Goal: Task Accomplishment & Management: Manage account settings

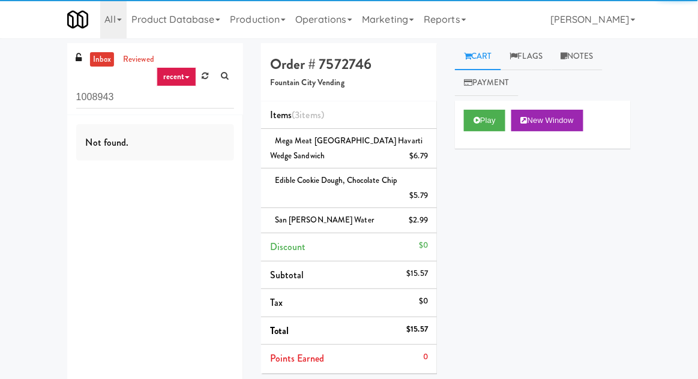
click at [322, 10] on link "Operations" at bounding box center [324, 19] width 67 height 38
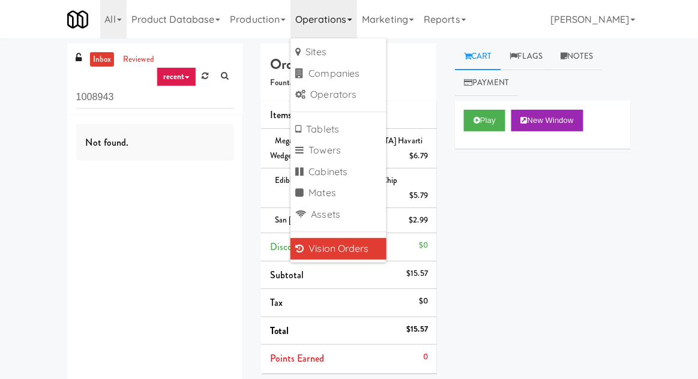
click at [319, 252] on link "Vision Orders" at bounding box center [339, 249] width 96 height 22
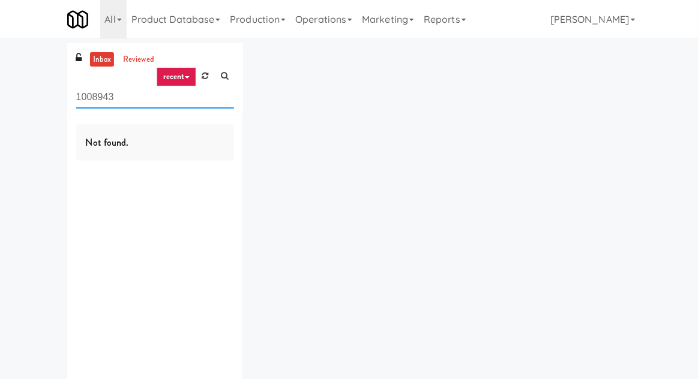
click at [107, 98] on input "1008943" at bounding box center [155, 97] width 158 height 22
click at [91, 97] on input "1008943" at bounding box center [155, 97] width 158 height 22
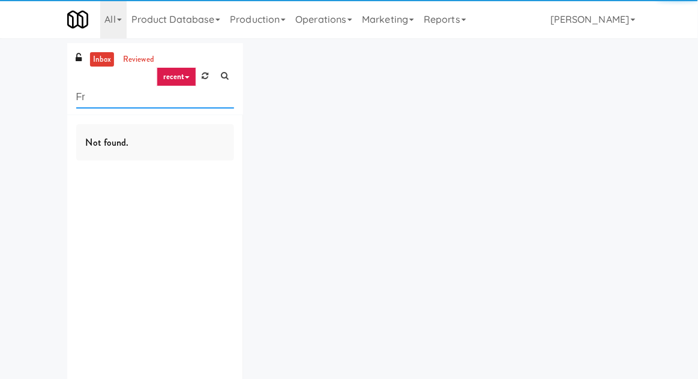
type input "F"
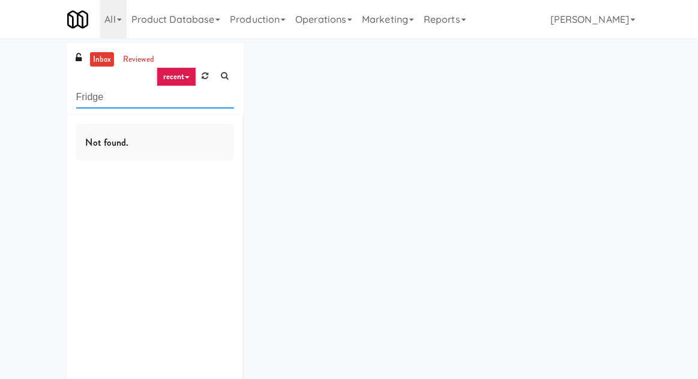
type input "Fridge"
click at [39, 89] on div "inbox reviewed recent all unclear take inventory issue suspicious failed recent…" at bounding box center [349, 233] width 698 height 381
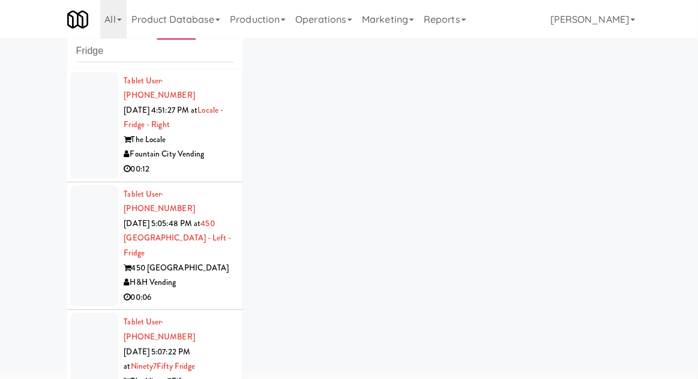
click at [79, 186] on div at bounding box center [94, 247] width 48 height 122
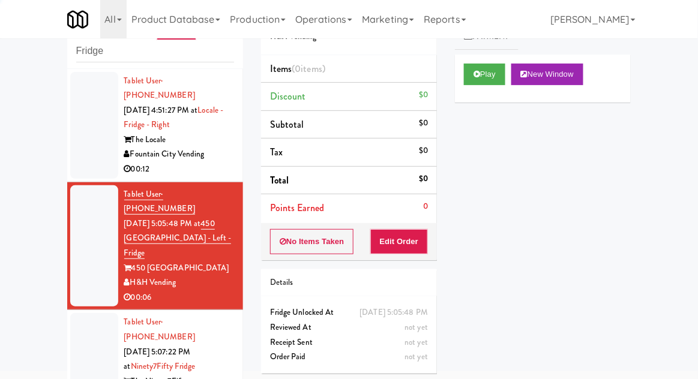
click at [75, 151] on div at bounding box center [94, 125] width 48 height 107
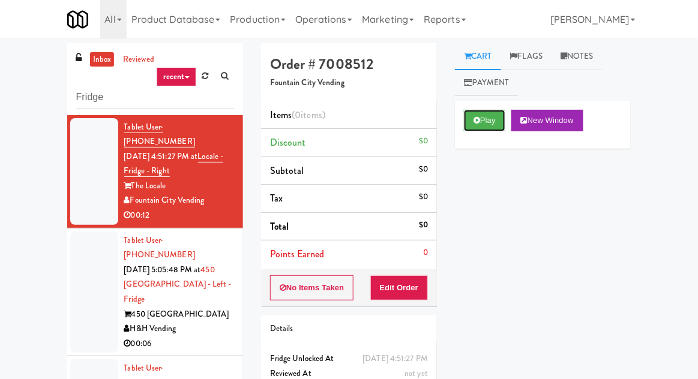
click at [484, 124] on button "Play" at bounding box center [484, 121] width 41 height 22
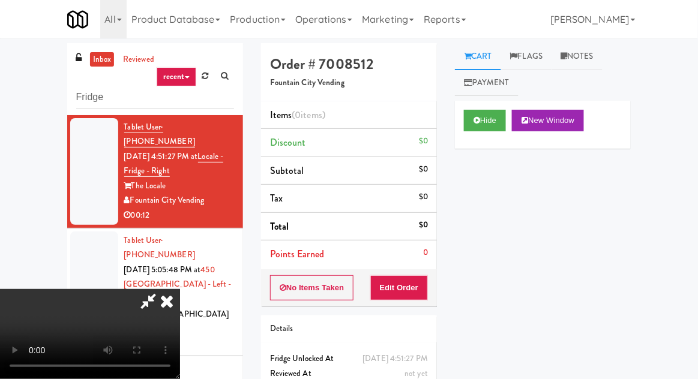
click at [408, 267] on li "Points Earned 0" at bounding box center [349, 255] width 176 height 28
click at [414, 294] on button "Edit Order" at bounding box center [399, 288] width 58 height 25
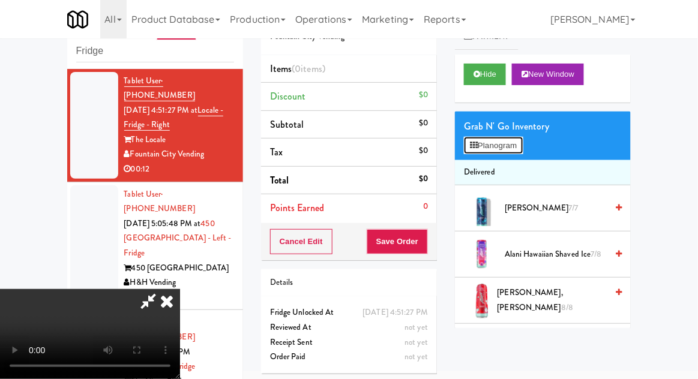
click at [493, 144] on button "Planogram" at bounding box center [493, 146] width 59 height 18
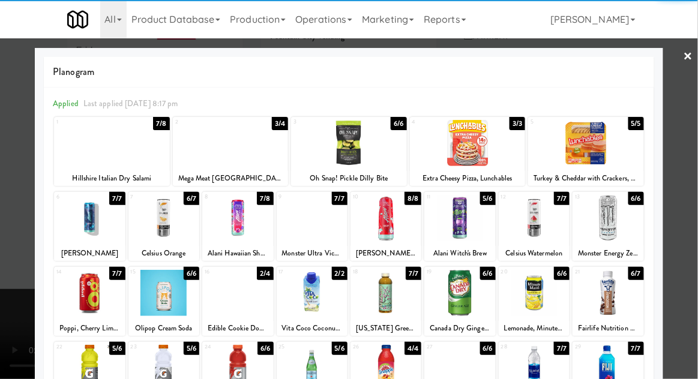
click at [447, 304] on div at bounding box center [459, 293] width 71 height 46
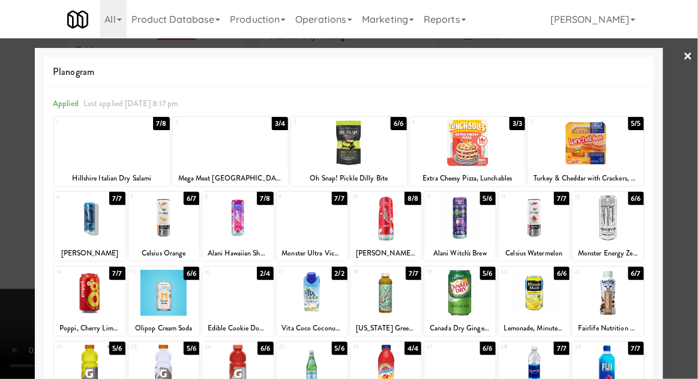
click at [1, 246] on div at bounding box center [349, 189] width 698 height 379
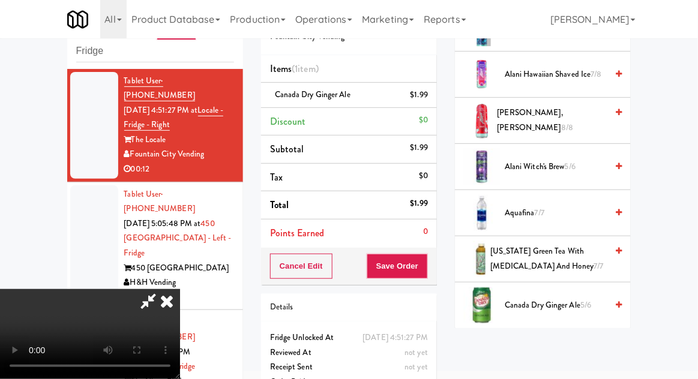
scroll to position [181, 0]
click at [545, 306] on span "Canada Dry Ginger Ale 5/6" at bounding box center [556, 305] width 102 height 15
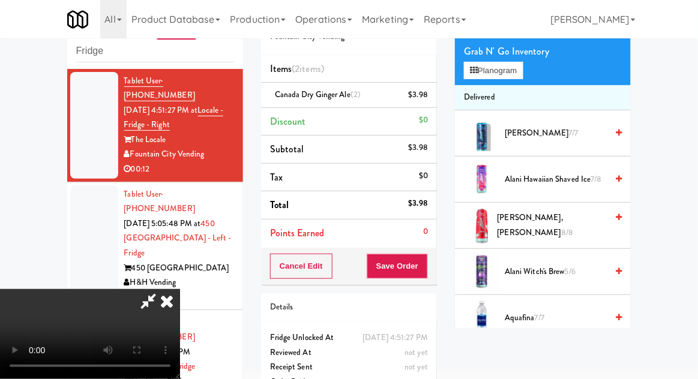
scroll to position [0, 0]
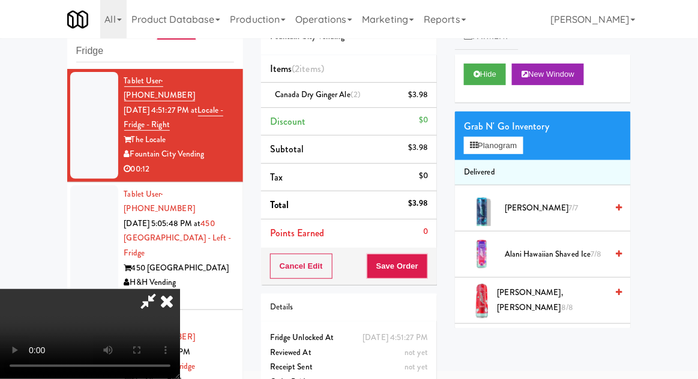
click at [491, 160] on li "Delivered" at bounding box center [543, 172] width 176 height 25
click at [509, 140] on button "Planogram" at bounding box center [493, 146] width 59 height 18
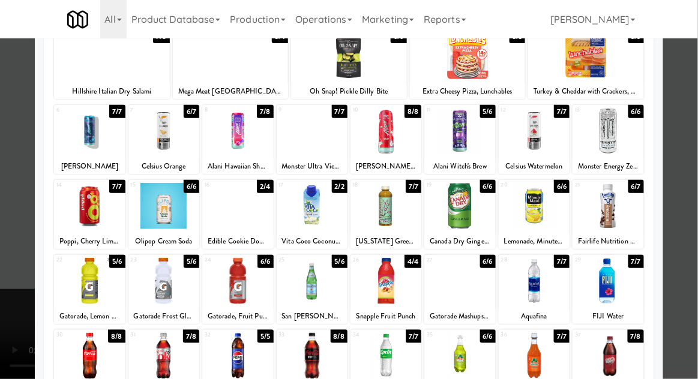
scroll to position [87, 0]
click at [462, 367] on div at bounding box center [459, 356] width 71 height 46
click at [546, 355] on div at bounding box center [534, 356] width 71 height 46
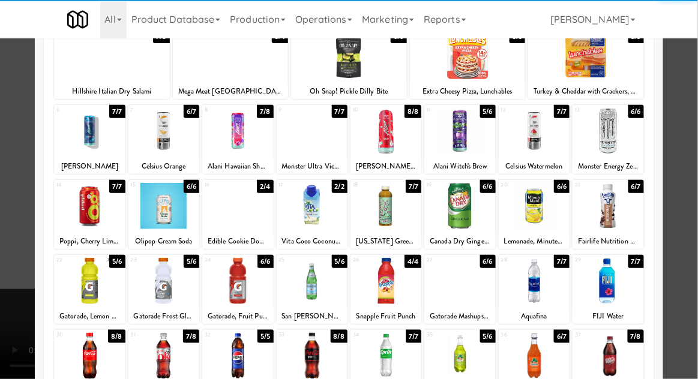
click at [692, 305] on div at bounding box center [349, 189] width 698 height 379
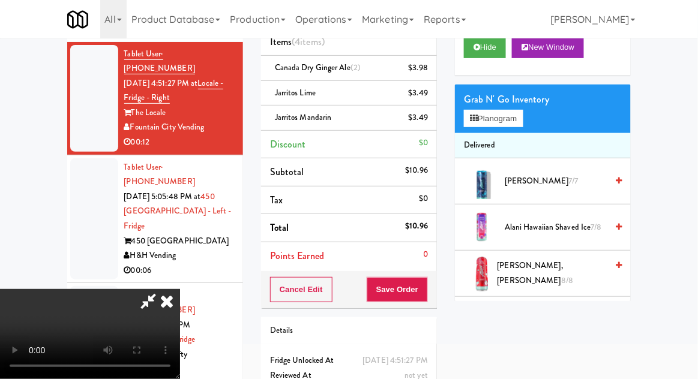
scroll to position [80, 0]
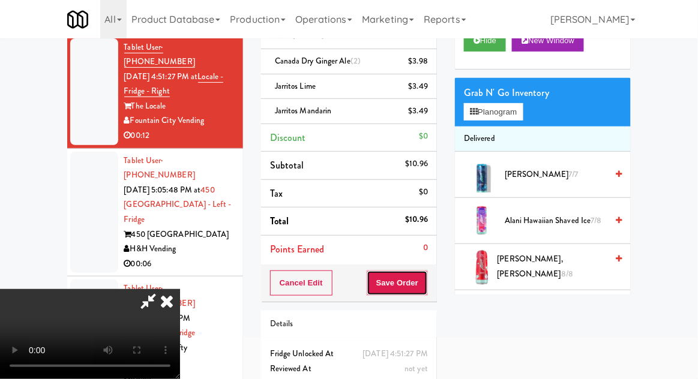
click at [421, 288] on button "Save Order" at bounding box center [397, 283] width 61 height 25
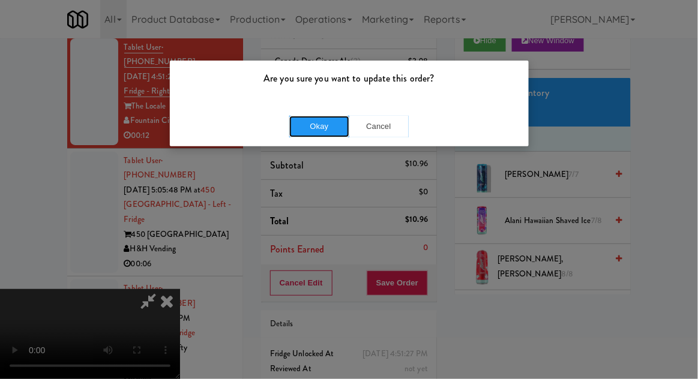
click at [317, 126] on button "Okay" at bounding box center [319, 127] width 60 height 22
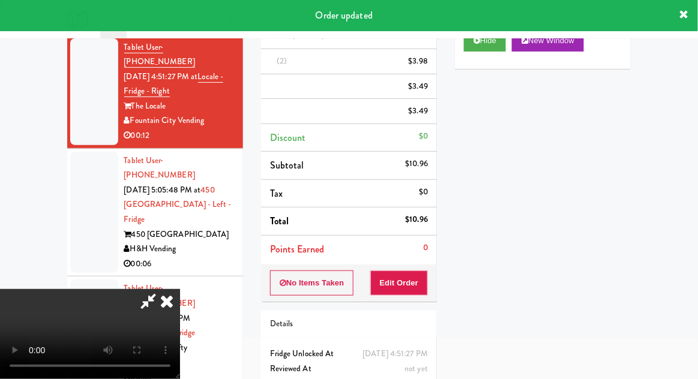
scroll to position [0, 0]
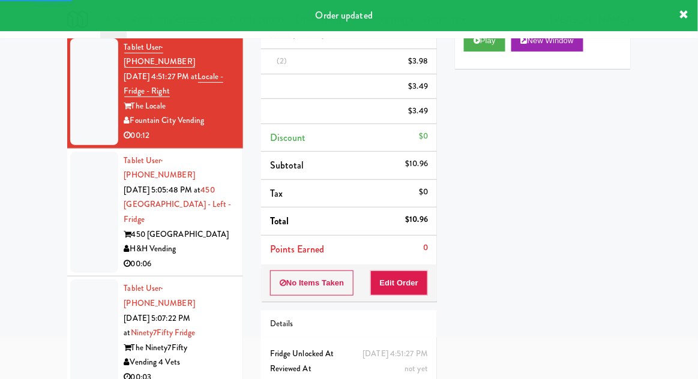
click at [87, 280] on div at bounding box center [94, 333] width 48 height 107
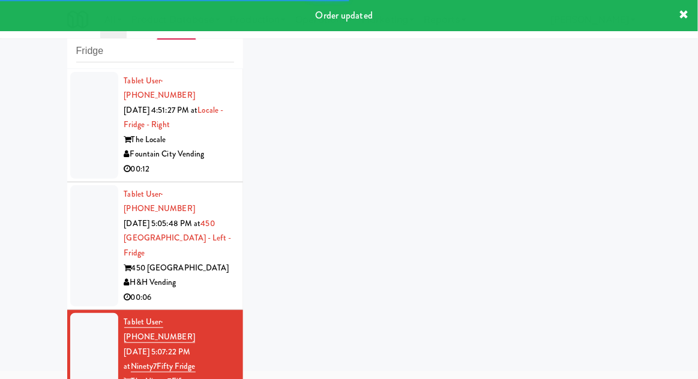
click at [77, 231] on div at bounding box center [94, 247] width 48 height 122
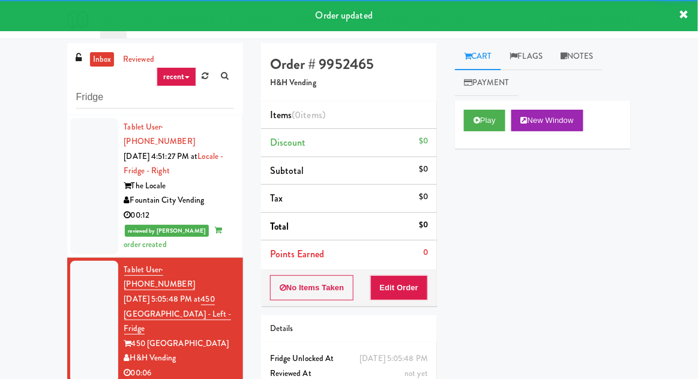
scroll to position [46, 0]
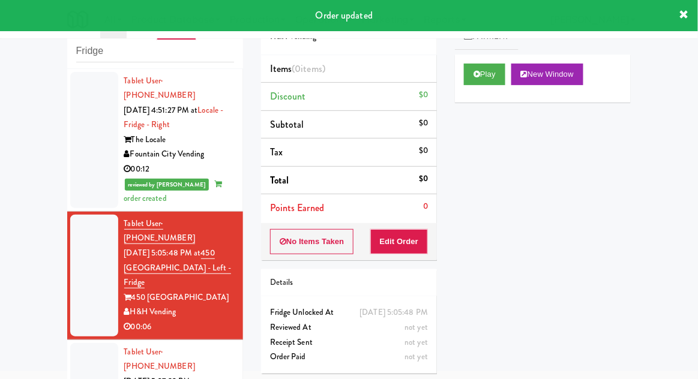
click at [483, 49] on link "Payment" at bounding box center [487, 36] width 64 height 27
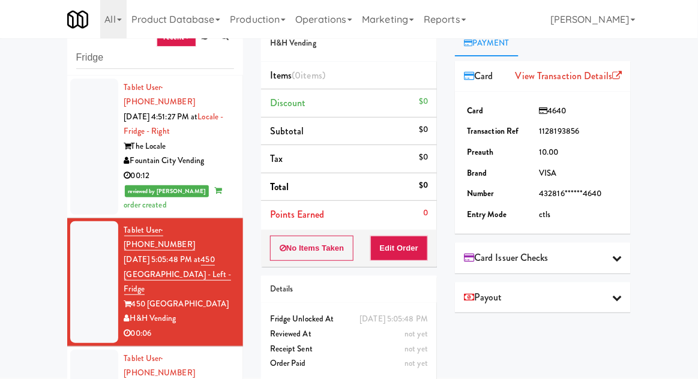
scroll to position [0, 0]
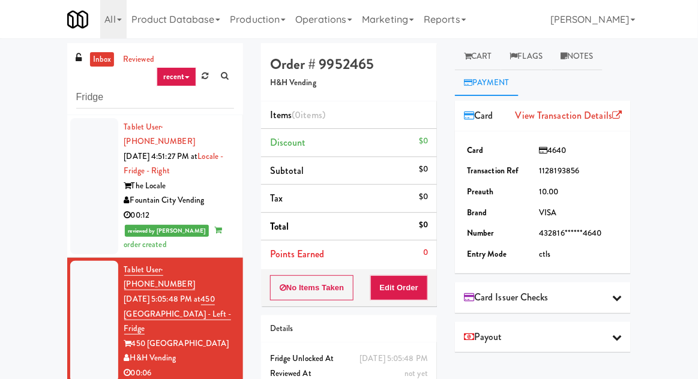
click at [481, 51] on link "Cart" at bounding box center [478, 56] width 46 height 27
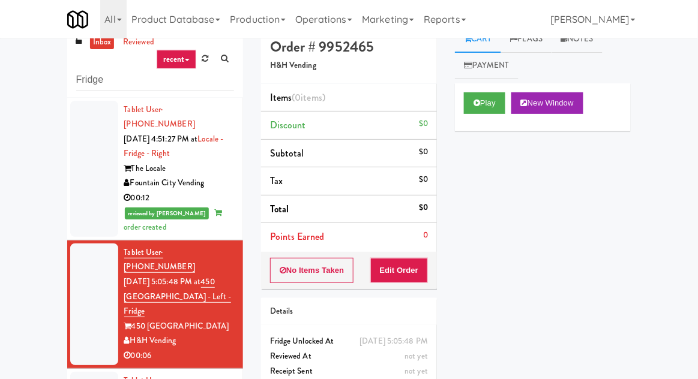
scroll to position [46, 0]
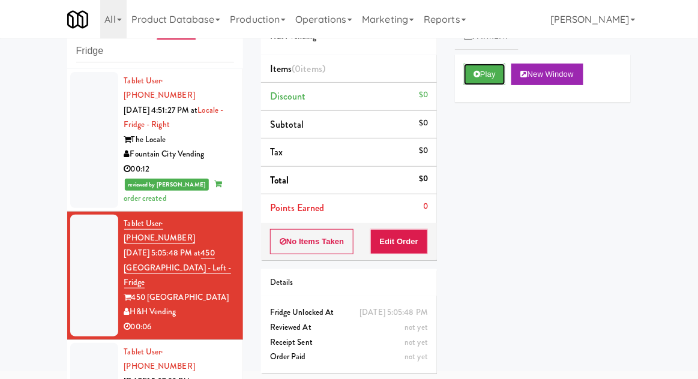
click at [484, 73] on button "Play" at bounding box center [484, 75] width 41 height 22
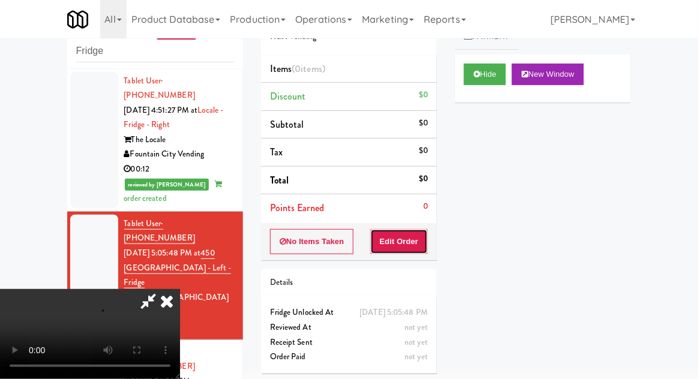
click at [404, 250] on button "Edit Order" at bounding box center [399, 241] width 58 height 25
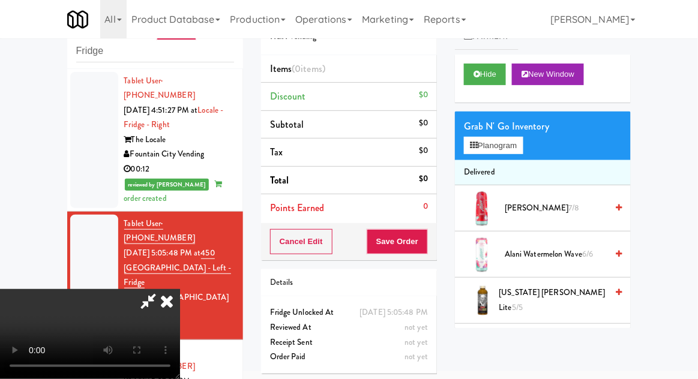
scroll to position [0, 0]
click at [503, 152] on button "Planogram" at bounding box center [493, 146] width 59 height 18
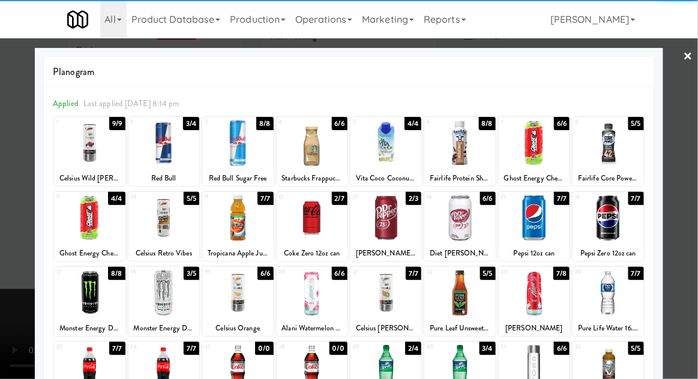
click at [157, 160] on div at bounding box center [163, 143] width 71 height 46
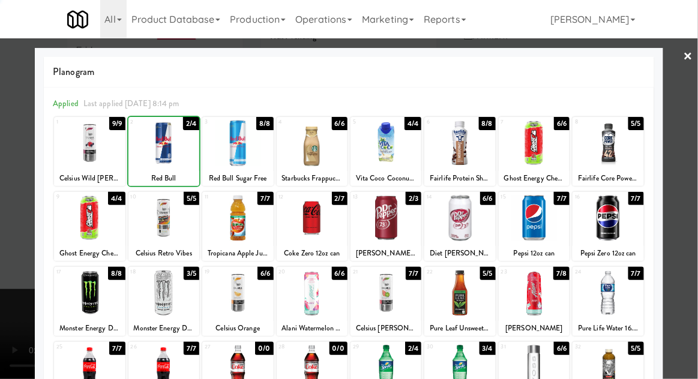
click at [675, 241] on div at bounding box center [349, 189] width 698 height 379
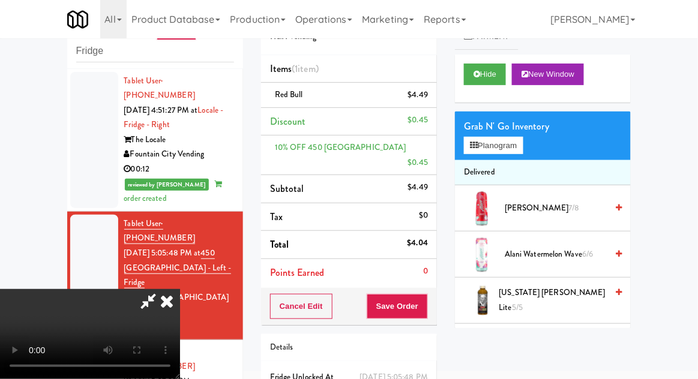
scroll to position [44, 0]
click at [421, 297] on button "Save Order" at bounding box center [397, 306] width 61 height 25
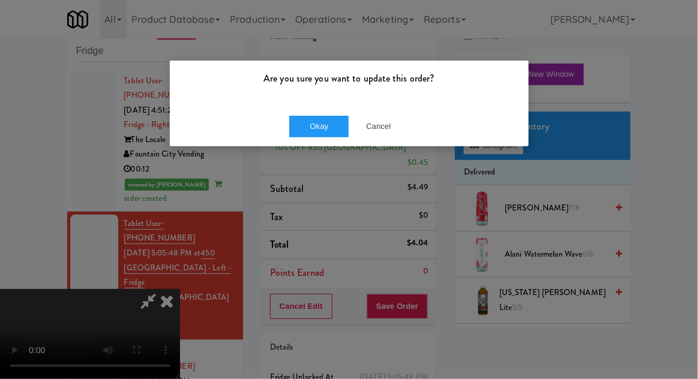
click at [288, 146] on div "Are you sure you want to update this order? Okay Cancel" at bounding box center [349, 103] width 360 height 87
click at [291, 127] on button "Okay" at bounding box center [319, 127] width 60 height 22
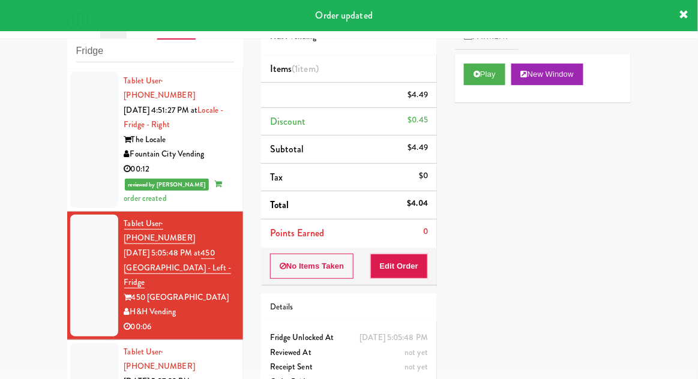
scroll to position [0, 0]
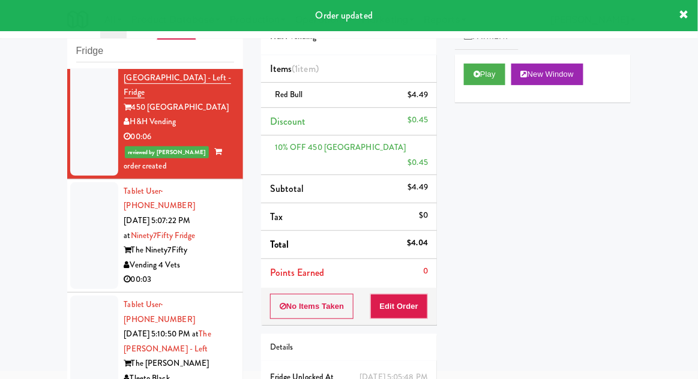
click at [79, 207] on div at bounding box center [94, 236] width 48 height 107
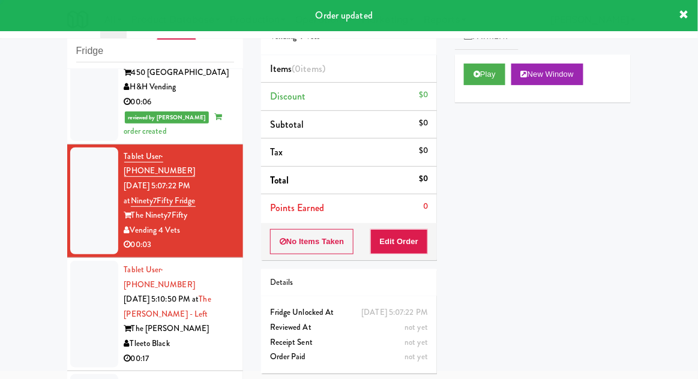
scroll to position [258, 0]
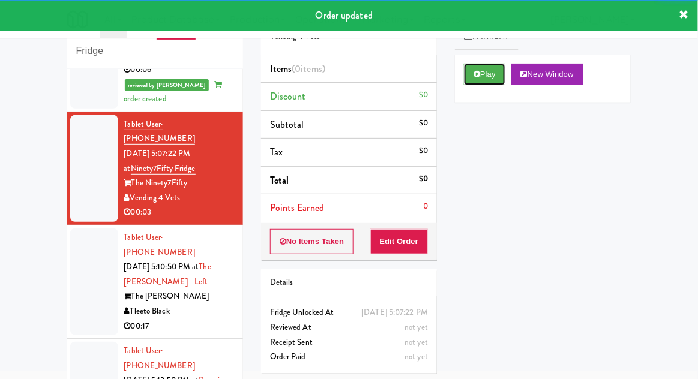
click at [476, 77] on icon at bounding box center [477, 74] width 7 height 8
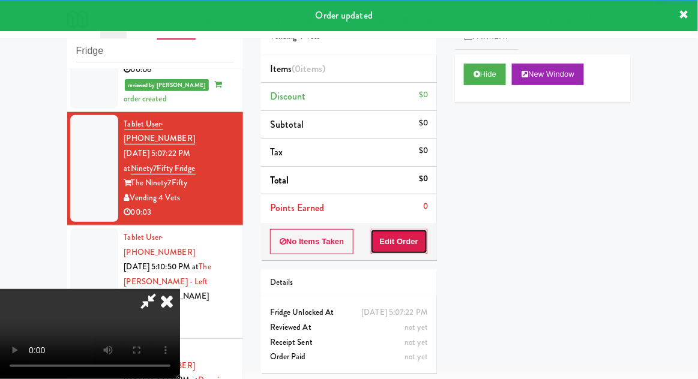
click at [407, 238] on button "Edit Order" at bounding box center [399, 241] width 58 height 25
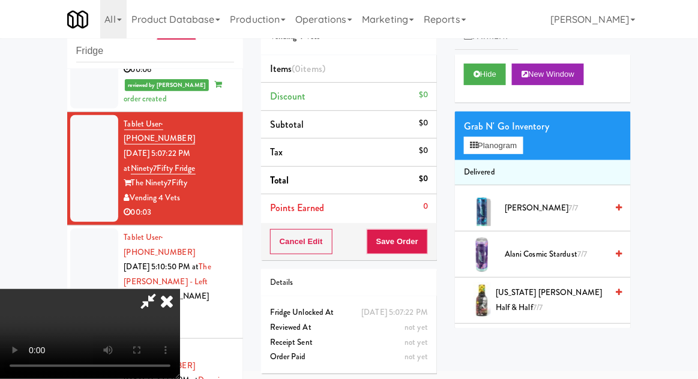
scroll to position [0, 0]
click at [499, 152] on button "Planogram" at bounding box center [493, 146] width 59 height 18
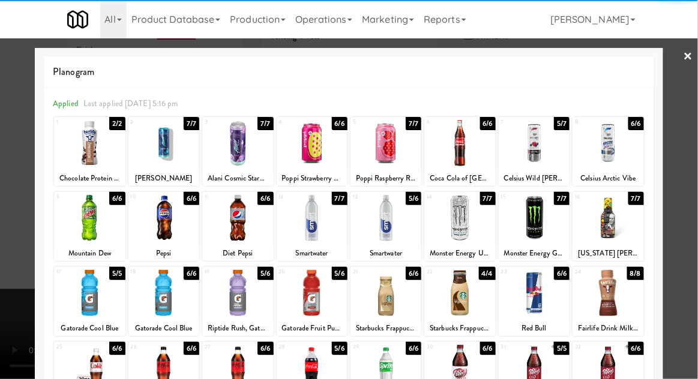
click at [228, 299] on div at bounding box center [237, 293] width 71 height 46
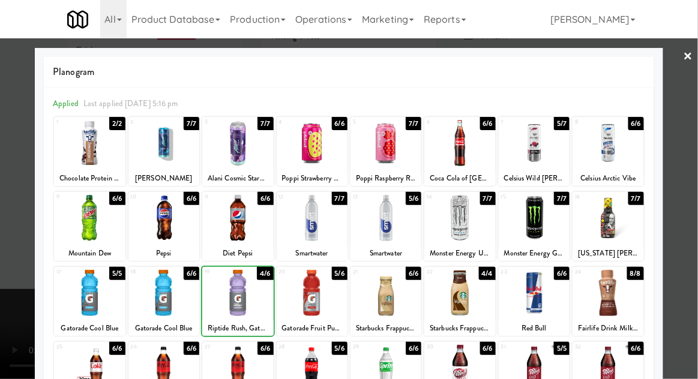
click at [684, 250] on div at bounding box center [349, 189] width 698 height 379
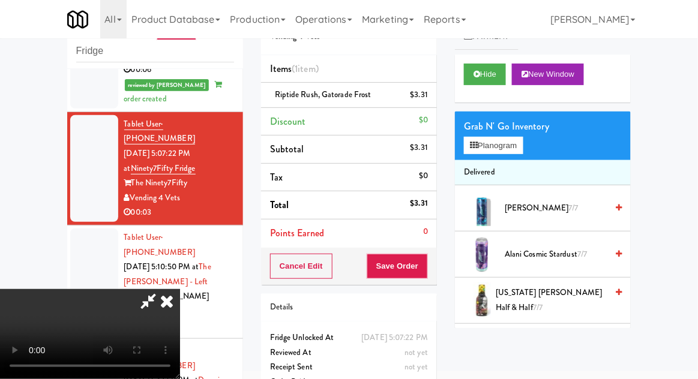
scroll to position [44, 0]
click at [424, 275] on button "Save Order" at bounding box center [397, 266] width 61 height 25
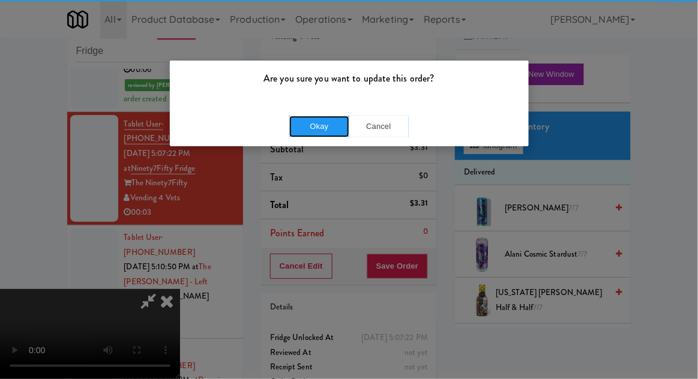
click at [306, 134] on button "Okay" at bounding box center [319, 127] width 60 height 22
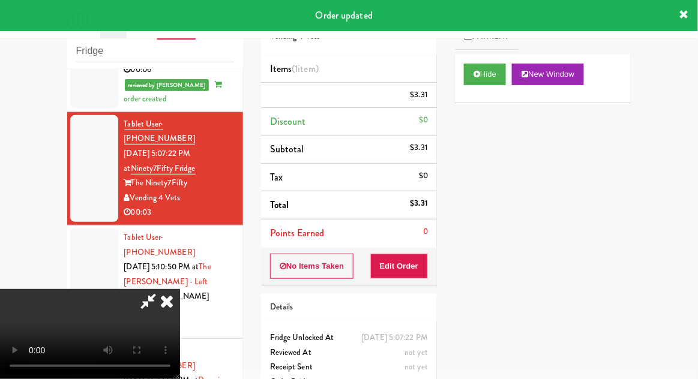
scroll to position [0, 0]
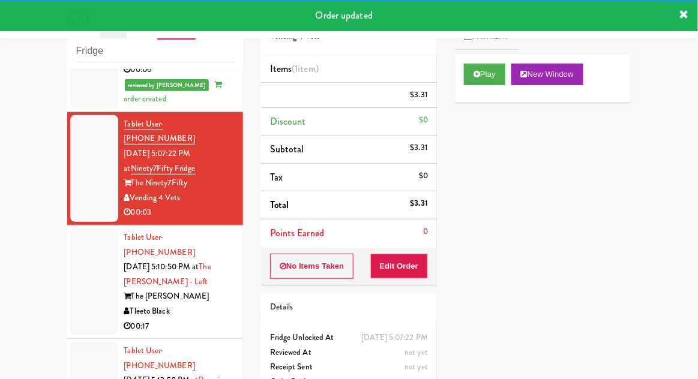
click at [72, 238] on div at bounding box center [94, 282] width 48 height 107
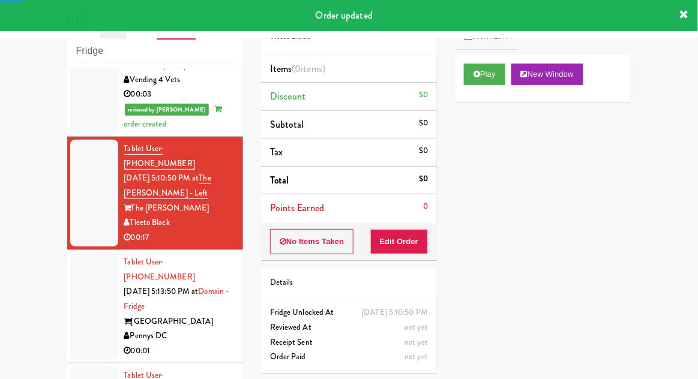
scroll to position [378, 0]
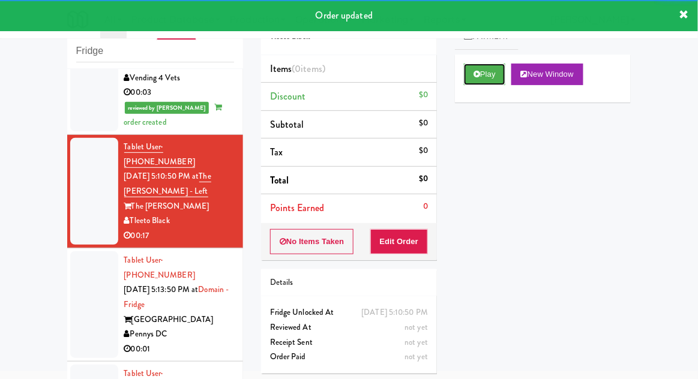
click at [483, 75] on button "Play" at bounding box center [484, 75] width 41 height 22
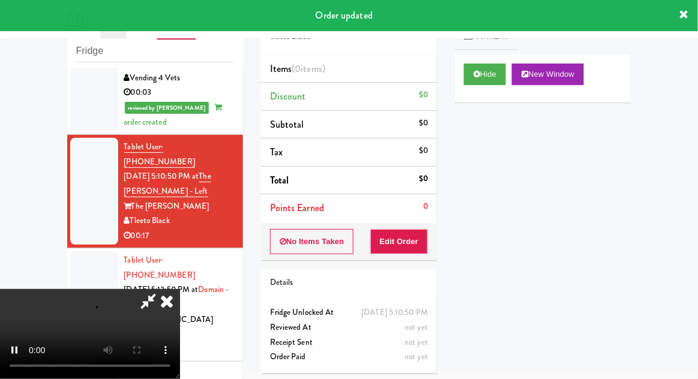
click at [407, 264] on div "Order # 6480070 Tleeto Black Items (0 items ) Discount $0 Subtotal $0 Tax $0 To…" at bounding box center [349, 190] width 194 height 386
click at [413, 252] on button "Edit Order" at bounding box center [399, 241] width 58 height 25
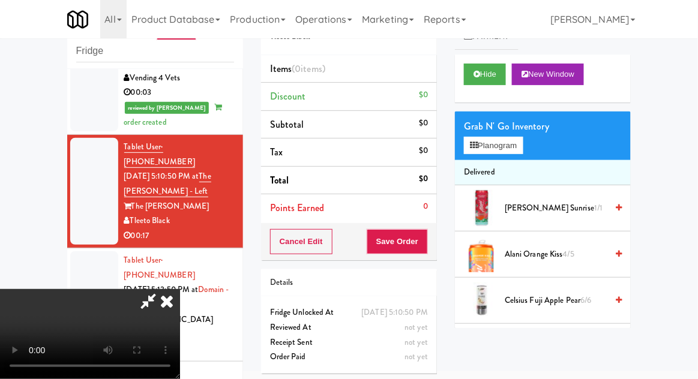
scroll to position [0, 0]
click at [503, 121] on div "Grab N' Go Inventory" at bounding box center [543, 127] width 158 height 18
click at [510, 140] on button "Planogram" at bounding box center [493, 146] width 59 height 18
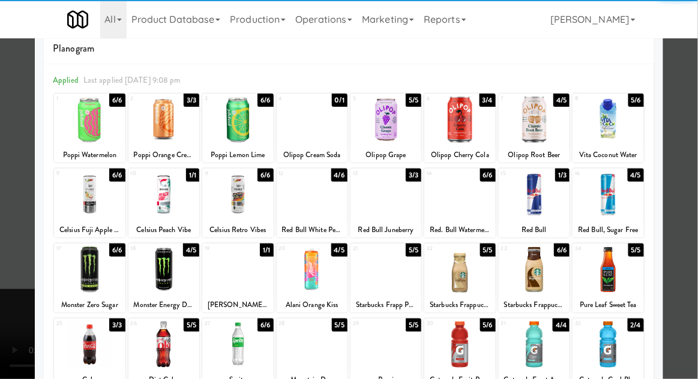
scroll to position [44, 0]
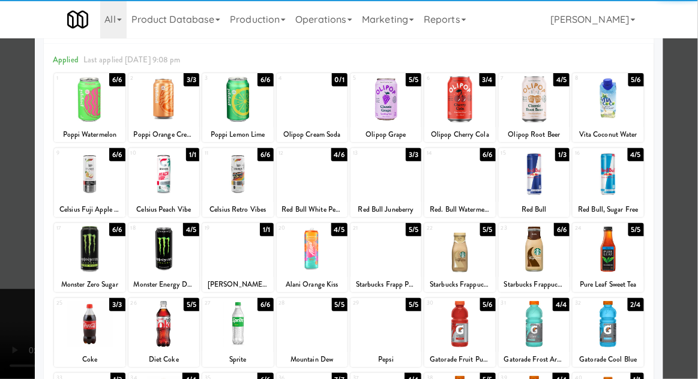
click at [311, 253] on div at bounding box center [312, 249] width 71 height 46
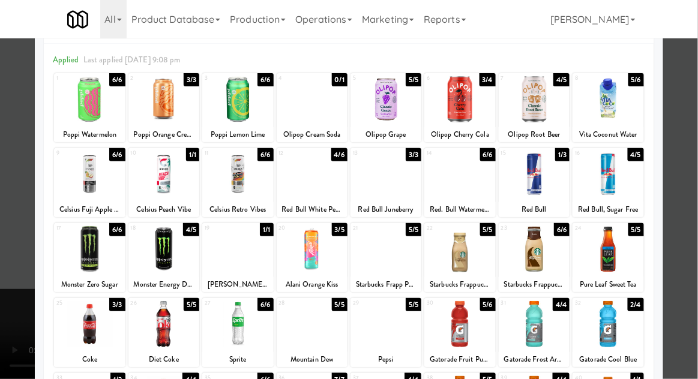
click at [689, 265] on div at bounding box center [349, 189] width 698 height 379
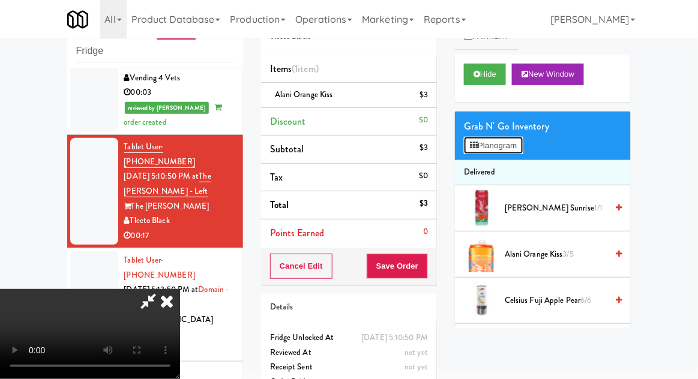
click at [514, 145] on button "Planogram" at bounding box center [493, 146] width 59 height 18
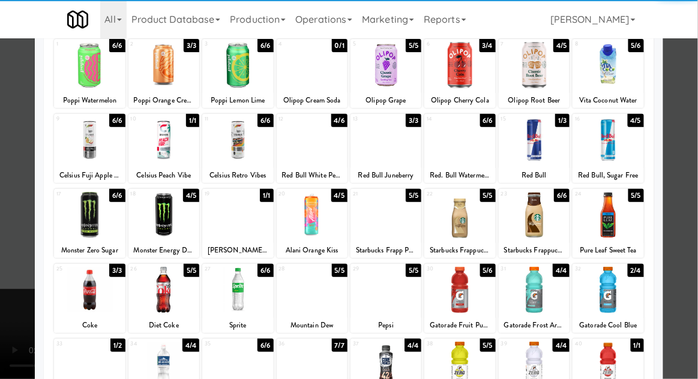
scroll to position [80, 0]
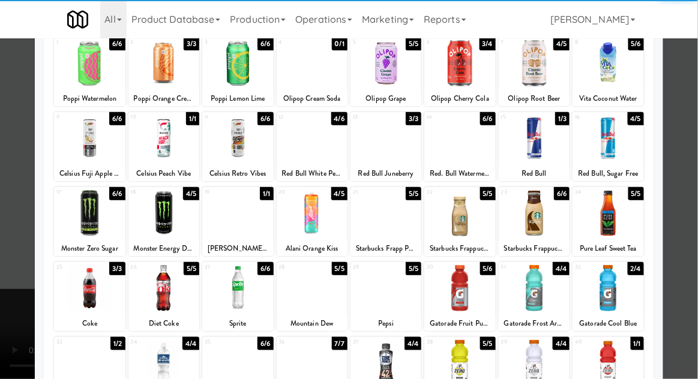
click at [454, 379] on div at bounding box center [459, 363] width 71 height 46
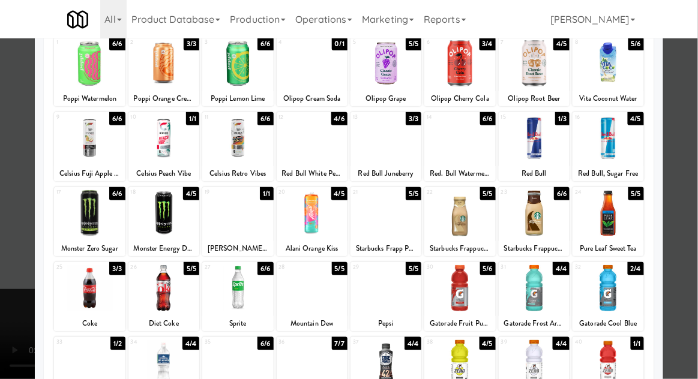
click at [692, 294] on div at bounding box center [349, 189] width 698 height 379
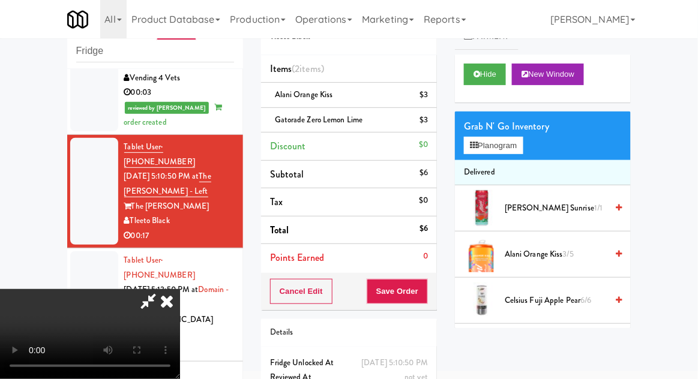
scroll to position [44, 0]
click at [500, 145] on button "Planogram" at bounding box center [493, 146] width 59 height 18
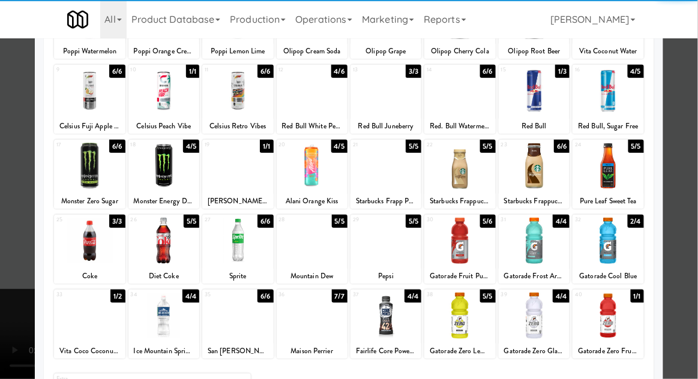
scroll to position [152, 0]
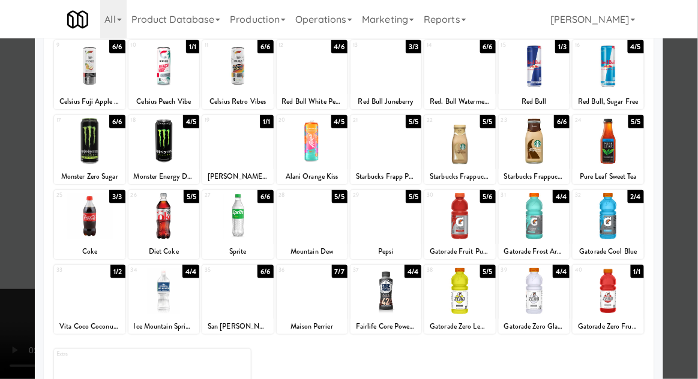
click at [684, 258] on div at bounding box center [349, 189] width 698 height 379
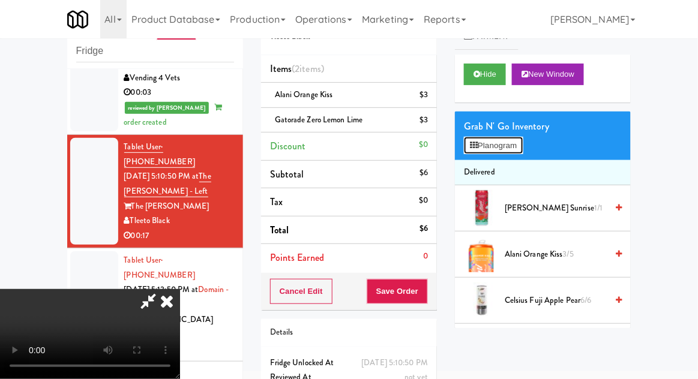
click at [490, 146] on button "Planogram" at bounding box center [493, 146] width 59 height 18
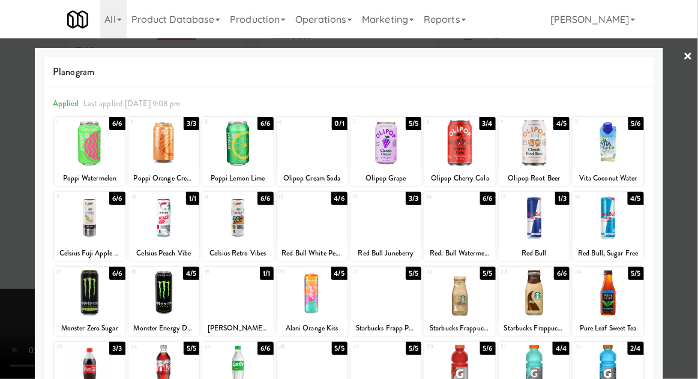
click at [538, 365] on div at bounding box center [534, 368] width 71 height 46
click at [692, 297] on div at bounding box center [349, 189] width 698 height 379
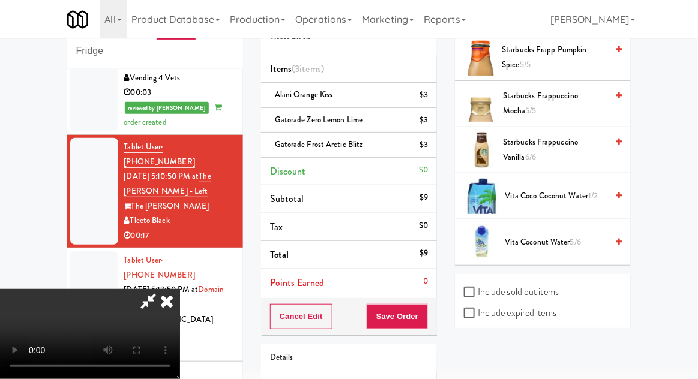
scroll to position [1735, 0]
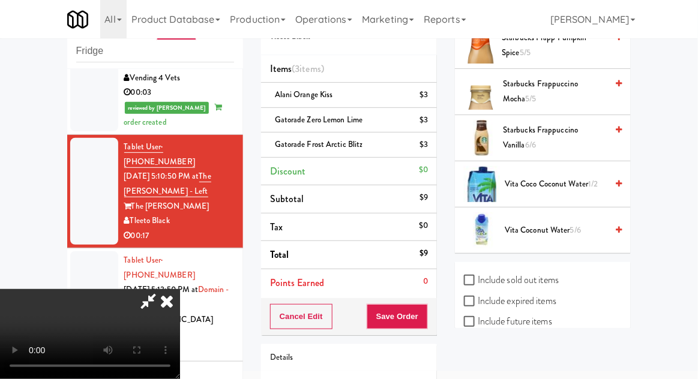
click at [551, 371] on div "Include sold out items Include expired items Include future items Include stati…" at bounding box center [543, 323] width 176 height 122
click at [560, 361] on label "Include previous static inventory" at bounding box center [531, 363] width 134 height 18
click at [478, 361] on input "Include previous static inventory" at bounding box center [471, 364] width 14 height 10
checkbox input "true"
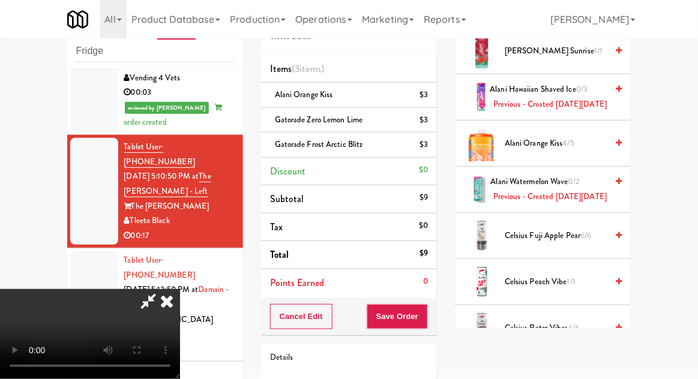
scroll to position [0, 0]
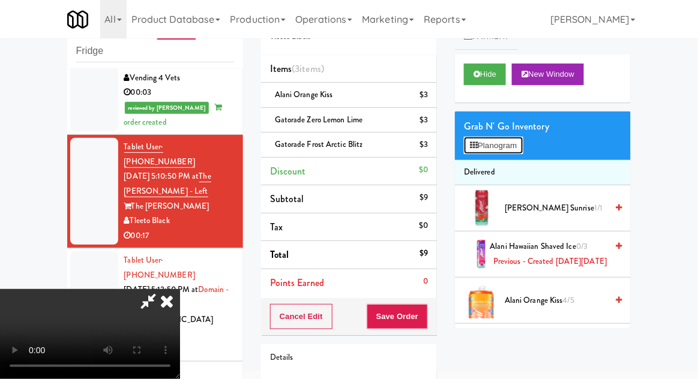
click at [507, 145] on button "Planogram" at bounding box center [493, 146] width 59 height 18
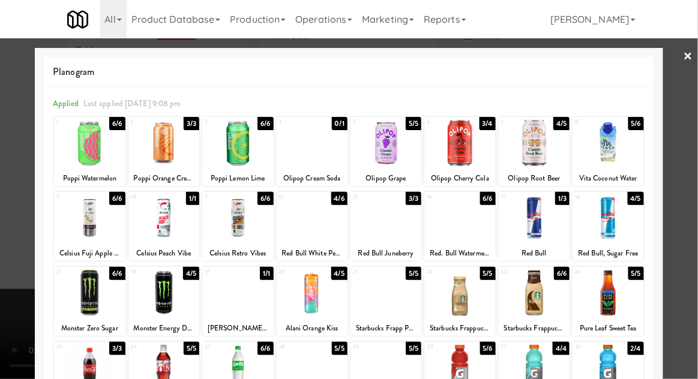
click at [88, 164] on div at bounding box center [89, 143] width 71 height 46
click at [692, 197] on div at bounding box center [349, 189] width 698 height 379
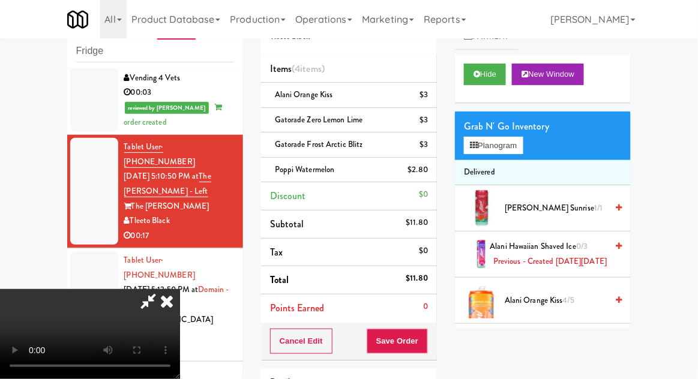
scroll to position [44, 0]
click at [425, 339] on button "Save Order" at bounding box center [397, 341] width 61 height 25
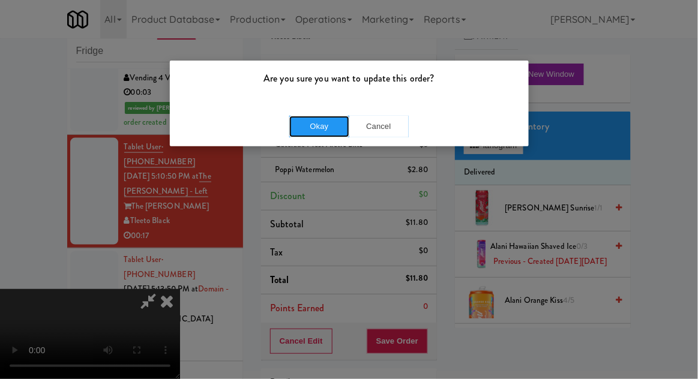
click at [303, 133] on button "Okay" at bounding box center [319, 127] width 60 height 22
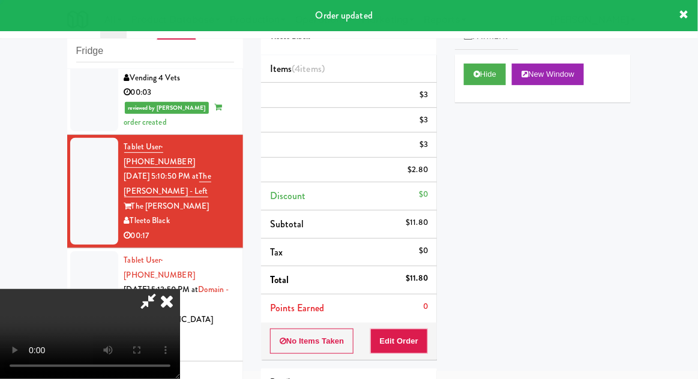
scroll to position [0, 0]
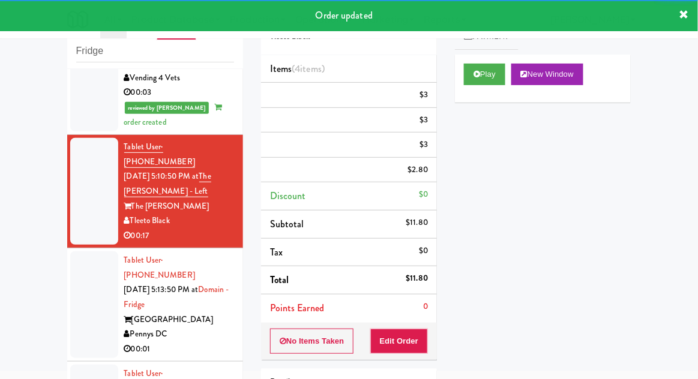
click at [77, 252] on div at bounding box center [94, 305] width 48 height 107
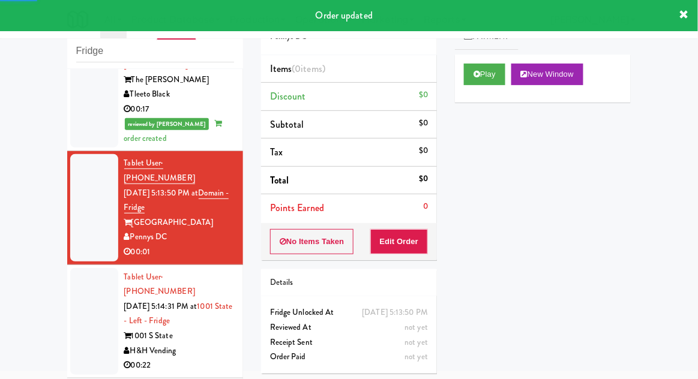
scroll to position [508, 0]
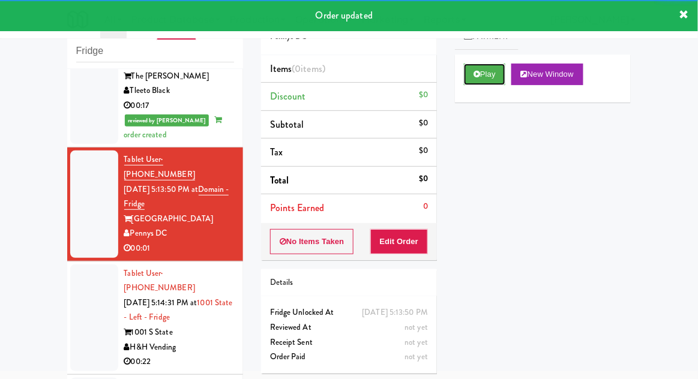
click at [486, 78] on button "Play" at bounding box center [484, 75] width 41 height 22
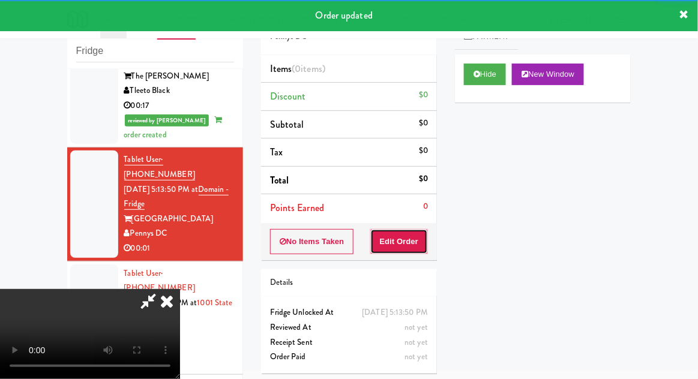
click at [412, 238] on button "Edit Order" at bounding box center [399, 241] width 58 height 25
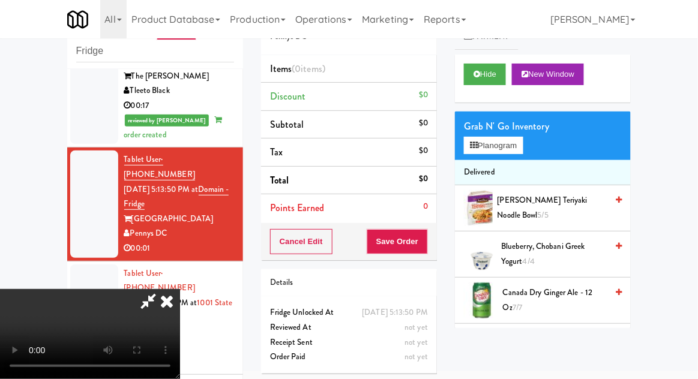
scroll to position [0, 0]
click at [180, 289] on icon at bounding box center [167, 301] width 26 height 24
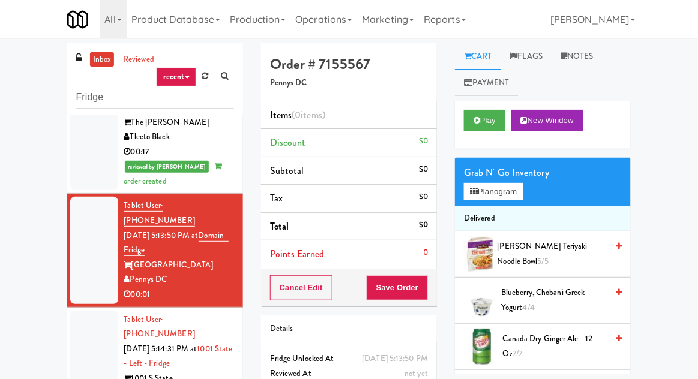
click at [527, 68] on link "Flags" at bounding box center [526, 56] width 51 height 27
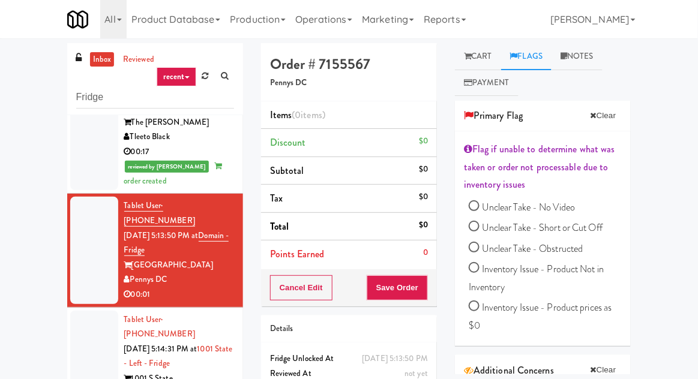
click at [472, 208] on input "Unclear Take - No Video" at bounding box center [474, 207] width 11 height 11
radio input "true"
click at [474, 228] on input "Unclear Take - Short or Cut Off" at bounding box center [474, 228] width 11 height 11
radio input "true"
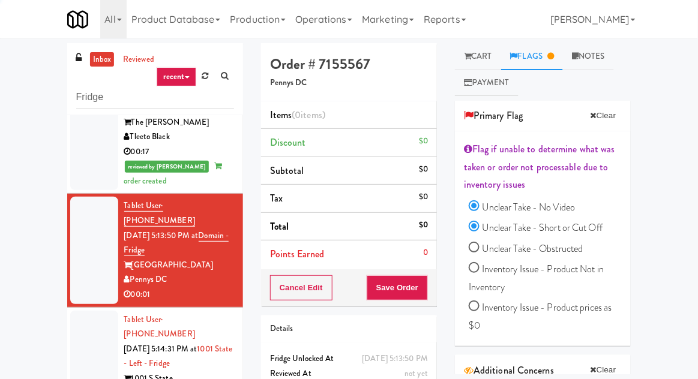
radio input "false"
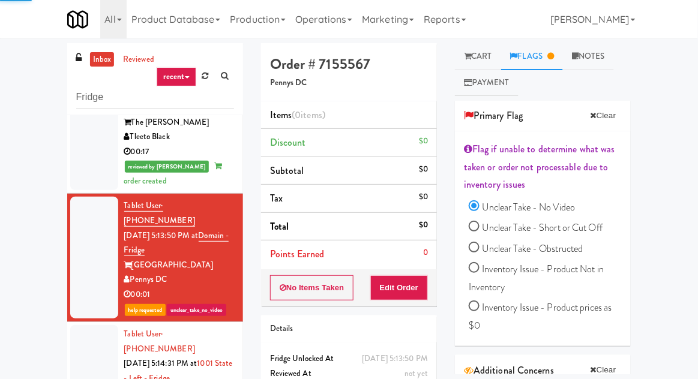
radio input "false"
radio input "true"
click at [589, 60] on link "Notes" at bounding box center [588, 56] width 51 height 27
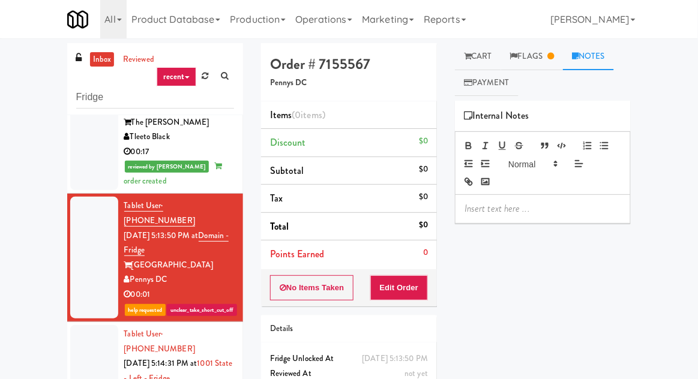
click at [521, 206] on p at bounding box center [543, 208] width 157 height 13
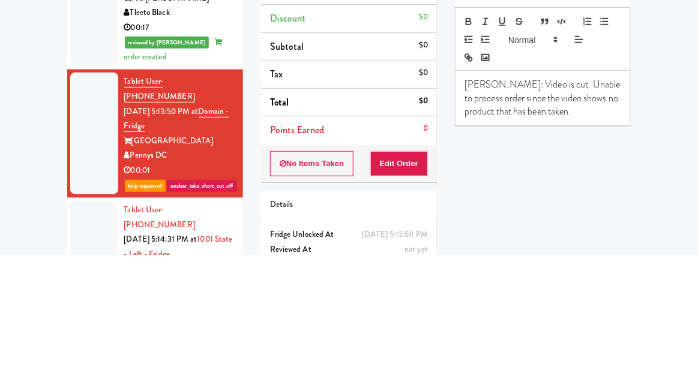
click at [47, 251] on div "inbox reviewed recent all unclear take inventory issue suspicious failed recent…" at bounding box center [349, 263] width 698 height 441
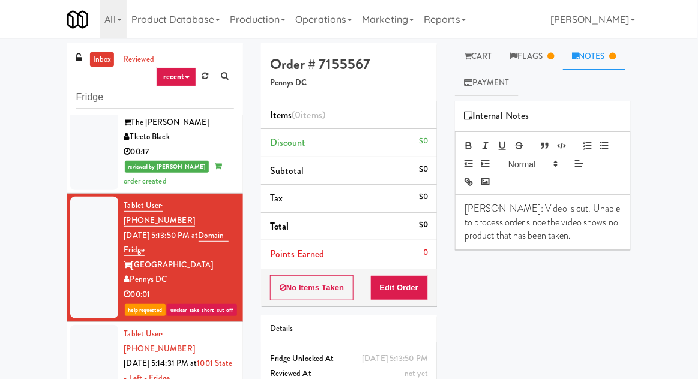
click at [89, 325] on div at bounding box center [94, 378] width 48 height 107
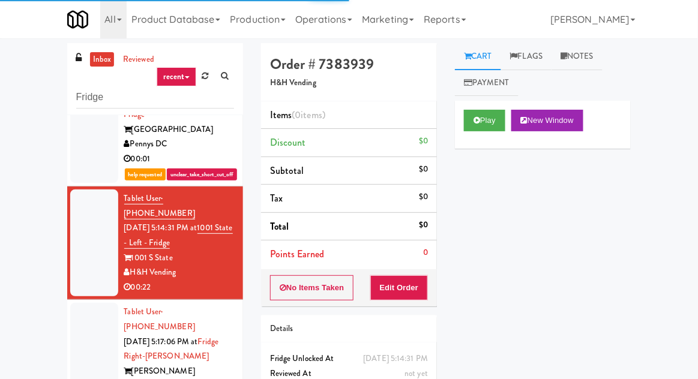
scroll to position [649, 0]
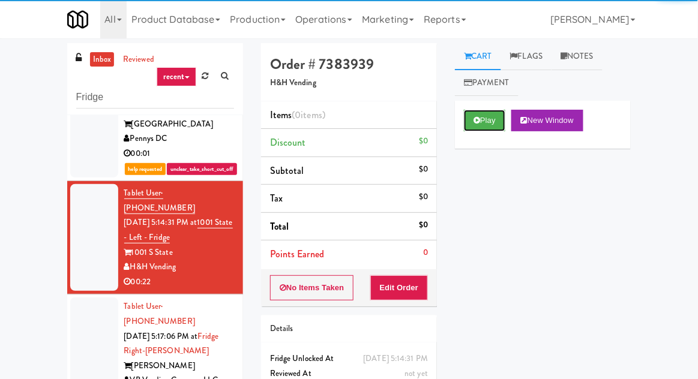
click at [488, 124] on button "Play" at bounding box center [484, 121] width 41 height 22
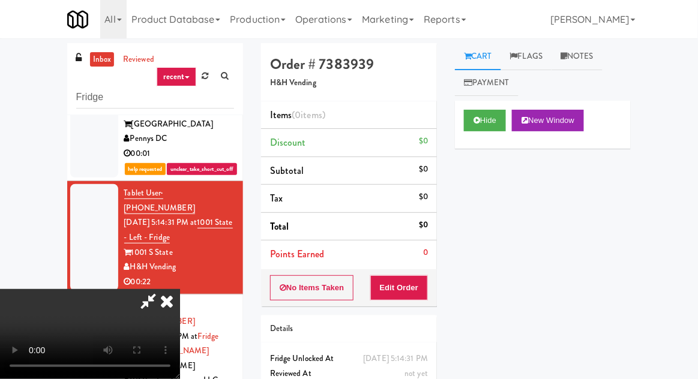
click at [415, 267] on div "Items (0 items ) Discount $0 Subtotal $0 Tax $0 Total $0 Points Earned 0" at bounding box center [349, 185] width 176 height 168
click at [412, 284] on button "Edit Order" at bounding box center [399, 288] width 58 height 25
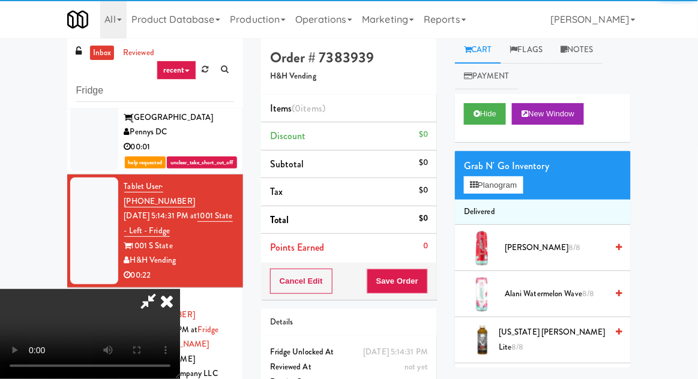
scroll to position [46, 0]
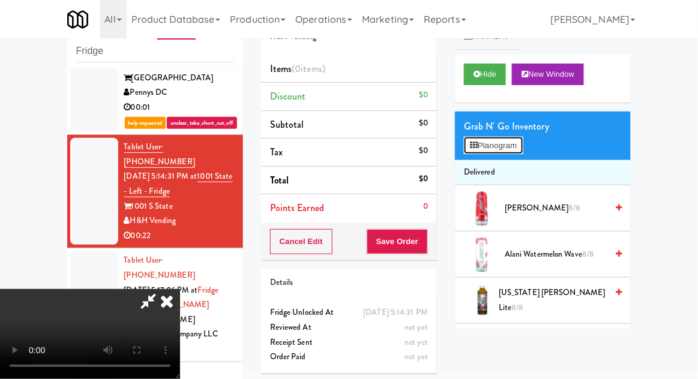
click at [506, 149] on button "Planogram" at bounding box center [493, 146] width 59 height 18
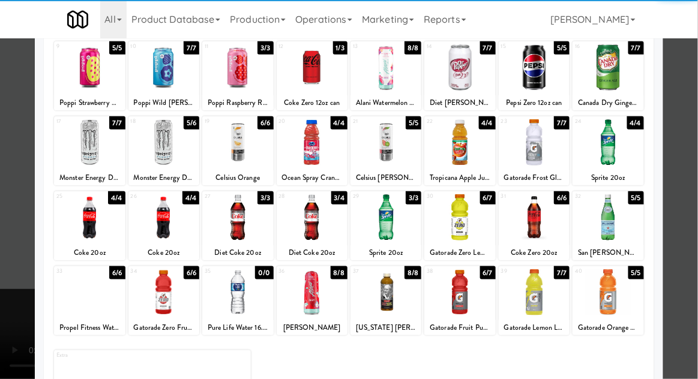
scroll to position [152, 0]
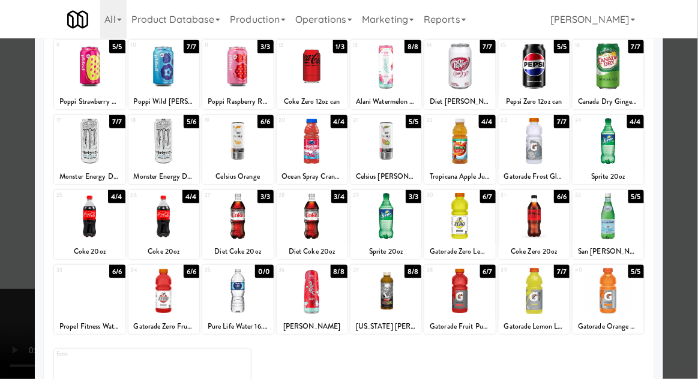
click at [476, 322] on div "Gatorade Fruit Punch 20oz" at bounding box center [459, 326] width 67 height 15
click at [479, 302] on div at bounding box center [459, 291] width 71 height 46
click at [697, 267] on div at bounding box center [349, 189] width 698 height 379
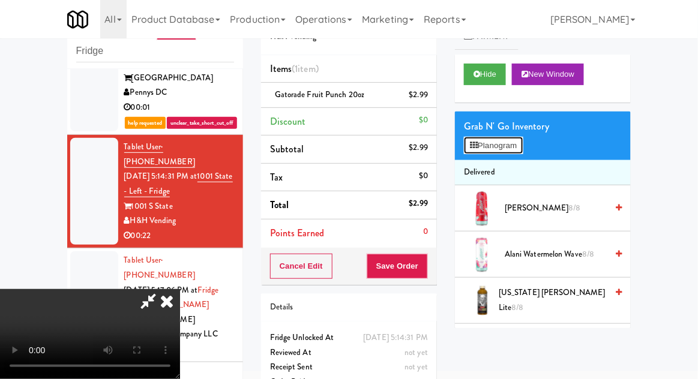
click at [510, 139] on button "Planogram" at bounding box center [493, 146] width 59 height 18
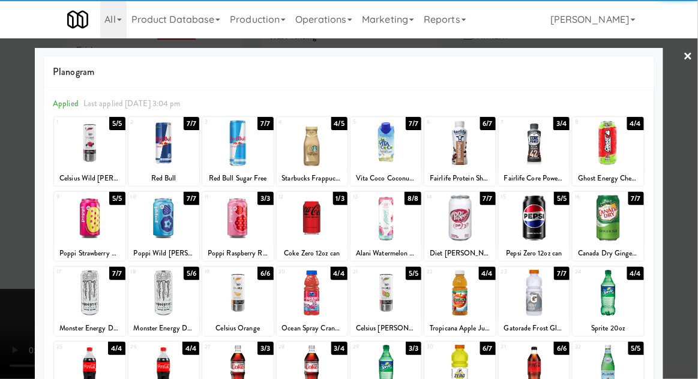
click at [540, 163] on div at bounding box center [534, 143] width 71 height 46
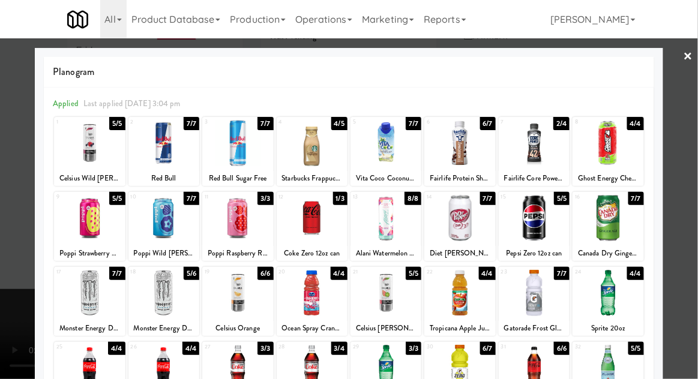
click at [1, 286] on div at bounding box center [349, 189] width 698 height 379
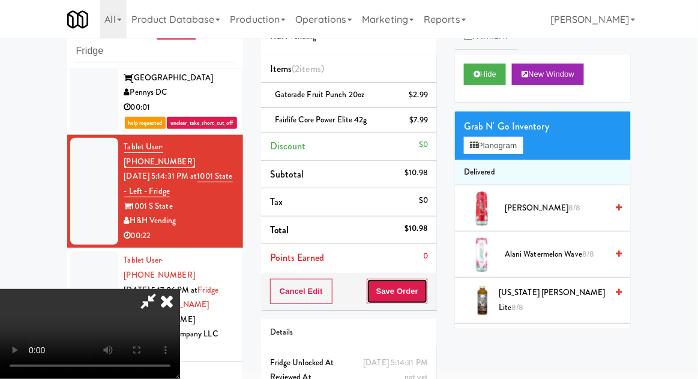
click at [424, 300] on button "Save Order" at bounding box center [397, 291] width 61 height 25
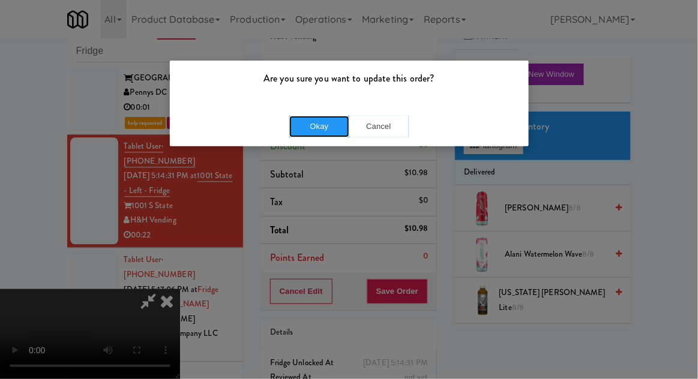
click at [291, 127] on button "Okay" at bounding box center [319, 127] width 60 height 22
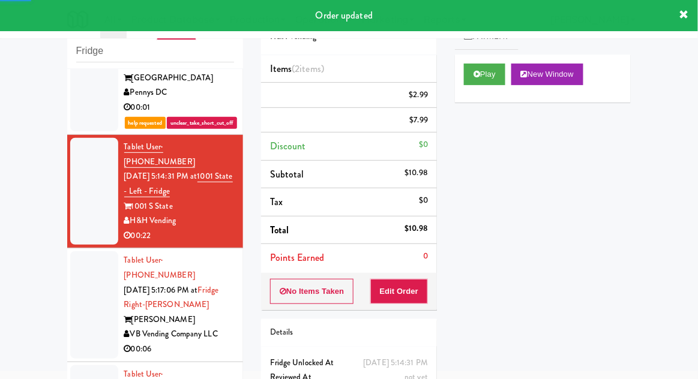
click at [70, 249] on li "Tablet User · (757) 553-6493 [DATE] 5:17:06 PM at Fridge Right-[PERSON_NAME] [P…" at bounding box center [155, 305] width 176 height 113
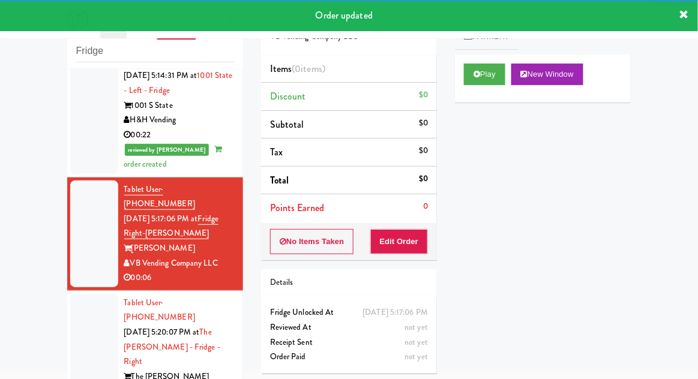
scroll to position [750, 0]
click at [497, 80] on button "Play" at bounding box center [484, 75] width 41 height 22
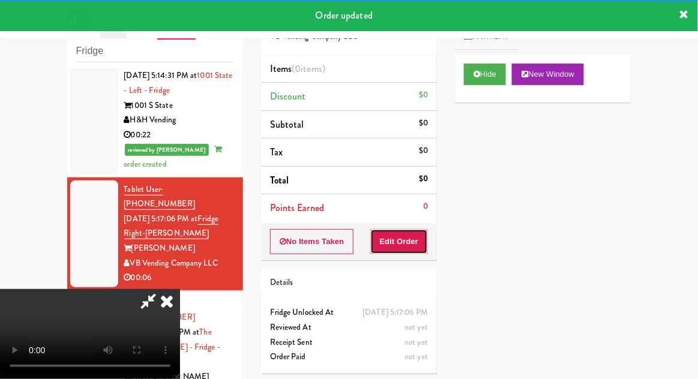
click at [399, 246] on button "Edit Order" at bounding box center [399, 241] width 58 height 25
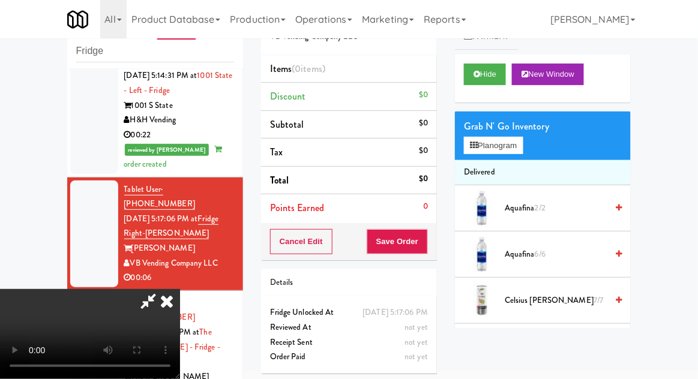
click at [512, 169] on li "Delivered" at bounding box center [543, 172] width 176 height 25
click at [515, 151] on button "Planogram" at bounding box center [493, 146] width 59 height 18
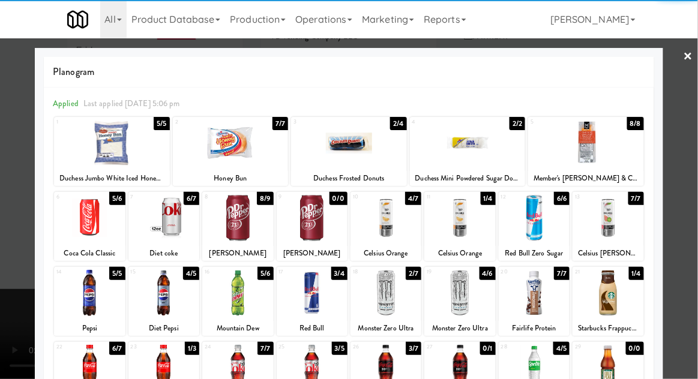
click at [87, 231] on div at bounding box center [89, 218] width 71 height 46
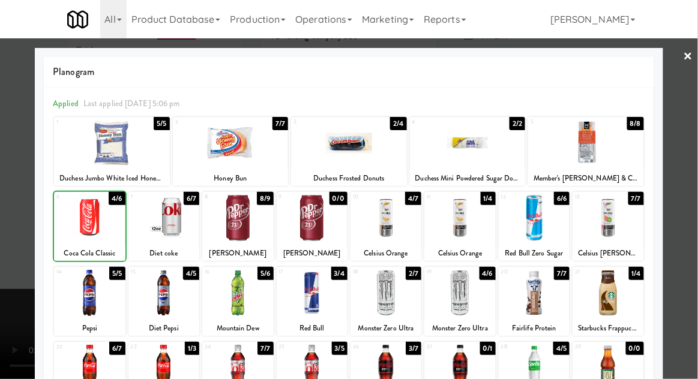
click at [692, 246] on div at bounding box center [349, 189] width 698 height 379
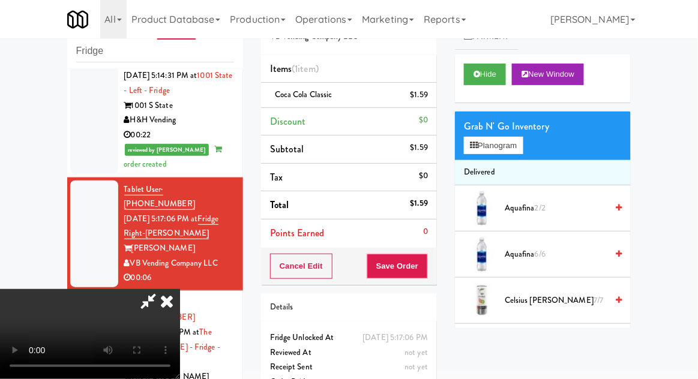
click at [515, 163] on li "Delivered" at bounding box center [543, 172] width 176 height 25
click at [515, 151] on button "Planogram" at bounding box center [493, 146] width 59 height 18
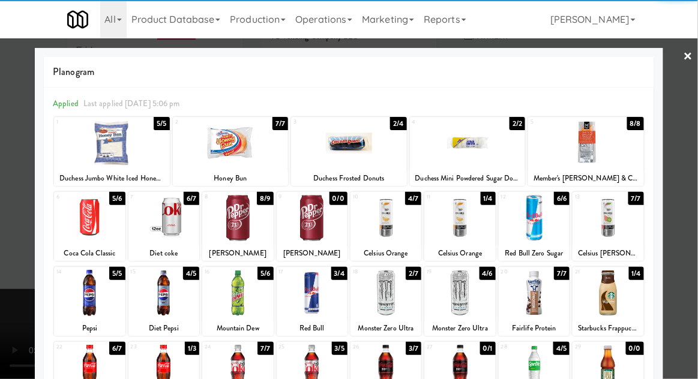
click at [206, 159] on div at bounding box center [231, 143] width 116 height 46
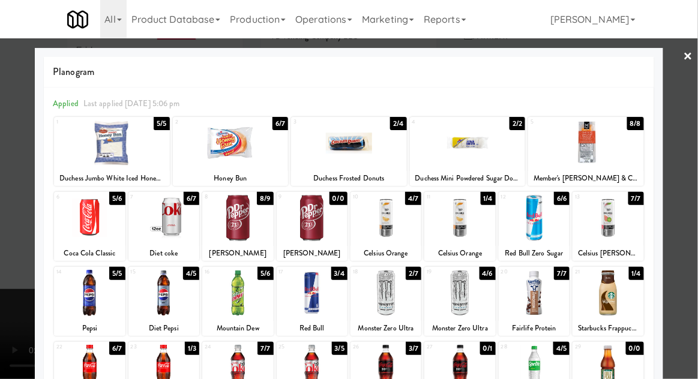
click at [690, 231] on div at bounding box center [349, 189] width 698 height 379
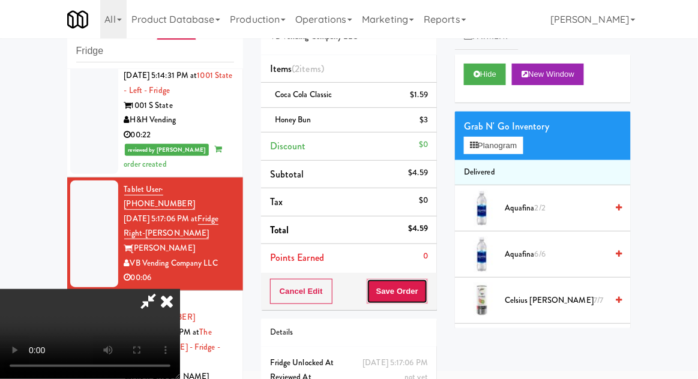
click at [426, 298] on button "Save Order" at bounding box center [397, 291] width 61 height 25
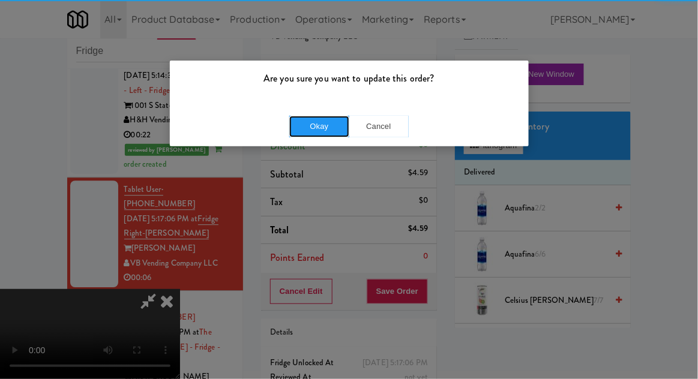
click at [291, 131] on button "Okay" at bounding box center [319, 127] width 60 height 22
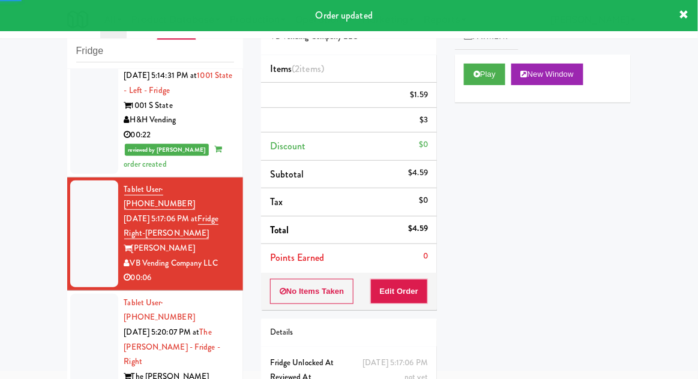
click at [79, 294] on div at bounding box center [94, 355] width 48 height 122
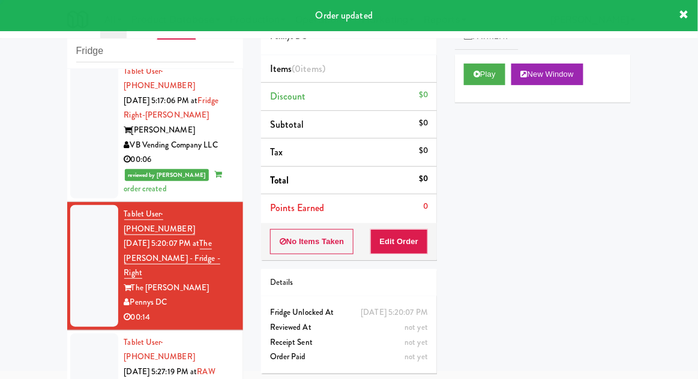
scroll to position [872, 0]
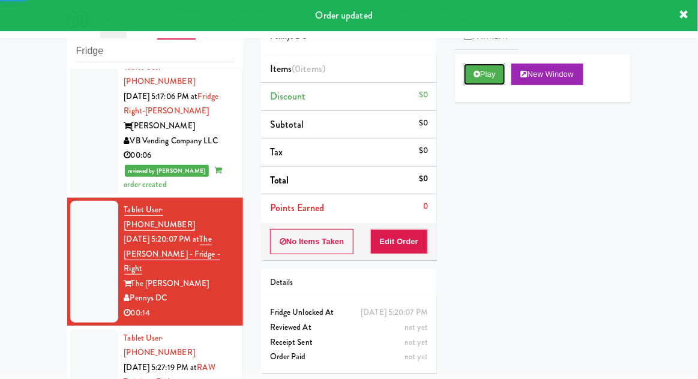
click at [497, 76] on button "Play" at bounding box center [484, 75] width 41 height 22
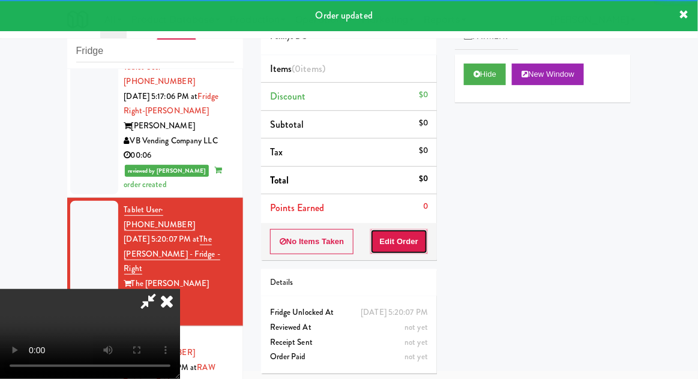
click at [399, 247] on button "Edit Order" at bounding box center [399, 241] width 58 height 25
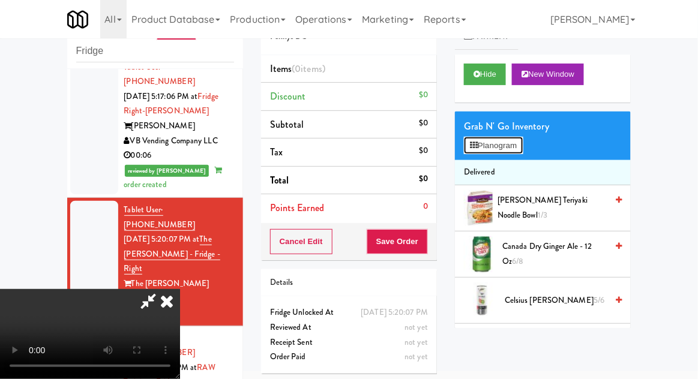
click at [501, 154] on button "Planogram" at bounding box center [493, 146] width 59 height 18
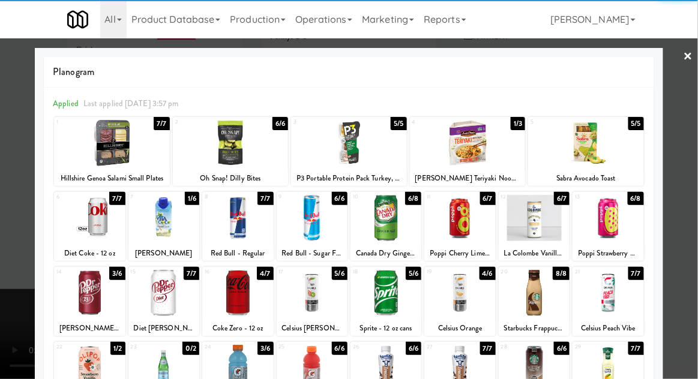
click at [157, 235] on div at bounding box center [163, 218] width 71 height 46
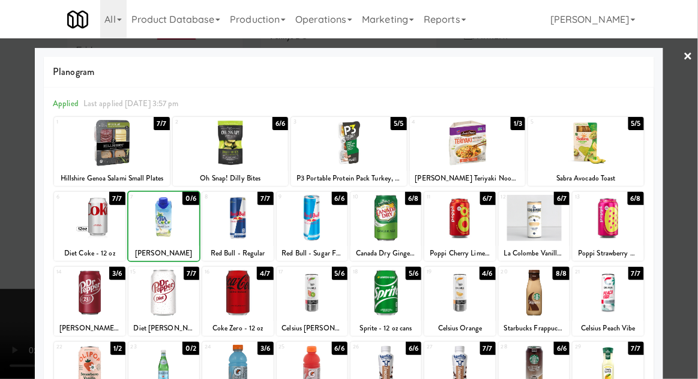
click at [684, 236] on div at bounding box center [349, 189] width 698 height 379
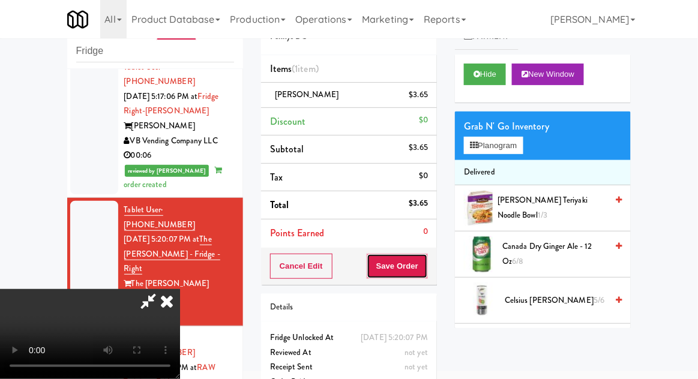
click at [426, 261] on button "Save Order" at bounding box center [397, 266] width 61 height 25
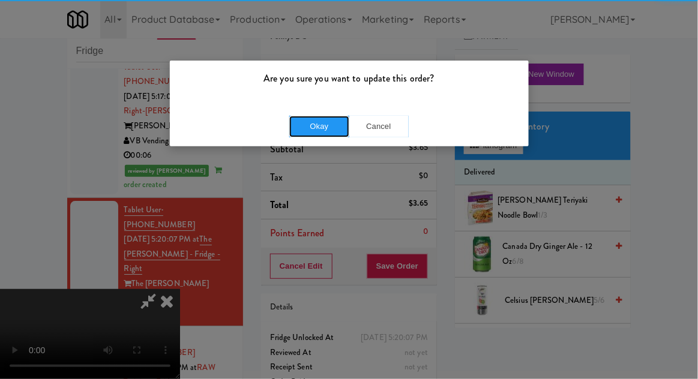
click at [297, 133] on button "Okay" at bounding box center [319, 127] width 60 height 22
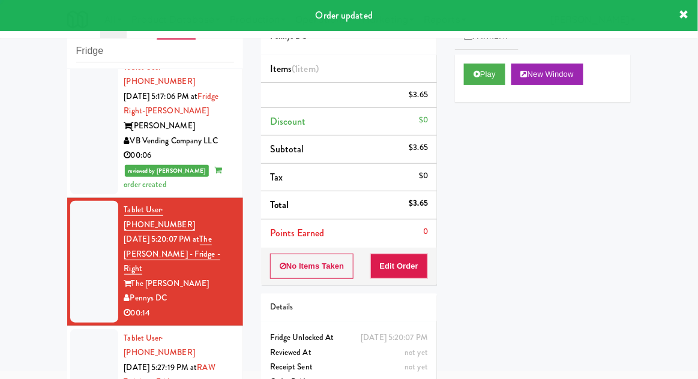
click at [68, 327] on li "Tablet User · (412) 350-8031 [DATE] 5:27:19 PM at RAW Training - Fridge RAW Tra…" at bounding box center [155, 383] width 176 height 113
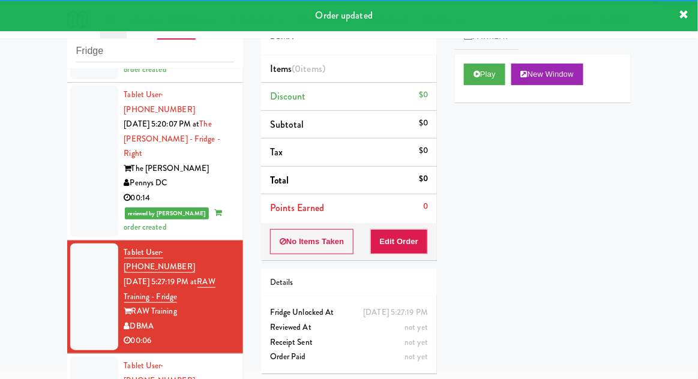
scroll to position [1025, 0]
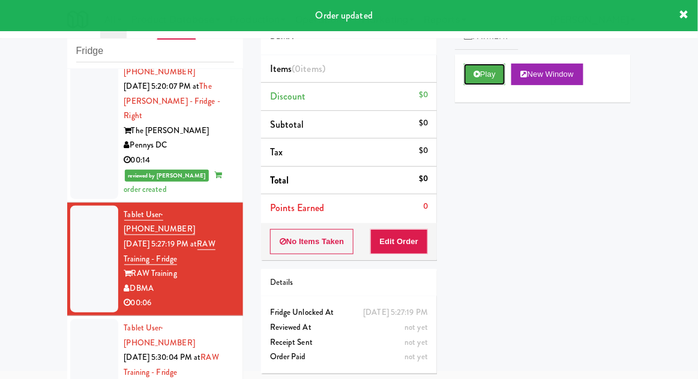
click at [492, 65] on button "Play" at bounding box center [484, 75] width 41 height 22
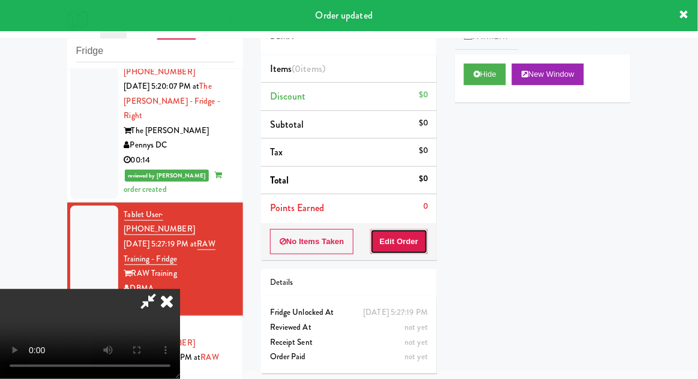
click at [409, 238] on button "Edit Order" at bounding box center [399, 241] width 58 height 25
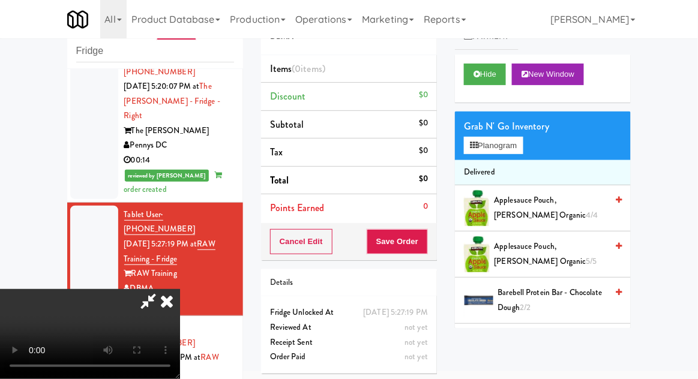
scroll to position [0, 0]
click at [519, 145] on button "Planogram" at bounding box center [493, 146] width 59 height 18
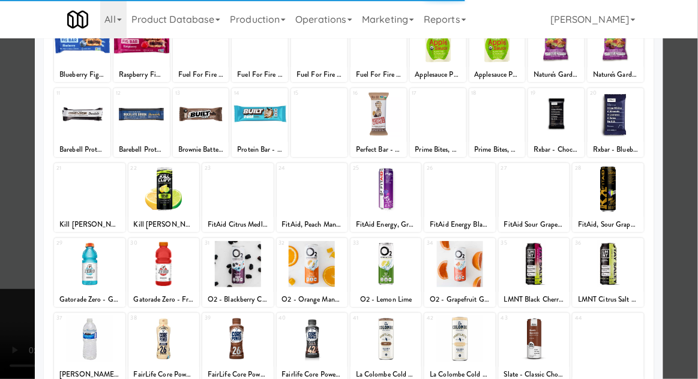
scroll to position [152, 0]
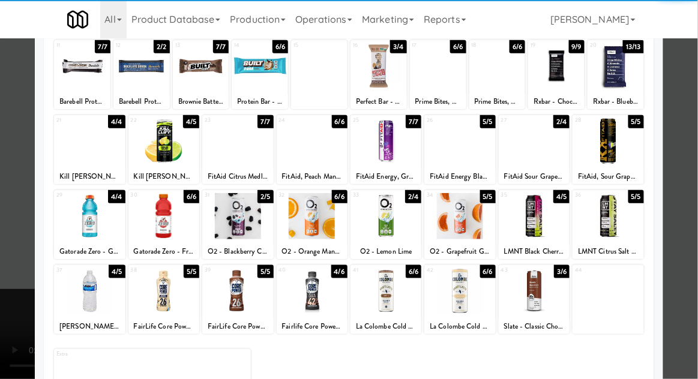
click at [232, 237] on div at bounding box center [237, 216] width 71 height 46
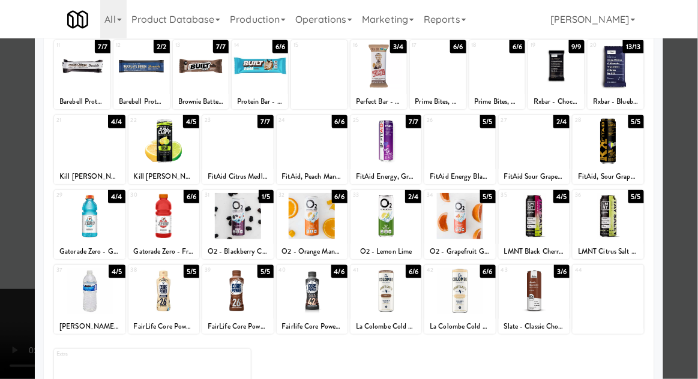
click at [685, 279] on div at bounding box center [349, 189] width 698 height 379
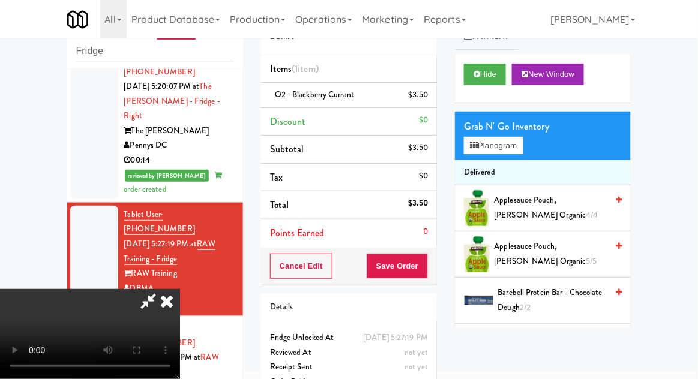
scroll to position [44, 0]
click at [506, 147] on button "Planogram" at bounding box center [493, 146] width 59 height 18
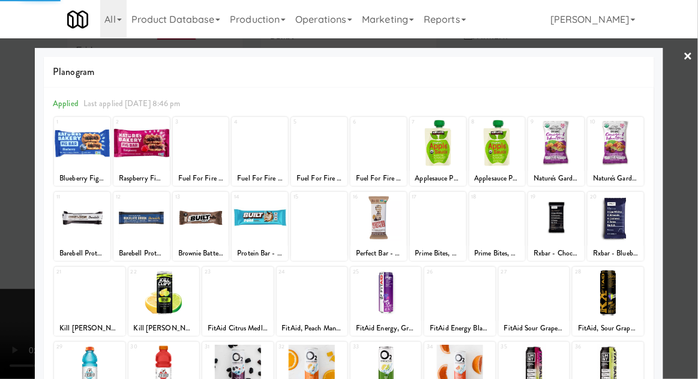
click at [686, 271] on div at bounding box center [349, 189] width 698 height 379
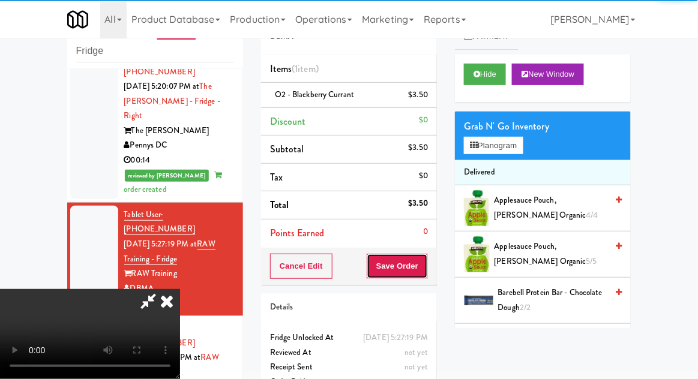
click at [425, 274] on button "Save Order" at bounding box center [397, 266] width 61 height 25
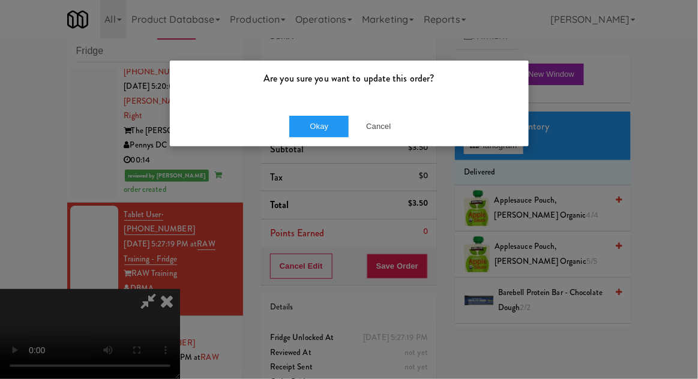
click at [297, 155] on div "Are you sure you want to update this order? Okay Cancel" at bounding box center [349, 189] width 698 height 379
click at [299, 134] on button "Okay" at bounding box center [319, 127] width 60 height 22
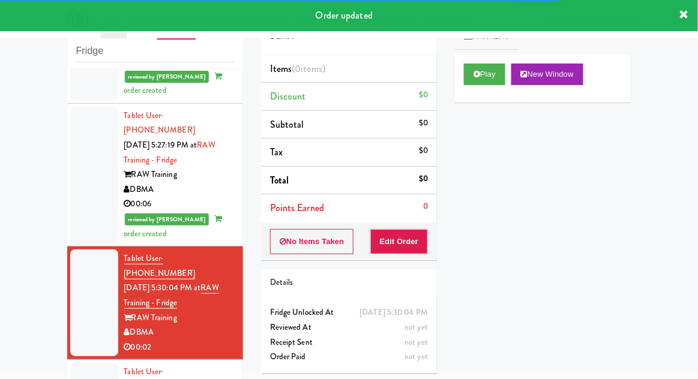
scroll to position [1125, 0]
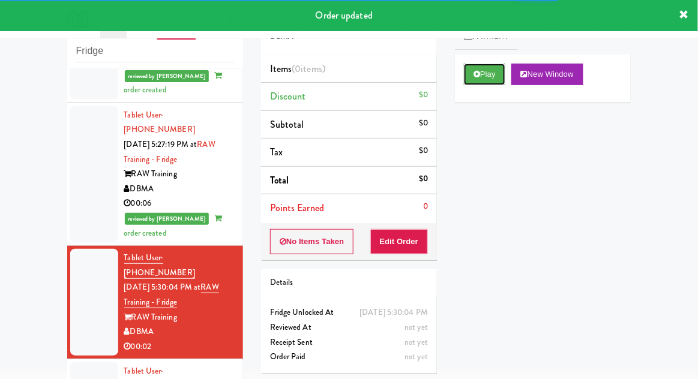
click at [505, 70] on button "Play" at bounding box center [484, 75] width 41 height 22
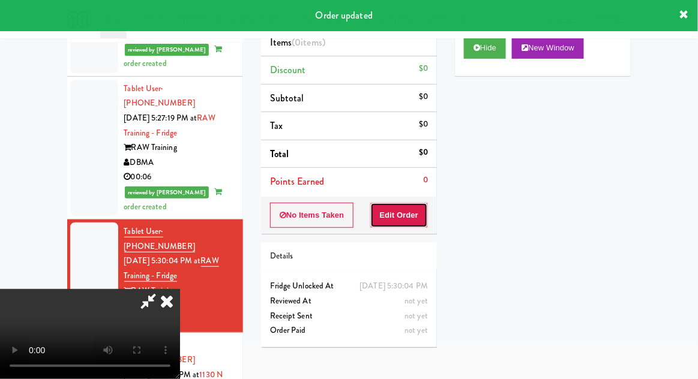
click at [409, 212] on button "Edit Order" at bounding box center [399, 215] width 58 height 25
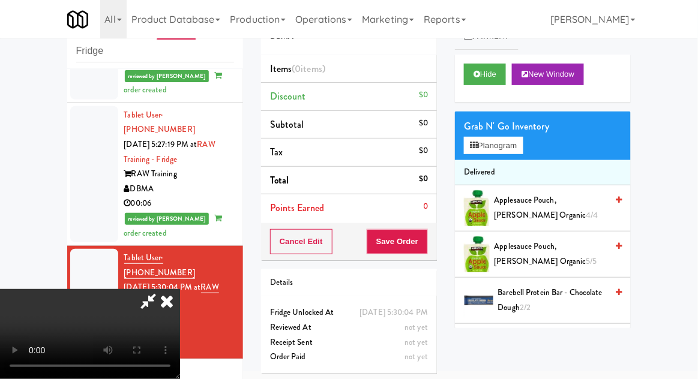
scroll to position [44, 0]
click at [503, 145] on button "Planogram" at bounding box center [493, 146] width 59 height 18
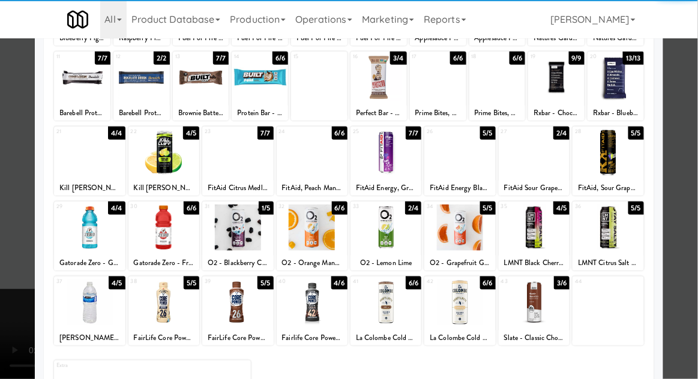
scroll to position [152, 0]
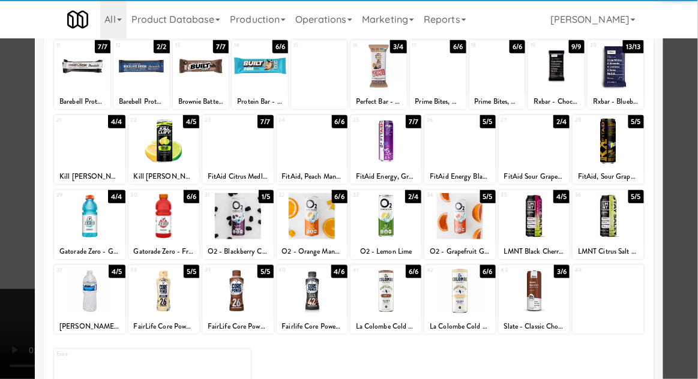
click at [230, 293] on div at bounding box center [237, 291] width 71 height 46
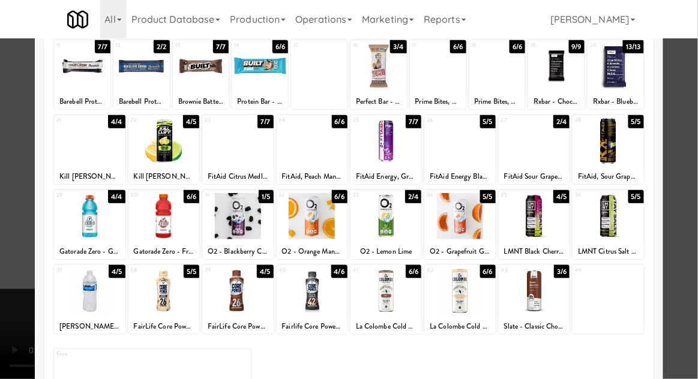
click at [682, 265] on div at bounding box center [349, 189] width 698 height 379
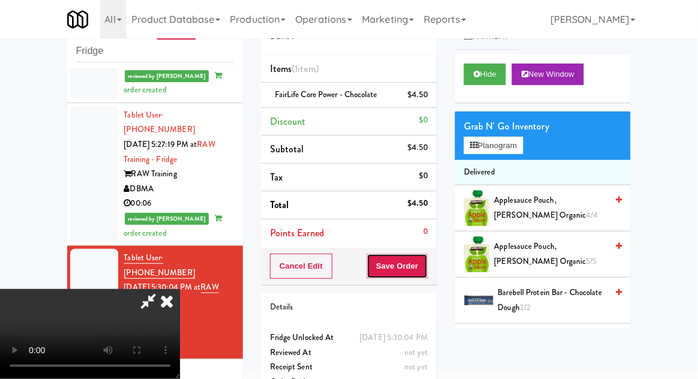
click at [421, 274] on button "Save Order" at bounding box center [397, 266] width 61 height 25
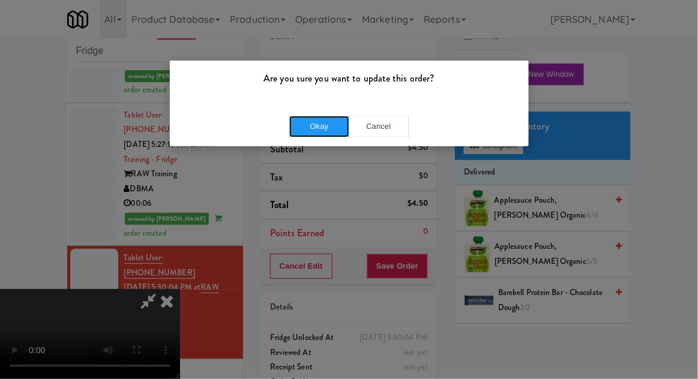
click at [307, 133] on button "Okay" at bounding box center [319, 127] width 60 height 22
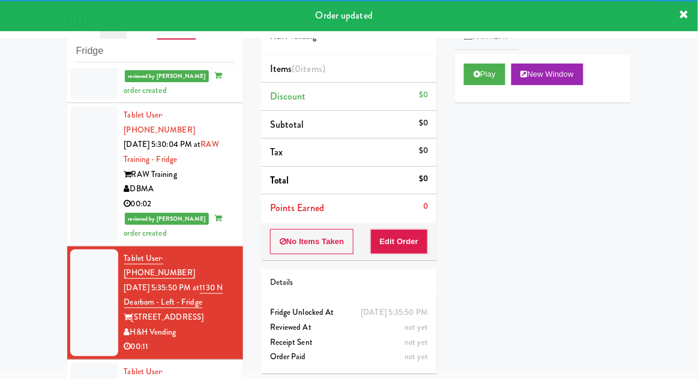
scroll to position [1269, 0]
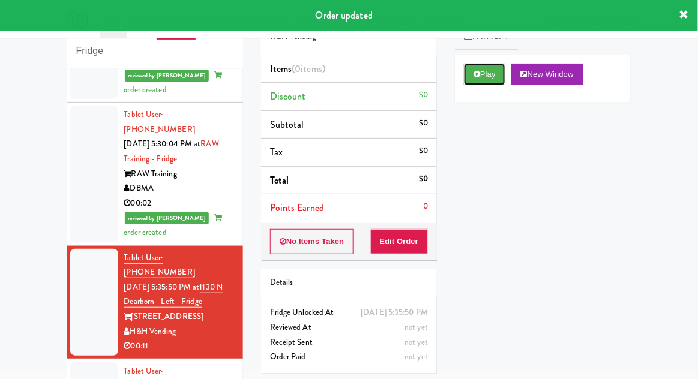
click at [492, 83] on button "Play" at bounding box center [484, 75] width 41 height 22
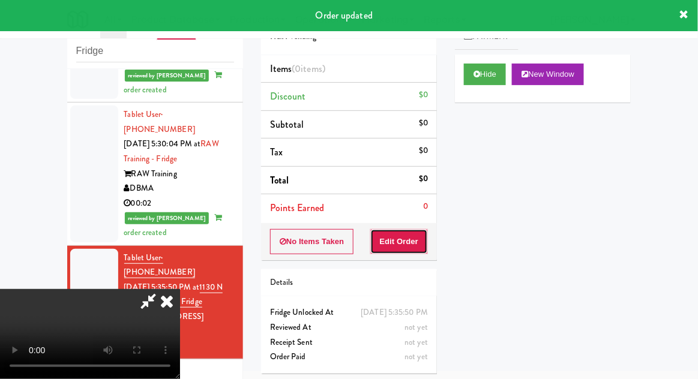
click at [408, 237] on button "Edit Order" at bounding box center [399, 241] width 58 height 25
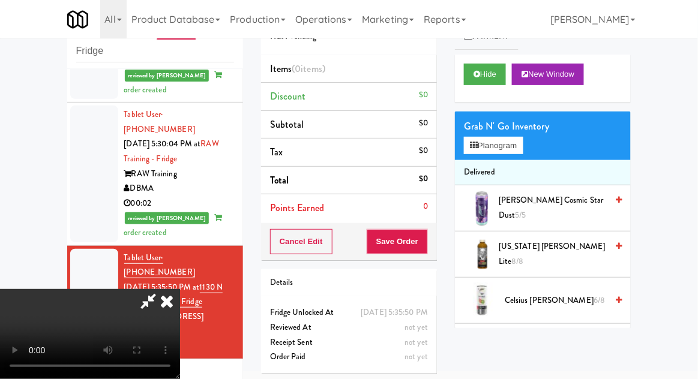
scroll to position [0, 0]
click at [509, 152] on button "Planogram" at bounding box center [493, 146] width 59 height 18
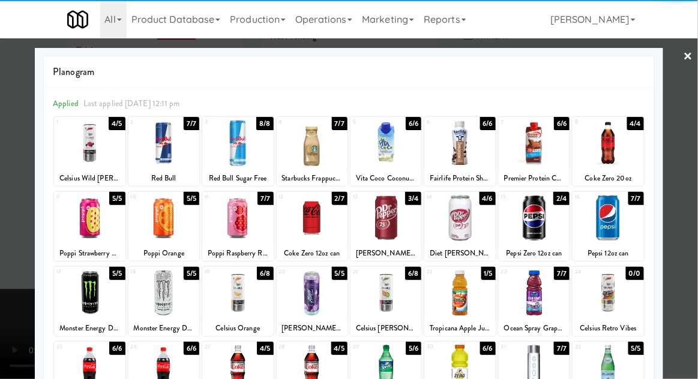
click at [324, 229] on div at bounding box center [312, 218] width 71 height 46
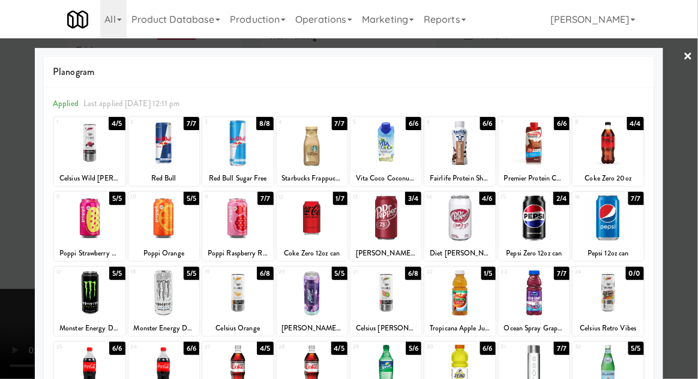
click at [1, 256] on div at bounding box center [349, 189] width 698 height 379
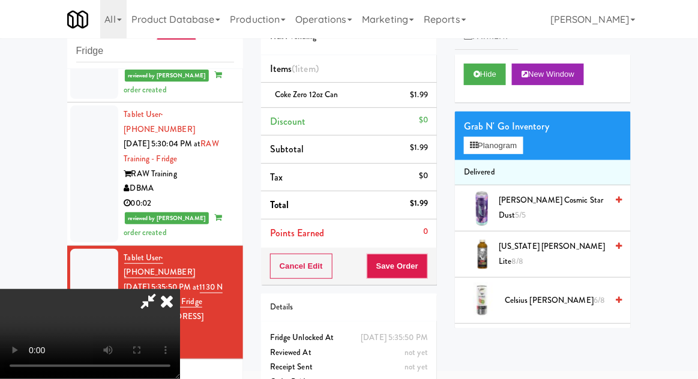
scroll to position [44, 0]
click at [421, 265] on button "Save Order" at bounding box center [397, 266] width 61 height 25
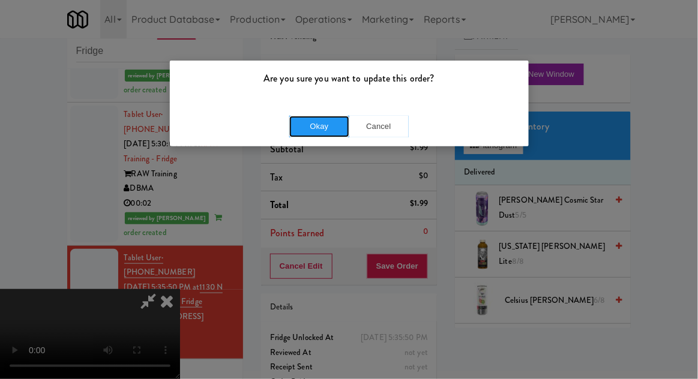
click at [315, 136] on button "Okay" at bounding box center [319, 127] width 60 height 22
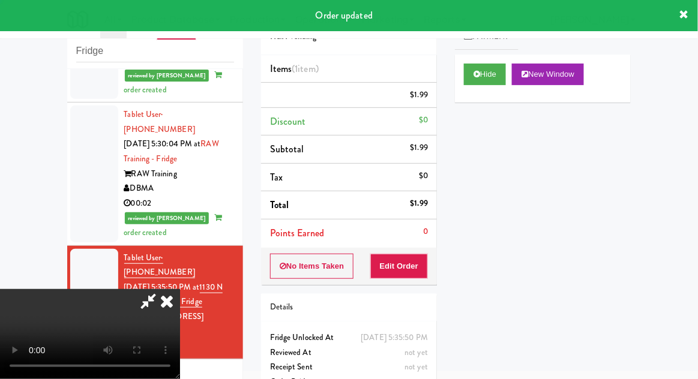
scroll to position [0, 0]
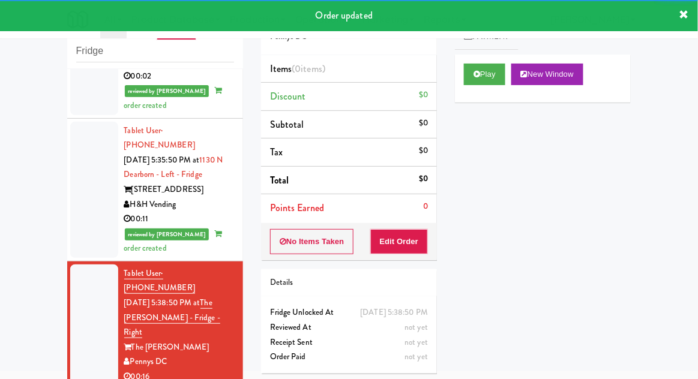
scroll to position [1396, 0]
click at [495, 79] on button "Play" at bounding box center [484, 75] width 41 height 22
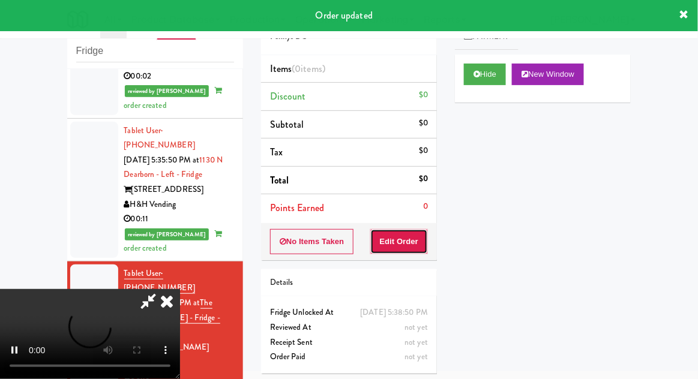
click at [415, 240] on button "Edit Order" at bounding box center [399, 241] width 58 height 25
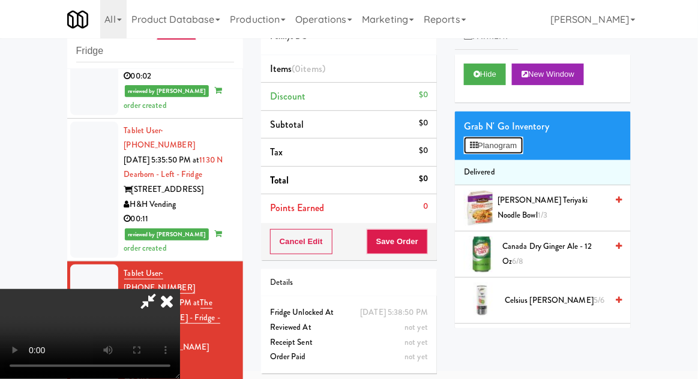
click at [501, 142] on button "Planogram" at bounding box center [493, 146] width 59 height 18
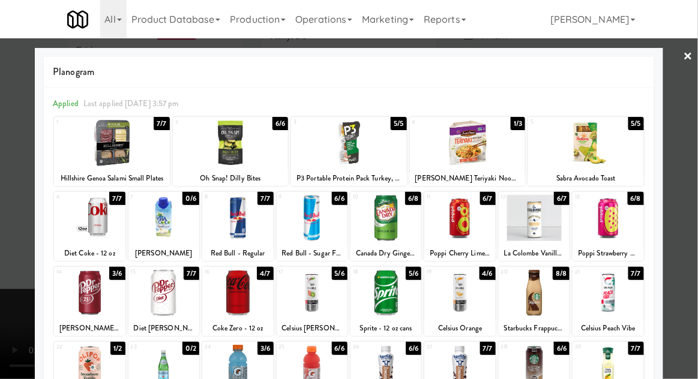
click at [226, 364] on div at bounding box center [237, 368] width 71 height 46
click at [683, 281] on div at bounding box center [349, 189] width 698 height 379
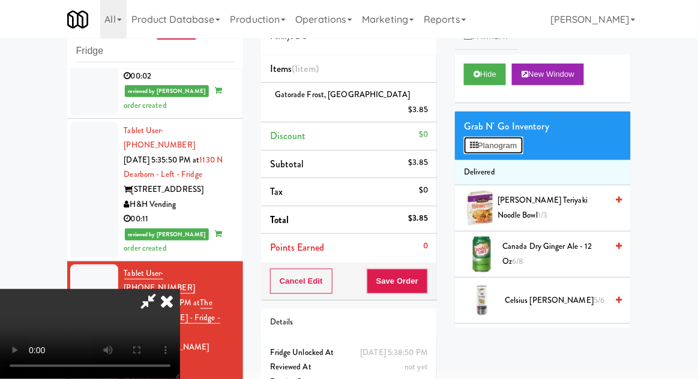
click at [522, 146] on button "Planogram" at bounding box center [493, 146] width 59 height 18
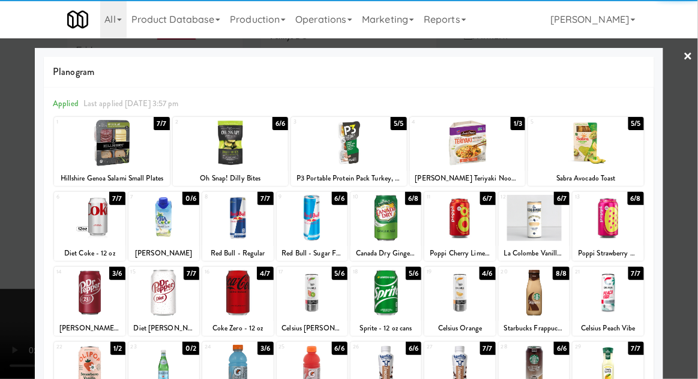
click at [627, 298] on div at bounding box center [608, 293] width 71 height 46
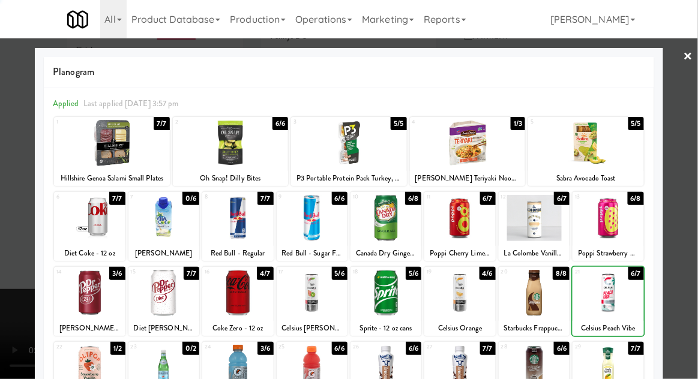
click at [677, 292] on div at bounding box center [349, 189] width 698 height 379
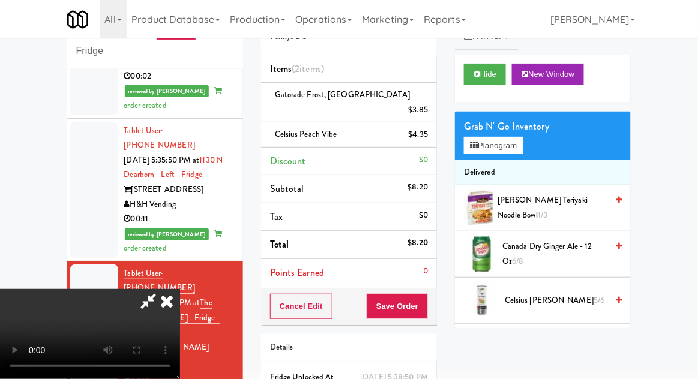
click at [429, 310] on div "Order # 4352511 Pennys DC Items (2 items ) Gatorade Frost, Glacier Freeze $3.85…" at bounding box center [349, 222] width 194 height 451
click at [426, 294] on button "Save Order" at bounding box center [397, 306] width 61 height 25
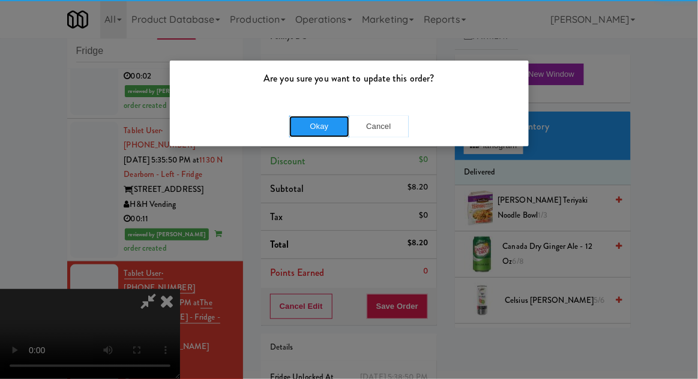
click at [309, 136] on button "Okay" at bounding box center [319, 127] width 60 height 22
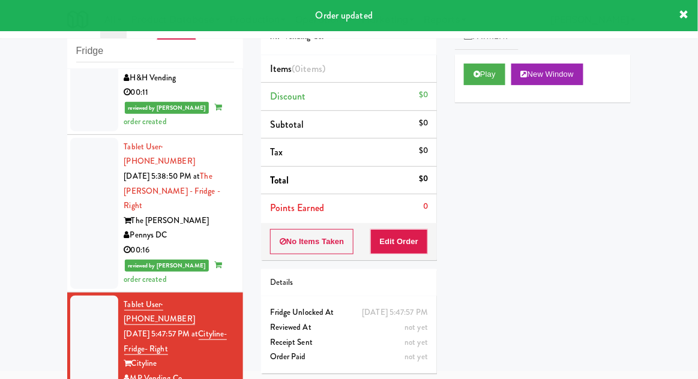
scroll to position [1, 0]
click at [486, 76] on button "Play" at bounding box center [484, 74] width 41 height 22
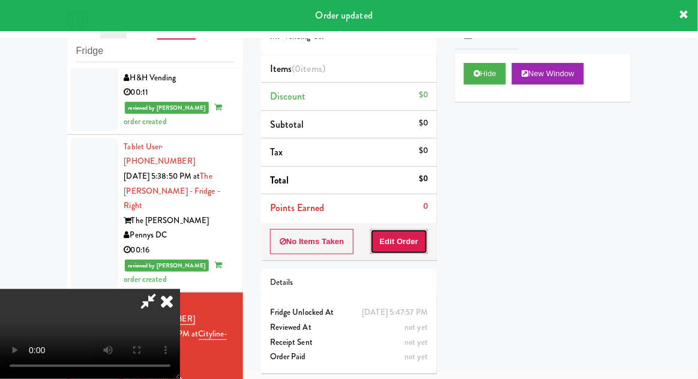
click at [400, 252] on button "Edit Order" at bounding box center [399, 241] width 58 height 25
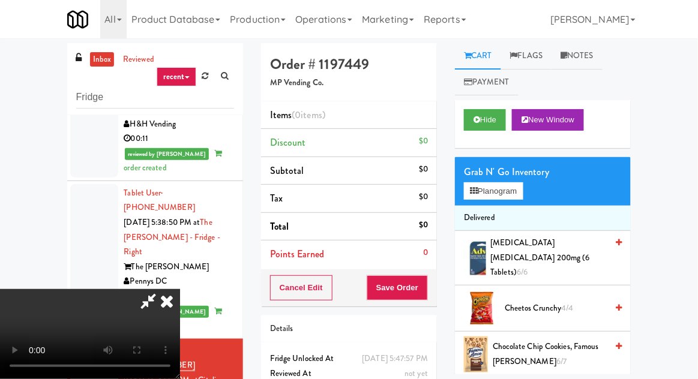
scroll to position [46, 0]
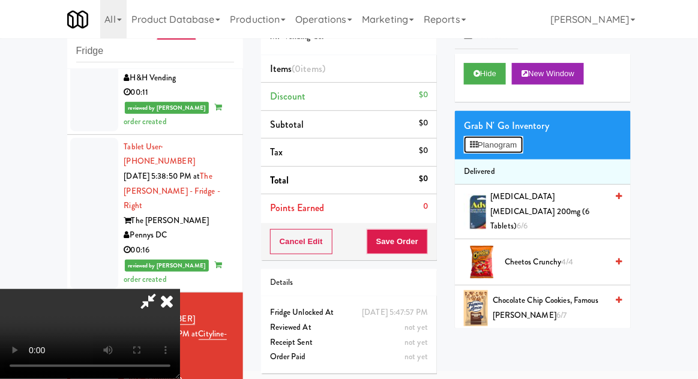
click at [514, 152] on button "Planogram" at bounding box center [493, 145] width 59 height 18
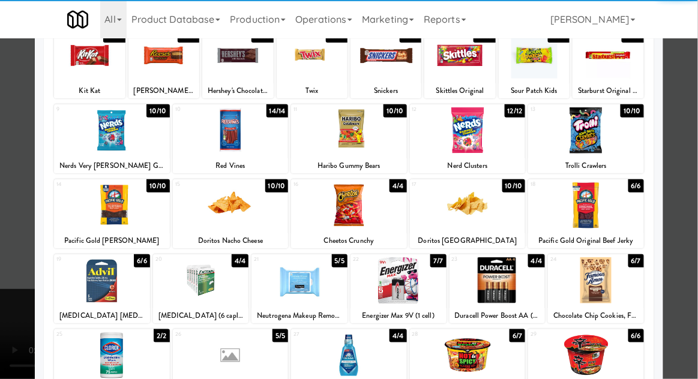
scroll to position [88, 0]
click at [493, 359] on div at bounding box center [468, 356] width 116 height 46
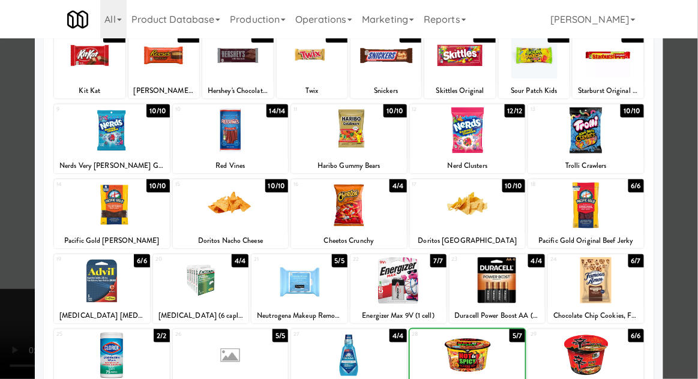
click at [690, 275] on div at bounding box center [349, 189] width 698 height 379
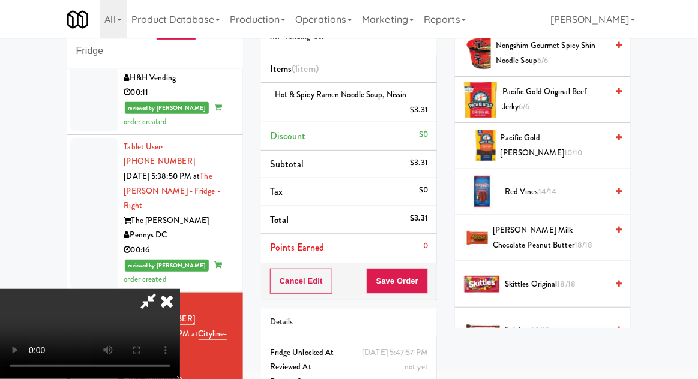
scroll to position [998, 0]
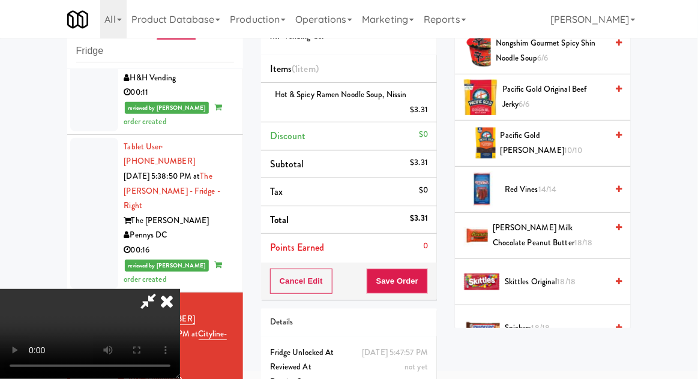
click at [554, 228] on span "[PERSON_NAME] Milk Chocolate Peanut Butter 18/18" at bounding box center [550, 235] width 114 height 29
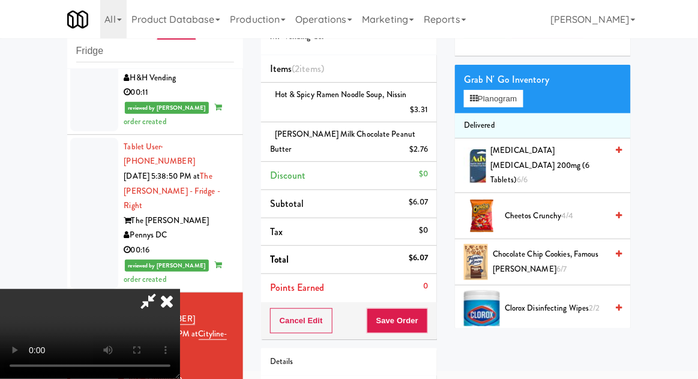
scroll to position [34, 0]
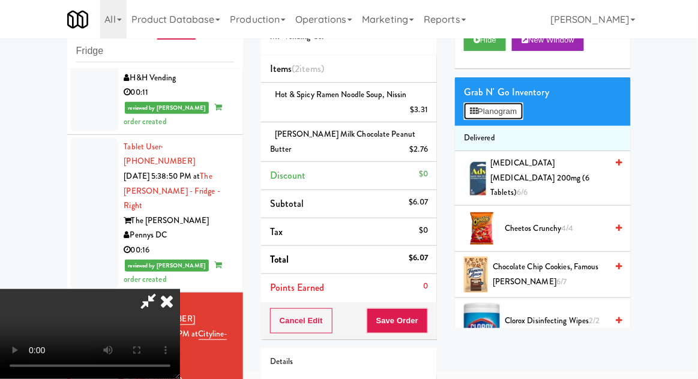
click at [513, 110] on button "Planogram" at bounding box center [493, 112] width 59 height 18
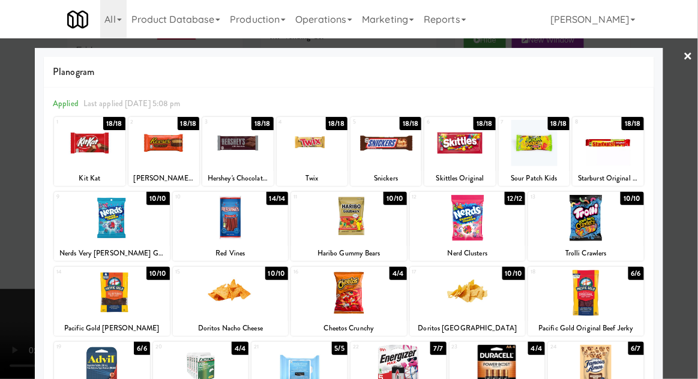
click at [396, 159] on div at bounding box center [386, 143] width 71 height 46
click at [17, 273] on div at bounding box center [349, 189] width 698 height 379
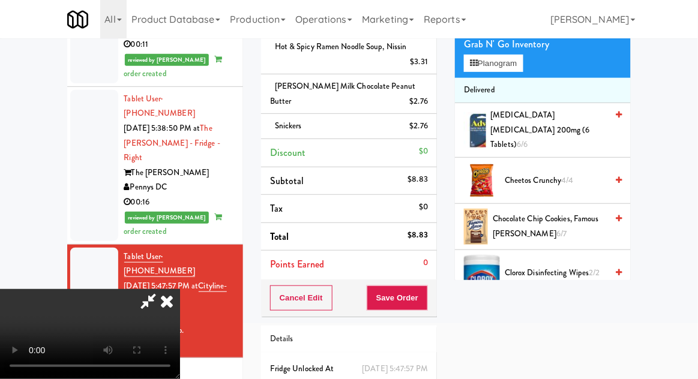
scroll to position [98, 0]
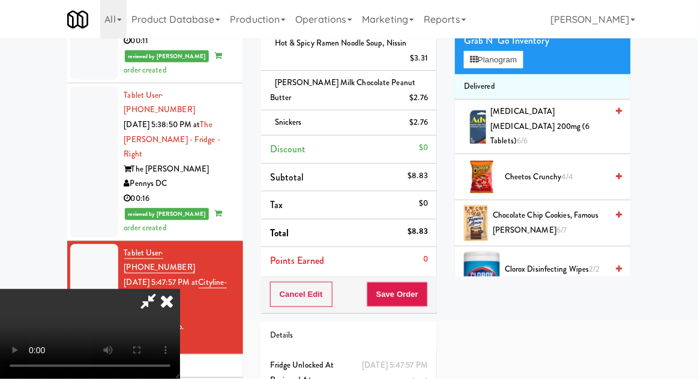
click at [420, 130] on li "Snickers $2.76" at bounding box center [349, 122] width 176 height 25
click at [429, 130] on icon at bounding box center [429, 127] width 6 height 8
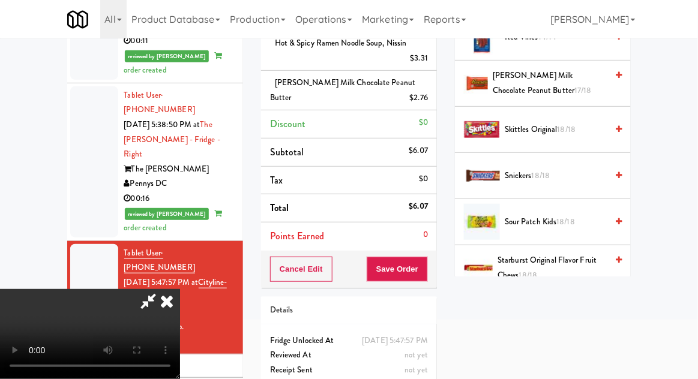
scroll to position [1098, 0]
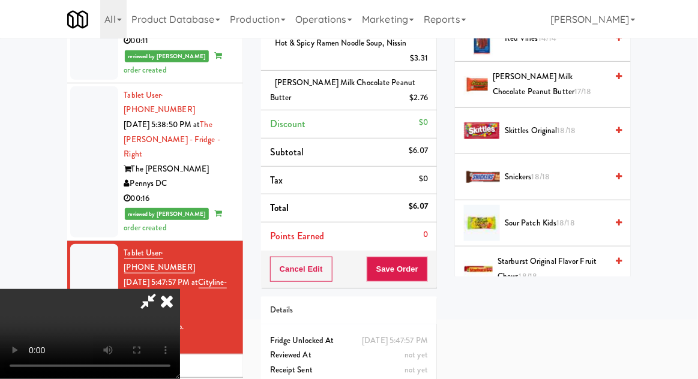
click at [551, 124] on span "Skittles Original 18/18" at bounding box center [556, 131] width 102 height 15
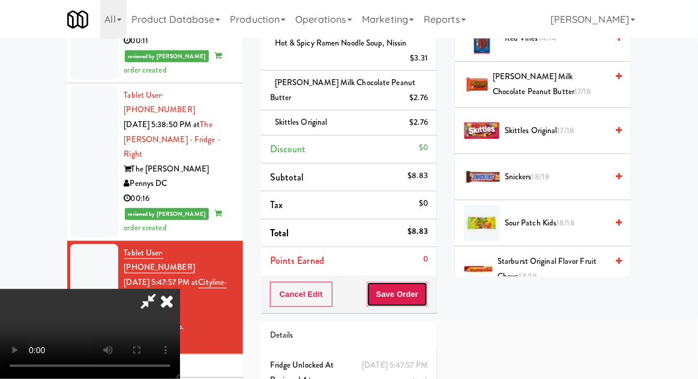
click at [424, 300] on button "Save Order" at bounding box center [397, 294] width 61 height 25
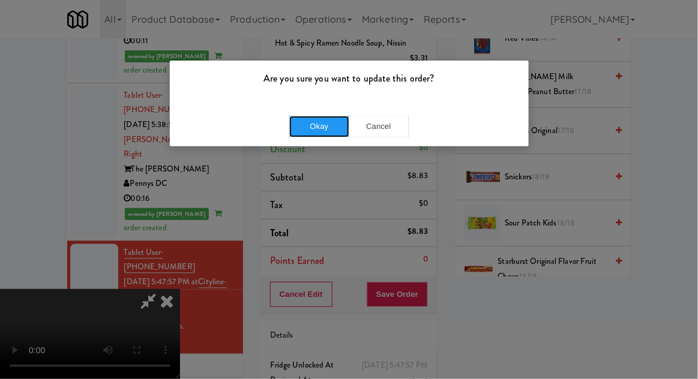
click at [312, 116] on button "Okay" at bounding box center [319, 127] width 60 height 22
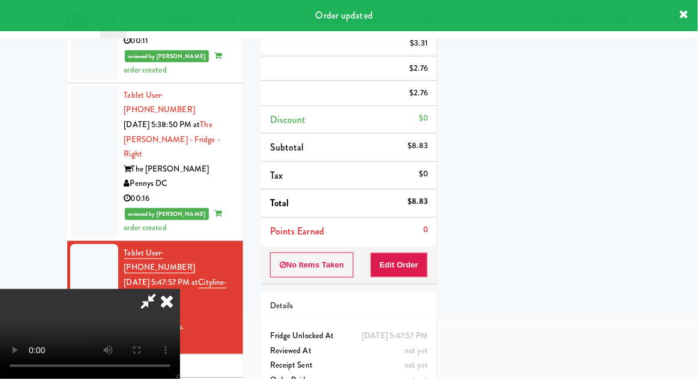
scroll to position [118, 0]
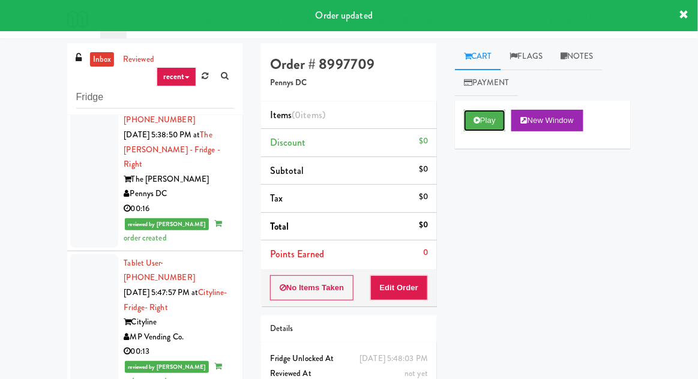
click at [486, 124] on button "Play" at bounding box center [484, 121] width 41 height 22
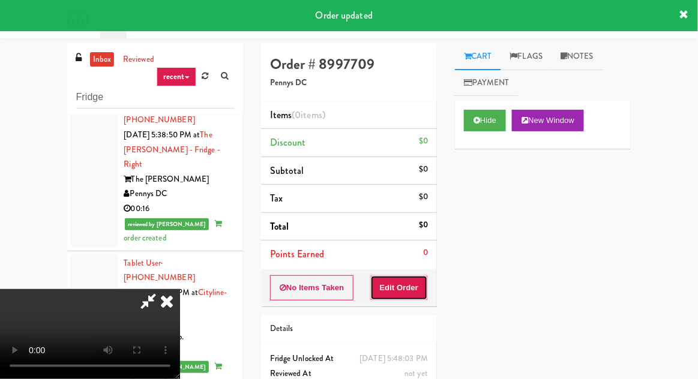
click at [411, 277] on button "Edit Order" at bounding box center [399, 288] width 58 height 25
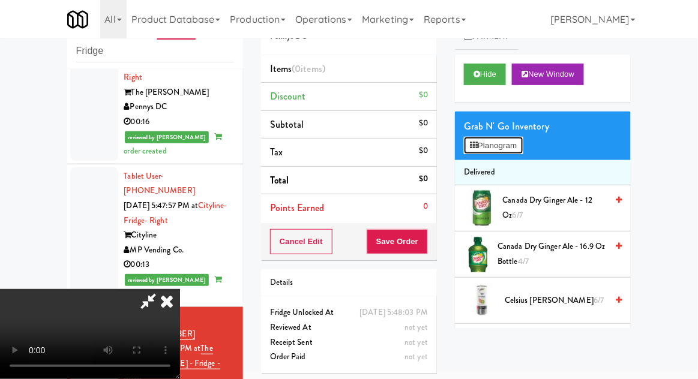
click at [518, 150] on button "Planogram" at bounding box center [493, 146] width 59 height 18
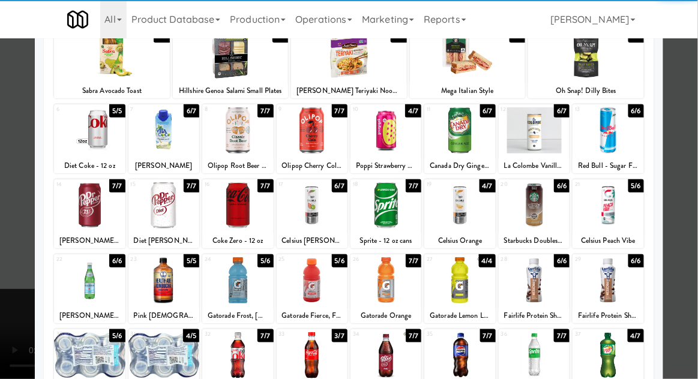
scroll to position [89, 0]
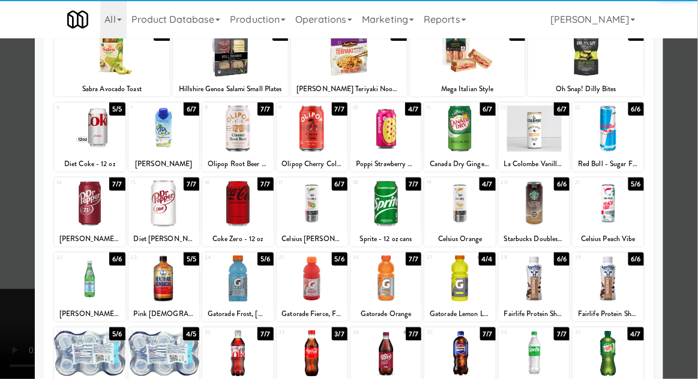
click at [408, 361] on div at bounding box center [386, 354] width 71 height 46
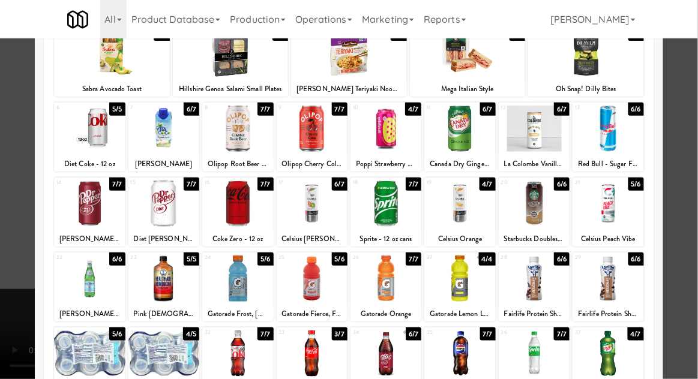
click at [3, 253] on div at bounding box center [349, 189] width 698 height 379
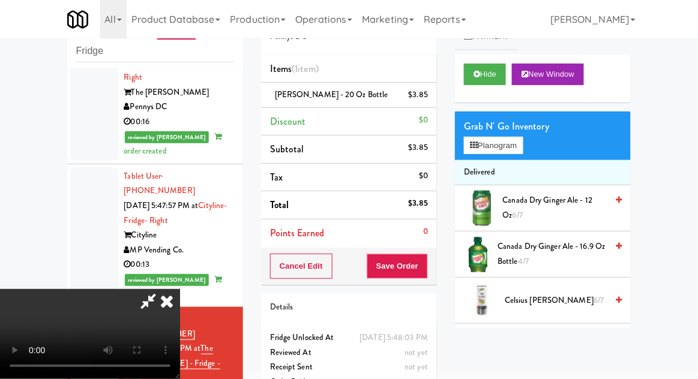
scroll to position [44, 0]
click at [427, 271] on button "Save Order" at bounding box center [397, 266] width 61 height 25
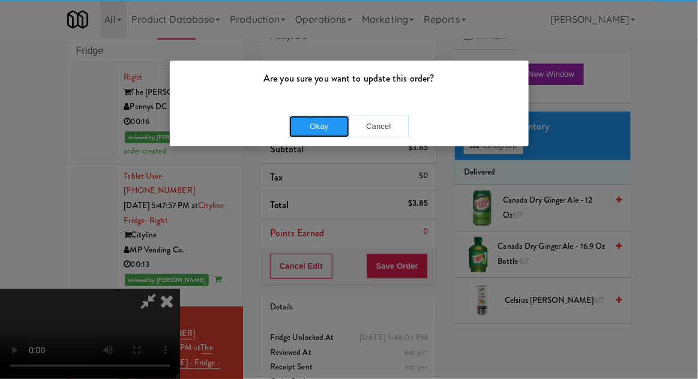
click at [301, 133] on button "Okay" at bounding box center [319, 127] width 60 height 22
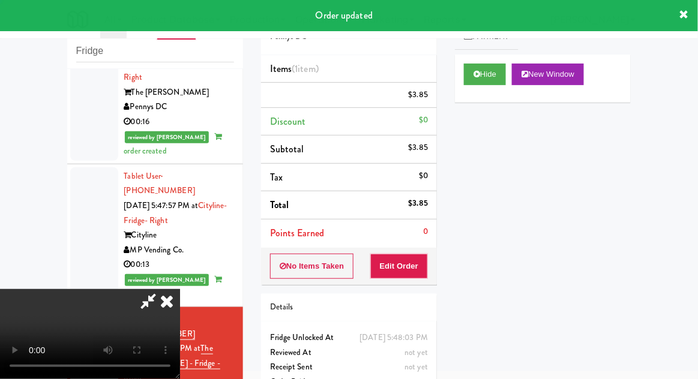
scroll to position [0, 0]
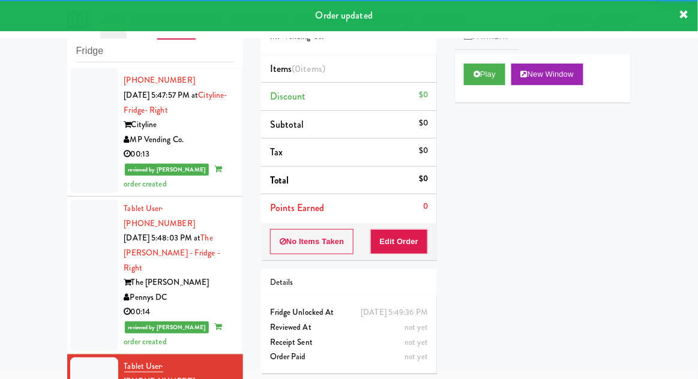
scroll to position [1761, 0]
click at [498, 80] on button "Play" at bounding box center [484, 75] width 41 height 22
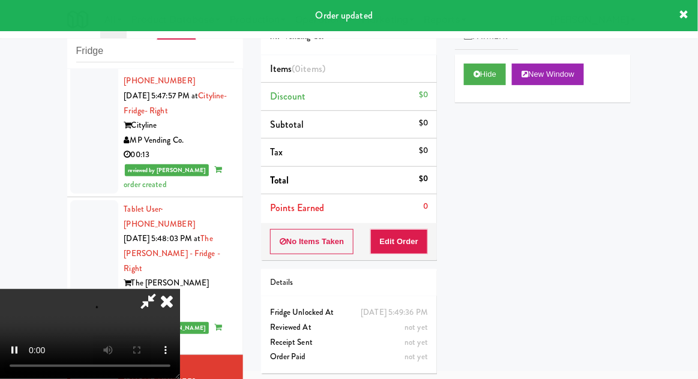
click at [405, 262] on div "Order # 7829643 MP Vending Co. Items (0 items ) Discount $0 Subtotal $0 Tax $0 …" at bounding box center [349, 190] width 194 height 386
click at [411, 246] on button "Edit Order" at bounding box center [399, 241] width 58 height 25
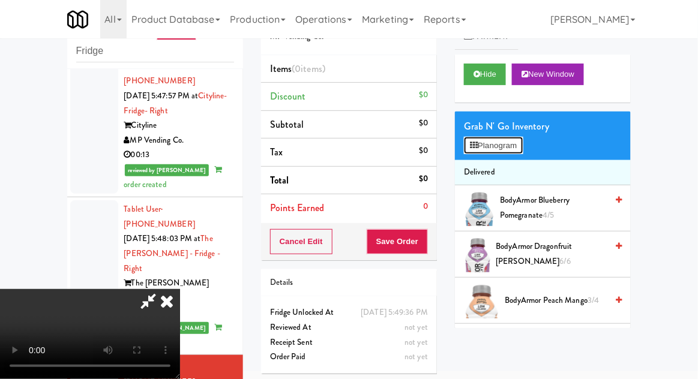
click at [500, 137] on button "Planogram" at bounding box center [493, 146] width 59 height 18
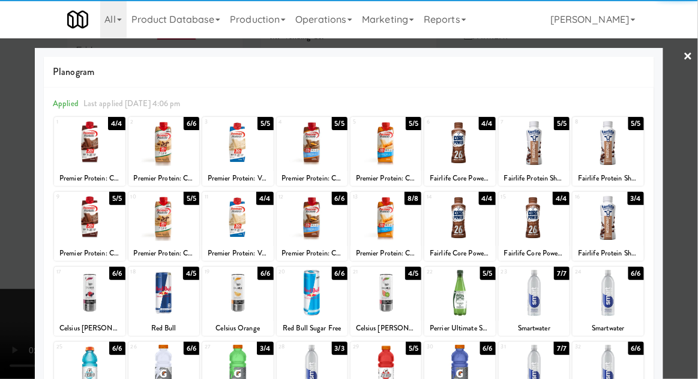
click at [395, 312] on div at bounding box center [386, 293] width 71 height 46
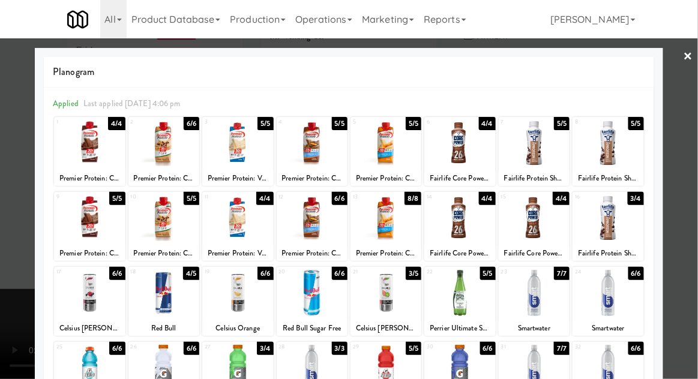
click at [6, 294] on div at bounding box center [349, 189] width 698 height 379
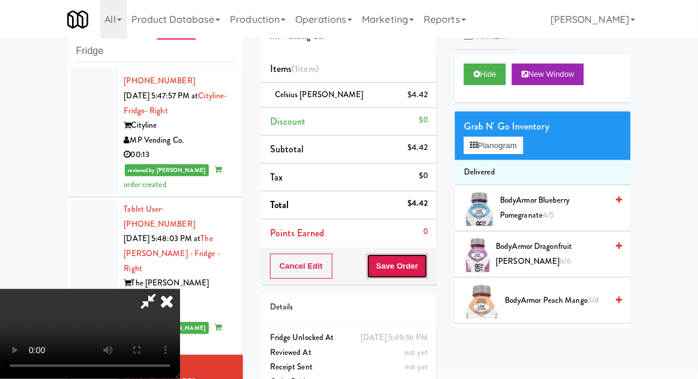
click at [423, 271] on button "Save Order" at bounding box center [397, 266] width 61 height 25
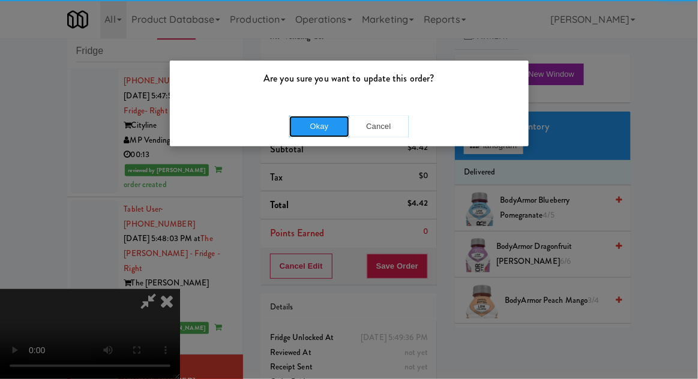
click at [299, 136] on button "Okay" at bounding box center [319, 127] width 60 height 22
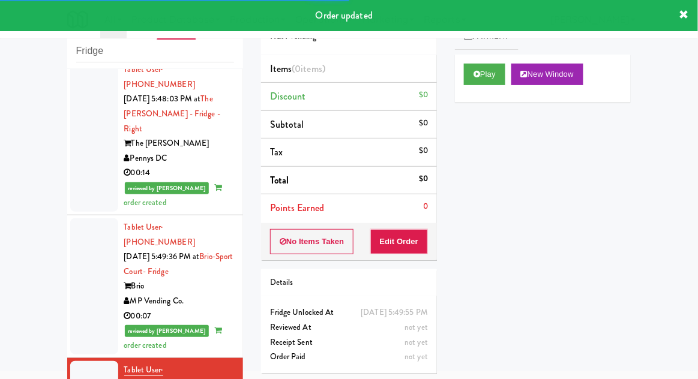
scroll to position [1901, 0]
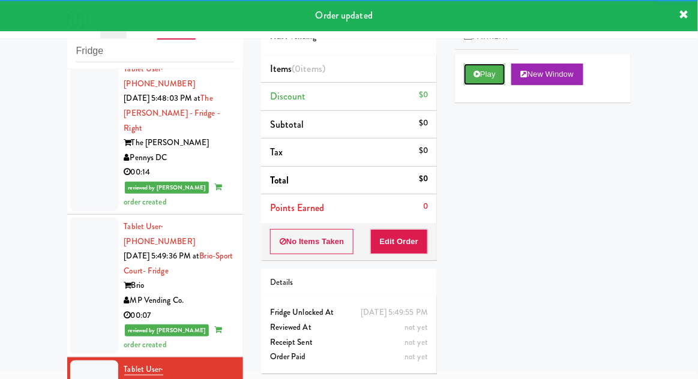
click at [489, 77] on button "Play" at bounding box center [484, 75] width 41 height 22
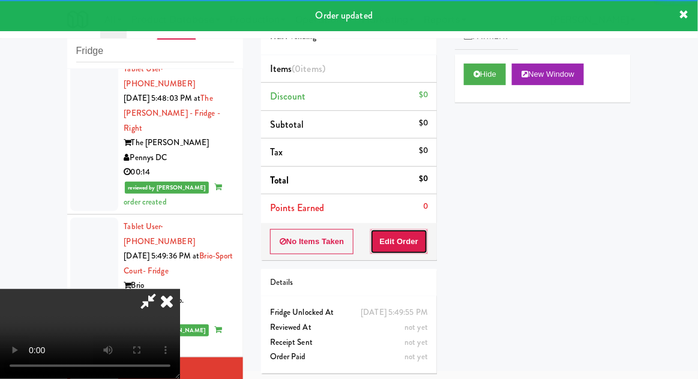
click at [404, 242] on button "Edit Order" at bounding box center [399, 241] width 58 height 25
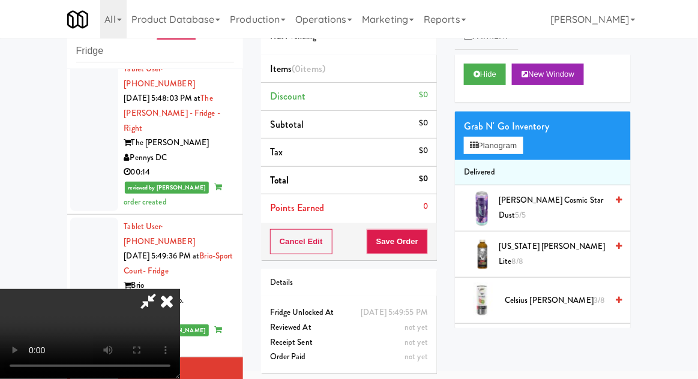
scroll to position [0, 0]
click at [517, 146] on button "Planogram" at bounding box center [493, 146] width 59 height 18
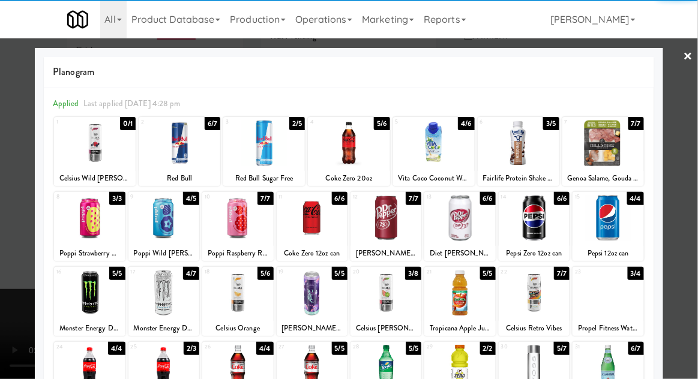
click at [82, 228] on div at bounding box center [89, 218] width 71 height 46
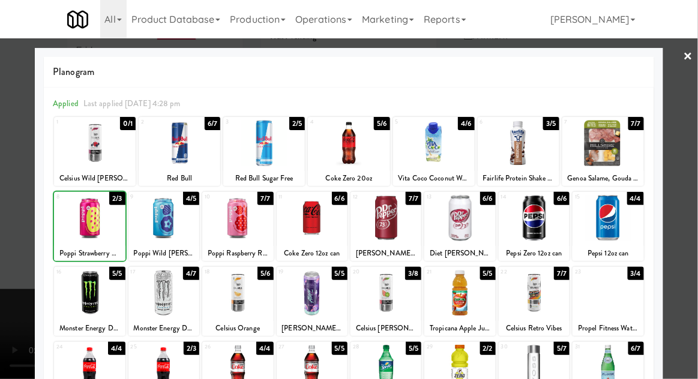
click at [689, 222] on div at bounding box center [349, 189] width 698 height 379
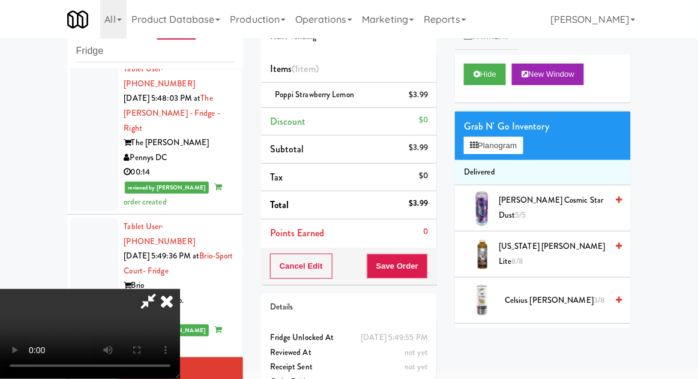
scroll to position [44, 0]
click at [425, 276] on button "Save Order" at bounding box center [397, 266] width 61 height 25
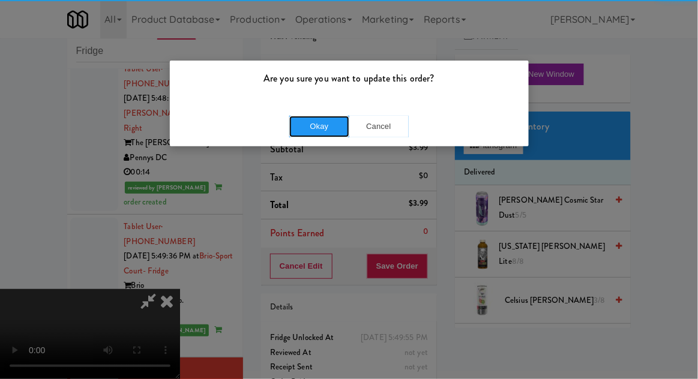
click at [297, 132] on button "Okay" at bounding box center [319, 127] width 60 height 22
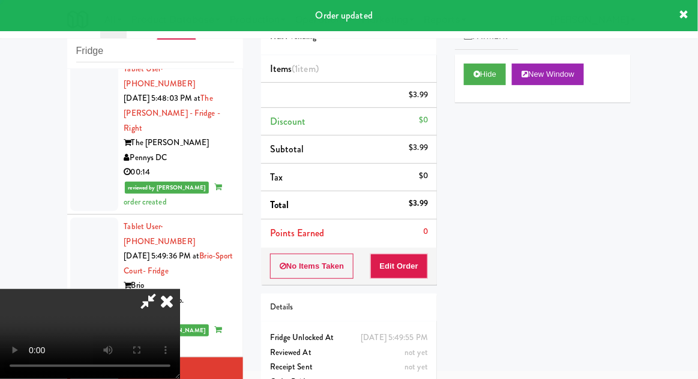
scroll to position [0, 0]
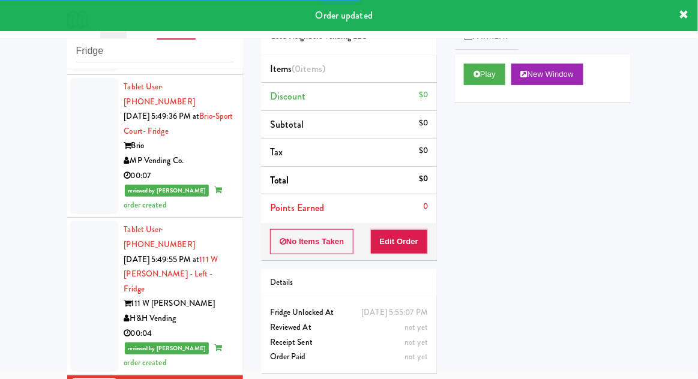
scroll to position [2044, 0]
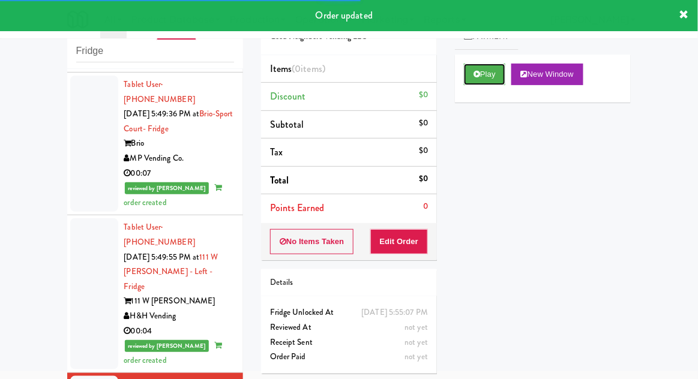
click at [489, 79] on button "Play" at bounding box center [484, 75] width 41 height 22
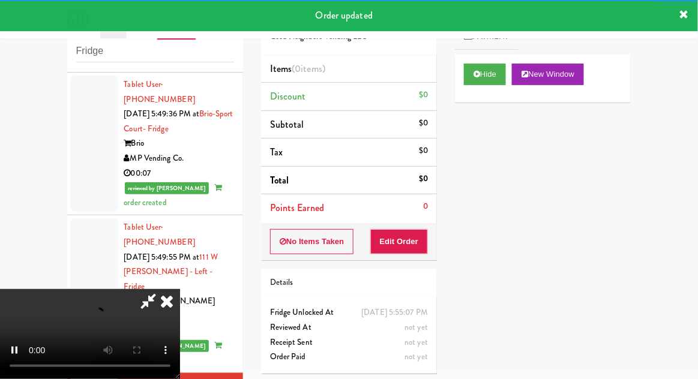
click at [406, 262] on div "Order # 2315149 Good Neighbors Vending LLC Items (0 items ) Discount $0 Subtota…" at bounding box center [349, 190] width 194 height 386
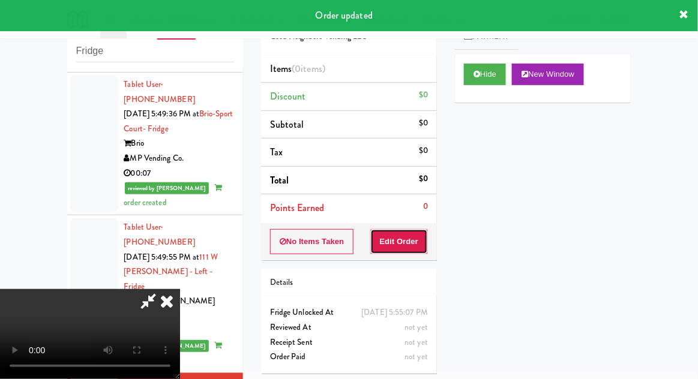
click at [405, 241] on button "Edit Order" at bounding box center [399, 241] width 58 height 25
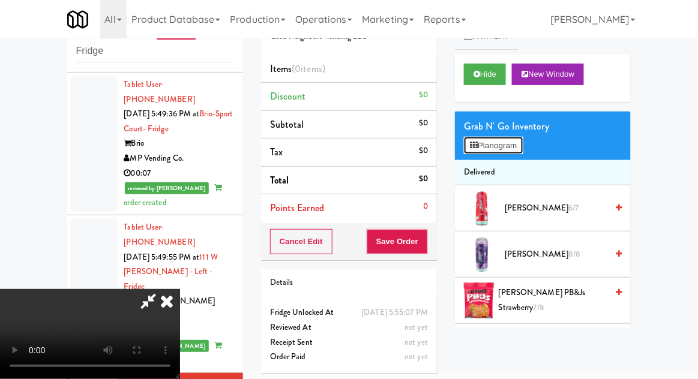
click at [501, 137] on button "Planogram" at bounding box center [493, 146] width 59 height 18
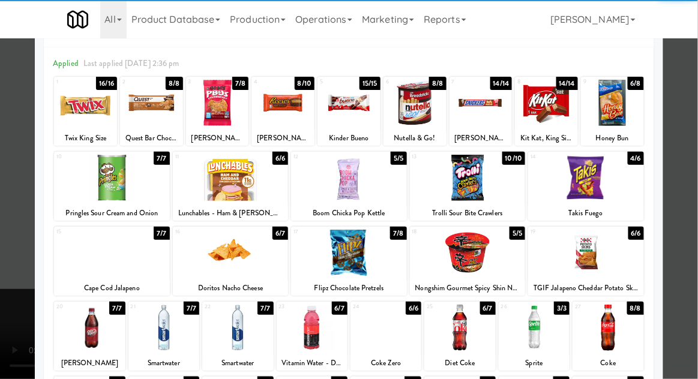
scroll to position [49, 0]
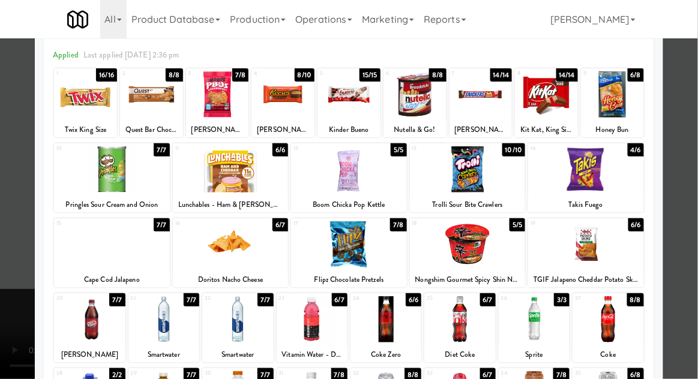
click at [480, 328] on div at bounding box center [459, 320] width 71 height 46
click at [393, 337] on div at bounding box center [386, 320] width 71 height 46
click at [14, 283] on div at bounding box center [349, 189] width 698 height 379
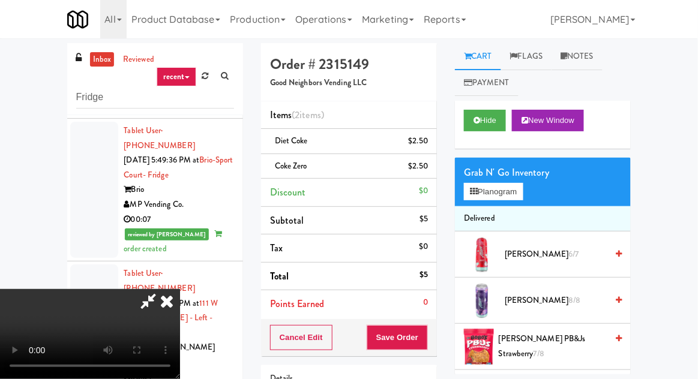
scroll to position [55, 0]
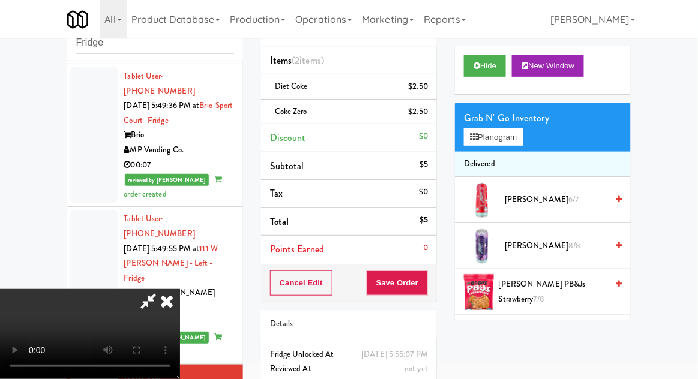
click at [427, 300] on div "Order # 2315149 Good Neighbors Vending LLC Items (2 items ) Diet Coke $2.50 Cok…" at bounding box center [349, 207] width 194 height 436
click at [427, 288] on button "Save Order" at bounding box center [397, 283] width 61 height 25
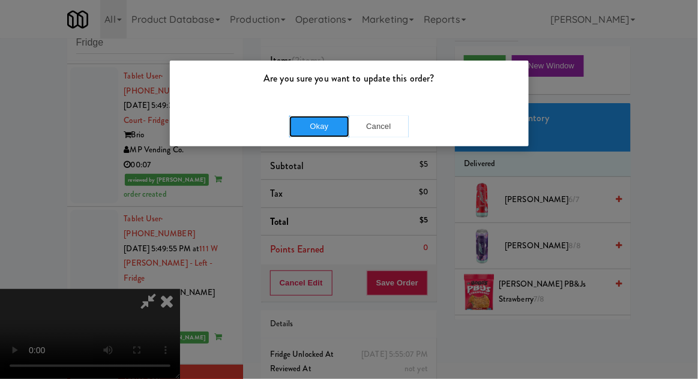
click at [289, 123] on button "Okay" at bounding box center [319, 127] width 60 height 22
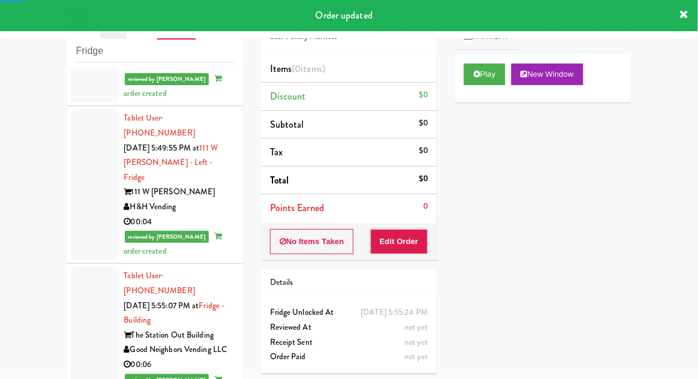
scroll to position [2154, 0]
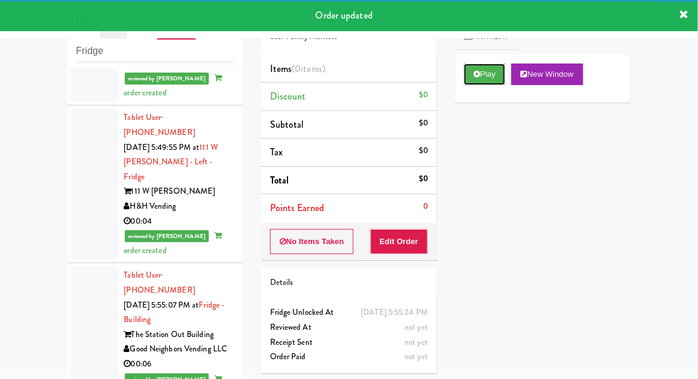
click at [490, 69] on button "Play" at bounding box center [484, 75] width 41 height 22
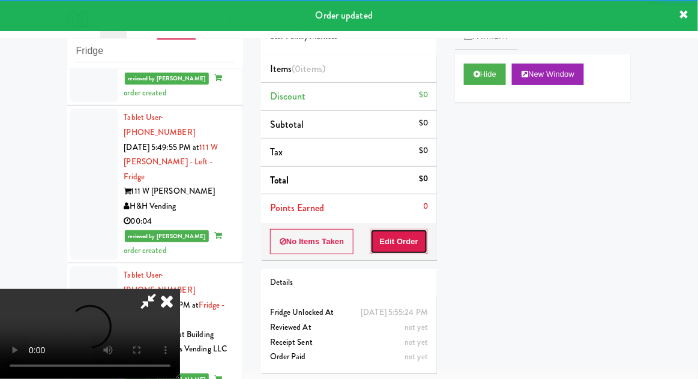
click at [399, 231] on button "Edit Order" at bounding box center [399, 241] width 58 height 25
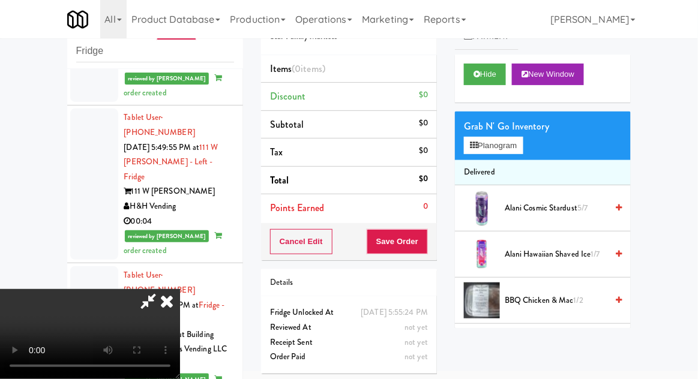
scroll to position [0, 0]
click at [509, 147] on button "Planogram" at bounding box center [493, 146] width 59 height 18
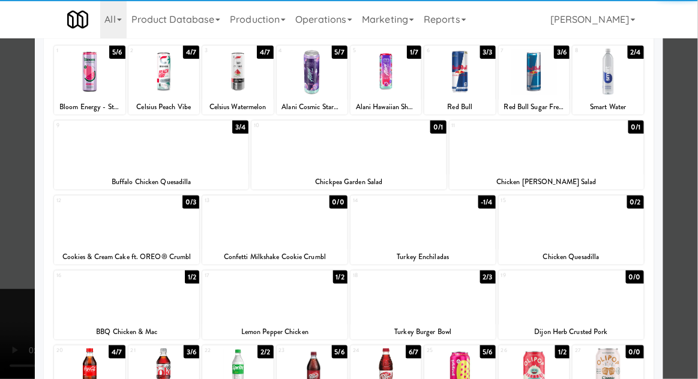
scroll to position [87, 0]
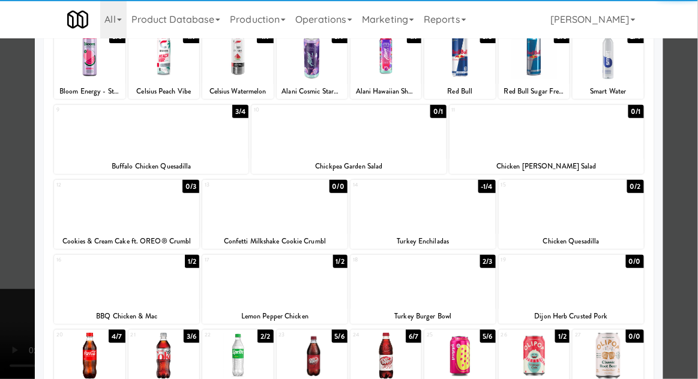
click at [241, 361] on div at bounding box center [237, 356] width 71 height 46
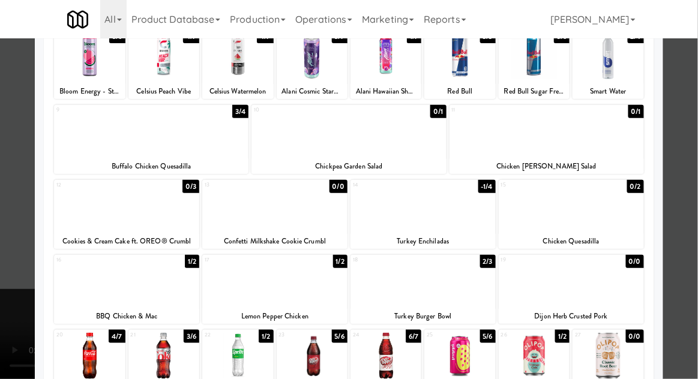
click at [677, 283] on div at bounding box center [349, 189] width 698 height 379
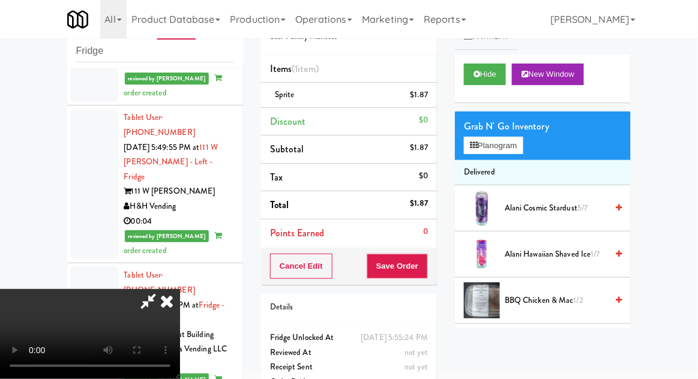
scroll to position [44, 0]
click at [427, 271] on button "Save Order" at bounding box center [397, 266] width 61 height 25
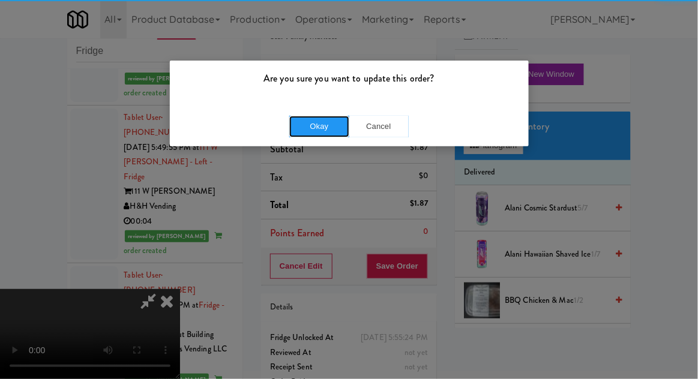
click at [307, 127] on button "Okay" at bounding box center [319, 127] width 60 height 22
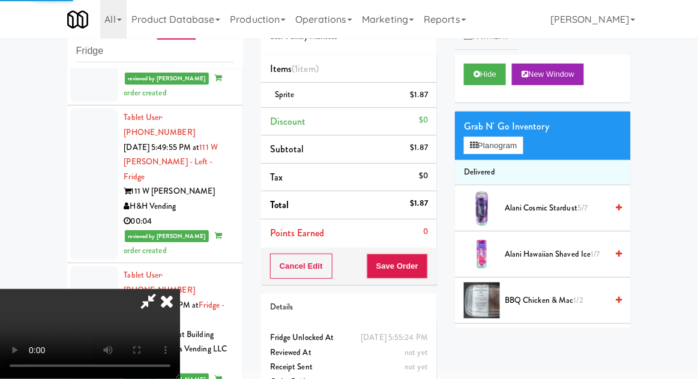
scroll to position [0, 0]
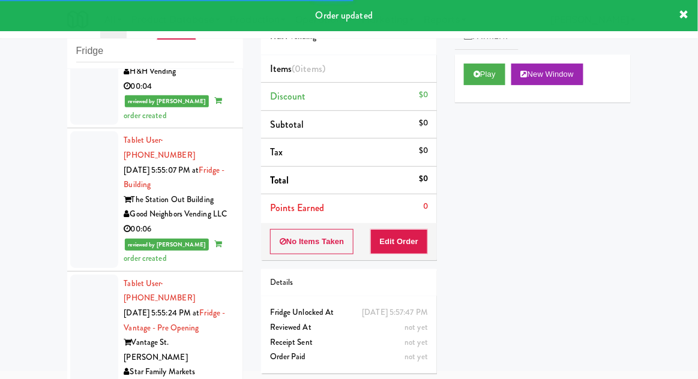
scroll to position [2289, 0]
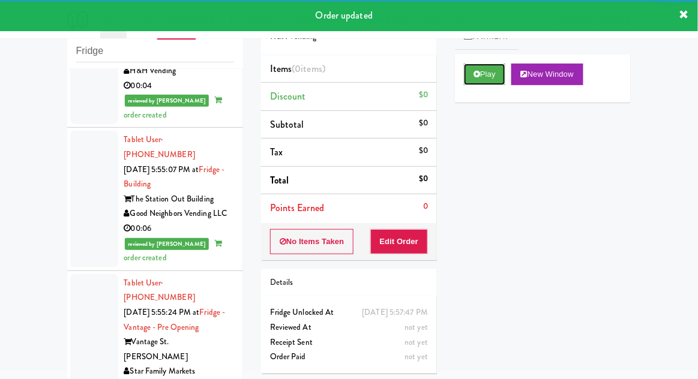
click at [497, 73] on button "Play" at bounding box center [484, 75] width 41 height 22
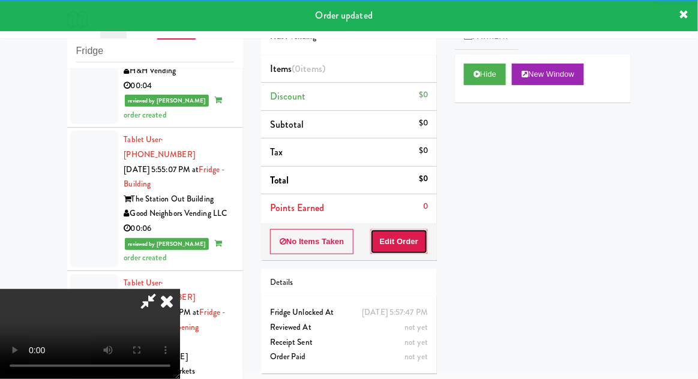
click at [415, 245] on button "Edit Order" at bounding box center [399, 241] width 58 height 25
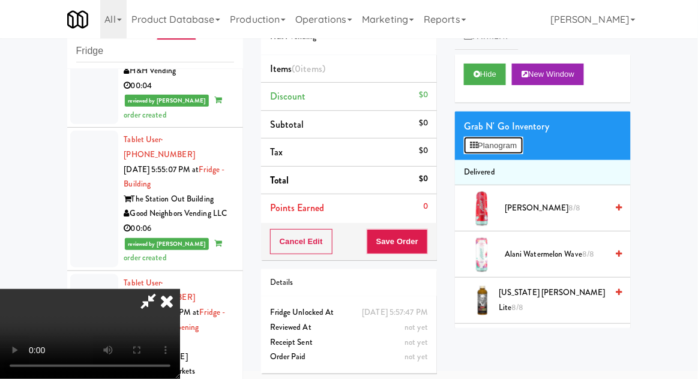
click at [512, 149] on button "Planogram" at bounding box center [493, 146] width 59 height 18
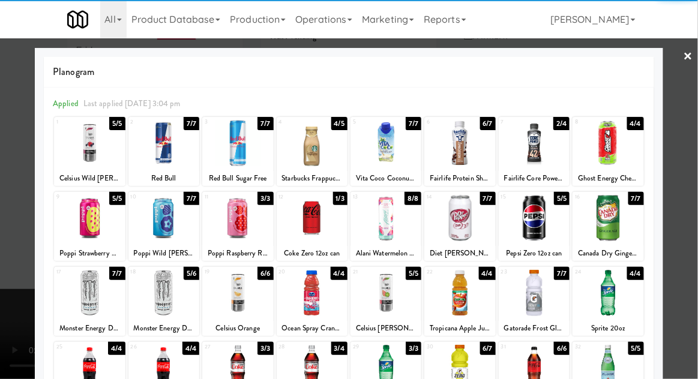
click at [394, 303] on div at bounding box center [386, 293] width 71 height 46
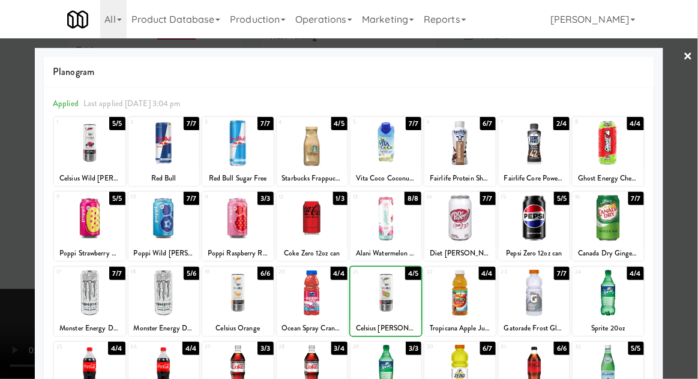
click at [13, 286] on div at bounding box center [349, 189] width 698 height 379
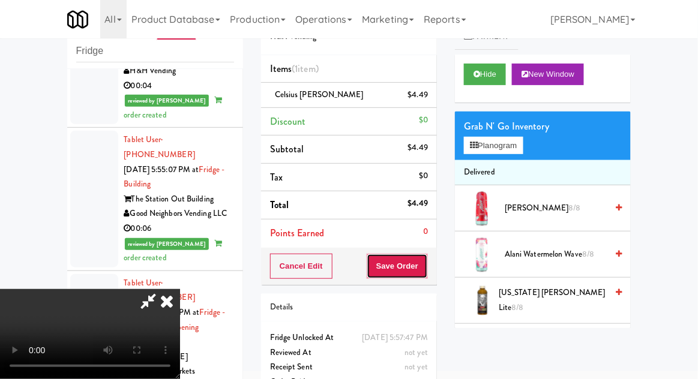
click at [423, 275] on button "Save Order" at bounding box center [397, 266] width 61 height 25
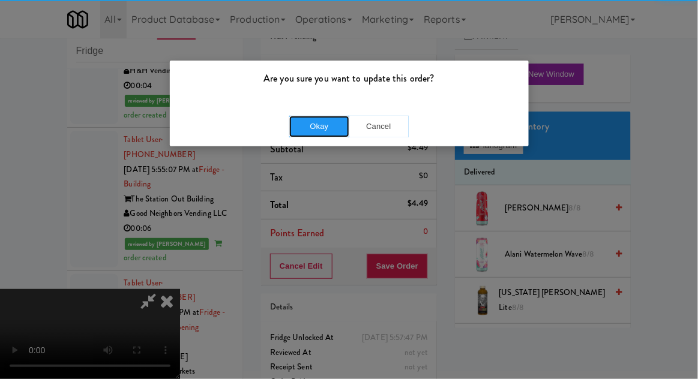
click at [321, 134] on button "Okay" at bounding box center [319, 127] width 60 height 22
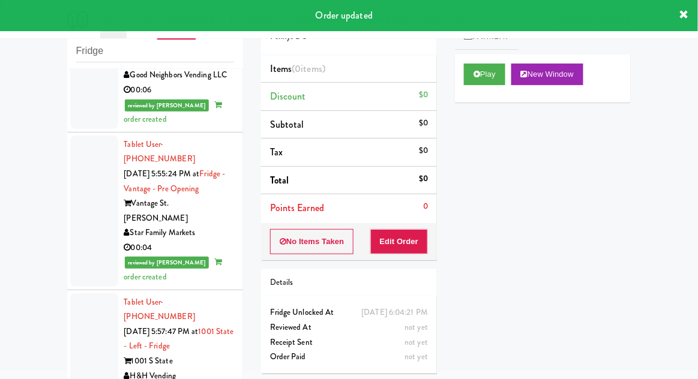
scroll to position [2429, 0]
click at [484, 71] on button "Play" at bounding box center [484, 75] width 41 height 22
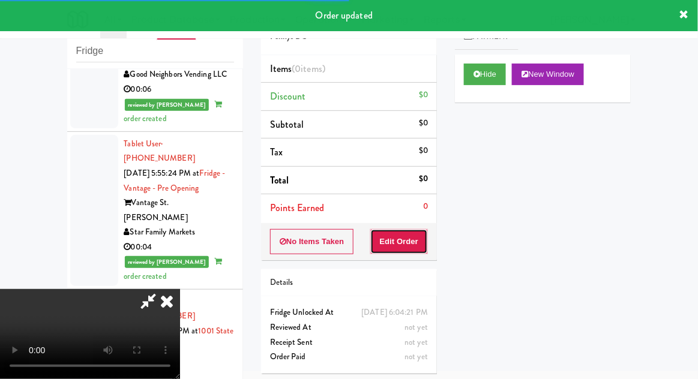
click at [411, 240] on button "Edit Order" at bounding box center [399, 241] width 58 height 25
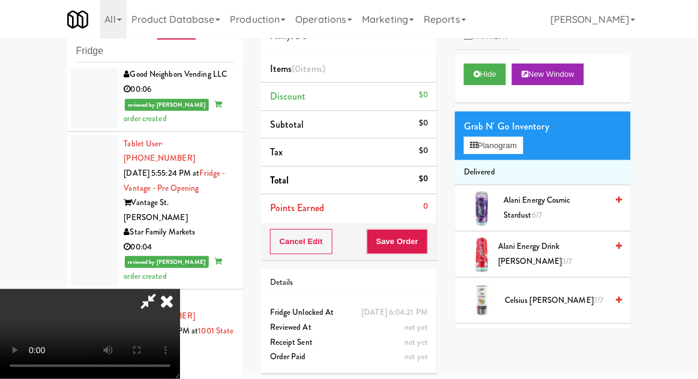
scroll to position [0, 0]
click at [501, 153] on button "Planogram" at bounding box center [493, 146] width 59 height 18
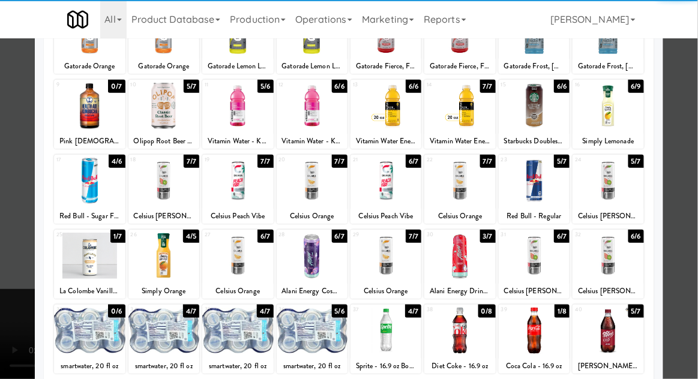
scroll to position [152, 0]
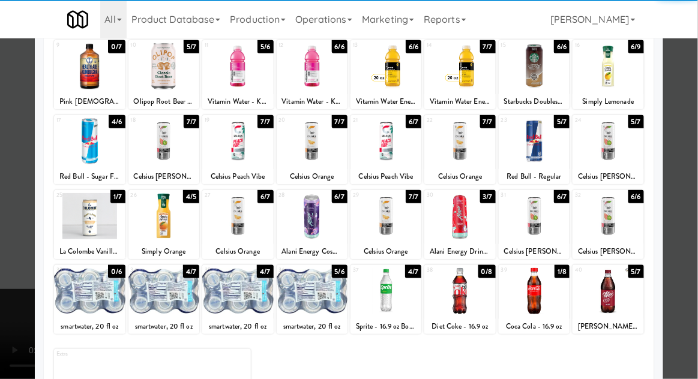
click at [558, 296] on div at bounding box center [534, 291] width 71 height 46
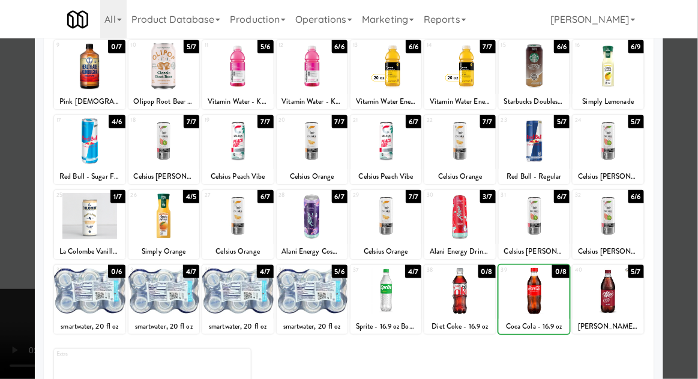
click at [5, 255] on div at bounding box center [349, 189] width 698 height 379
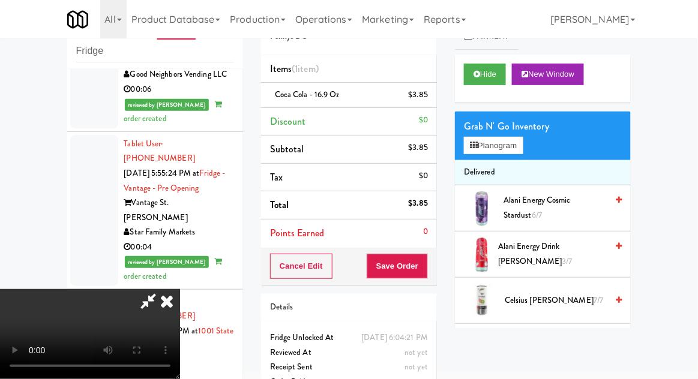
scroll to position [44, 0]
click at [427, 268] on button "Save Order" at bounding box center [397, 266] width 61 height 25
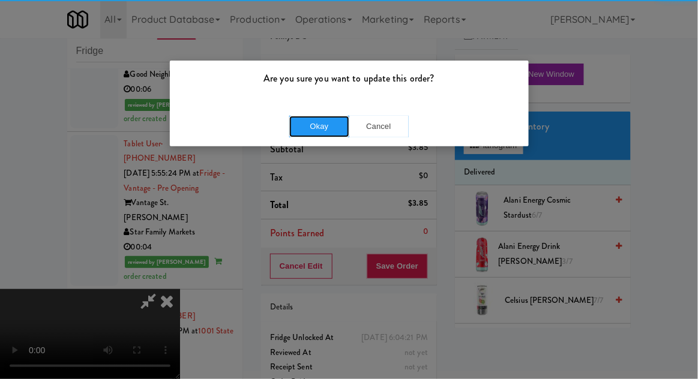
click at [298, 122] on button "Okay" at bounding box center [319, 127] width 60 height 22
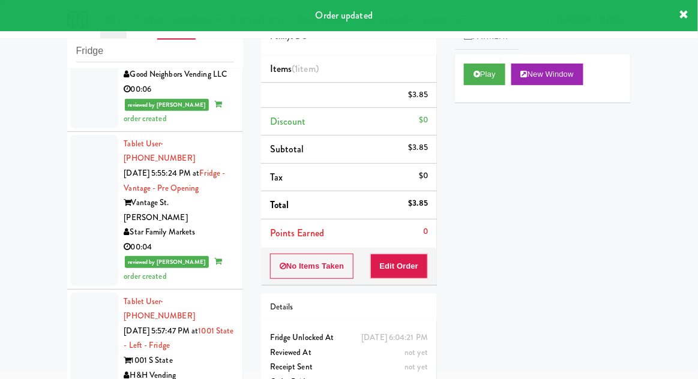
scroll to position [0, 0]
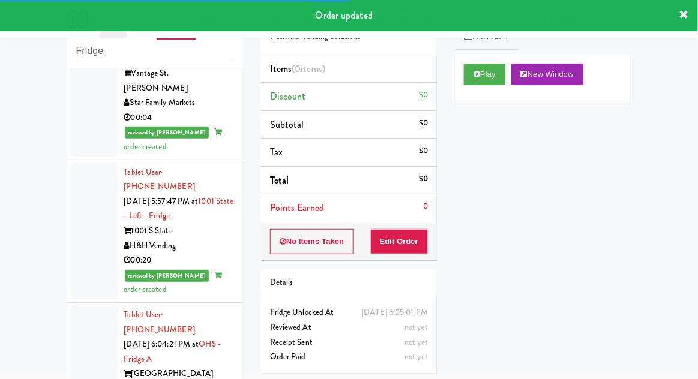
scroll to position [2553, 0]
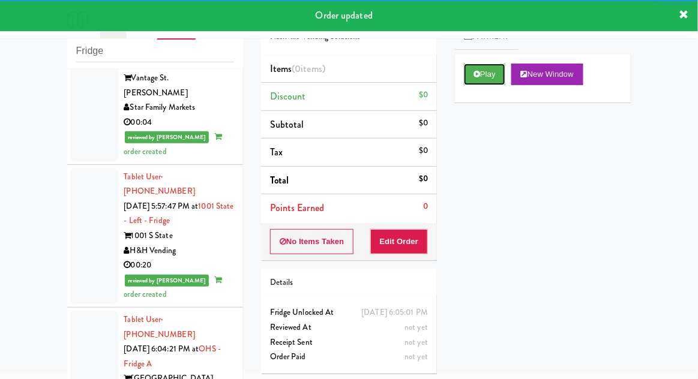
click at [493, 81] on button "Play" at bounding box center [484, 75] width 41 height 22
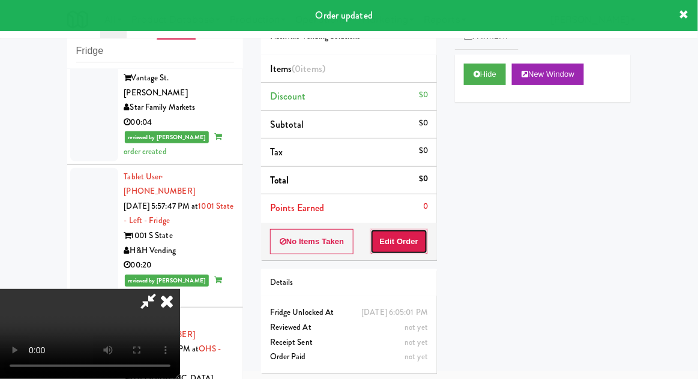
click at [409, 243] on button "Edit Order" at bounding box center [399, 241] width 58 height 25
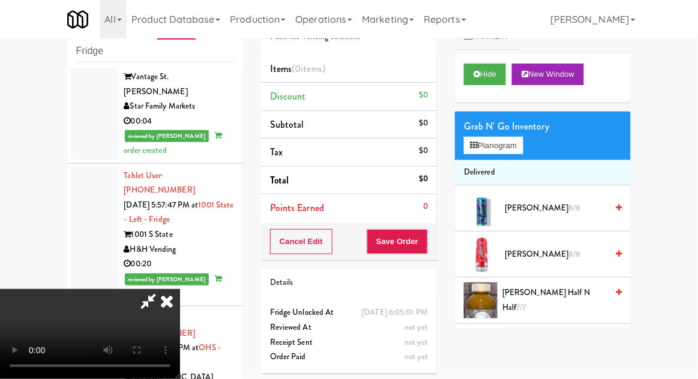
scroll to position [0, 0]
click at [507, 138] on button "Planogram" at bounding box center [493, 146] width 59 height 18
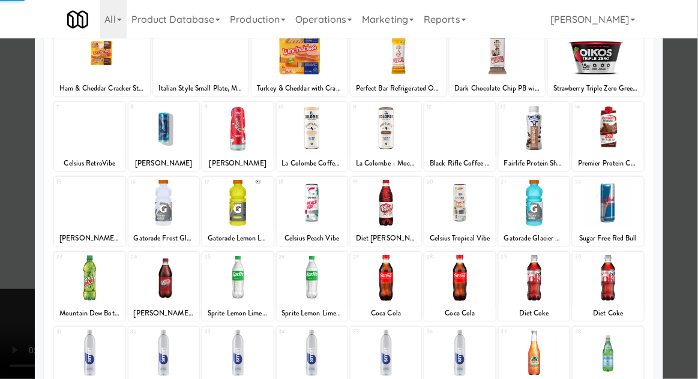
scroll to position [152, 0]
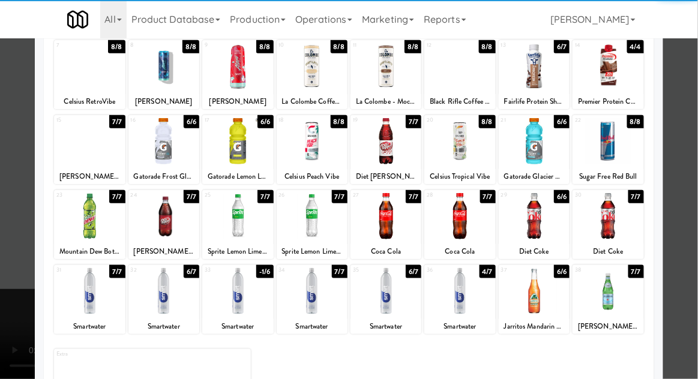
click at [218, 235] on div at bounding box center [237, 216] width 71 height 46
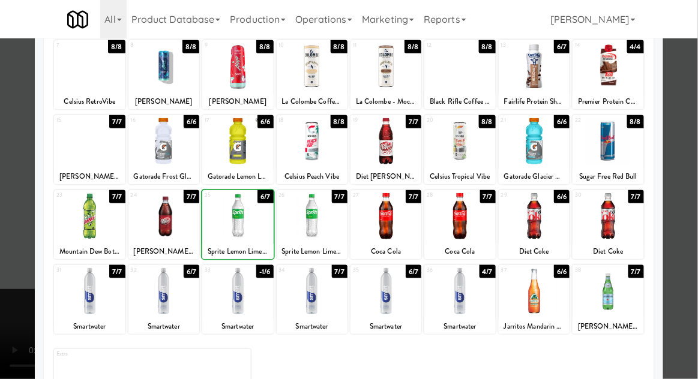
click at [680, 270] on div at bounding box center [349, 189] width 698 height 379
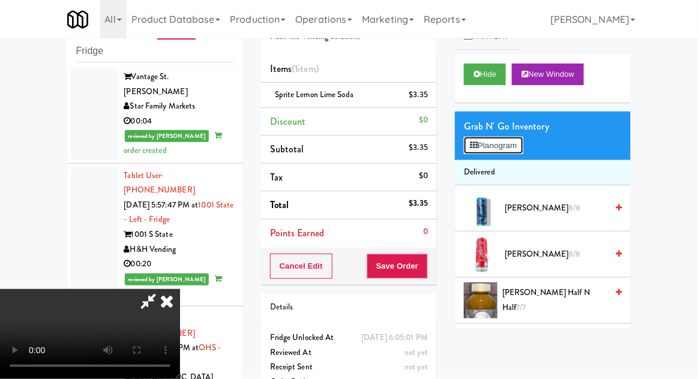
click at [503, 148] on button "Planogram" at bounding box center [493, 146] width 59 height 18
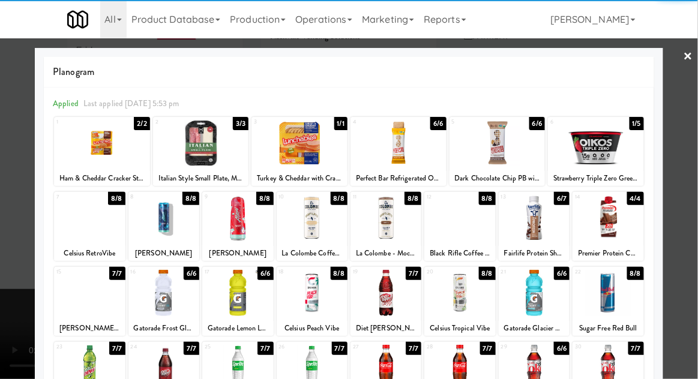
click at [693, 255] on div at bounding box center [349, 189] width 698 height 379
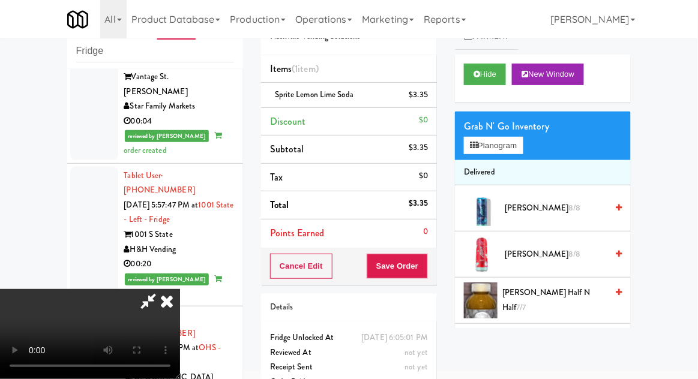
scroll to position [44, 0]
click at [426, 270] on button "Save Order" at bounding box center [397, 266] width 61 height 25
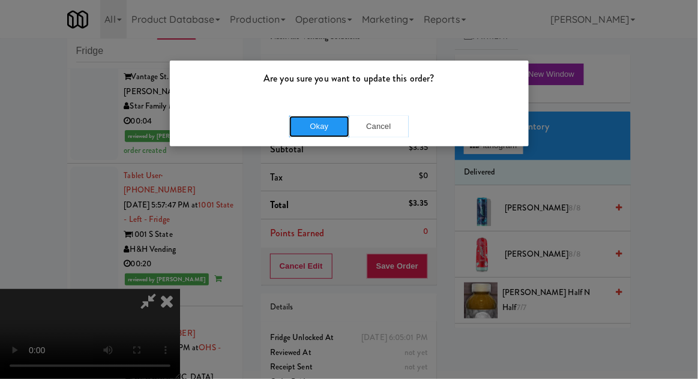
click at [308, 134] on button "Okay" at bounding box center [319, 127] width 60 height 22
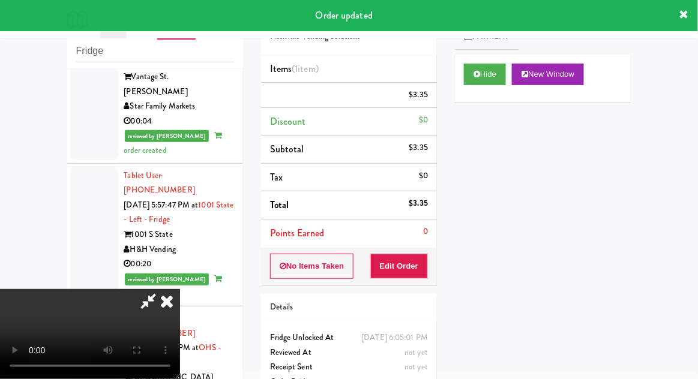
scroll to position [0, 0]
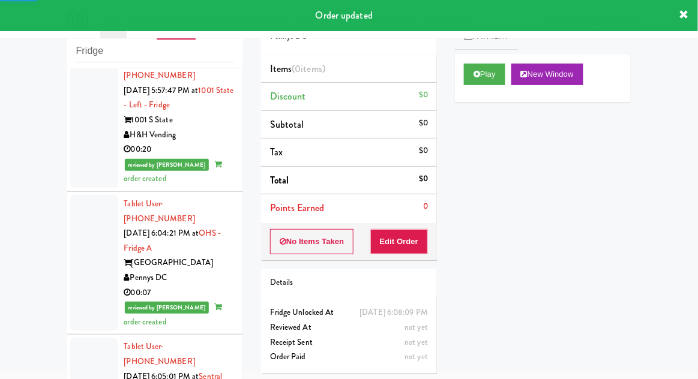
scroll to position [2676, 0]
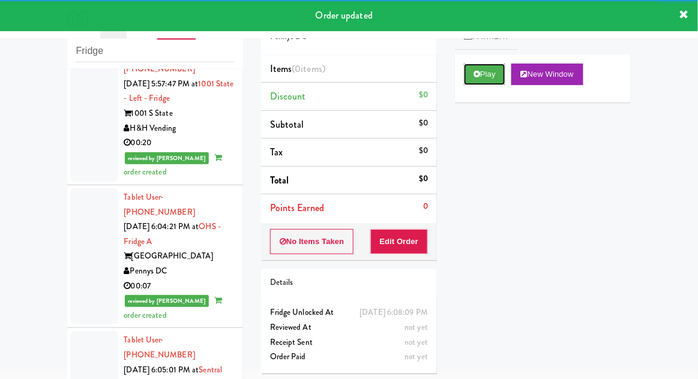
click at [498, 77] on button "Play" at bounding box center [484, 75] width 41 height 22
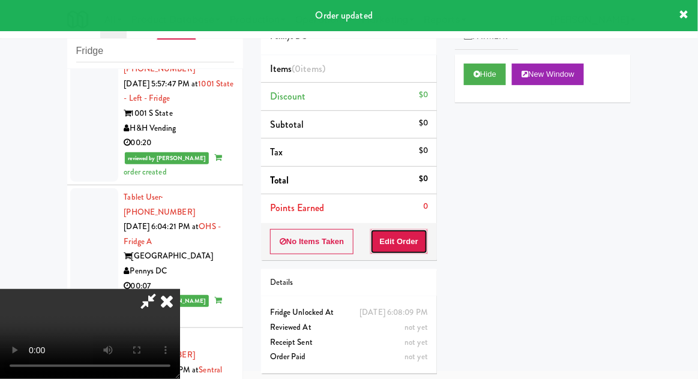
click at [412, 252] on button "Edit Order" at bounding box center [399, 241] width 58 height 25
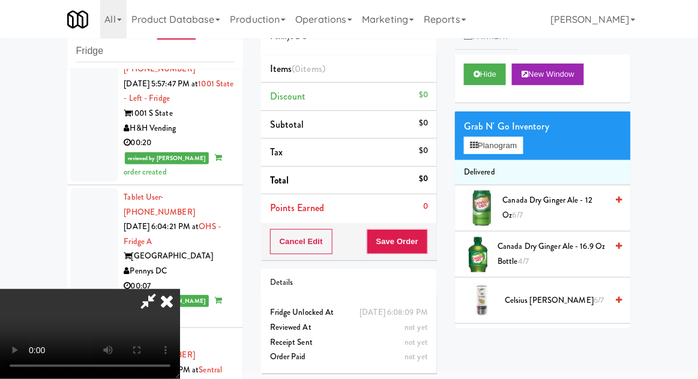
scroll to position [0, 0]
click at [522, 151] on button "Planogram" at bounding box center [493, 146] width 59 height 18
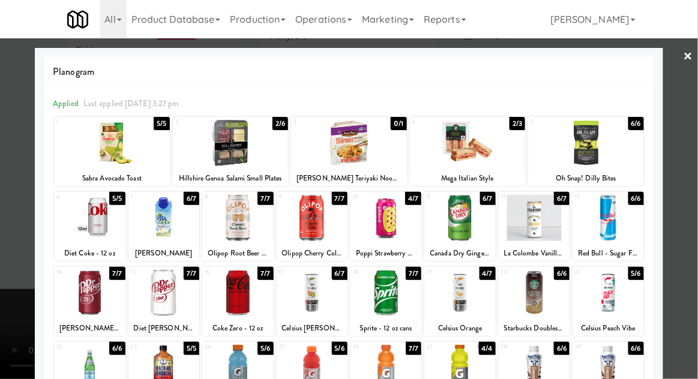
click at [401, 226] on div at bounding box center [386, 218] width 71 height 46
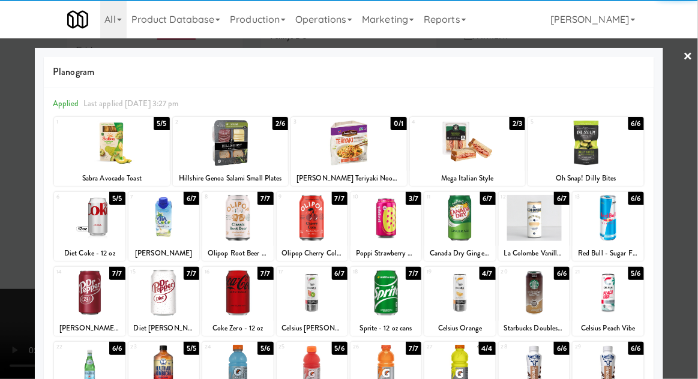
click at [5, 270] on div at bounding box center [349, 189] width 698 height 379
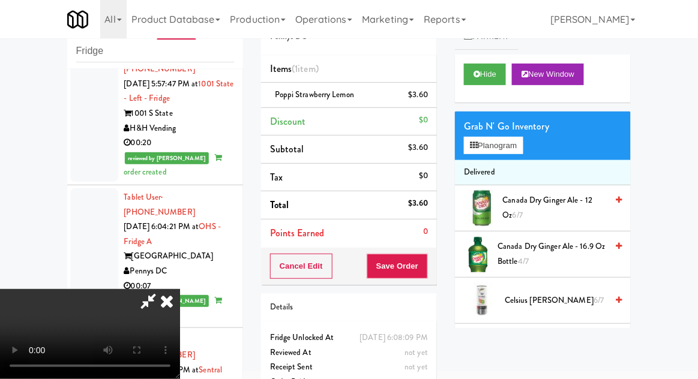
scroll to position [44, 0]
click at [426, 272] on button "Save Order" at bounding box center [397, 266] width 61 height 25
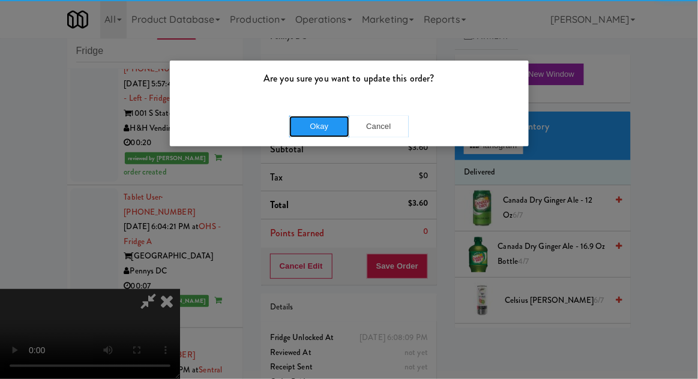
click at [308, 135] on button "Okay" at bounding box center [319, 127] width 60 height 22
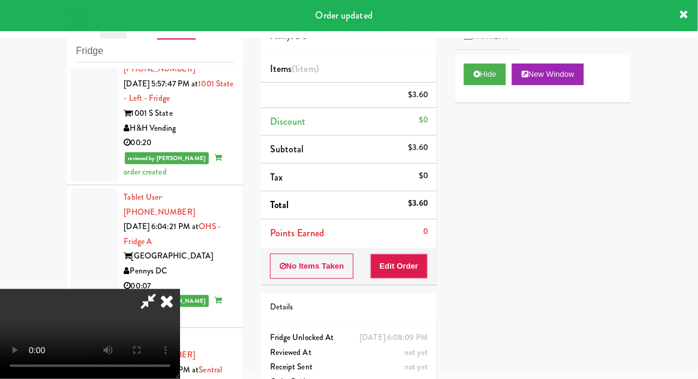
scroll to position [0, 0]
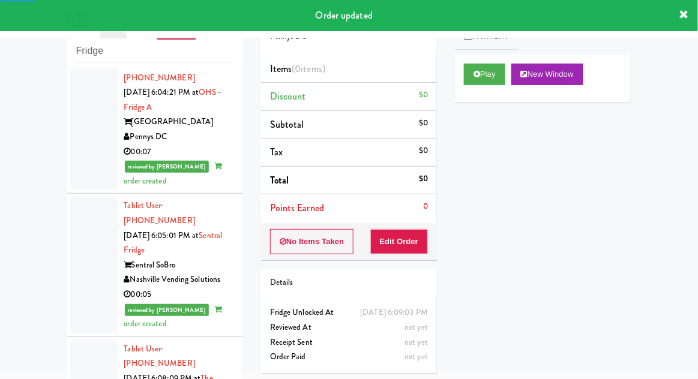
scroll to position [2809, 0]
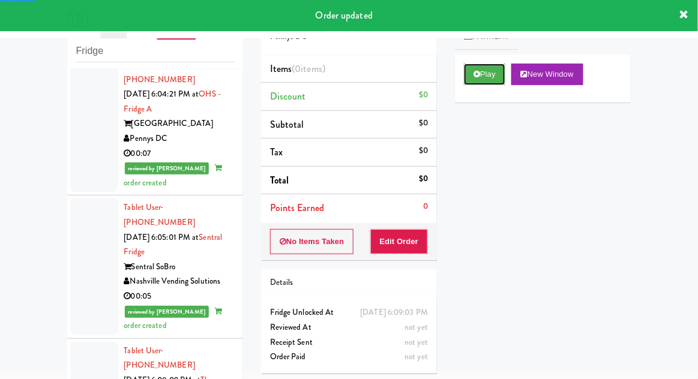
click at [491, 78] on button "Play" at bounding box center [484, 75] width 41 height 22
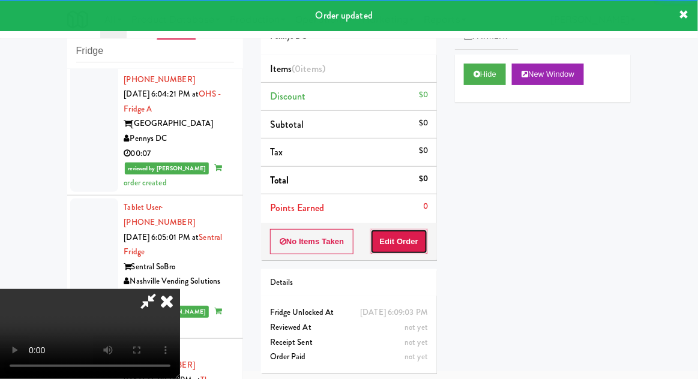
click at [409, 243] on button "Edit Order" at bounding box center [399, 241] width 58 height 25
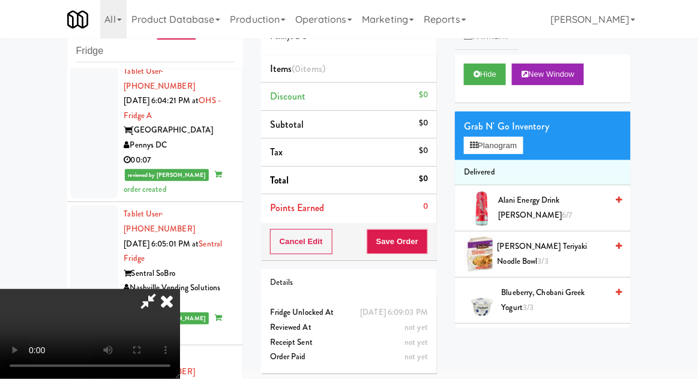
scroll to position [0, 0]
click at [502, 152] on button "Planogram" at bounding box center [493, 146] width 59 height 18
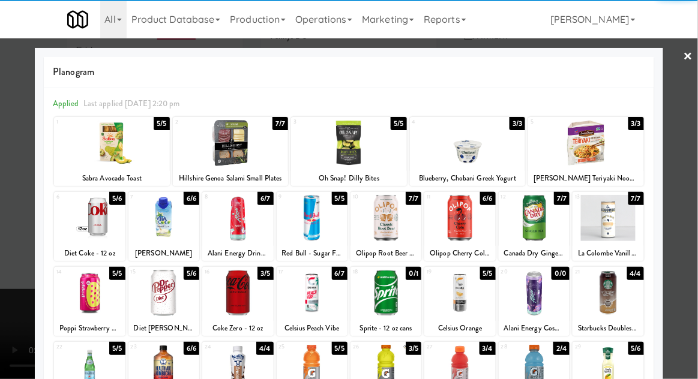
click at [85, 236] on div at bounding box center [89, 218] width 71 height 46
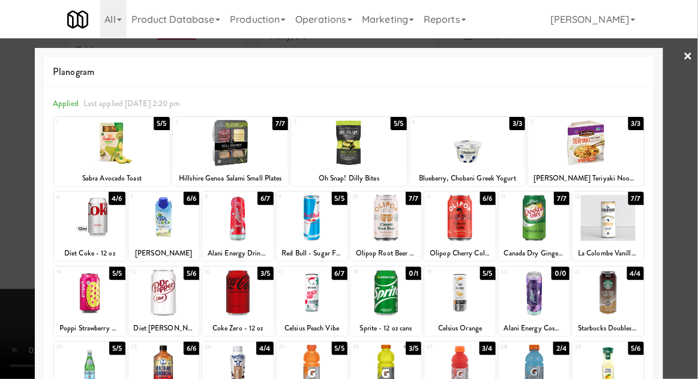
click at [675, 256] on div at bounding box center [349, 189] width 698 height 379
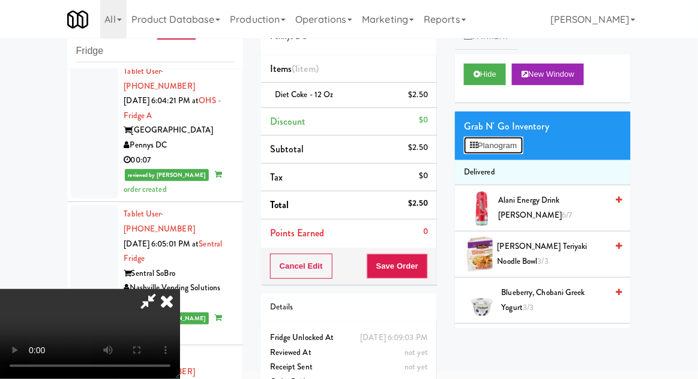
click at [523, 138] on button "Planogram" at bounding box center [493, 146] width 59 height 18
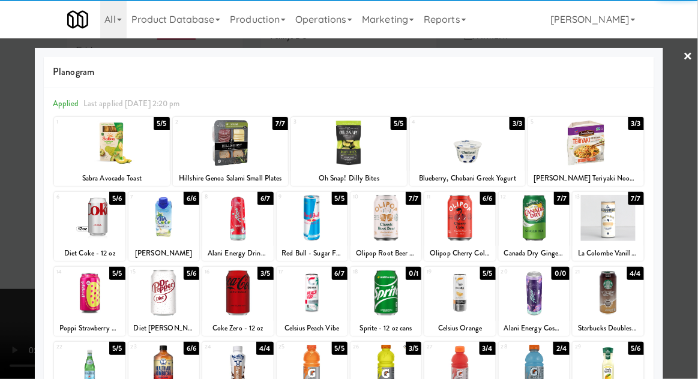
click at [88, 232] on div at bounding box center [89, 218] width 71 height 46
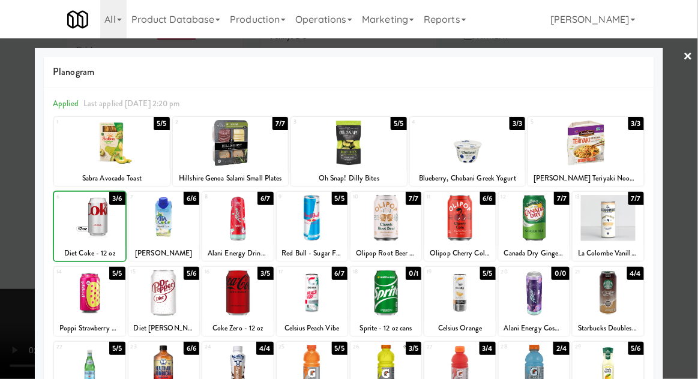
click at [692, 262] on div at bounding box center [349, 189] width 698 height 379
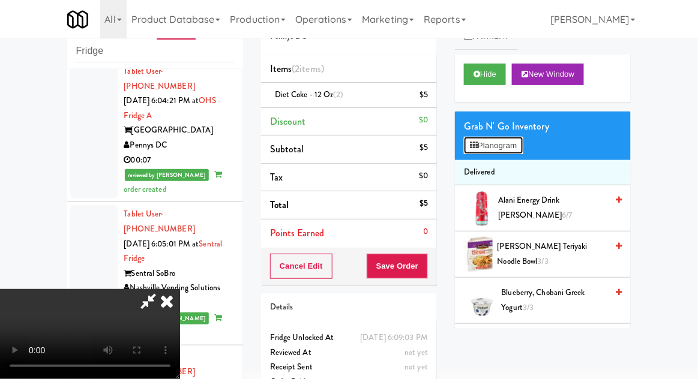
click at [516, 150] on button "Planogram" at bounding box center [493, 146] width 59 height 18
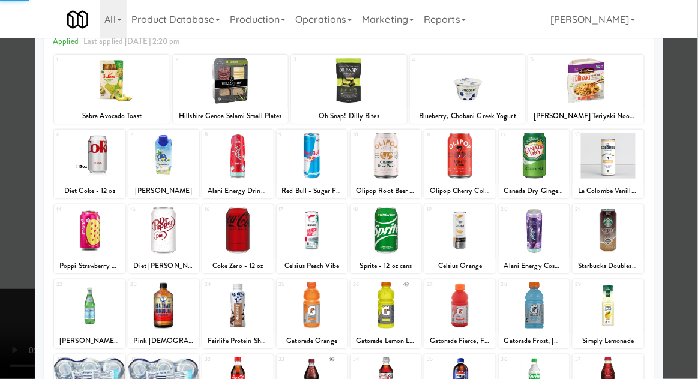
scroll to position [152, 0]
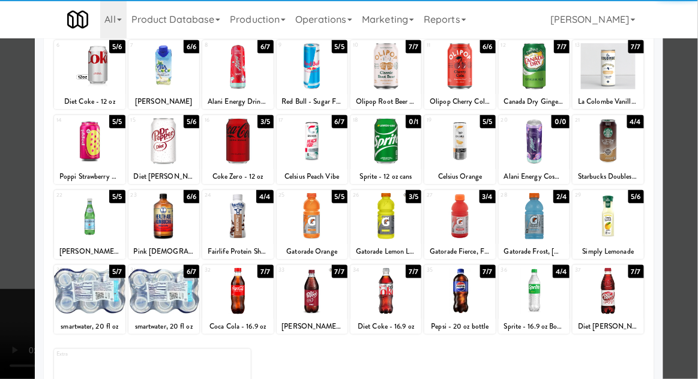
click at [478, 298] on div at bounding box center [459, 291] width 71 height 46
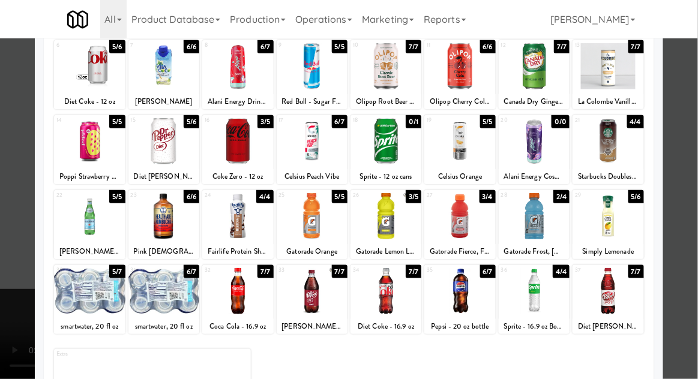
click at [5, 249] on div at bounding box center [349, 189] width 698 height 379
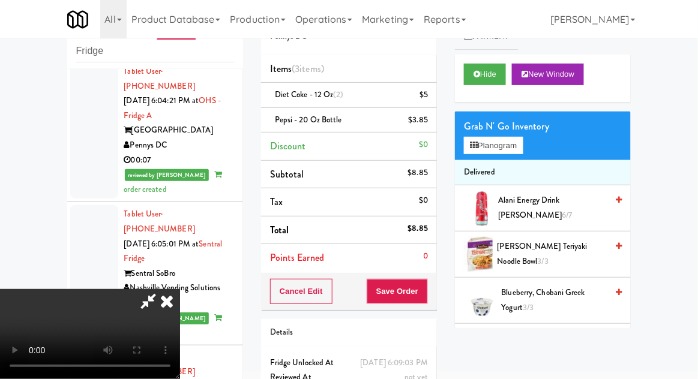
scroll to position [44, 0]
click at [427, 299] on button "Save Order" at bounding box center [397, 291] width 61 height 25
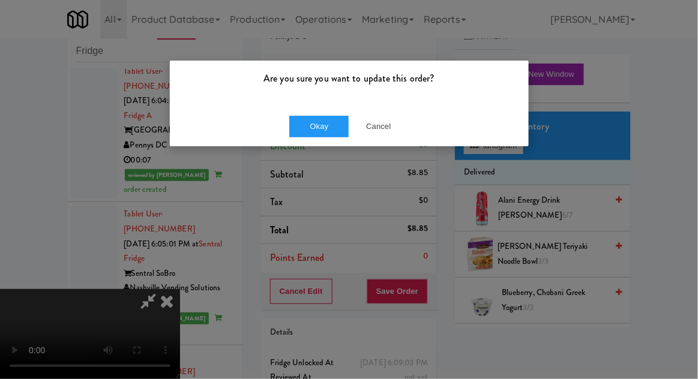
click at [393, 143] on div "Okay Cancel" at bounding box center [349, 126] width 359 height 40
click at [383, 134] on button "Cancel" at bounding box center [379, 127] width 60 height 22
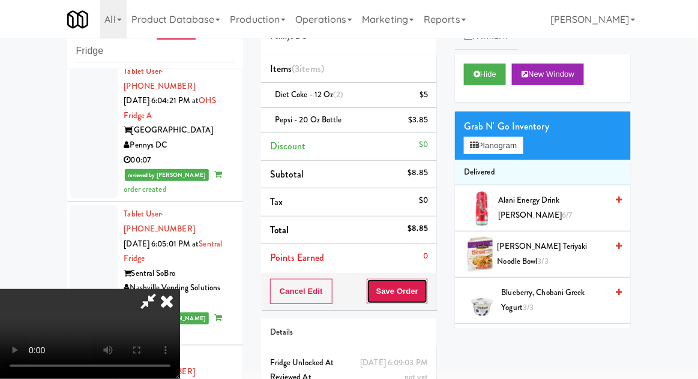
click at [427, 296] on button "Save Order" at bounding box center [397, 291] width 61 height 25
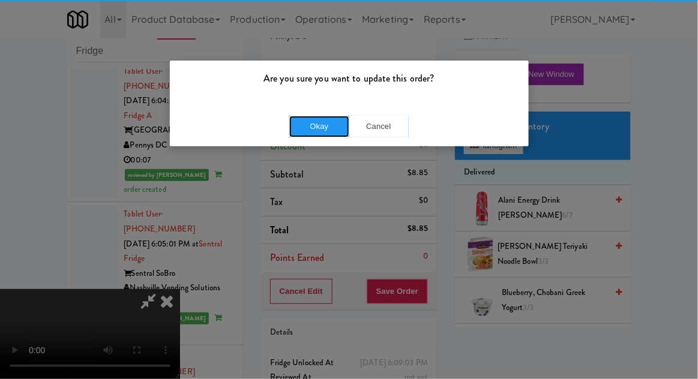
click at [308, 127] on button "Okay" at bounding box center [319, 127] width 60 height 22
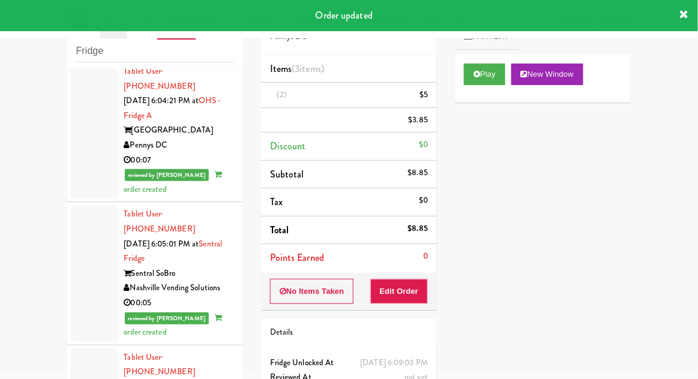
scroll to position [0, 0]
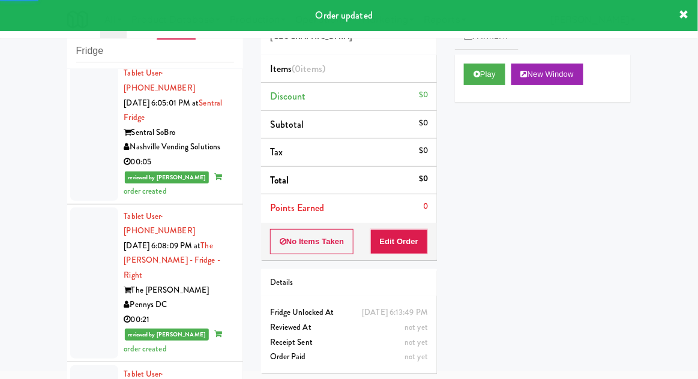
scroll to position [2945, 0]
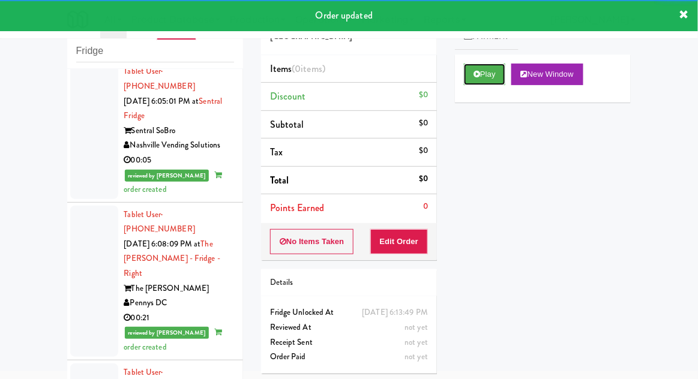
click at [485, 69] on button "Play" at bounding box center [484, 75] width 41 height 22
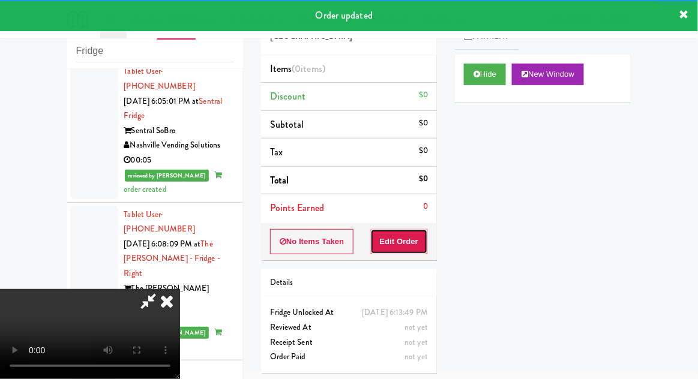
click at [400, 240] on button "Edit Order" at bounding box center [399, 241] width 58 height 25
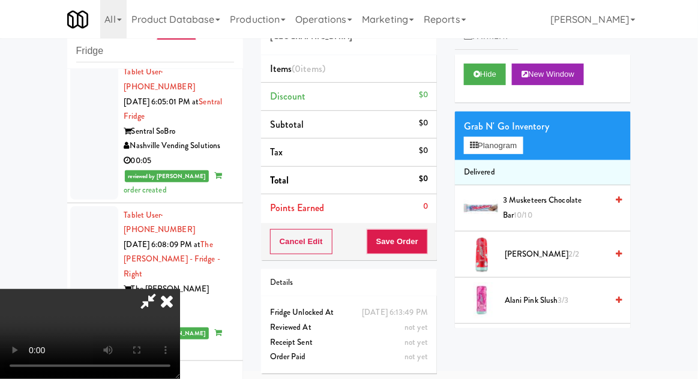
scroll to position [2944, 0]
click at [485, 80] on button "Hide" at bounding box center [485, 75] width 42 height 22
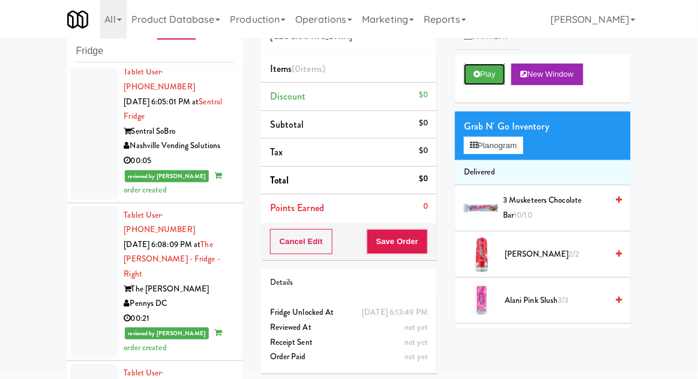
click at [488, 82] on button "Play" at bounding box center [484, 75] width 41 height 22
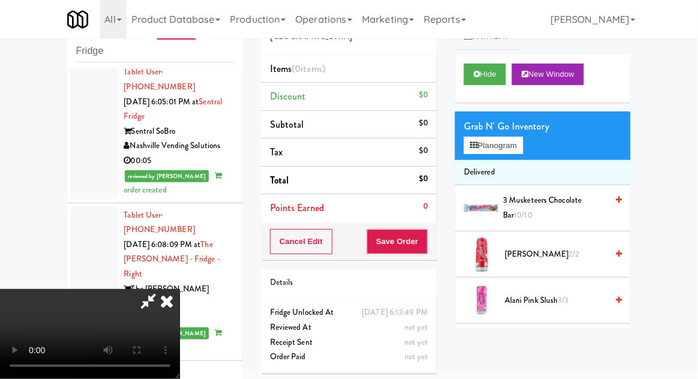
scroll to position [0, 0]
click at [498, 145] on button "Planogram" at bounding box center [493, 146] width 59 height 18
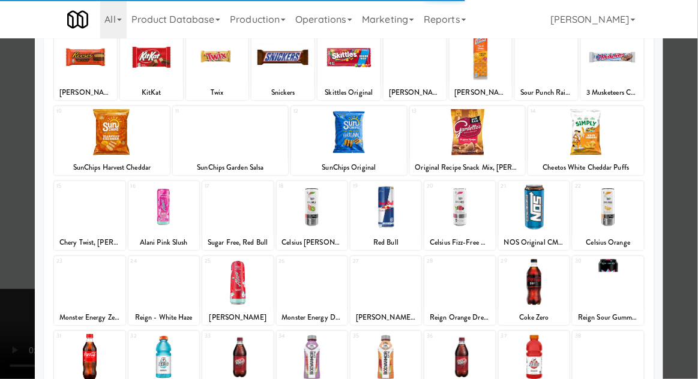
scroll to position [152, 0]
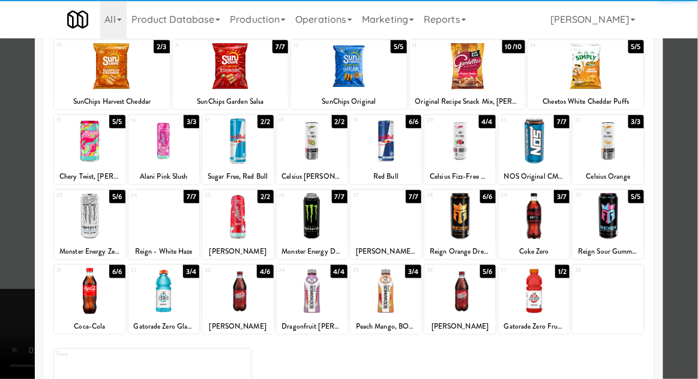
click at [85, 281] on div at bounding box center [89, 291] width 71 height 46
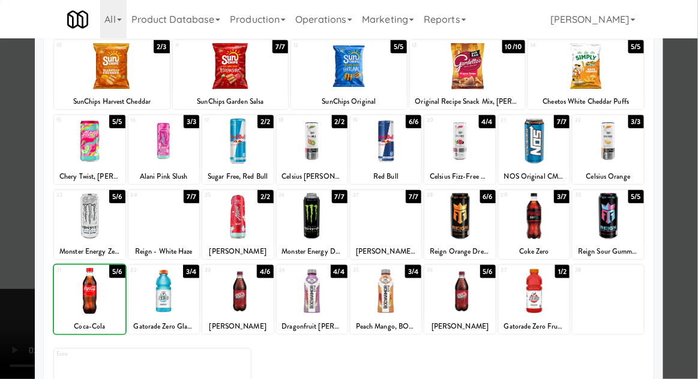
click at [683, 265] on div at bounding box center [349, 189] width 698 height 379
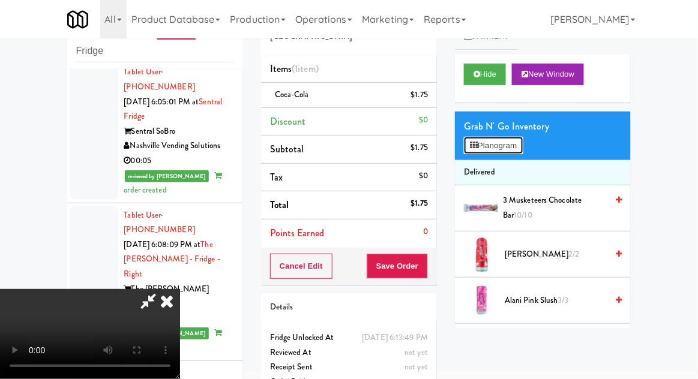
click at [513, 151] on button "Planogram" at bounding box center [493, 146] width 59 height 18
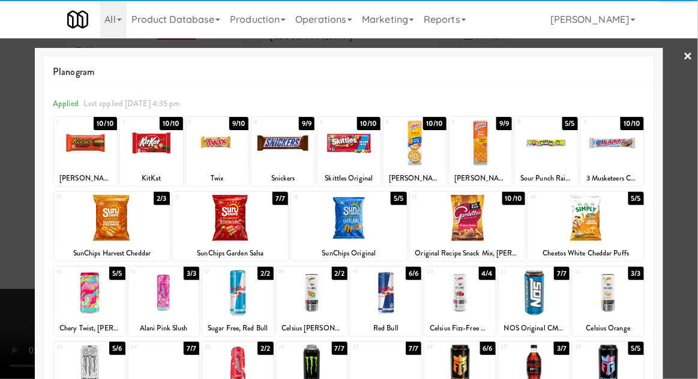
click at [277, 154] on div at bounding box center [283, 143] width 63 height 46
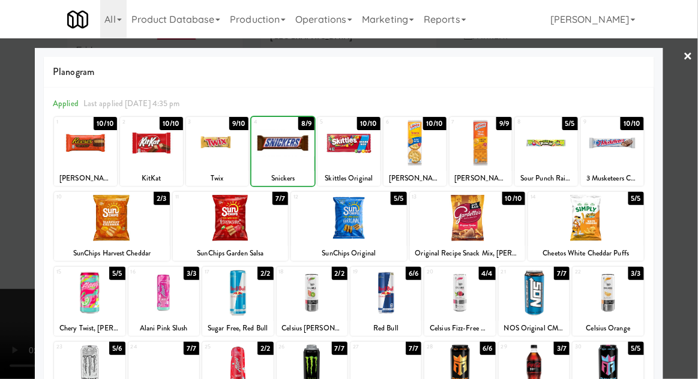
click at [691, 186] on div at bounding box center [349, 189] width 698 height 379
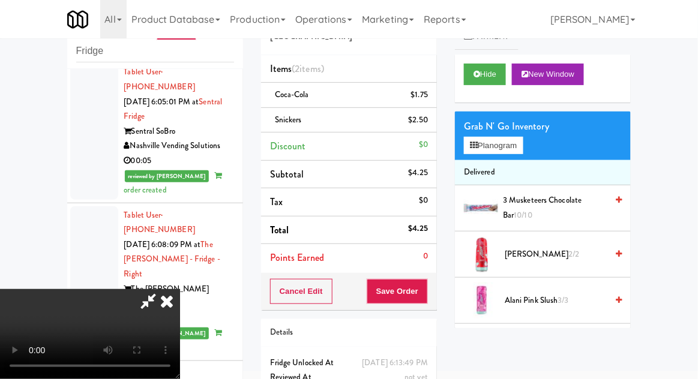
scroll to position [44, 0]
click at [427, 295] on button "Save Order" at bounding box center [397, 291] width 61 height 25
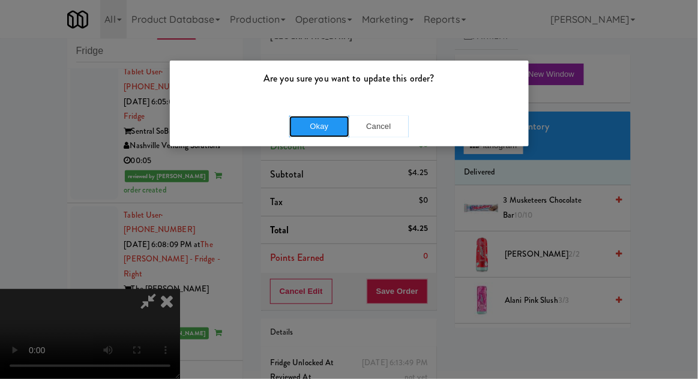
click at [318, 134] on button "Okay" at bounding box center [319, 127] width 60 height 22
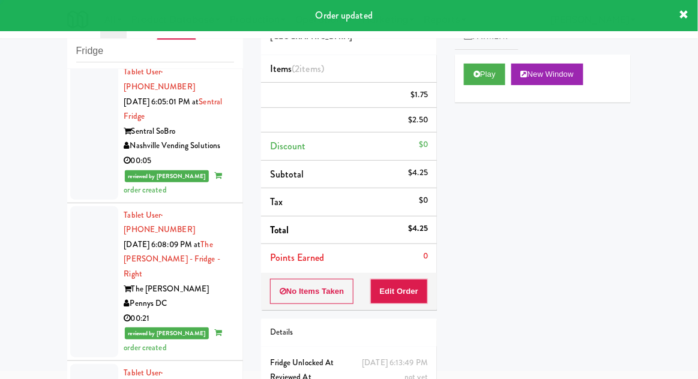
scroll to position [0, 0]
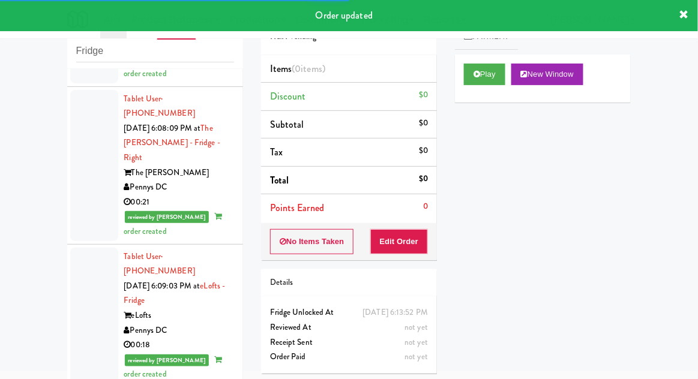
scroll to position [3060, 0]
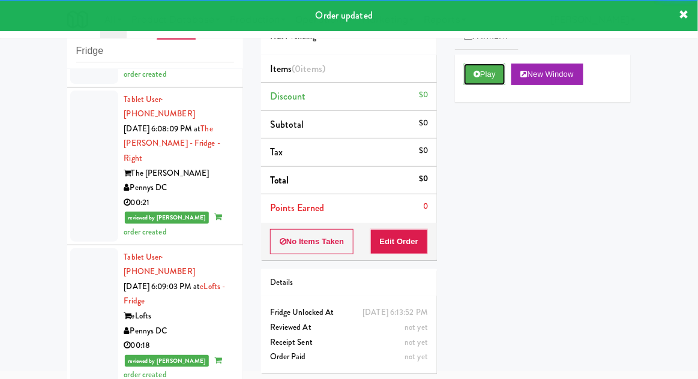
click at [497, 78] on button "Play" at bounding box center [484, 75] width 41 height 22
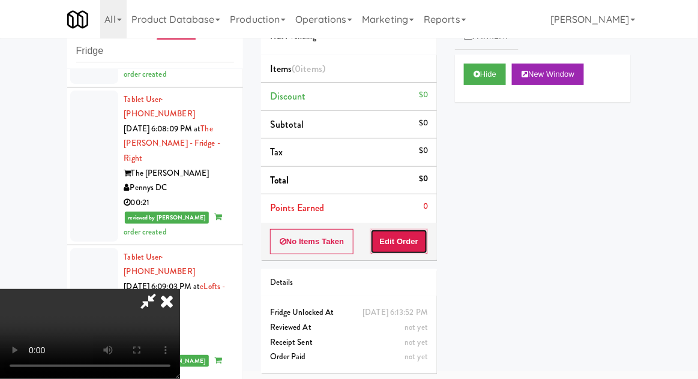
click at [402, 235] on button "Edit Order" at bounding box center [399, 241] width 58 height 25
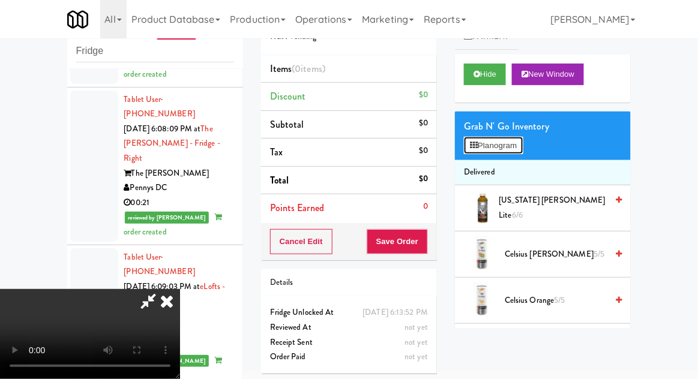
click at [504, 149] on button "Planogram" at bounding box center [493, 146] width 59 height 18
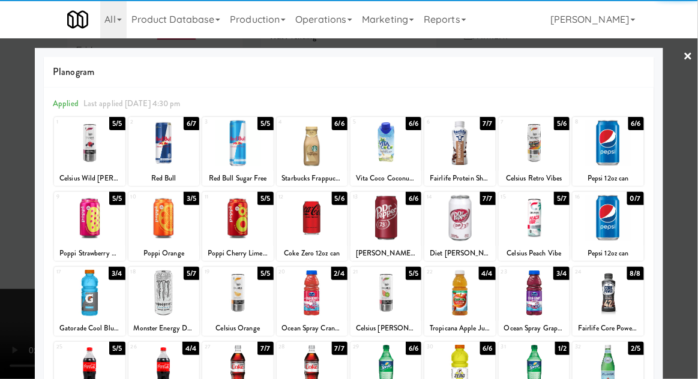
click at [228, 309] on div at bounding box center [237, 293] width 71 height 46
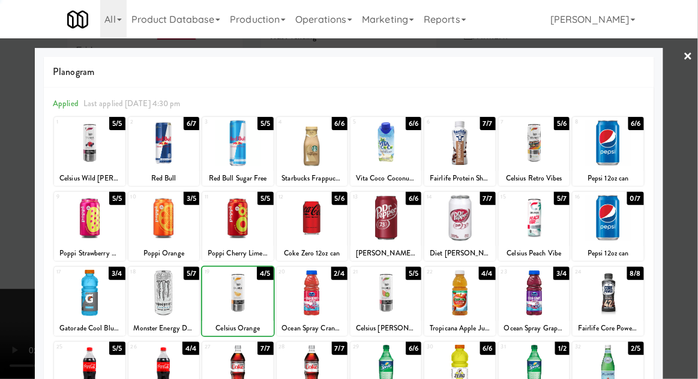
click at [684, 282] on div at bounding box center [349, 189] width 698 height 379
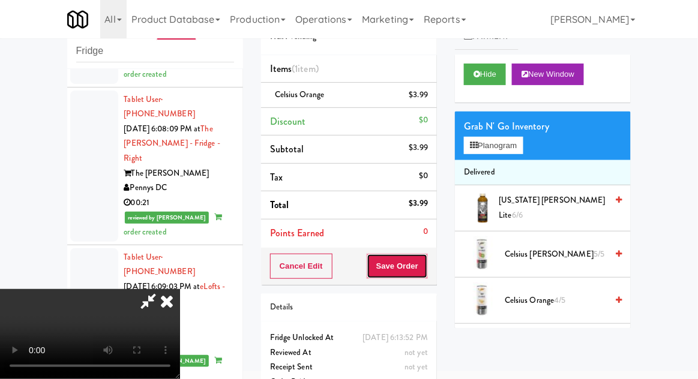
click at [426, 272] on button "Save Order" at bounding box center [397, 266] width 61 height 25
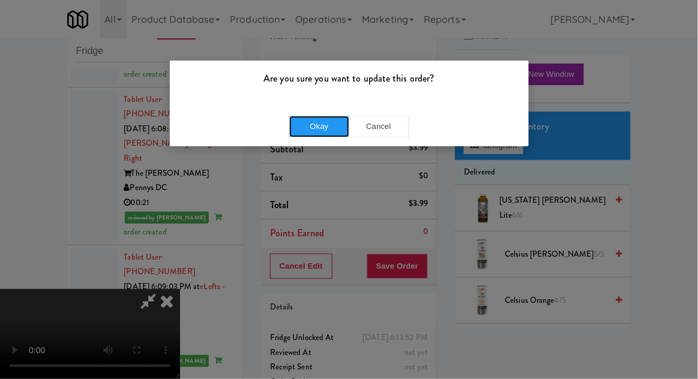
click at [298, 125] on button "Okay" at bounding box center [319, 127] width 60 height 22
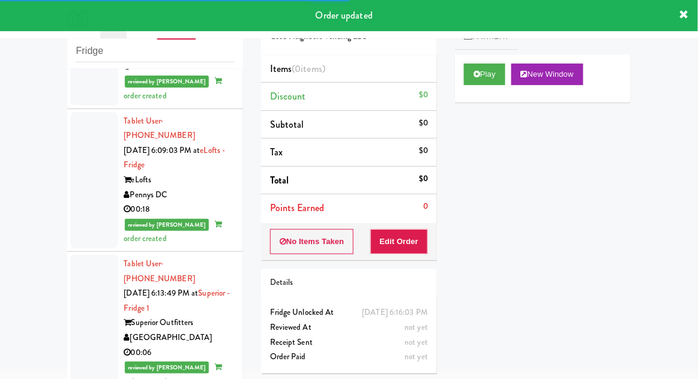
scroll to position [3186, 0]
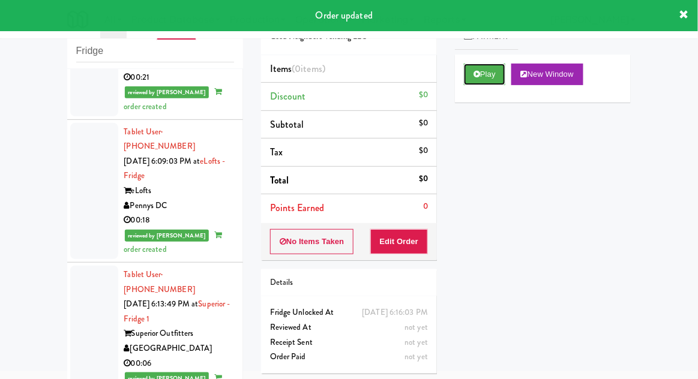
click at [493, 76] on button "Play" at bounding box center [484, 75] width 41 height 22
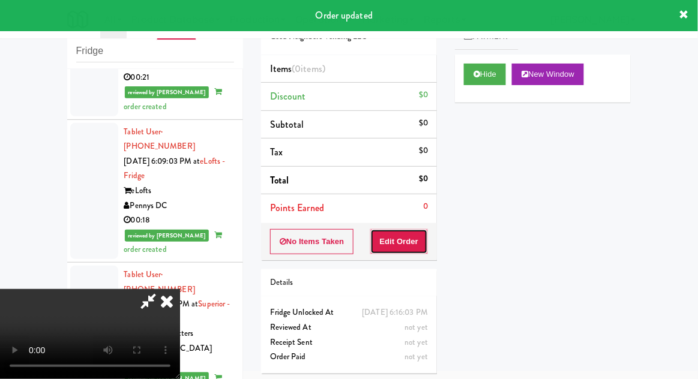
click at [415, 241] on button "Edit Order" at bounding box center [399, 241] width 58 height 25
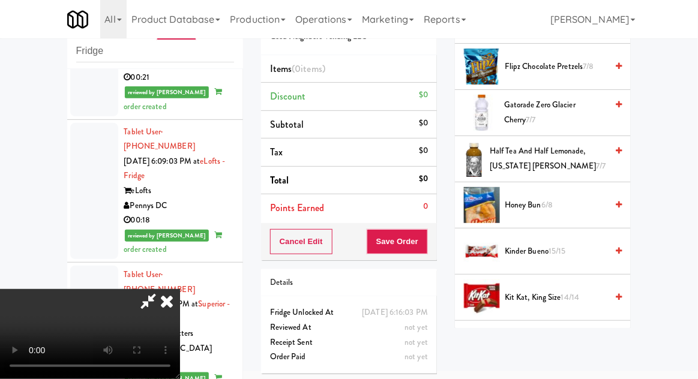
scroll to position [651, 0]
click at [560, 246] on span "15/15" at bounding box center [557, 250] width 17 height 11
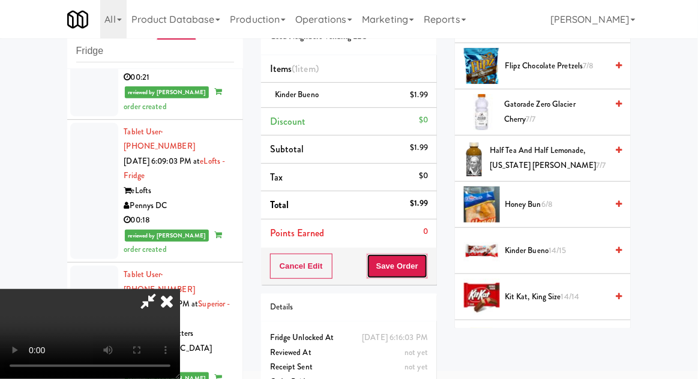
click at [428, 272] on button "Save Order" at bounding box center [397, 266] width 61 height 25
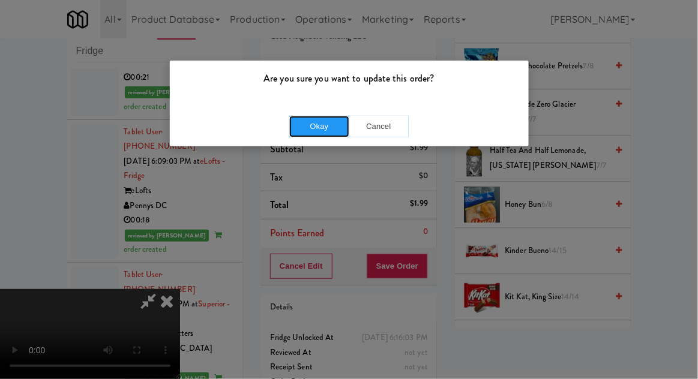
click at [310, 128] on button "Okay" at bounding box center [319, 127] width 60 height 22
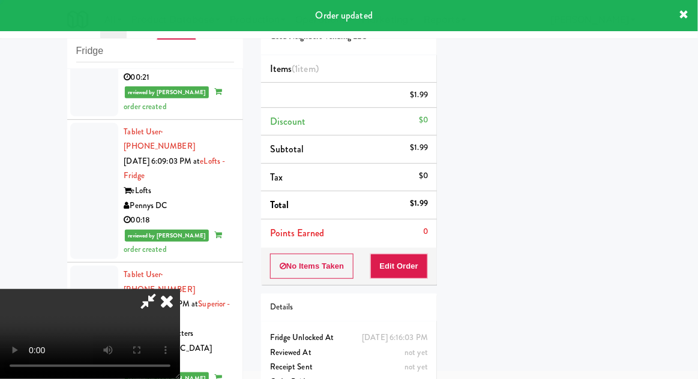
scroll to position [118, 0]
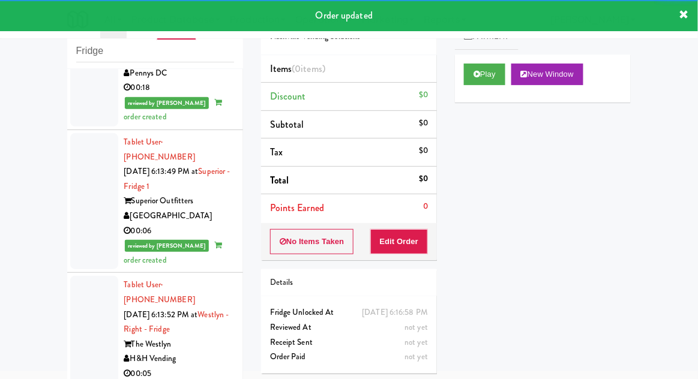
scroll to position [3320, 0]
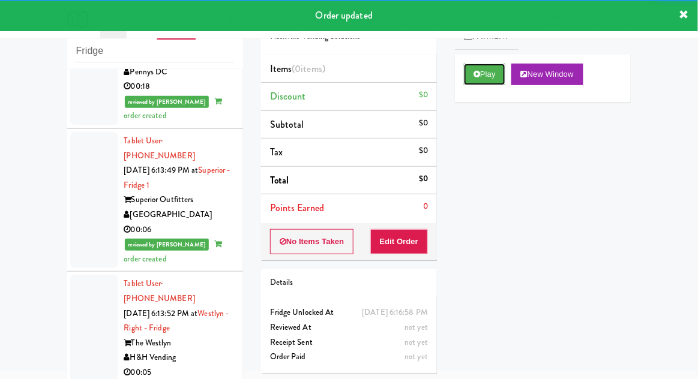
click at [497, 80] on button "Play" at bounding box center [484, 75] width 41 height 22
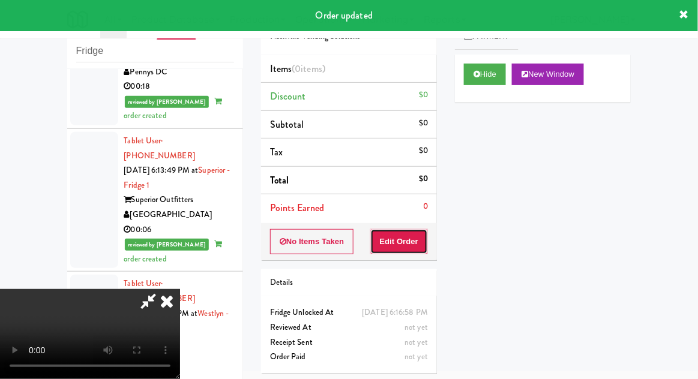
click at [399, 248] on button "Edit Order" at bounding box center [399, 241] width 58 height 25
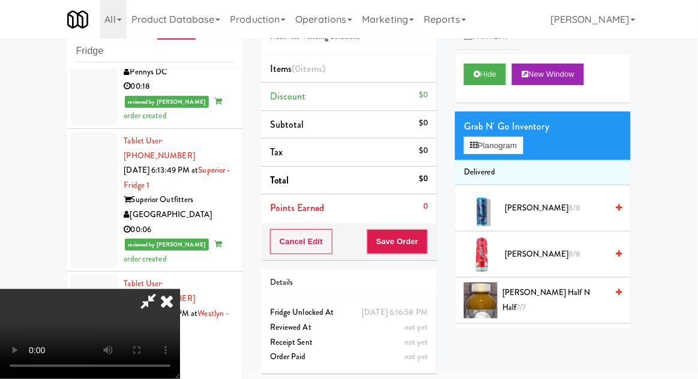
scroll to position [44, 0]
click at [507, 148] on button "Planogram" at bounding box center [493, 146] width 59 height 18
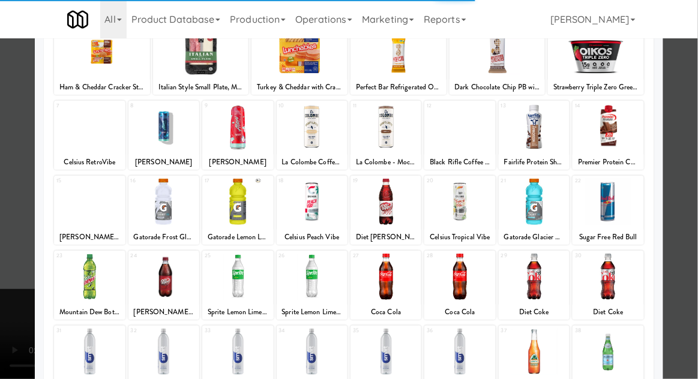
scroll to position [94, 0]
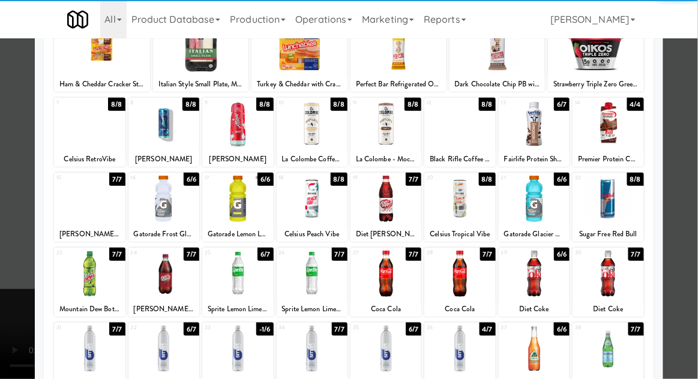
click at [91, 354] on div at bounding box center [89, 349] width 71 height 46
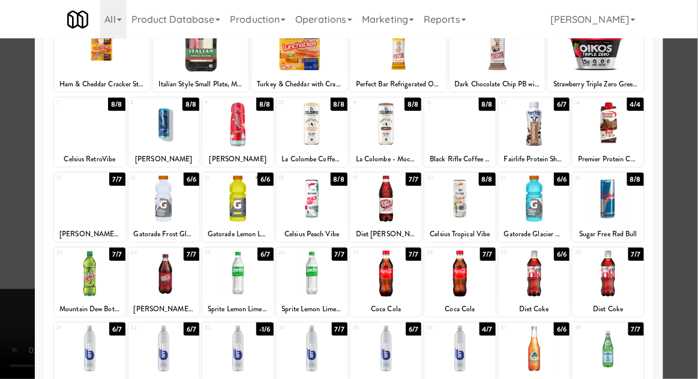
click at [22, 250] on div at bounding box center [349, 189] width 698 height 379
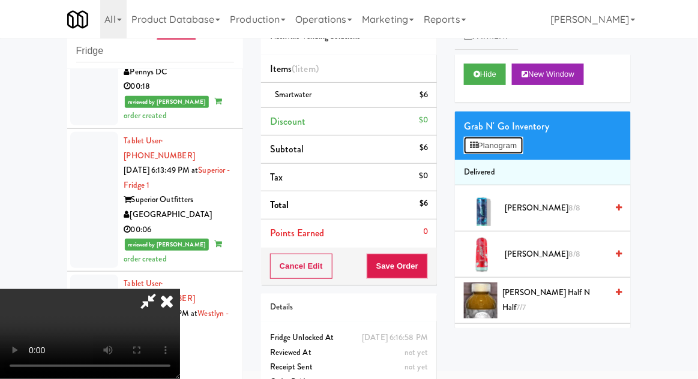
click at [510, 147] on button "Planogram" at bounding box center [493, 146] width 59 height 18
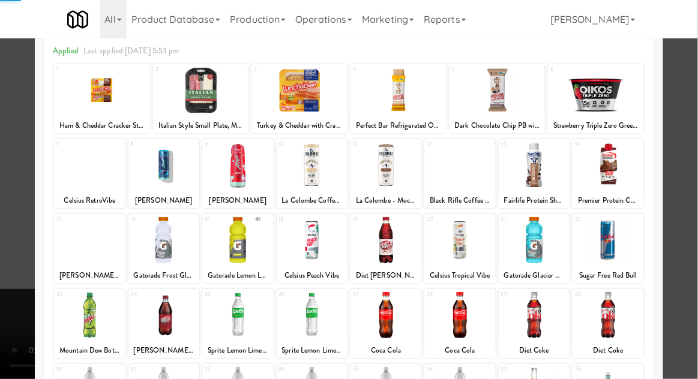
scroll to position [152, 0]
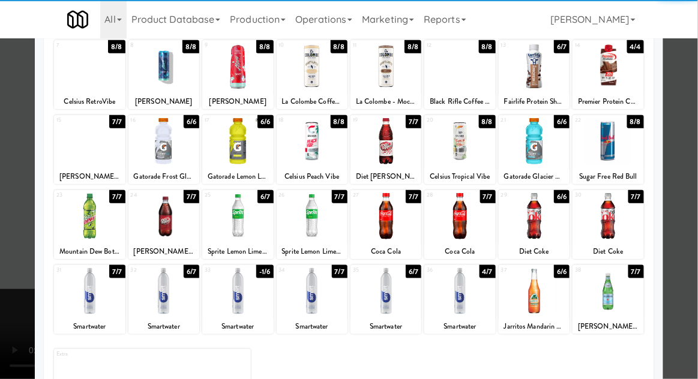
click at [554, 284] on div at bounding box center [534, 291] width 71 height 46
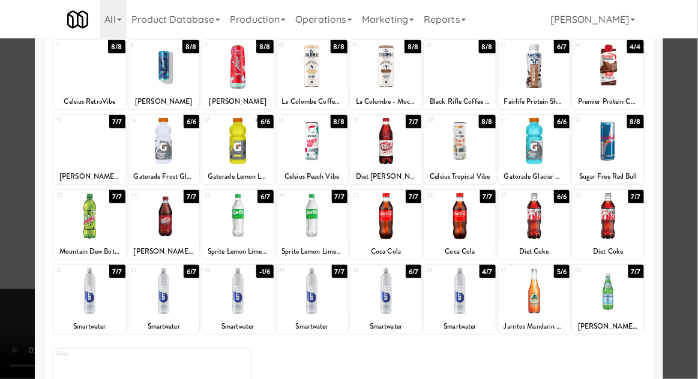
click at [695, 264] on div at bounding box center [349, 189] width 698 height 379
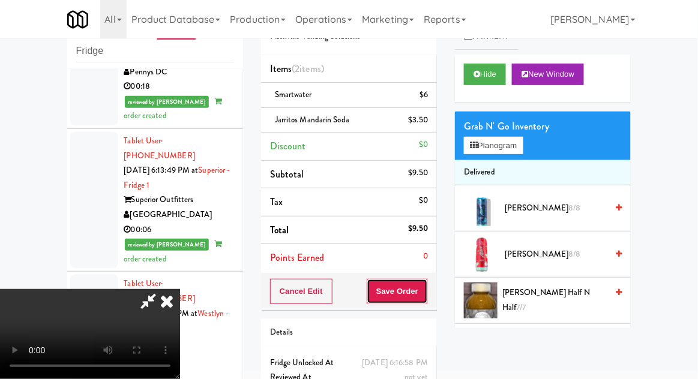
click at [423, 291] on button "Save Order" at bounding box center [397, 291] width 61 height 25
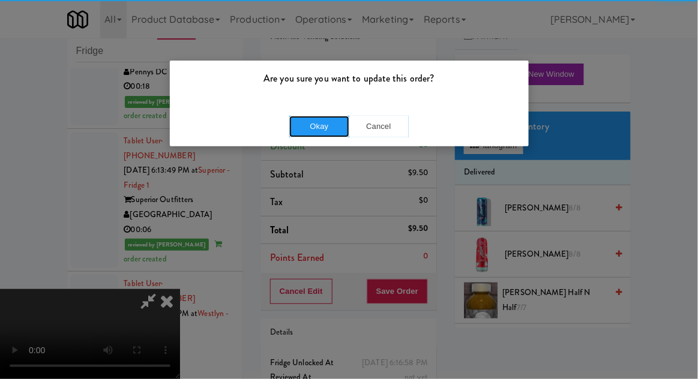
click at [318, 124] on button "Okay" at bounding box center [319, 127] width 60 height 22
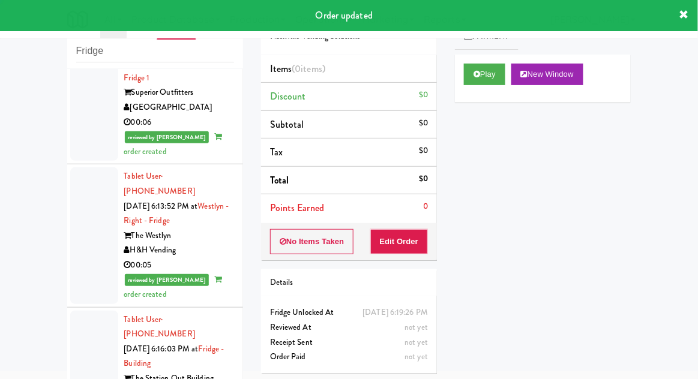
scroll to position [3446, 0]
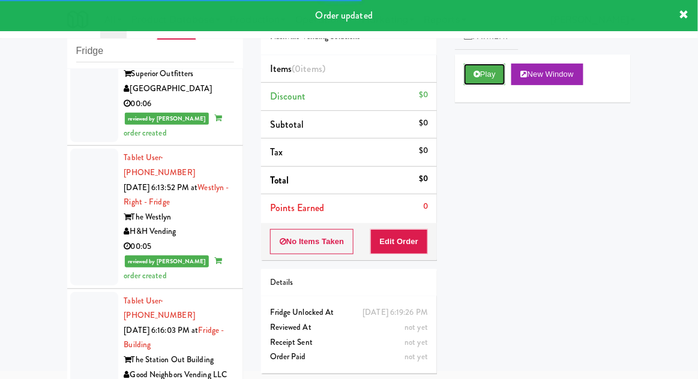
click at [492, 76] on button "Play" at bounding box center [484, 75] width 41 height 22
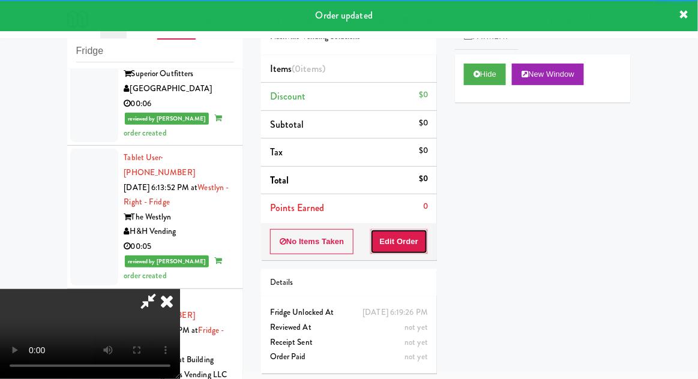
click at [410, 239] on button "Edit Order" at bounding box center [399, 241] width 58 height 25
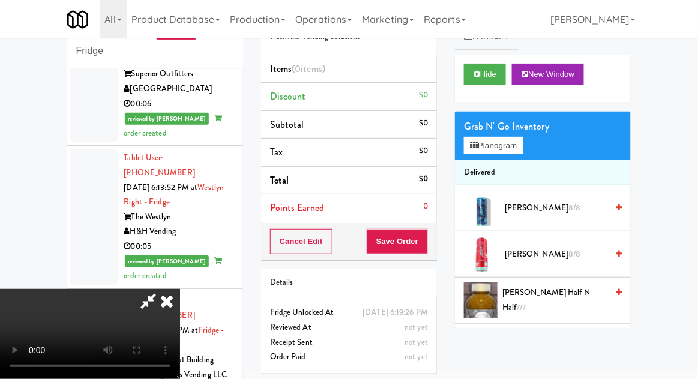
scroll to position [44, 0]
click at [497, 73] on button "Hide" at bounding box center [485, 75] width 42 height 22
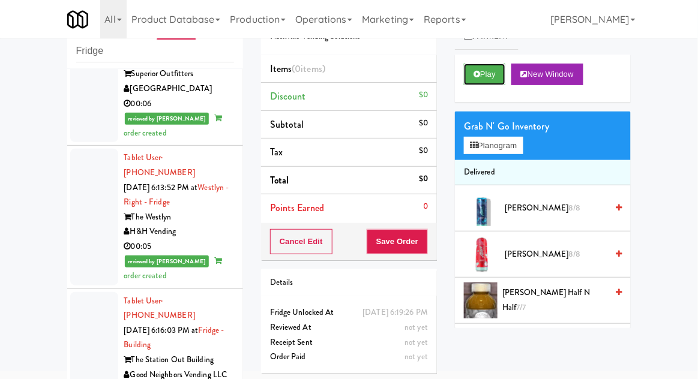
click at [491, 78] on button "Play" at bounding box center [484, 75] width 41 height 22
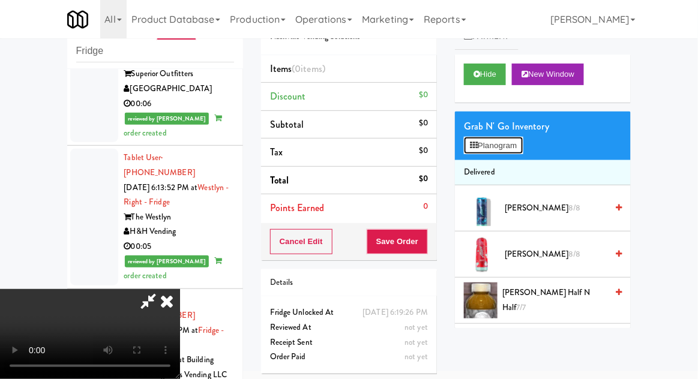
click at [507, 142] on button "Planogram" at bounding box center [493, 146] width 59 height 18
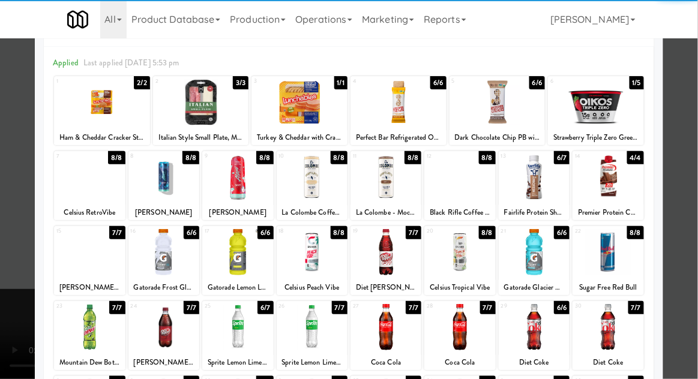
scroll to position [60, 0]
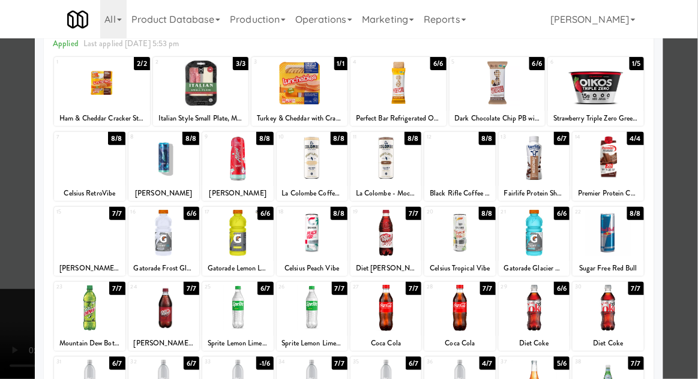
click at [546, 318] on div at bounding box center [534, 308] width 71 height 46
click at [1, 247] on div at bounding box center [349, 189] width 698 height 379
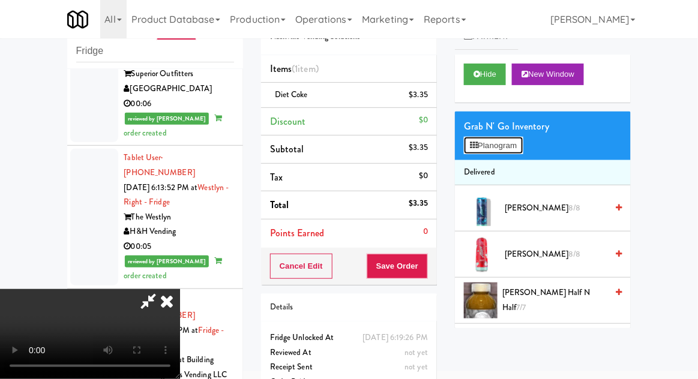
click at [509, 137] on button "Planogram" at bounding box center [493, 146] width 59 height 18
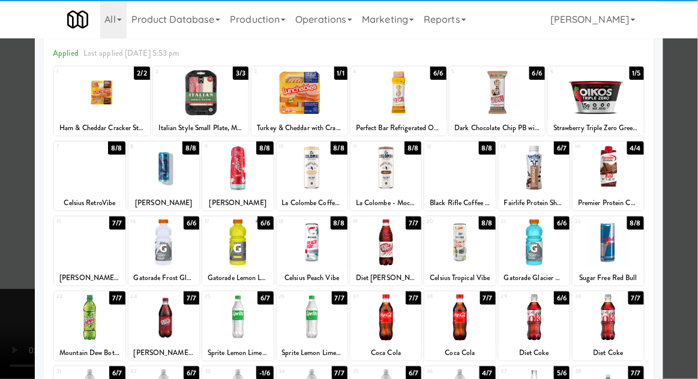
scroll to position [51, 0]
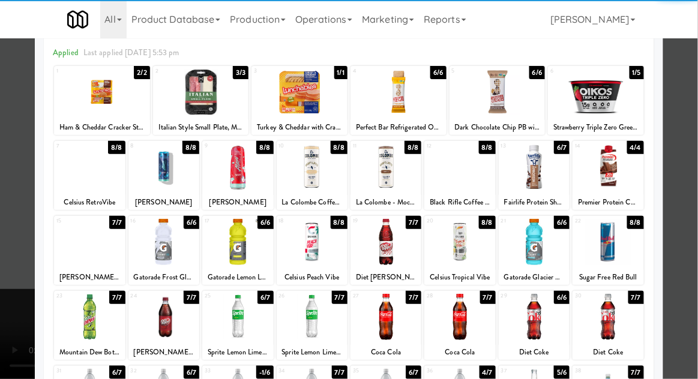
click at [473, 325] on div at bounding box center [459, 317] width 71 height 46
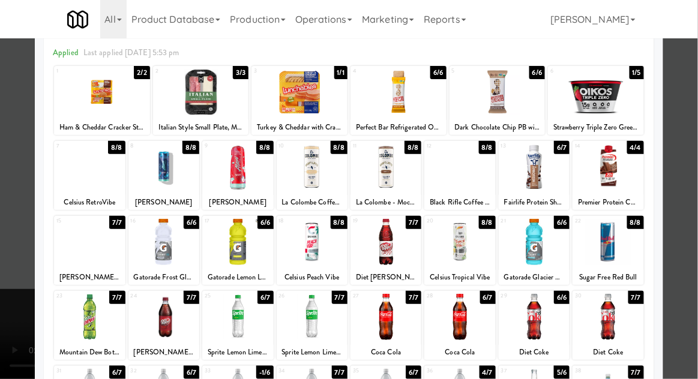
click at [4, 248] on div at bounding box center [349, 189] width 698 height 379
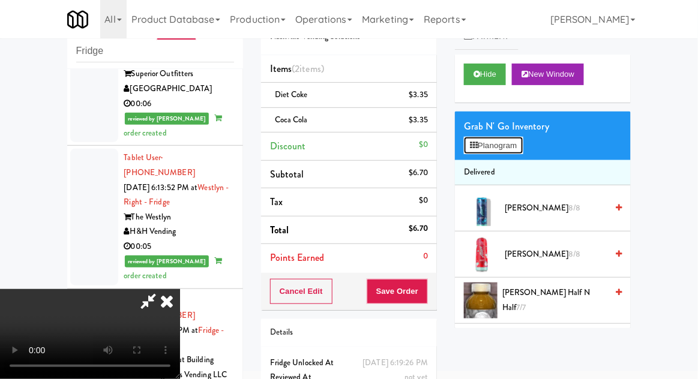
click at [505, 151] on button "Planogram" at bounding box center [493, 146] width 59 height 18
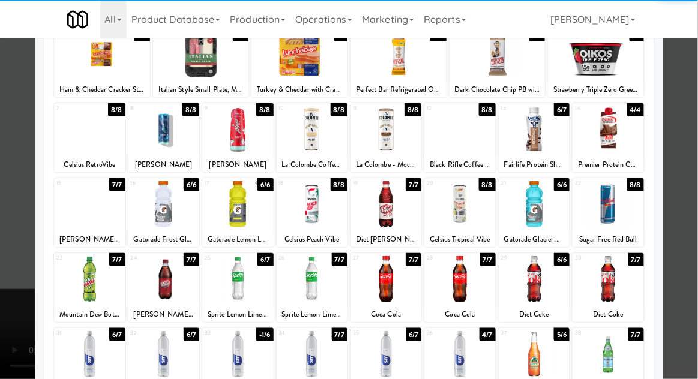
scroll to position [102, 0]
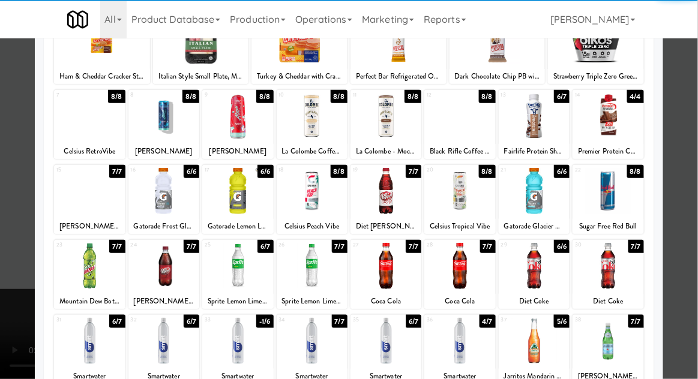
click at [478, 345] on div at bounding box center [459, 341] width 71 height 46
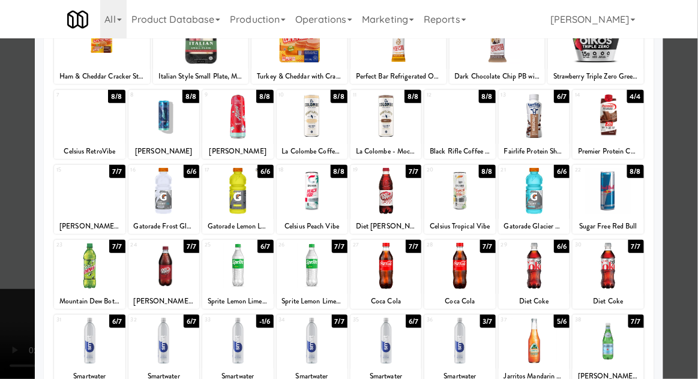
click at [1, 228] on div at bounding box center [349, 189] width 698 height 379
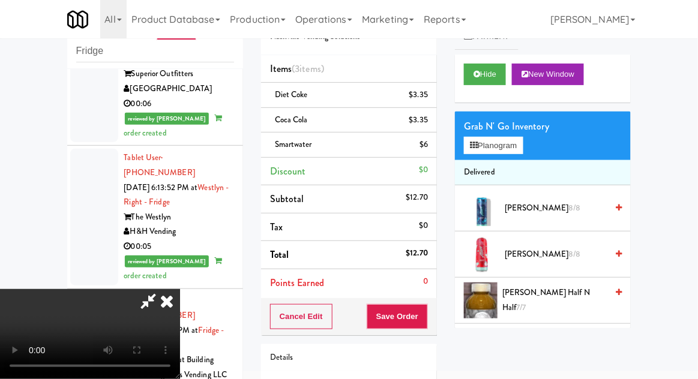
scroll to position [44, 0]
click at [427, 313] on button "Save Order" at bounding box center [397, 316] width 61 height 25
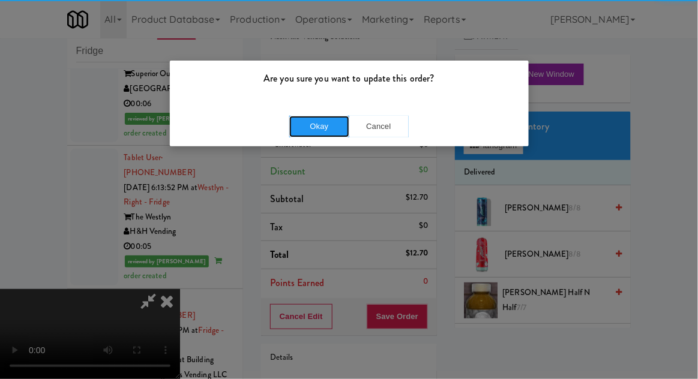
click at [318, 134] on button "Okay" at bounding box center [319, 127] width 60 height 22
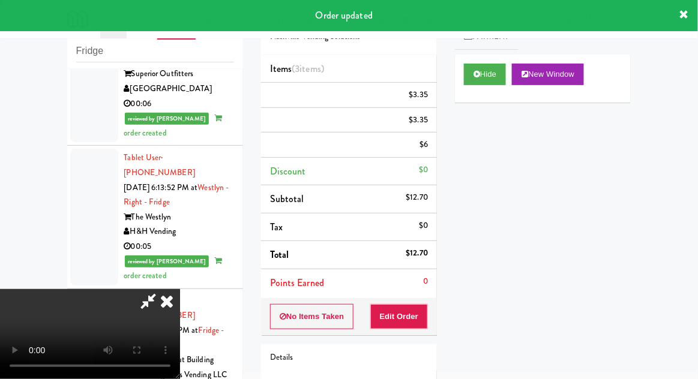
scroll to position [0, 0]
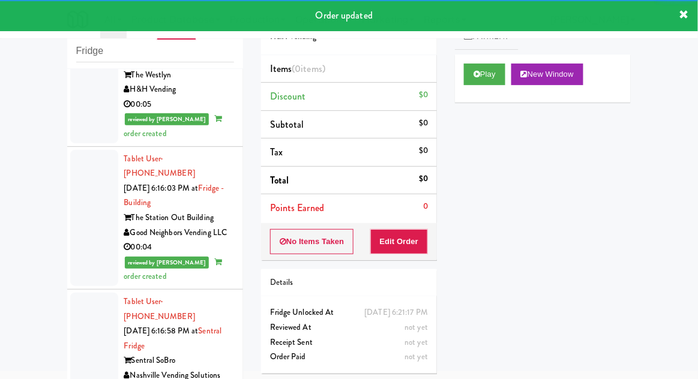
scroll to position [3587, 0]
click at [494, 73] on button "Play" at bounding box center [484, 75] width 41 height 22
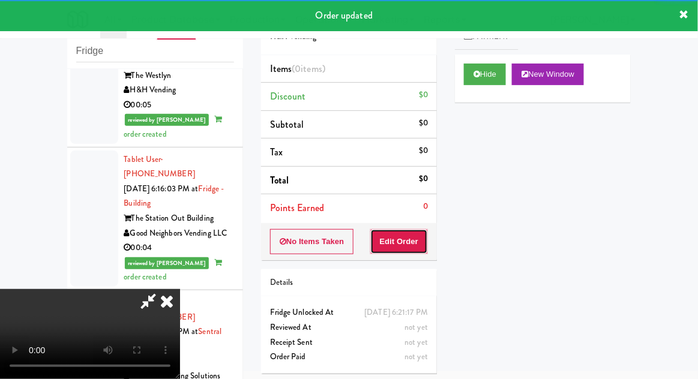
click at [400, 235] on button "Edit Order" at bounding box center [399, 241] width 58 height 25
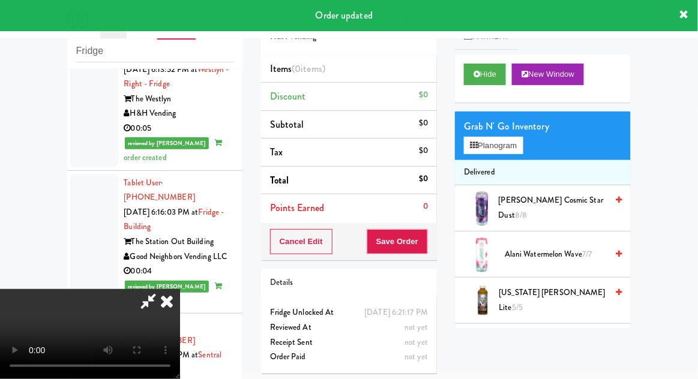
scroll to position [3573, 0]
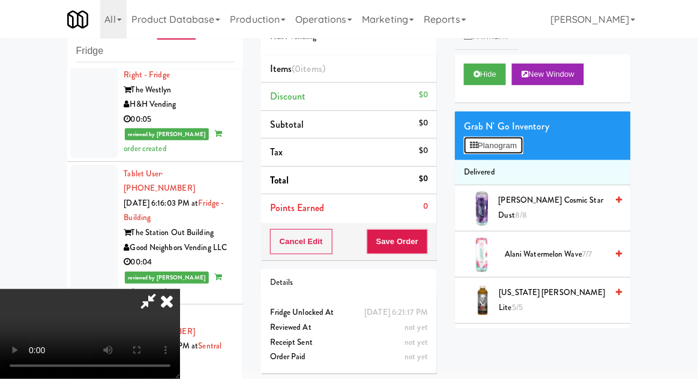
click at [510, 151] on button "Planogram" at bounding box center [493, 146] width 59 height 18
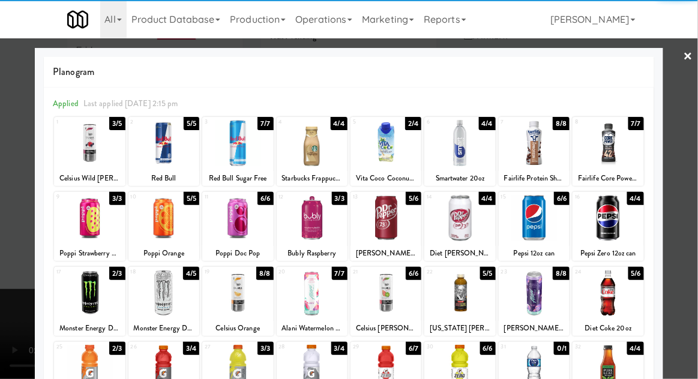
click at [222, 240] on div at bounding box center [237, 218] width 71 height 46
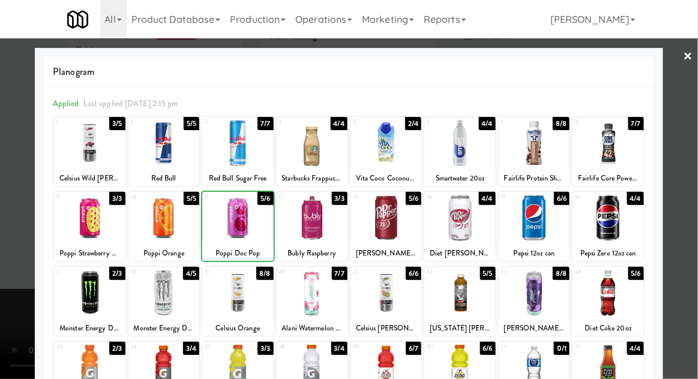
click at [680, 258] on div at bounding box center [349, 189] width 698 height 379
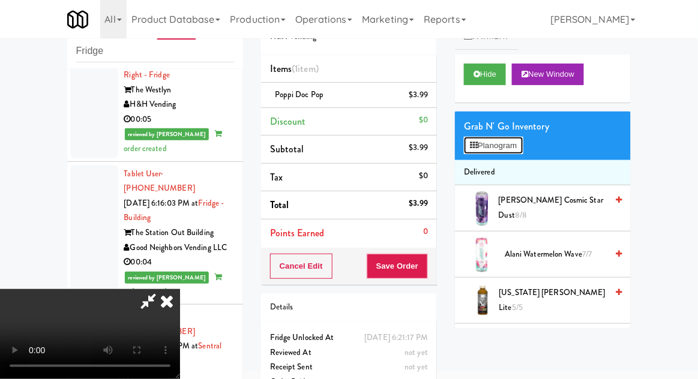
click at [519, 148] on button "Planogram" at bounding box center [493, 146] width 59 height 18
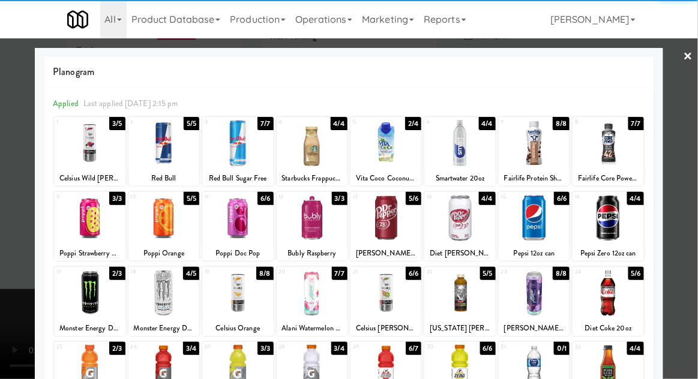
click at [161, 226] on div at bounding box center [163, 218] width 71 height 46
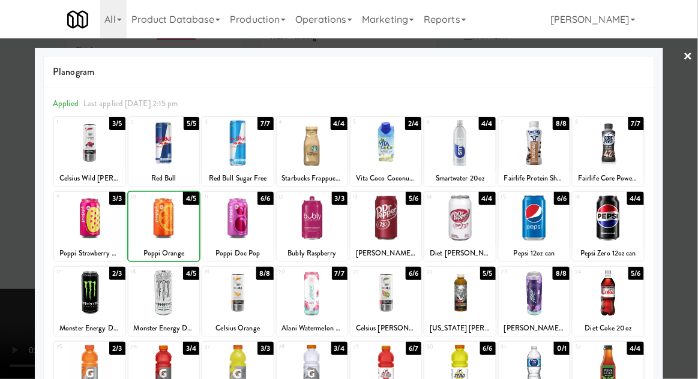
click at [690, 256] on div at bounding box center [349, 189] width 698 height 379
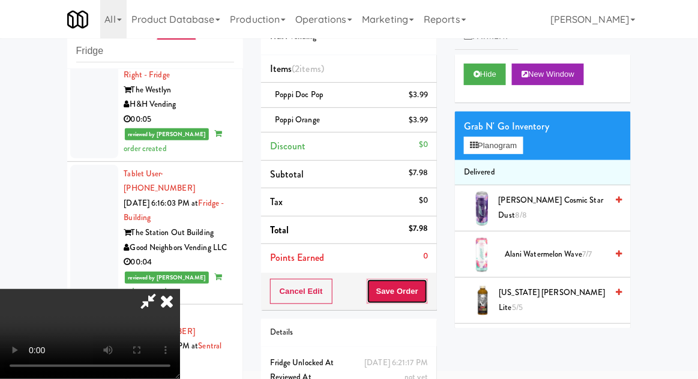
click at [427, 289] on button "Save Order" at bounding box center [397, 291] width 61 height 25
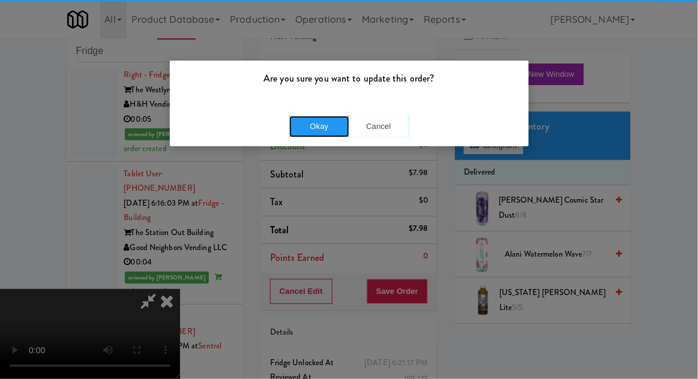
click at [303, 129] on button "Okay" at bounding box center [319, 127] width 60 height 22
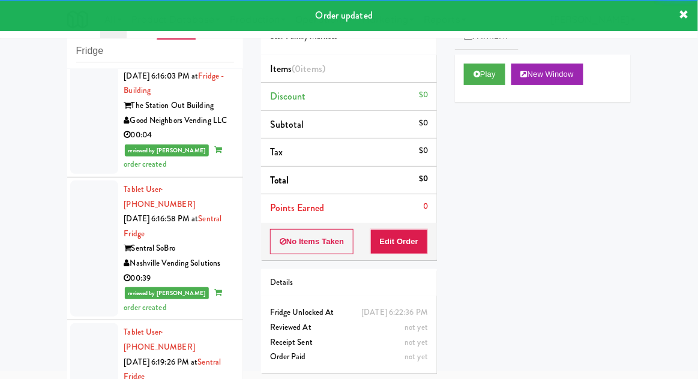
scroll to position [3701, 0]
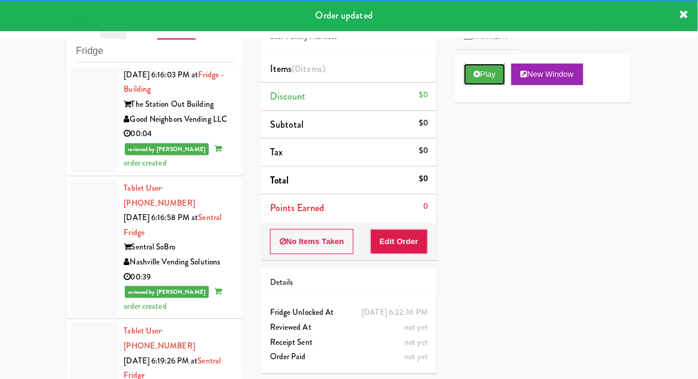
click at [484, 83] on button "Play" at bounding box center [484, 75] width 41 height 22
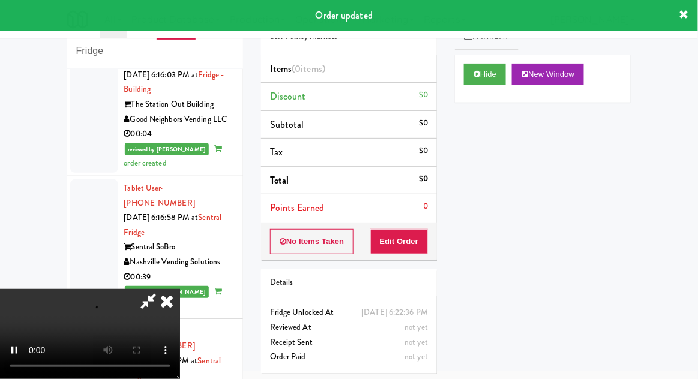
click at [414, 261] on div "Order # 8845218 Star Family Markets Items (0 items ) Discount $0 Subtotal $0 Ta…" at bounding box center [349, 190] width 194 height 386
click at [403, 244] on button "Edit Order" at bounding box center [399, 241] width 58 height 25
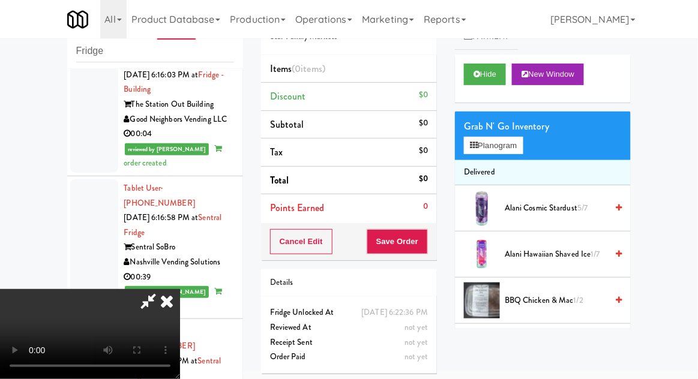
scroll to position [0, 0]
click at [506, 151] on button "Planogram" at bounding box center [493, 146] width 59 height 18
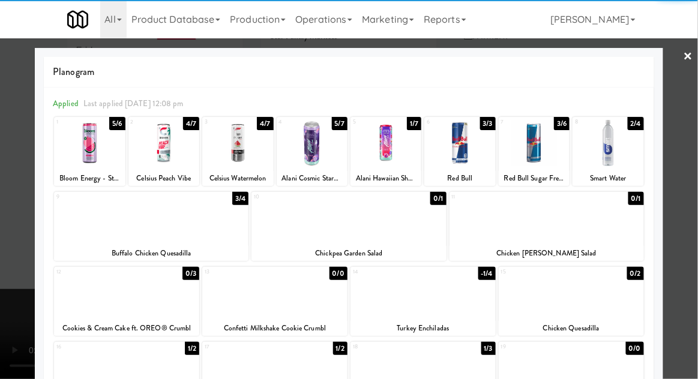
click at [235, 159] on div at bounding box center [237, 143] width 71 height 46
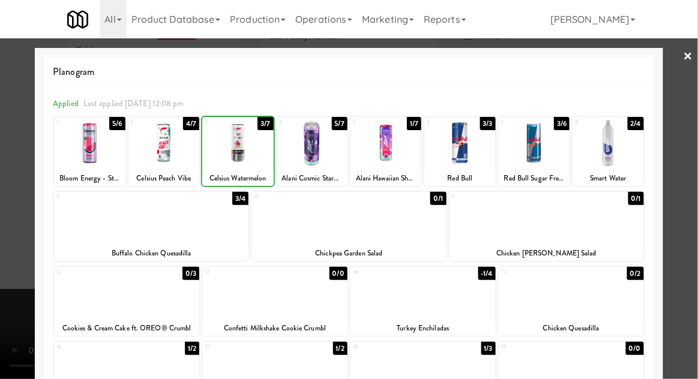
click at [685, 250] on div at bounding box center [349, 189] width 698 height 379
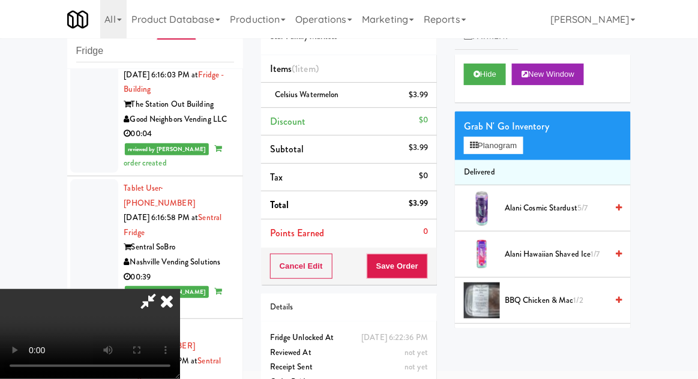
scroll to position [44, 0]
click at [426, 270] on button "Save Order" at bounding box center [397, 266] width 61 height 25
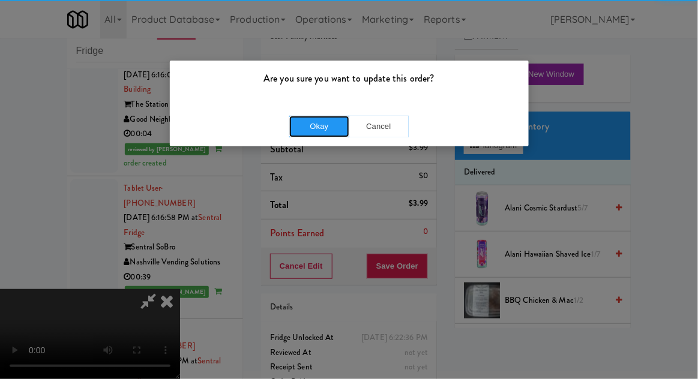
click at [298, 133] on button "Okay" at bounding box center [319, 127] width 60 height 22
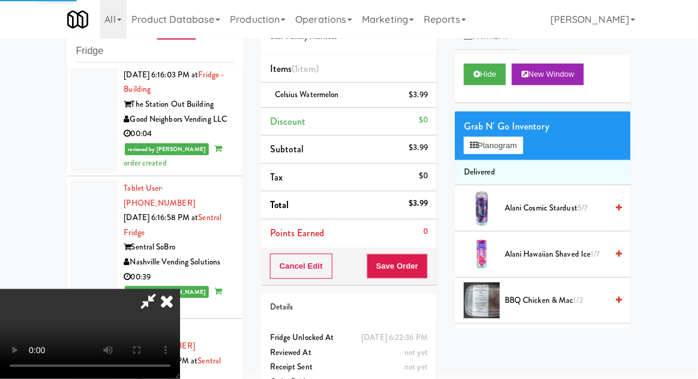
scroll to position [0, 0]
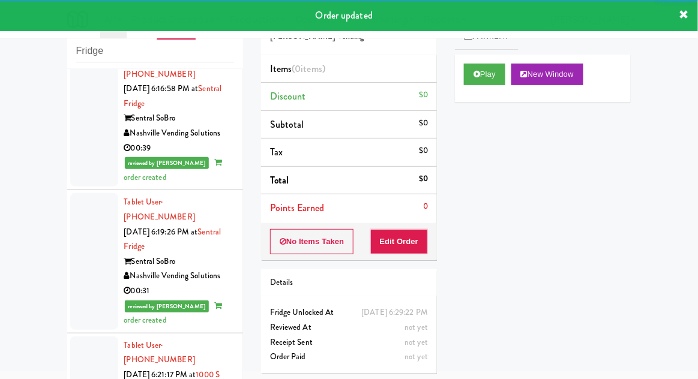
scroll to position [3830, 0]
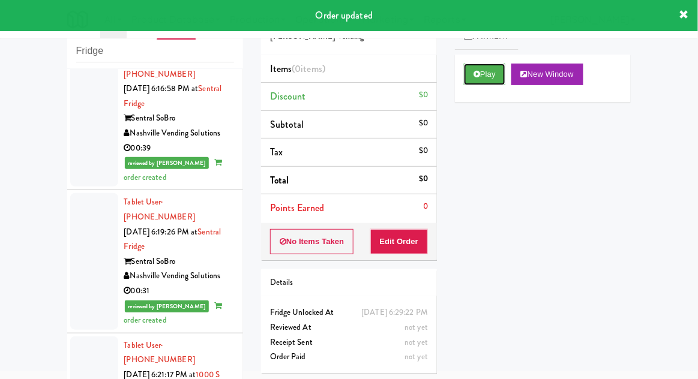
click at [490, 72] on button "Play" at bounding box center [484, 75] width 41 height 22
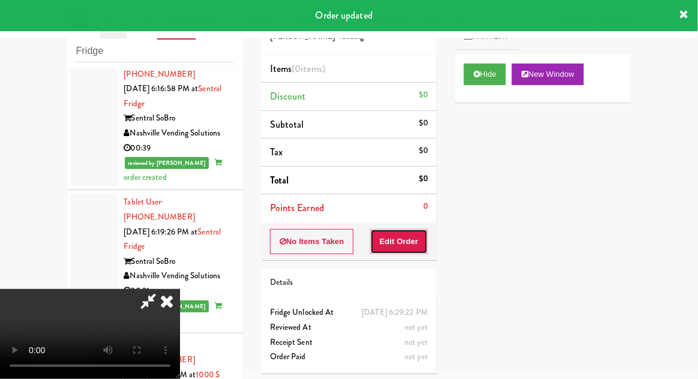
click at [408, 241] on button "Edit Order" at bounding box center [399, 241] width 58 height 25
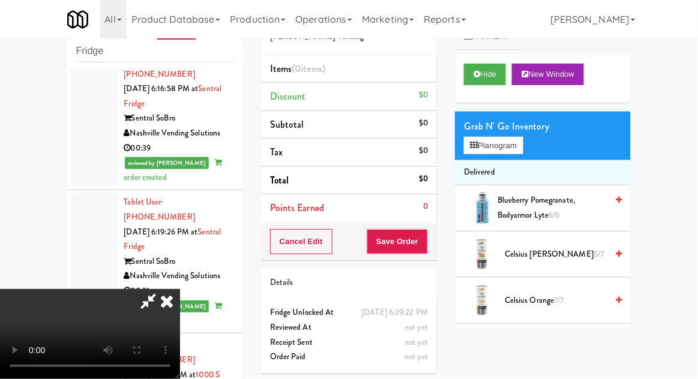
scroll to position [0, 0]
click at [519, 152] on button "Planogram" at bounding box center [493, 146] width 59 height 18
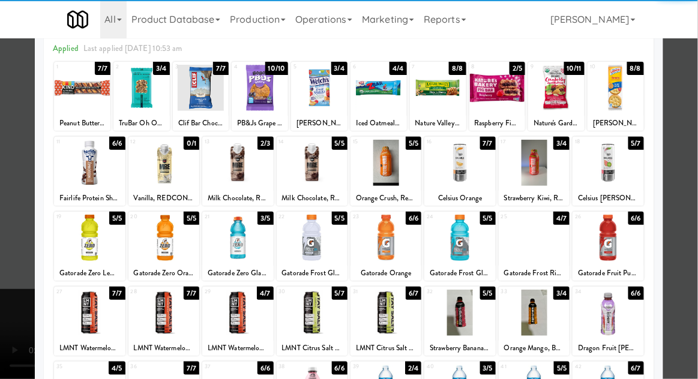
scroll to position [57, 0]
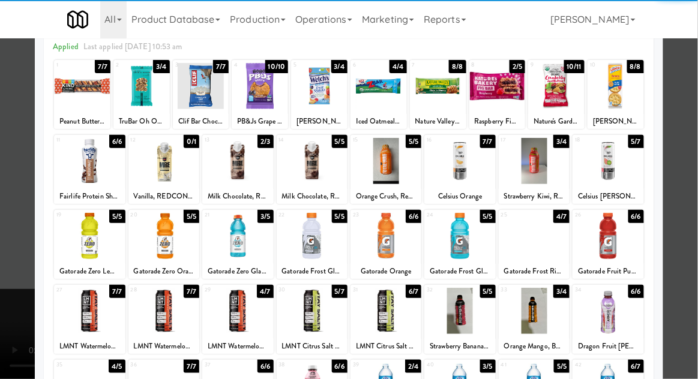
click at [475, 316] on div at bounding box center [459, 311] width 71 height 46
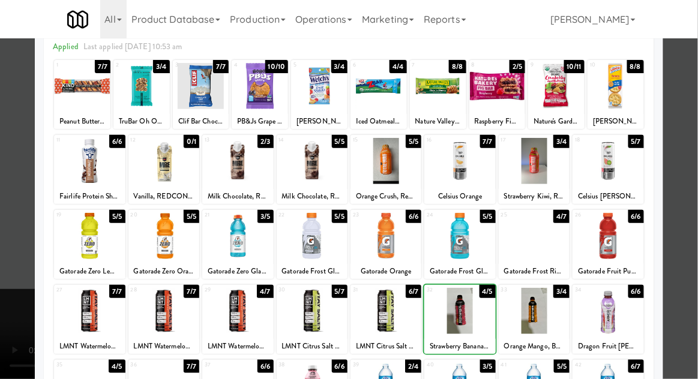
click at [12, 250] on div at bounding box center [349, 189] width 698 height 379
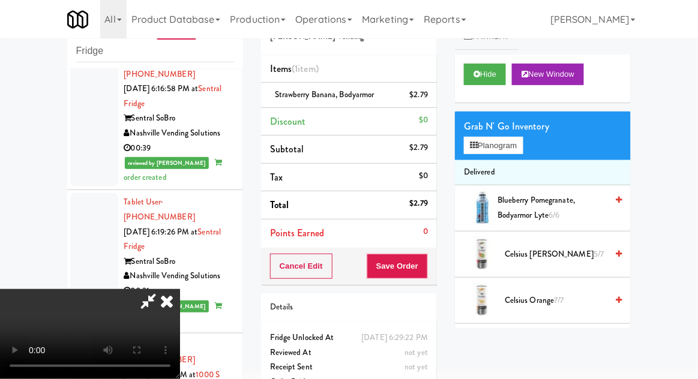
scroll to position [44, 0]
click at [423, 270] on button "Save Order" at bounding box center [397, 266] width 61 height 25
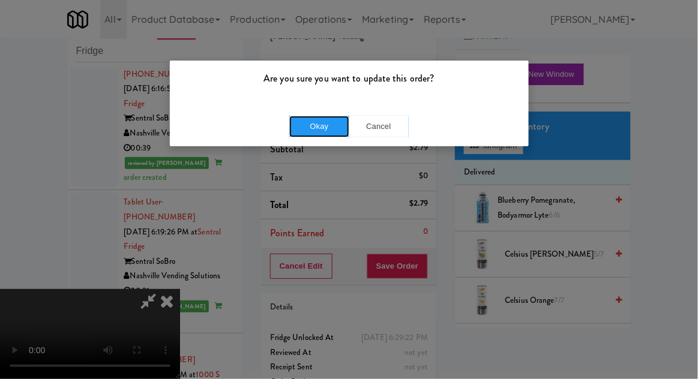
click at [309, 131] on button "Okay" at bounding box center [319, 127] width 60 height 22
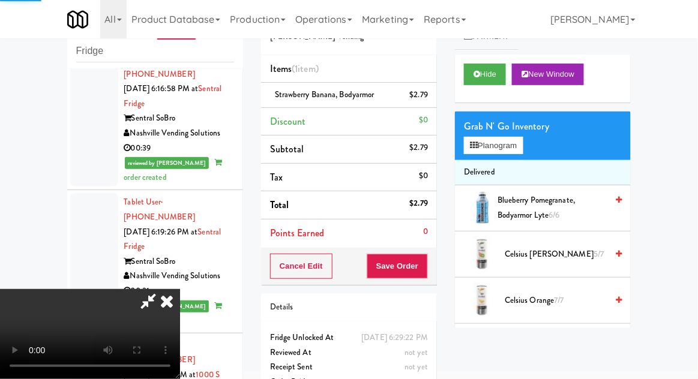
scroll to position [0, 0]
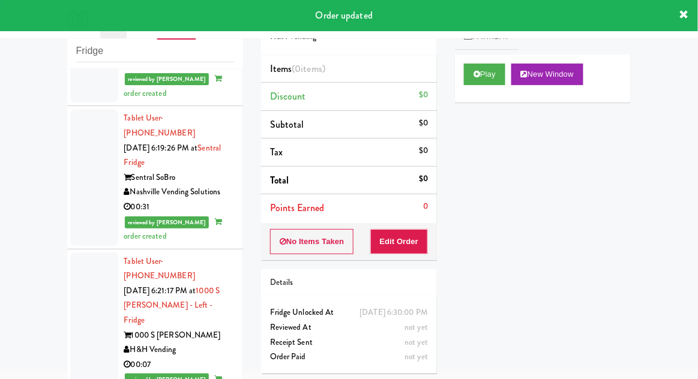
scroll to position [3954, 0]
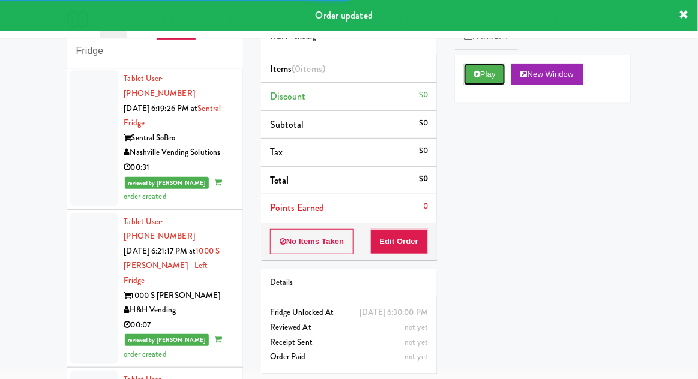
click at [495, 80] on button "Play" at bounding box center [484, 75] width 41 height 22
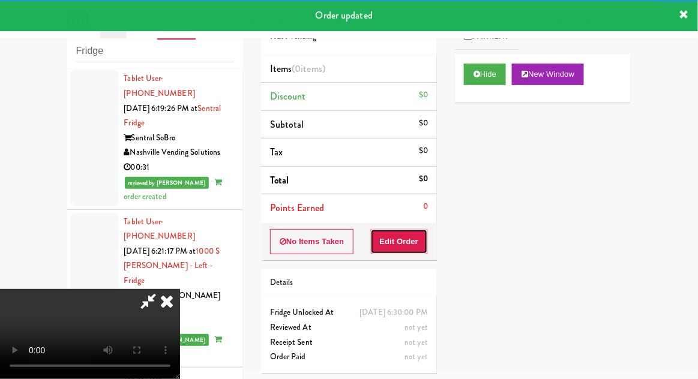
click at [415, 229] on button "Edit Order" at bounding box center [399, 241] width 58 height 25
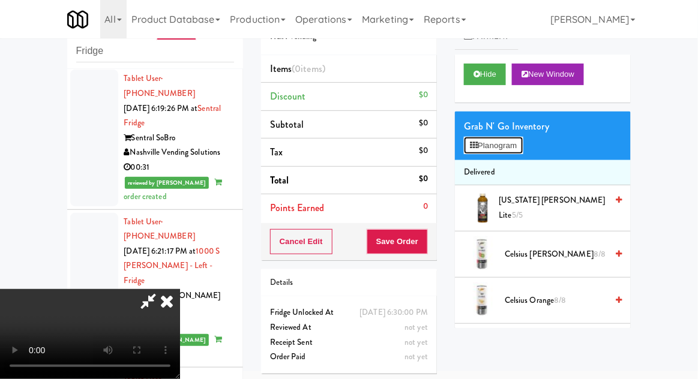
click at [508, 151] on button "Planogram" at bounding box center [493, 146] width 59 height 18
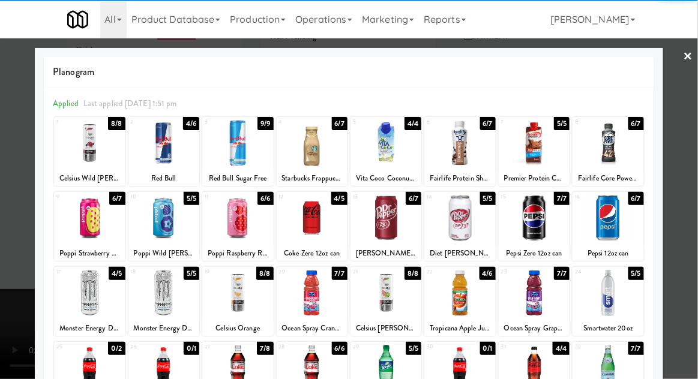
click at [396, 227] on div at bounding box center [386, 218] width 71 height 46
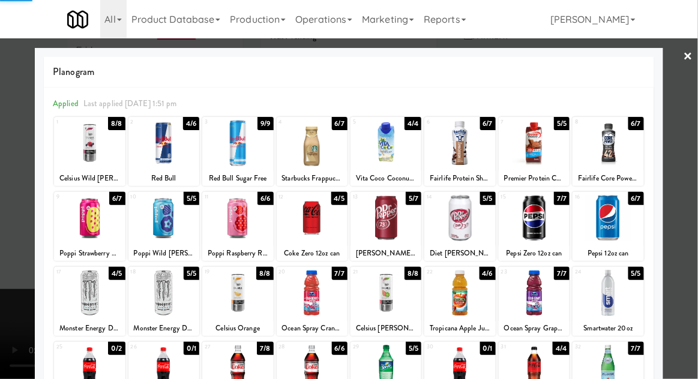
click at [13, 270] on div at bounding box center [349, 189] width 698 height 379
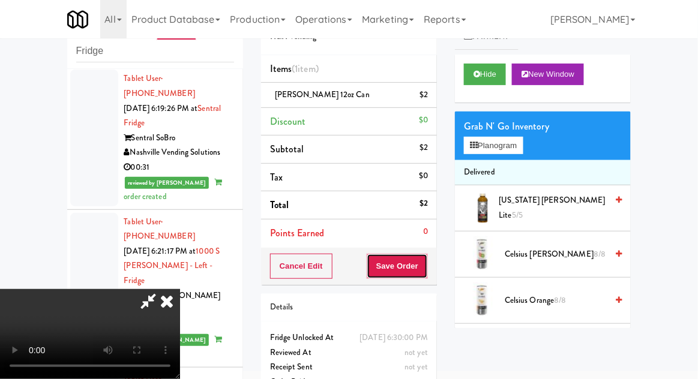
click at [426, 273] on button "Save Order" at bounding box center [397, 266] width 61 height 25
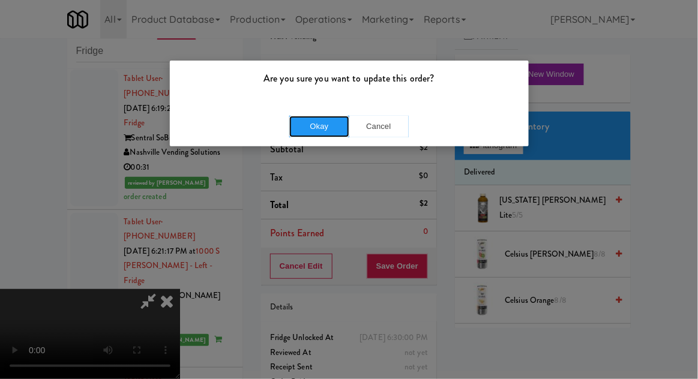
click at [299, 132] on button "Okay" at bounding box center [319, 127] width 60 height 22
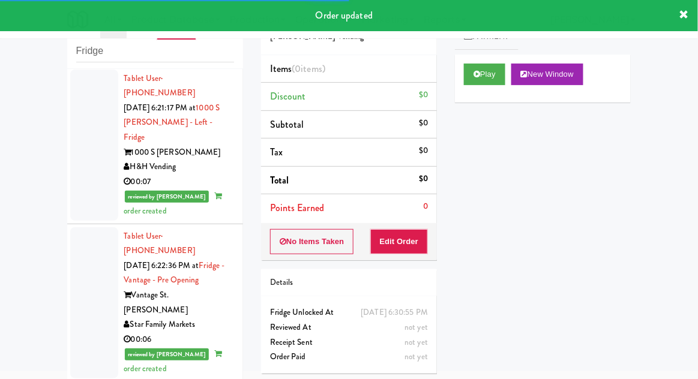
scroll to position [4100, 0]
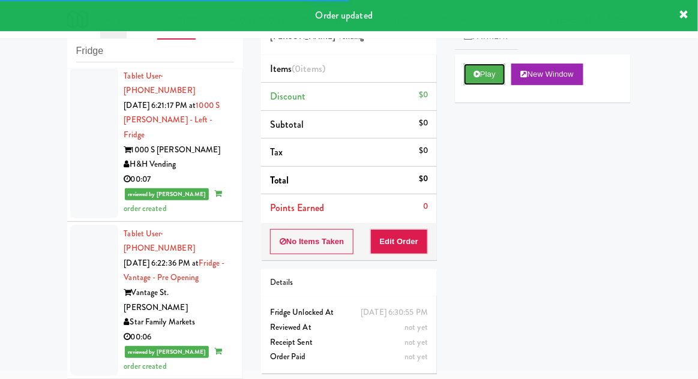
click at [487, 76] on button "Play" at bounding box center [484, 75] width 41 height 22
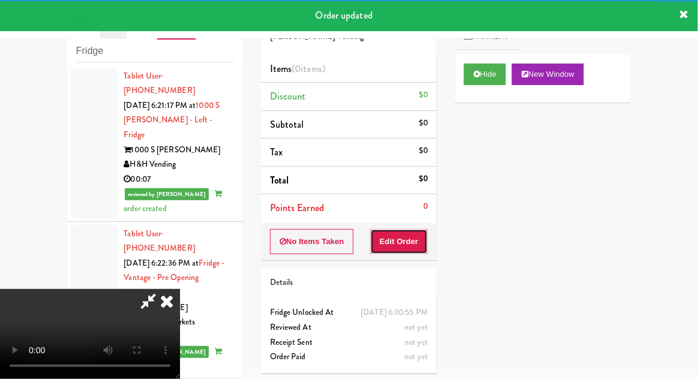
click at [414, 234] on button "Edit Order" at bounding box center [399, 241] width 58 height 25
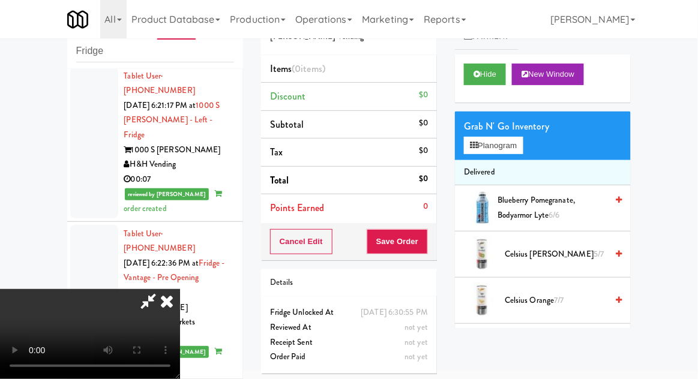
scroll to position [44, 0]
click at [507, 142] on button "Planogram" at bounding box center [493, 146] width 59 height 18
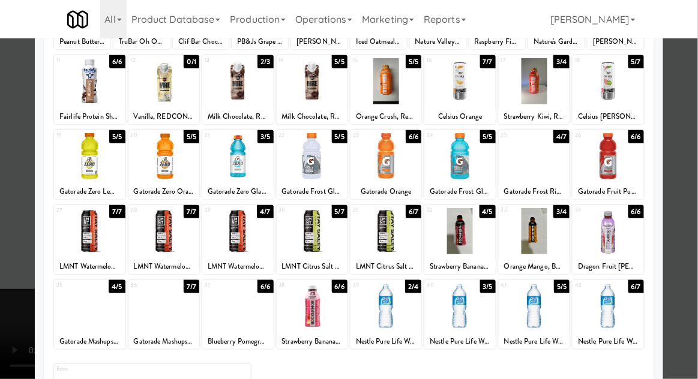
scroll to position [152, 0]
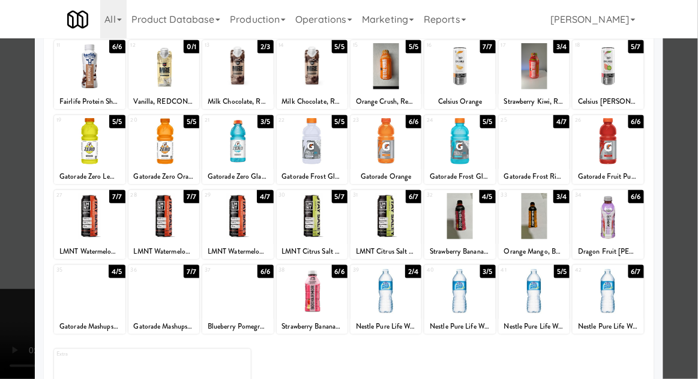
click at [78, 244] on div "LMNT Watermelon Salt Sparkling Electrolyte Water" at bounding box center [89, 251] width 67 height 15
click at [677, 235] on div at bounding box center [349, 189] width 698 height 379
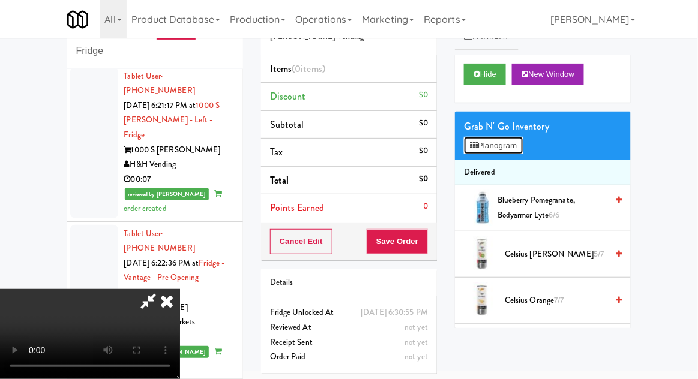
click at [518, 137] on button "Planogram" at bounding box center [493, 146] width 59 height 18
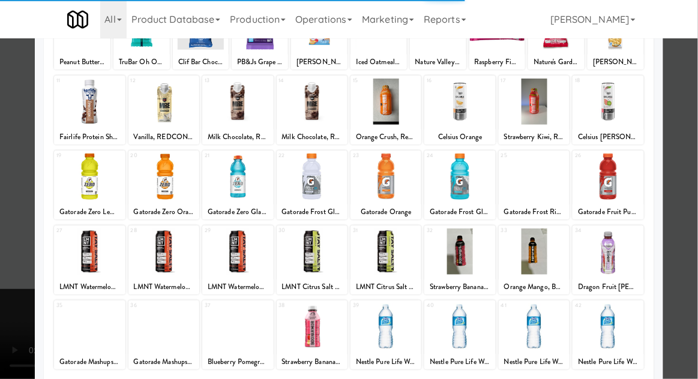
scroll to position [152, 0]
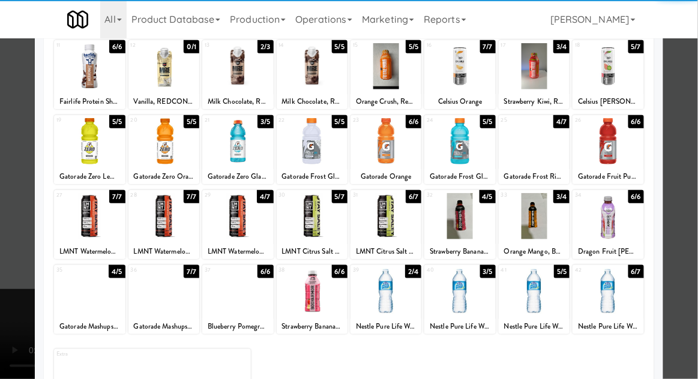
click at [169, 217] on div at bounding box center [163, 216] width 71 height 46
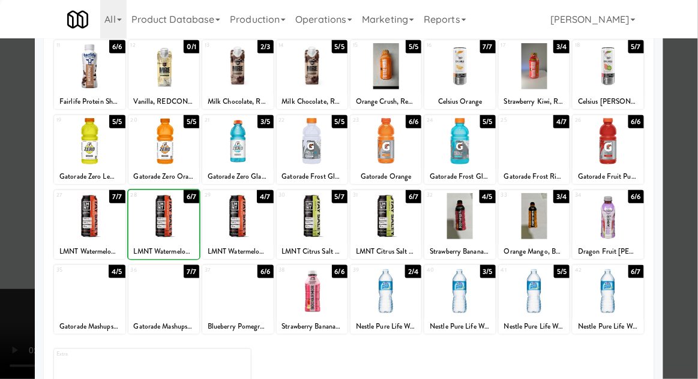
click at [692, 258] on div at bounding box center [349, 189] width 698 height 379
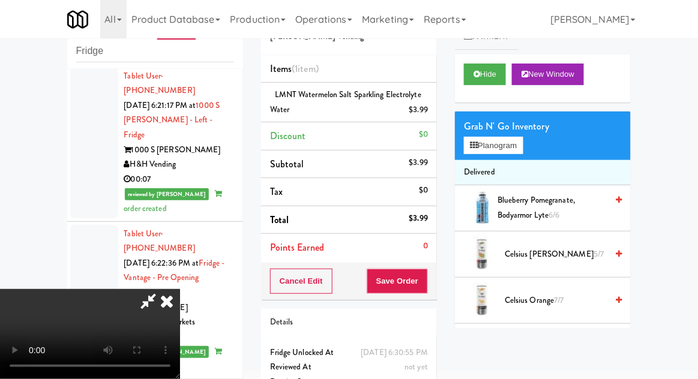
scroll to position [44, 0]
click at [425, 280] on button "Save Order" at bounding box center [397, 281] width 61 height 25
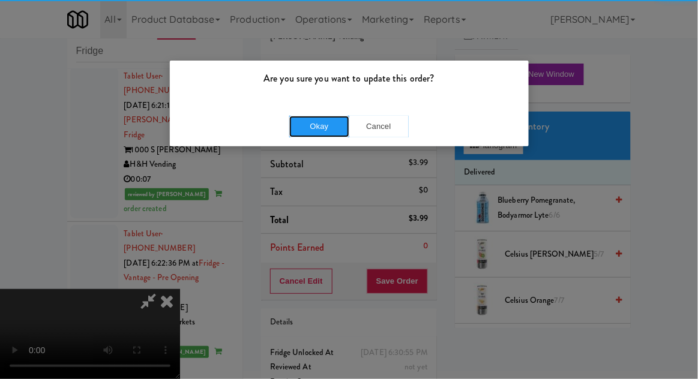
click at [301, 134] on button "Okay" at bounding box center [319, 127] width 60 height 22
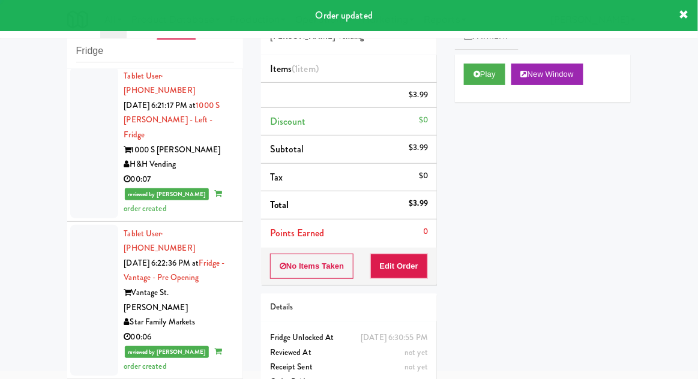
scroll to position [0, 0]
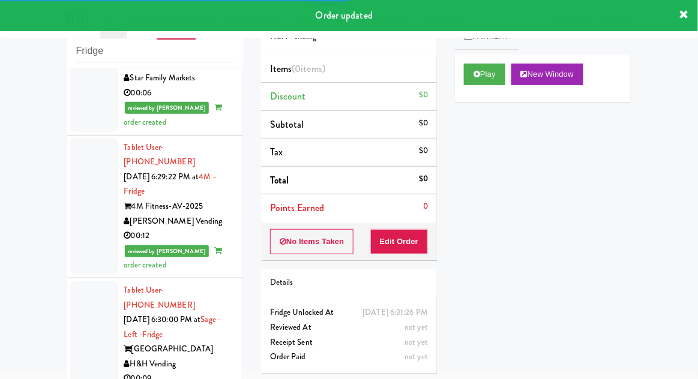
scroll to position [4345, 0]
click at [503, 64] on button "Play" at bounding box center [484, 75] width 41 height 22
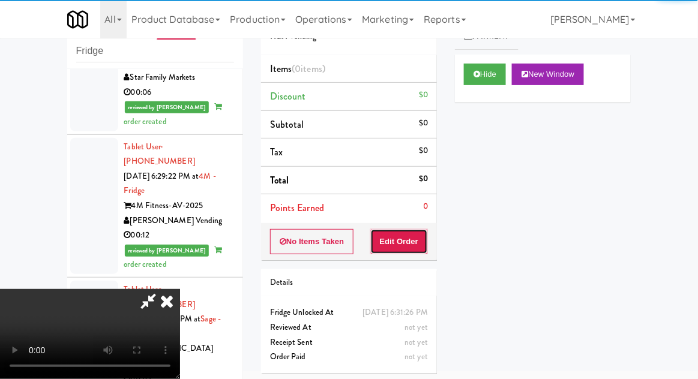
click at [421, 229] on button "Edit Order" at bounding box center [399, 241] width 58 height 25
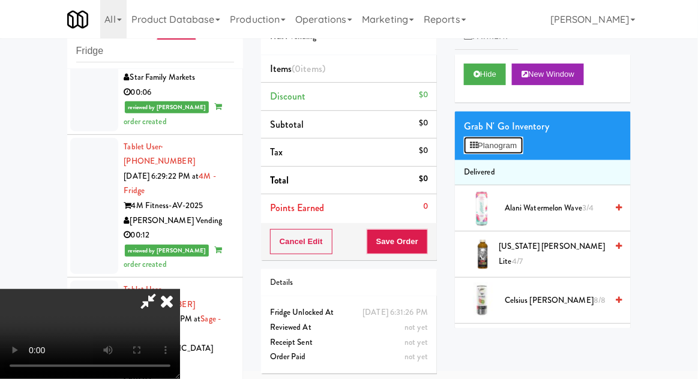
click at [515, 151] on button "Planogram" at bounding box center [493, 146] width 59 height 18
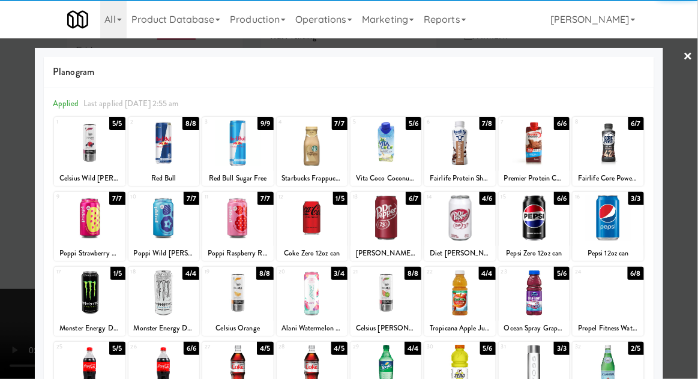
click at [398, 162] on div at bounding box center [386, 143] width 71 height 46
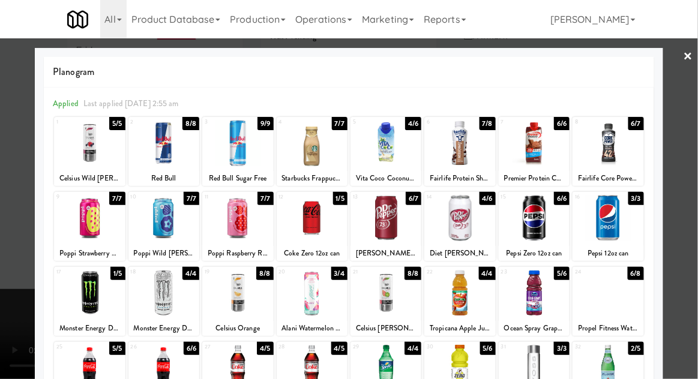
click at [5, 282] on div at bounding box center [349, 189] width 698 height 379
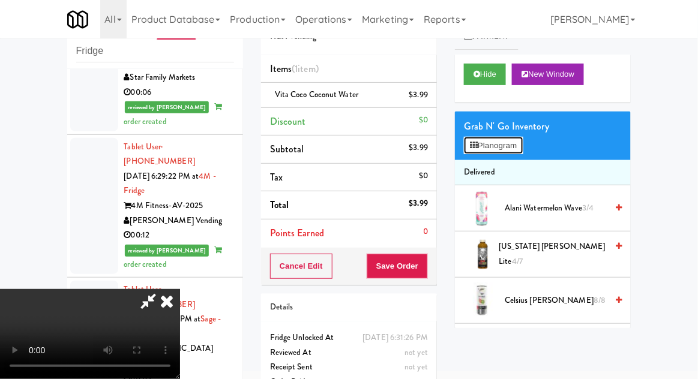
click at [507, 152] on button "Planogram" at bounding box center [493, 146] width 59 height 18
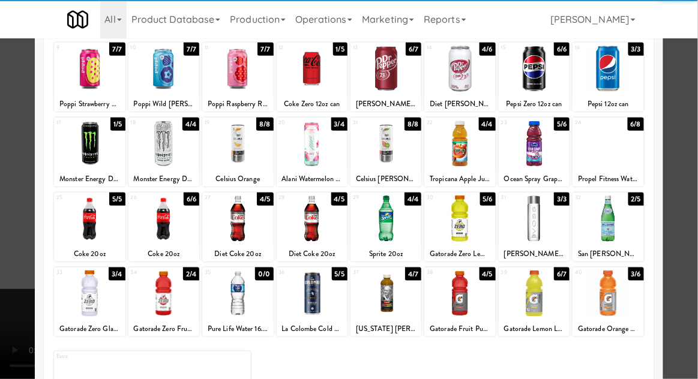
scroll to position [152, 0]
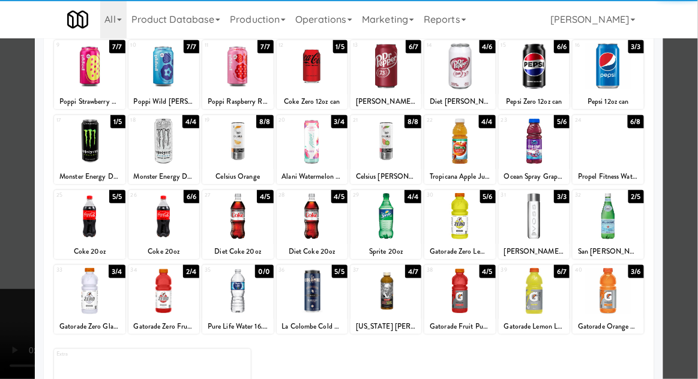
click at [551, 224] on div at bounding box center [534, 216] width 71 height 46
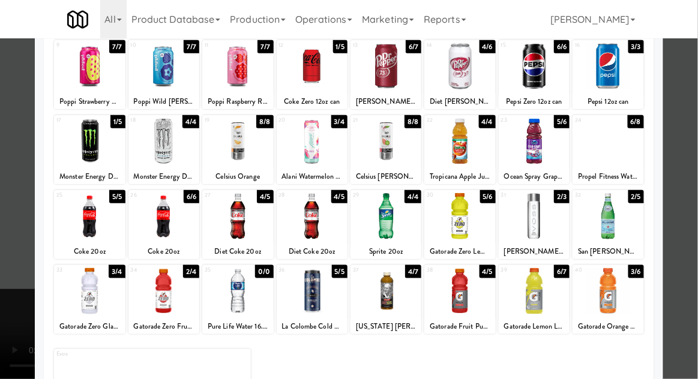
click at [684, 229] on div at bounding box center [349, 189] width 698 height 379
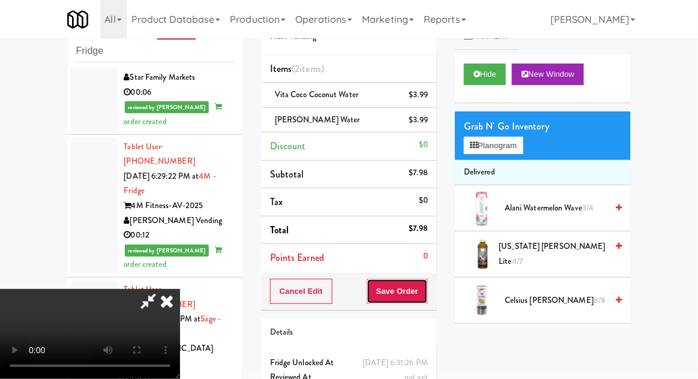
click at [426, 300] on button "Save Order" at bounding box center [397, 291] width 61 height 25
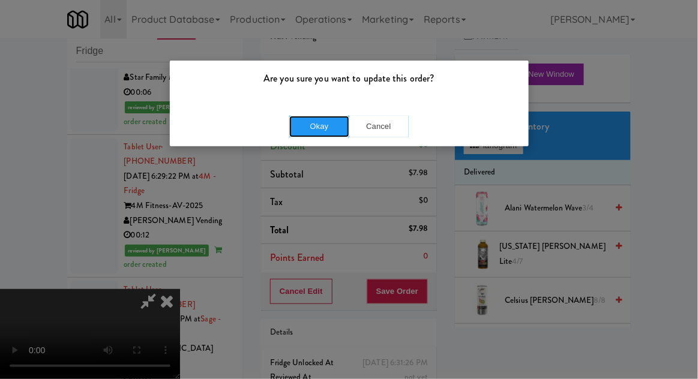
click at [303, 134] on button "Okay" at bounding box center [319, 127] width 60 height 22
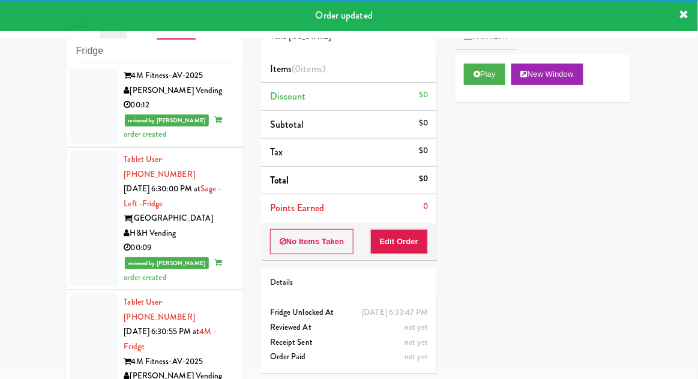
scroll to position [4475, 0]
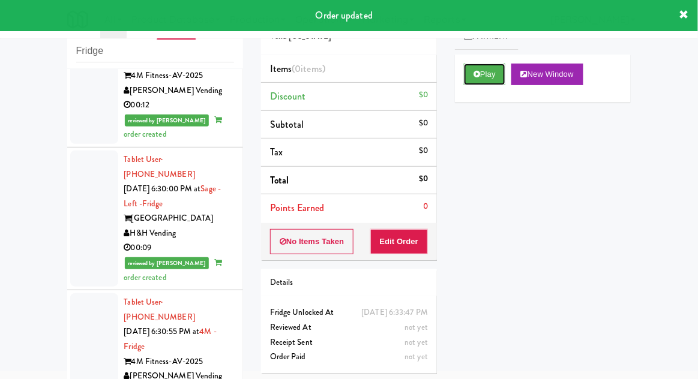
click at [494, 71] on button "Play" at bounding box center [484, 75] width 41 height 22
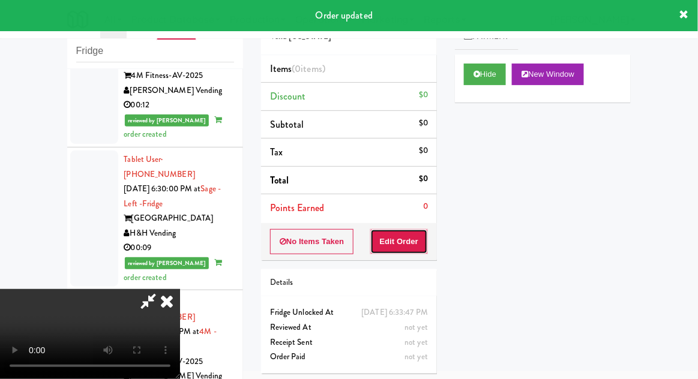
click at [412, 251] on button "Edit Order" at bounding box center [399, 241] width 58 height 25
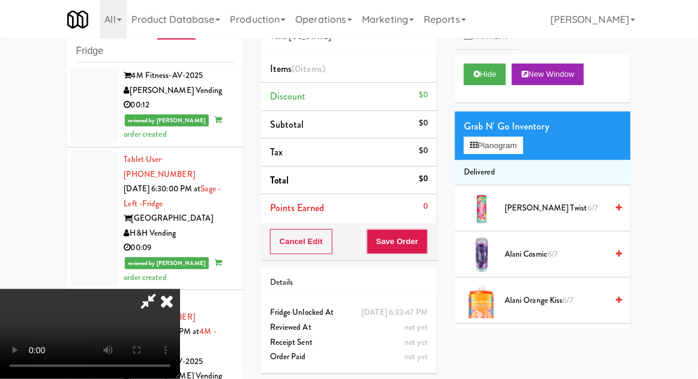
scroll to position [0, 0]
click at [512, 150] on button "Planogram" at bounding box center [493, 146] width 59 height 18
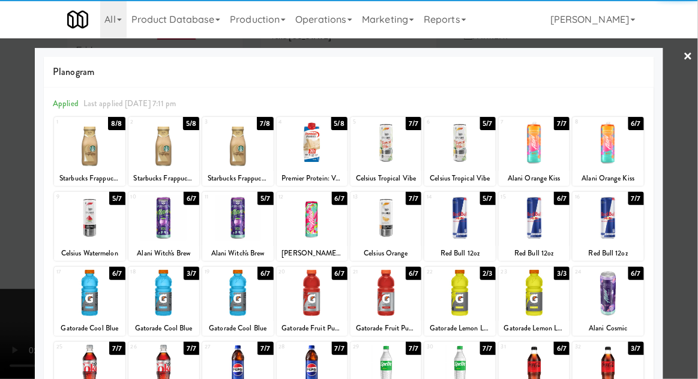
click at [473, 298] on div at bounding box center [459, 293] width 71 height 46
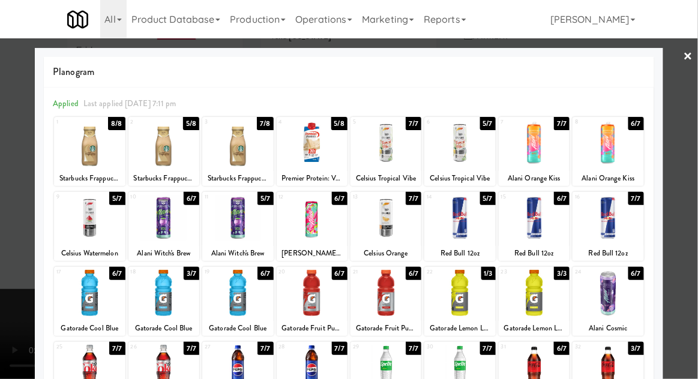
click at [8, 253] on div at bounding box center [349, 189] width 698 height 379
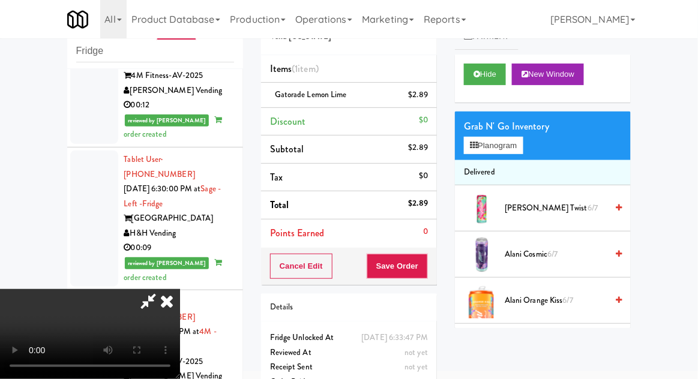
scroll to position [44, 0]
click at [427, 275] on button "Save Order" at bounding box center [397, 266] width 61 height 25
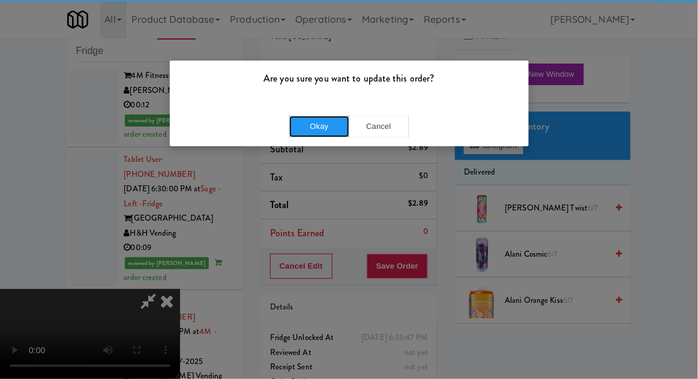
click at [308, 133] on button "Okay" at bounding box center [319, 127] width 60 height 22
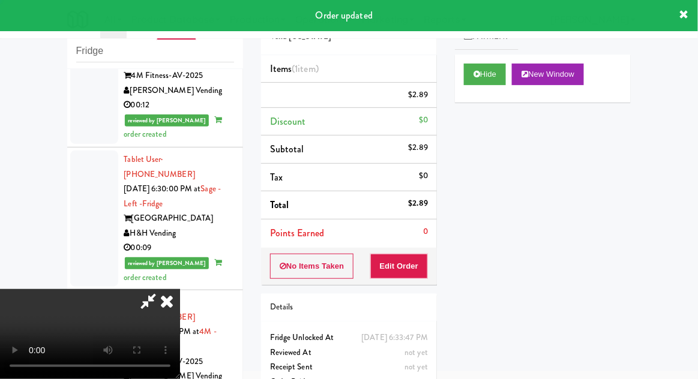
scroll to position [0, 0]
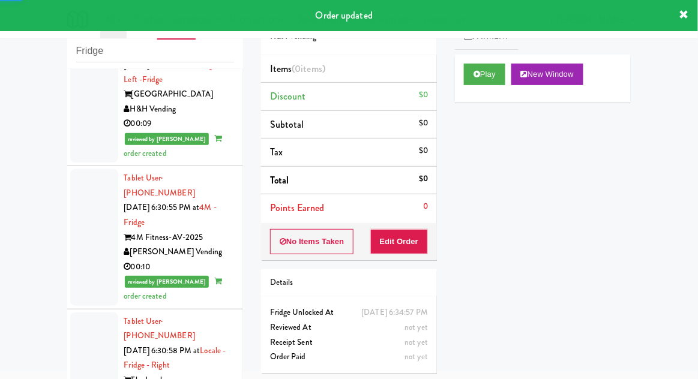
scroll to position [4604, 0]
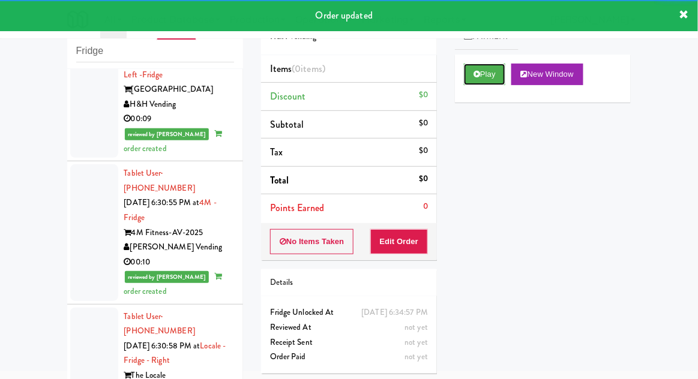
click at [486, 77] on button "Play" at bounding box center [484, 75] width 41 height 22
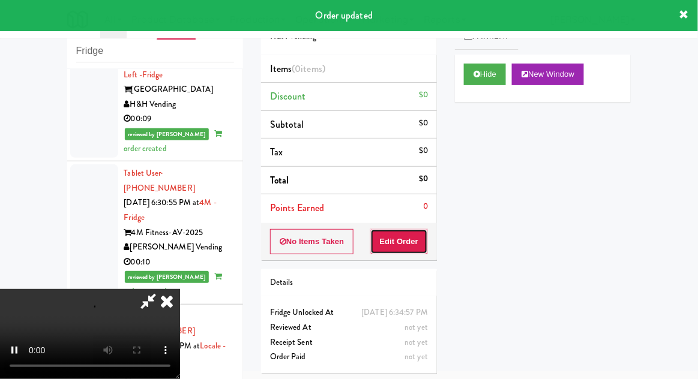
click at [404, 236] on button "Edit Order" at bounding box center [399, 241] width 58 height 25
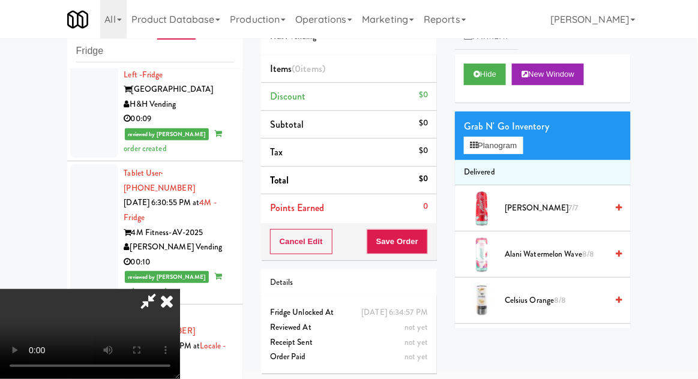
click at [551, 208] on span "[PERSON_NAME] Slush 7/7" at bounding box center [556, 208] width 102 height 15
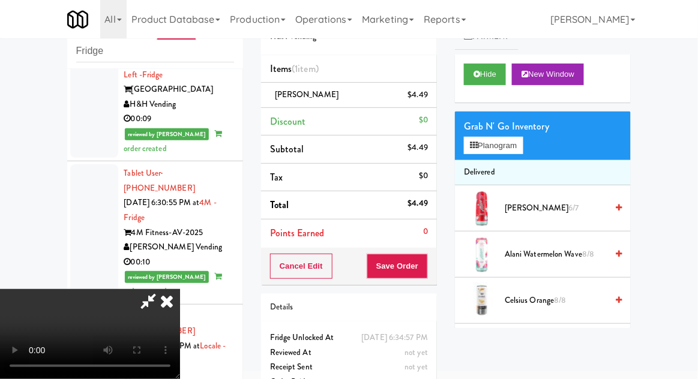
click at [434, 277] on div "Cancel Edit Save Order" at bounding box center [349, 266] width 176 height 37
click at [426, 270] on button "Save Order" at bounding box center [397, 266] width 61 height 25
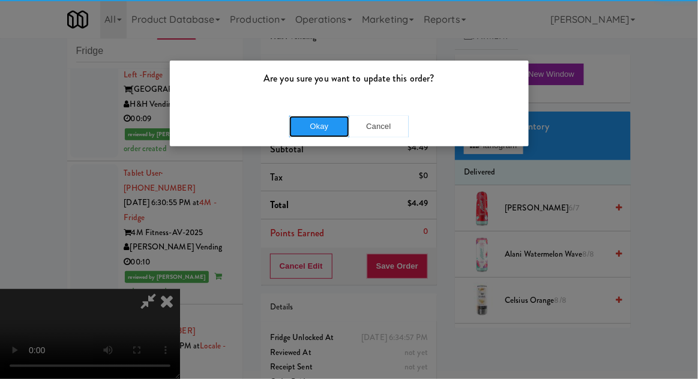
click at [304, 135] on button "Okay" at bounding box center [319, 127] width 60 height 22
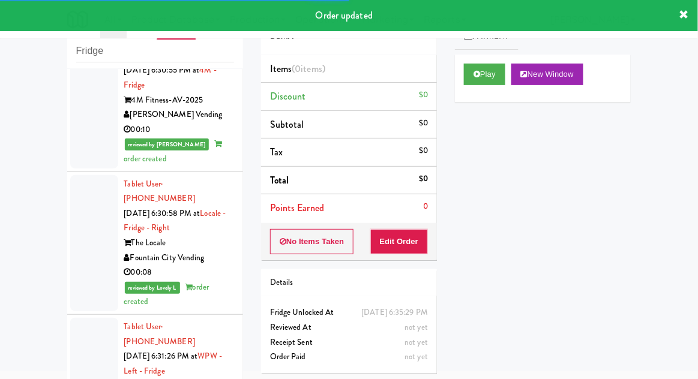
scroll to position [4739, 0]
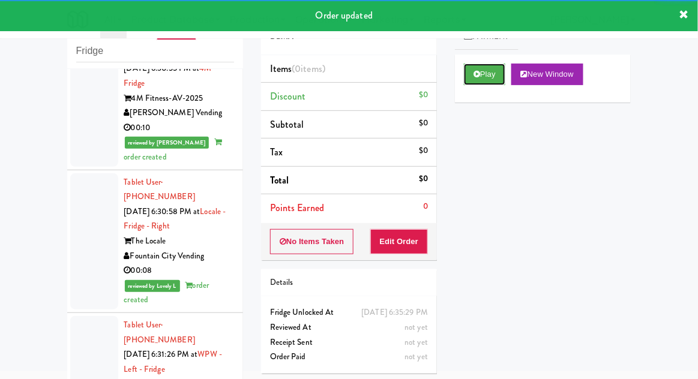
click at [494, 70] on button "Play" at bounding box center [484, 75] width 41 height 22
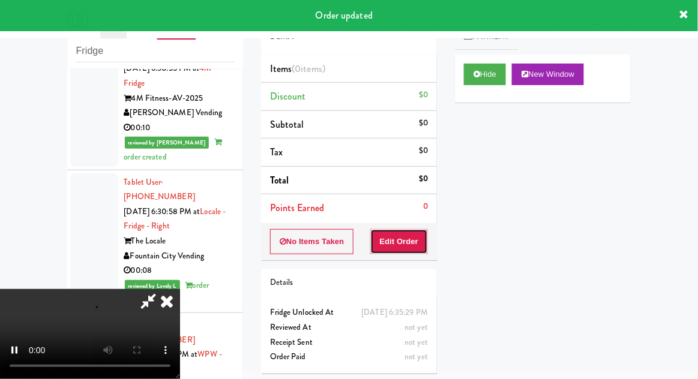
click at [411, 234] on button "Edit Order" at bounding box center [399, 241] width 58 height 25
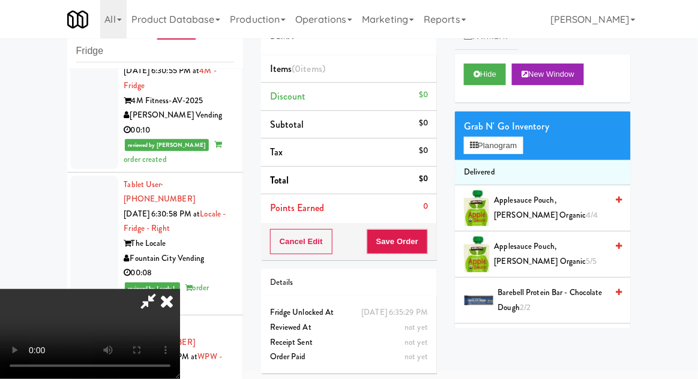
scroll to position [0, 0]
click at [518, 151] on button "Planogram" at bounding box center [493, 146] width 59 height 18
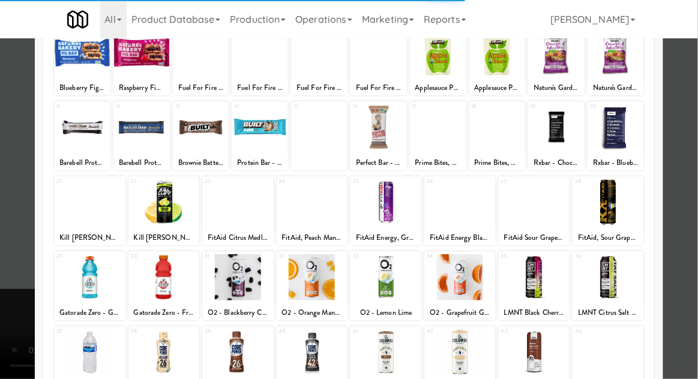
scroll to position [152, 0]
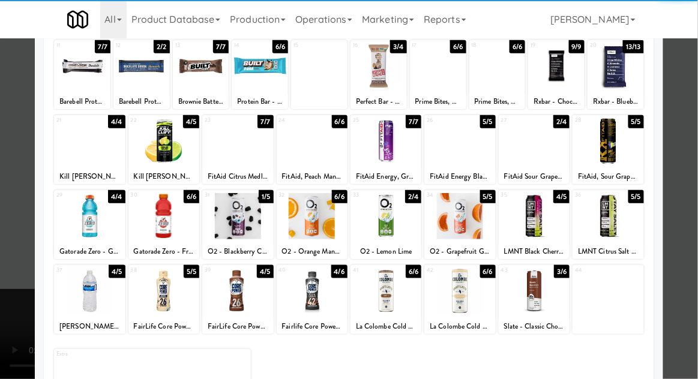
click at [546, 298] on div at bounding box center [534, 291] width 71 height 46
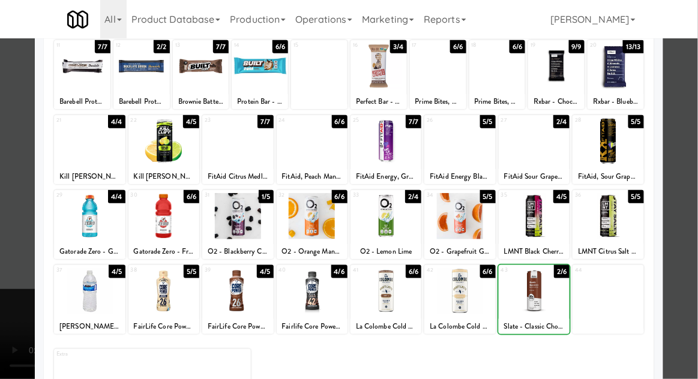
click at [1, 268] on div at bounding box center [349, 189] width 698 height 379
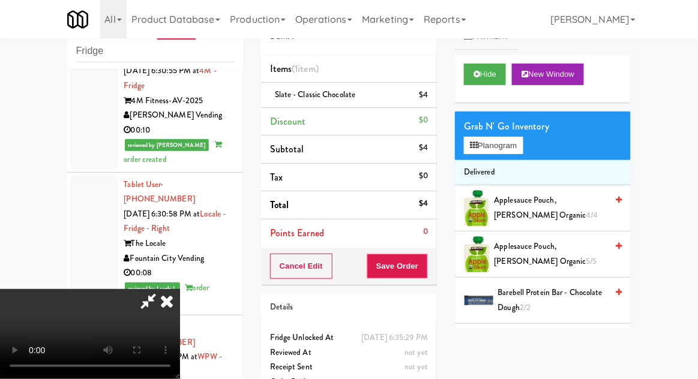
scroll to position [44, 0]
click at [500, 151] on button "Planogram" at bounding box center [493, 146] width 59 height 18
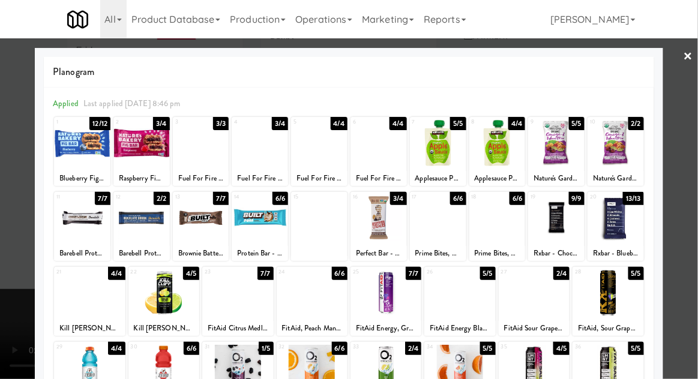
click at [389, 240] on div at bounding box center [379, 218] width 56 height 46
click at [5, 254] on div at bounding box center [349, 189] width 698 height 379
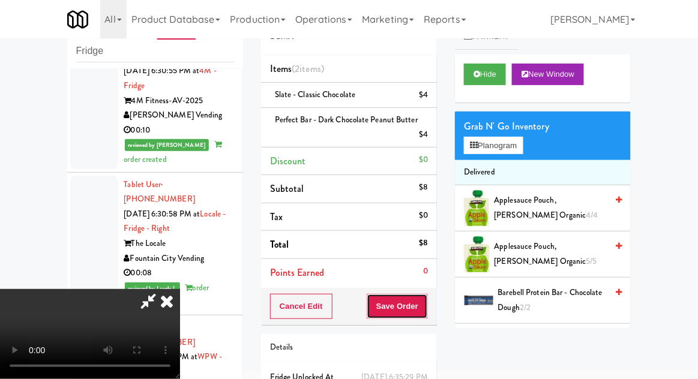
click at [427, 307] on button "Save Order" at bounding box center [397, 306] width 61 height 25
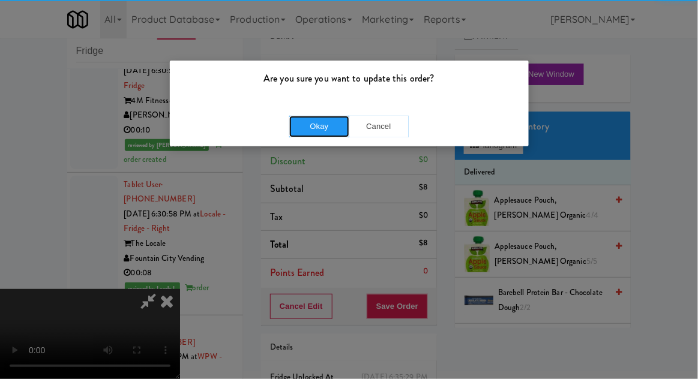
click at [309, 121] on button "Okay" at bounding box center [319, 127] width 60 height 22
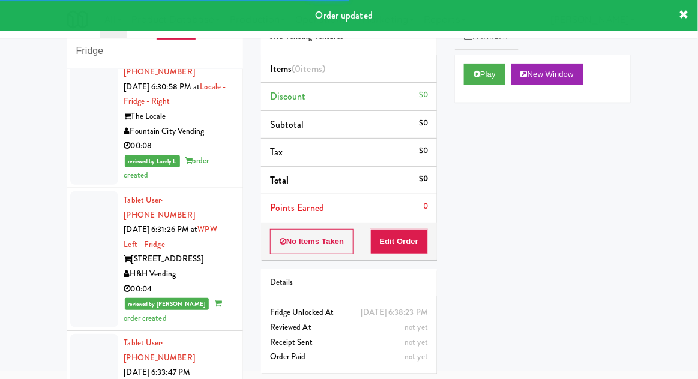
scroll to position [4864, 0]
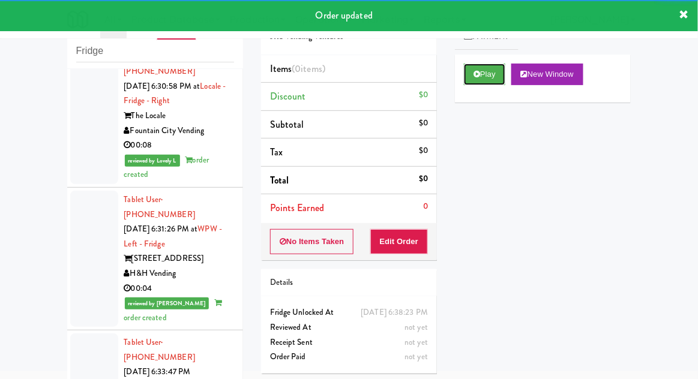
click at [490, 76] on button "Play" at bounding box center [484, 75] width 41 height 22
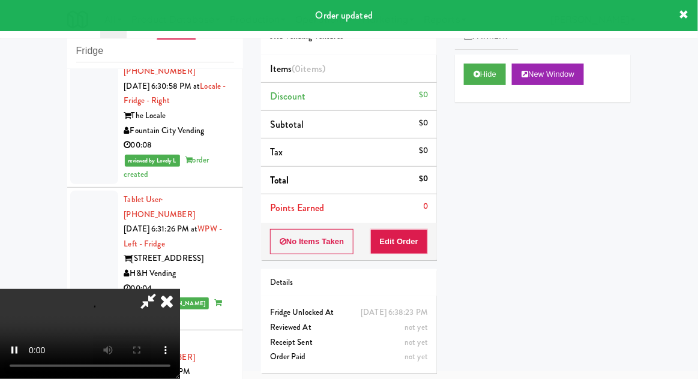
click at [409, 220] on li "Points Earned 0" at bounding box center [349, 209] width 176 height 28
click at [414, 237] on button "Edit Order" at bounding box center [399, 241] width 58 height 25
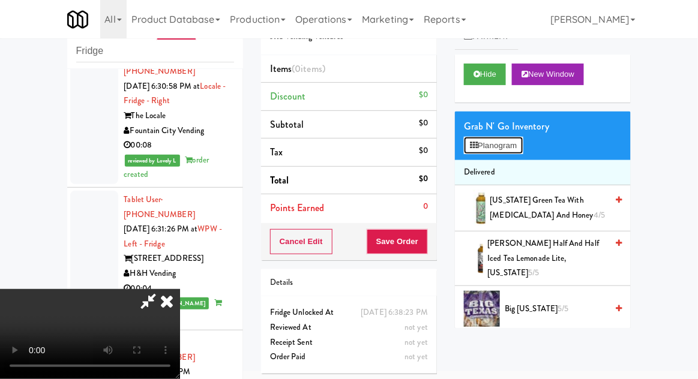
click at [509, 151] on button "Planogram" at bounding box center [493, 146] width 59 height 18
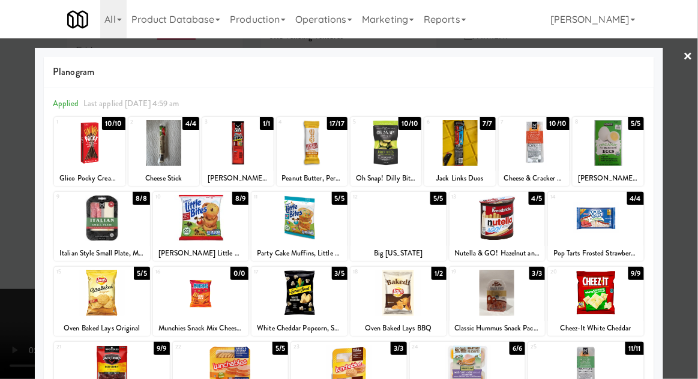
click at [79, 159] on div at bounding box center [89, 143] width 71 height 46
click at [697, 249] on div at bounding box center [349, 189] width 698 height 379
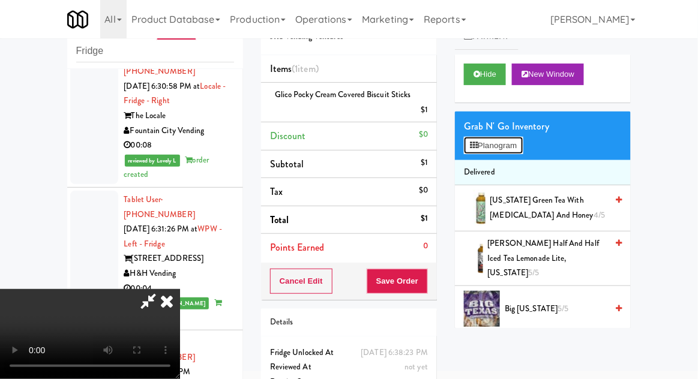
click at [515, 142] on button "Planogram" at bounding box center [493, 146] width 59 height 18
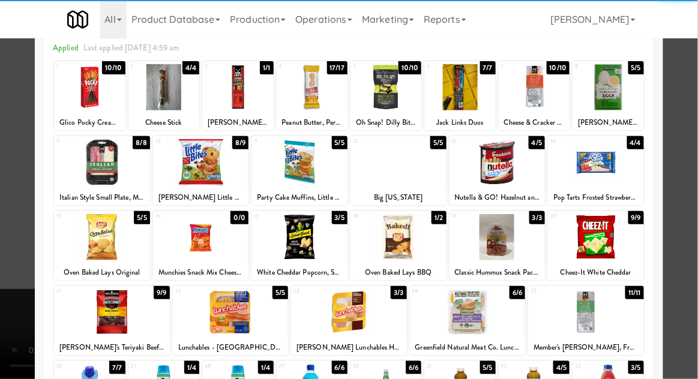
scroll to position [58, 0]
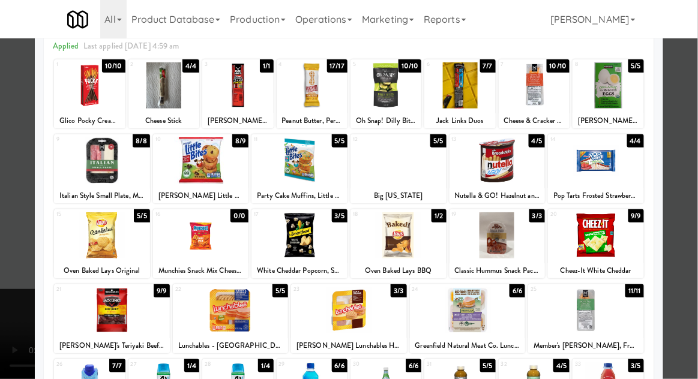
click at [692, 289] on div at bounding box center [349, 189] width 698 height 379
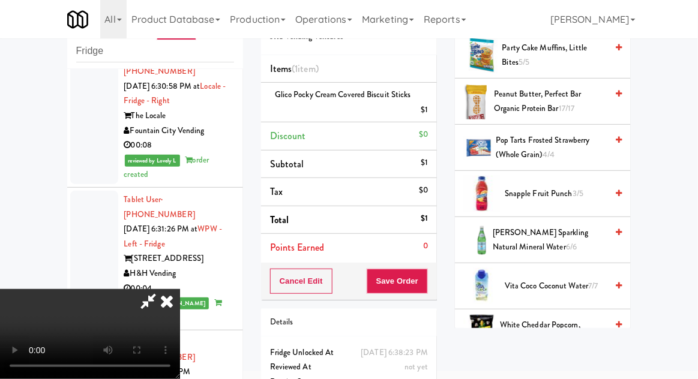
scroll to position [1412, 0]
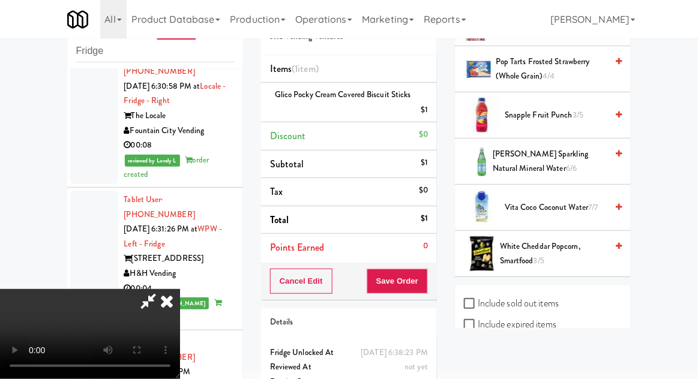
click at [536, 295] on label "Include sold out items" at bounding box center [511, 304] width 95 height 18
click at [478, 300] on input "Include sold out items" at bounding box center [471, 305] width 14 height 10
checkbox input "true"
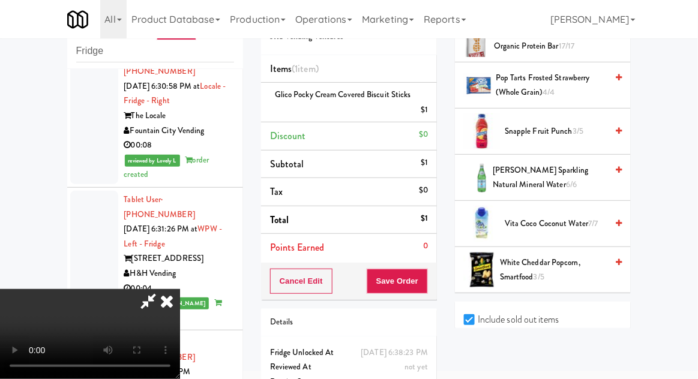
scroll to position [1458, 0]
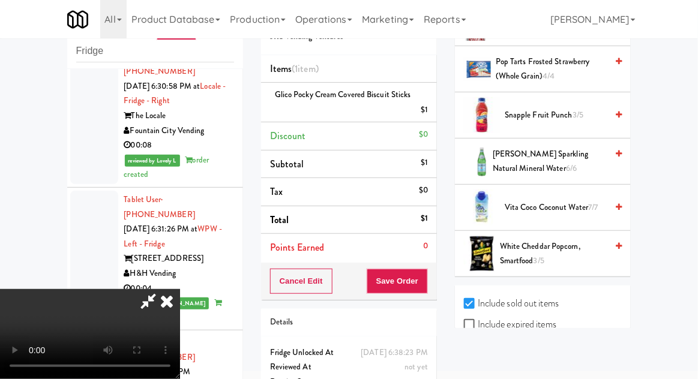
checkbox input "true"
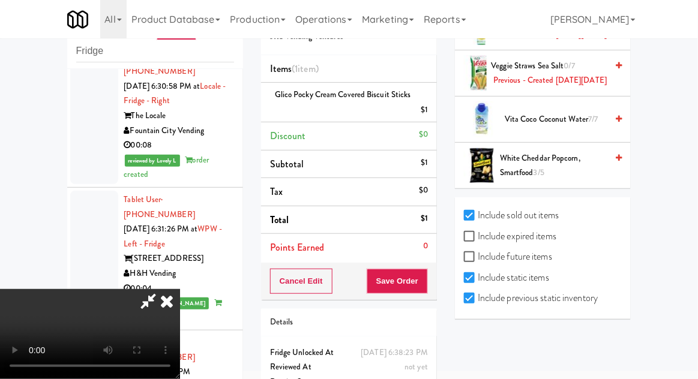
scroll to position [4748, 0]
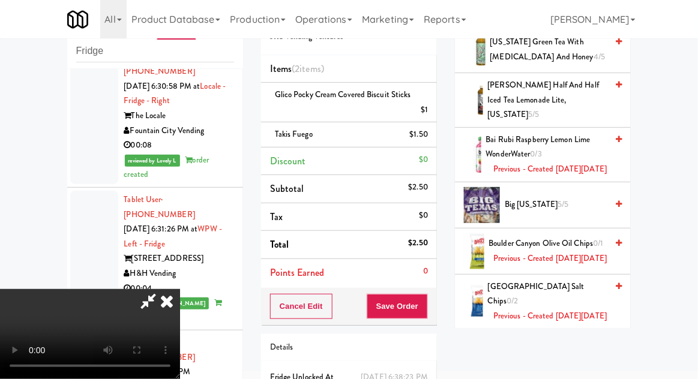
scroll to position [0, 0]
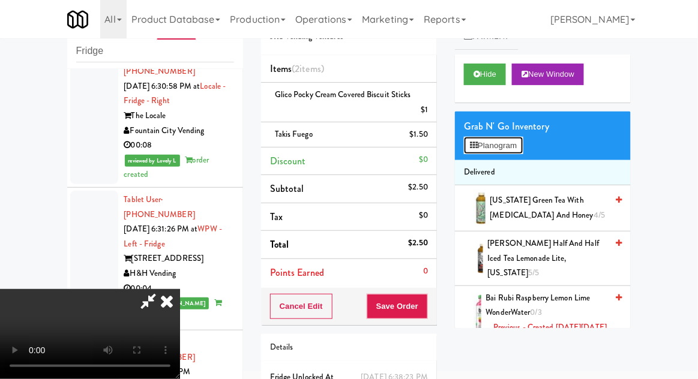
click at [509, 137] on button "Planogram" at bounding box center [493, 146] width 59 height 18
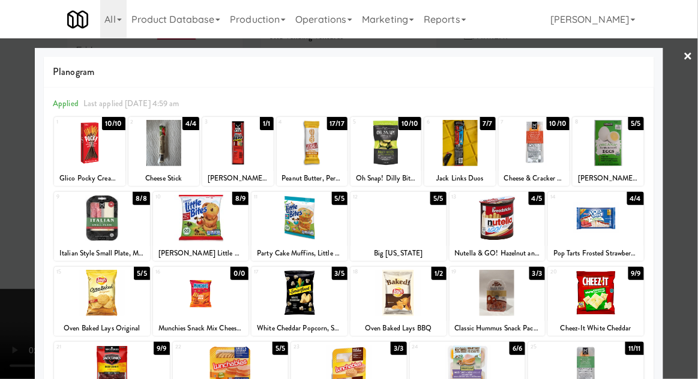
click at [11, 258] on div at bounding box center [349, 189] width 698 height 379
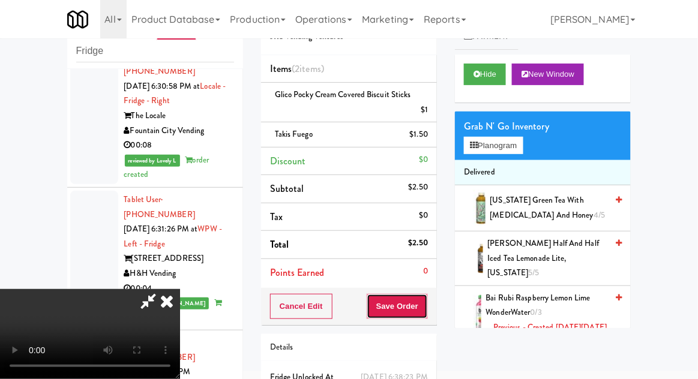
click at [425, 311] on button "Save Order" at bounding box center [397, 306] width 61 height 25
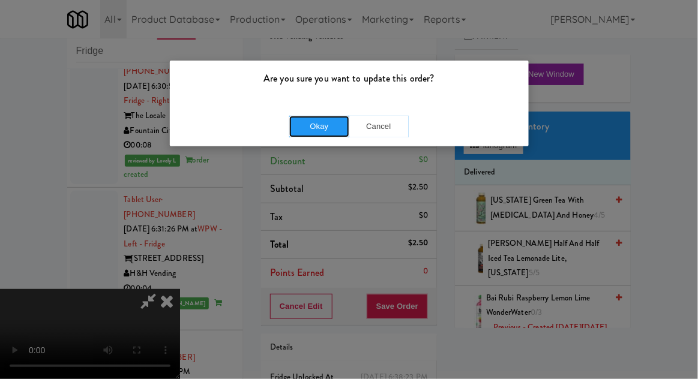
click at [307, 130] on button "Okay" at bounding box center [319, 127] width 60 height 22
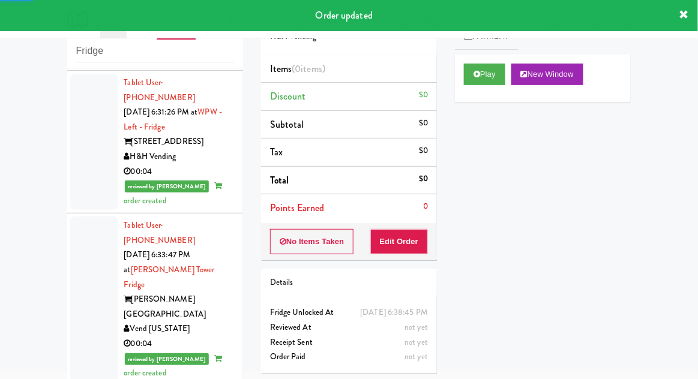
scroll to position [4981, 0]
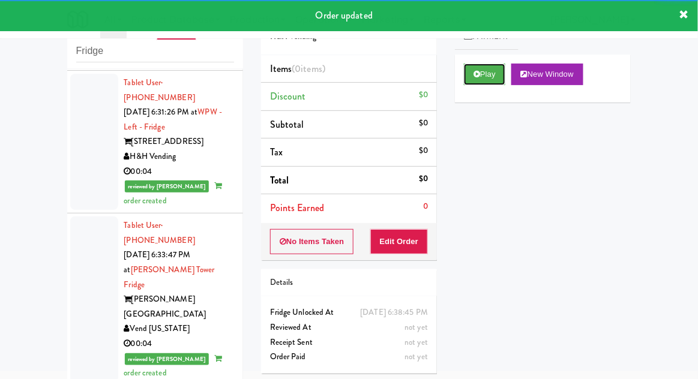
click at [502, 80] on button "Play" at bounding box center [484, 75] width 41 height 22
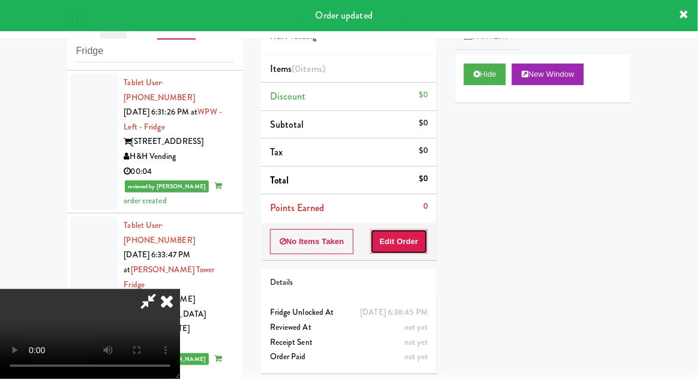
click at [409, 231] on button "Edit Order" at bounding box center [399, 241] width 58 height 25
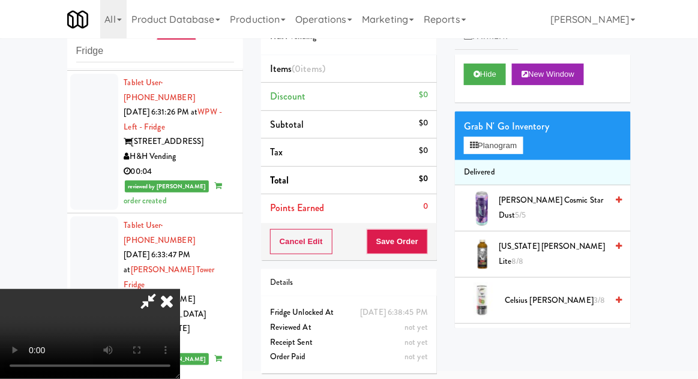
scroll to position [44, 0]
click at [501, 137] on button "Planogram" at bounding box center [493, 146] width 59 height 18
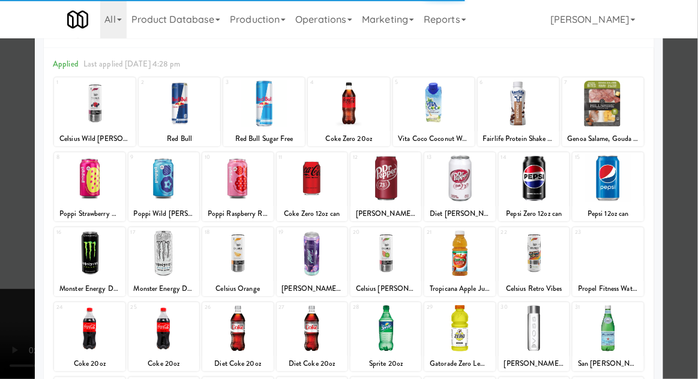
scroll to position [54, 0]
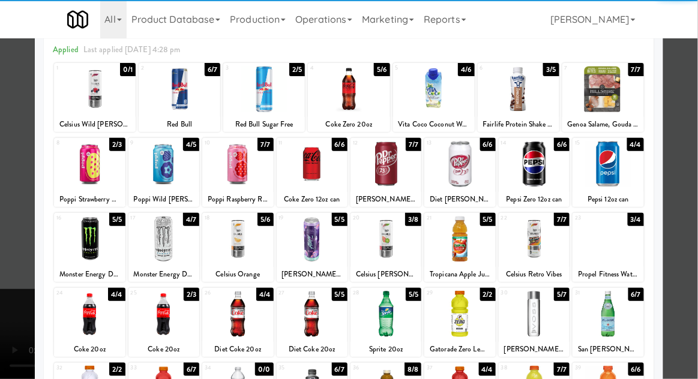
click at [227, 238] on div at bounding box center [237, 239] width 71 height 46
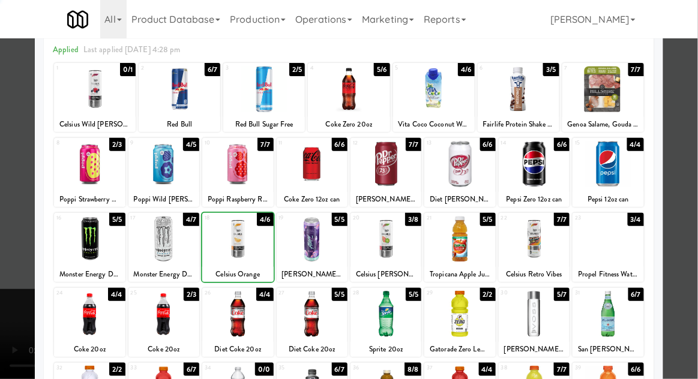
click at [686, 256] on div at bounding box center [349, 189] width 698 height 379
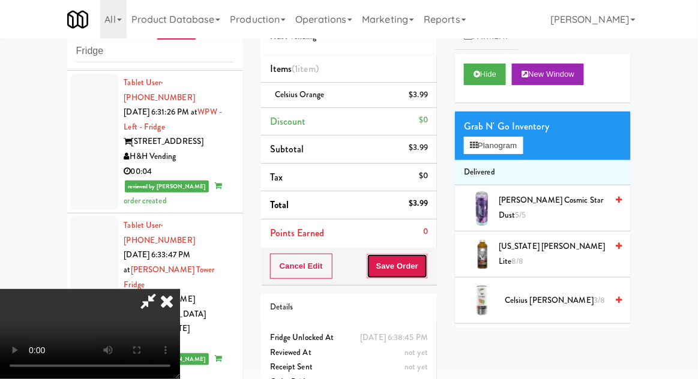
click at [423, 275] on button "Save Order" at bounding box center [397, 266] width 61 height 25
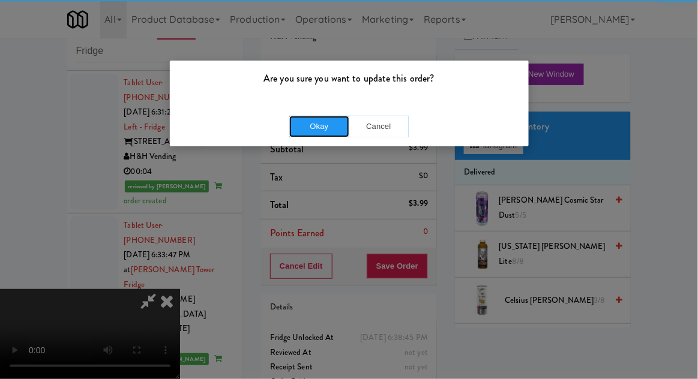
click at [292, 126] on button "Okay" at bounding box center [319, 127] width 60 height 22
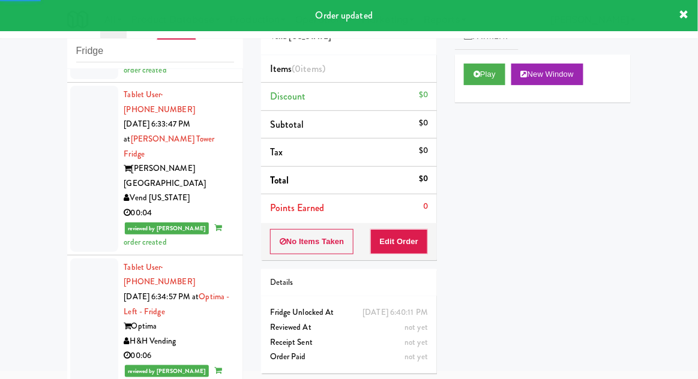
scroll to position [5119, 0]
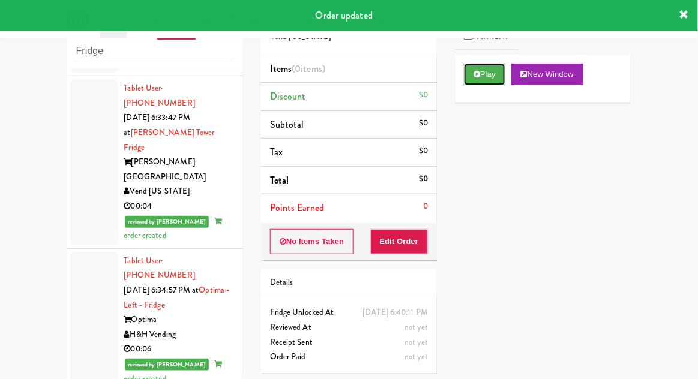
click at [485, 77] on button "Play" at bounding box center [484, 75] width 41 height 22
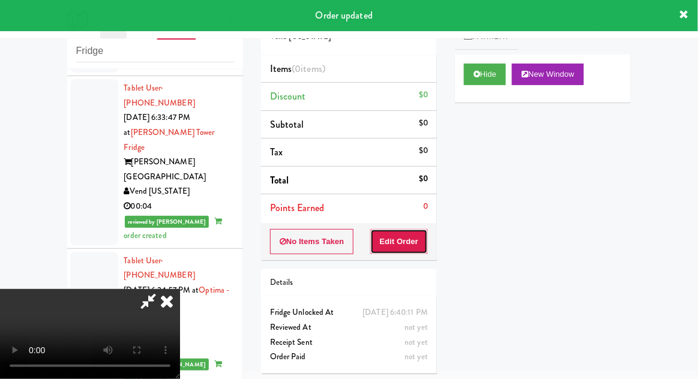
click at [409, 240] on button "Edit Order" at bounding box center [399, 241] width 58 height 25
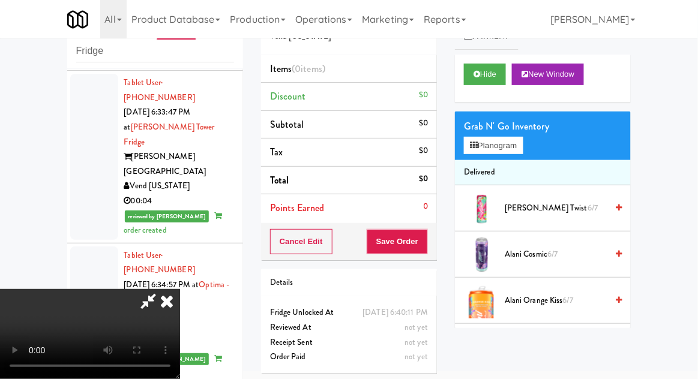
scroll to position [44, 0]
click at [510, 151] on button "Planogram" at bounding box center [493, 146] width 59 height 18
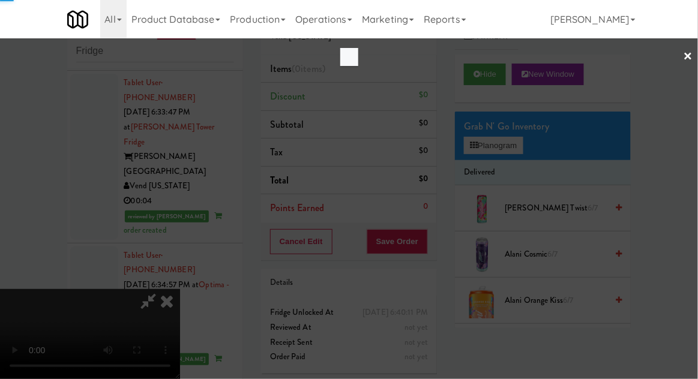
click at [522, 153] on div at bounding box center [349, 189] width 698 height 379
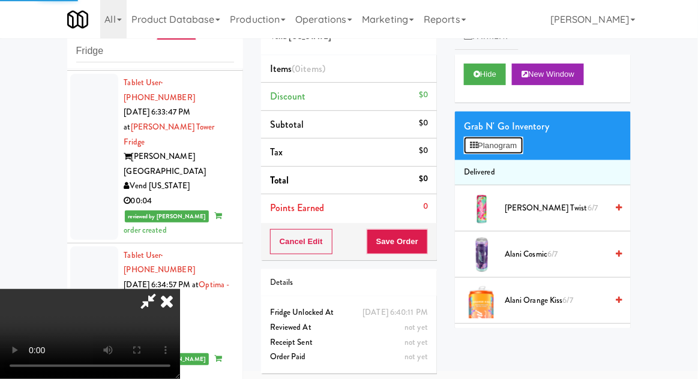
click at [519, 150] on button "Planogram" at bounding box center [493, 146] width 59 height 18
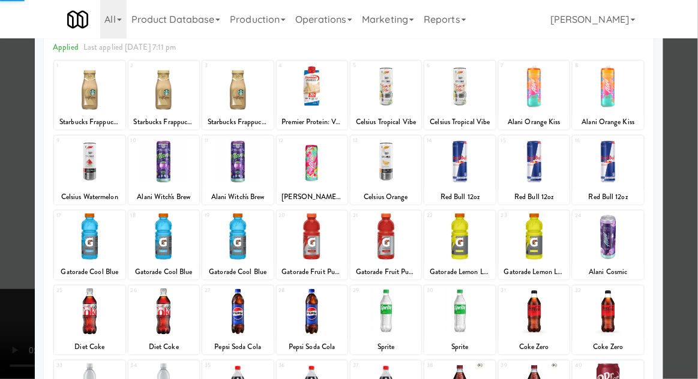
scroll to position [152, 0]
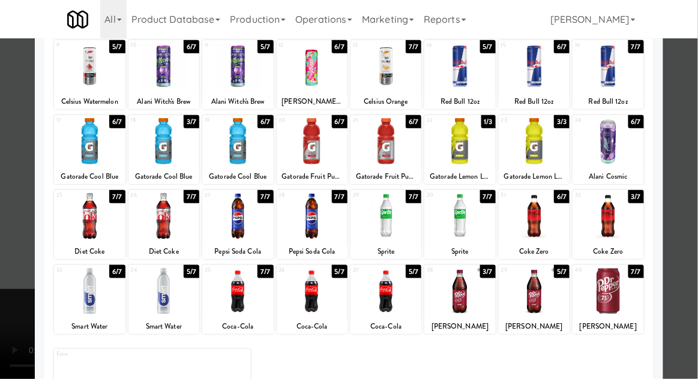
click at [399, 304] on div at bounding box center [386, 291] width 71 height 46
click at [473, 293] on div at bounding box center [459, 291] width 71 height 46
click at [25, 235] on div at bounding box center [349, 189] width 698 height 379
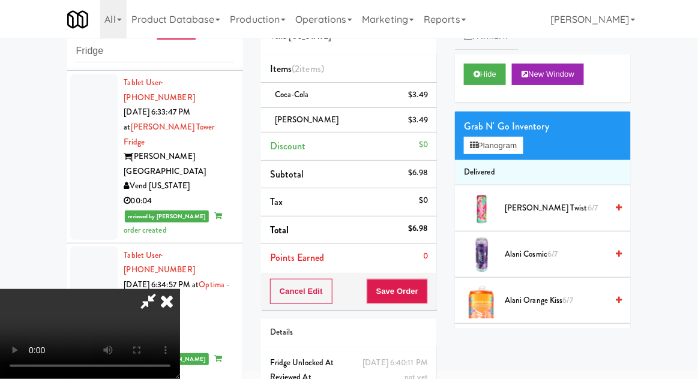
click at [436, 96] on li "Coca-Cola $3.49" at bounding box center [349, 95] width 176 height 25
click at [430, 98] on icon at bounding box center [429, 99] width 6 height 8
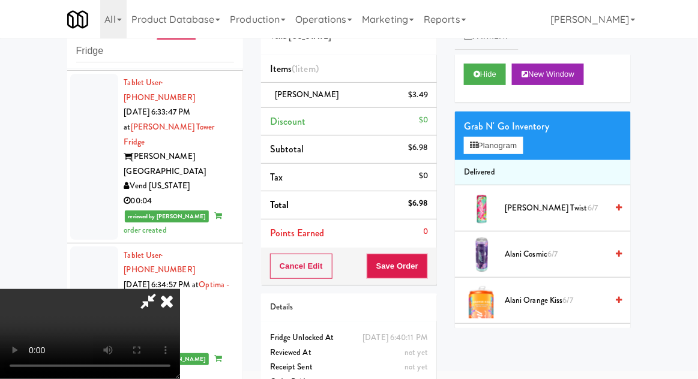
click at [435, 95] on li "[PERSON_NAME] $3.49" at bounding box center [349, 95] width 176 height 25
click at [430, 98] on icon at bounding box center [429, 99] width 6 height 8
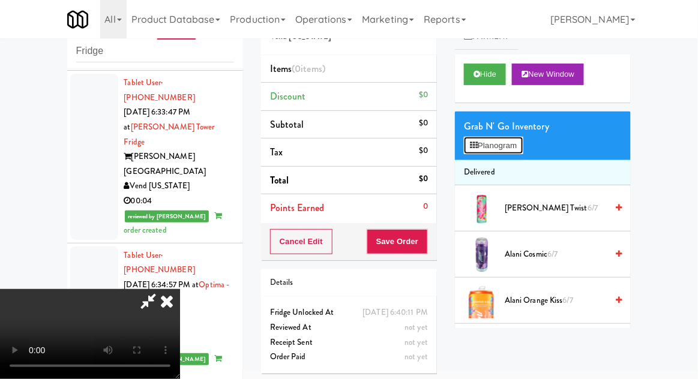
click at [507, 148] on button "Planogram" at bounding box center [493, 146] width 59 height 18
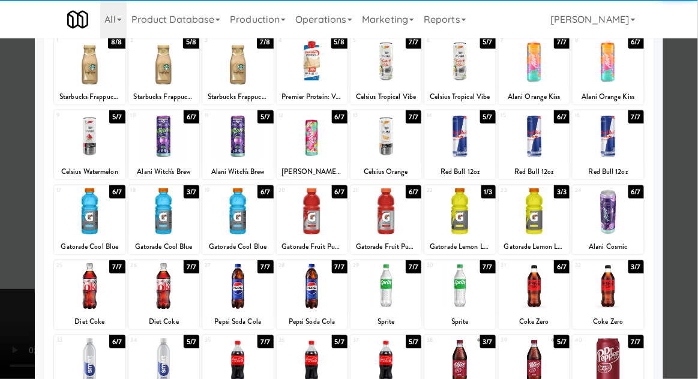
scroll to position [152, 0]
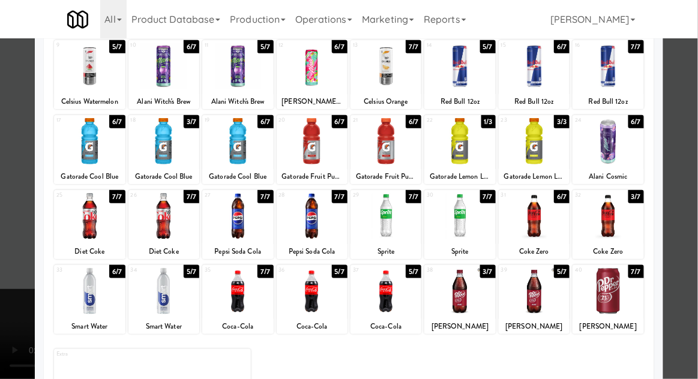
click at [335, 303] on div at bounding box center [312, 291] width 71 height 46
click at [412, 291] on div at bounding box center [386, 291] width 71 height 46
click at [17, 223] on div at bounding box center [349, 189] width 698 height 379
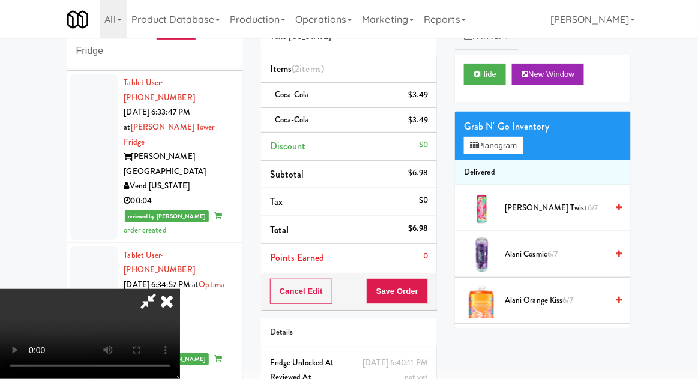
scroll to position [44, 0]
click at [507, 154] on button "Planogram" at bounding box center [493, 146] width 59 height 18
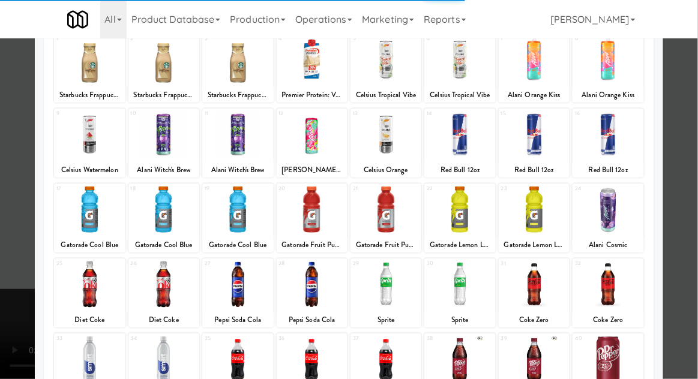
scroll to position [152, 0]
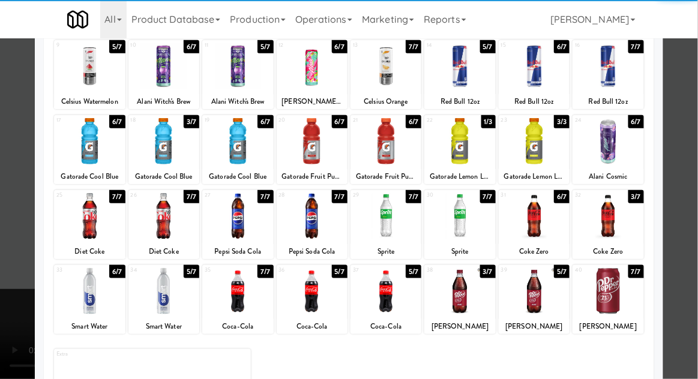
click at [473, 304] on div at bounding box center [459, 291] width 71 height 46
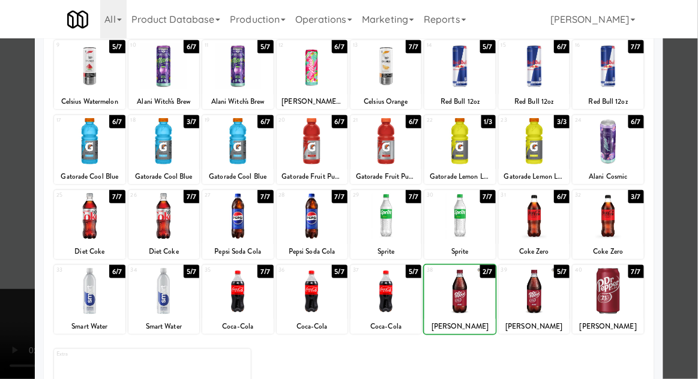
click at [1, 222] on div at bounding box center [349, 189] width 698 height 379
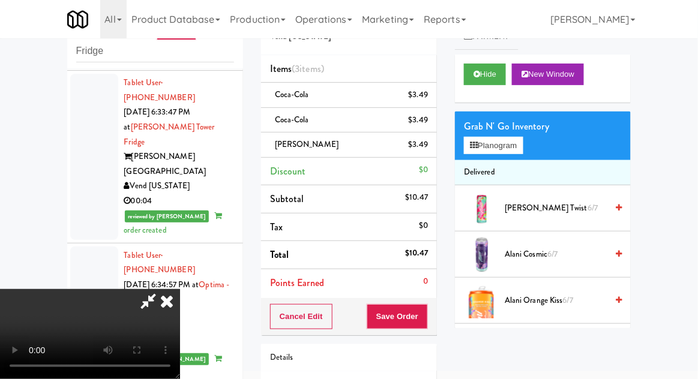
click at [509, 139] on button "Planogram" at bounding box center [493, 146] width 59 height 18
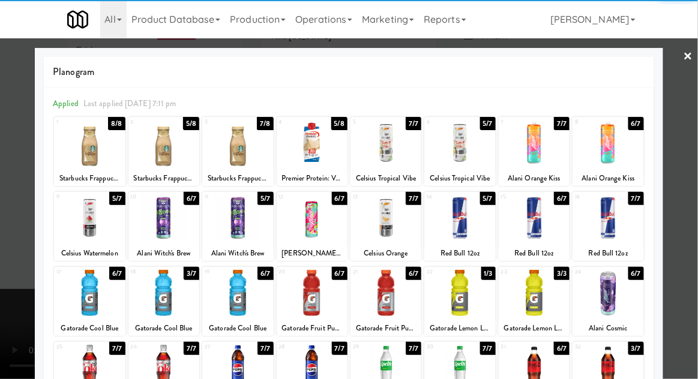
click at [160, 160] on div at bounding box center [163, 143] width 71 height 46
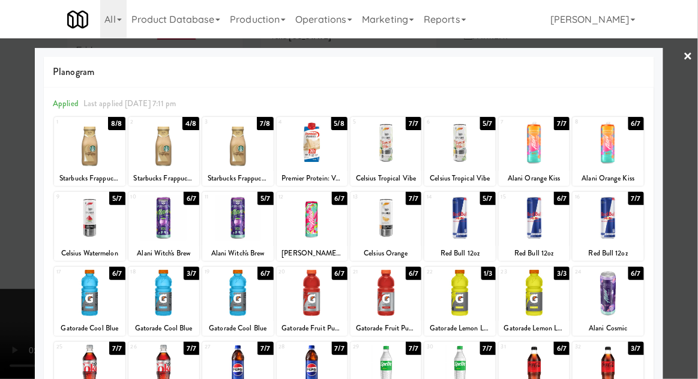
click at [8, 197] on div at bounding box center [349, 189] width 698 height 379
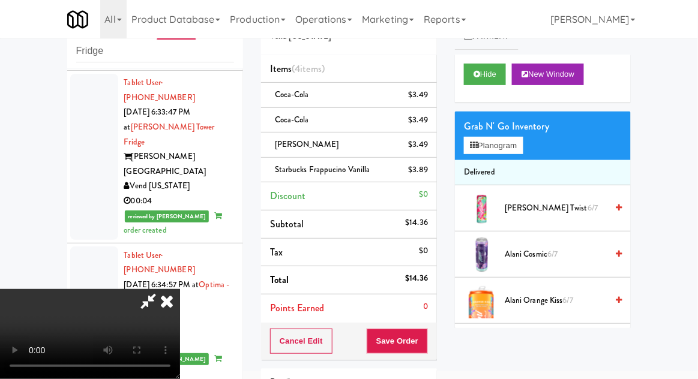
scroll to position [44, 0]
click at [426, 344] on button "Save Order" at bounding box center [397, 341] width 61 height 25
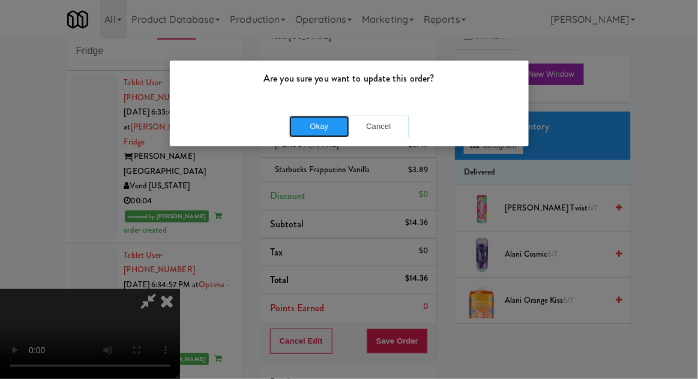
click at [318, 133] on button "Okay" at bounding box center [319, 127] width 60 height 22
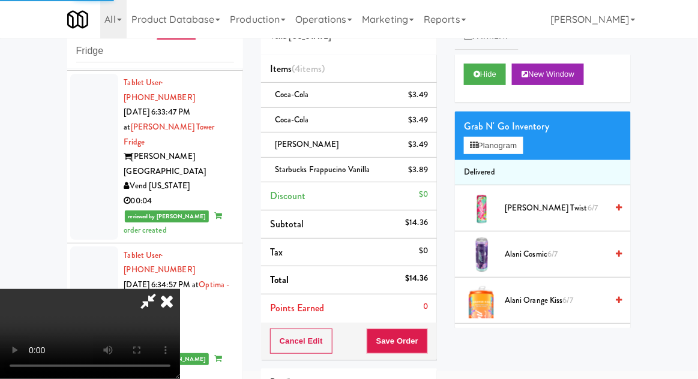
scroll to position [0, 0]
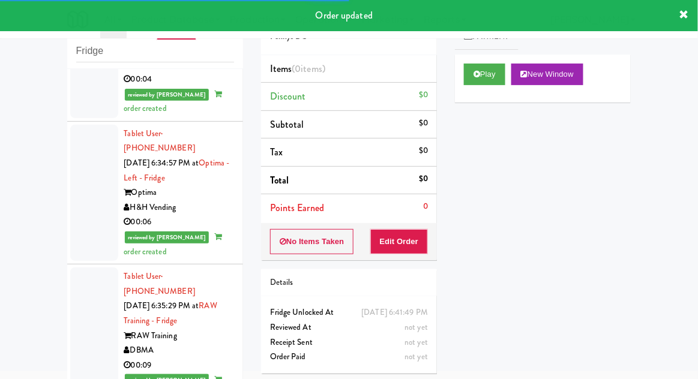
scroll to position [5240, 0]
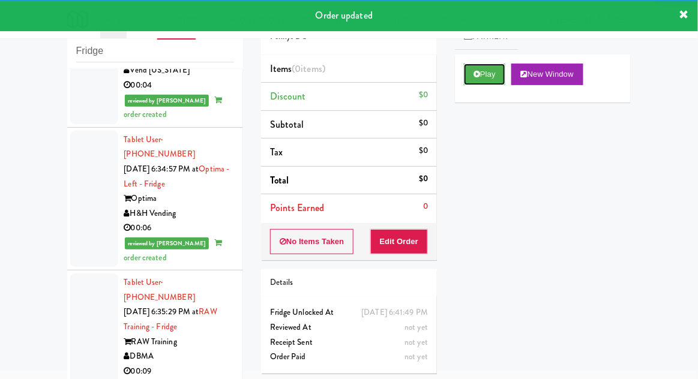
click at [486, 68] on button "Play" at bounding box center [484, 75] width 41 height 22
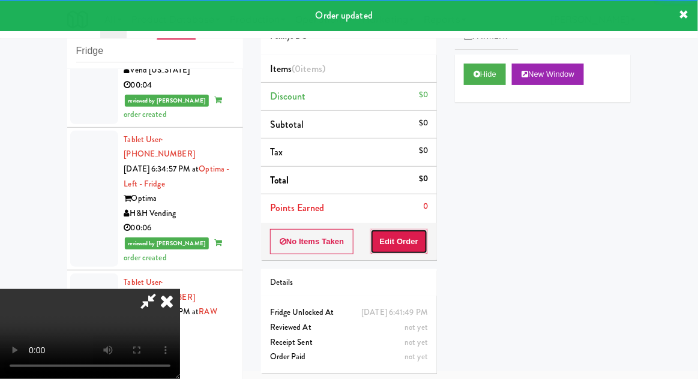
click at [402, 251] on button "Edit Order" at bounding box center [399, 241] width 58 height 25
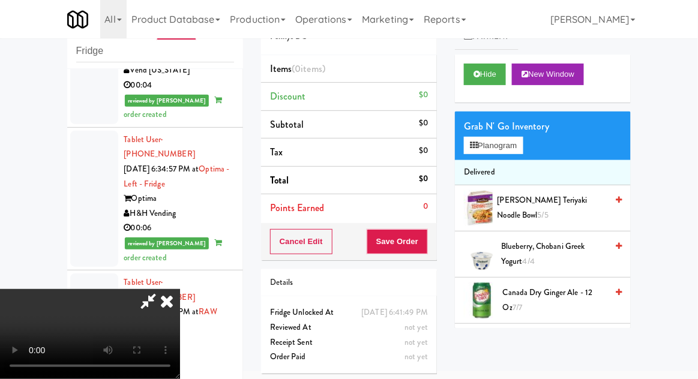
scroll to position [0, 0]
click at [516, 154] on button "Planogram" at bounding box center [493, 146] width 59 height 18
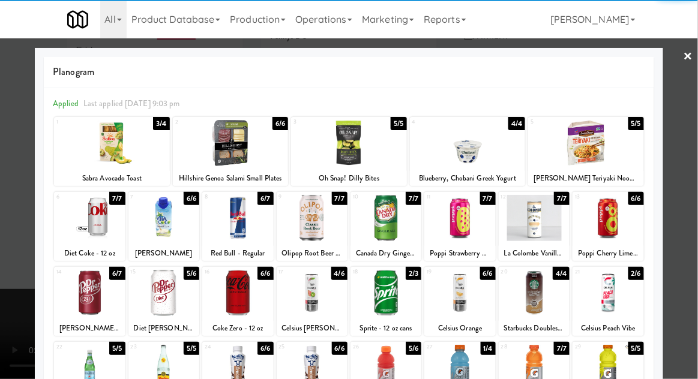
click at [476, 214] on div at bounding box center [459, 218] width 71 height 46
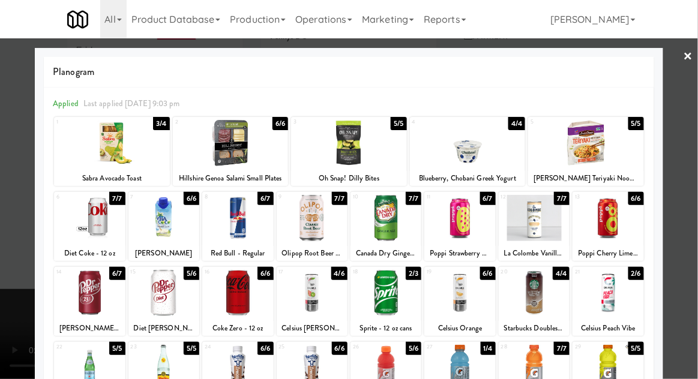
click at [167, 231] on div at bounding box center [163, 218] width 71 height 46
click at [685, 214] on div at bounding box center [349, 189] width 698 height 379
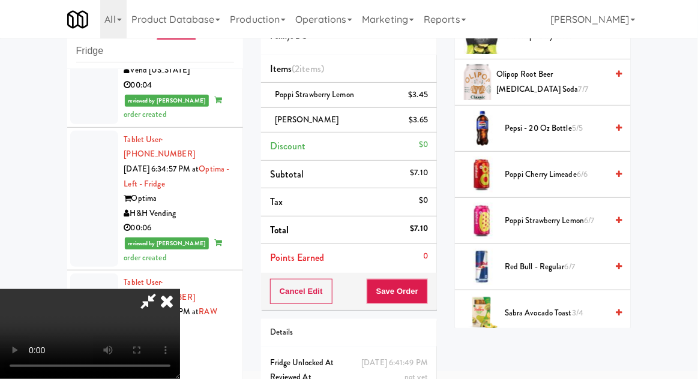
scroll to position [1143, 0]
click at [558, 263] on span "Red Bull - Regular 6/7" at bounding box center [556, 267] width 102 height 15
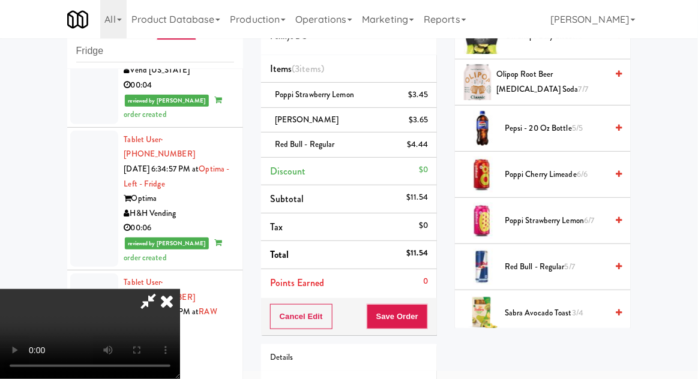
scroll to position [44, 0]
click at [427, 316] on button "Save Order" at bounding box center [397, 316] width 61 height 25
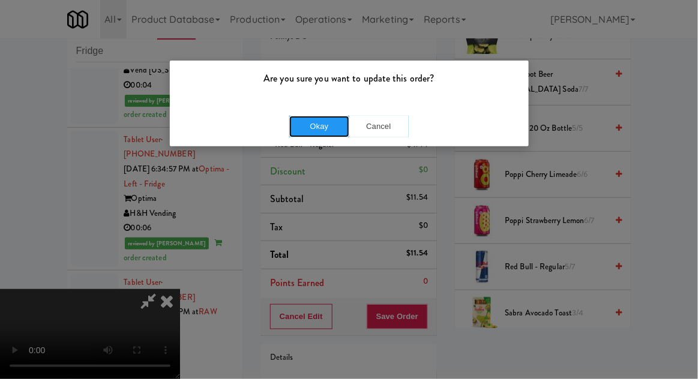
click at [312, 126] on button "Okay" at bounding box center [319, 127] width 60 height 22
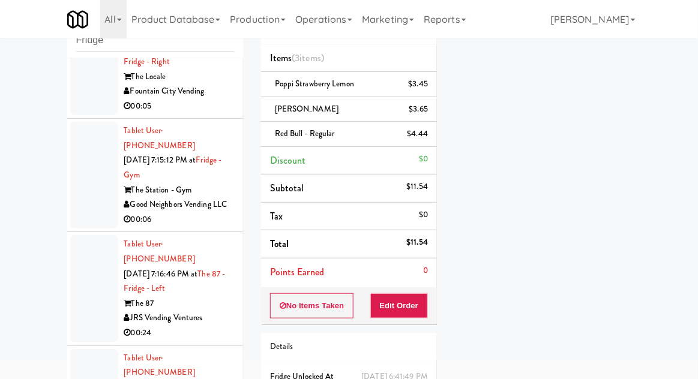
scroll to position [0, 0]
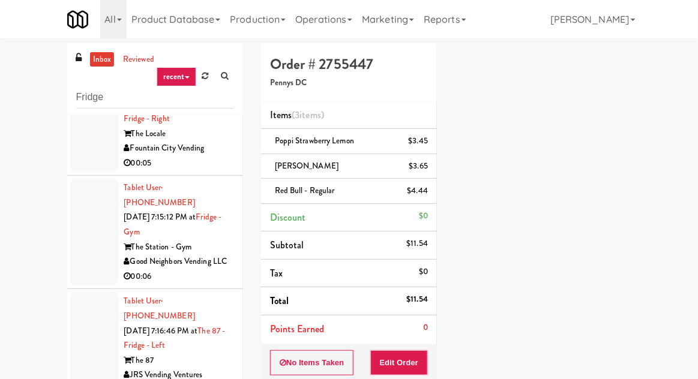
click at [101, 62] on link "inbox" at bounding box center [102, 59] width 25 height 15
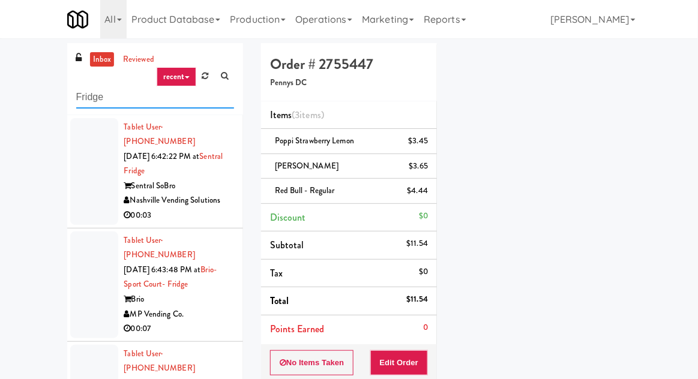
click at [82, 98] on input "Fridge" at bounding box center [155, 97] width 158 height 22
click at [83, 100] on input "Fridge" at bounding box center [155, 97] width 158 height 22
type input "Qmbient"
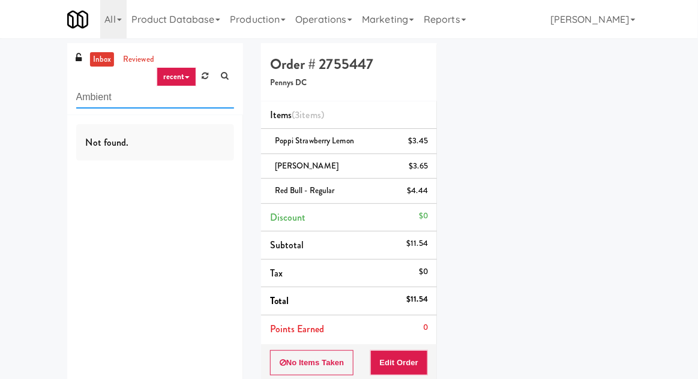
type input "Ambient"
click at [41, 104] on div "inbox reviewed recent all unclear take inventory issue suspicious failed recent…" at bounding box center [349, 273] width 698 height 461
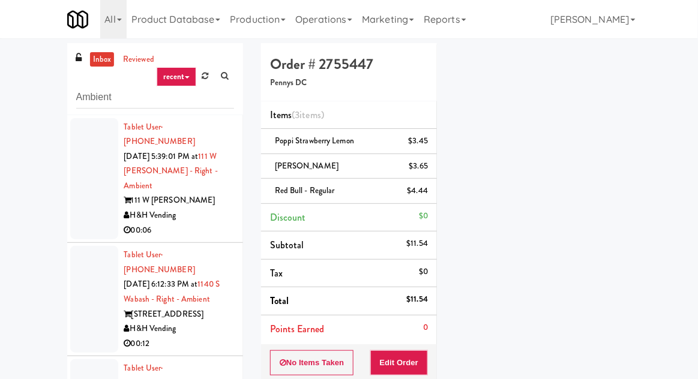
click at [98, 168] on div at bounding box center [94, 179] width 48 height 122
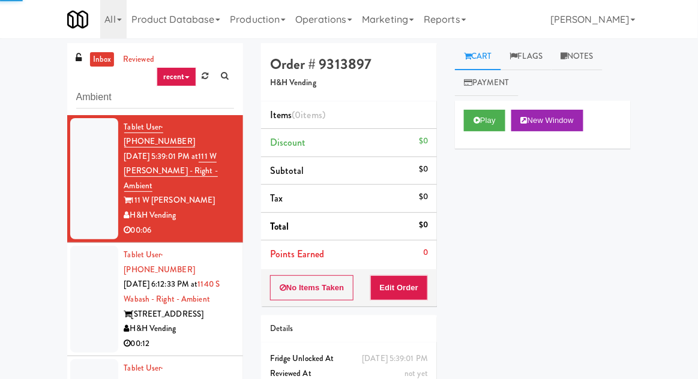
scroll to position [46, 0]
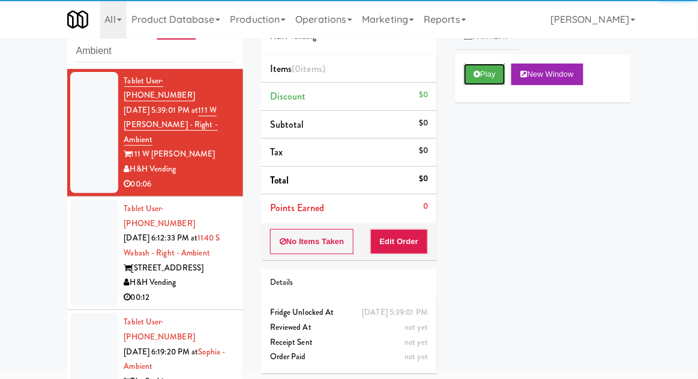
click at [485, 82] on button "Play" at bounding box center [484, 75] width 41 height 22
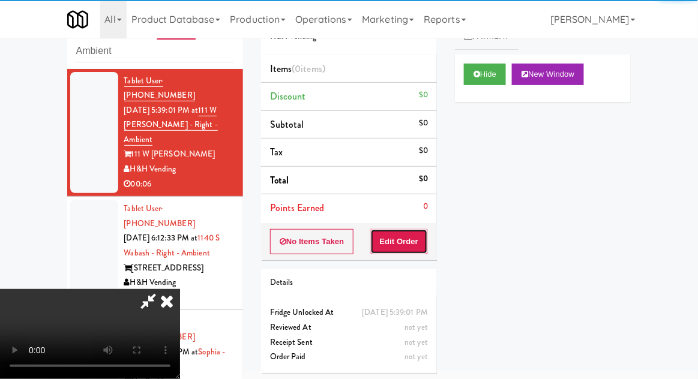
click at [414, 240] on button "Edit Order" at bounding box center [399, 241] width 58 height 25
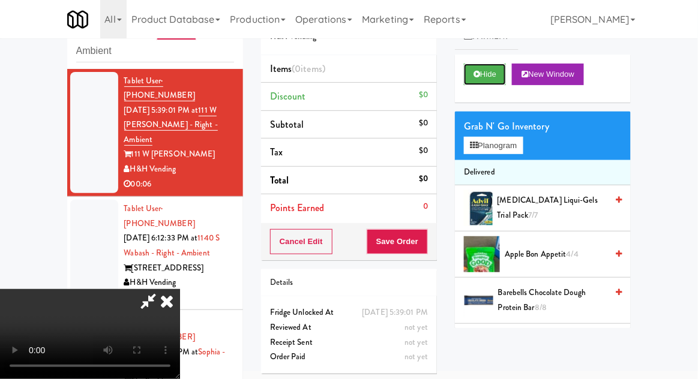
click at [488, 76] on button "Hide" at bounding box center [485, 75] width 42 height 22
click at [490, 77] on button "Hide" at bounding box center [485, 75] width 42 height 22
click at [492, 73] on button "Hide" at bounding box center [485, 75] width 42 height 22
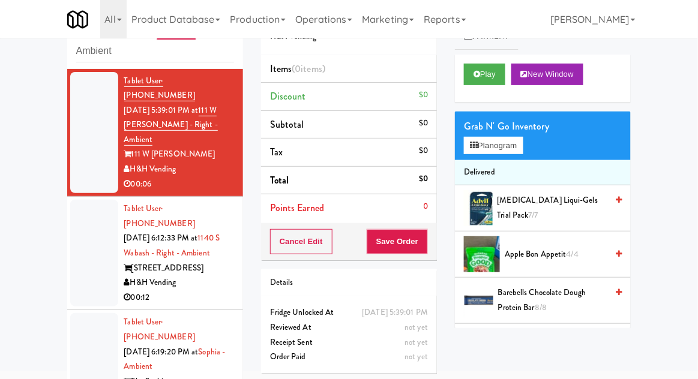
click at [78, 224] on div at bounding box center [94, 253] width 48 height 107
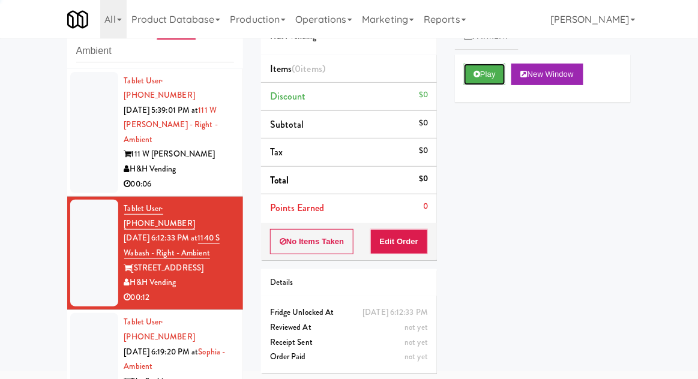
click at [491, 80] on button "Play" at bounding box center [484, 75] width 41 height 22
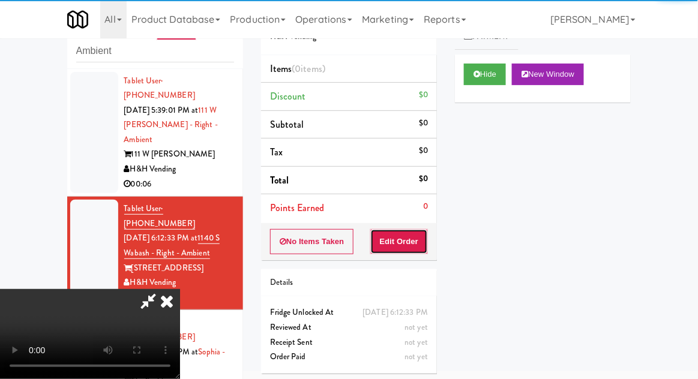
click at [413, 249] on button "Edit Order" at bounding box center [399, 241] width 58 height 25
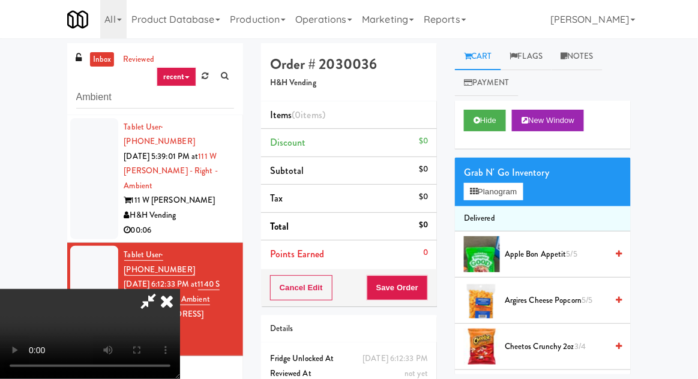
click at [180, 289] on icon at bounding box center [167, 301] width 26 height 24
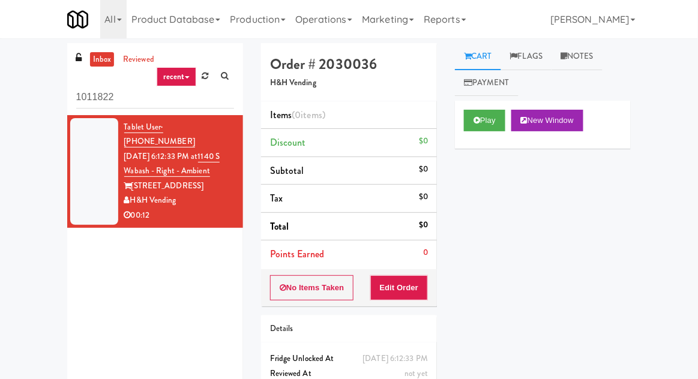
click at [97, 103] on input "1011822" at bounding box center [155, 97] width 158 height 22
click at [97, 98] on input "1011822" at bounding box center [155, 97] width 158 height 22
type input "Ambient"
click at [41, 103] on div "inbox reviewed recent all unclear take inventory issue suspicious failed recent…" at bounding box center [349, 236] width 698 height 386
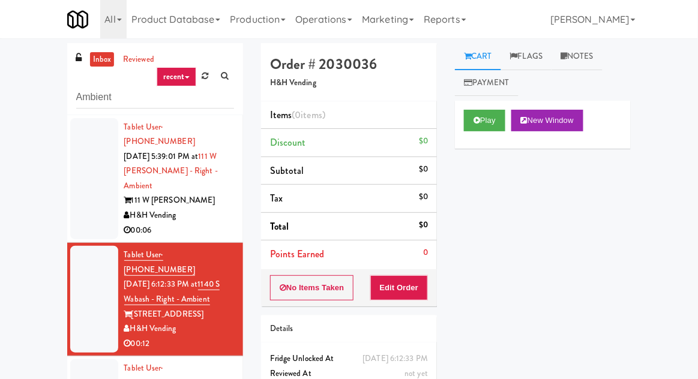
click at [80, 201] on div at bounding box center [94, 179] width 48 height 122
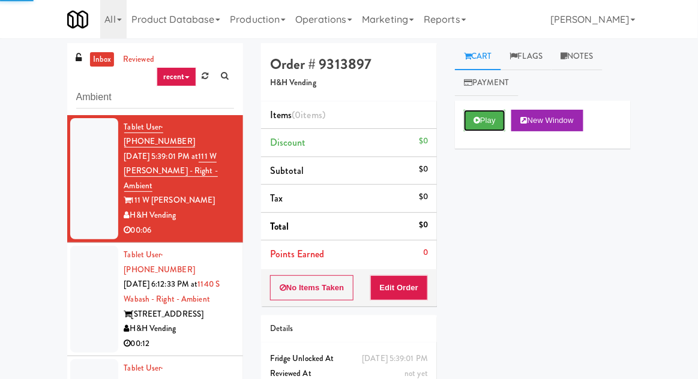
click at [502, 124] on button "Play" at bounding box center [484, 121] width 41 height 22
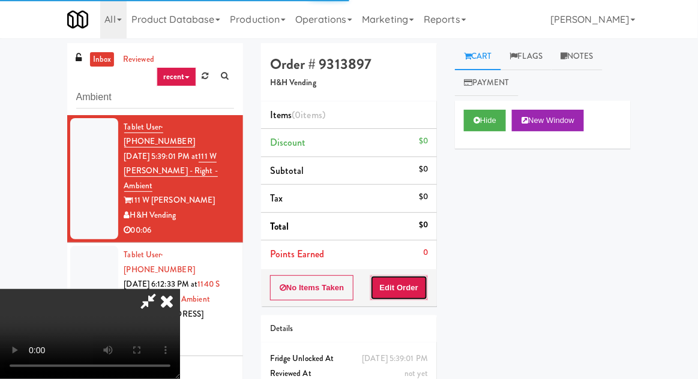
click at [411, 294] on button "Edit Order" at bounding box center [399, 288] width 58 height 25
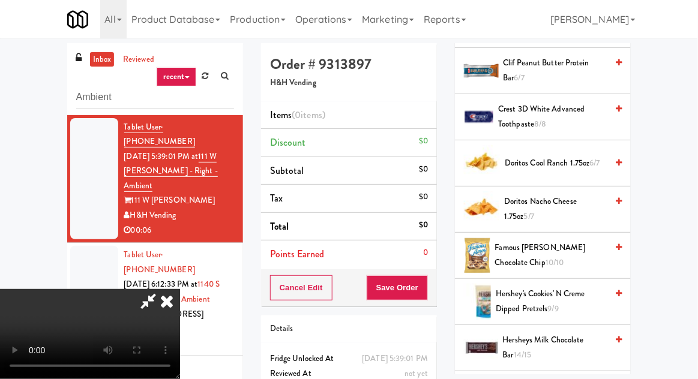
scroll to position [415, 0]
click at [562, 159] on span "Doritos Cool Ranch 1.75oz 6/7" at bounding box center [556, 162] width 102 height 15
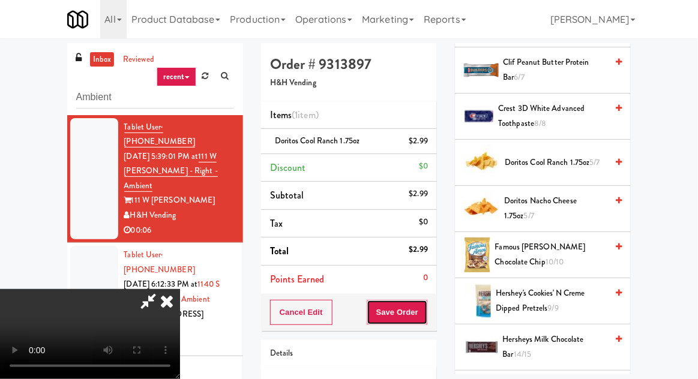
click at [423, 310] on button "Save Order" at bounding box center [397, 312] width 61 height 25
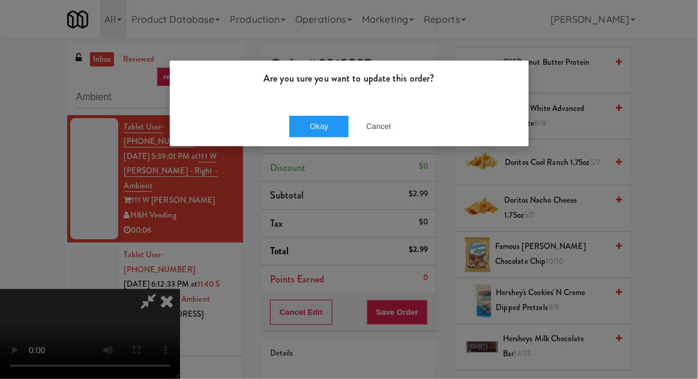
click at [318, 100] on div "Are you sure you want to update this order?" at bounding box center [349, 84] width 359 height 46
click at [310, 116] on button "Okay" at bounding box center [319, 127] width 60 height 22
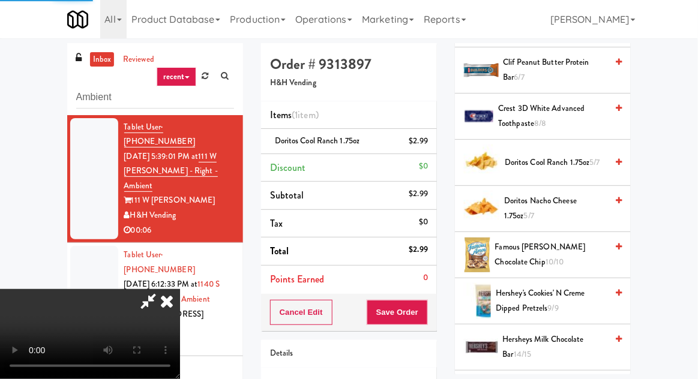
scroll to position [118, 0]
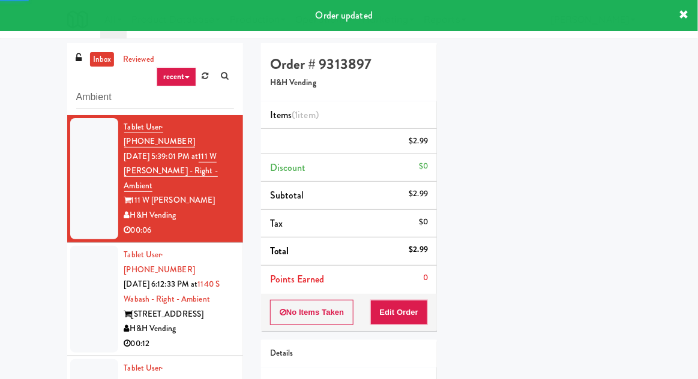
click at [77, 259] on div at bounding box center [94, 299] width 48 height 107
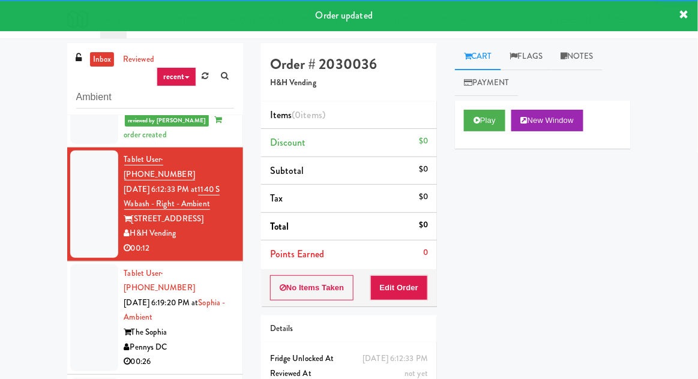
scroll to position [127, 0]
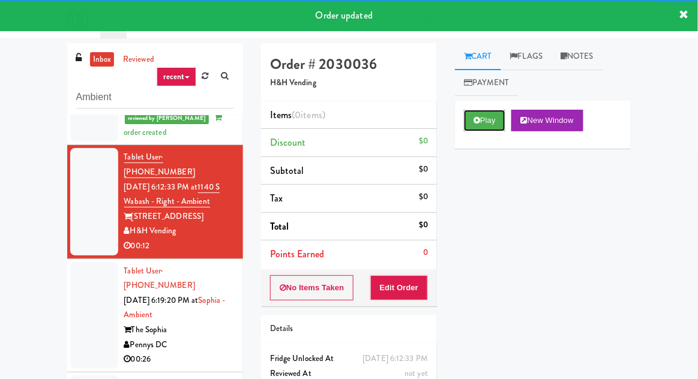
click at [486, 119] on button "Play" at bounding box center [484, 121] width 41 height 22
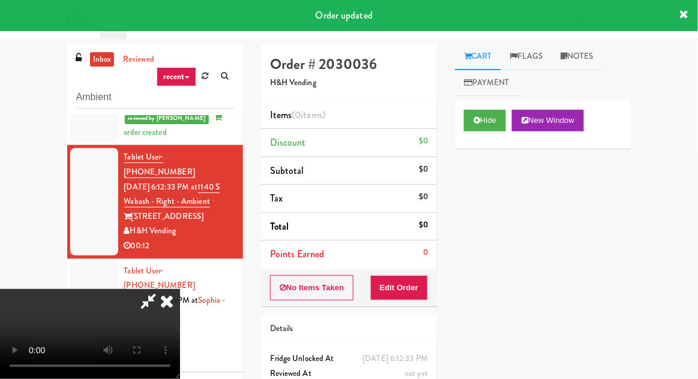
click at [415, 297] on button "Edit Order" at bounding box center [399, 288] width 58 height 25
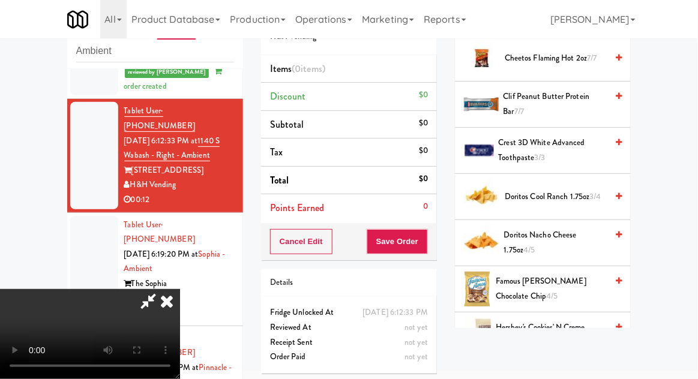
scroll to position [289, 0]
click at [573, 240] on span "Doritos Nacho Cheese 1.75oz 4/5" at bounding box center [555, 242] width 103 height 29
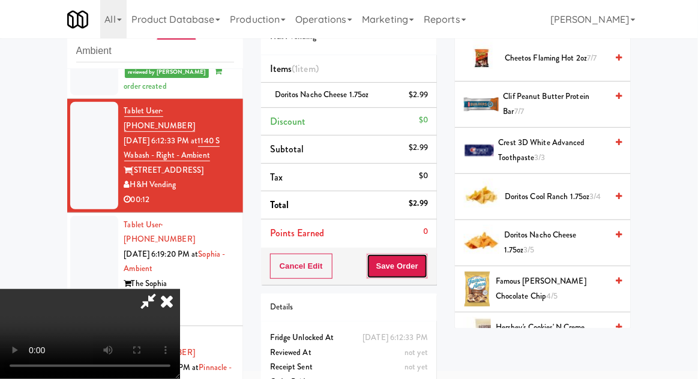
click at [425, 271] on button "Save Order" at bounding box center [397, 266] width 61 height 25
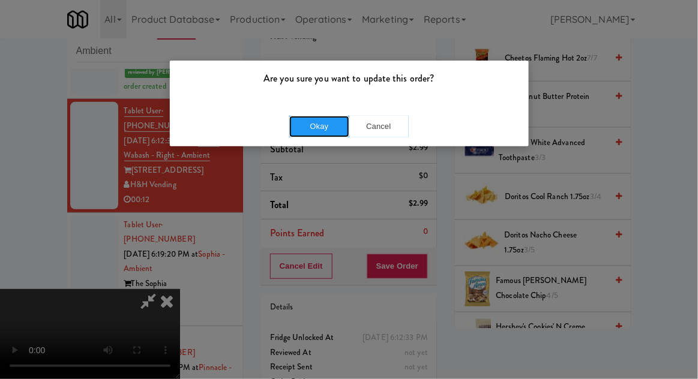
click at [308, 133] on button "Okay" at bounding box center [319, 127] width 60 height 22
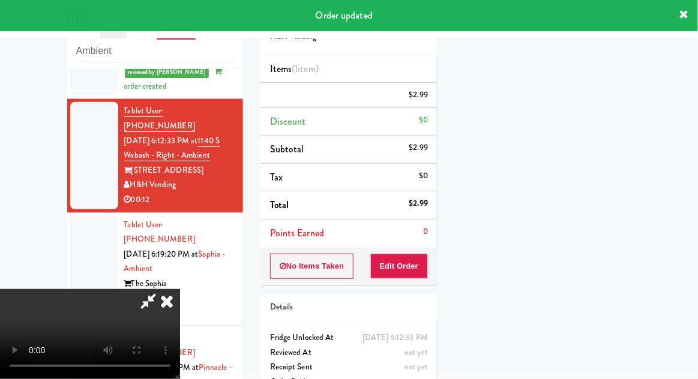
scroll to position [118, 0]
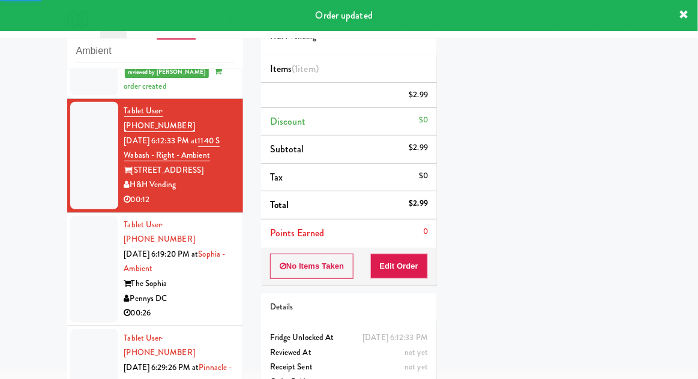
click at [70, 232] on li "Tablet User · (240) 306-7665 Sep 11, 2025 6:19:20 PM at Sophia - Ambient The So…" at bounding box center [155, 269] width 176 height 113
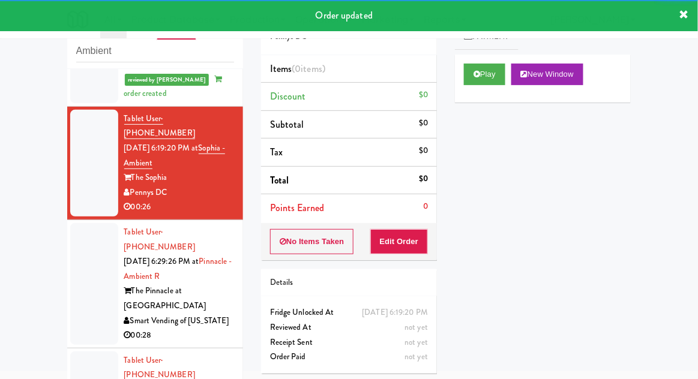
scroll to position [264, 0]
click at [497, 80] on button "Play" at bounding box center [484, 75] width 41 height 22
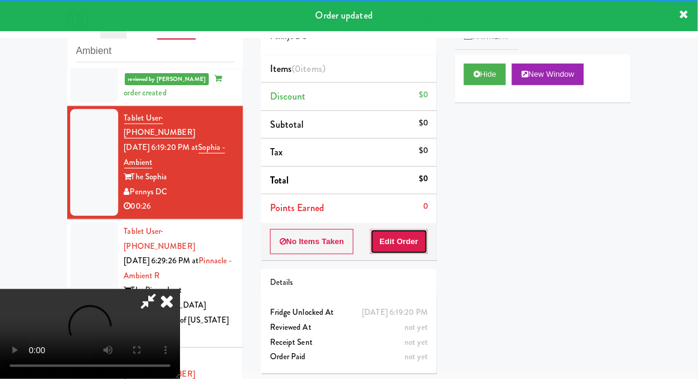
click at [413, 230] on button "Edit Order" at bounding box center [399, 241] width 58 height 25
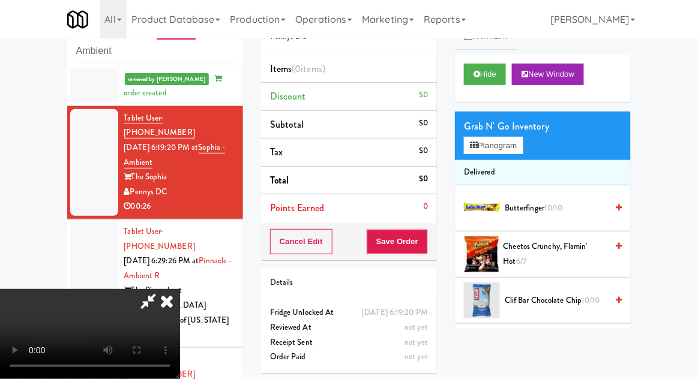
scroll to position [0, 0]
click at [558, 250] on span "Cheetos Crunchy, Flamin' Hot 6/7" at bounding box center [556, 254] width 104 height 29
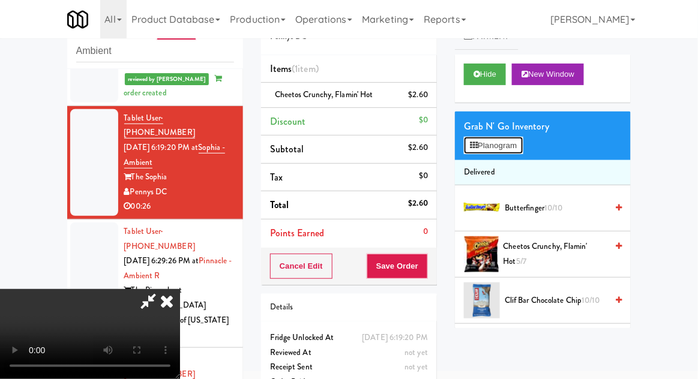
click at [505, 151] on button "Planogram" at bounding box center [493, 146] width 59 height 18
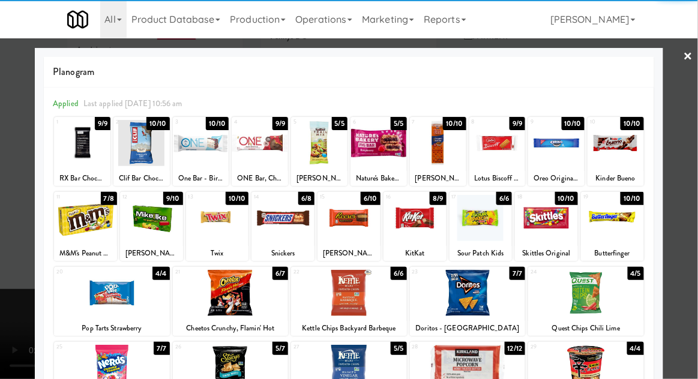
click at [339, 139] on div at bounding box center [319, 143] width 56 height 46
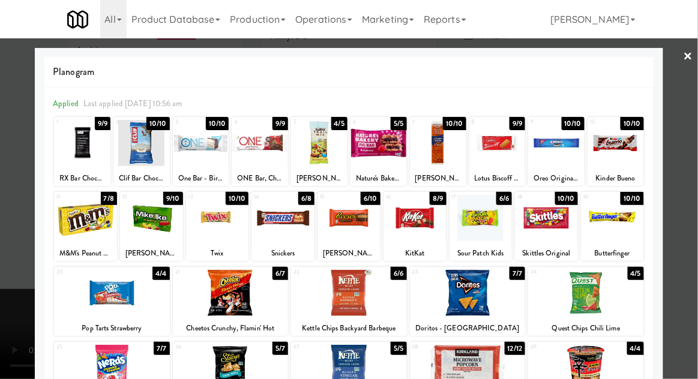
click at [5, 245] on div at bounding box center [349, 189] width 698 height 379
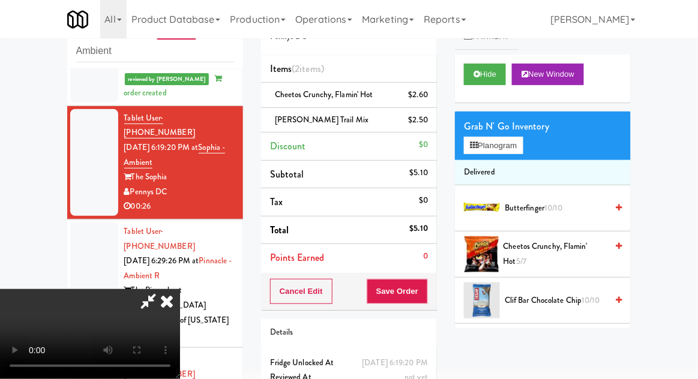
scroll to position [44, 0]
click at [426, 298] on button "Save Order" at bounding box center [397, 291] width 61 height 25
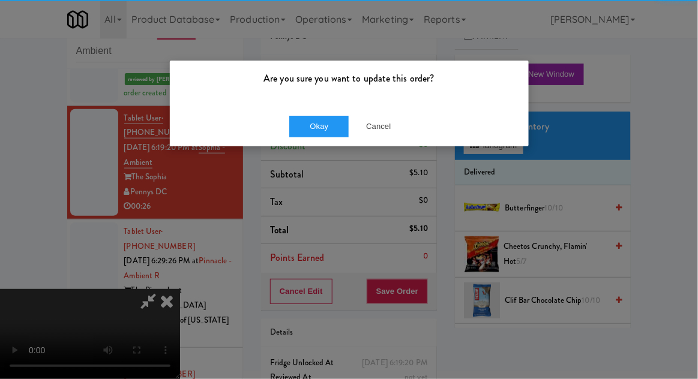
click at [283, 128] on div "Okay Cancel" at bounding box center [349, 126] width 359 height 40
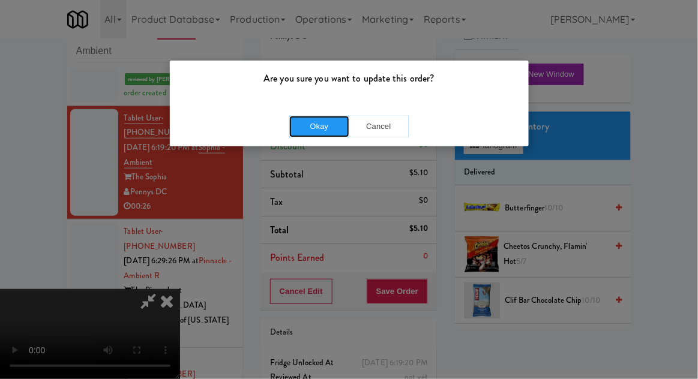
click at [295, 132] on button "Okay" at bounding box center [319, 127] width 60 height 22
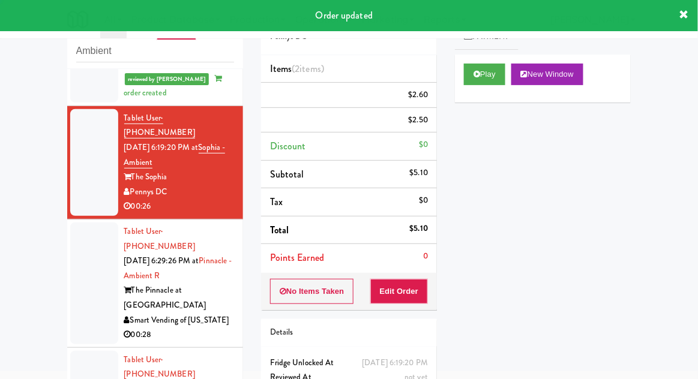
scroll to position [0, 0]
click at [71, 251] on div at bounding box center [94, 284] width 48 height 122
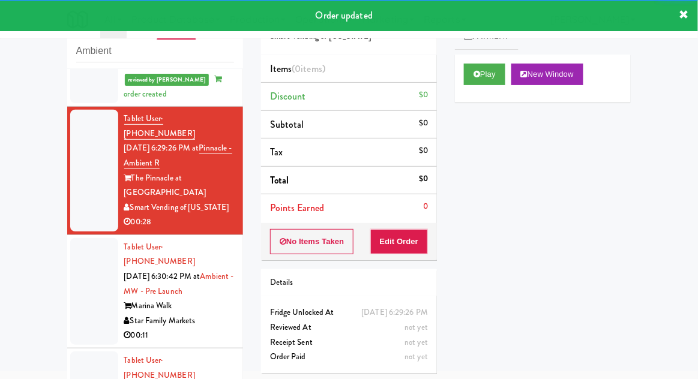
scroll to position [404, 0]
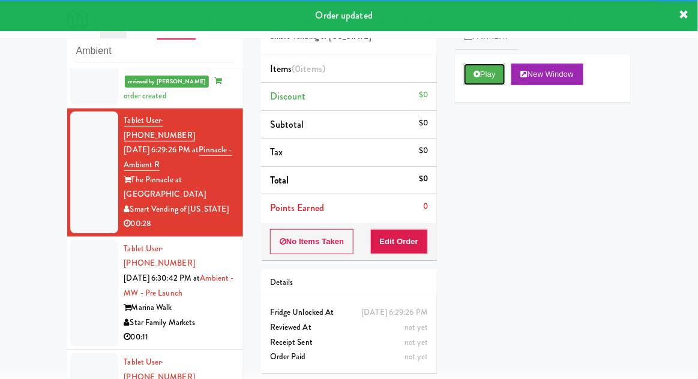
click at [493, 83] on button "Play" at bounding box center [484, 75] width 41 height 22
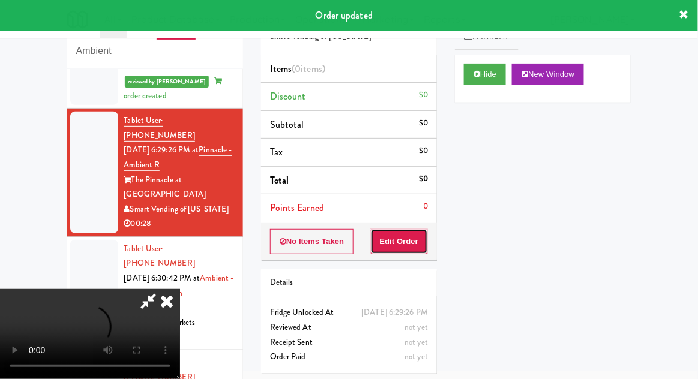
click at [407, 238] on button "Edit Order" at bounding box center [399, 241] width 58 height 25
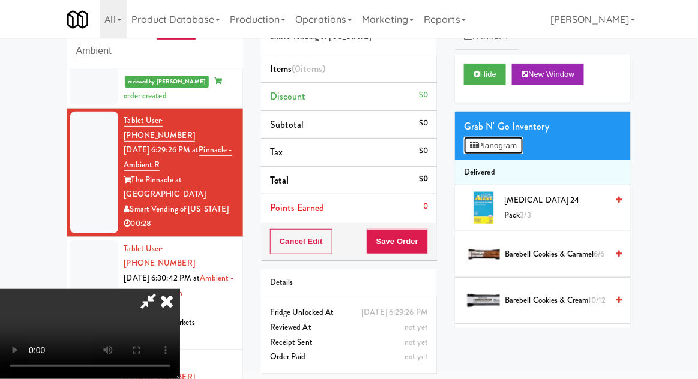
click at [495, 151] on button "Planogram" at bounding box center [493, 146] width 59 height 18
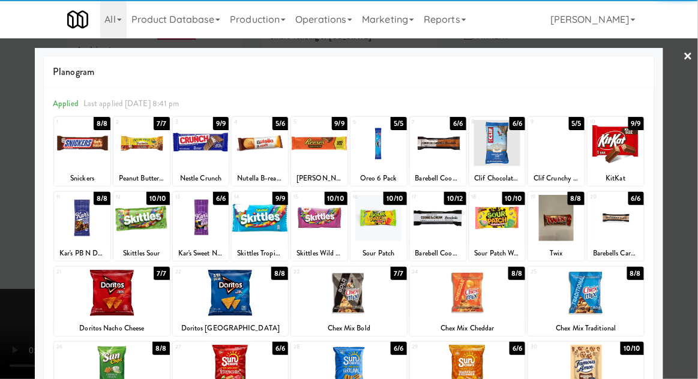
click at [113, 299] on div at bounding box center [112, 293] width 116 height 46
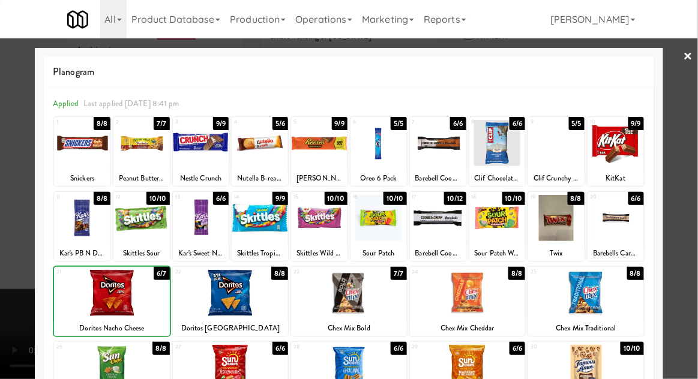
click at [691, 229] on div at bounding box center [349, 189] width 698 height 379
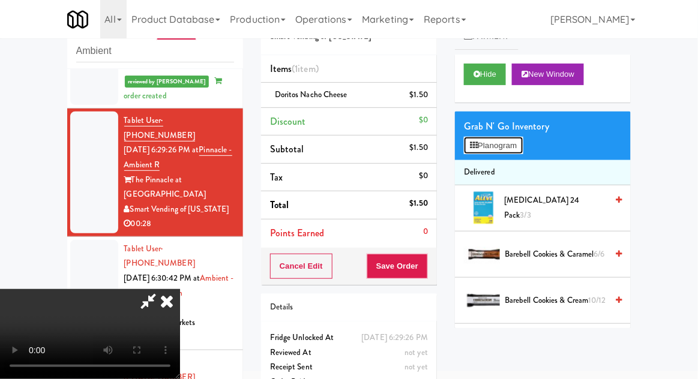
click at [516, 146] on button "Planogram" at bounding box center [493, 146] width 59 height 18
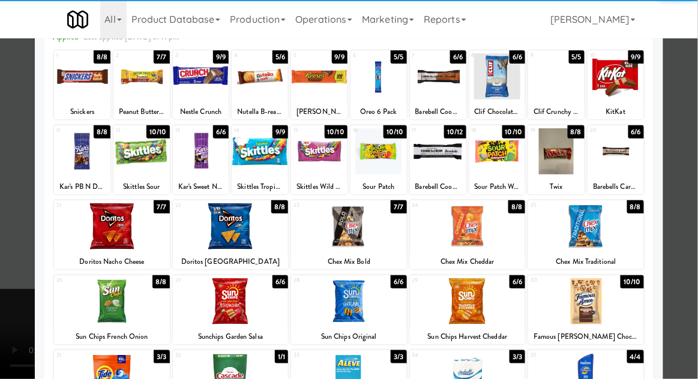
scroll to position [70, 0]
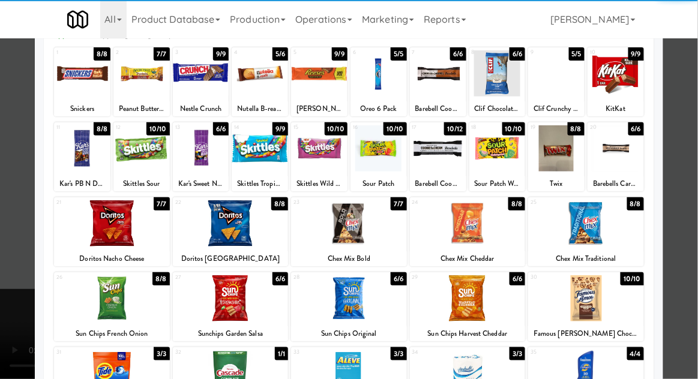
click at [210, 313] on div at bounding box center [231, 299] width 116 height 46
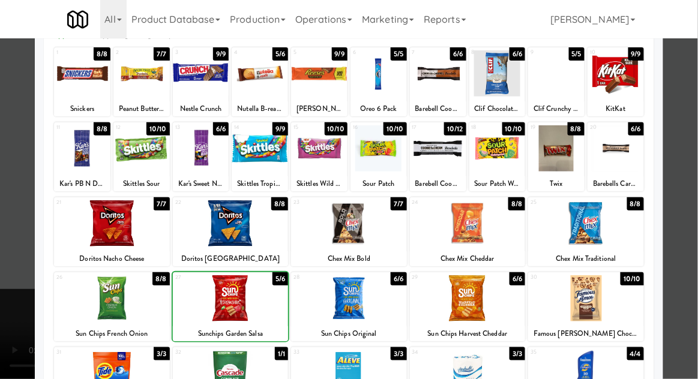
click at [697, 239] on div at bounding box center [349, 189] width 698 height 379
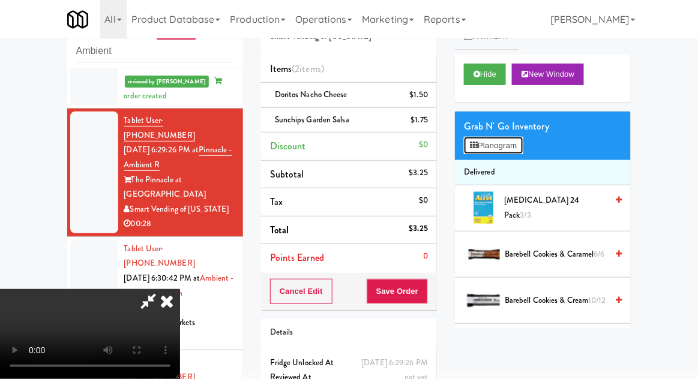
click at [515, 151] on button "Planogram" at bounding box center [493, 146] width 59 height 18
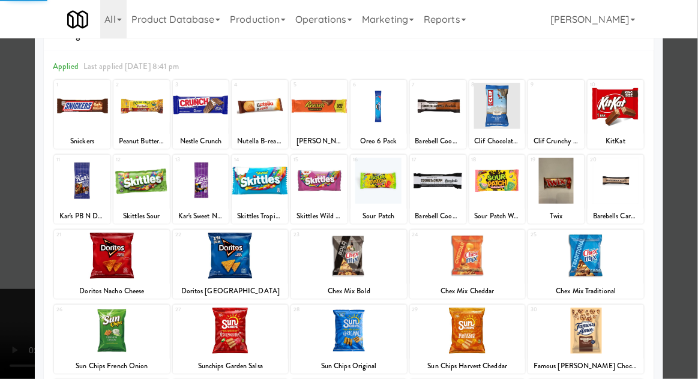
scroll to position [49, 0]
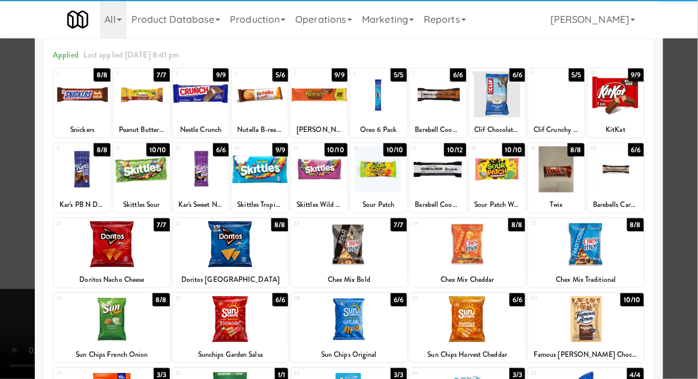
click at [501, 251] on div at bounding box center [468, 245] width 116 height 46
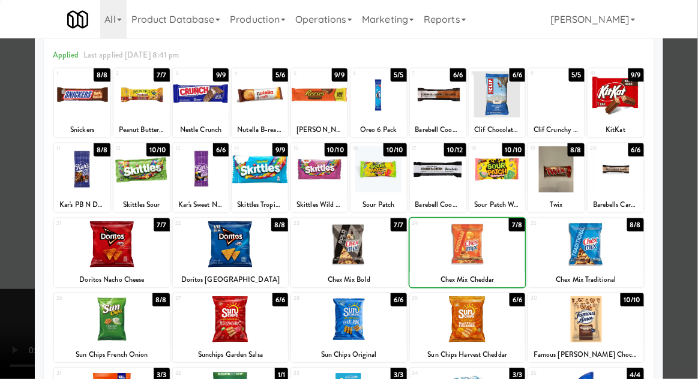
click at [1, 286] on div at bounding box center [349, 189] width 698 height 379
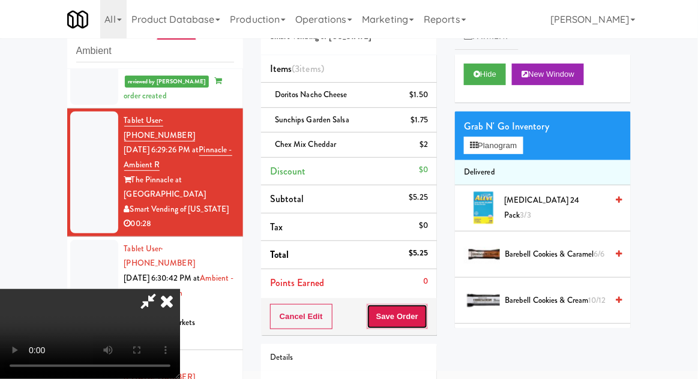
click at [425, 321] on button "Save Order" at bounding box center [397, 316] width 61 height 25
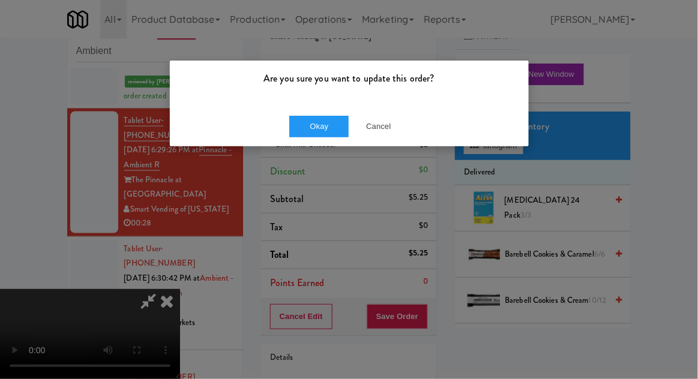
click at [312, 144] on div "Okay Cancel" at bounding box center [349, 126] width 359 height 40
click at [306, 125] on button "Okay" at bounding box center [319, 127] width 60 height 22
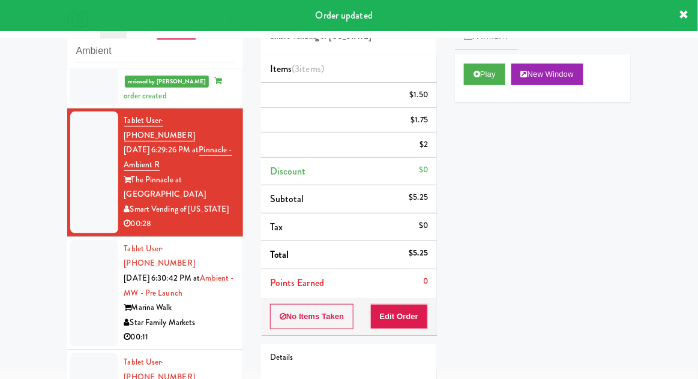
click at [76, 240] on div at bounding box center [94, 293] width 48 height 107
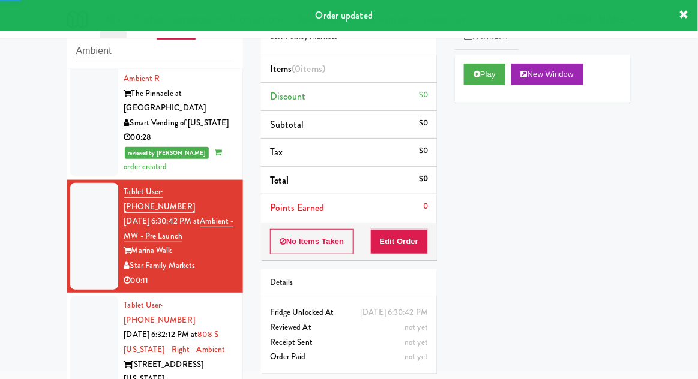
scroll to position [494, 0]
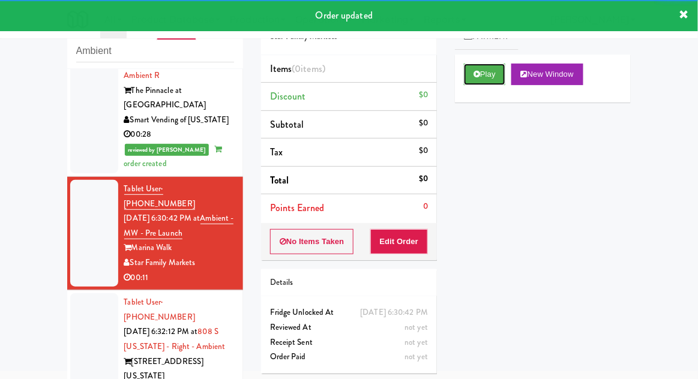
click at [503, 83] on button "Play" at bounding box center [484, 75] width 41 height 22
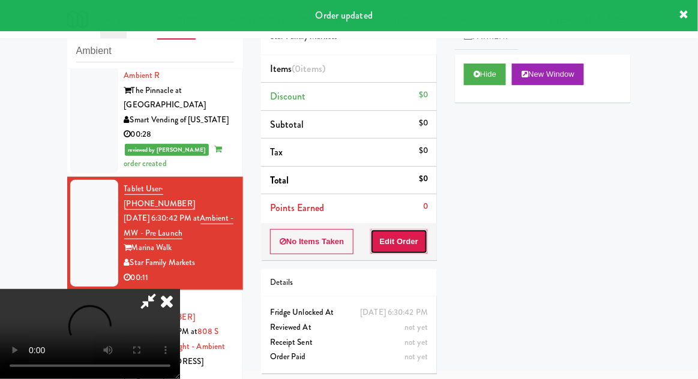
click at [421, 250] on button "Edit Order" at bounding box center [399, 241] width 58 height 25
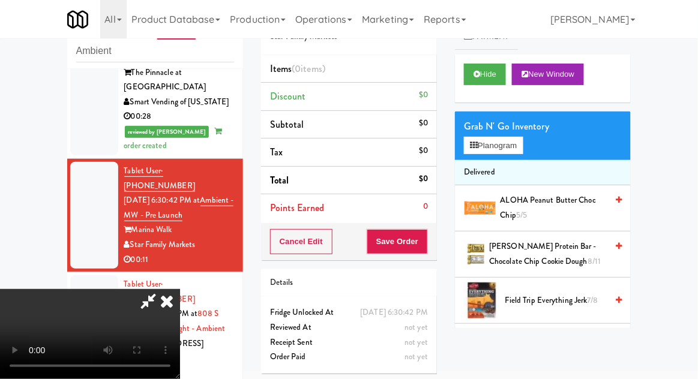
scroll to position [0, 0]
click at [514, 152] on button "Planogram" at bounding box center [493, 146] width 59 height 18
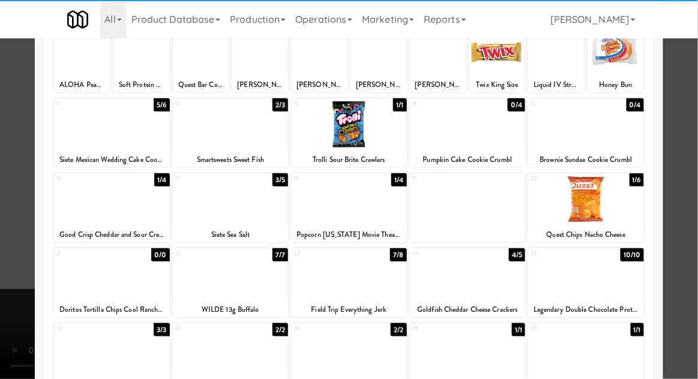
scroll to position [95, 0]
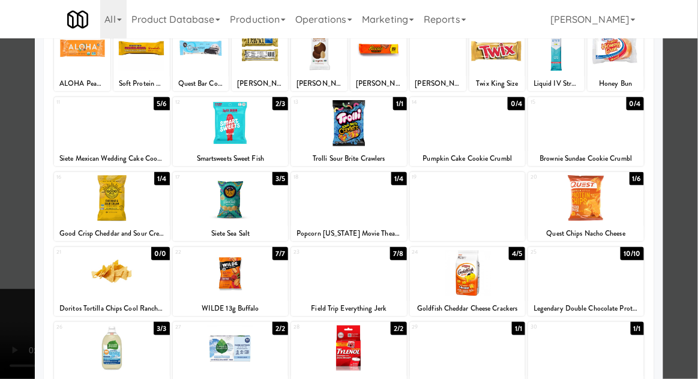
click at [201, 277] on div at bounding box center [231, 273] width 116 height 46
click at [692, 222] on div at bounding box center [349, 189] width 698 height 379
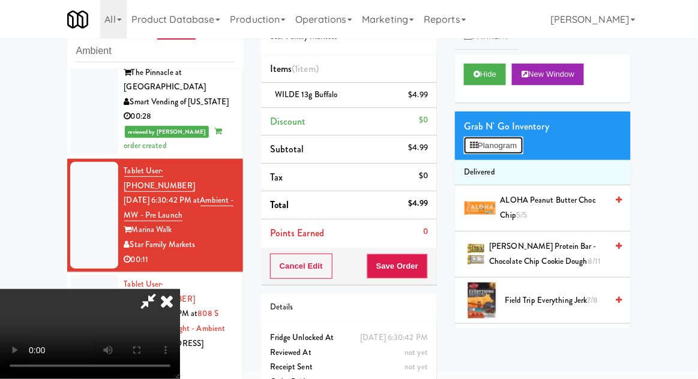
click at [507, 145] on button "Planogram" at bounding box center [493, 146] width 59 height 18
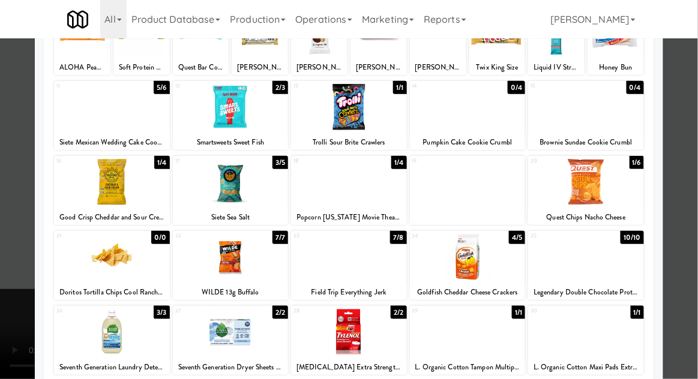
scroll to position [113, 0]
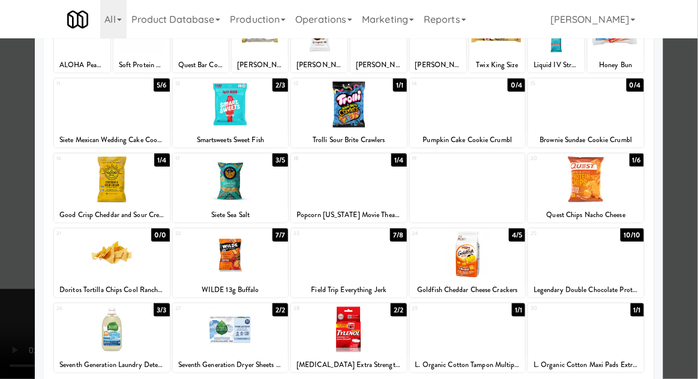
click at [375, 264] on div at bounding box center [349, 255] width 116 height 46
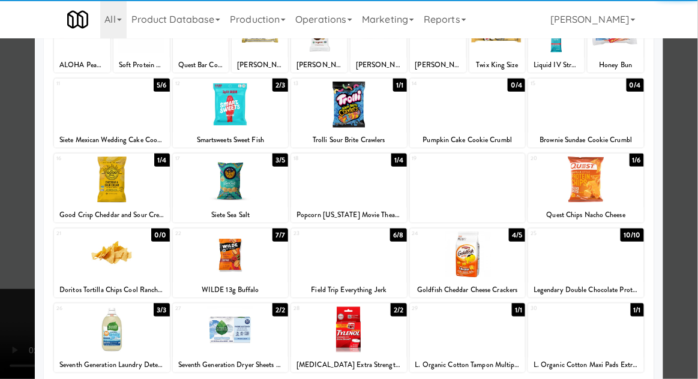
click at [1, 244] on div at bounding box center [349, 189] width 698 height 379
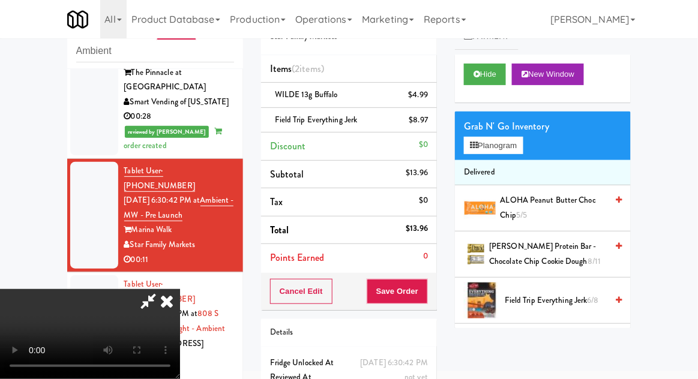
scroll to position [44, 0]
click at [424, 294] on button "Save Order" at bounding box center [397, 291] width 61 height 25
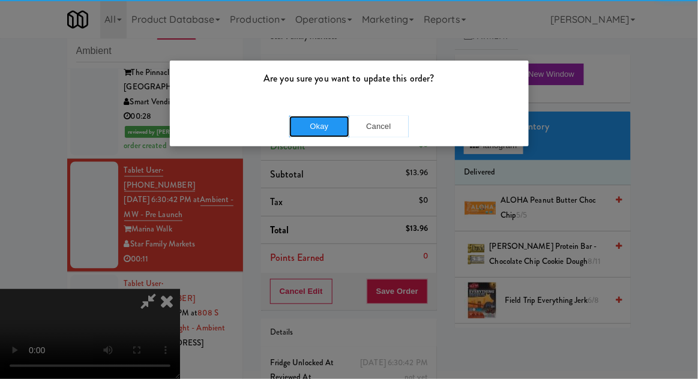
click at [304, 126] on button "Okay" at bounding box center [319, 127] width 60 height 22
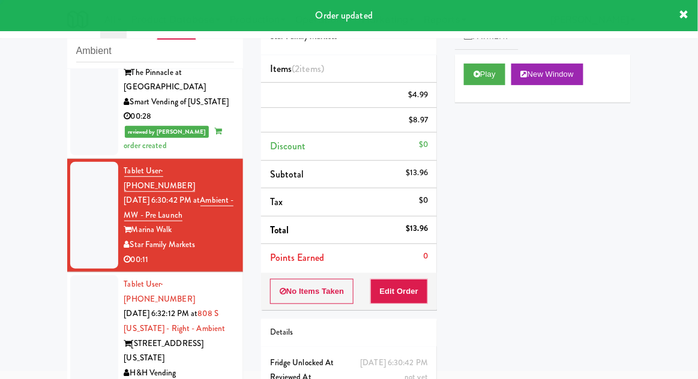
scroll to position [0, 0]
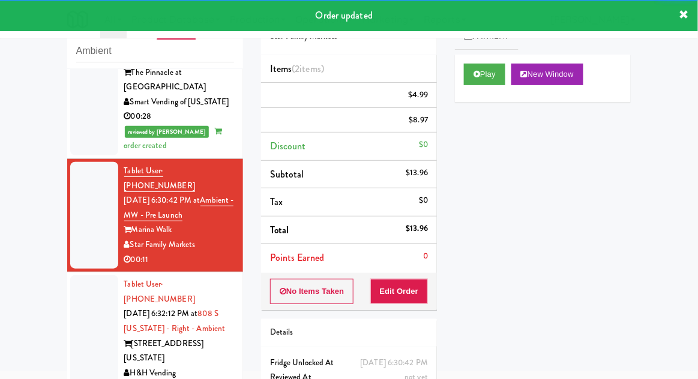
click at [73, 276] on div at bounding box center [94, 337] width 48 height 122
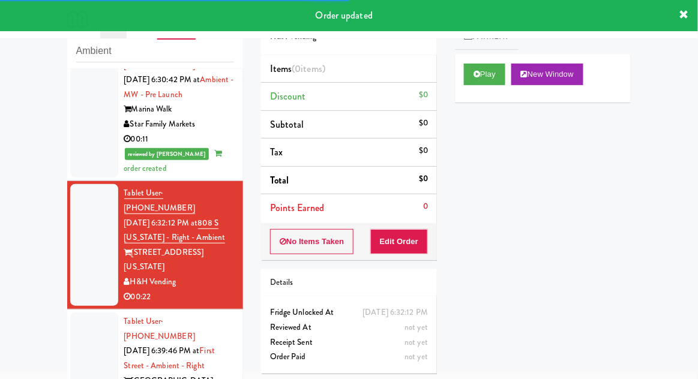
scroll to position [639, 0]
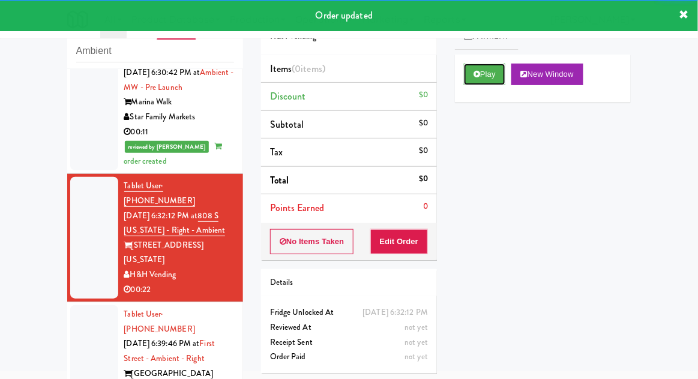
click at [493, 79] on button "Play" at bounding box center [484, 75] width 41 height 22
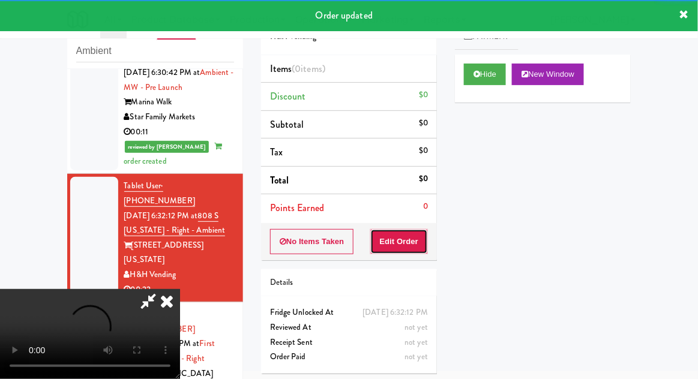
click at [413, 235] on button "Edit Order" at bounding box center [399, 241] width 58 height 25
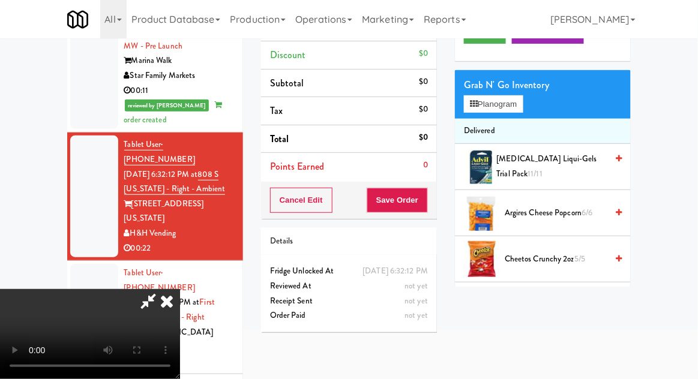
scroll to position [99, 0]
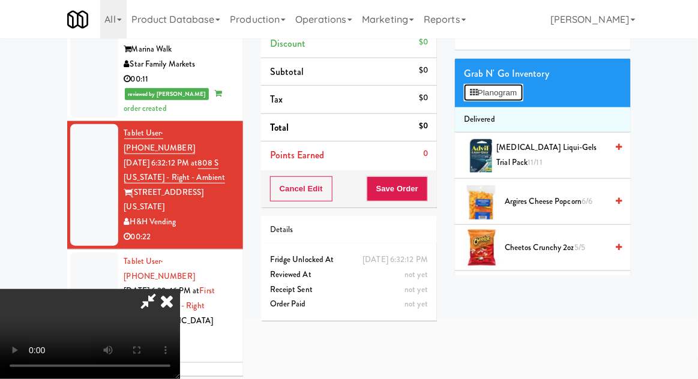
click at [510, 93] on button "Planogram" at bounding box center [493, 93] width 59 height 18
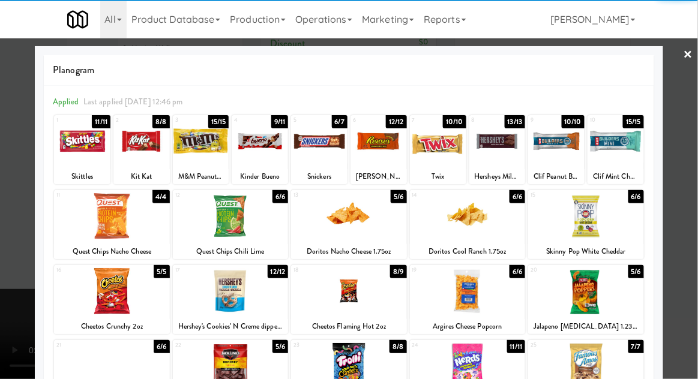
scroll to position [46, 0]
click at [107, 301] on div at bounding box center [112, 291] width 116 height 46
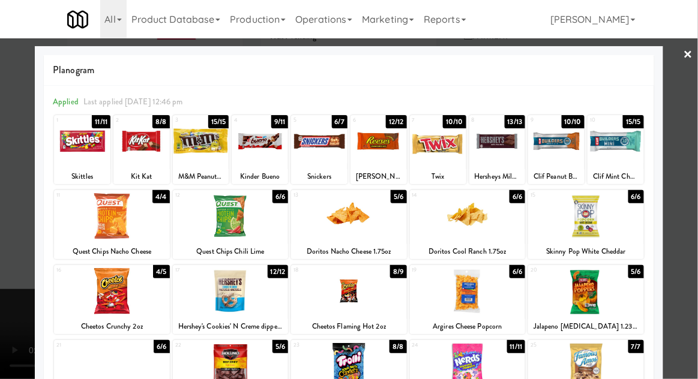
click at [693, 250] on div at bounding box center [349, 189] width 698 height 379
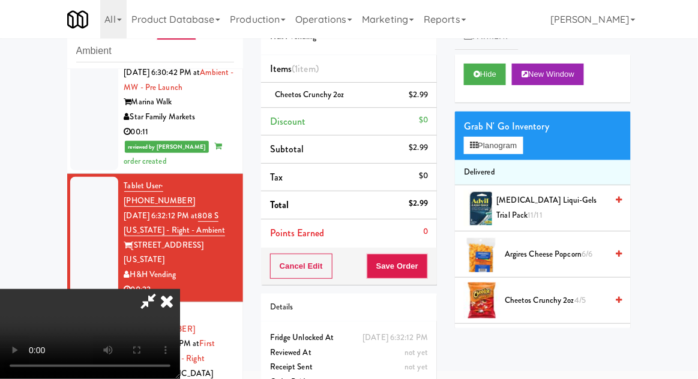
click at [435, 91] on li "Cheetos Crunchy 2oz $2.99" at bounding box center [349, 95] width 176 height 25
click at [429, 98] on icon at bounding box center [429, 99] width 6 height 8
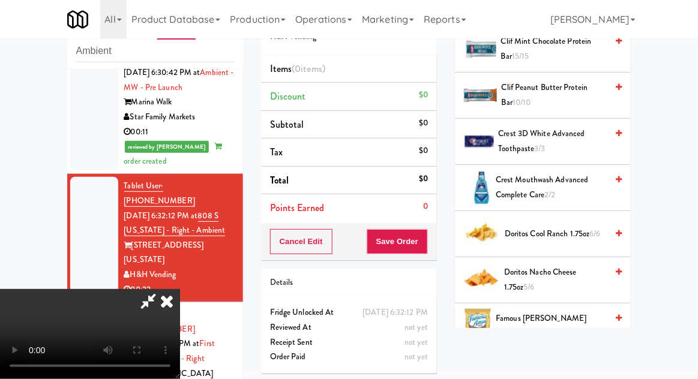
scroll to position [346, 0]
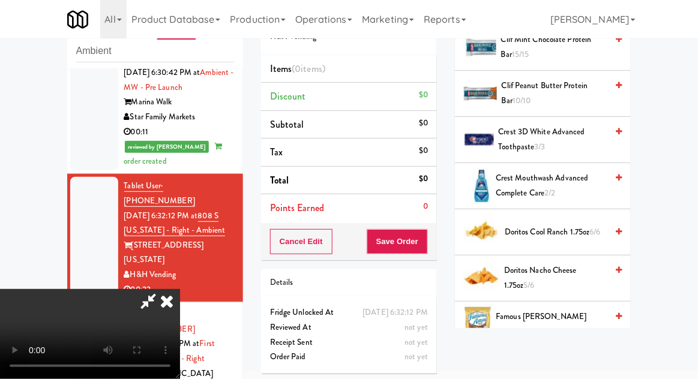
click at [557, 273] on span "Doritos Nacho Cheese 1.75oz 5/6" at bounding box center [555, 278] width 103 height 29
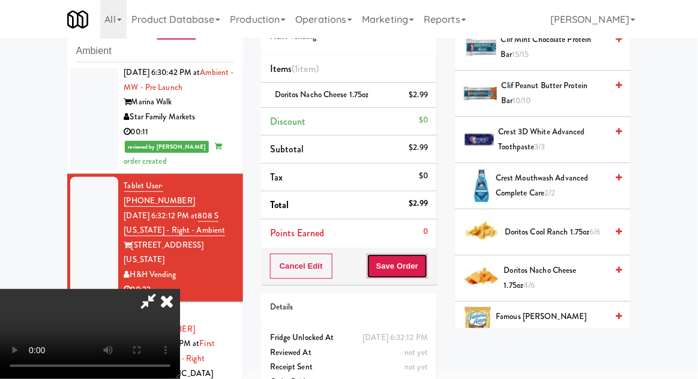
click at [427, 270] on button "Save Order" at bounding box center [397, 266] width 61 height 25
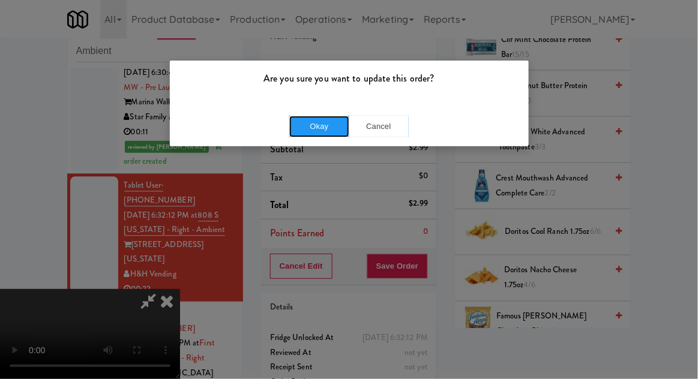
click at [297, 124] on button "Okay" at bounding box center [319, 127] width 60 height 22
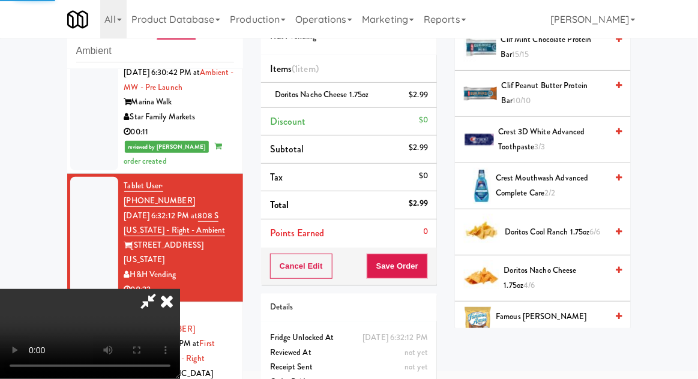
scroll to position [118, 0]
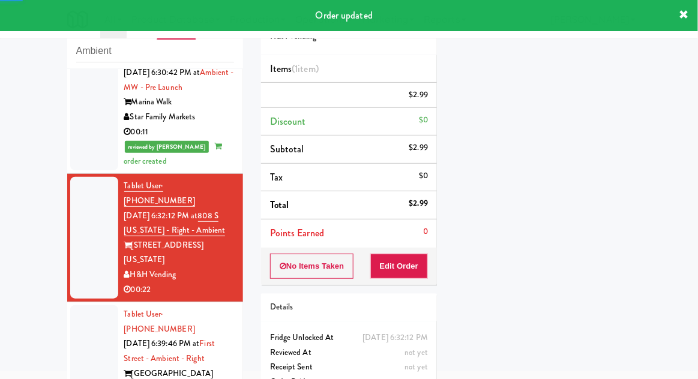
click at [69, 303] on li "Tablet User · (919) 670-6525 Sep 11, 2025 6:39:46 PM at First Street - Ambient …" at bounding box center [155, 359] width 176 height 113
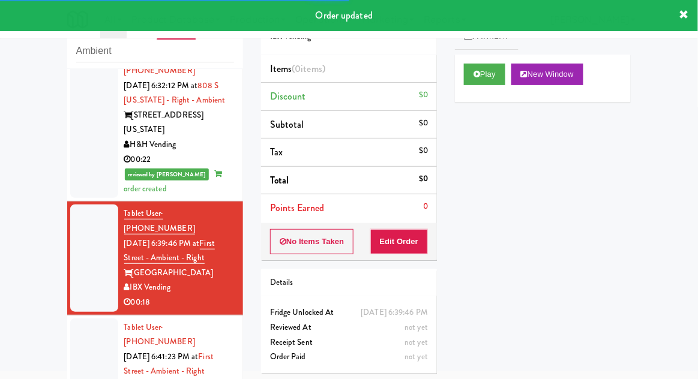
scroll to position [772, 0]
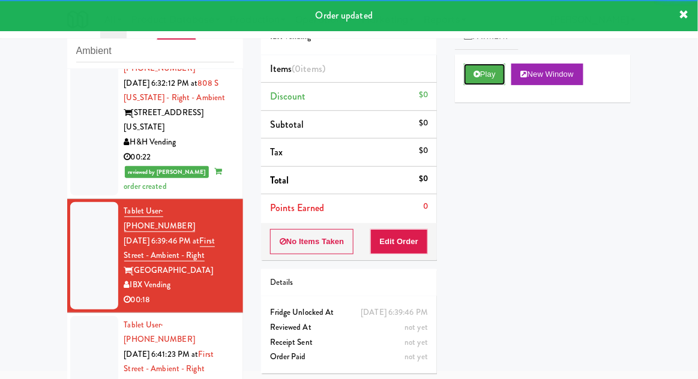
click at [481, 77] on button "Play" at bounding box center [484, 75] width 41 height 22
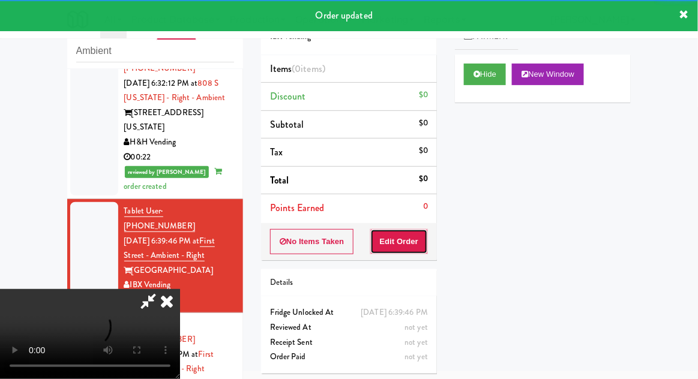
click at [409, 238] on button "Edit Order" at bounding box center [399, 241] width 58 height 25
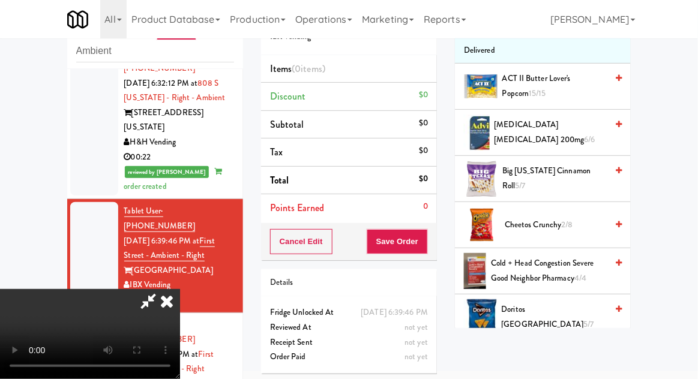
scroll to position [0, 0]
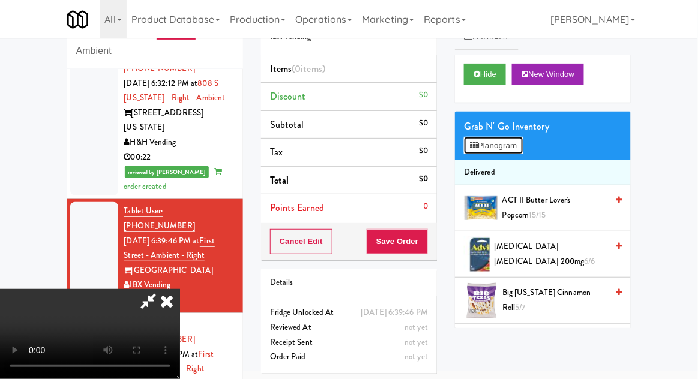
click at [503, 153] on button "Planogram" at bounding box center [493, 146] width 59 height 18
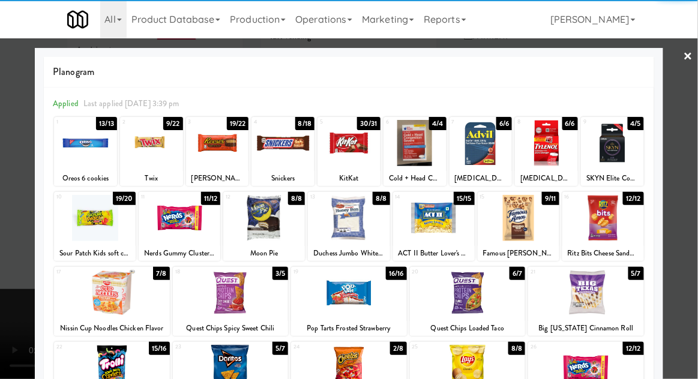
click at [166, 232] on div at bounding box center [180, 218] width 82 height 46
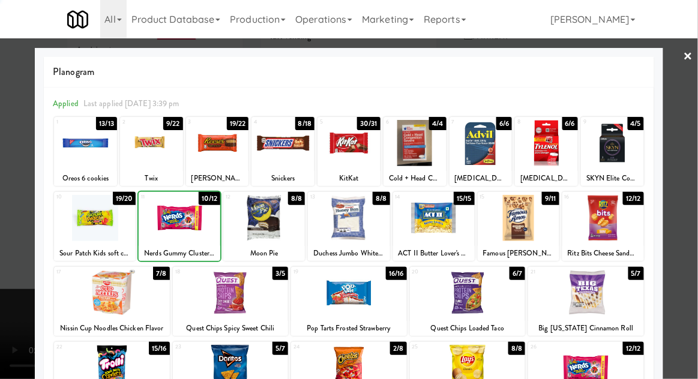
click at [695, 215] on div at bounding box center [349, 189] width 698 height 379
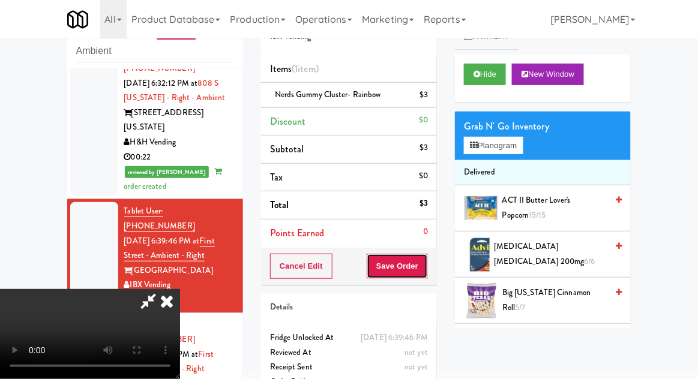
click at [426, 274] on button "Save Order" at bounding box center [397, 266] width 61 height 25
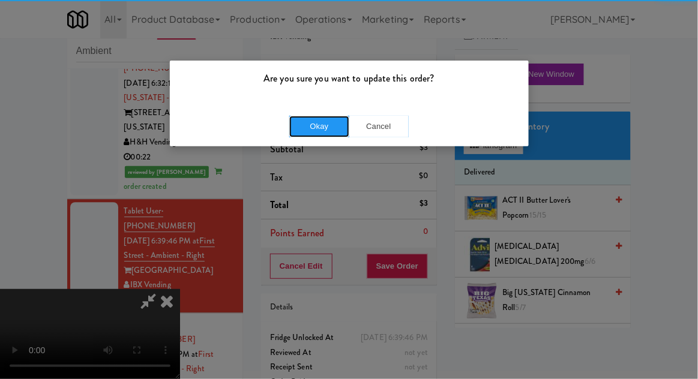
click at [311, 136] on button "Okay" at bounding box center [319, 127] width 60 height 22
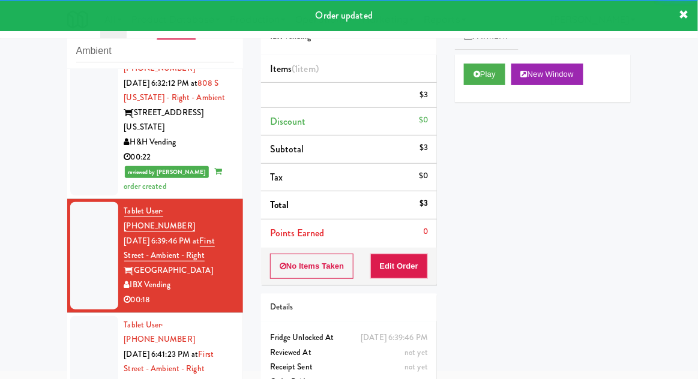
click at [73, 316] on div at bounding box center [94, 369] width 48 height 107
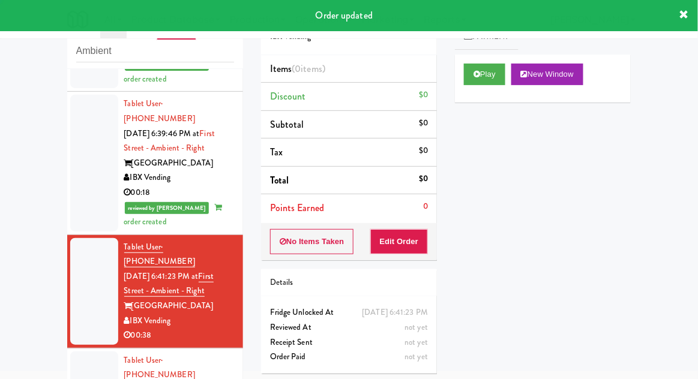
scroll to position [896, 0]
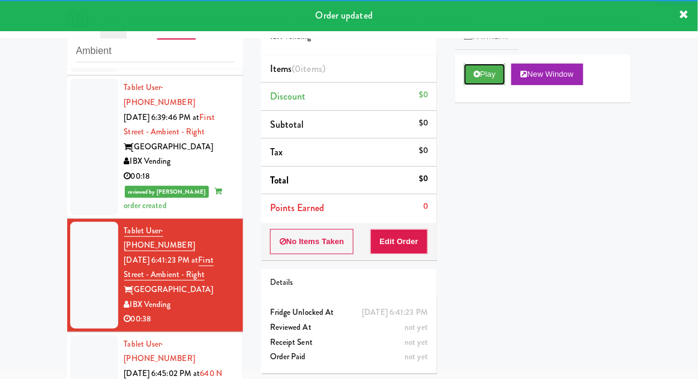
click at [488, 83] on button "Play" at bounding box center [484, 75] width 41 height 22
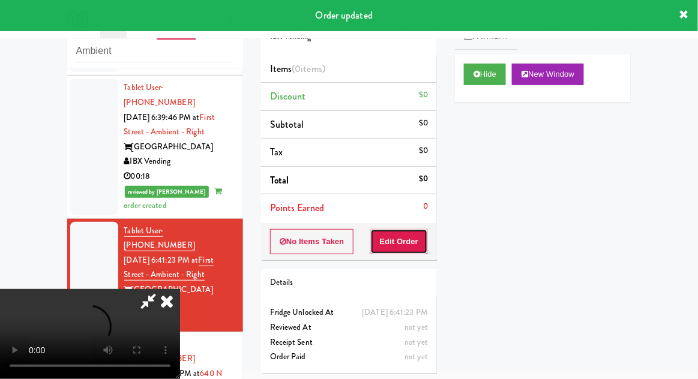
click at [411, 229] on button "Edit Order" at bounding box center [399, 241] width 58 height 25
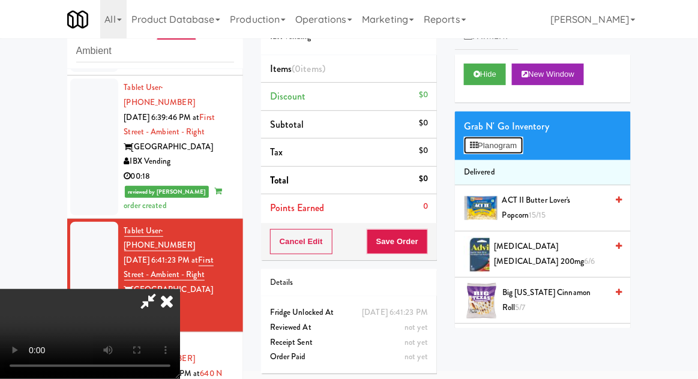
click at [505, 152] on button "Planogram" at bounding box center [493, 146] width 59 height 18
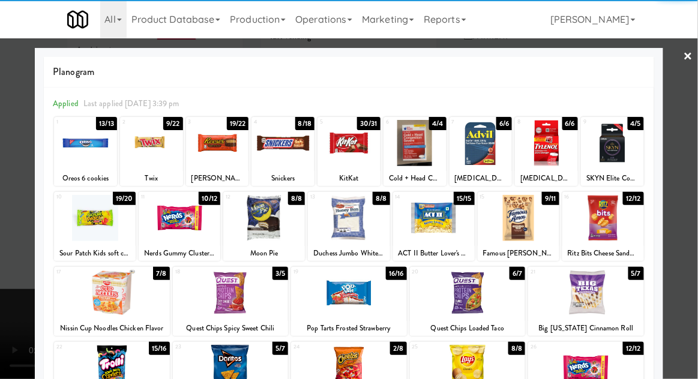
click at [98, 295] on div at bounding box center [112, 293] width 116 height 46
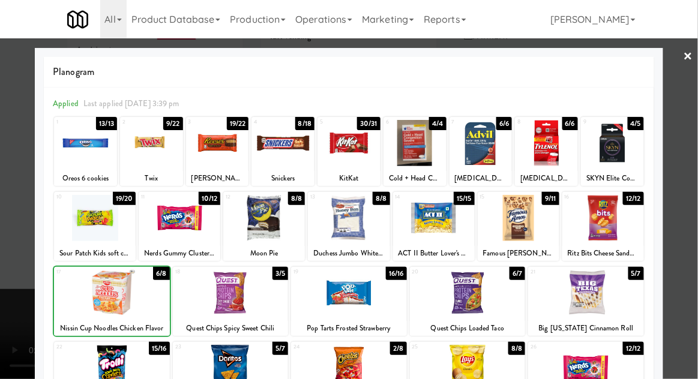
click at [695, 250] on div at bounding box center [349, 189] width 698 height 379
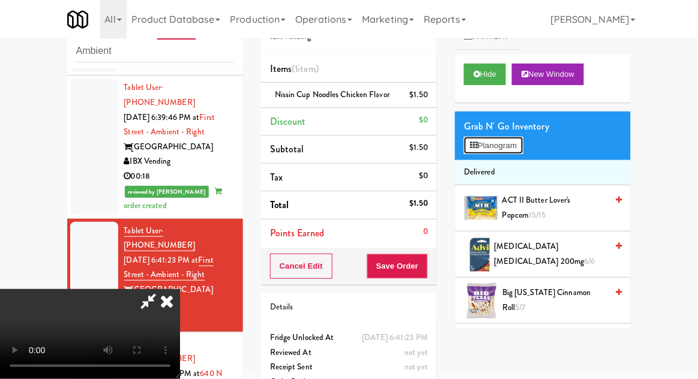
click at [497, 151] on button "Planogram" at bounding box center [493, 146] width 59 height 18
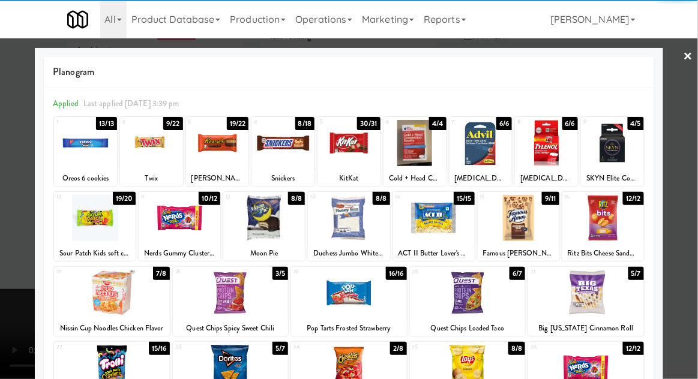
click at [109, 294] on div at bounding box center [112, 293] width 116 height 46
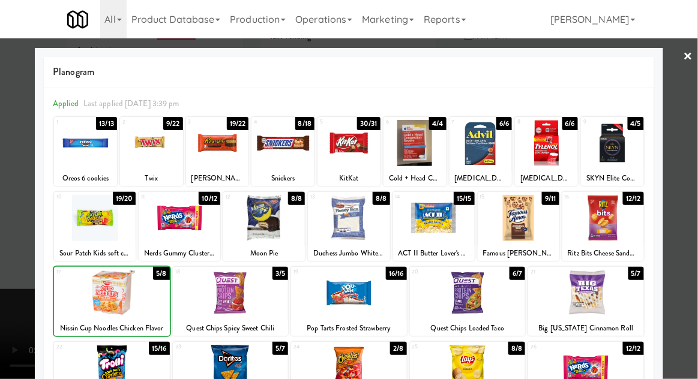
click at [695, 252] on div at bounding box center [349, 189] width 698 height 379
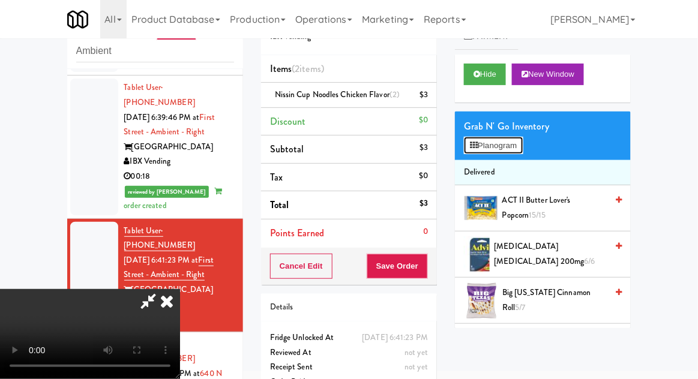
click at [497, 149] on button "Planogram" at bounding box center [493, 146] width 59 height 18
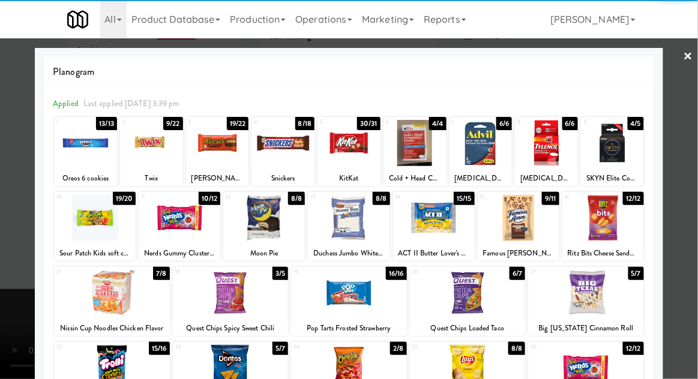
click at [215, 289] on div at bounding box center [231, 293] width 116 height 46
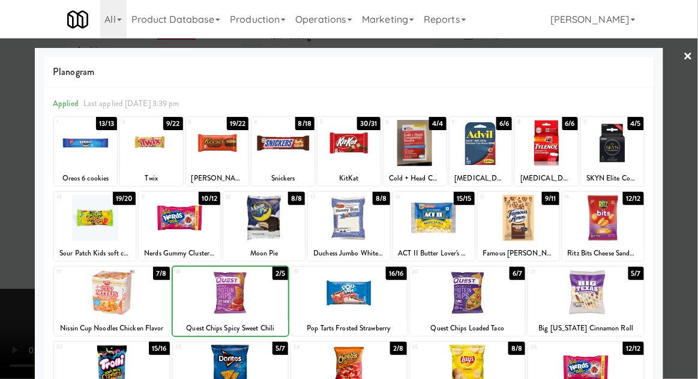
click at [697, 268] on div at bounding box center [349, 189] width 698 height 379
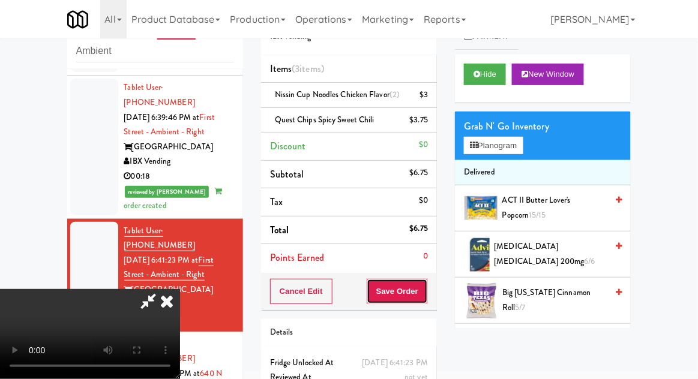
click at [424, 298] on button "Save Order" at bounding box center [397, 291] width 61 height 25
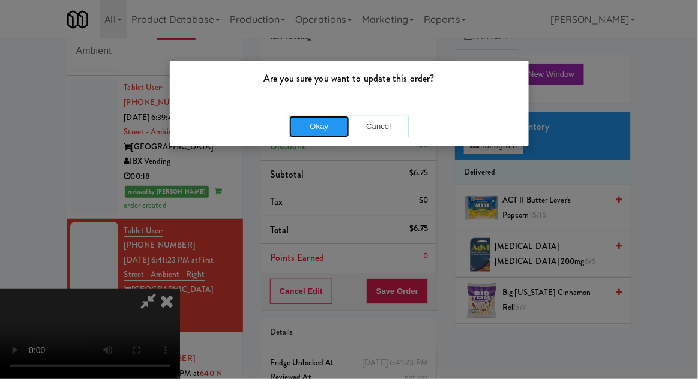
click at [301, 132] on button "Okay" at bounding box center [319, 127] width 60 height 22
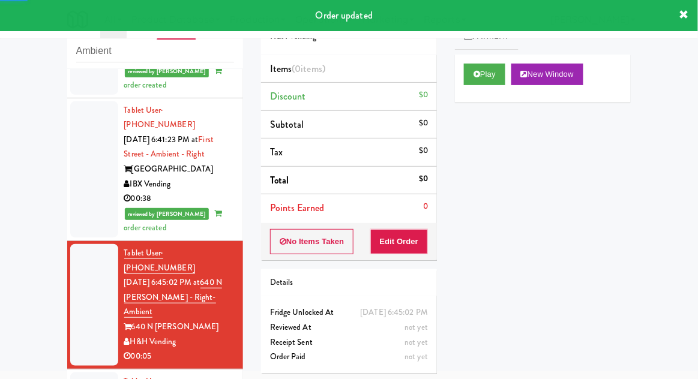
scroll to position [1019, 0]
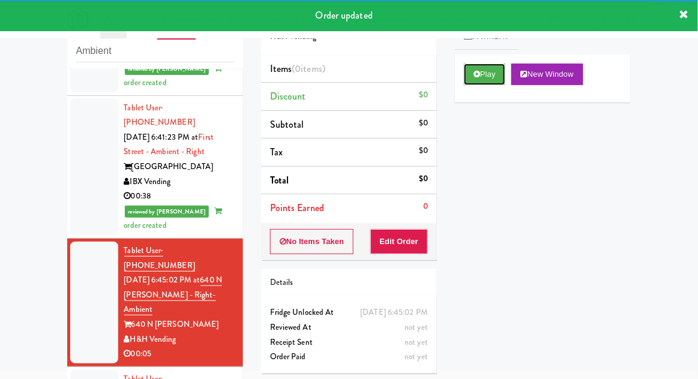
click at [501, 80] on button "Play" at bounding box center [484, 75] width 41 height 22
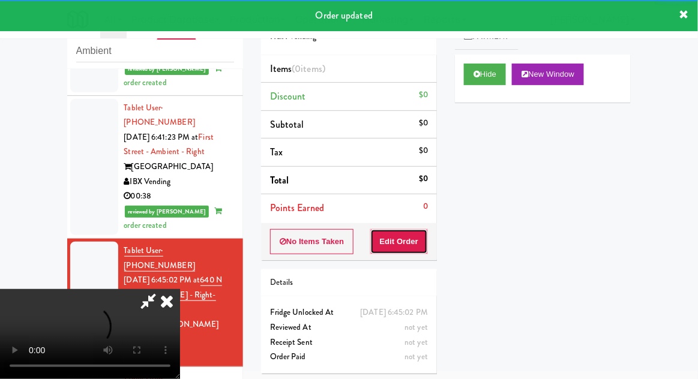
click at [418, 246] on button "Edit Order" at bounding box center [399, 241] width 58 height 25
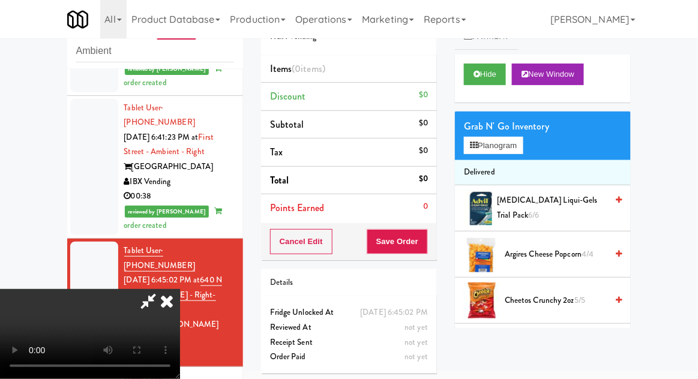
scroll to position [0, 0]
click at [496, 138] on button "Planogram" at bounding box center [493, 146] width 59 height 18
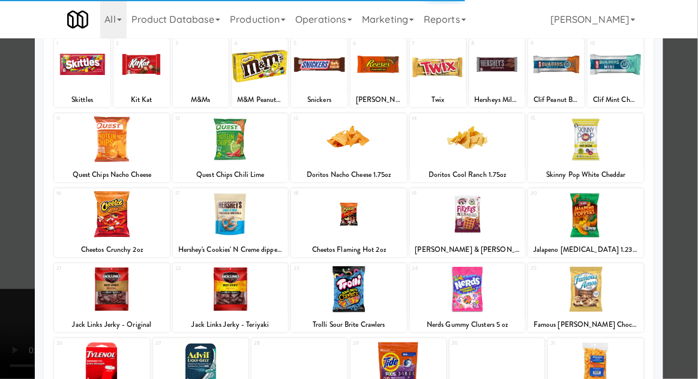
scroll to position [80, 0]
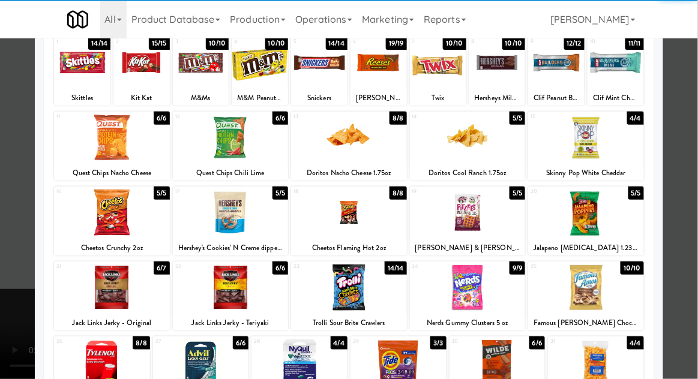
click at [208, 294] on div at bounding box center [231, 288] width 116 height 46
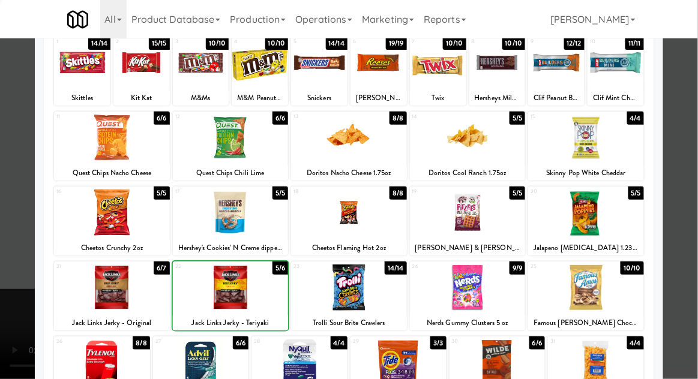
click at [694, 236] on div at bounding box center [349, 189] width 698 height 379
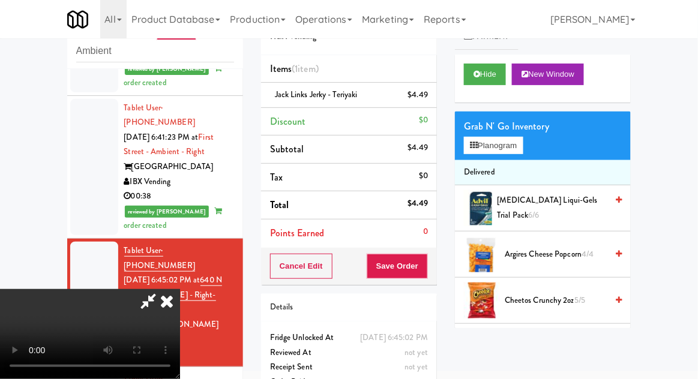
scroll to position [44, 0]
click at [424, 271] on button "Save Order" at bounding box center [397, 266] width 61 height 25
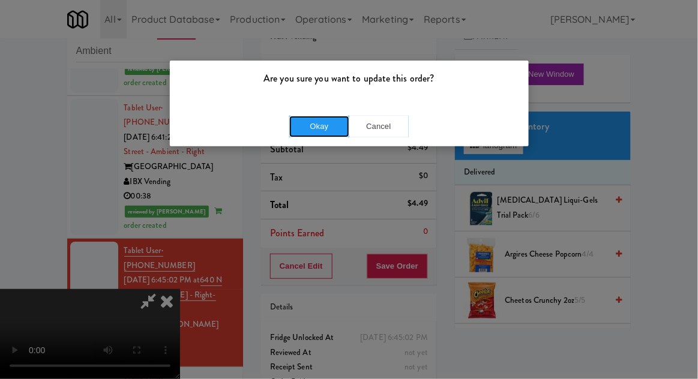
click at [295, 134] on button "Okay" at bounding box center [319, 127] width 60 height 22
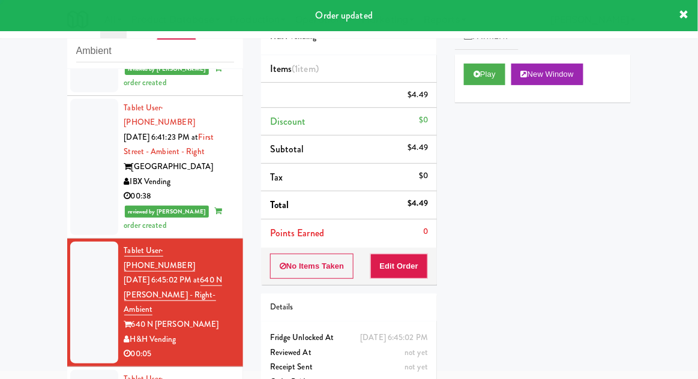
scroll to position [0, 0]
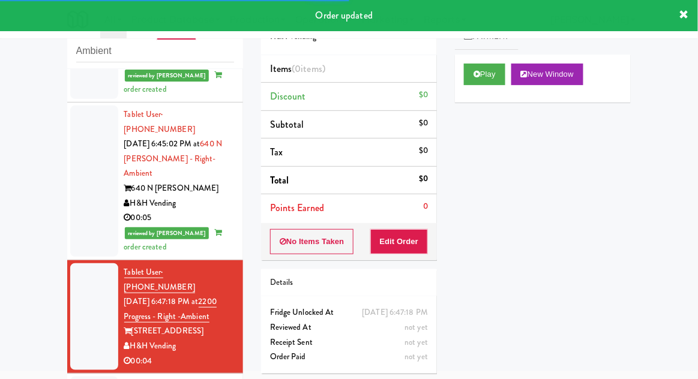
scroll to position [1161, 0]
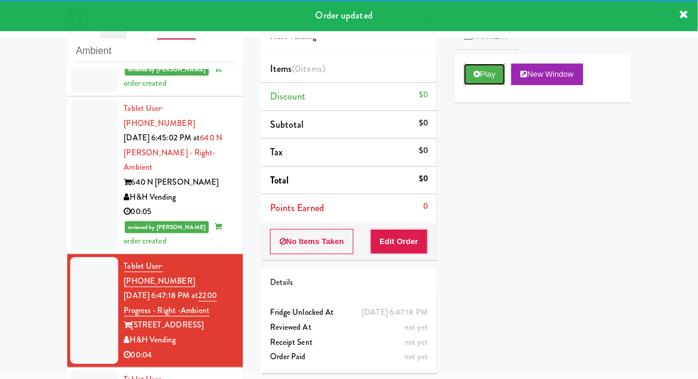
click at [486, 78] on button "Play" at bounding box center [484, 75] width 41 height 22
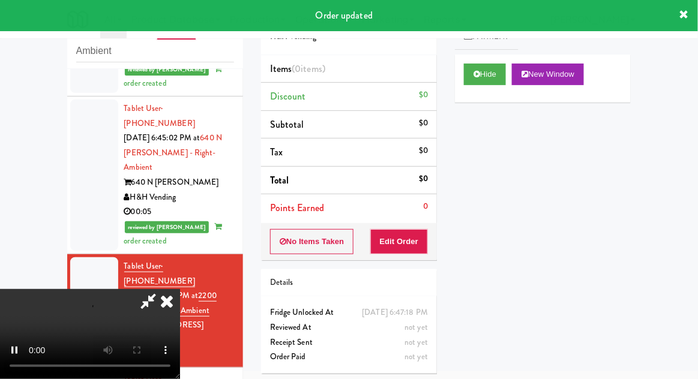
click at [402, 267] on div "Order # 8481144 H&H Vending Items (0 items ) Discount $0 Subtotal $0 Tax $0 Tot…" at bounding box center [349, 190] width 194 height 386
click at [402, 239] on button "Edit Order" at bounding box center [399, 241] width 58 height 25
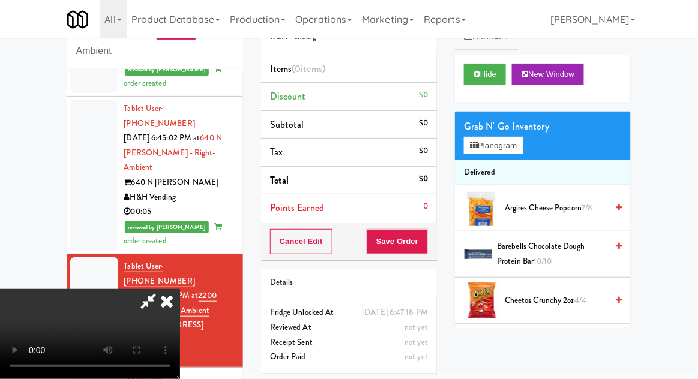
click at [520, 212] on span "Argires Cheese Popcorn 7/8" at bounding box center [556, 208] width 102 height 15
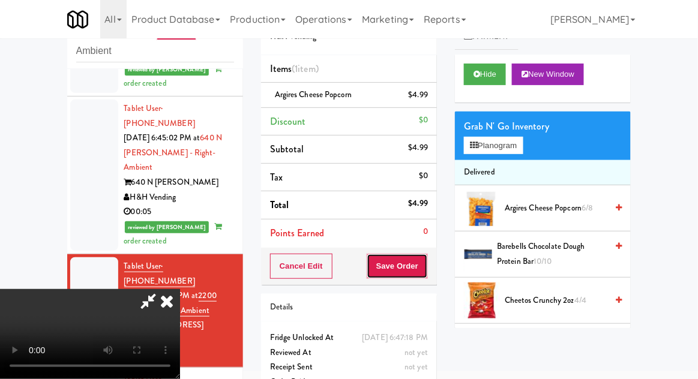
click at [425, 270] on button "Save Order" at bounding box center [397, 266] width 61 height 25
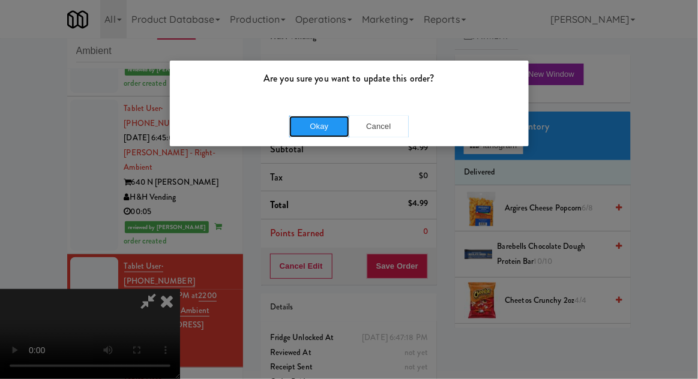
click at [300, 127] on button "Okay" at bounding box center [319, 127] width 60 height 22
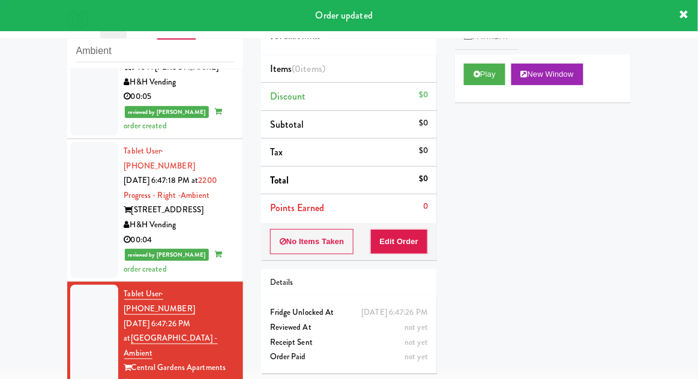
scroll to position [1283, 0]
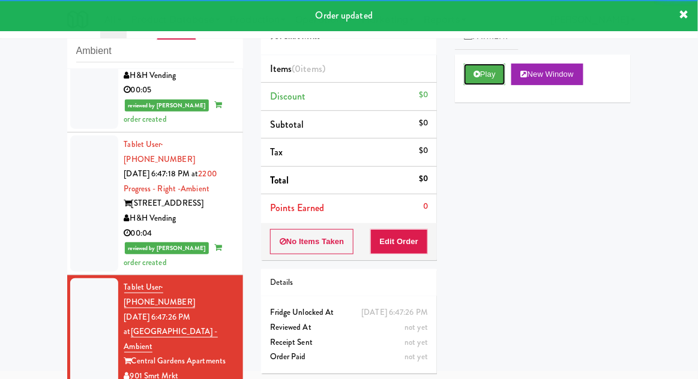
click at [488, 83] on button "Play" at bounding box center [484, 75] width 41 height 22
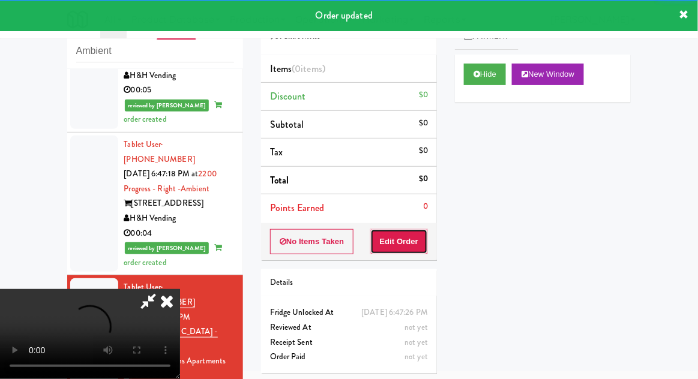
click at [417, 238] on button "Edit Order" at bounding box center [399, 241] width 58 height 25
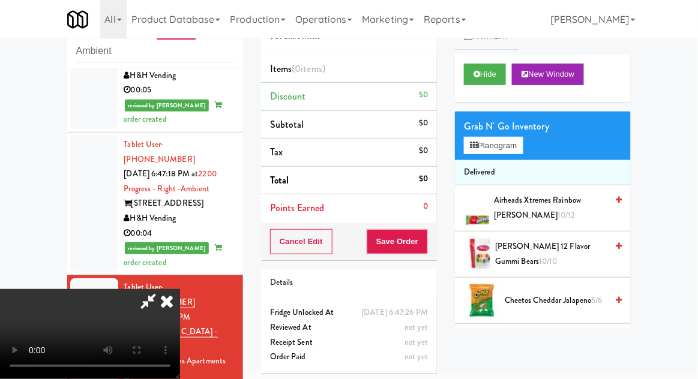
scroll to position [0, 0]
click at [527, 127] on div "Grab N' Go Inventory" at bounding box center [543, 127] width 158 height 18
click at [519, 145] on button "Planogram" at bounding box center [493, 146] width 59 height 18
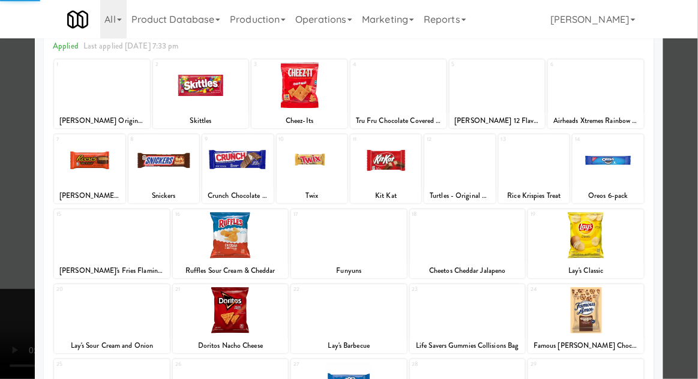
scroll to position [75, 0]
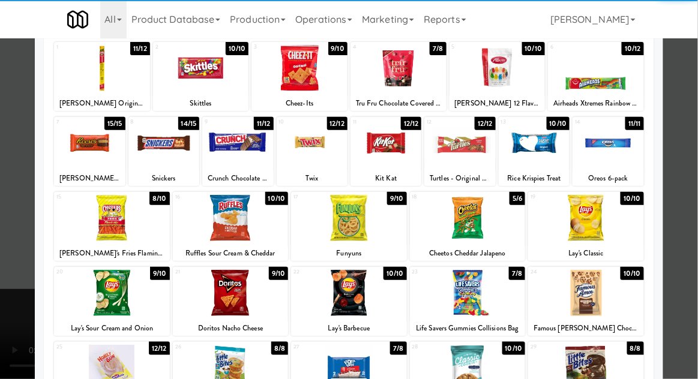
click at [104, 291] on div at bounding box center [112, 293] width 116 height 46
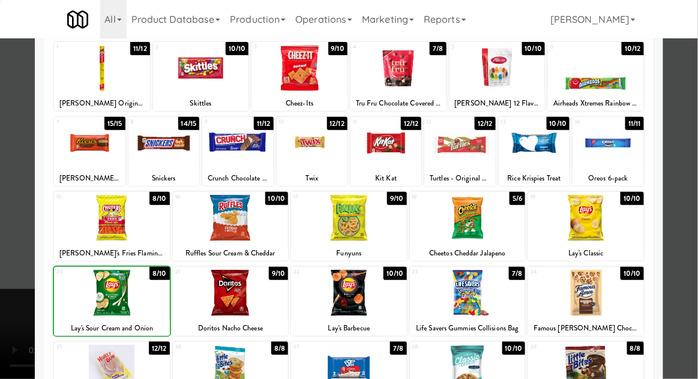
click at [693, 248] on div at bounding box center [349, 189] width 698 height 379
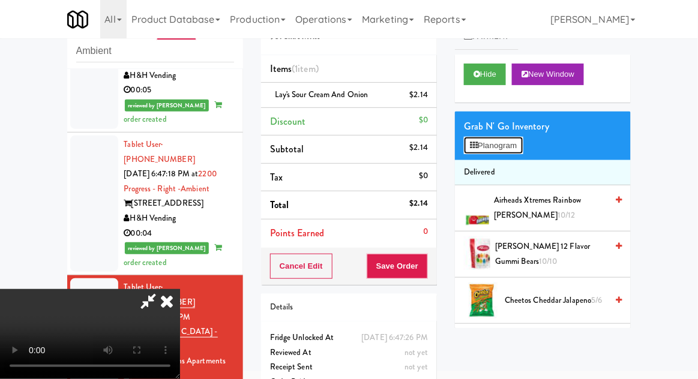
click at [500, 151] on button "Planogram" at bounding box center [493, 146] width 59 height 18
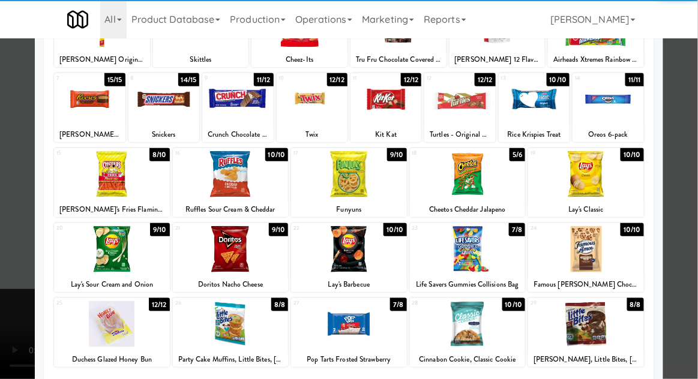
scroll to position [152, 0]
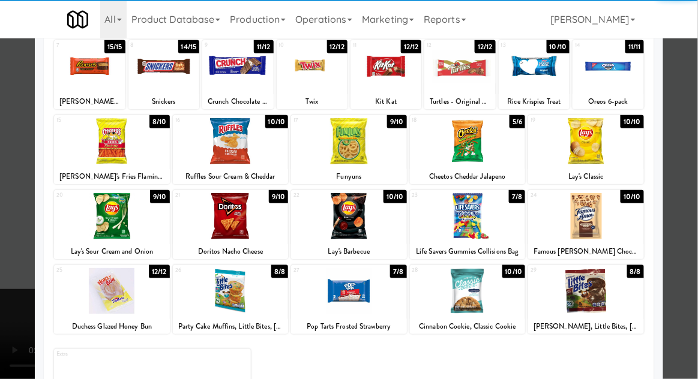
click at [503, 287] on div at bounding box center [468, 291] width 116 height 46
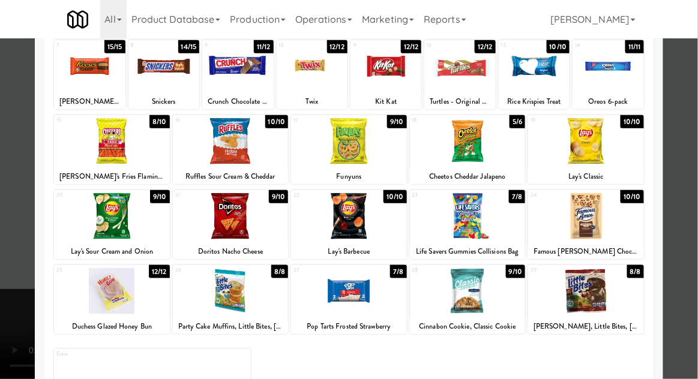
click at [5, 269] on div at bounding box center [349, 189] width 698 height 379
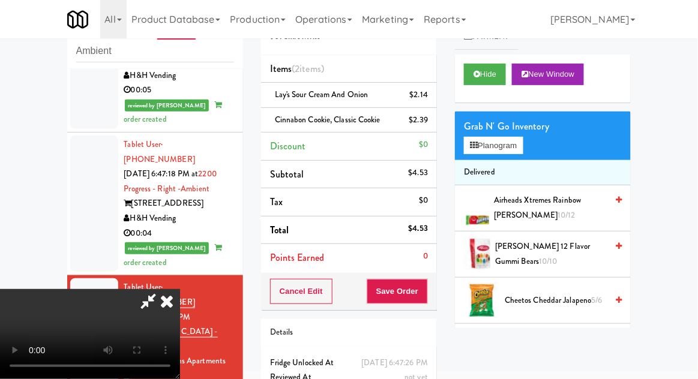
scroll to position [44, 0]
click at [426, 279] on button "Save Order" at bounding box center [397, 291] width 61 height 25
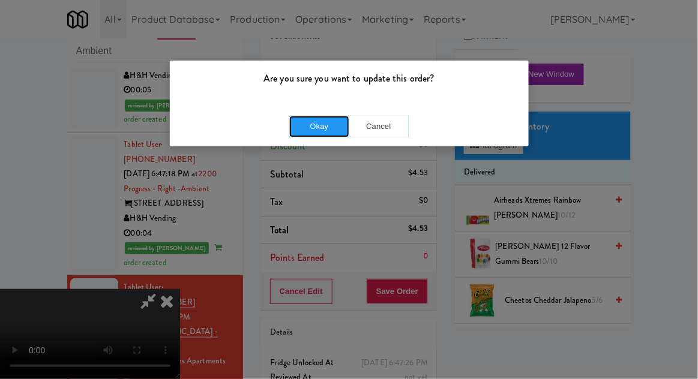
click at [319, 131] on button "Okay" at bounding box center [319, 127] width 60 height 22
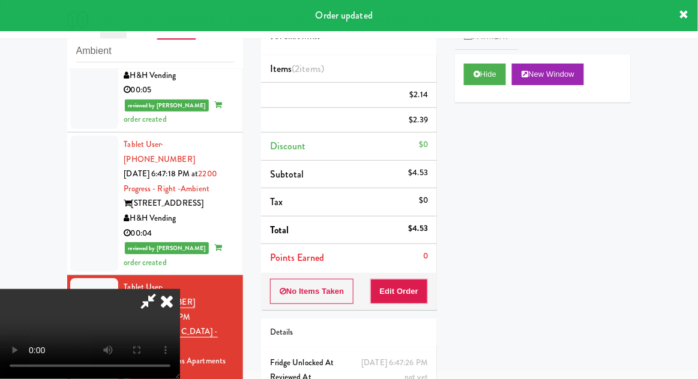
scroll to position [0, 0]
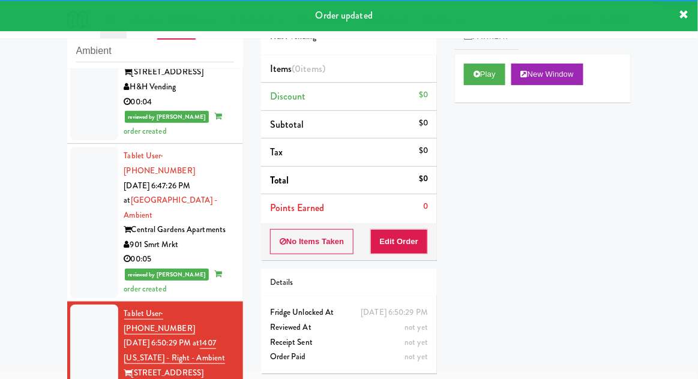
scroll to position [1410, 0]
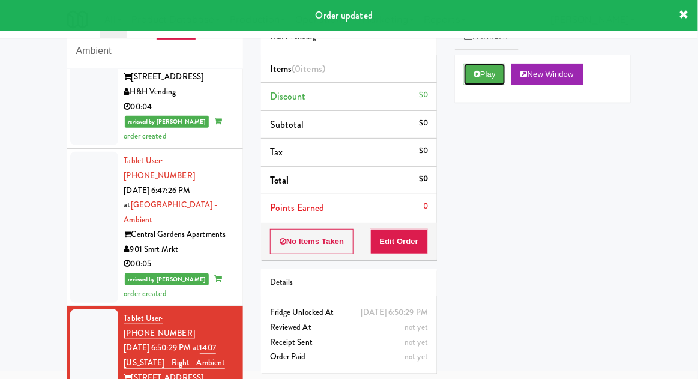
click at [487, 82] on button "Play" at bounding box center [484, 75] width 41 height 22
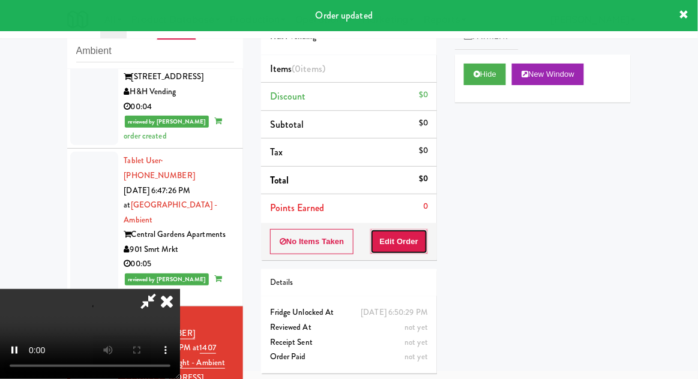
click at [409, 242] on button "Edit Order" at bounding box center [399, 241] width 58 height 25
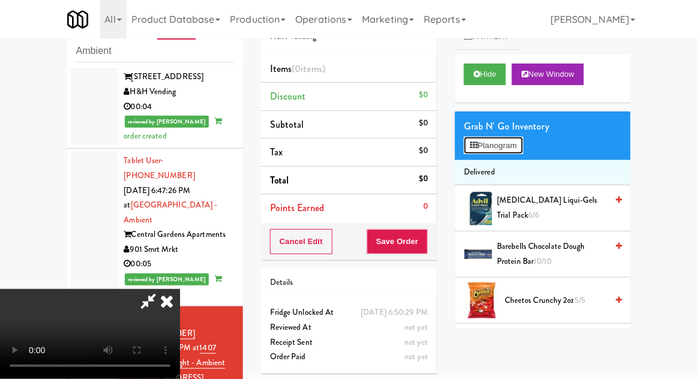
click at [501, 144] on button "Planogram" at bounding box center [493, 146] width 59 height 18
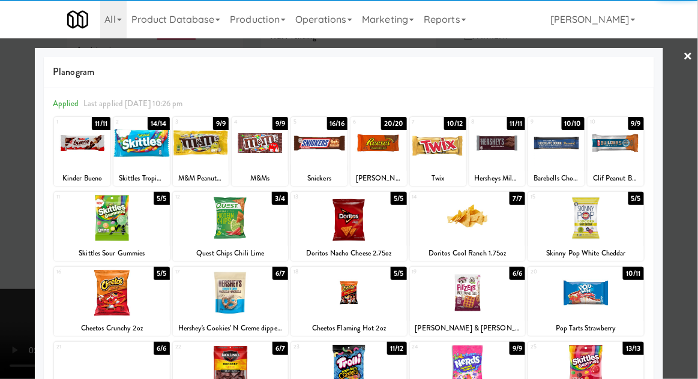
click at [199, 239] on div at bounding box center [231, 218] width 116 height 46
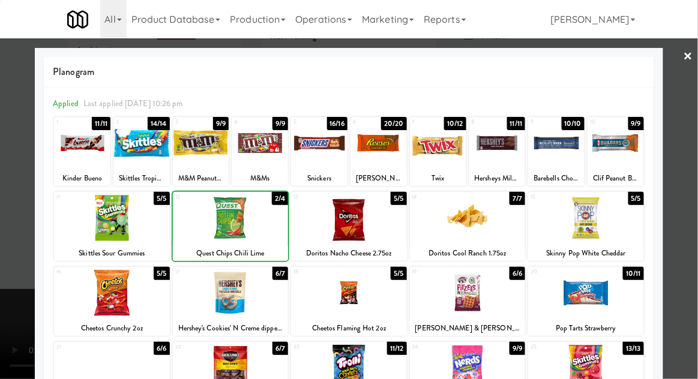
click at [686, 234] on div at bounding box center [349, 189] width 698 height 379
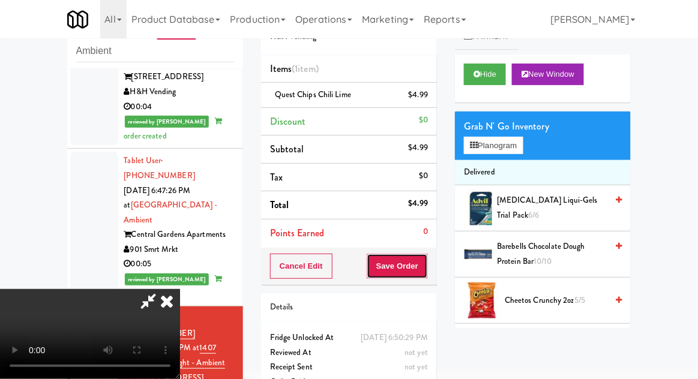
click at [427, 265] on button "Save Order" at bounding box center [397, 266] width 61 height 25
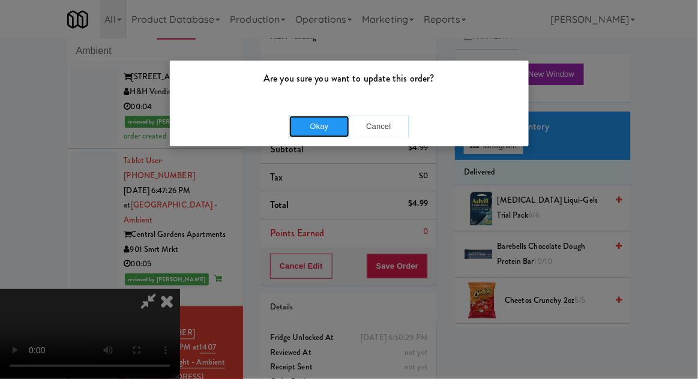
click at [306, 116] on button "Okay" at bounding box center [319, 127] width 60 height 22
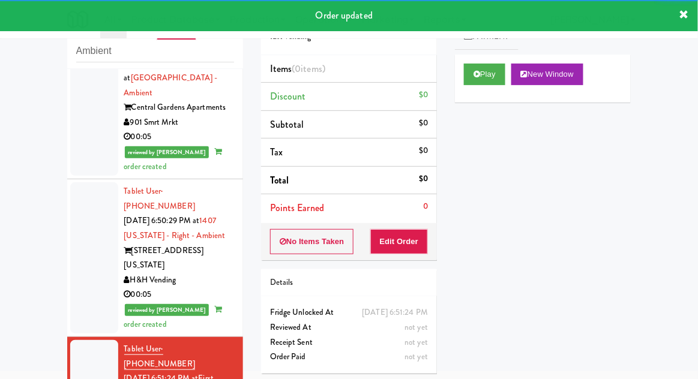
scroll to position [1538, 0]
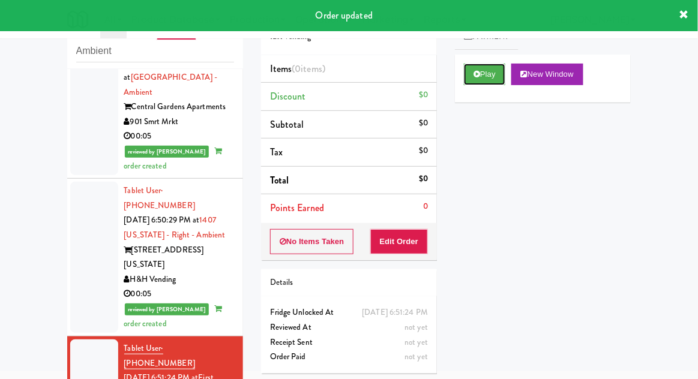
click at [486, 77] on button "Play" at bounding box center [484, 75] width 41 height 22
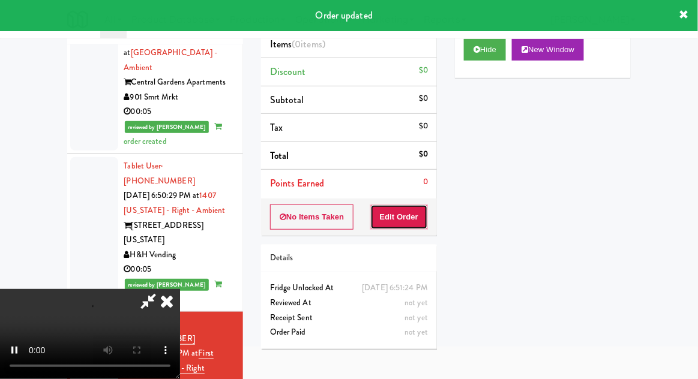
click at [411, 207] on button "Edit Order" at bounding box center [399, 217] width 58 height 25
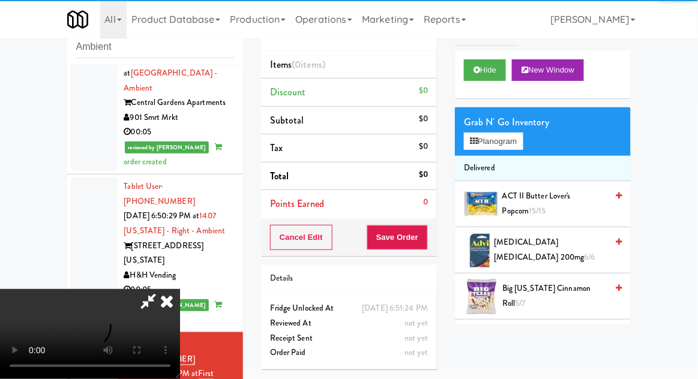
scroll to position [46, 0]
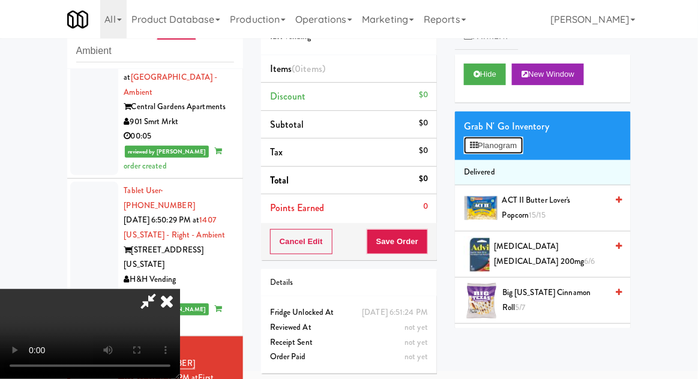
click at [504, 151] on button "Planogram" at bounding box center [493, 146] width 59 height 18
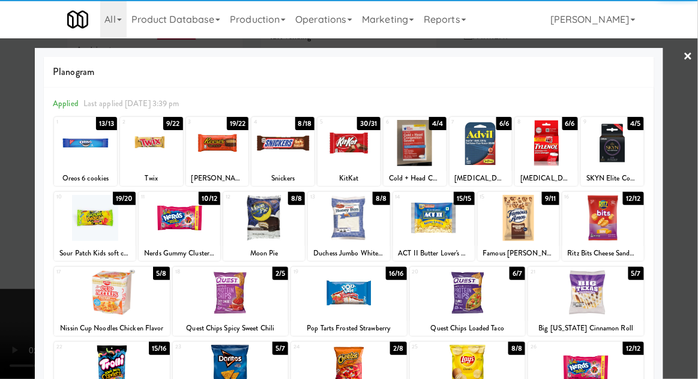
click at [84, 236] on div at bounding box center [95, 218] width 82 height 46
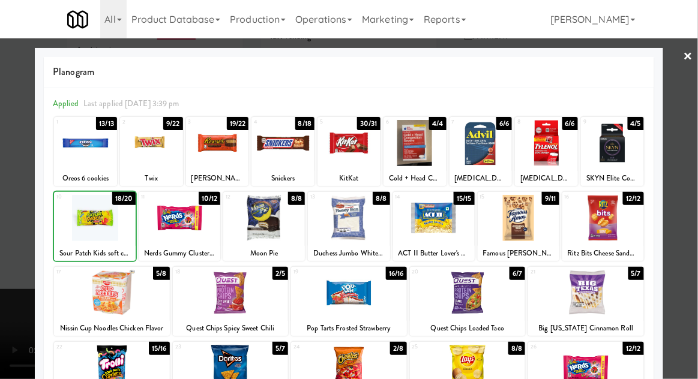
click at [693, 238] on div at bounding box center [349, 189] width 698 height 379
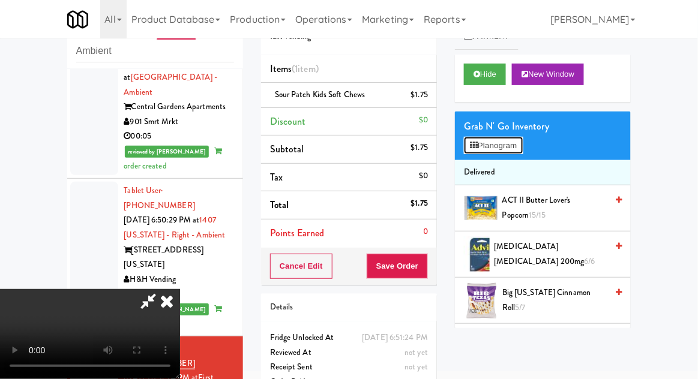
click at [510, 151] on button "Planogram" at bounding box center [493, 146] width 59 height 18
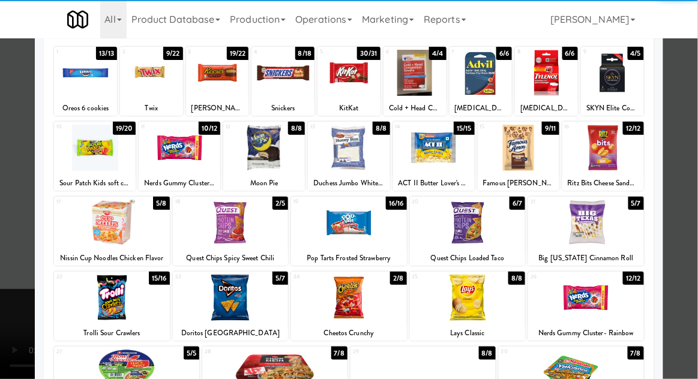
scroll to position [71, 0]
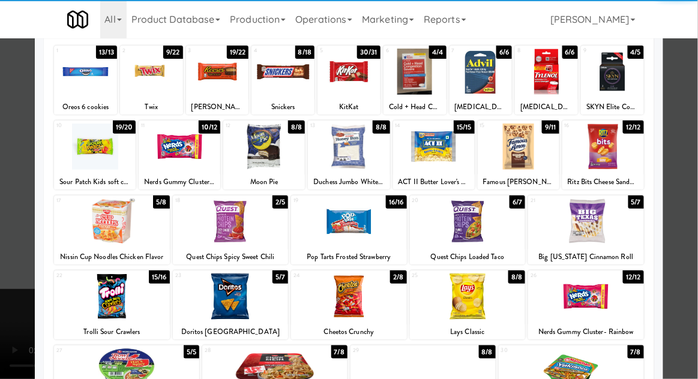
click at [609, 298] on div at bounding box center [586, 297] width 116 height 46
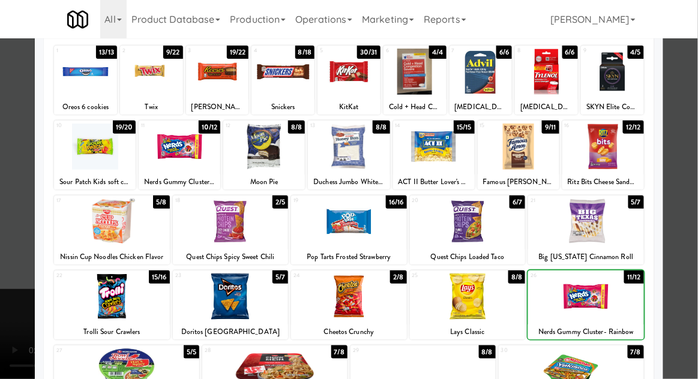
click at [689, 280] on div at bounding box center [349, 189] width 698 height 379
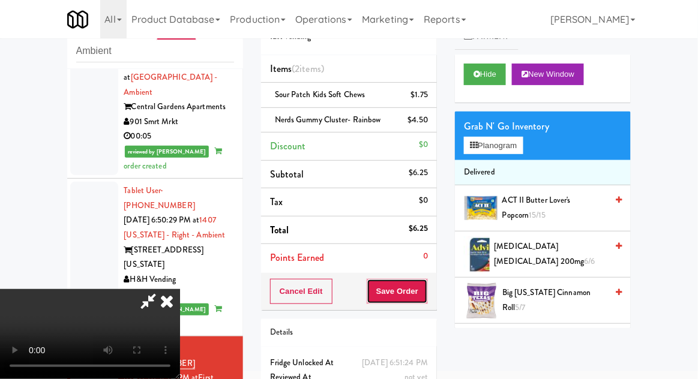
click at [424, 296] on button "Save Order" at bounding box center [397, 291] width 61 height 25
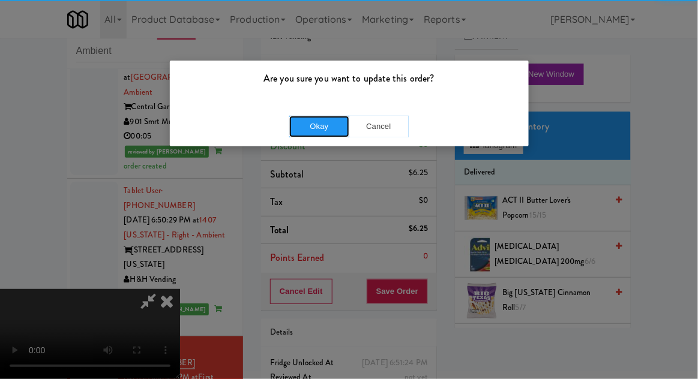
click at [303, 117] on button "Okay" at bounding box center [319, 127] width 60 height 22
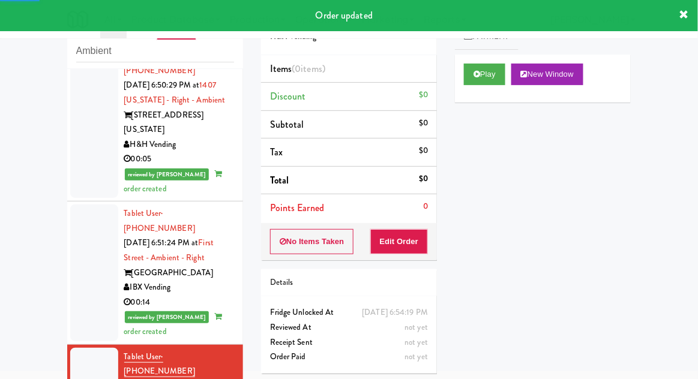
scroll to position [1676, 0]
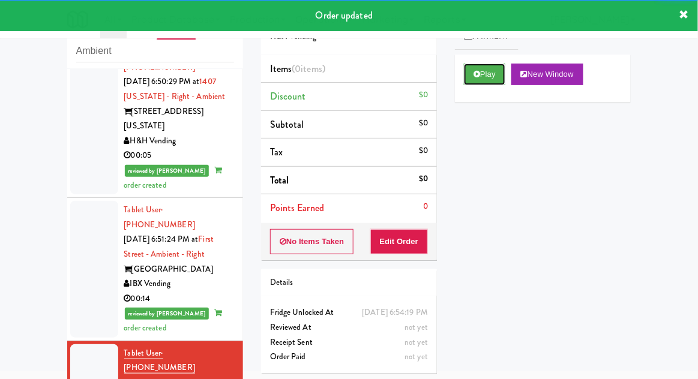
click at [492, 80] on button "Play" at bounding box center [484, 75] width 41 height 22
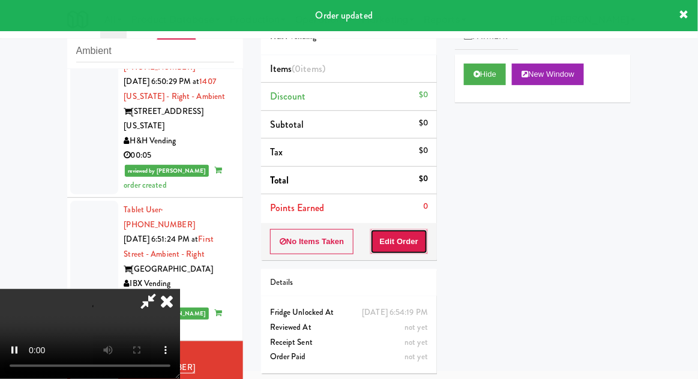
click at [424, 243] on button "Edit Order" at bounding box center [399, 241] width 58 height 25
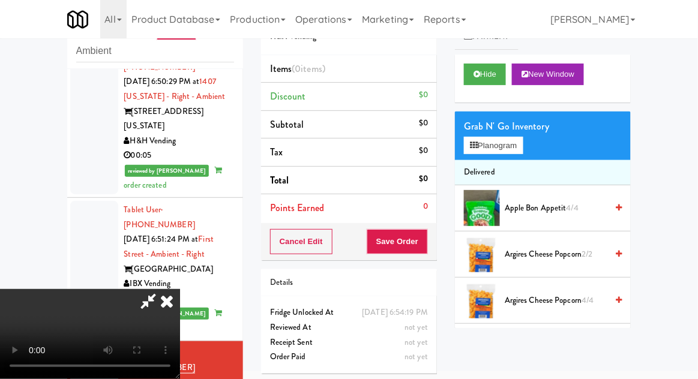
scroll to position [0, 0]
click at [505, 151] on button "Planogram" at bounding box center [493, 146] width 59 height 18
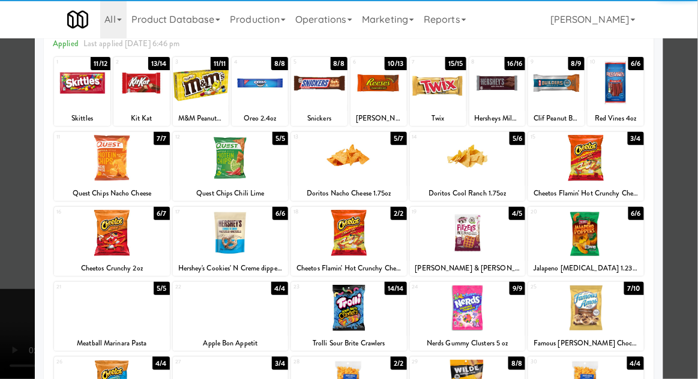
scroll to position [61, 0]
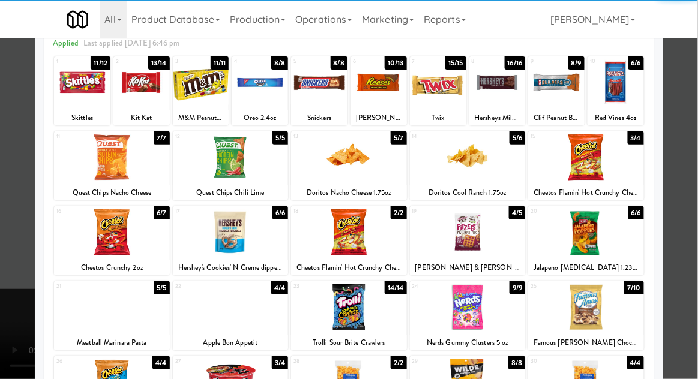
click at [204, 160] on div at bounding box center [231, 157] width 116 height 46
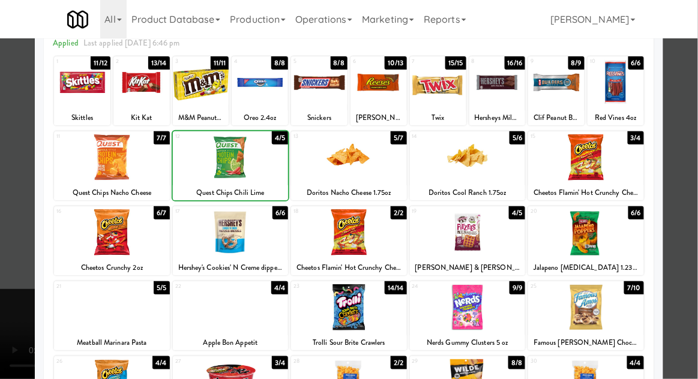
click at [695, 228] on div at bounding box center [349, 189] width 698 height 379
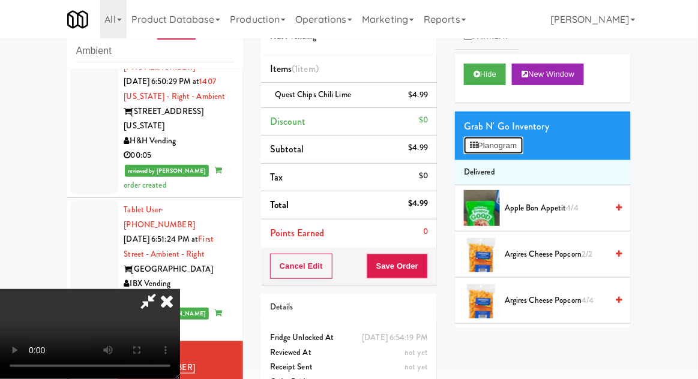
click at [509, 138] on button "Planogram" at bounding box center [493, 146] width 59 height 18
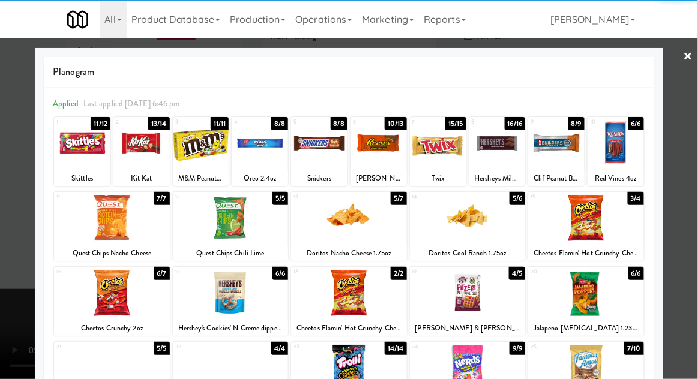
click at [96, 221] on div at bounding box center [112, 218] width 116 height 46
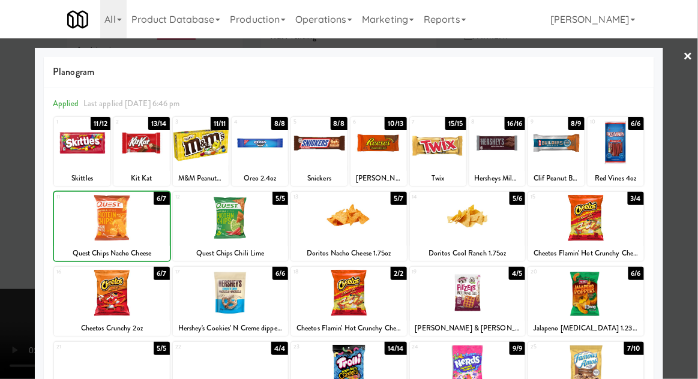
click at [697, 234] on div at bounding box center [349, 189] width 698 height 379
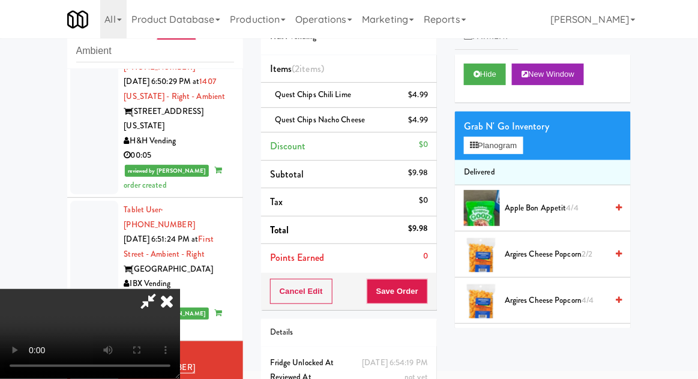
scroll to position [44, 0]
click at [424, 297] on button "Save Order" at bounding box center [397, 291] width 61 height 25
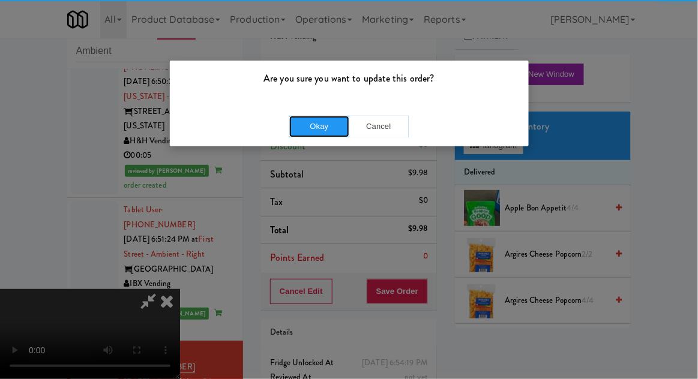
click at [307, 134] on button "Okay" at bounding box center [319, 127] width 60 height 22
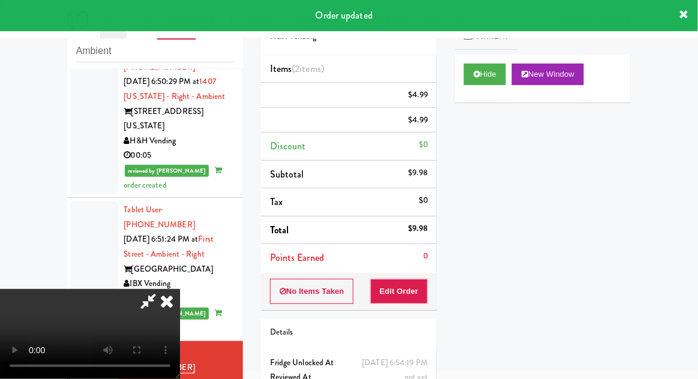
scroll to position [0, 0]
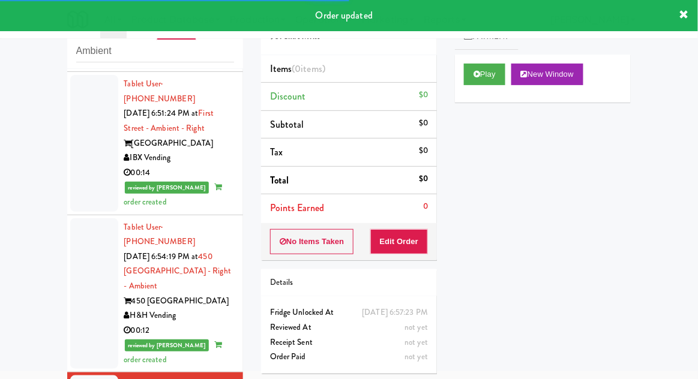
scroll to position [1804, 0]
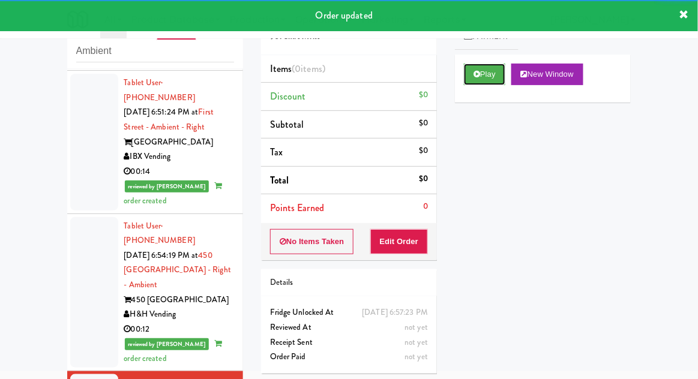
click at [488, 73] on button "Play" at bounding box center [484, 75] width 41 height 22
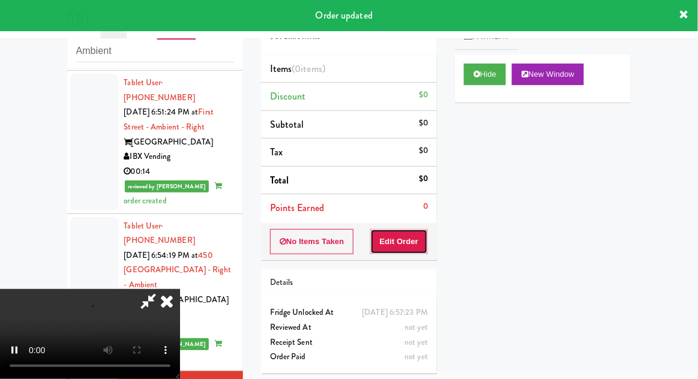
click at [413, 249] on button "Edit Order" at bounding box center [399, 241] width 58 height 25
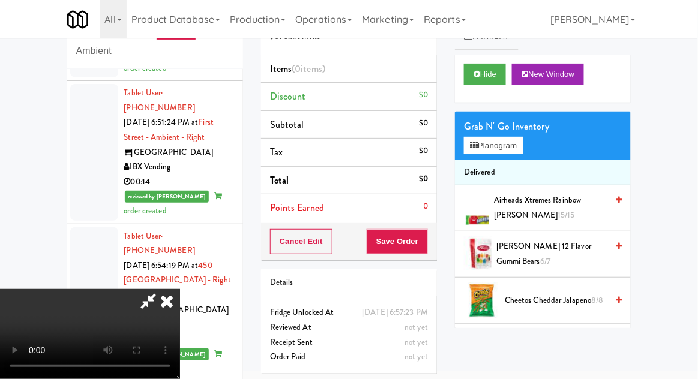
scroll to position [1798, 0]
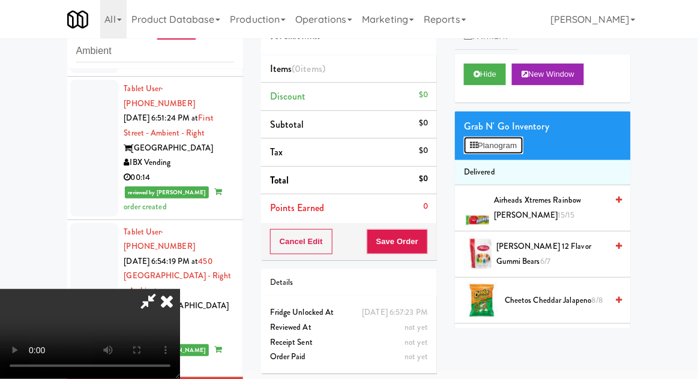
click at [503, 140] on button "Planogram" at bounding box center [493, 146] width 59 height 18
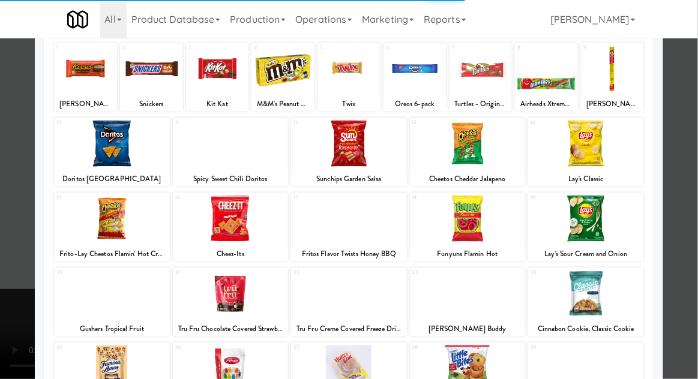
scroll to position [76, 0]
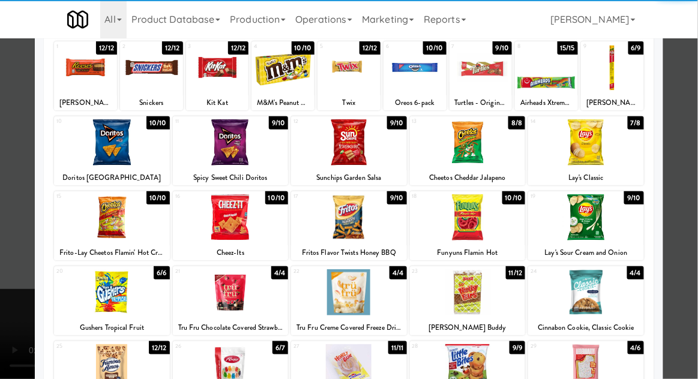
click at [611, 293] on div at bounding box center [586, 293] width 116 height 46
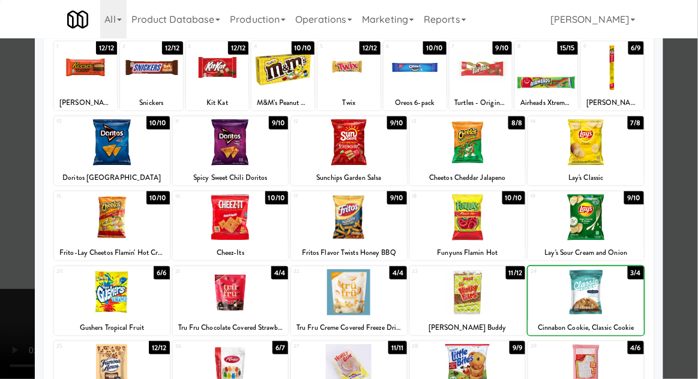
click at [695, 287] on div at bounding box center [349, 189] width 698 height 379
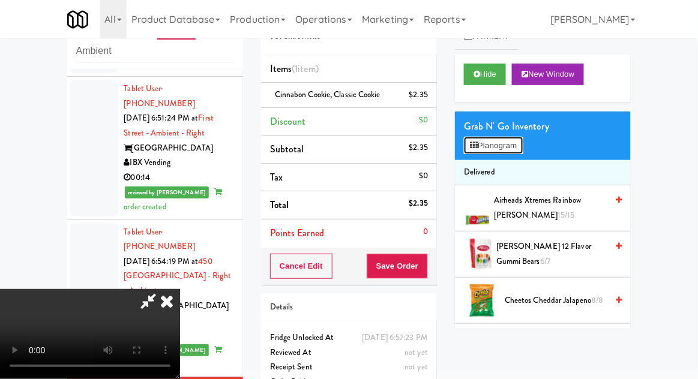
click at [511, 147] on button "Planogram" at bounding box center [493, 146] width 59 height 18
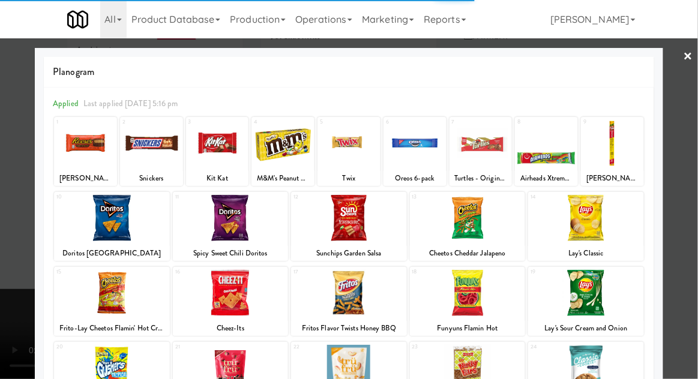
click at [420, 159] on div at bounding box center [415, 143] width 63 height 46
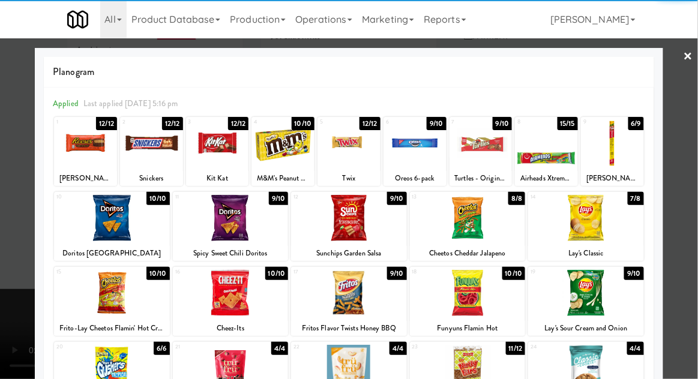
click at [4, 275] on div at bounding box center [349, 189] width 698 height 379
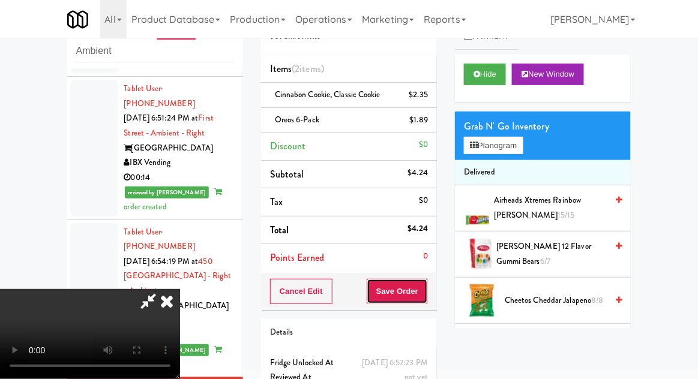
click at [423, 300] on button "Save Order" at bounding box center [397, 291] width 61 height 25
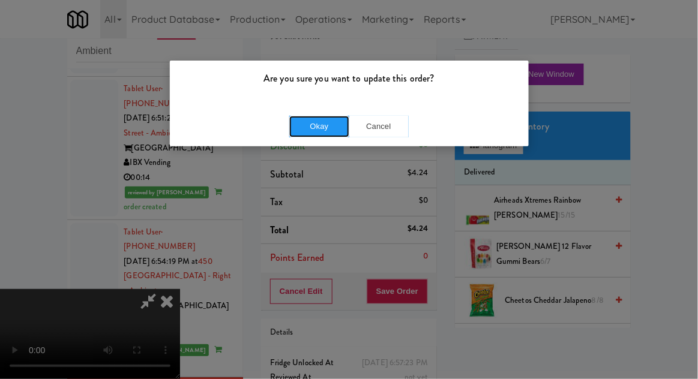
click at [297, 123] on button "Okay" at bounding box center [319, 127] width 60 height 22
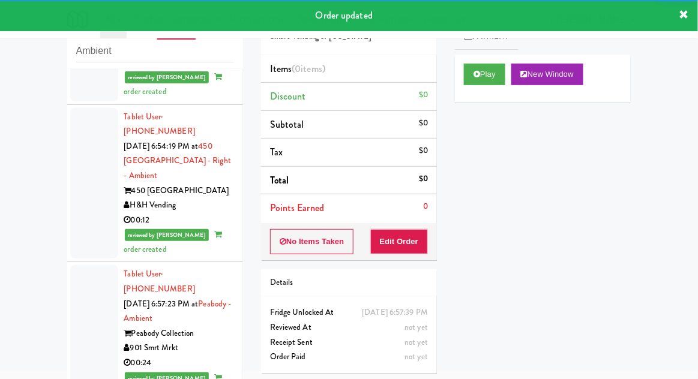
scroll to position [1919, 0]
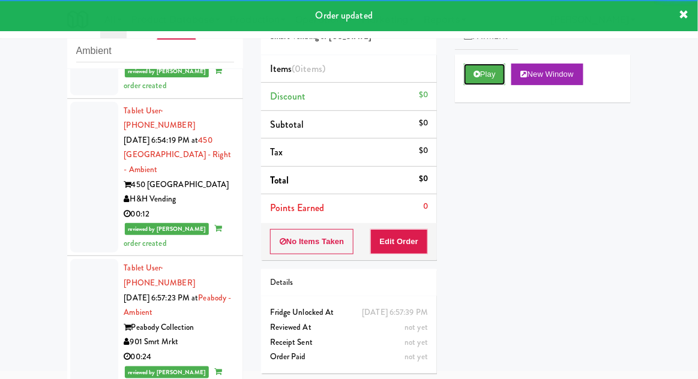
click at [482, 76] on button "Play" at bounding box center [484, 75] width 41 height 22
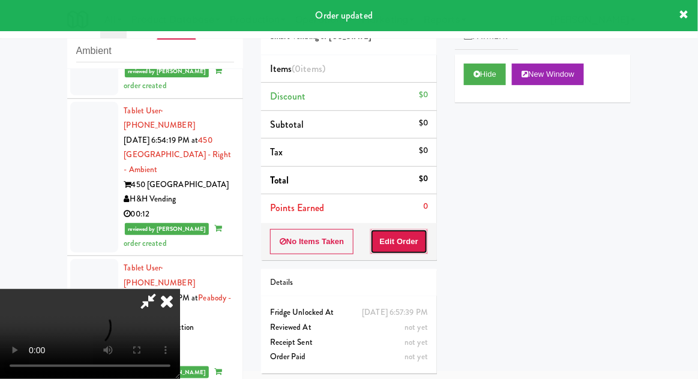
click at [414, 241] on button "Edit Order" at bounding box center [399, 241] width 58 height 25
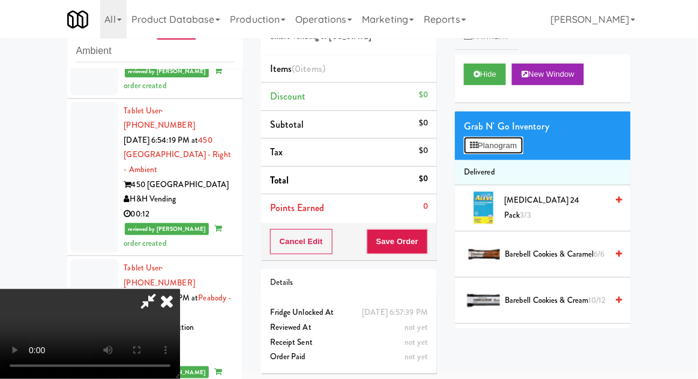
click at [521, 146] on button "Planogram" at bounding box center [493, 146] width 59 height 18
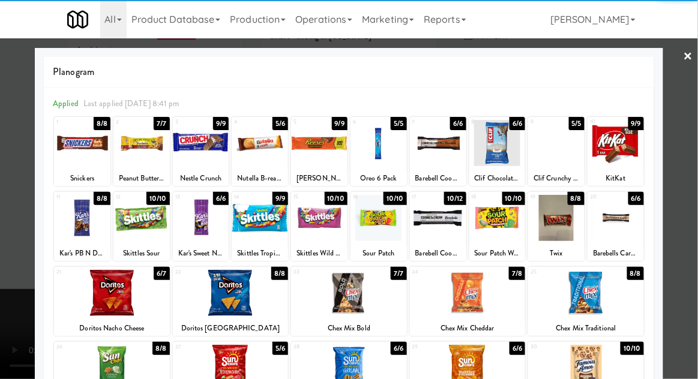
click at [623, 227] on div at bounding box center [616, 218] width 56 height 46
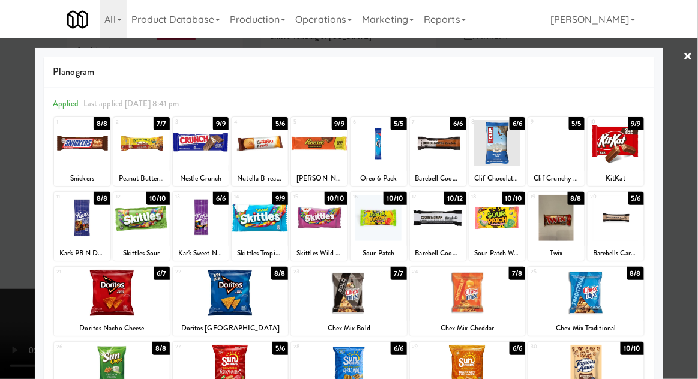
click at [687, 217] on div at bounding box center [349, 189] width 698 height 379
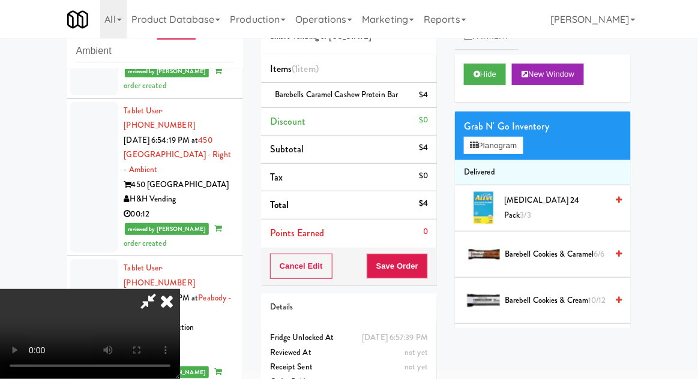
click at [520, 126] on div "Grab N' Go Inventory" at bounding box center [543, 127] width 158 height 18
click at [510, 149] on button "Planogram" at bounding box center [493, 146] width 59 height 18
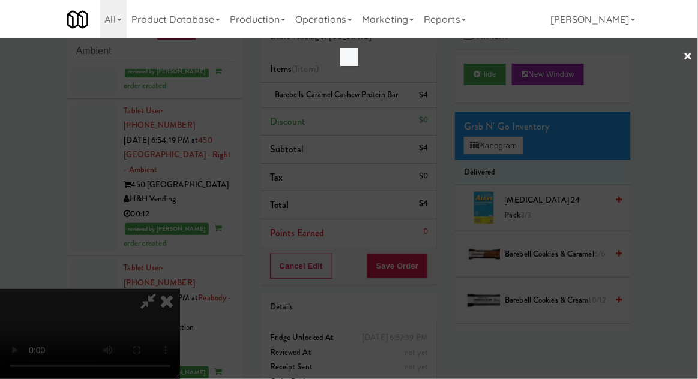
click at [524, 145] on div at bounding box center [349, 189] width 698 height 379
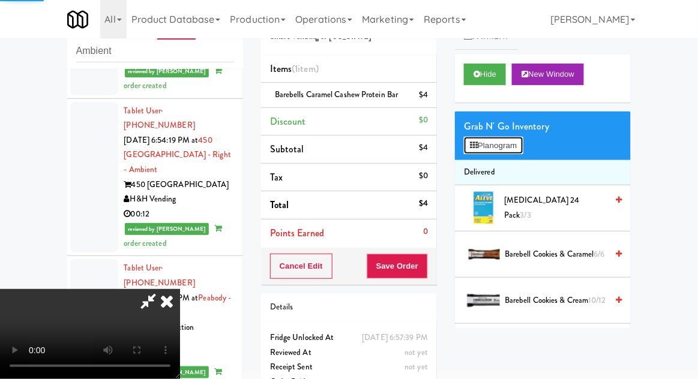
click at [523, 145] on button "Planogram" at bounding box center [493, 146] width 59 height 18
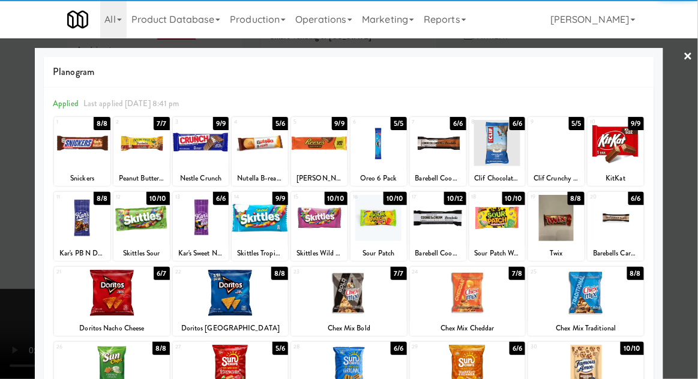
click at [200, 156] on div at bounding box center [201, 143] width 56 height 46
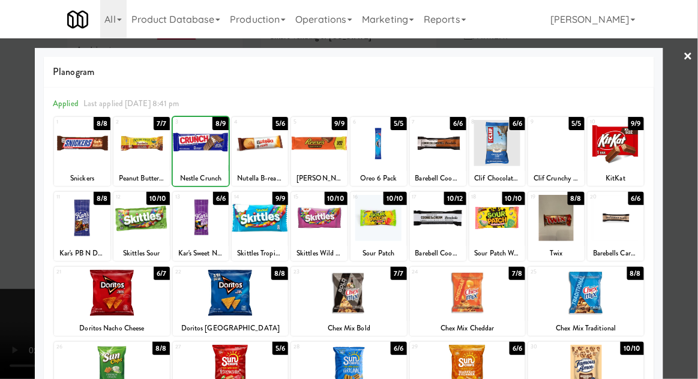
click at [692, 218] on div at bounding box center [349, 189] width 698 height 379
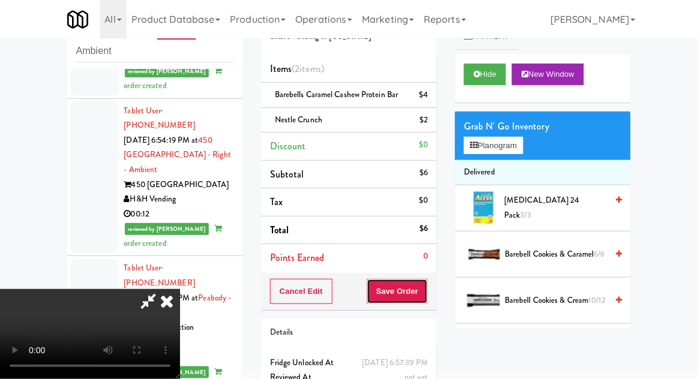
click at [426, 301] on button "Save Order" at bounding box center [397, 291] width 61 height 25
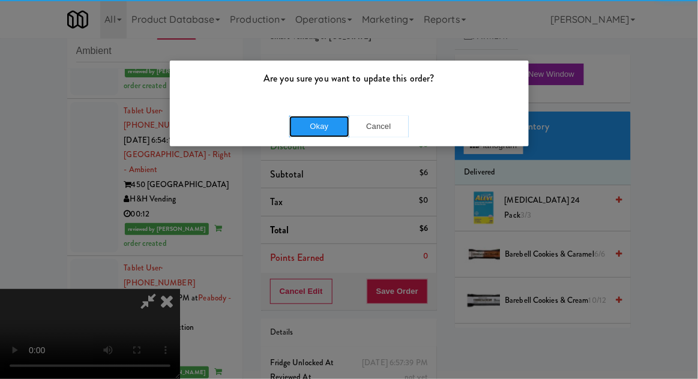
click at [311, 136] on button "Okay" at bounding box center [319, 127] width 60 height 22
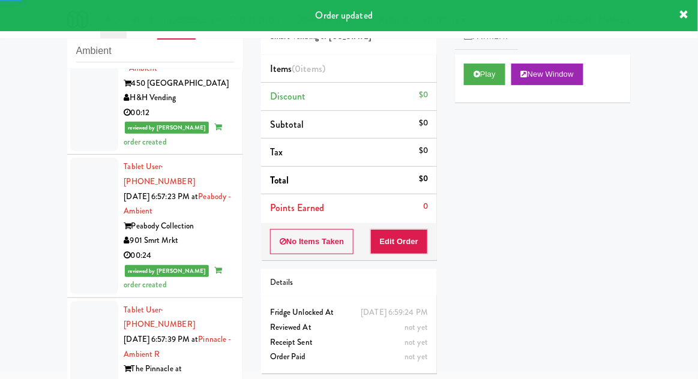
scroll to position [2048, 0]
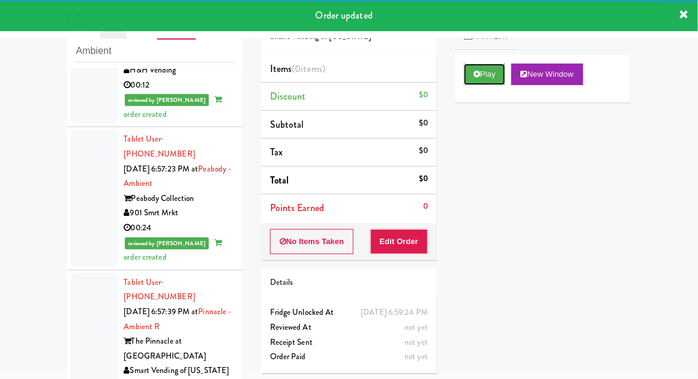
click at [497, 78] on button "Play" at bounding box center [484, 75] width 41 height 22
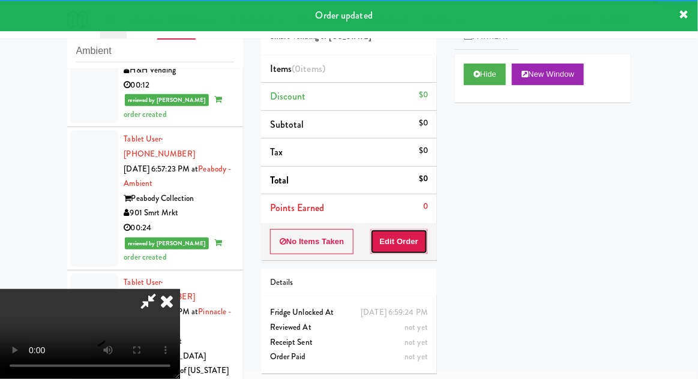
click at [413, 229] on button "Edit Order" at bounding box center [399, 241] width 58 height 25
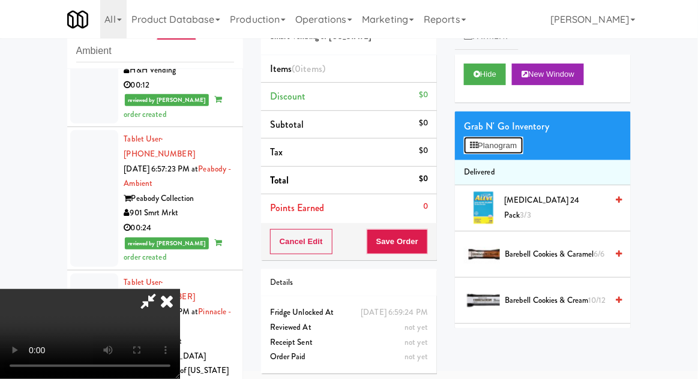
click at [504, 145] on button "Planogram" at bounding box center [493, 146] width 59 height 18
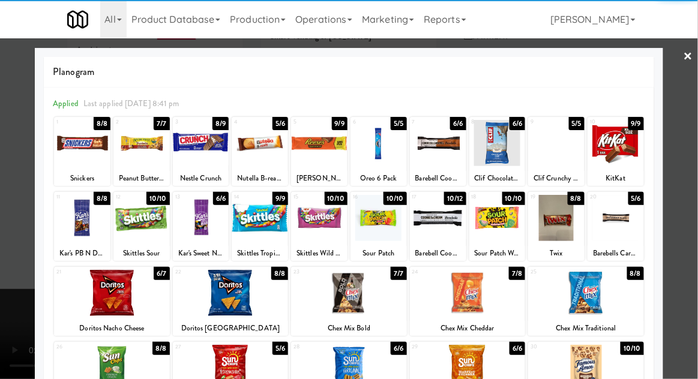
click at [627, 154] on div at bounding box center [616, 143] width 56 height 46
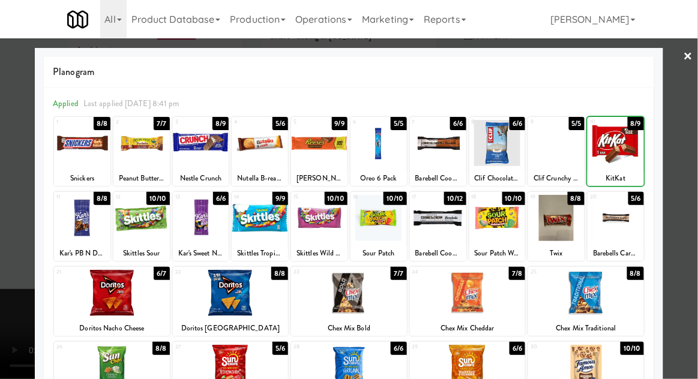
click at [630, 152] on div at bounding box center [616, 143] width 56 height 46
click at [688, 157] on div at bounding box center [349, 189] width 698 height 379
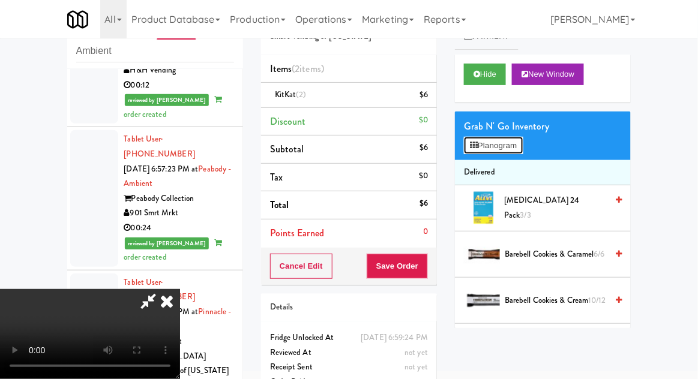
click at [519, 148] on button "Planogram" at bounding box center [493, 146] width 59 height 18
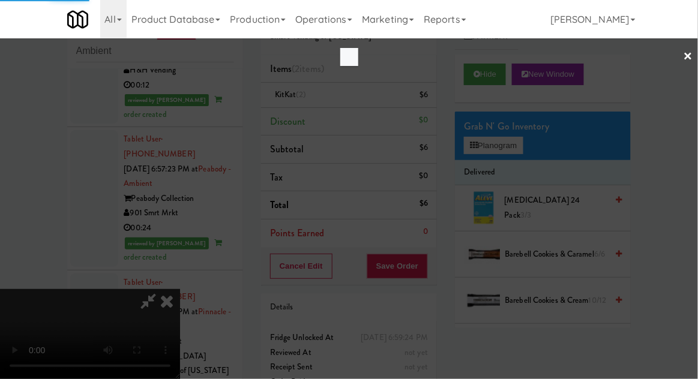
click at [692, 41] on link "×" at bounding box center [689, 56] width 10 height 37
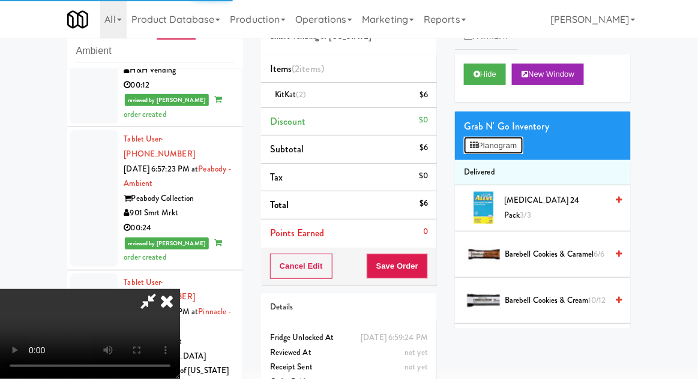
click at [521, 152] on button "Planogram" at bounding box center [493, 146] width 59 height 18
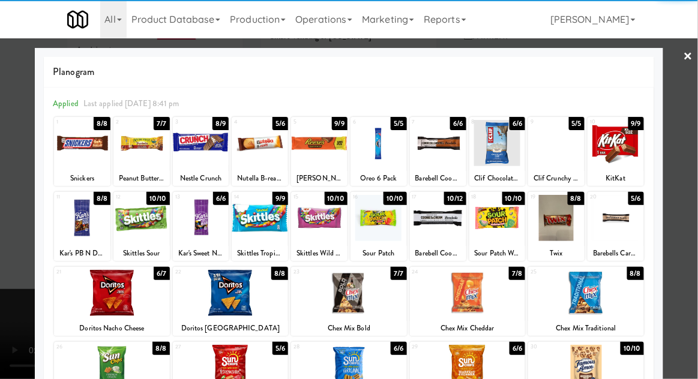
click at [201, 156] on div at bounding box center [201, 143] width 56 height 46
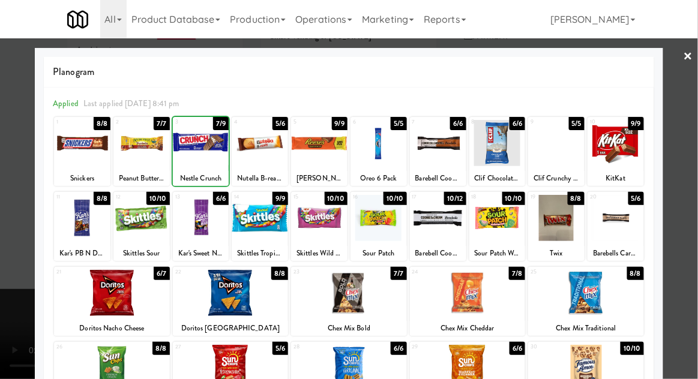
click at [199, 164] on div at bounding box center [201, 143] width 56 height 46
click at [697, 199] on div at bounding box center [349, 189] width 698 height 379
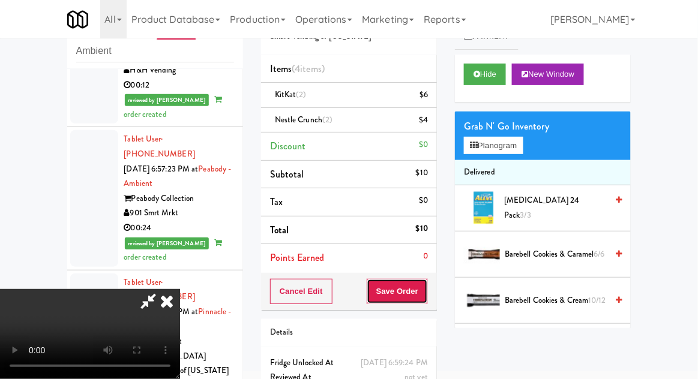
click at [427, 293] on button "Save Order" at bounding box center [397, 291] width 61 height 25
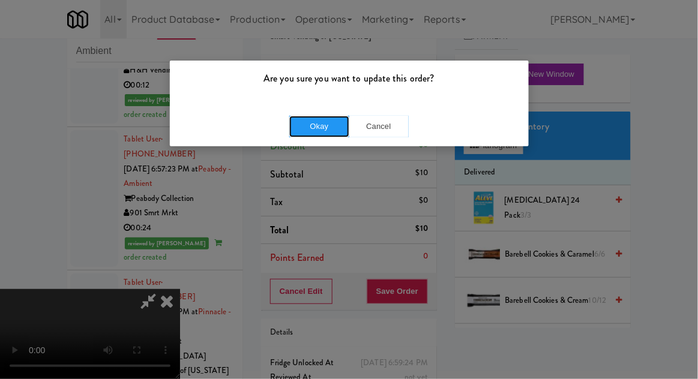
click at [298, 131] on button "Okay" at bounding box center [319, 127] width 60 height 22
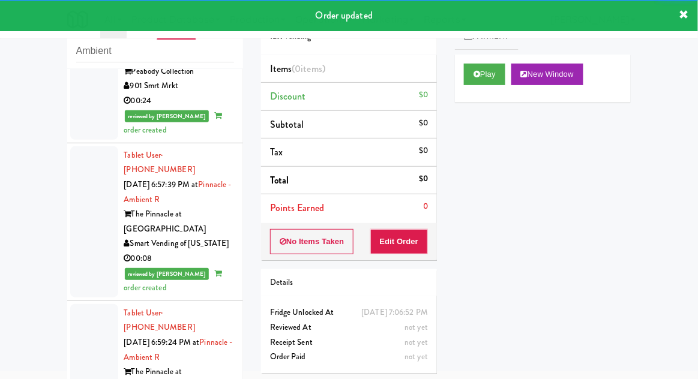
scroll to position [2176, 0]
click at [495, 73] on button "Play" at bounding box center [484, 75] width 41 height 22
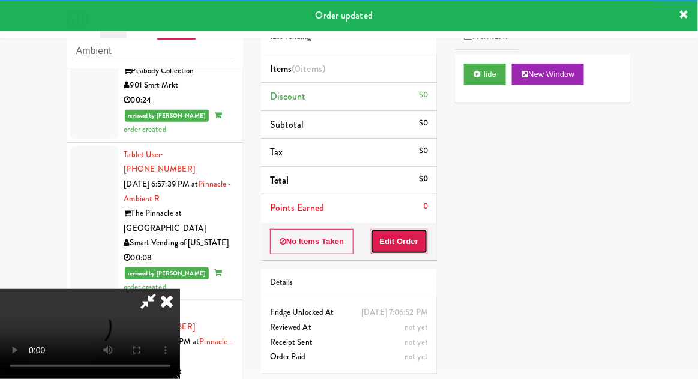
click at [407, 235] on button "Edit Order" at bounding box center [399, 241] width 58 height 25
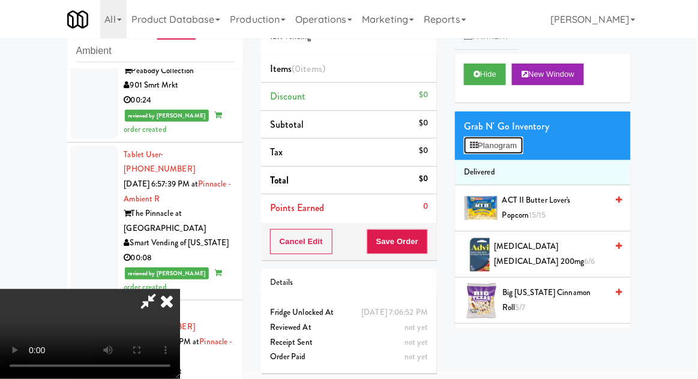
click at [515, 151] on button "Planogram" at bounding box center [493, 146] width 59 height 18
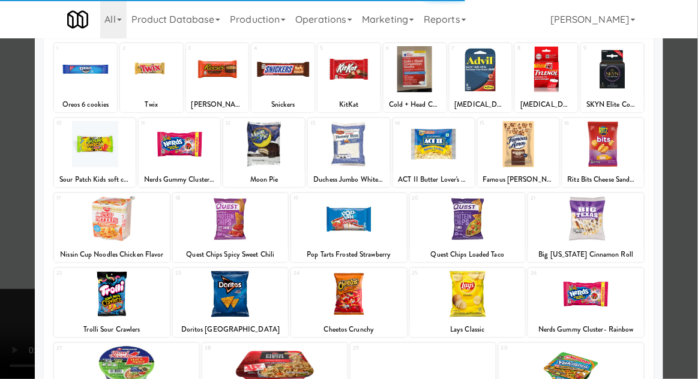
scroll to position [74, 0]
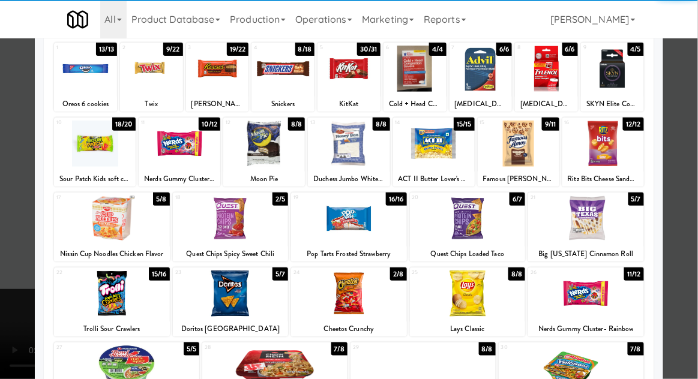
click at [205, 297] on div at bounding box center [231, 294] width 116 height 46
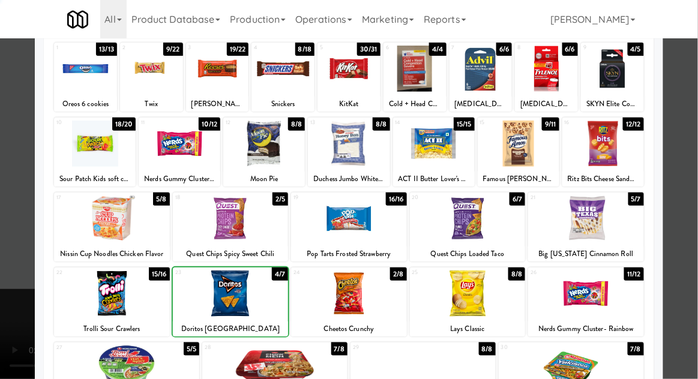
click at [689, 268] on div at bounding box center [349, 189] width 698 height 379
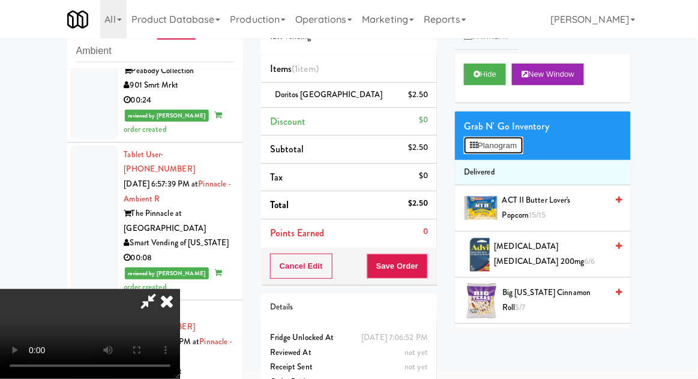
click at [518, 147] on button "Planogram" at bounding box center [493, 146] width 59 height 18
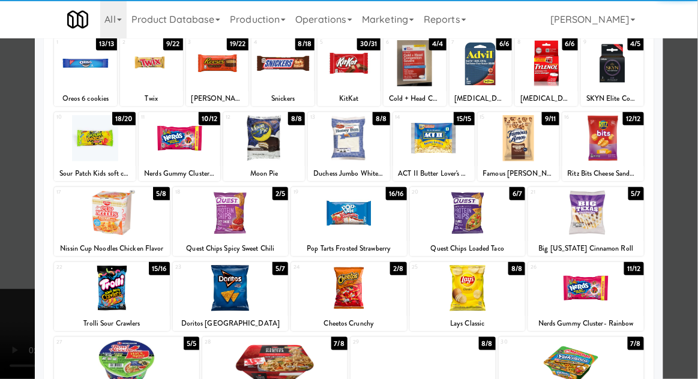
scroll to position [84, 0]
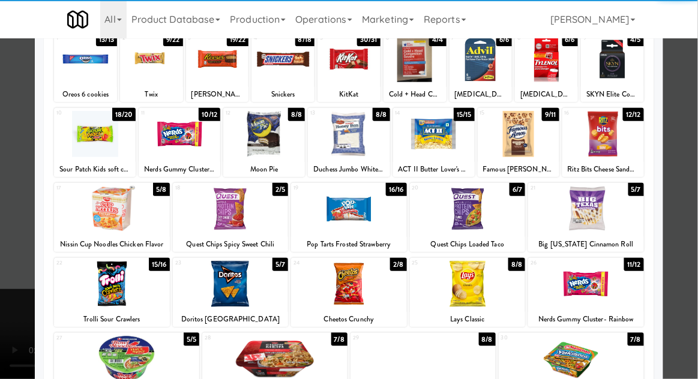
click at [609, 286] on div at bounding box center [586, 284] width 116 height 46
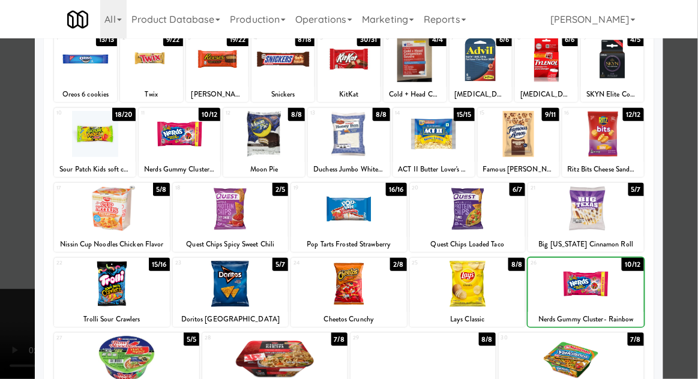
click at [686, 277] on div at bounding box center [349, 189] width 698 height 379
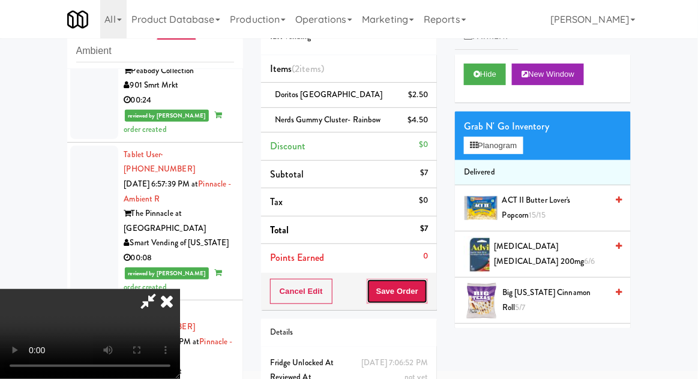
click at [424, 292] on button "Save Order" at bounding box center [397, 291] width 61 height 25
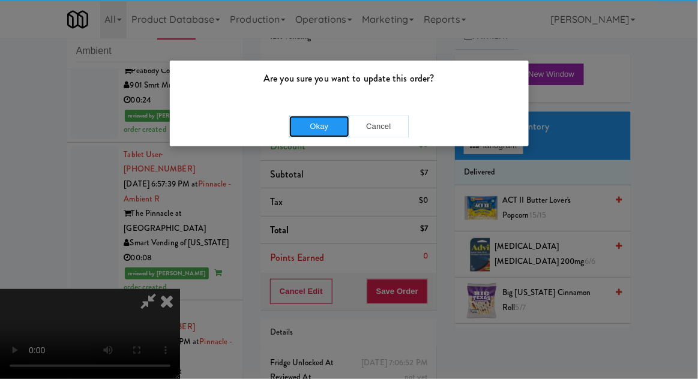
click at [302, 123] on button "Okay" at bounding box center [319, 127] width 60 height 22
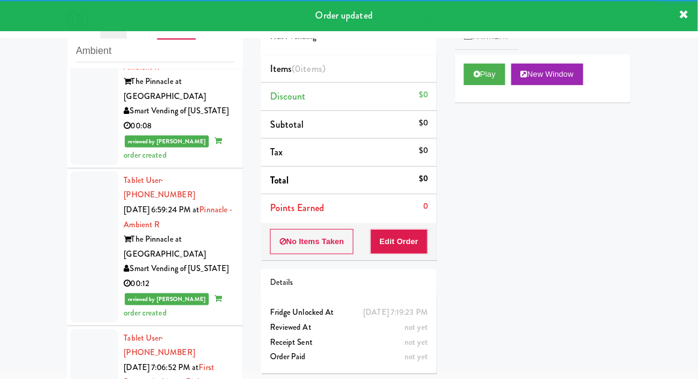
scroll to position [2309, 0]
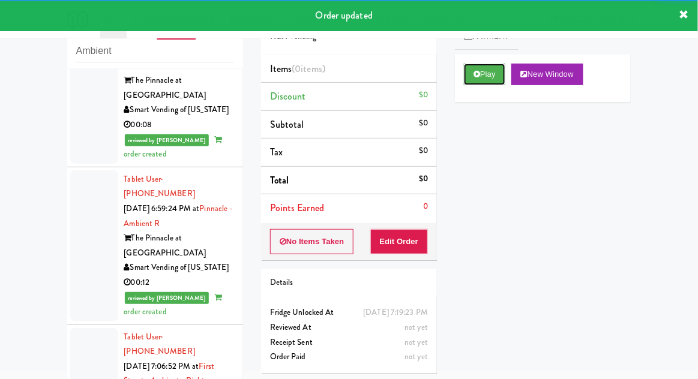
click at [492, 74] on button "Play" at bounding box center [484, 75] width 41 height 22
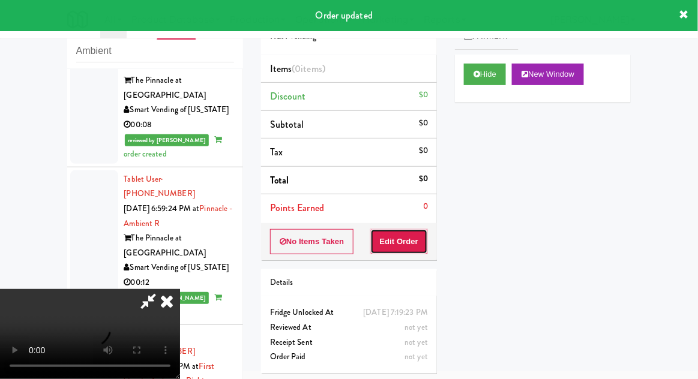
click at [412, 229] on button "Edit Order" at bounding box center [399, 241] width 58 height 25
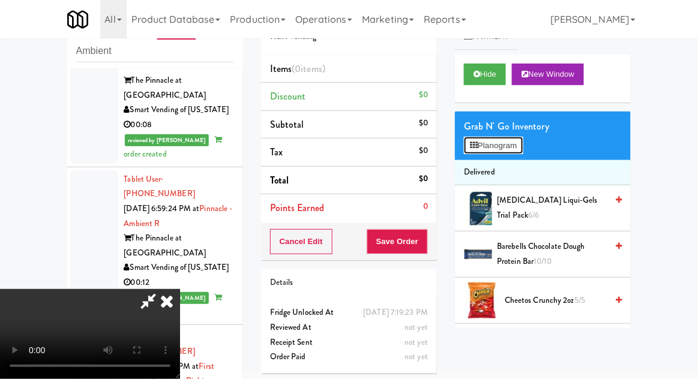
click at [505, 152] on button "Planogram" at bounding box center [493, 146] width 59 height 18
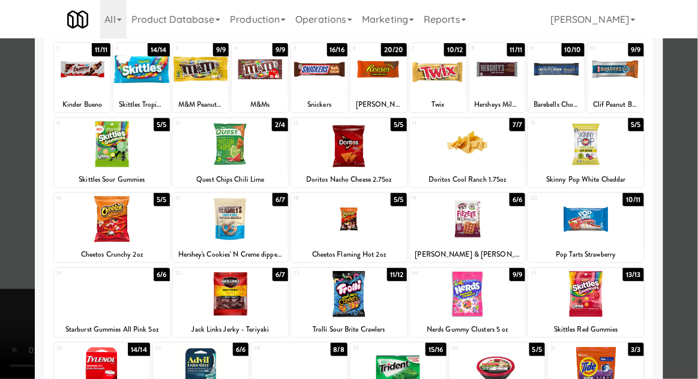
scroll to position [88, 0]
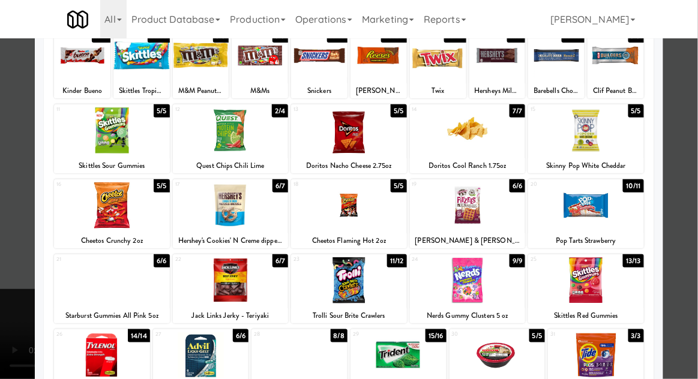
click at [385, 207] on div at bounding box center [349, 206] width 116 height 46
click at [8, 274] on div at bounding box center [349, 189] width 698 height 379
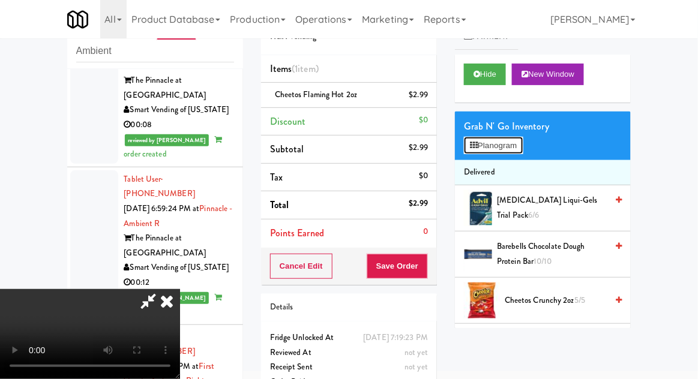
click at [509, 143] on button "Planogram" at bounding box center [493, 146] width 59 height 18
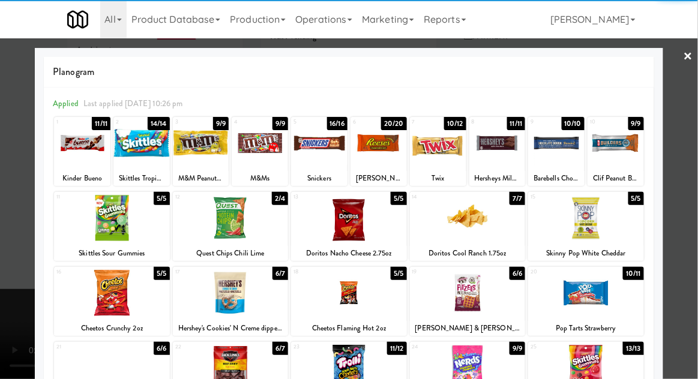
click at [500, 154] on div at bounding box center [498, 143] width 56 height 46
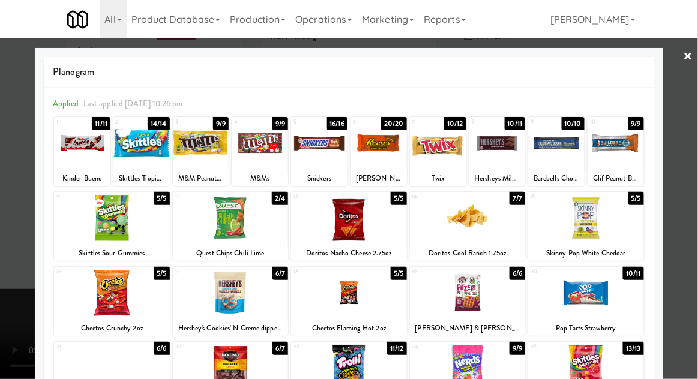
click at [13, 301] on div at bounding box center [349, 189] width 698 height 379
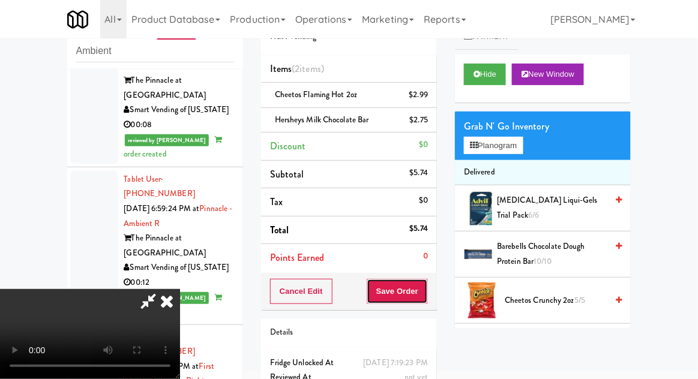
click at [427, 296] on button "Save Order" at bounding box center [397, 291] width 61 height 25
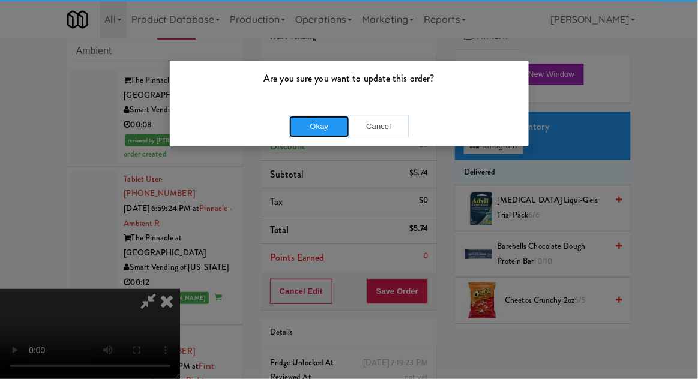
click at [307, 130] on button "Okay" at bounding box center [319, 127] width 60 height 22
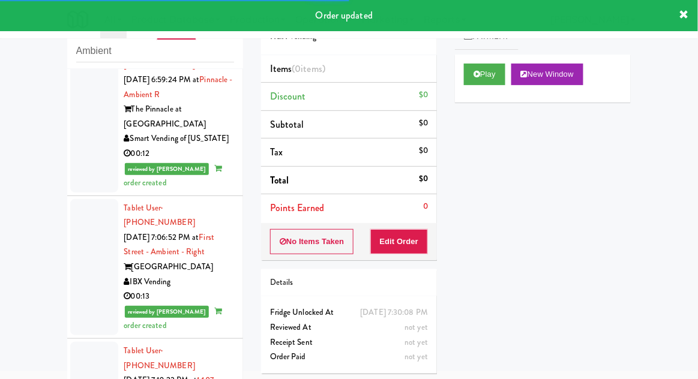
scroll to position [2442, 0]
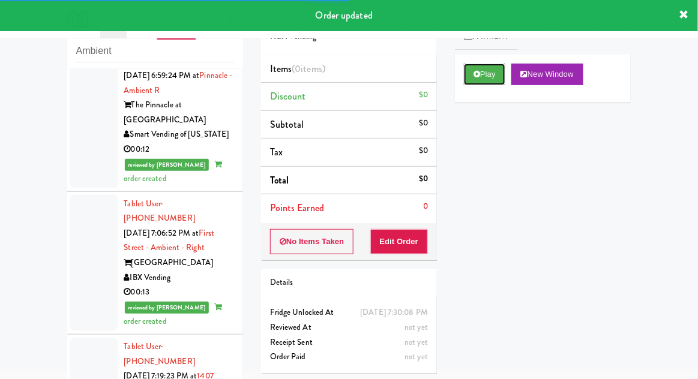
click at [495, 78] on button "Play" at bounding box center [484, 75] width 41 height 22
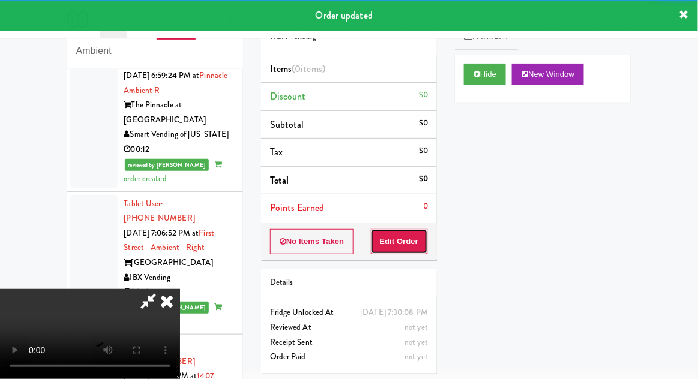
click at [411, 229] on button "Edit Order" at bounding box center [399, 241] width 58 height 25
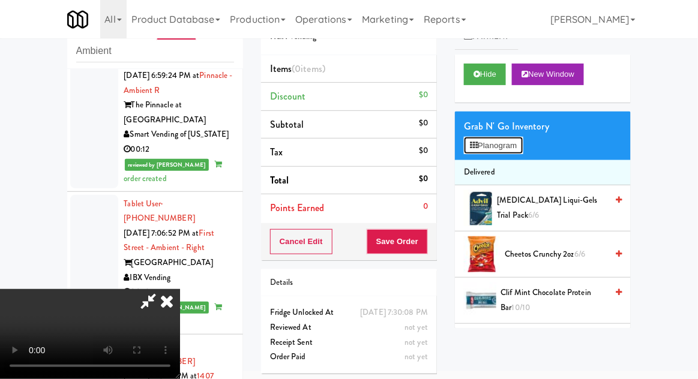
click at [523, 146] on button "Planogram" at bounding box center [493, 146] width 59 height 18
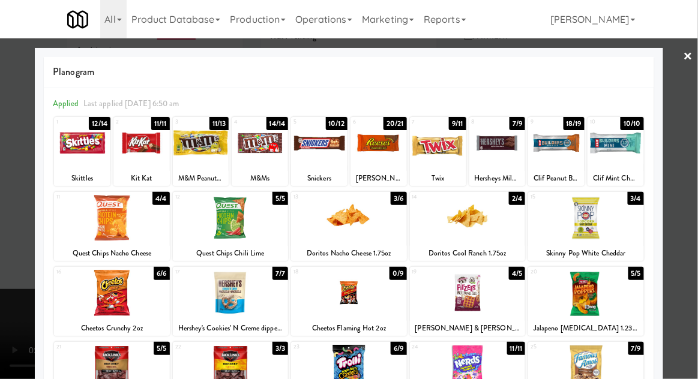
click at [324, 154] on div at bounding box center [319, 143] width 56 height 46
click at [10, 315] on div at bounding box center [349, 189] width 698 height 379
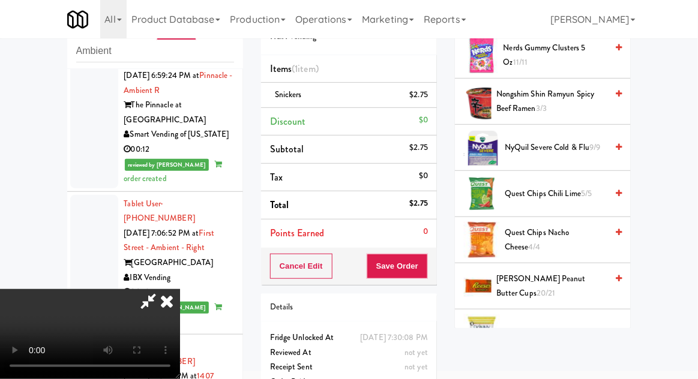
scroll to position [1009, 0]
click at [572, 271] on span "Reese's Peanut Butter Cups 20/21" at bounding box center [552, 285] width 110 height 29
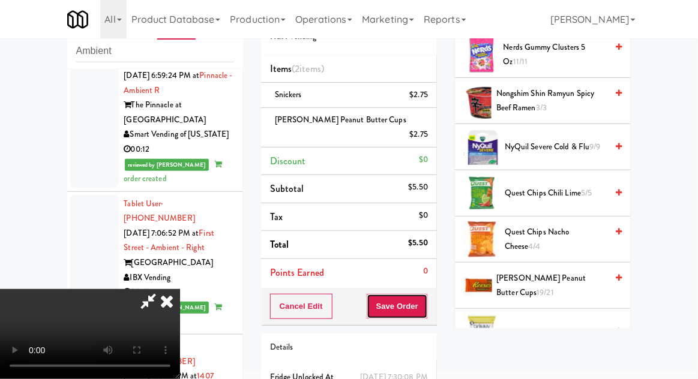
click at [428, 297] on button "Save Order" at bounding box center [397, 306] width 61 height 25
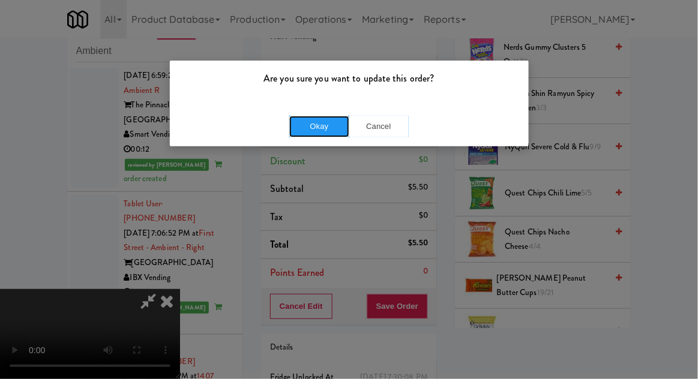
click at [293, 127] on button "Okay" at bounding box center [319, 127] width 60 height 22
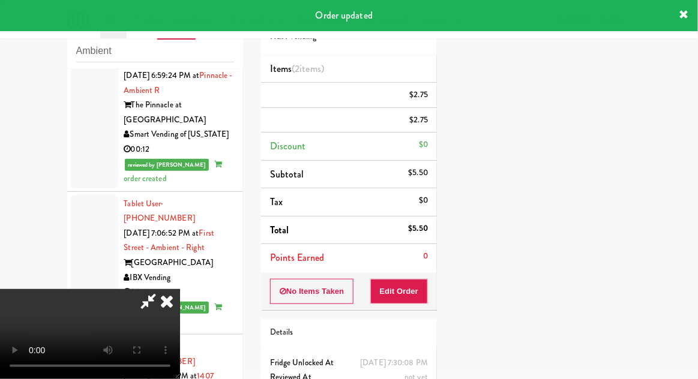
scroll to position [118, 0]
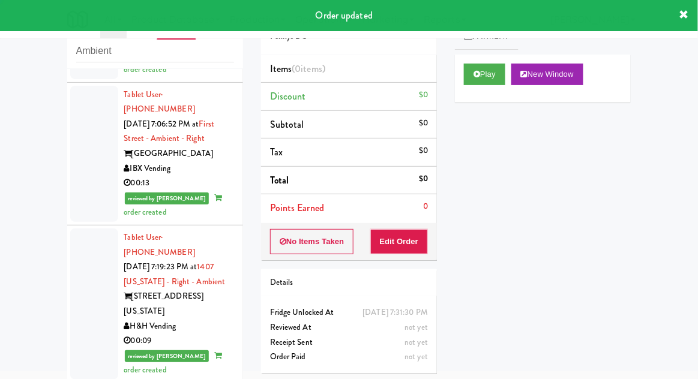
scroll to position [2553, 0]
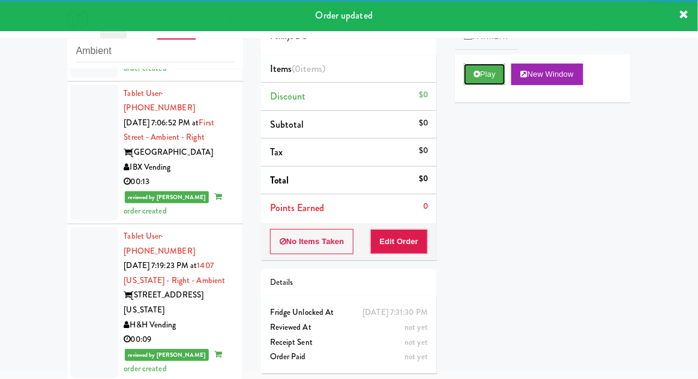
click at [488, 83] on button "Play" at bounding box center [484, 75] width 41 height 22
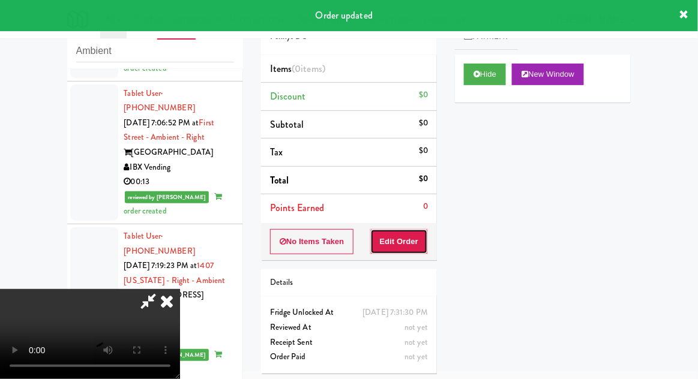
click at [421, 247] on button "Edit Order" at bounding box center [399, 241] width 58 height 25
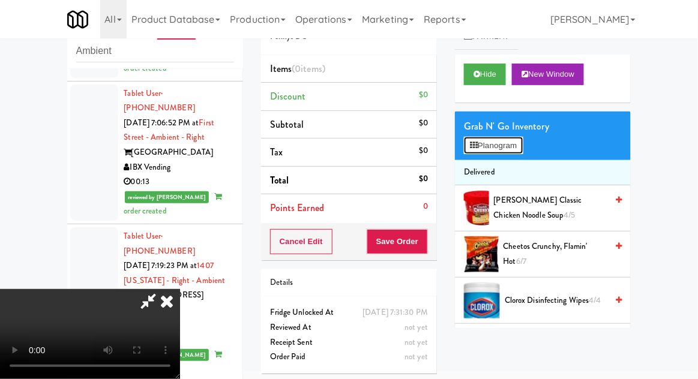
click at [510, 143] on button "Planogram" at bounding box center [493, 146] width 59 height 18
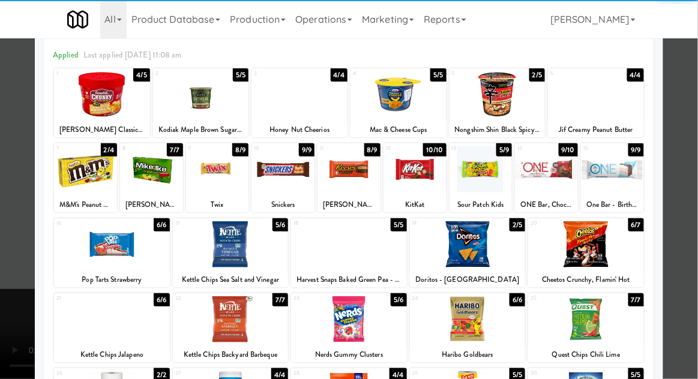
scroll to position [53, 0]
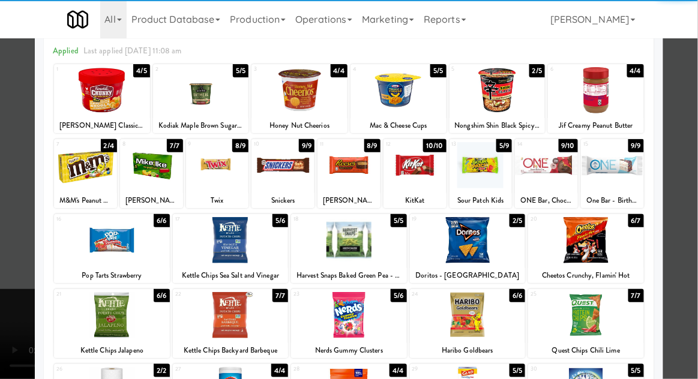
click at [208, 322] on div at bounding box center [231, 315] width 116 height 46
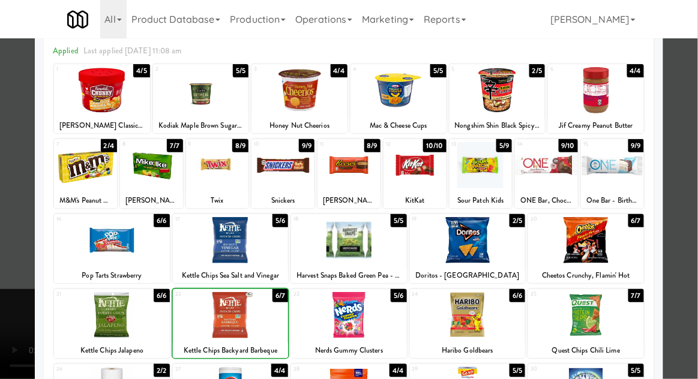
click at [683, 210] on div at bounding box center [349, 189] width 698 height 379
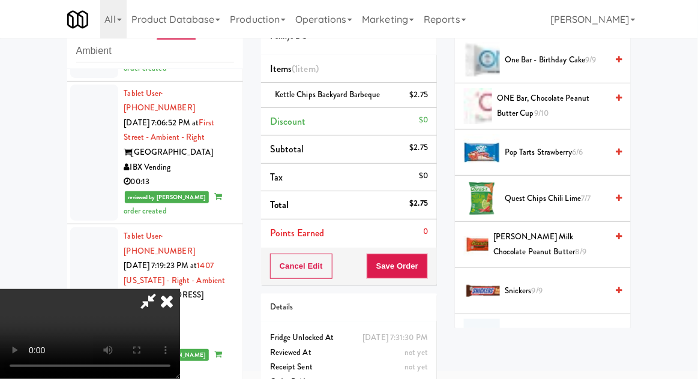
scroll to position [1073, 0]
click at [557, 252] on span "Reese's Milk Chocolate Peanut Butter 8/9" at bounding box center [550, 243] width 113 height 29
click at [561, 249] on span "Reese's Milk Chocolate Peanut Butter 8/9" at bounding box center [550, 243] width 113 height 29
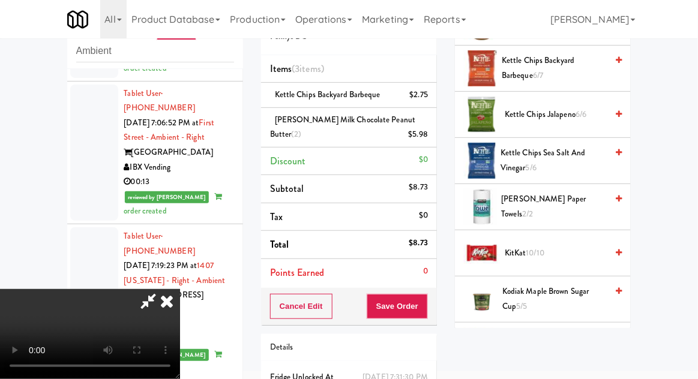
scroll to position [548, 0]
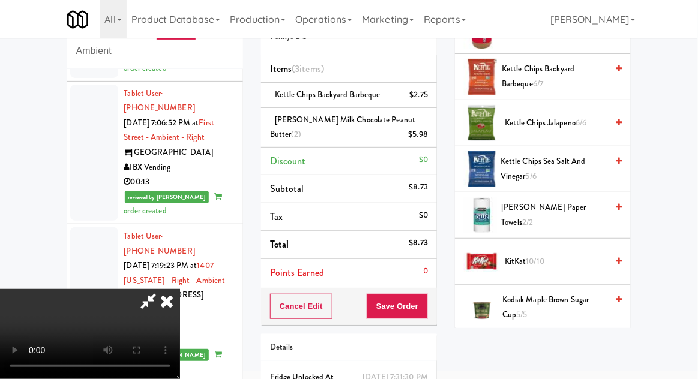
click at [550, 255] on span "KitKat 10/10" at bounding box center [556, 262] width 102 height 15
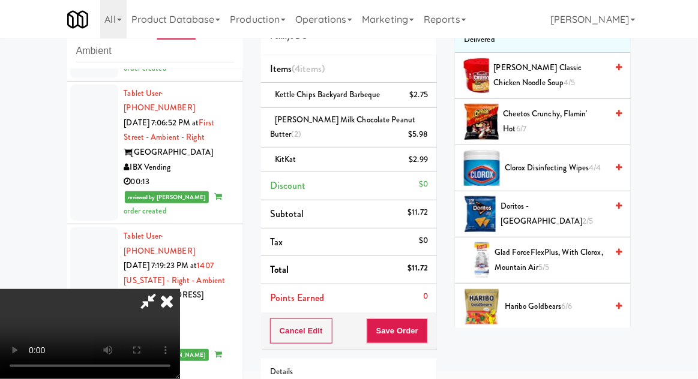
scroll to position [131, 0]
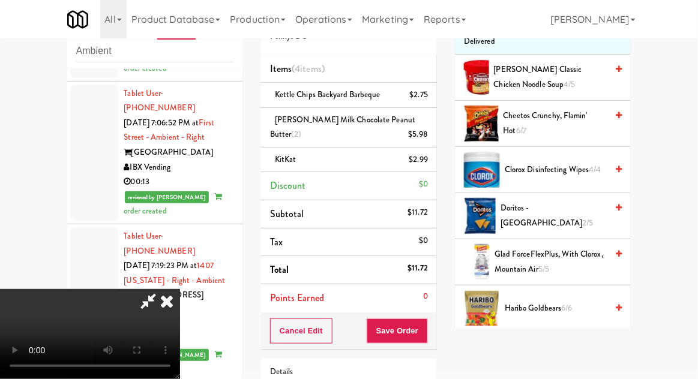
click at [581, 222] on span "Doritos - Cool Ranch 2/5" at bounding box center [554, 215] width 106 height 29
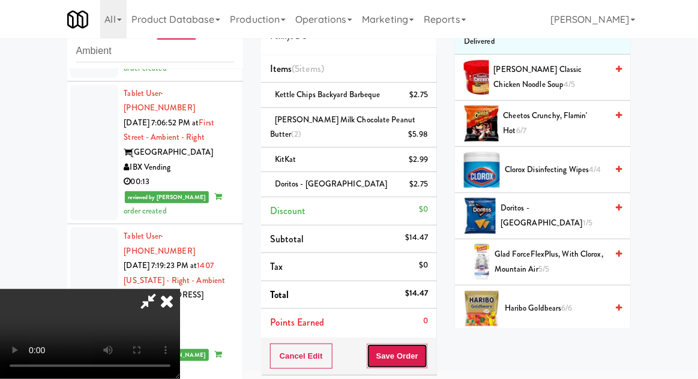
click at [423, 358] on button "Save Order" at bounding box center [397, 356] width 61 height 25
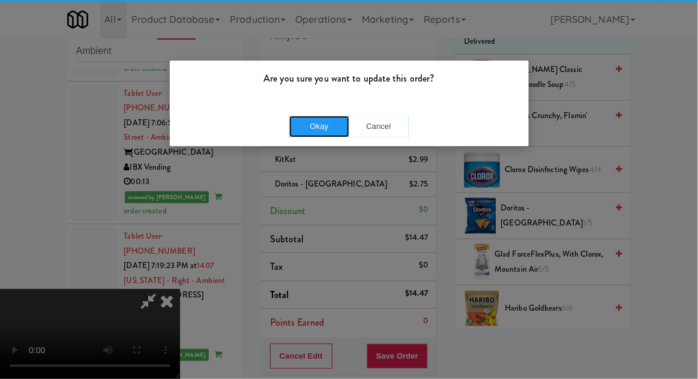
click at [315, 128] on button "Okay" at bounding box center [319, 127] width 60 height 22
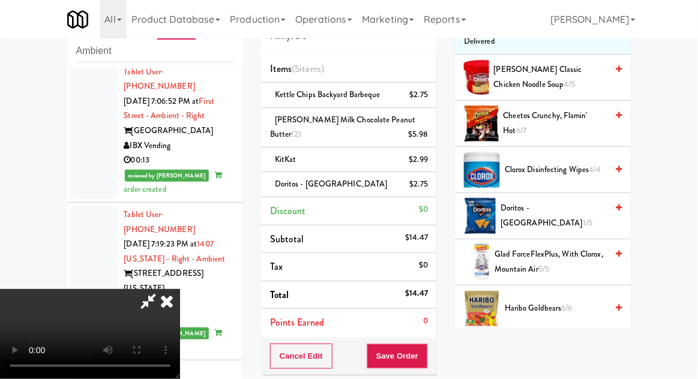
scroll to position [2574, 0]
click at [427, 357] on button "Save Order" at bounding box center [397, 356] width 61 height 25
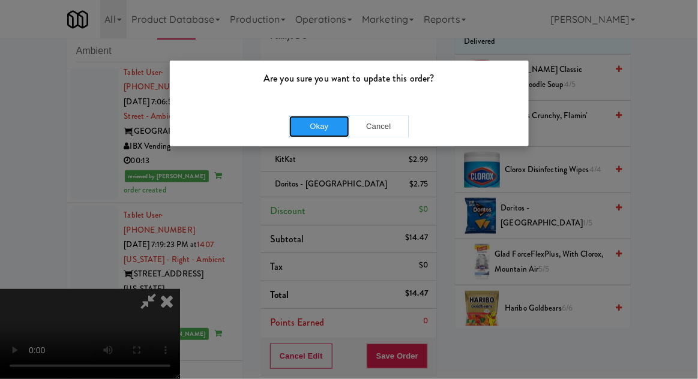
click at [310, 132] on button "Okay" at bounding box center [319, 127] width 60 height 22
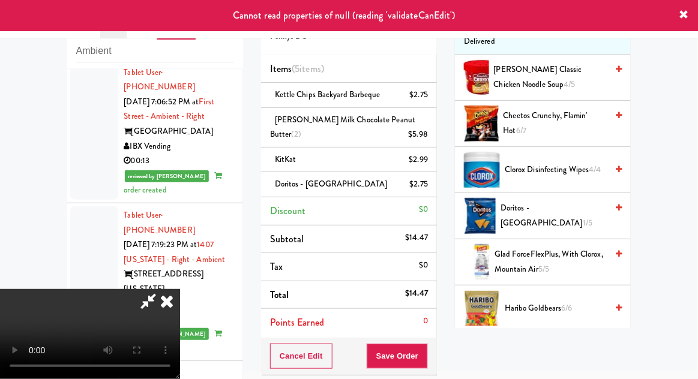
click at [180, 289] on icon at bounding box center [167, 301] width 26 height 24
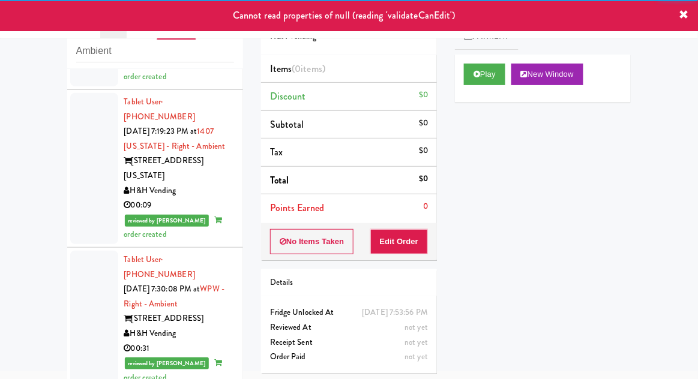
scroll to position [2688, 0]
click at [486, 66] on button "Play" at bounding box center [484, 75] width 41 height 22
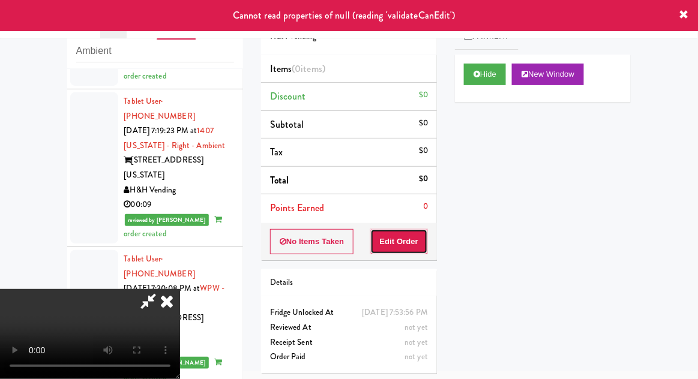
click at [406, 246] on button "Edit Order" at bounding box center [399, 241] width 58 height 25
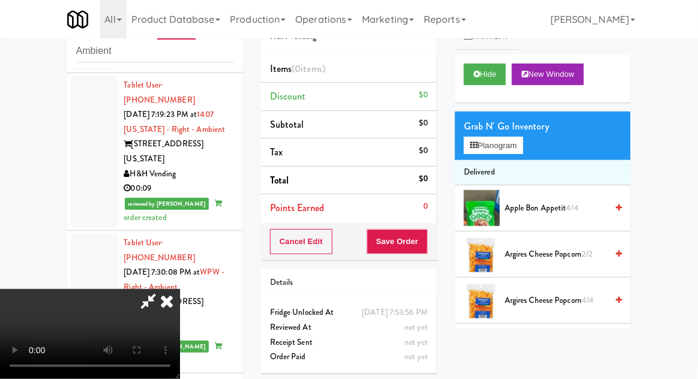
scroll to position [0, 0]
click at [515, 148] on button "Planogram" at bounding box center [493, 146] width 59 height 18
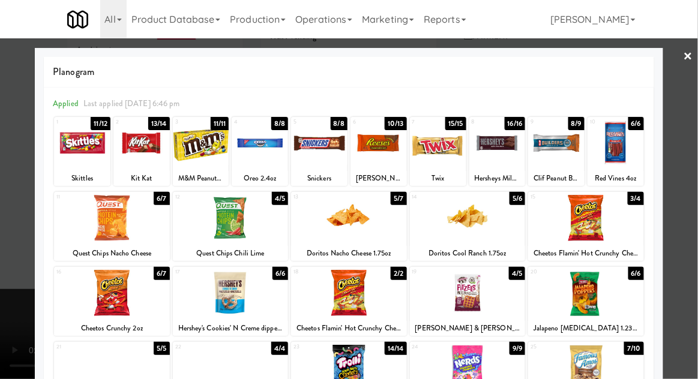
click at [381, 230] on div at bounding box center [349, 218] width 116 height 46
click at [9, 259] on div at bounding box center [349, 189] width 698 height 379
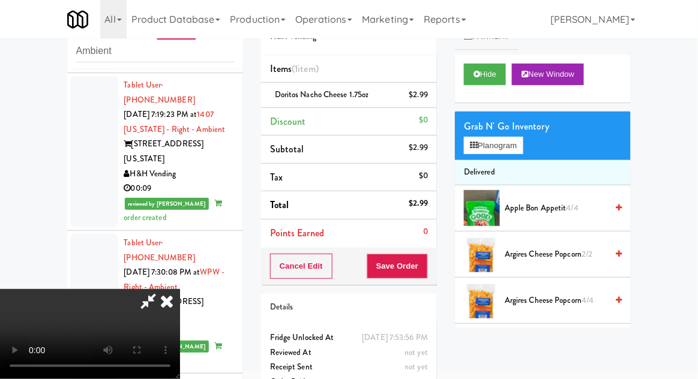
scroll to position [44, 0]
click at [427, 271] on button "Save Order" at bounding box center [397, 266] width 61 height 25
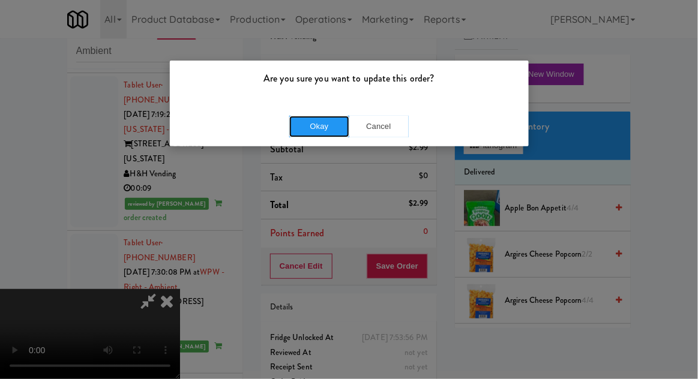
click at [312, 133] on button "Okay" at bounding box center [319, 127] width 60 height 22
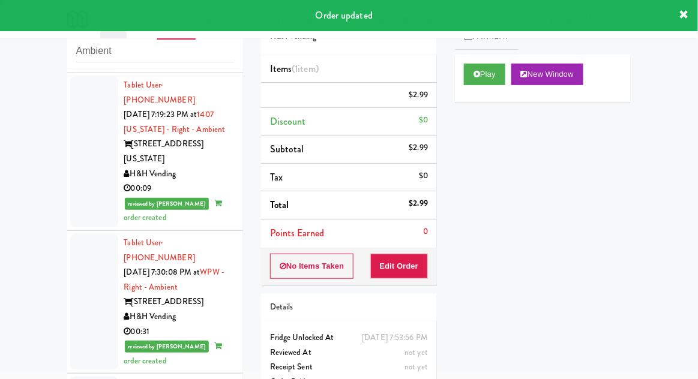
scroll to position [0, 0]
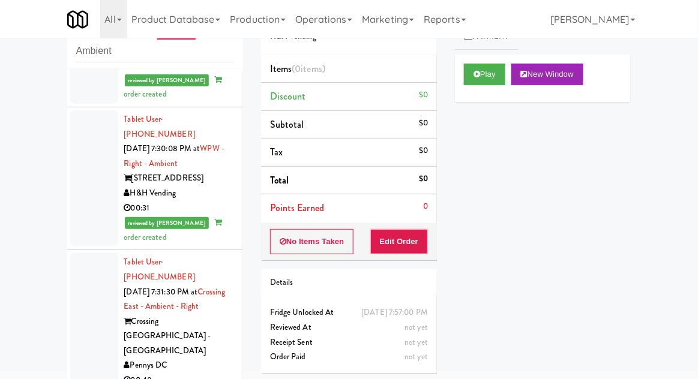
scroll to position [2829, 0]
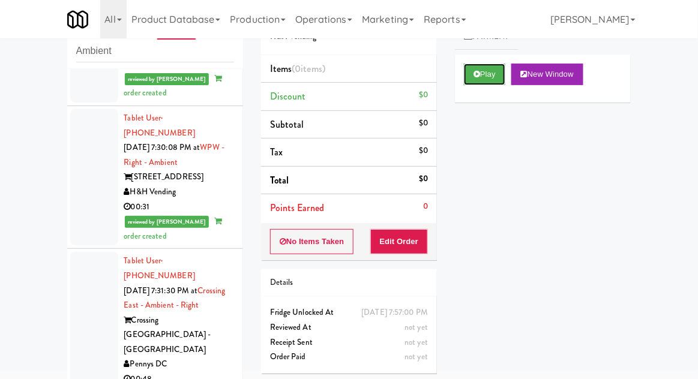
click at [483, 83] on button "Play" at bounding box center [484, 75] width 41 height 22
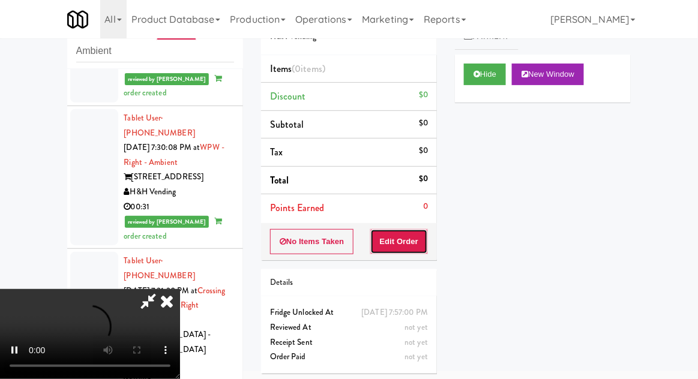
click at [410, 239] on button "Edit Order" at bounding box center [399, 241] width 58 height 25
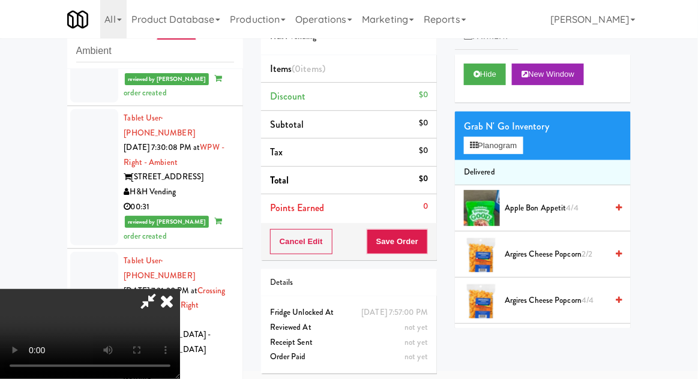
scroll to position [44, 0]
click at [494, 146] on button "Planogram" at bounding box center [493, 146] width 59 height 18
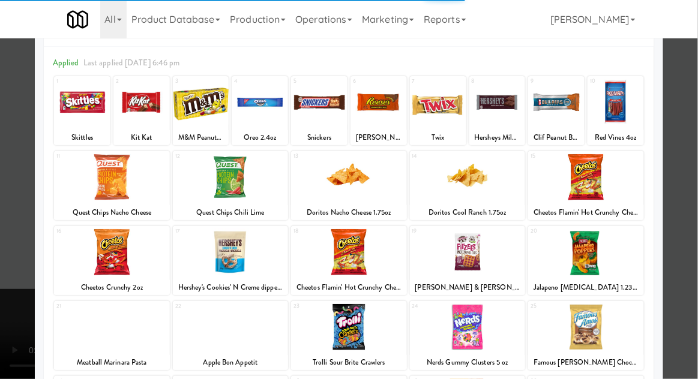
scroll to position [52, 0]
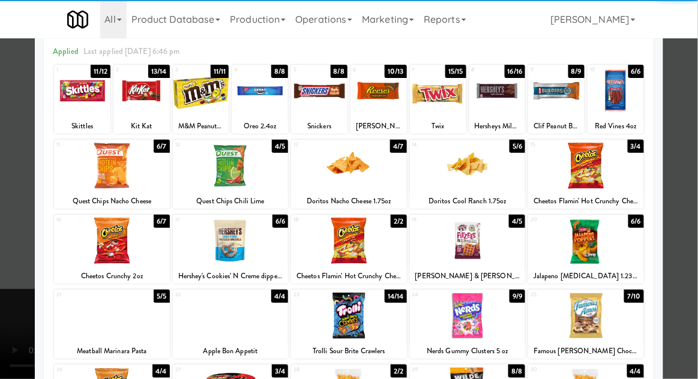
click at [617, 316] on div at bounding box center [586, 316] width 116 height 46
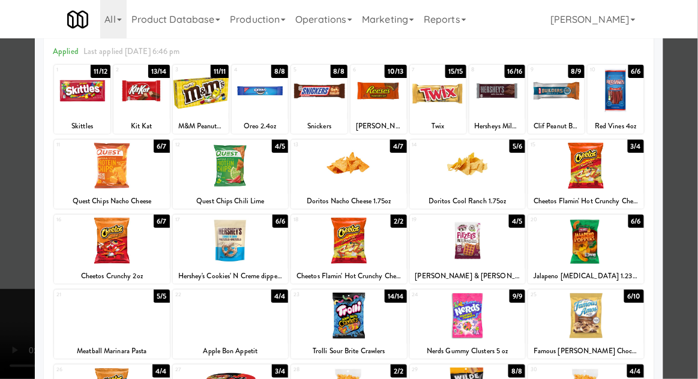
click at [691, 294] on div at bounding box center [349, 189] width 698 height 379
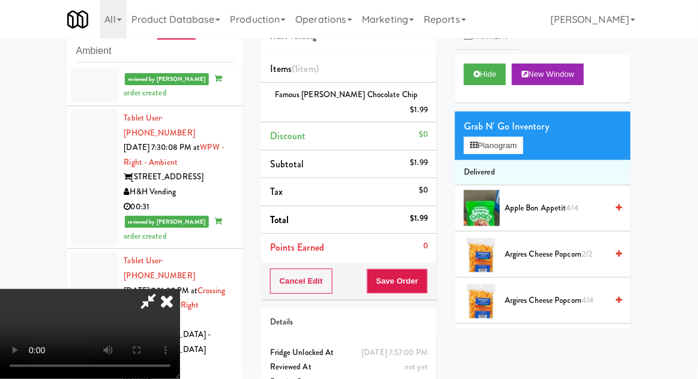
scroll to position [44, 0]
click at [427, 271] on button "Save Order" at bounding box center [397, 281] width 61 height 25
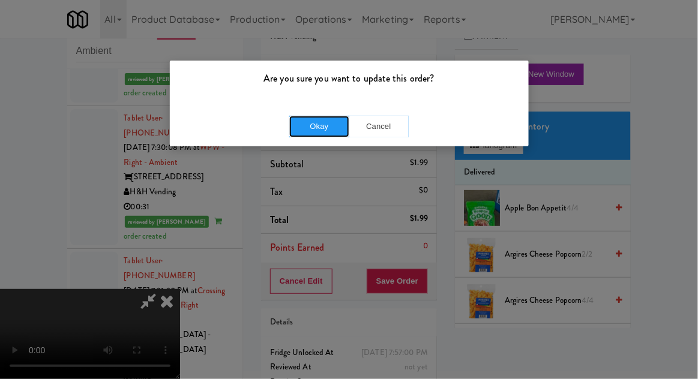
click at [299, 133] on button "Okay" at bounding box center [319, 127] width 60 height 22
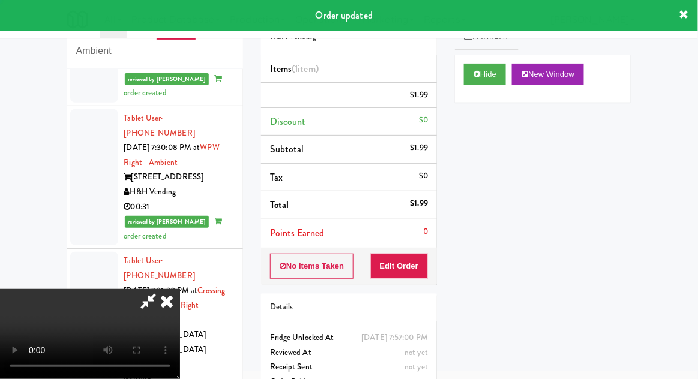
scroll to position [0, 0]
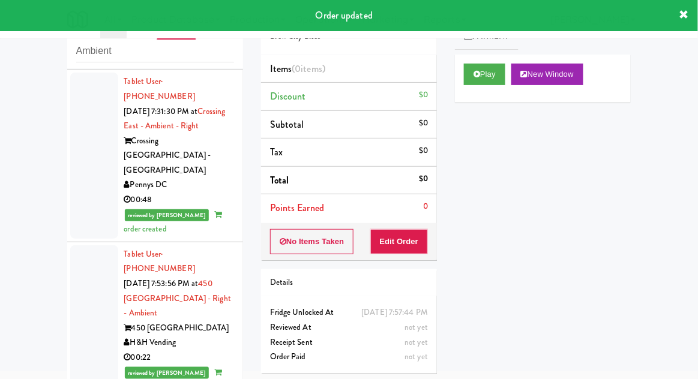
scroll to position [3015, 0]
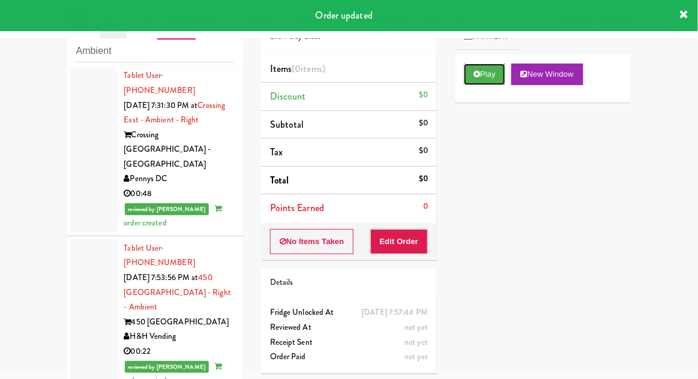
click at [493, 79] on button "Play" at bounding box center [484, 75] width 41 height 22
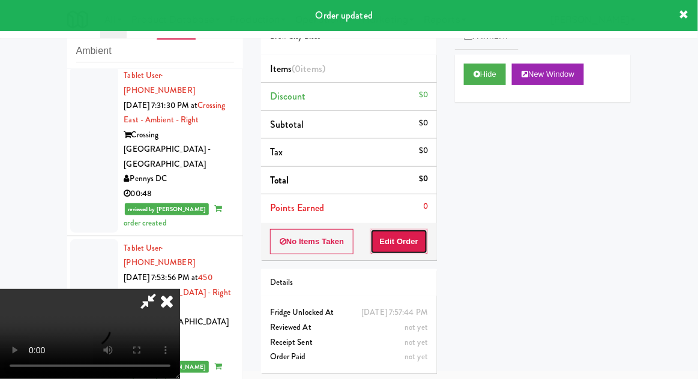
click at [411, 229] on button "Edit Order" at bounding box center [399, 241] width 58 height 25
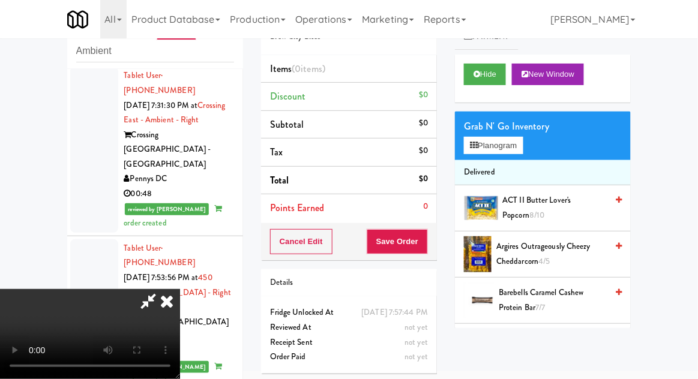
scroll to position [0, 0]
click at [508, 152] on button "Planogram" at bounding box center [493, 146] width 59 height 18
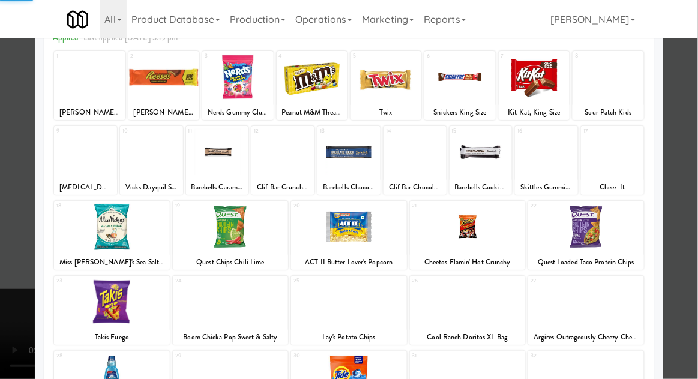
scroll to position [68, 0]
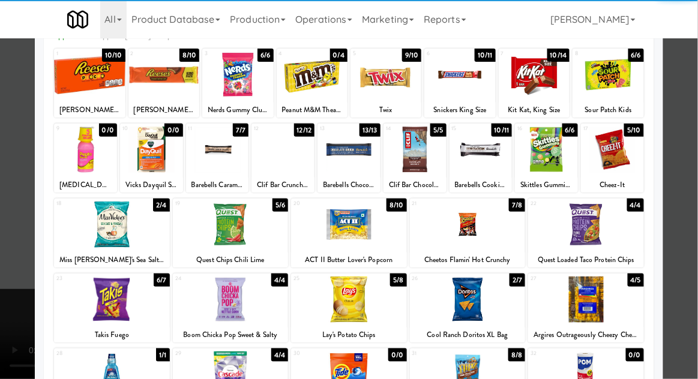
click at [207, 292] on div at bounding box center [231, 300] width 116 height 46
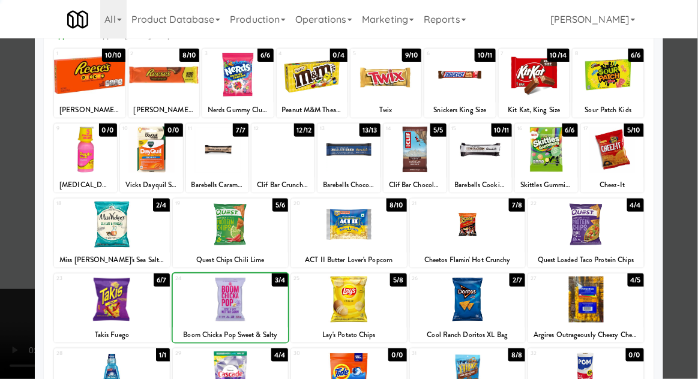
click at [691, 229] on div at bounding box center [349, 189] width 698 height 379
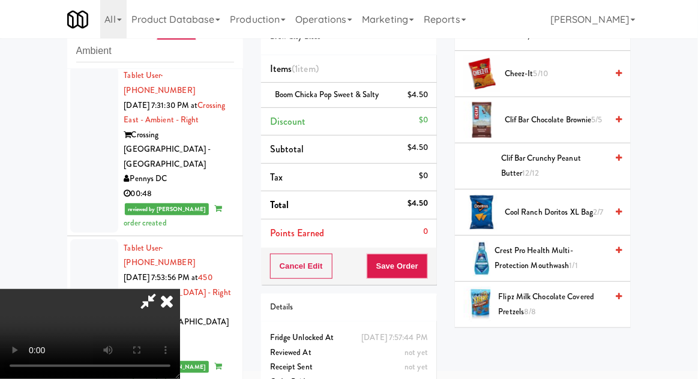
scroll to position [510, 0]
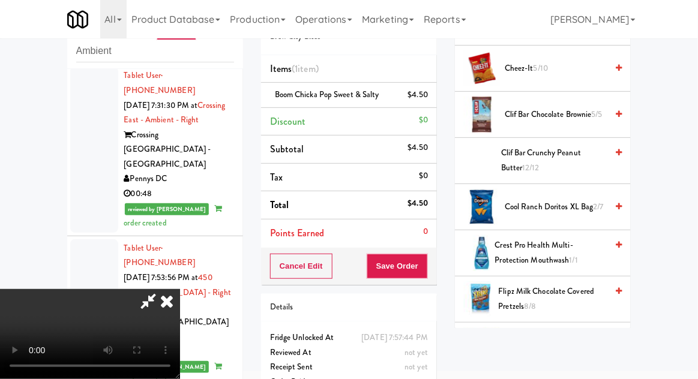
click at [551, 300] on span "Flipz Milk Chocolate Covered Pretzels 8/8" at bounding box center [553, 299] width 109 height 29
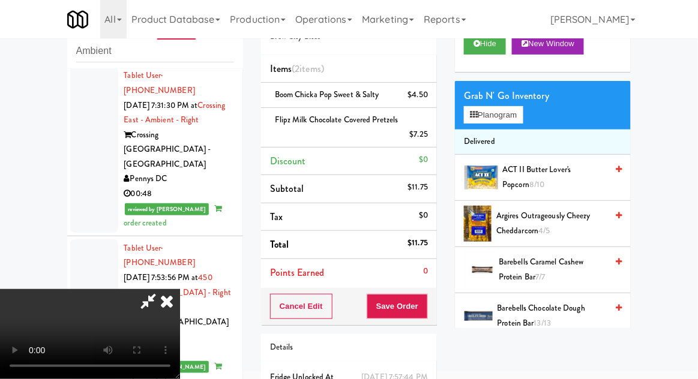
scroll to position [0, 0]
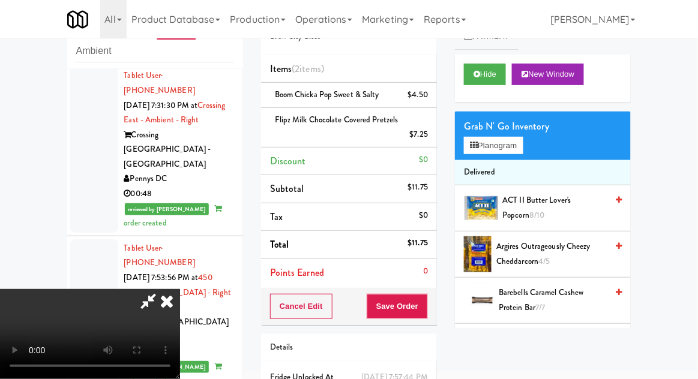
click at [561, 253] on span "Argires Outrageously Cheezy Cheddarcorn 4/5" at bounding box center [552, 254] width 110 height 29
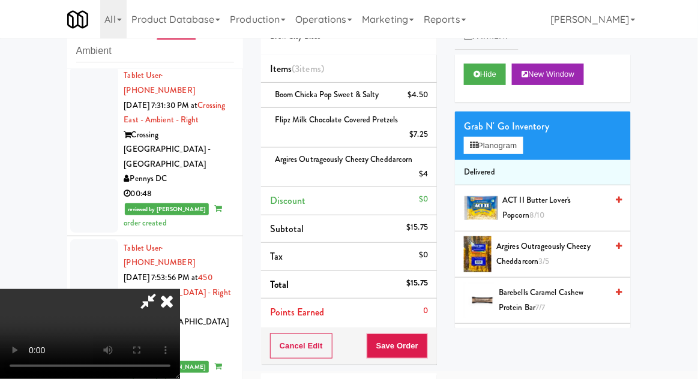
scroll to position [44, 0]
click at [425, 346] on button "Save Order" at bounding box center [397, 346] width 61 height 25
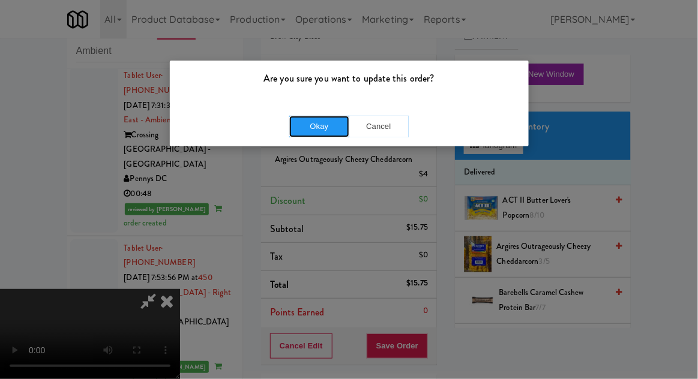
click at [303, 127] on button "Okay" at bounding box center [319, 127] width 60 height 22
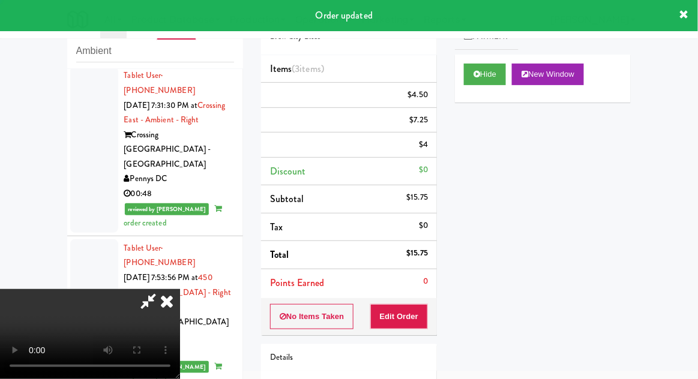
scroll to position [0, 0]
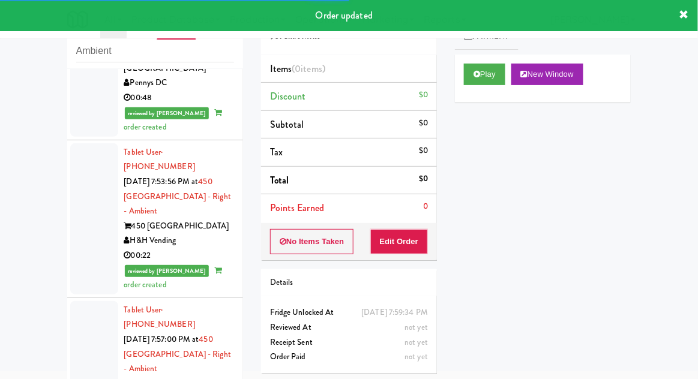
scroll to position [3112, 0]
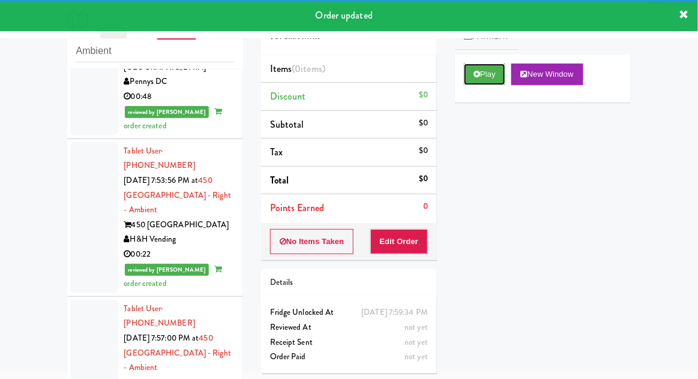
click at [496, 78] on button "Play" at bounding box center [484, 75] width 41 height 22
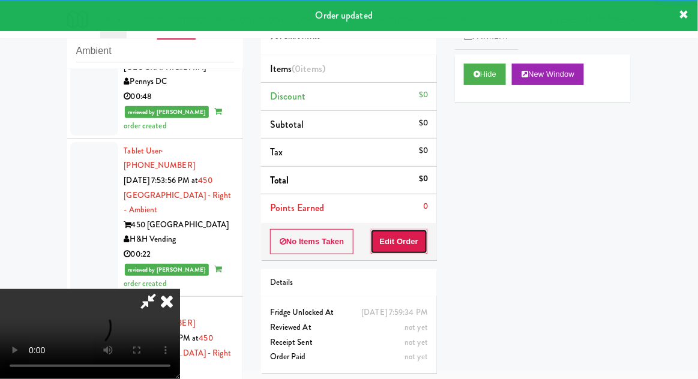
click at [405, 252] on button "Edit Order" at bounding box center [399, 241] width 58 height 25
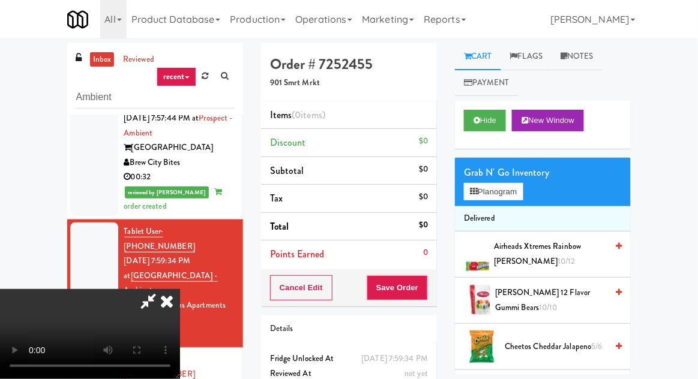
scroll to position [46, 0]
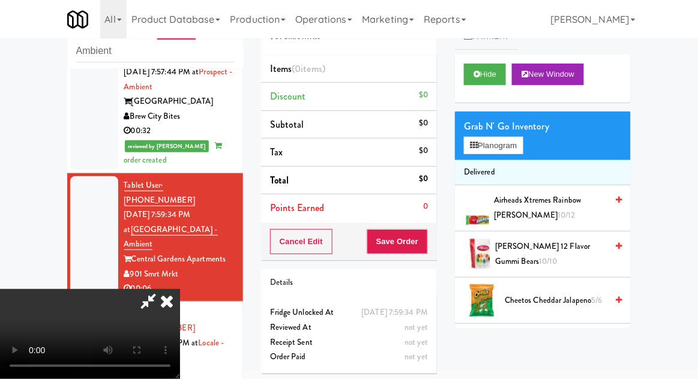
click at [548, 302] on span "Cheetos Cheddar Jalapeno 5/6" at bounding box center [556, 301] width 102 height 15
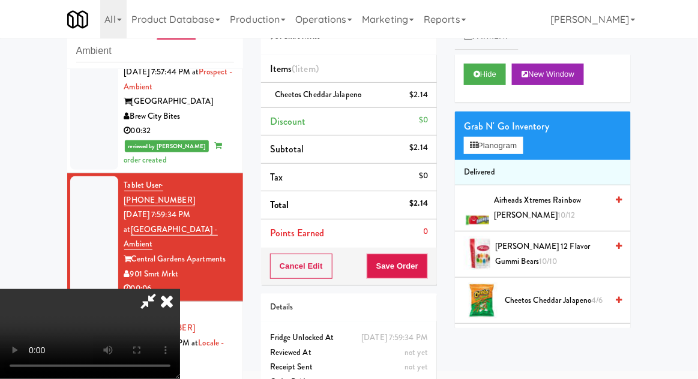
scroll to position [44, 0]
click at [427, 270] on button "Save Order" at bounding box center [397, 266] width 61 height 25
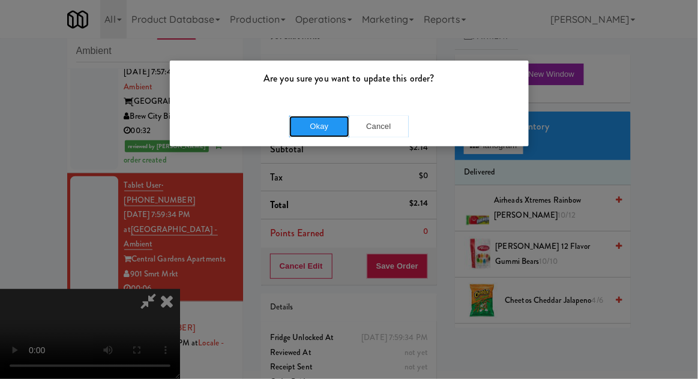
click at [310, 123] on button "Okay" at bounding box center [319, 127] width 60 height 22
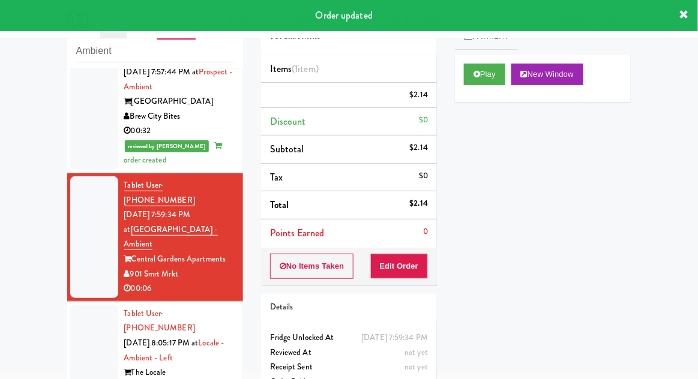
scroll to position [0, 0]
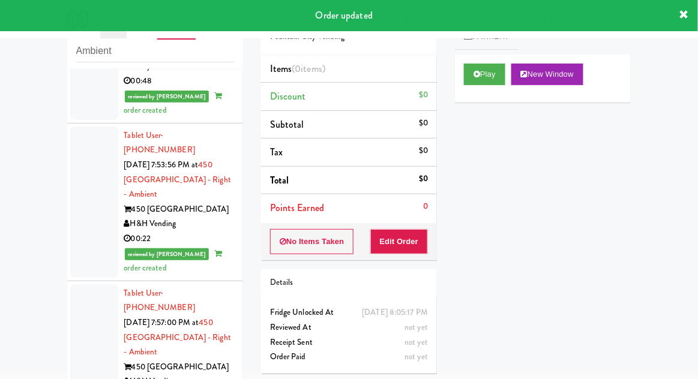
scroll to position [3566, 0]
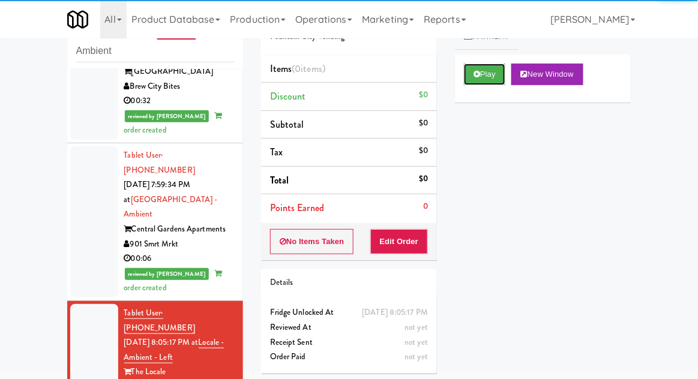
click at [486, 82] on button "Play" at bounding box center [484, 75] width 41 height 22
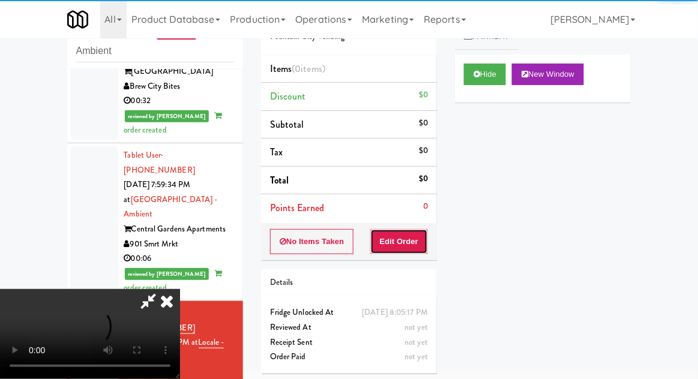
click at [412, 238] on button "Edit Order" at bounding box center [399, 241] width 58 height 25
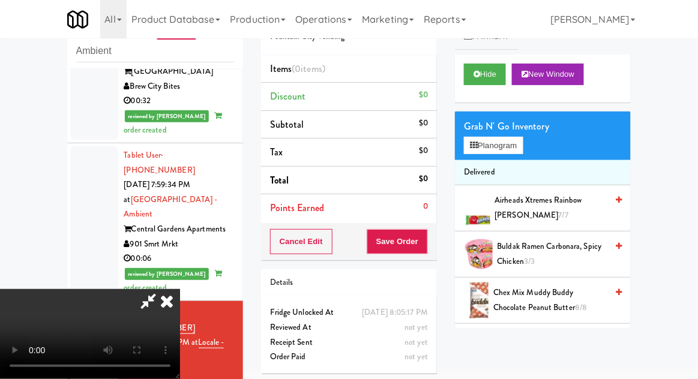
scroll to position [44, 0]
click at [510, 152] on button "Planogram" at bounding box center [493, 146] width 59 height 18
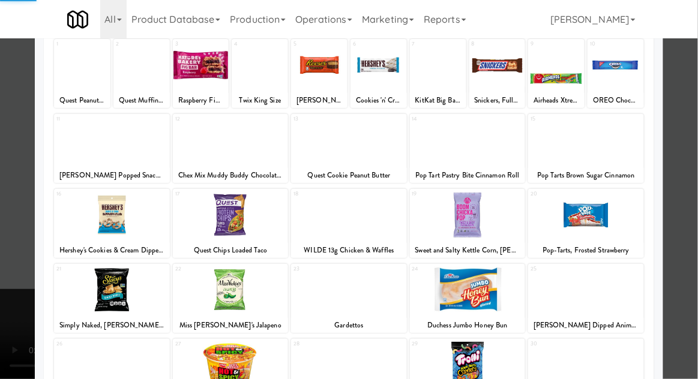
scroll to position [152, 0]
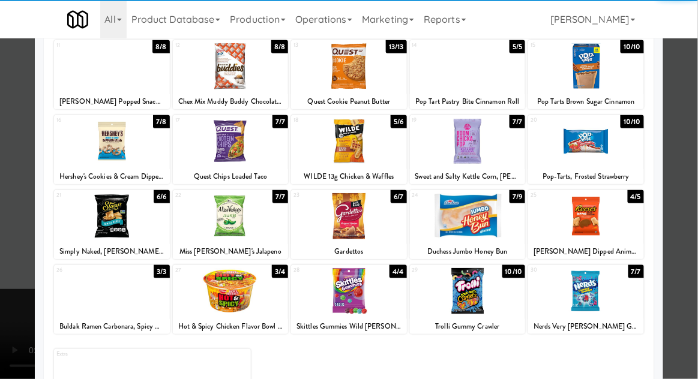
click at [494, 300] on div at bounding box center [468, 291] width 116 height 46
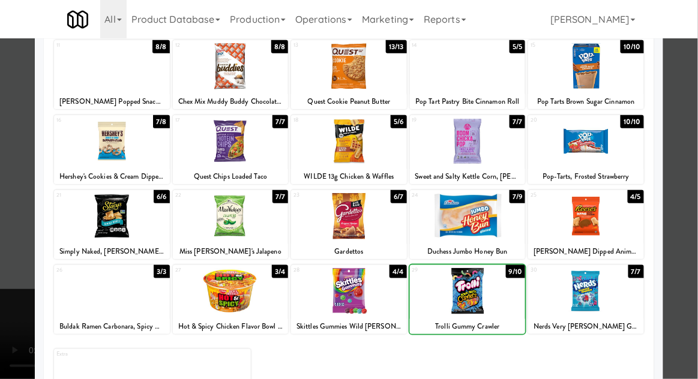
click at [1, 233] on div at bounding box center [349, 189] width 698 height 379
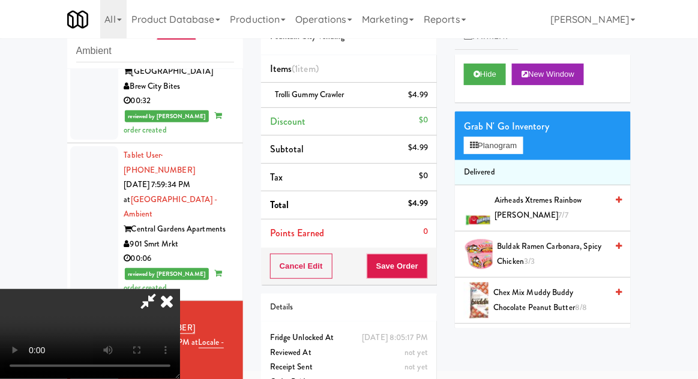
scroll to position [44, 0]
click at [427, 274] on button "Save Order" at bounding box center [397, 266] width 61 height 25
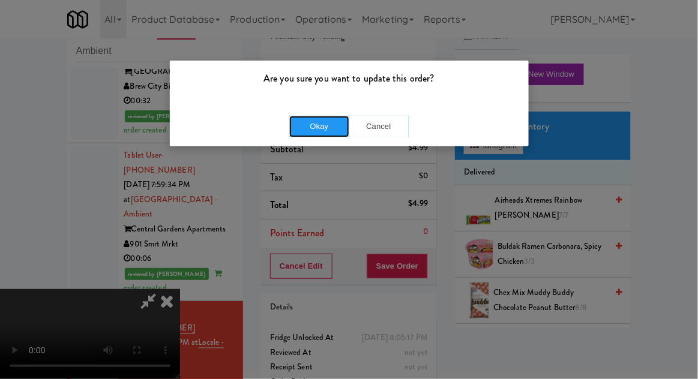
click at [304, 130] on button "Okay" at bounding box center [319, 127] width 60 height 22
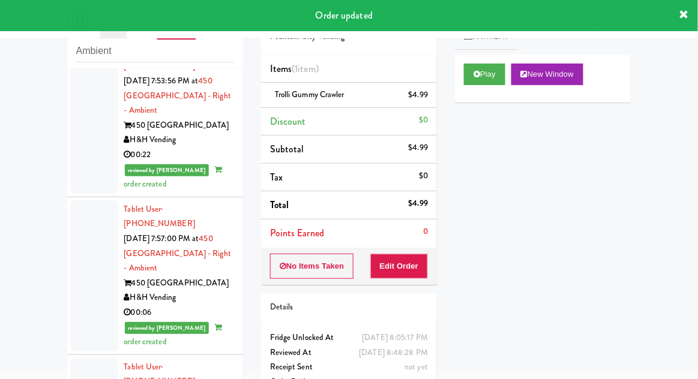
scroll to position [41, 0]
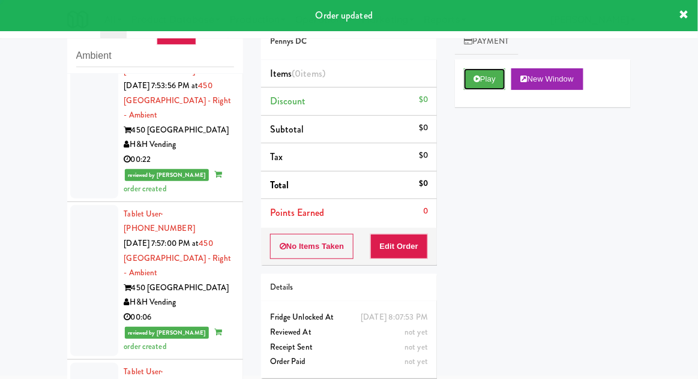
click at [495, 82] on button "Play" at bounding box center [484, 79] width 41 height 22
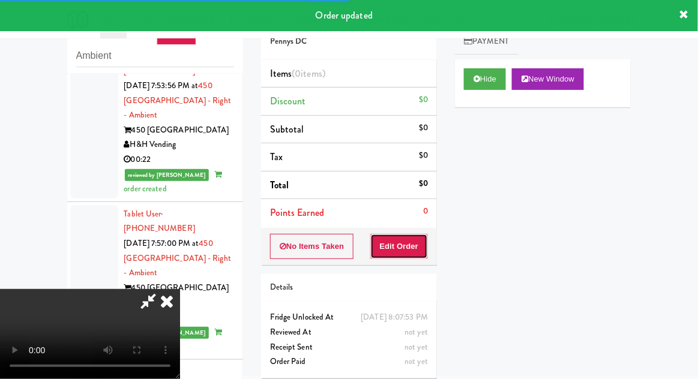
click at [412, 235] on button "Edit Order" at bounding box center [399, 246] width 58 height 25
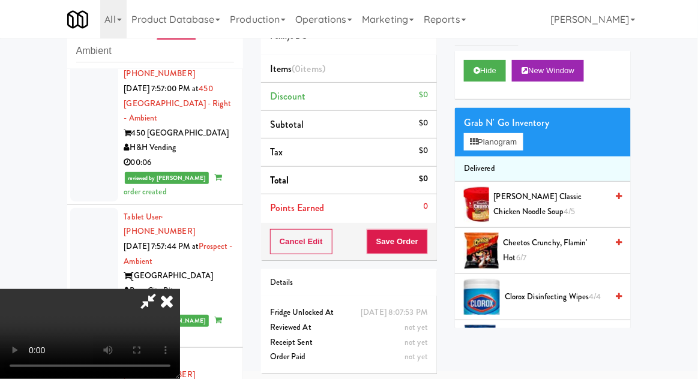
scroll to position [4, 0]
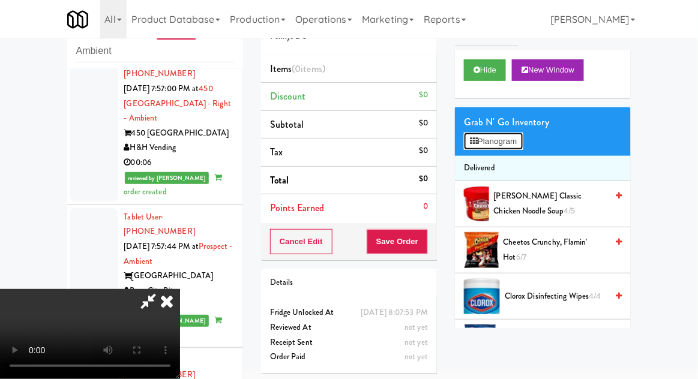
click at [515, 147] on button "Planogram" at bounding box center [493, 142] width 59 height 18
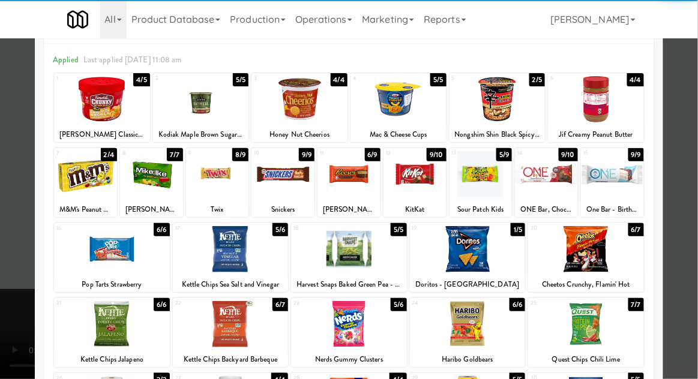
scroll to position [53, 0]
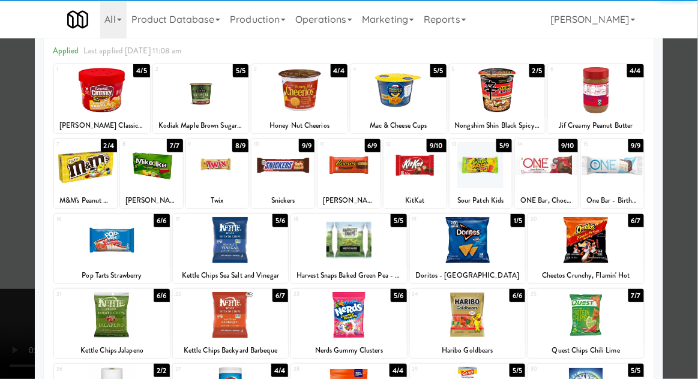
click at [211, 317] on div at bounding box center [231, 315] width 116 height 46
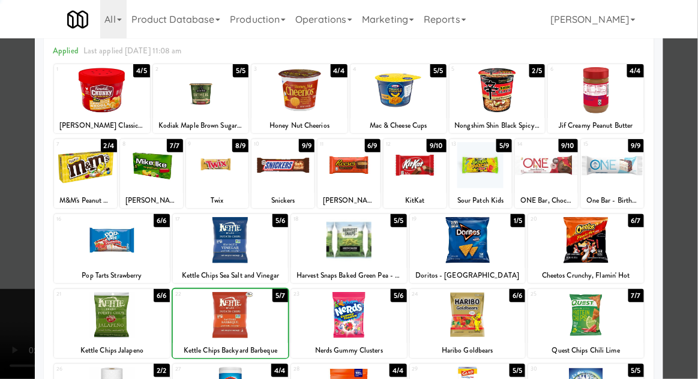
click at [684, 269] on div at bounding box center [349, 189] width 698 height 379
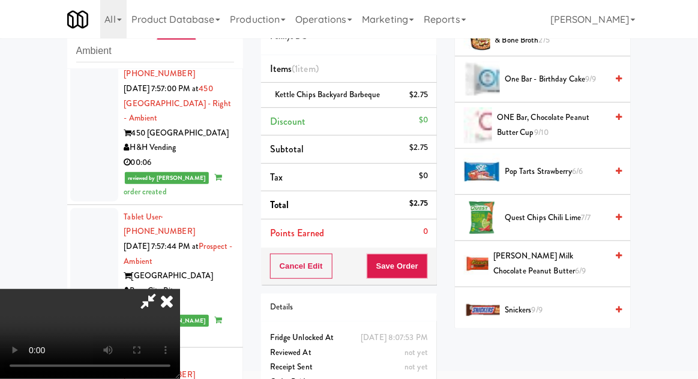
scroll to position [1043, 0]
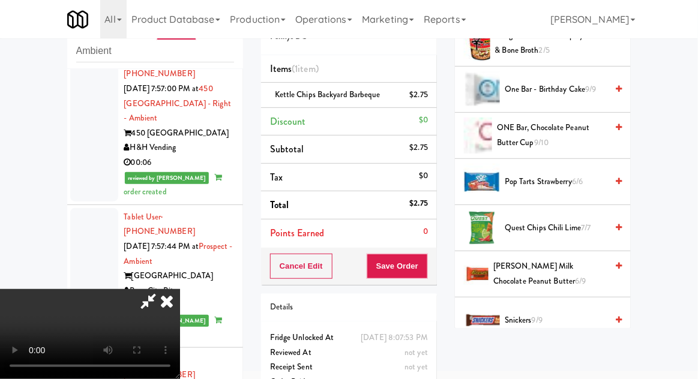
click at [551, 269] on span "Reese's Milk Chocolate Peanut Butter 6/9" at bounding box center [550, 273] width 113 height 29
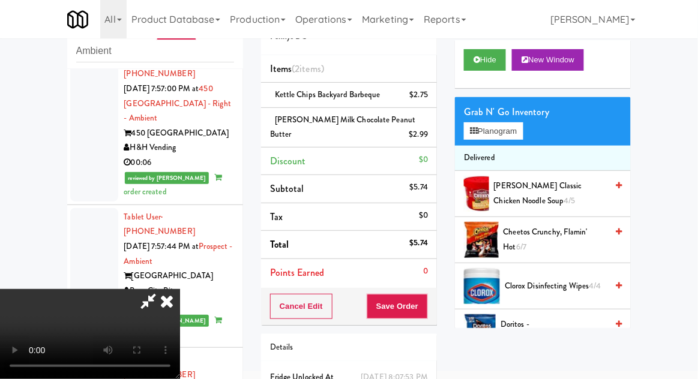
scroll to position [0, 0]
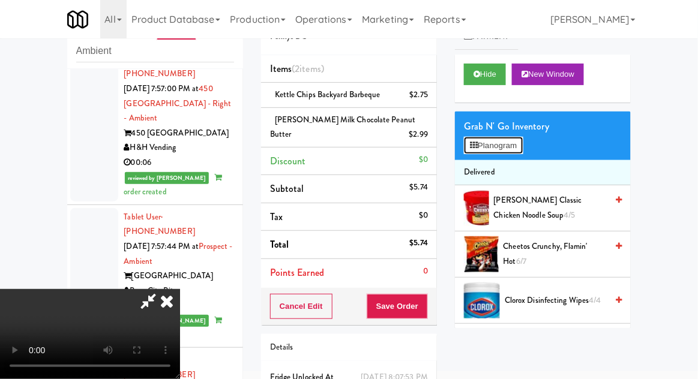
click at [507, 143] on button "Planogram" at bounding box center [493, 146] width 59 height 18
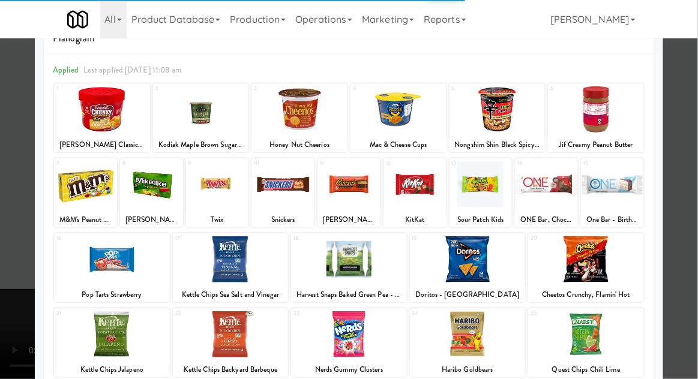
scroll to position [55, 0]
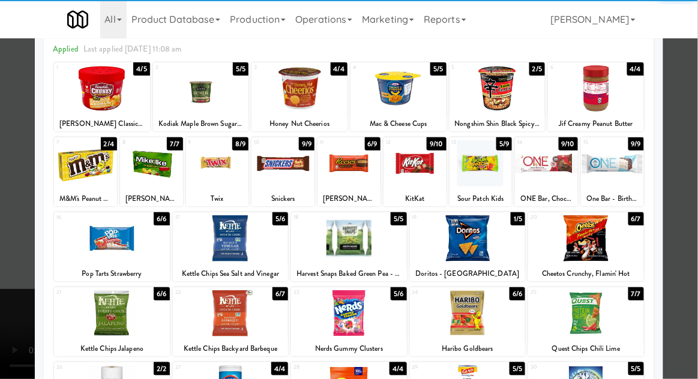
click at [114, 310] on div at bounding box center [112, 314] width 116 height 46
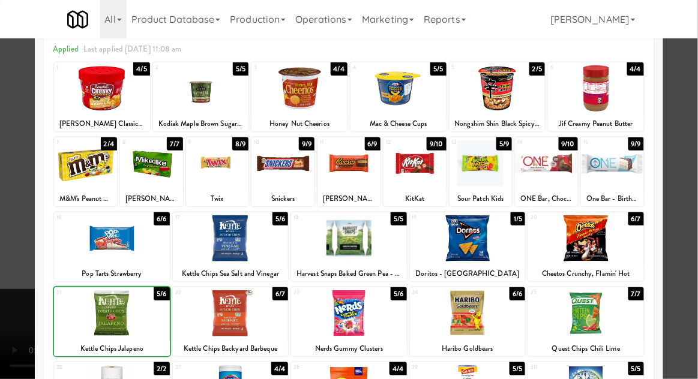
click at [687, 274] on div at bounding box center [349, 189] width 698 height 379
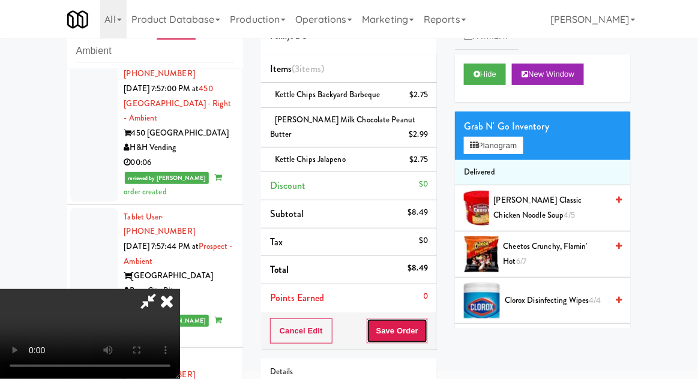
click at [427, 334] on button "Save Order" at bounding box center [397, 331] width 61 height 25
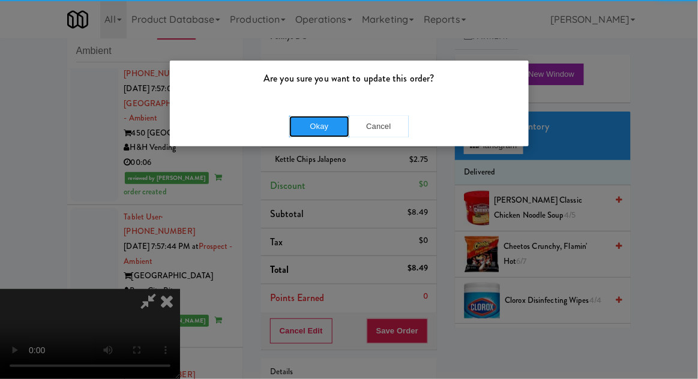
click at [310, 132] on button "Okay" at bounding box center [319, 127] width 60 height 22
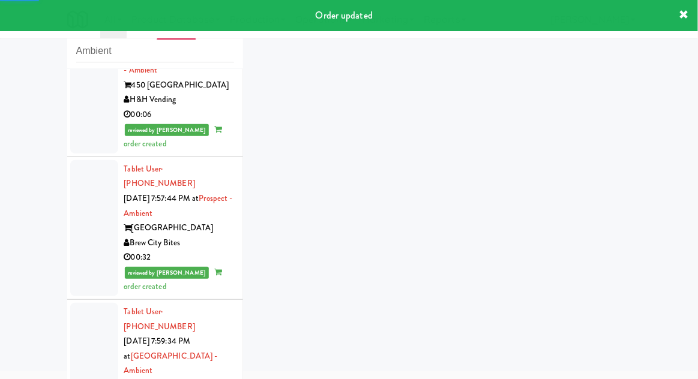
scroll to position [3625, 0]
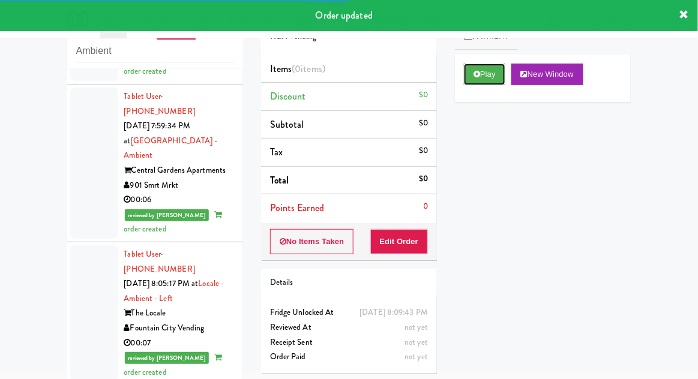
click at [506, 67] on button "Play" at bounding box center [484, 75] width 41 height 22
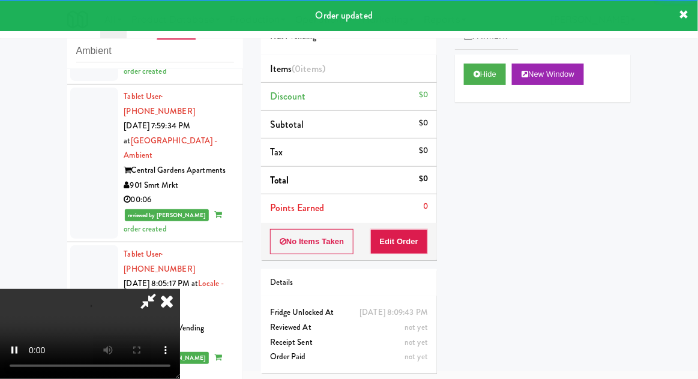
click at [414, 266] on div "Order # 4782500 H&H Vending Items (0 items ) Discount $0 Subtotal $0 Tax $0 Tot…" at bounding box center [349, 190] width 194 height 386
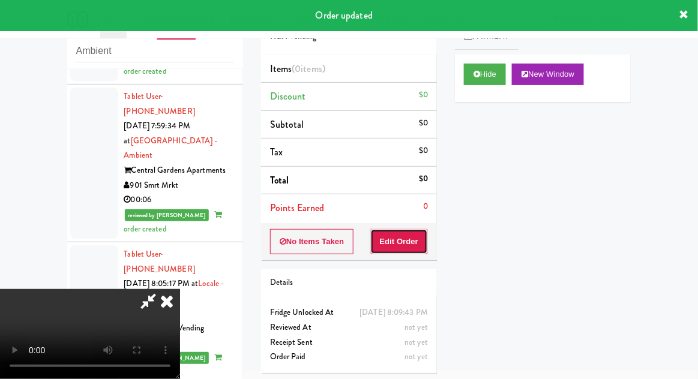
click at [409, 246] on button "Edit Order" at bounding box center [399, 241] width 58 height 25
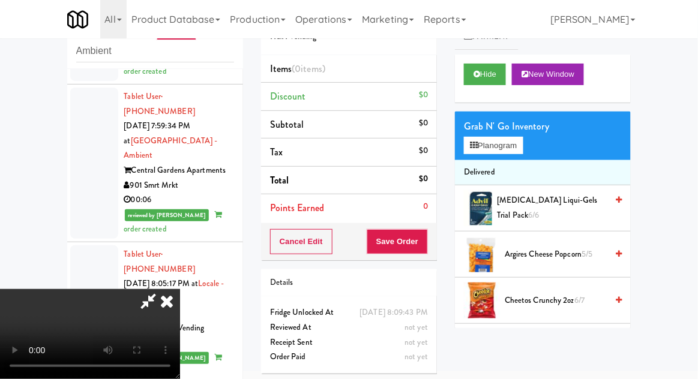
scroll to position [0, 0]
click at [500, 148] on button "Planogram" at bounding box center [493, 146] width 59 height 18
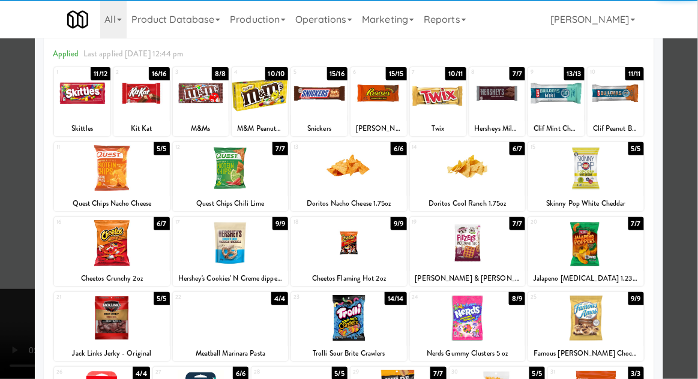
scroll to position [152, 0]
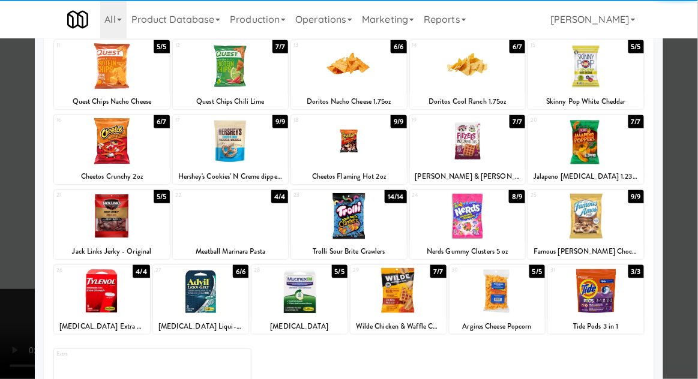
click at [186, 303] on div at bounding box center [201, 291] width 96 height 46
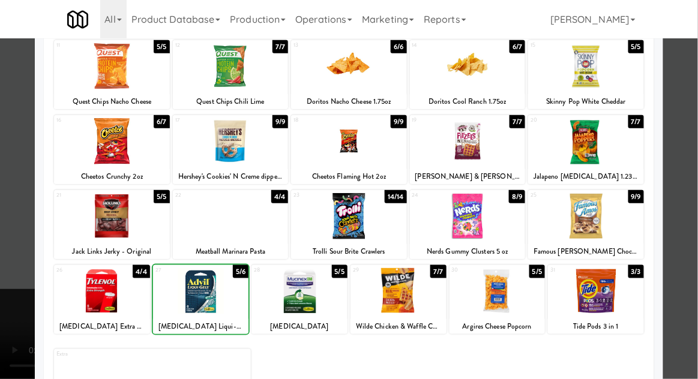
click at [689, 264] on div at bounding box center [349, 189] width 698 height 379
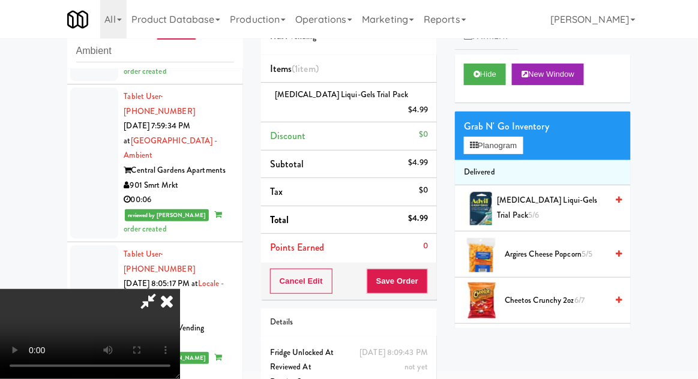
scroll to position [44, 0]
click at [426, 271] on button "Save Order" at bounding box center [397, 281] width 61 height 25
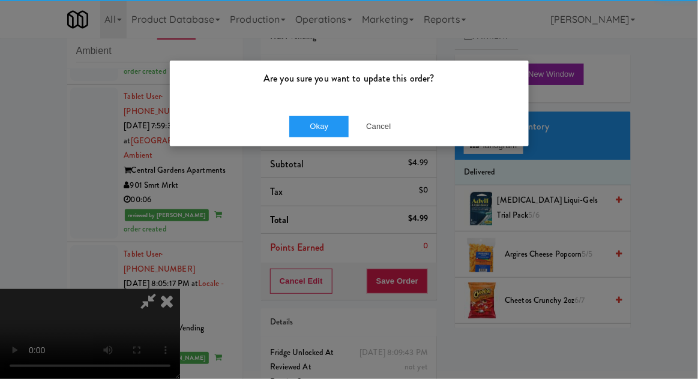
click at [314, 145] on div "Okay Cancel" at bounding box center [349, 126] width 359 height 40
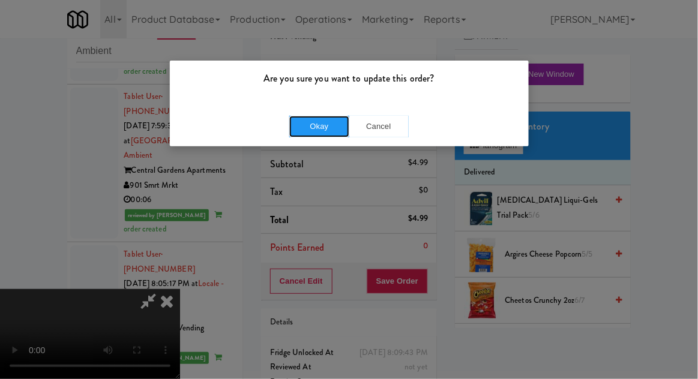
click at [301, 127] on button "Okay" at bounding box center [319, 127] width 60 height 22
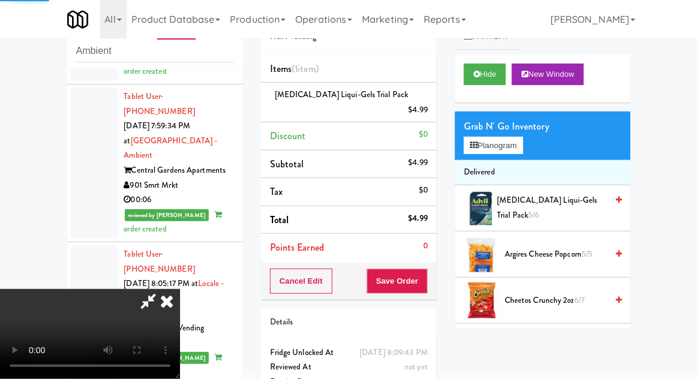
scroll to position [0, 0]
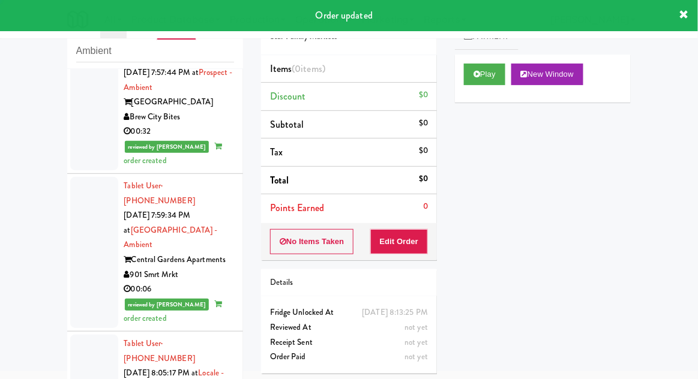
scroll to position [3655, 0]
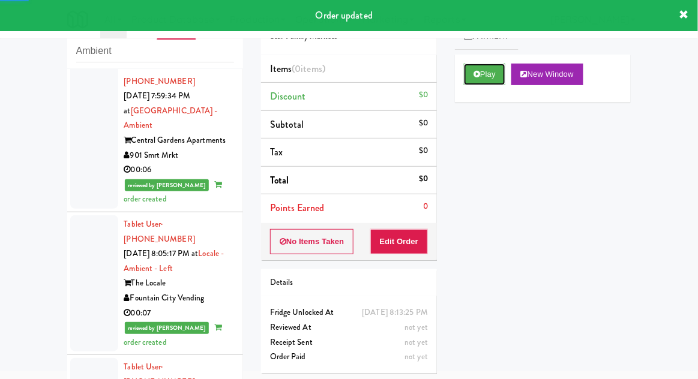
click at [492, 70] on button "Play" at bounding box center [484, 75] width 41 height 22
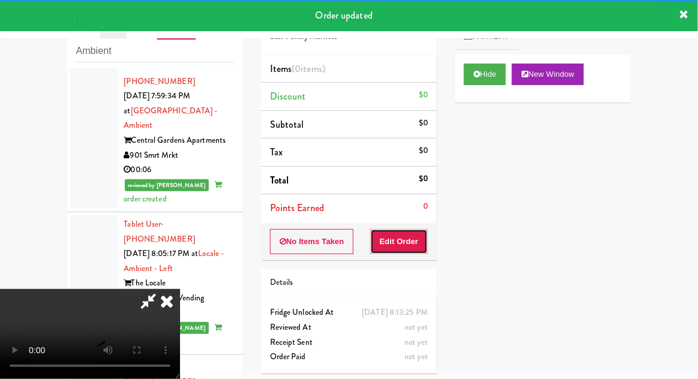
click at [412, 241] on button "Edit Order" at bounding box center [399, 241] width 58 height 25
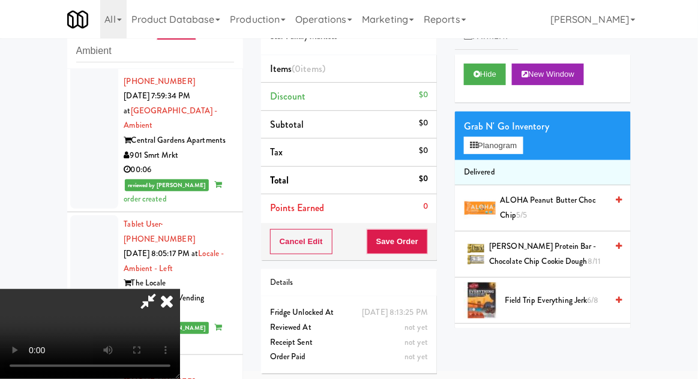
scroll to position [0, 0]
click at [501, 150] on button "Planogram" at bounding box center [493, 146] width 59 height 18
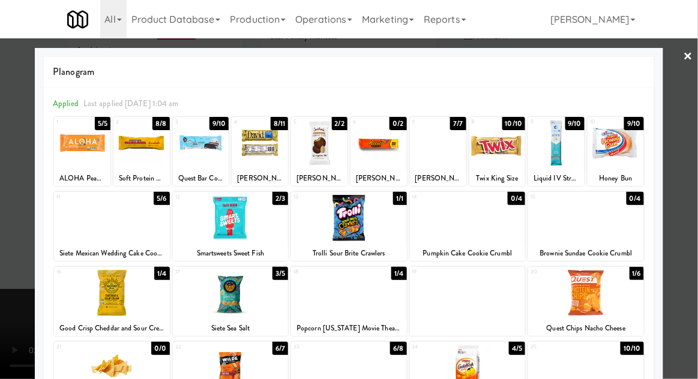
click at [72, 172] on div "ALOHA Peanut Butter Choc Chip" at bounding box center [82, 178] width 53 height 15
click at [82, 159] on div at bounding box center [82, 143] width 56 height 46
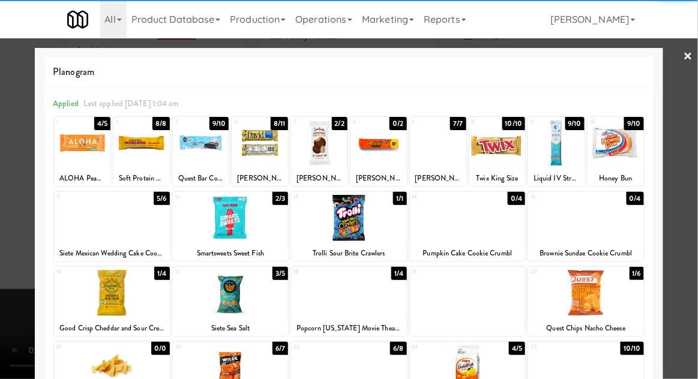
click at [689, 235] on div at bounding box center [349, 189] width 698 height 379
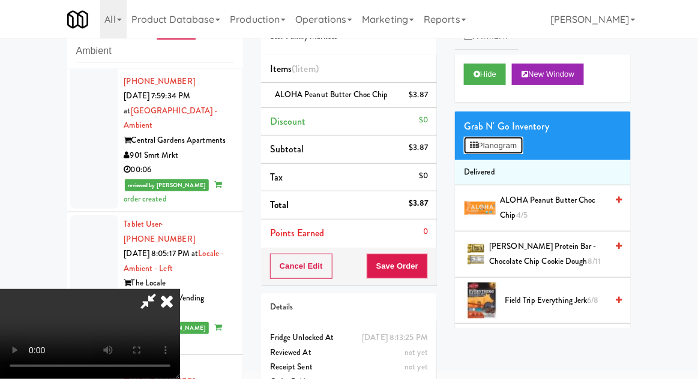
click at [521, 153] on button "Planogram" at bounding box center [493, 146] width 59 height 18
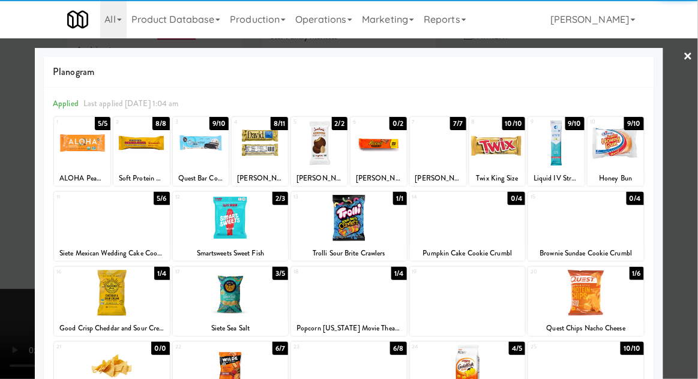
click at [265, 152] on div at bounding box center [260, 143] width 56 height 46
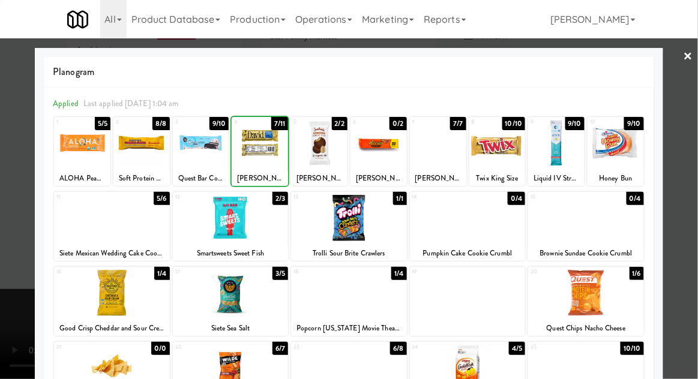
click at [690, 216] on div at bounding box center [349, 189] width 698 height 379
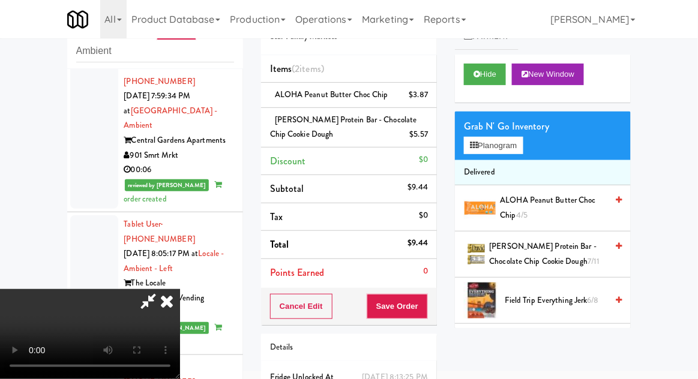
scroll to position [44, 0]
click at [428, 309] on button "Save Order" at bounding box center [397, 306] width 61 height 25
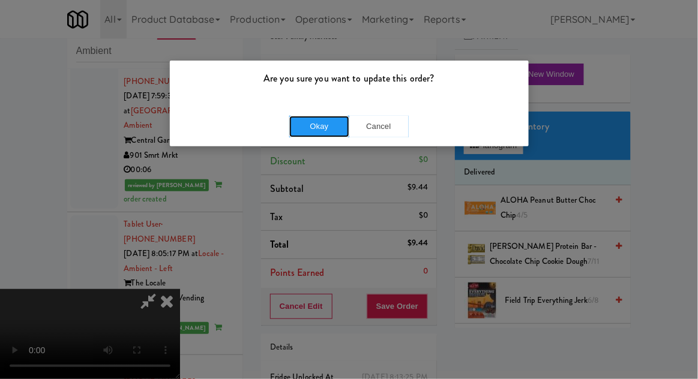
click at [306, 122] on button "Okay" at bounding box center [319, 127] width 60 height 22
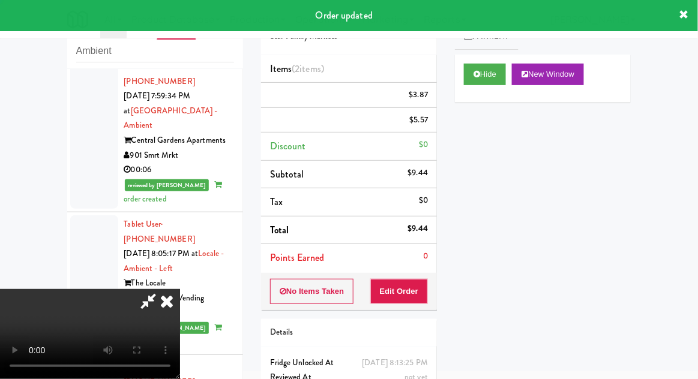
scroll to position [0, 0]
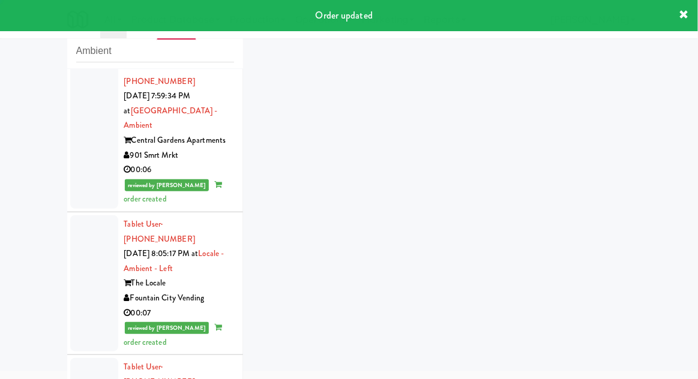
scroll to position [3685, 0]
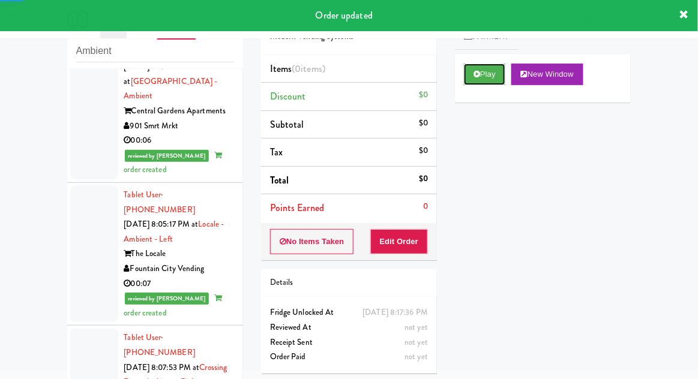
click at [494, 74] on button "Play" at bounding box center [484, 75] width 41 height 22
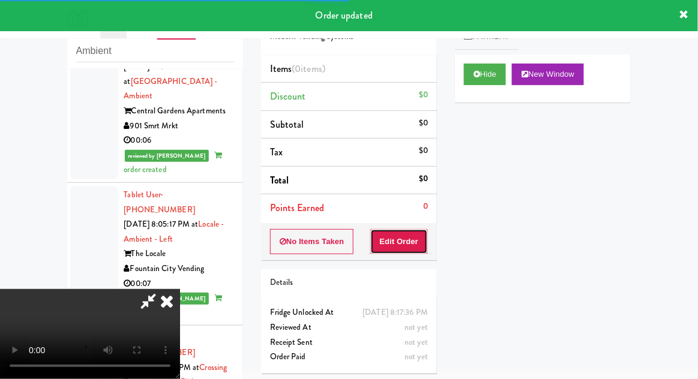
click at [406, 229] on button "Edit Order" at bounding box center [399, 241] width 58 height 25
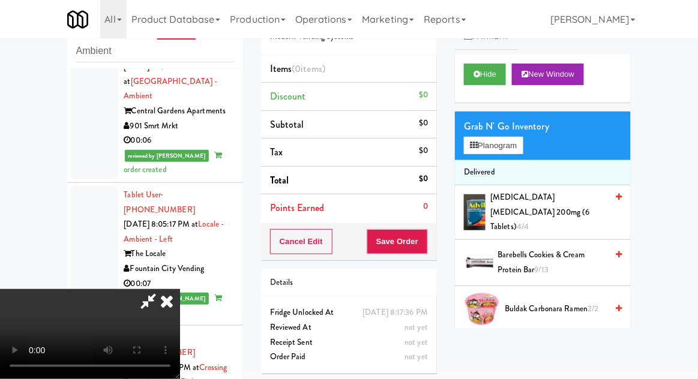
scroll to position [0, 0]
click at [508, 152] on button "Planogram" at bounding box center [493, 146] width 59 height 18
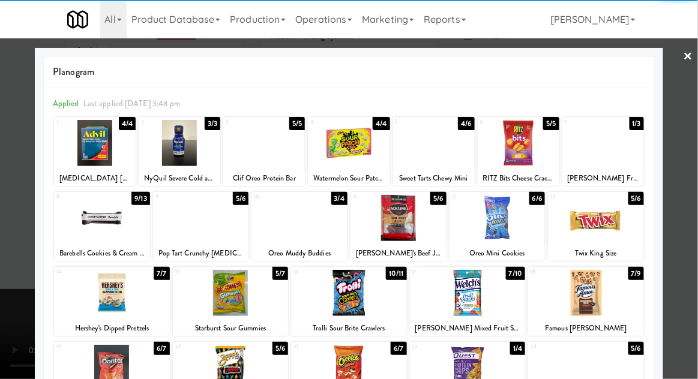
click at [605, 223] on div at bounding box center [596, 218] width 96 height 46
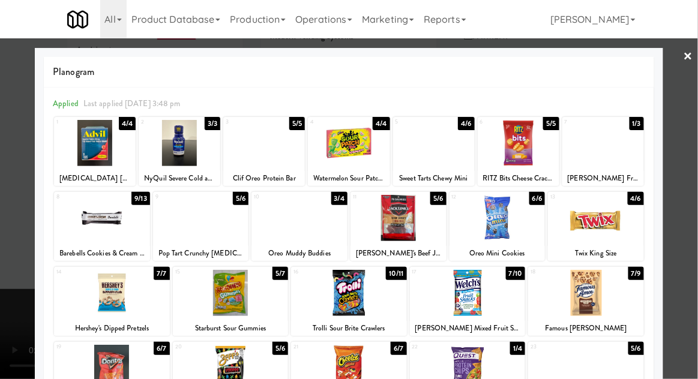
click at [690, 220] on div at bounding box center [349, 189] width 698 height 379
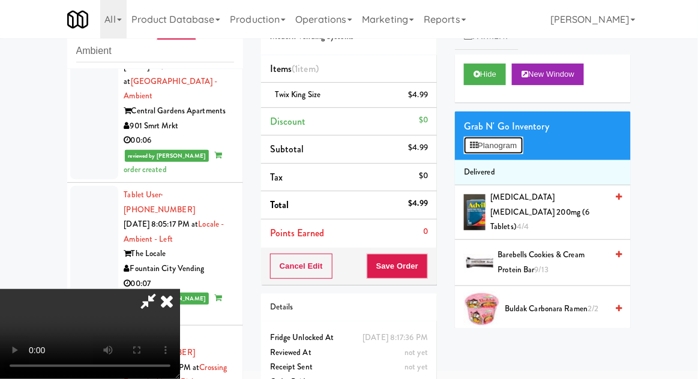
click at [492, 148] on button "Planogram" at bounding box center [493, 146] width 59 height 18
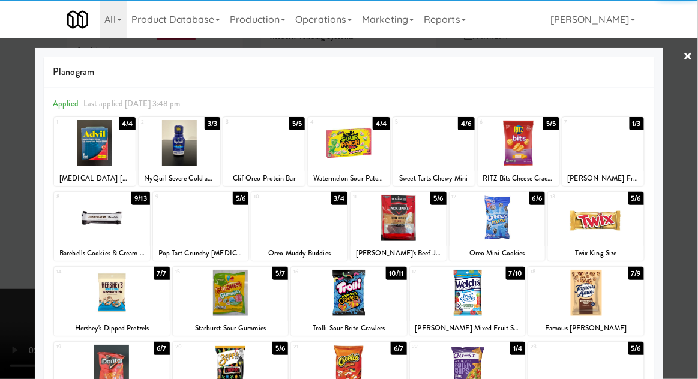
click at [442, 159] on div at bounding box center [434, 143] width 82 height 46
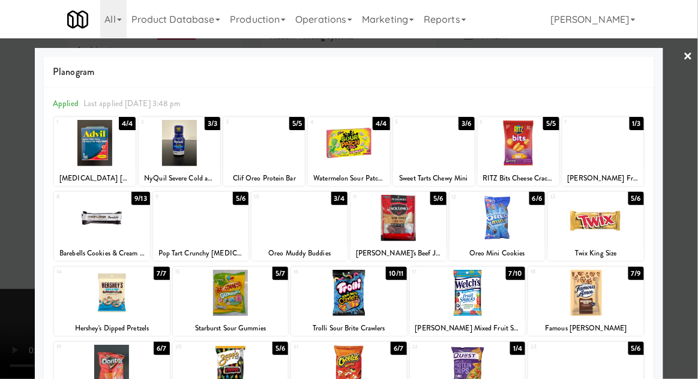
click at [19, 234] on div at bounding box center [349, 189] width 698 height 379
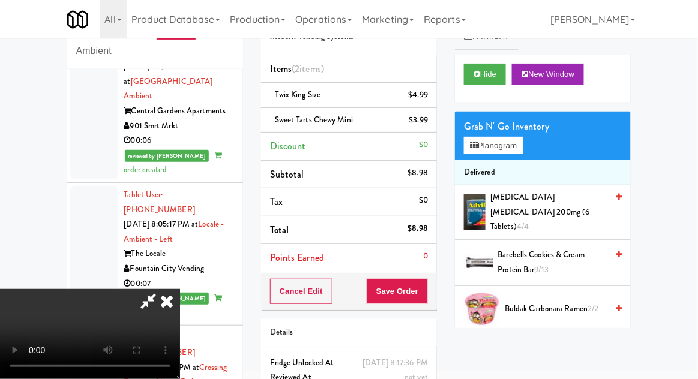
scroll to position [44, 0]
click at [426, 290] on button "Save Order" at bounding box center [397, 291] width 61 height 25
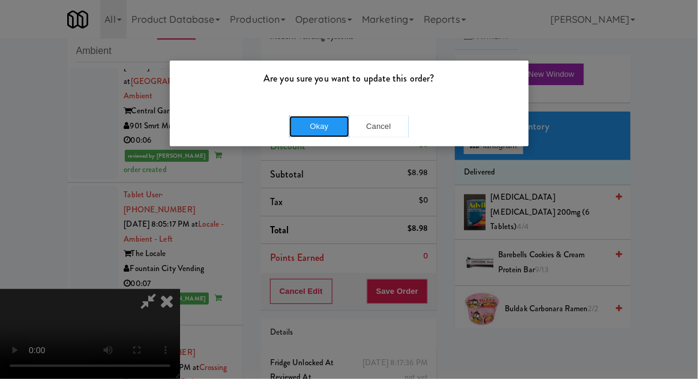
click at [301, 136] on button "Okay" at bounding box center [319, 127] width 60 height 22
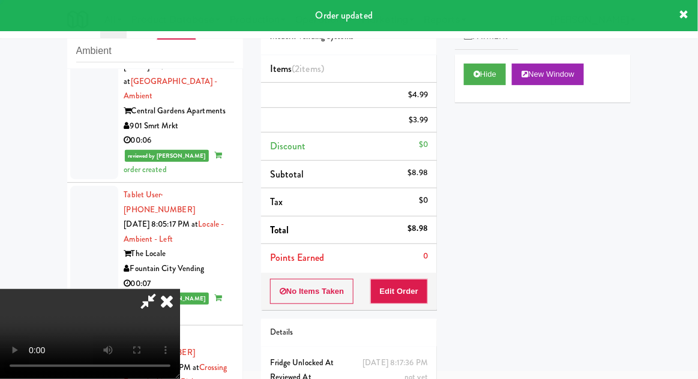
scroll to position [0, 0]
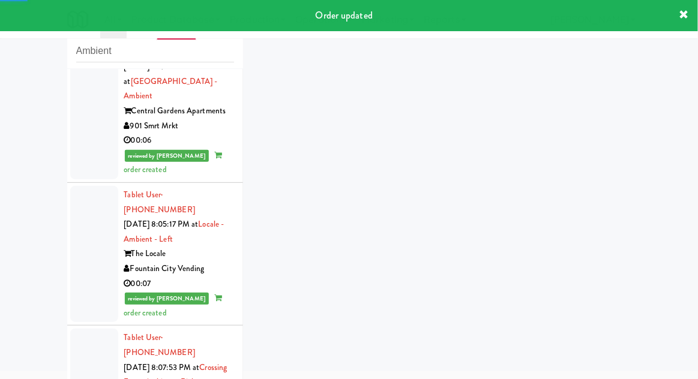
scroll to position [3714, 0]
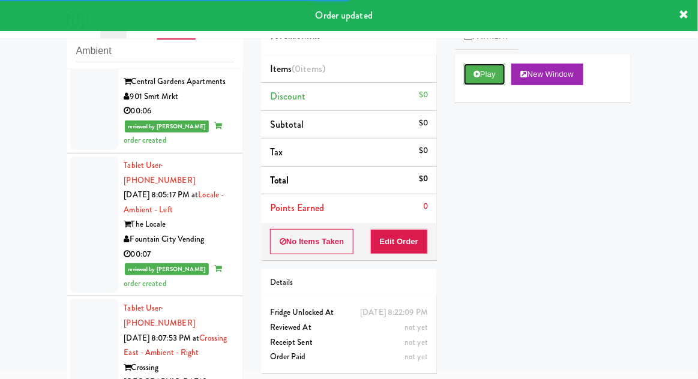
click at [496, 72] on button "Play" at bounding box center [484, 75] width 41 height 22
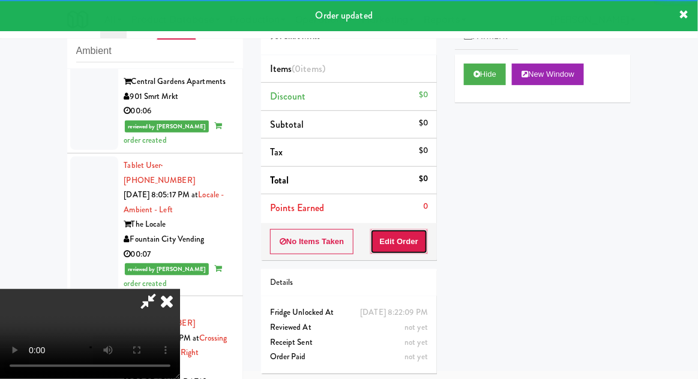
click at [412, 232] on button "Edit Order" at bounding box center [399, 241] width 58 height 25
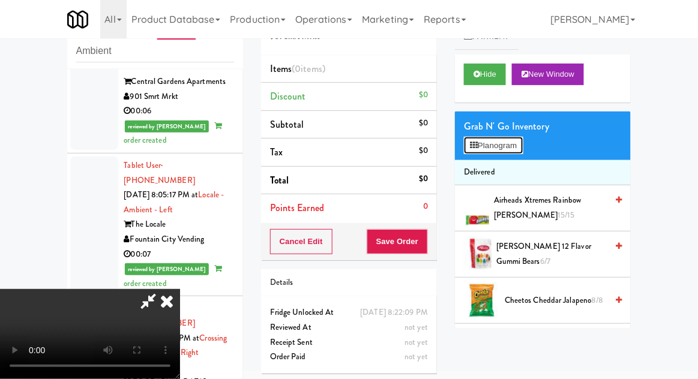
click at [501, 148] on button "Planogram" at bounding box center [493, 146] width 59 height 18
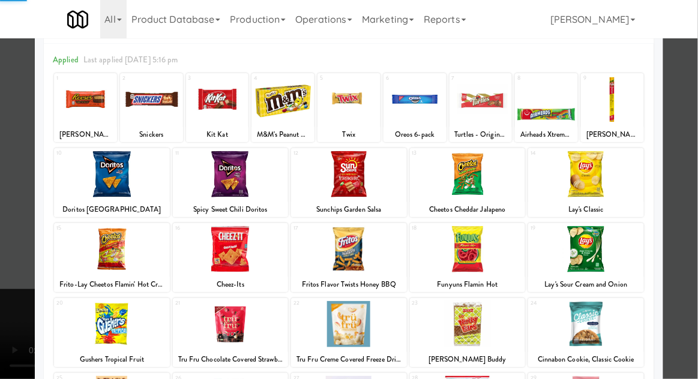
scroll to position [152, 0]
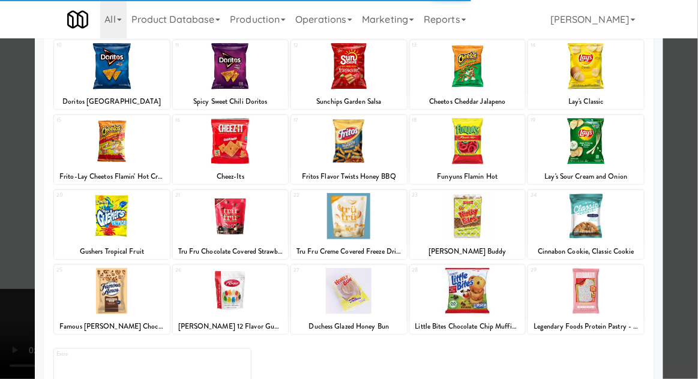
click at [605, 303] on div at bounding box center [586, 291] width 116 height 46
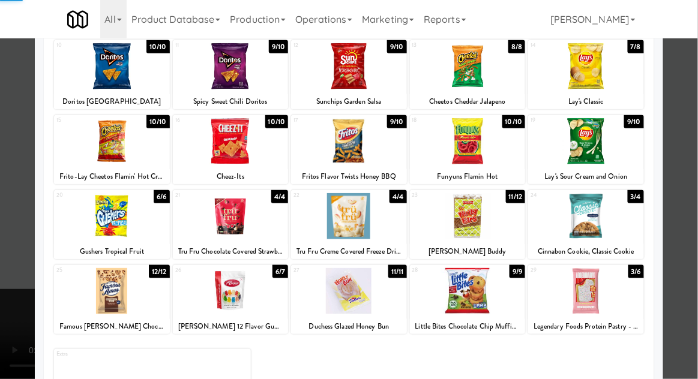
click at [686, 273] on div at bounding box center [349, 189] width 698 height 379
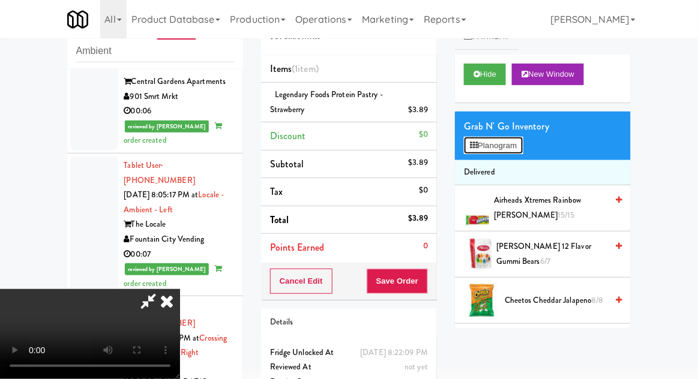
click at [493, 153] on button "Planogram" at bounding box center [493, 146] width 59 height 18
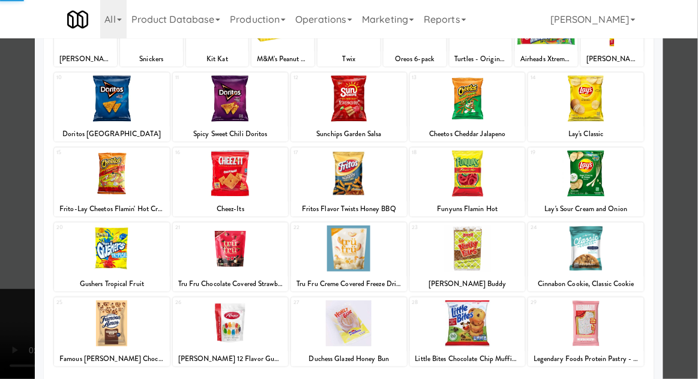
scroll to position [152, 0]
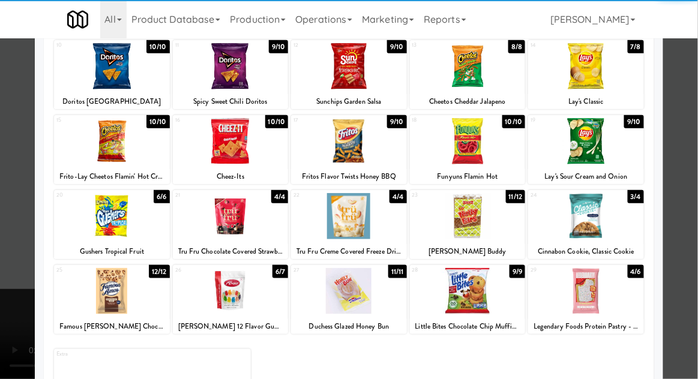
click at [615, 296] on div at bounding box center [586, 291] width 116 height 46
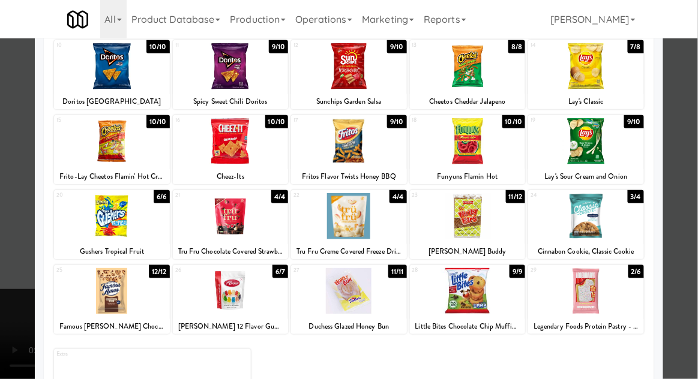
click at [692, 281] on div at bounding box center [349, 189] width 698 height 379
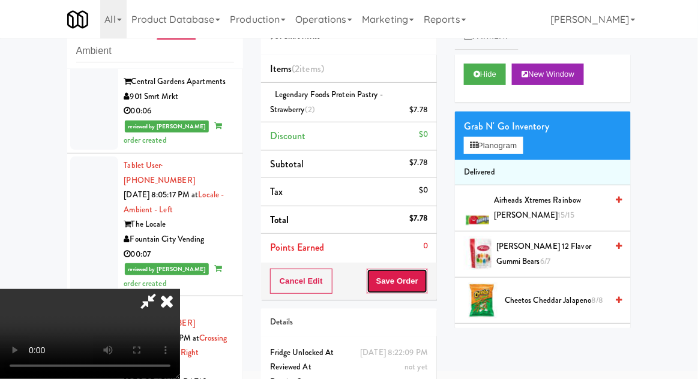
click at [426, 288] on button "Save Order" at bounding box center [397, 281] width 61 height 25
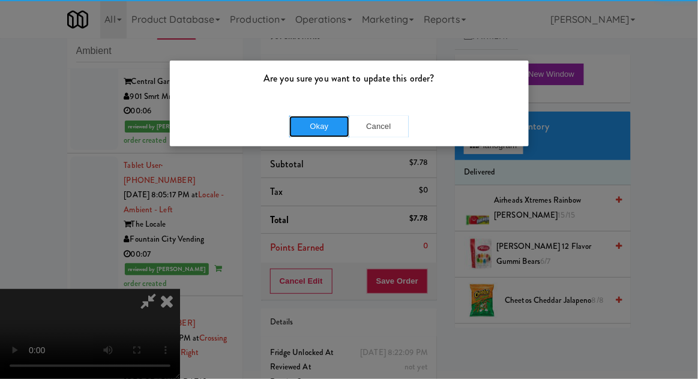
click at [316, 126] on button "Okay" at bounding box center [319, 127] width 60 height 22
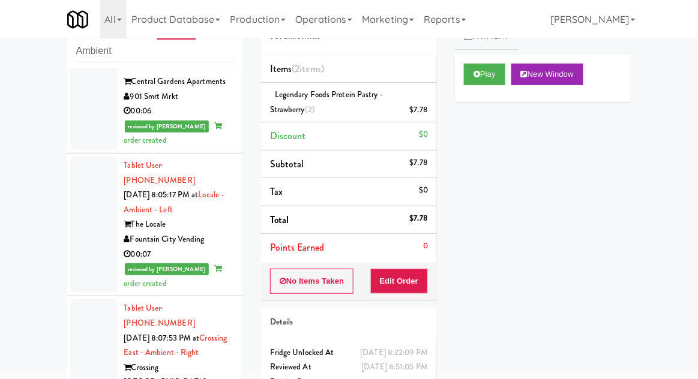
scroll to position [3743, 0]
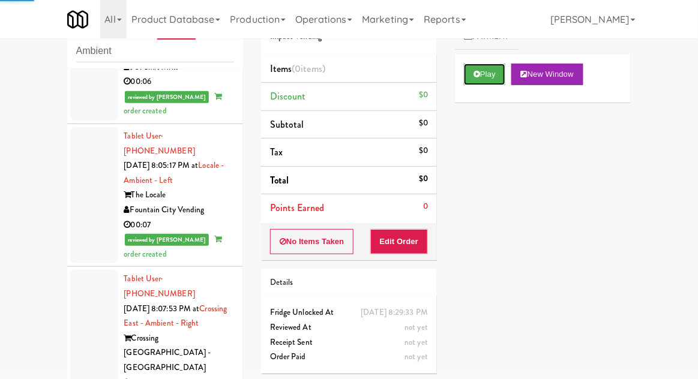
click at [490, 70] on button "Play" at bounding box center [484, 75] width 41 height 22
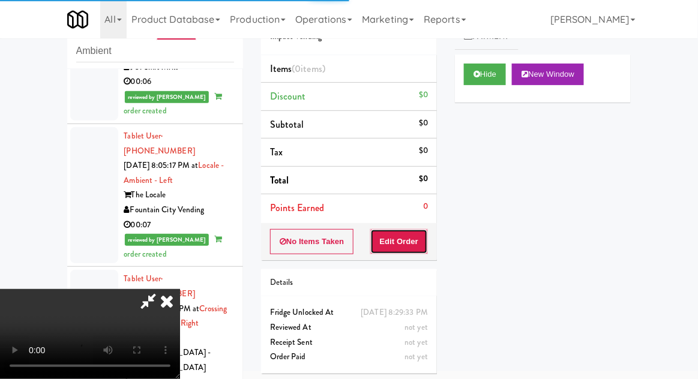
click at [416, 229] on button "Edit Order" at bounding box center [399, 241] width 58 height 25
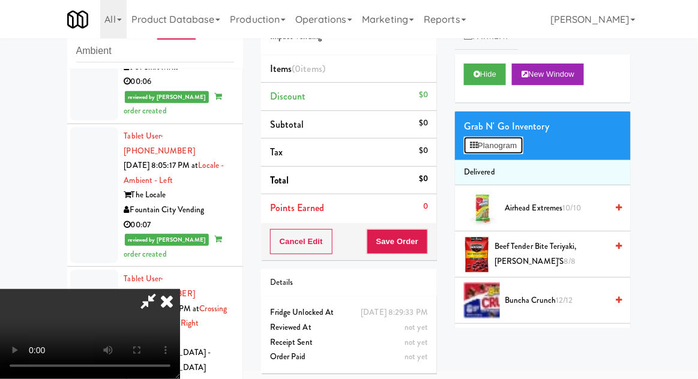
click at [509, 137] on button "Planogram" at bounding box center [493, 146] width 59 height 18
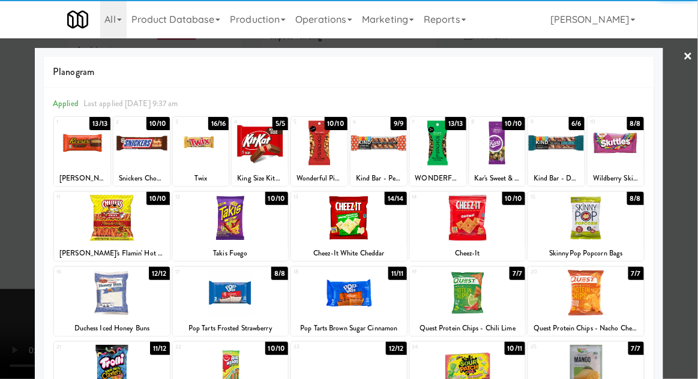
click at [143, 160] on div at bounding box center [141, 143] width 56 height 46
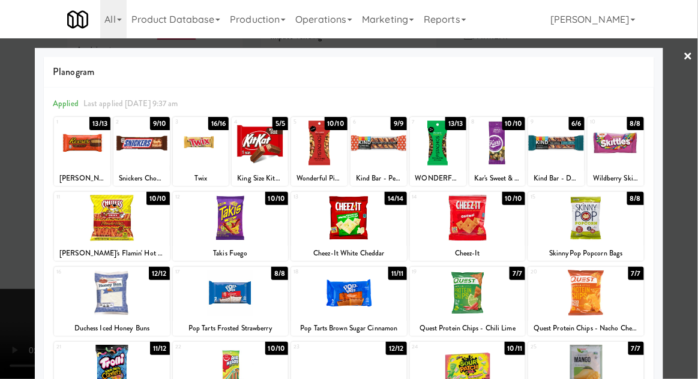
click at [695, 229] on div at bounding box center [349, 189] width 698 height 379
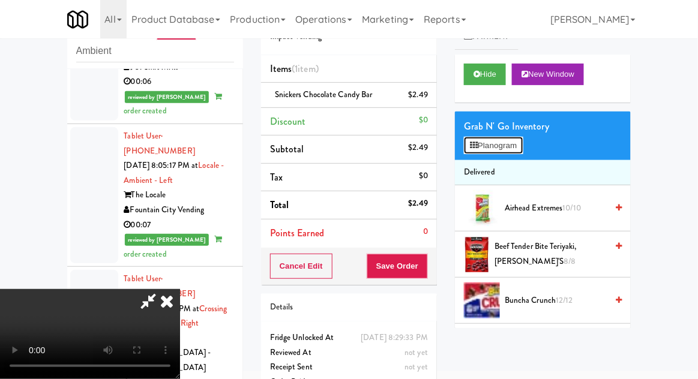
click at [509, 143] on button "Planogram" at bounding box center [493, 146] width 59 height 18
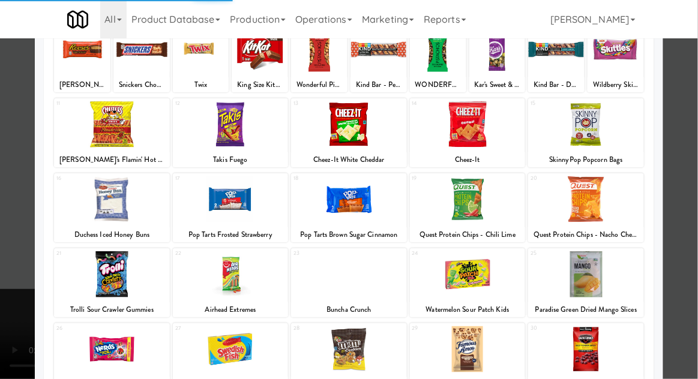
scroll to position [152, 0]
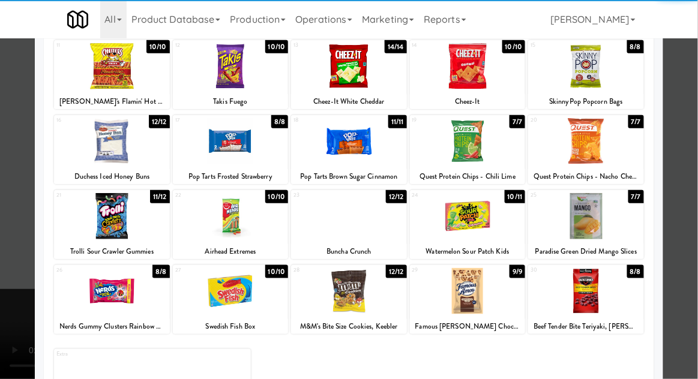
click at [614, 207] on div at bounding box center [586, 216] width 116 height 46
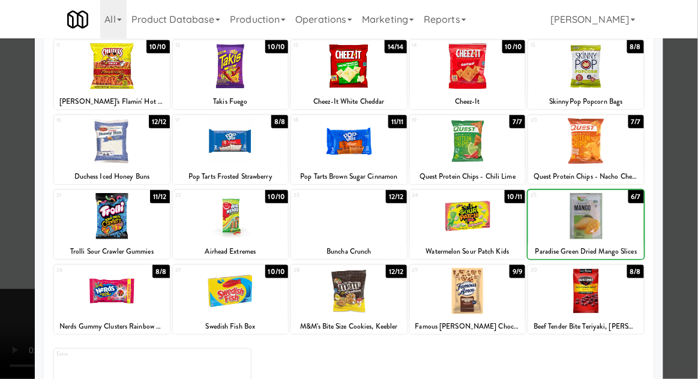
click at [692, 206] on div at bounding box center [349, 189] width 698 height 379
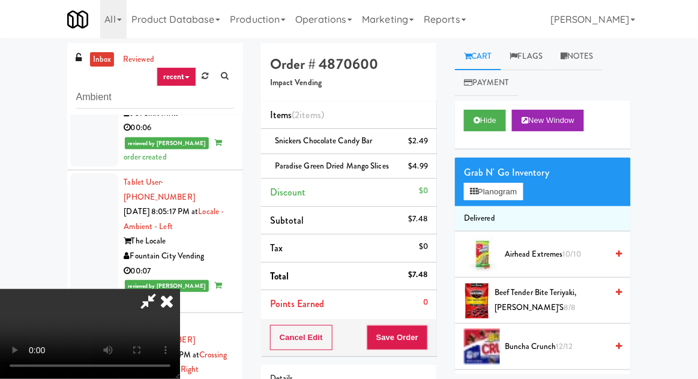
scroll to position [44, 0]
click at [427, 336] on button "Save Order" at bounding box center [397, 337] width 61 height 25
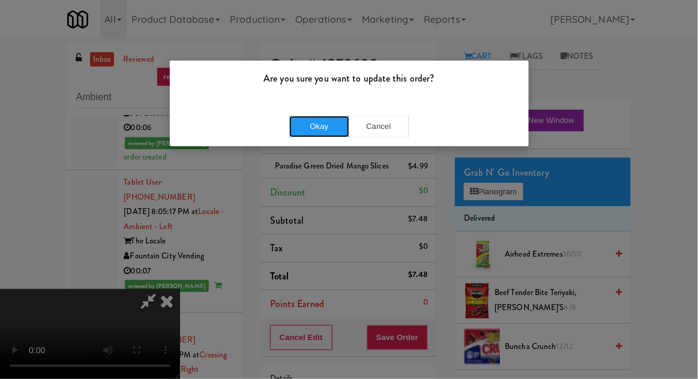
click at [307, 125] on button "Okay" at bounding box center [319, 127] width 60 height 22
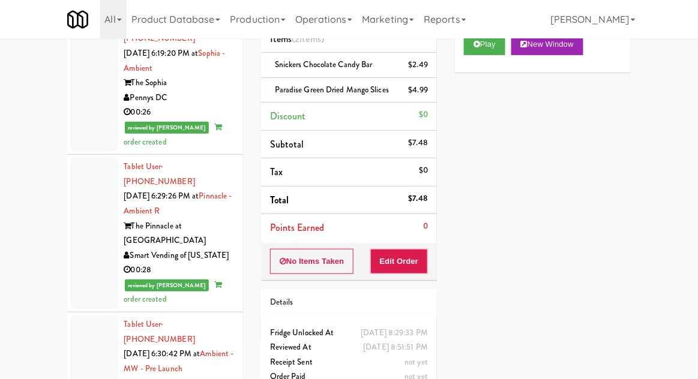
scroll to position [0, 0]
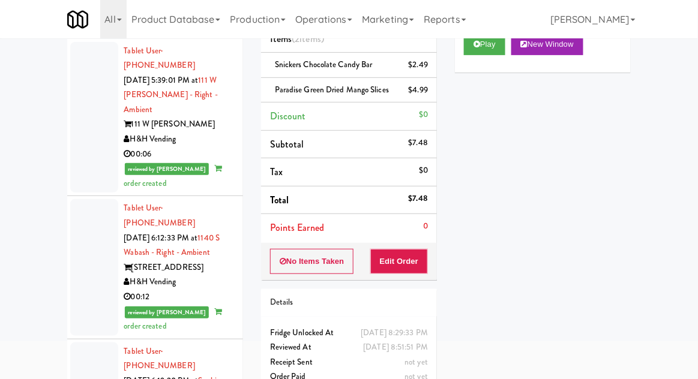
click at [78, 136] on div at bounding box center [94, 117] width 48 height 151
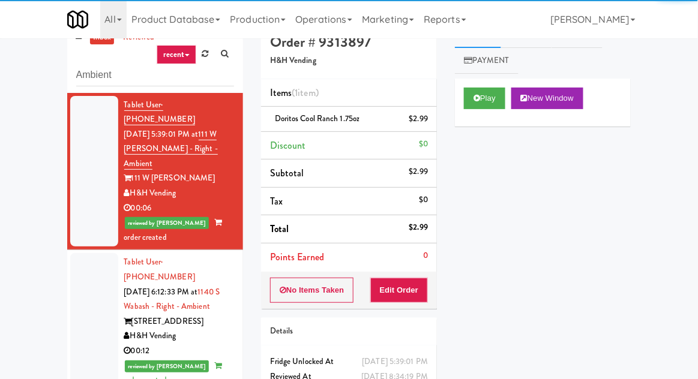
scroll to position [46, 0]
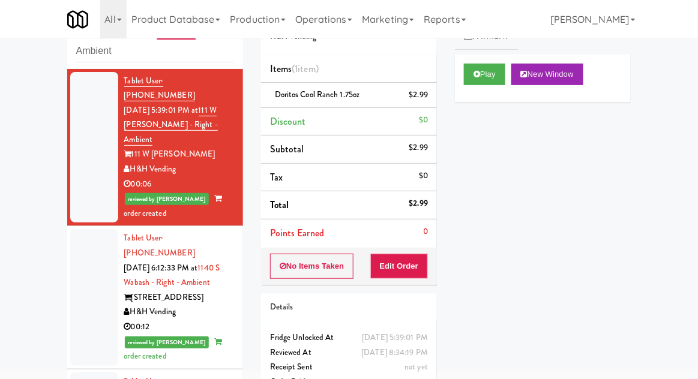
click at [85, 255] on div at bounding box center [94, 297] width 48 height 136
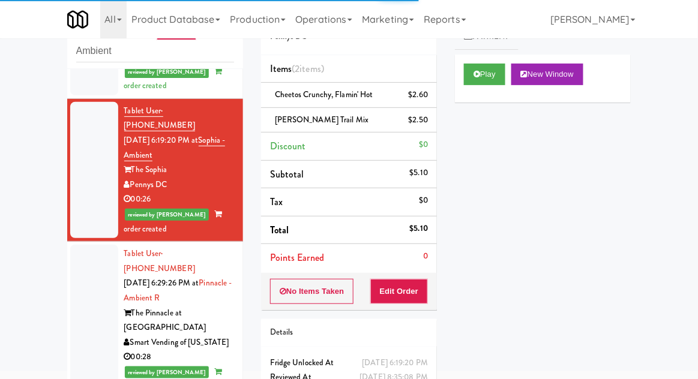
click at [88, 257] on div at bounding box center [94, 320] width 48 height 151
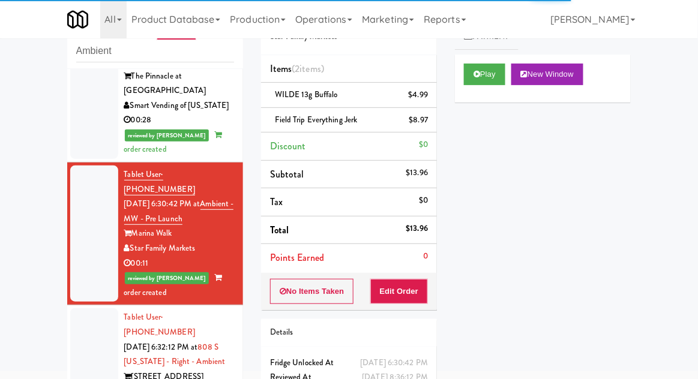
click at [86, 309] on div at bounding box center [94, 384] width 48 height 151
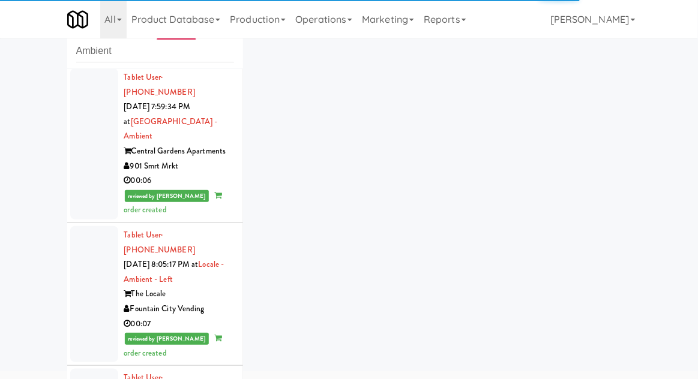
scroll to position [3773, 0]
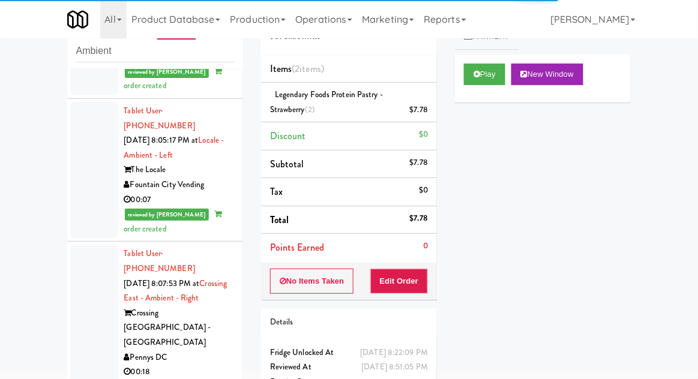
scroll to position [3773, 0]
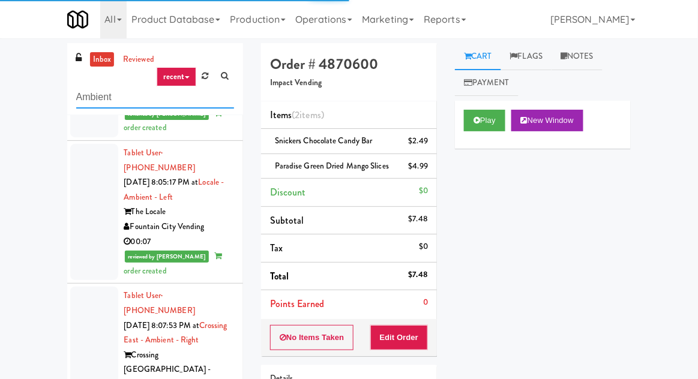
click at [82, 100] on input "Ambient" at bounding box center [155, 97] width 158 height 22
click at [78, 99] on input "Ambient" at bounding box center [155, 97] width 158 height 22
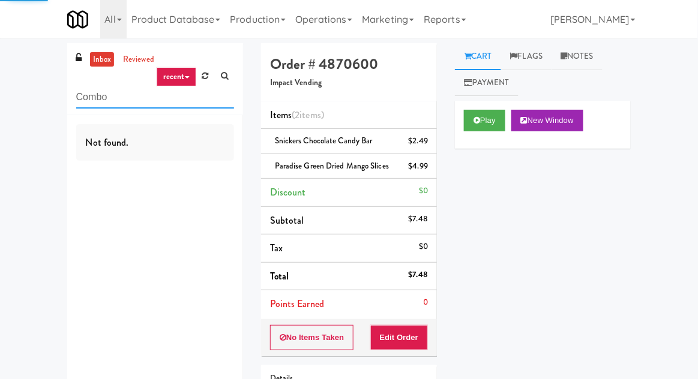
type input "Combo"
click at [34, 64] on div "inbox reviewed recent all unclear take inventory issue suspicious failed recent…" at bounding box center [349, 261] width 698 height 436
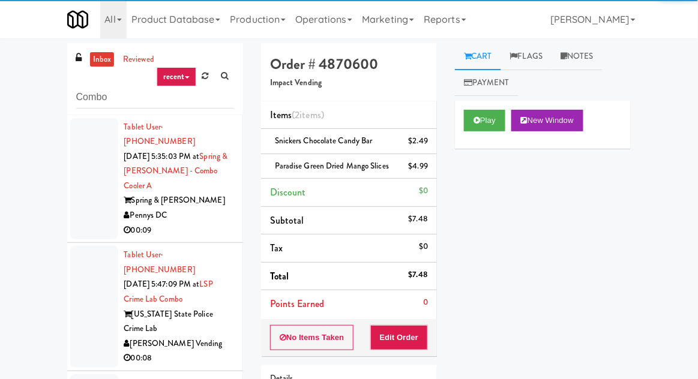
click at [106, 61] on link "inbox" at bounding box center [102, 59] width 25 height 15
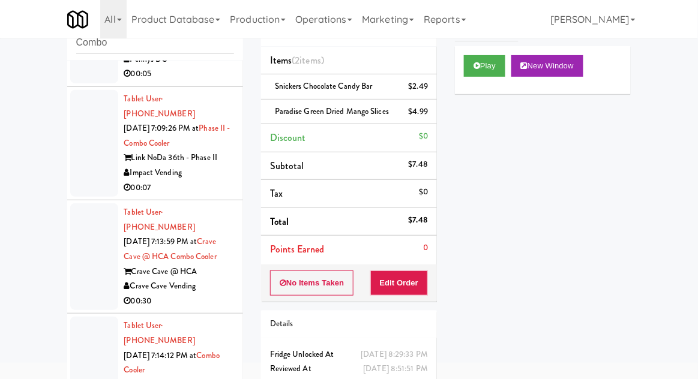
scroll to position [1396, 0]
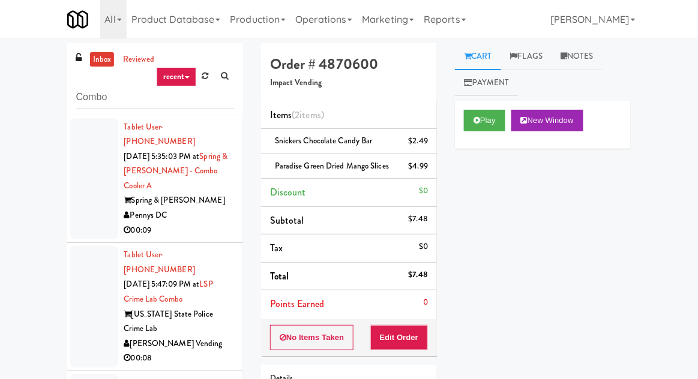
click at [75, 190] on div at bounding box center [94, 179] width 48 height 122
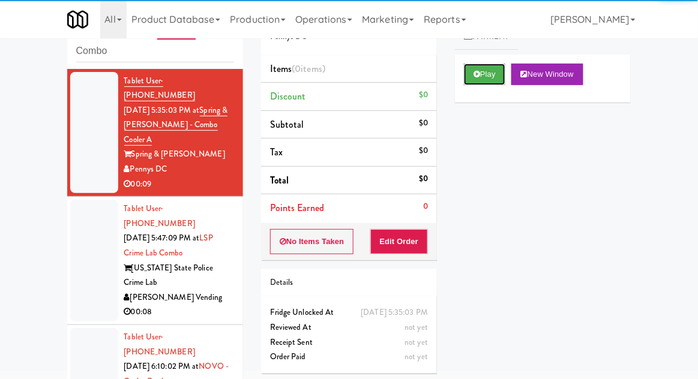
click at [488, 77] on button "Play" at bounding box center [484, 75] width 41 height 22
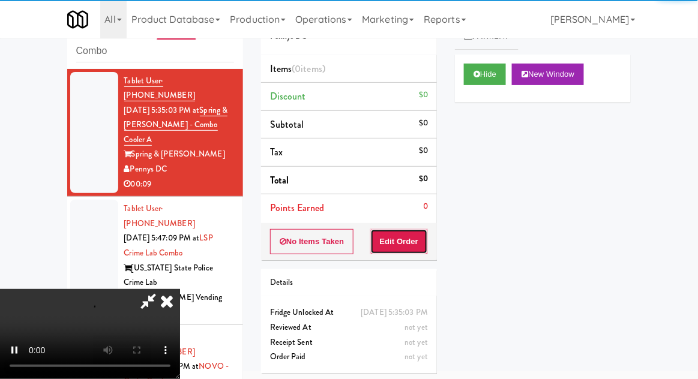
click at [412, 240] on button "Edit Order" at bounding box center [399, 241] width 58 height 25
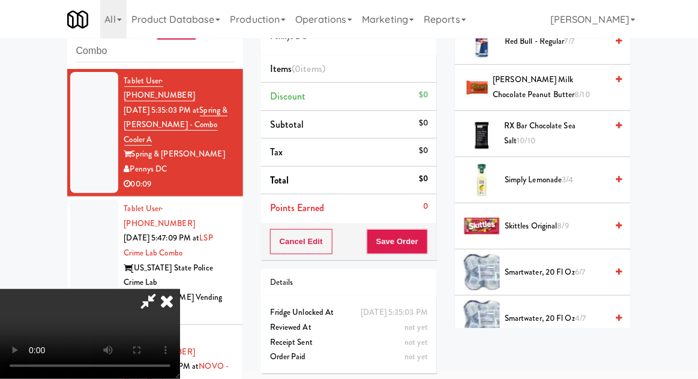
click at [555, 219] on span "Skittles Original 8/9" at bounding box center [556, 226] width 102 height 15
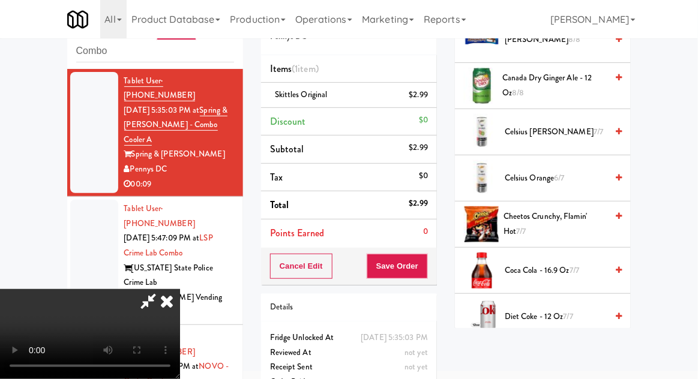
click at [570, 216] on span "Cheetos Crunchy, Flamin' Hot 7/7" at bounding box center [555, 224] width 103 height 29
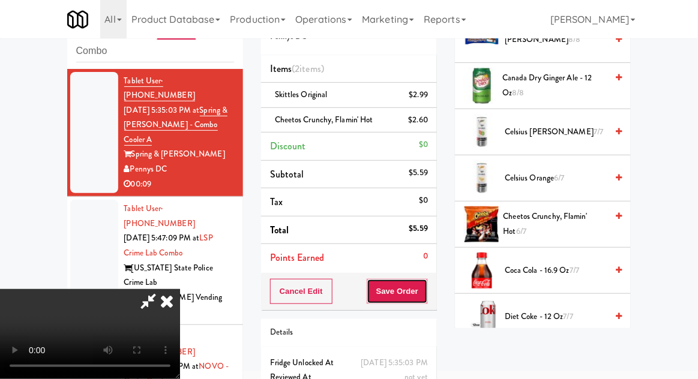
click at [421, 297] on button "Save Order" at bounding box center [397, 291] width 61 height 25
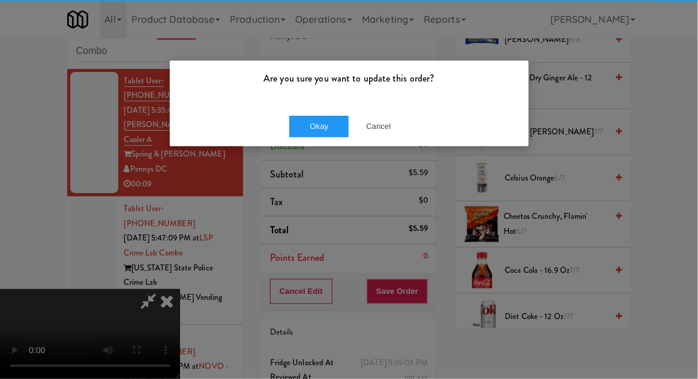
click at [311, 144] on div "Okay Cancel" at bounding box center [349, 126] width 359 height 40
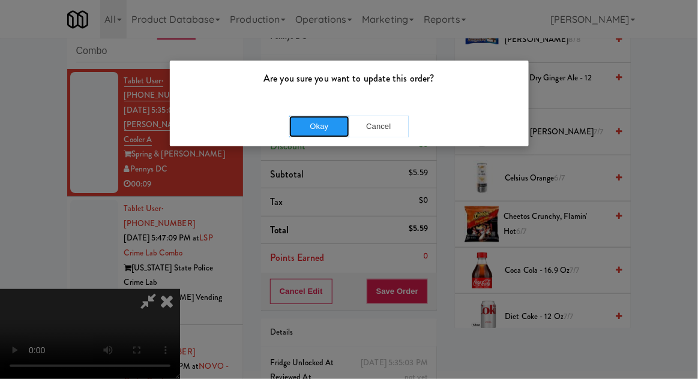
click at [306, 125] on button "Okay" at bounding box center [319, 127] width 60 height 22
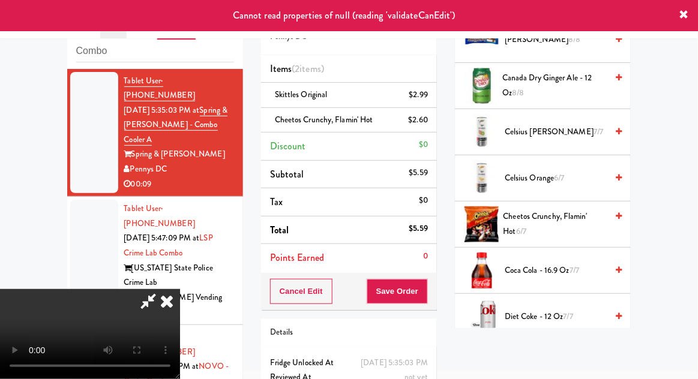
click at [180, 289] on icon at bounding box center [167, 301] width 26 height 24
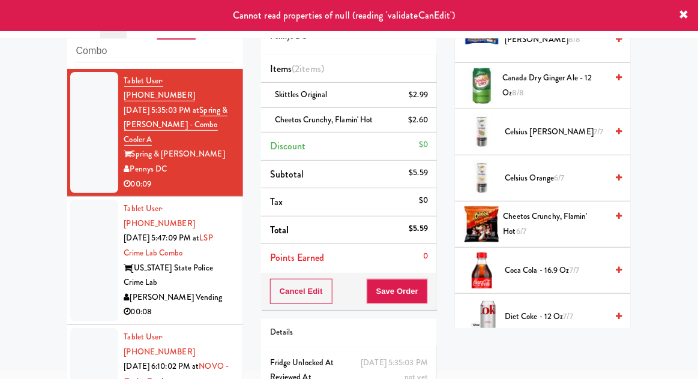
click at [80, 246] on div at bounding box center [94, 261] width 48 height 122
click at [85, 169] on div at bounding box center [94, 133] width 48 height 122
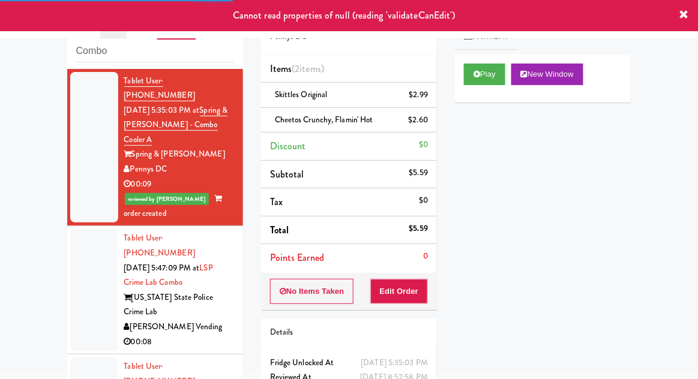
click at [76, 258] on div at bounding box center [94, 290] width 48 height 122
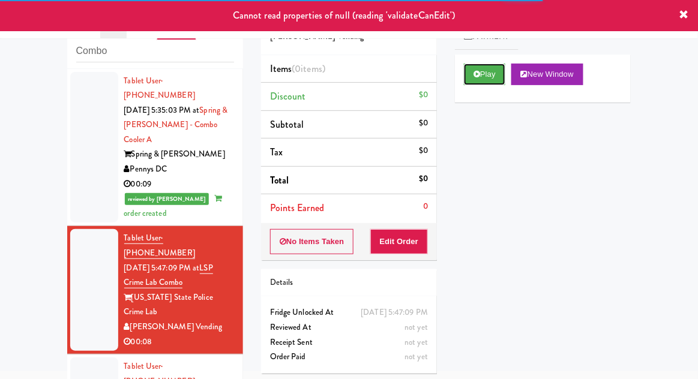
click at [498, 77] on button "Play" at bounding box center [484, 75] width 41 height 22
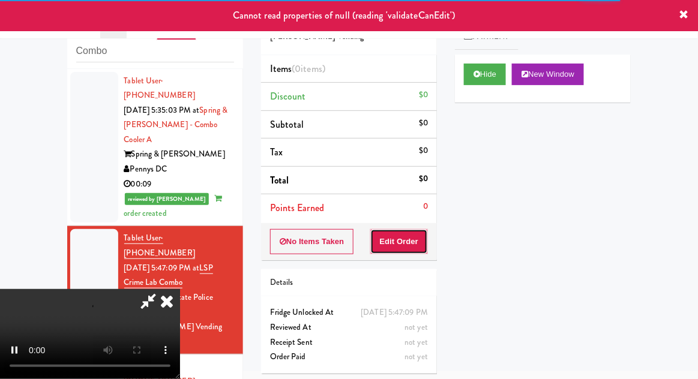
click at [418, 241] on button "Edit Order" at bounding box center [399, 241] width 58 height 25
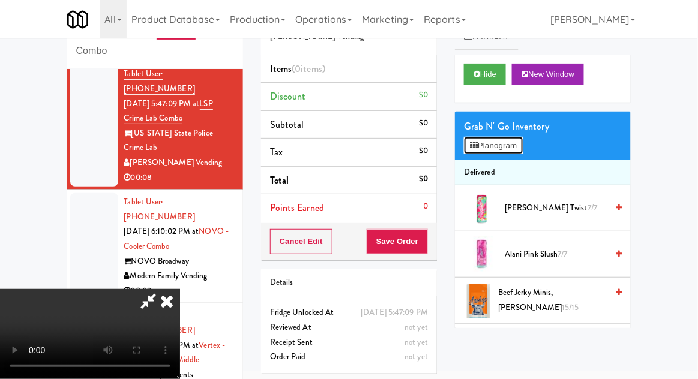
click at [515, 141] on button "Planogram" at bounding box center [493, 146] width 59 height 18
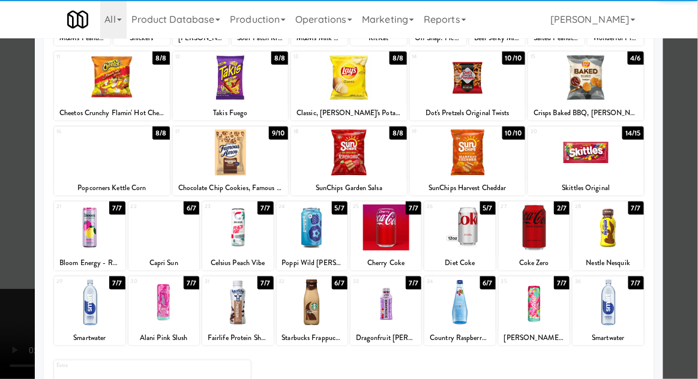
scroll to position [142, 0]
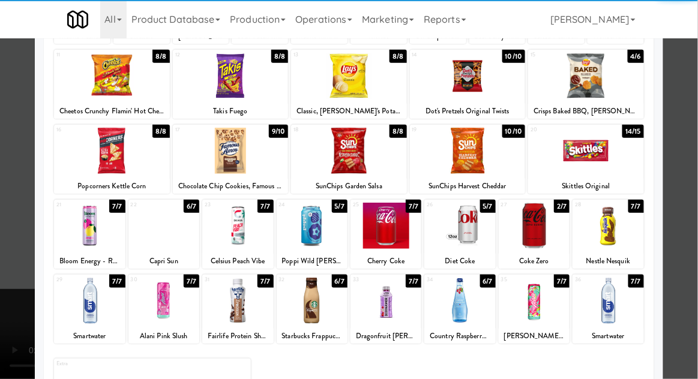
click at [550, 228] on div at bounding box center [534, 226] width 71 height 46
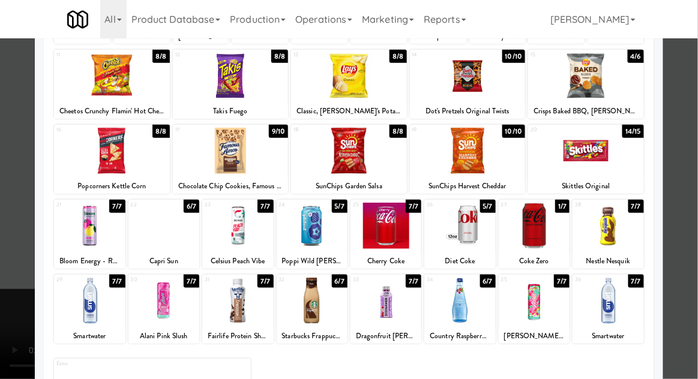
click at [1, 222] on div at bounding box center [349, 189] width 698 height 379
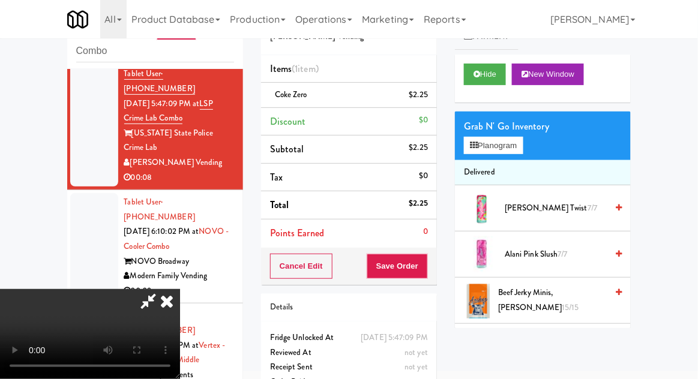
scroll to position [44, 0]
click at [428, 270] on button "Save Order" at bounding box center [397, 266] width 61 height 25
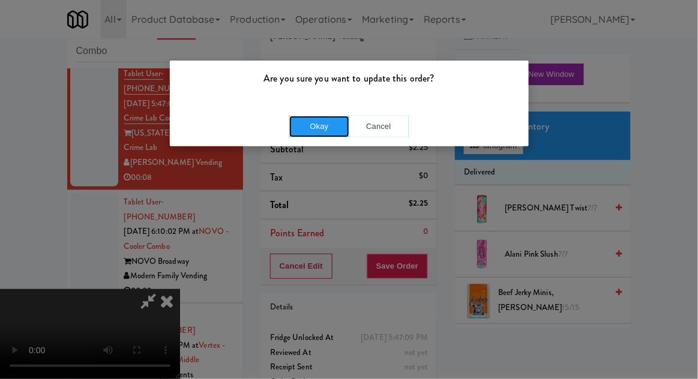
click at [308, 135] on button "Okay" at bounding box center [319, 127] width 60 height 22
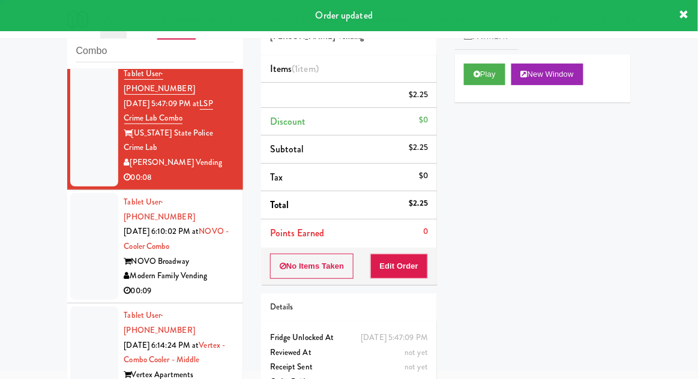
scroll to position [0, 0]
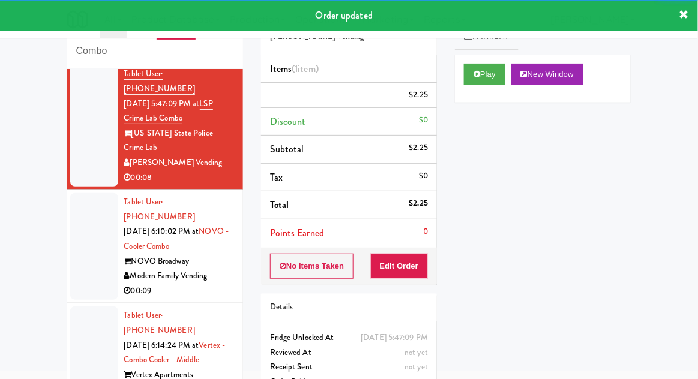
click at [67, 230] on li "Tablet User · (941) 248-4854 Sep 11, 2025 6:10:02 PM at NOVO - Cooler Combo NOV…" at bounding box center [155, 246] width 176 height 113
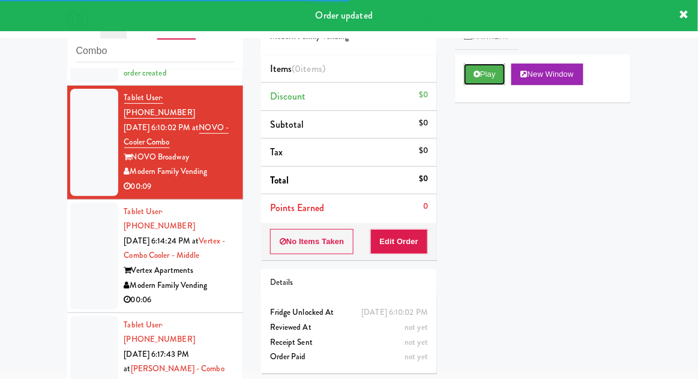
click at [487, 76] on button "Play" at bounding box center [484, 75] width 41 height 22
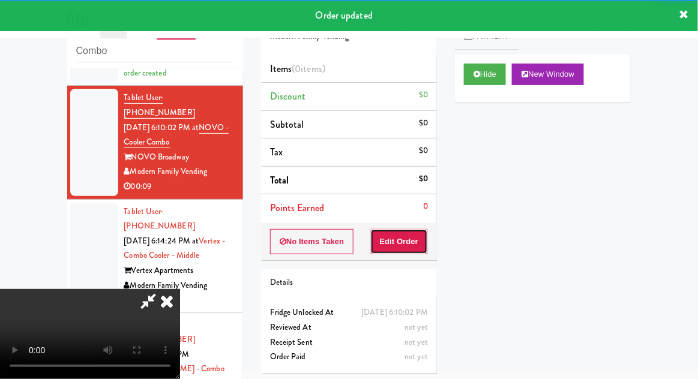
click at [406, 243] on button "Edit Order" at bounding box center [399, 241] width 58 height 25
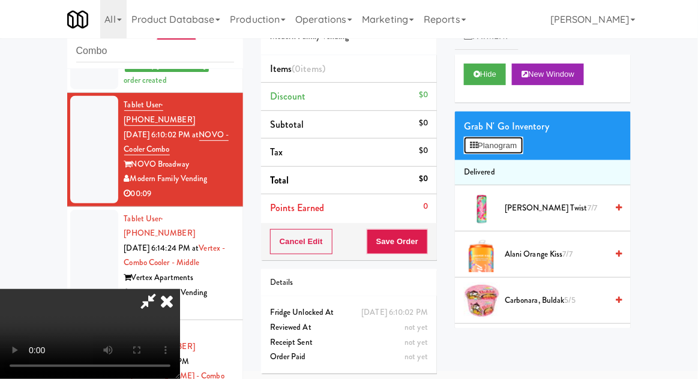
click at [515, 148] on button "Planogram" at bounding box center [493, 146] width 59 height 18
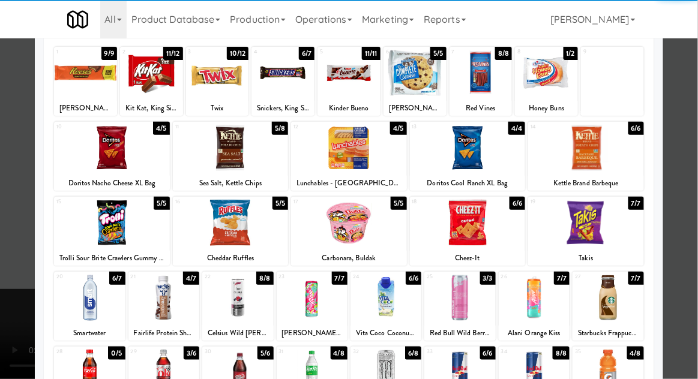
click at [155, 295] on div at bounding box center [163, 298] width 71 height 46
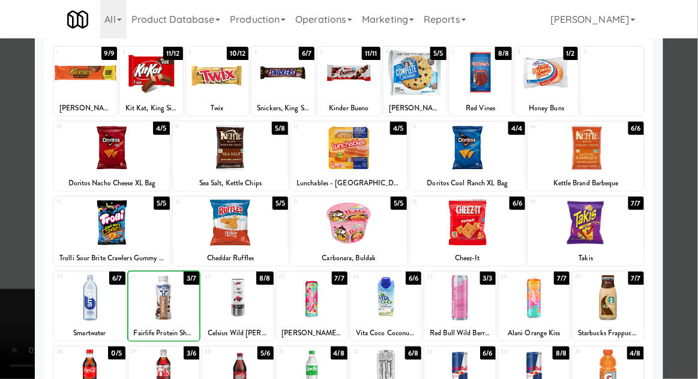
click at [677, 213] on div at bounding box center [349, 189] width 698 height 379
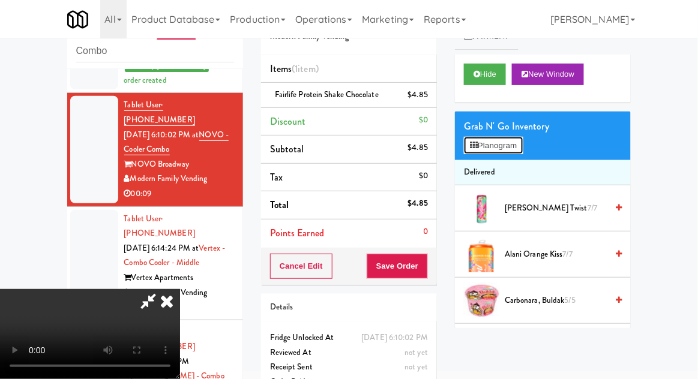
click at [509, 148] on button "Planogram" at bounding box center [493, 146] width 59 height 18
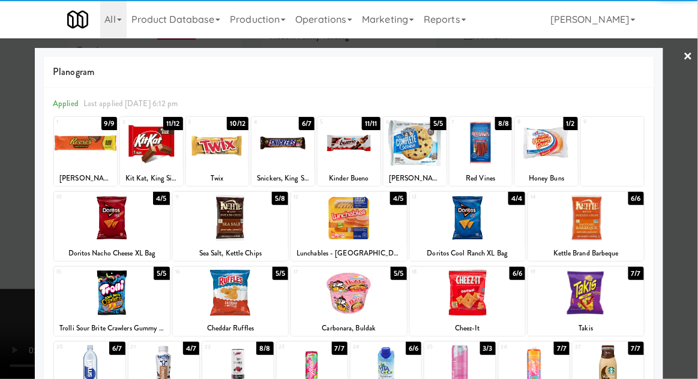
click at [207, 239] on div at bounding box center [231, 218] width 116 height 46
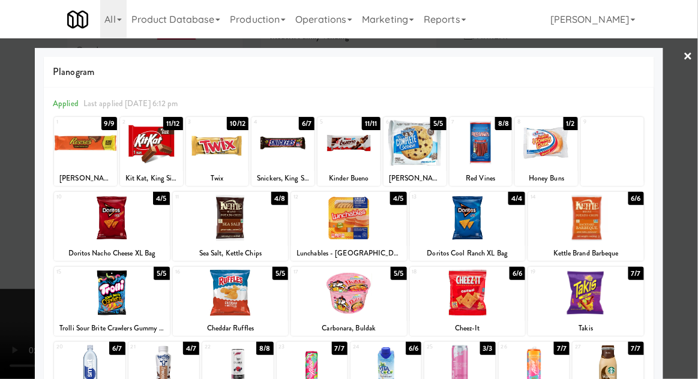
click at [689, 221] on div at bounding box center [349, 189] width 698 height 379
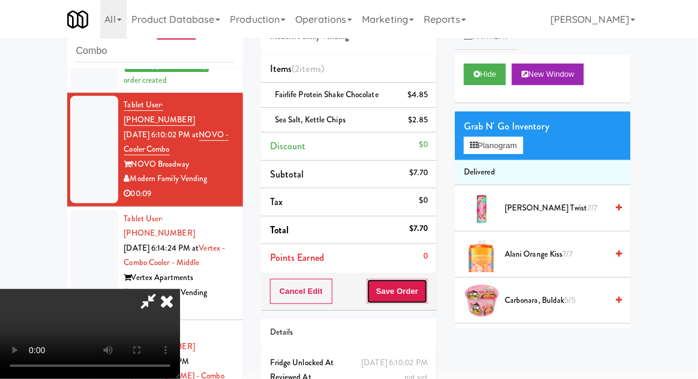
click at [428, 297] on button "Save Order" at bounding box center [397, 291] width 61 height 25
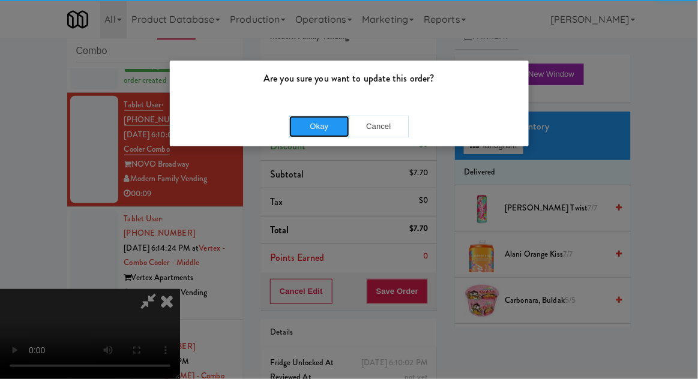
click at [294, 134] on button "Okay" at bounding box center [319, 127] width 60 height 22
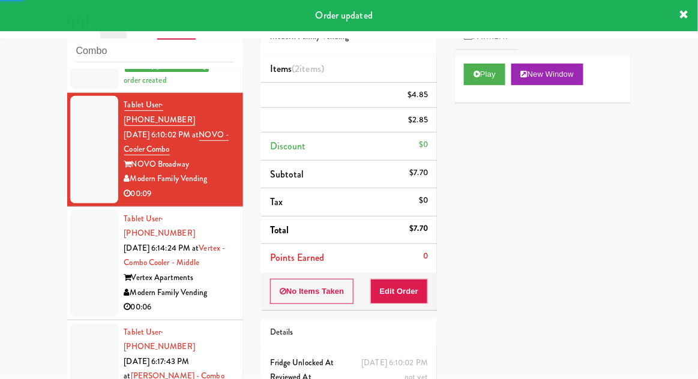
click at [72, 247] on div at bounding box center [94, 263] width 48 height 107
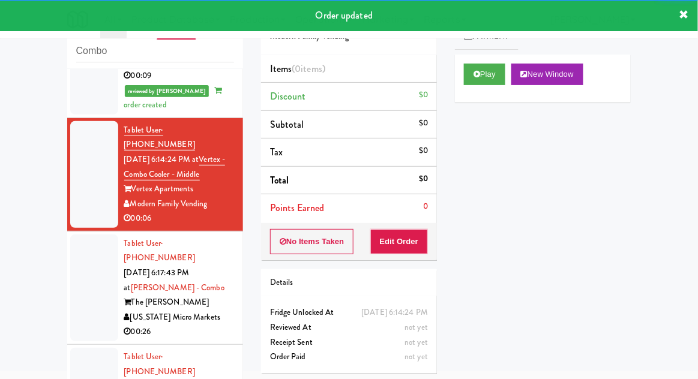
scroll to position [410, 0]
click at [496, 79] on button "Play" at bounding box center [484, 75] width 41 height 22
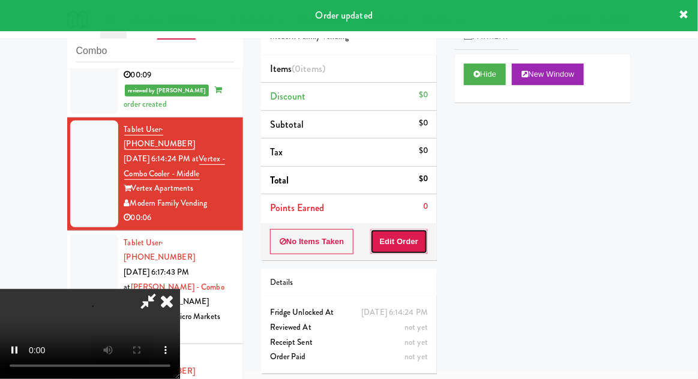
click at [414, 231] on button "Edit Order" at bounding box center [399, 241] width 58 height 25
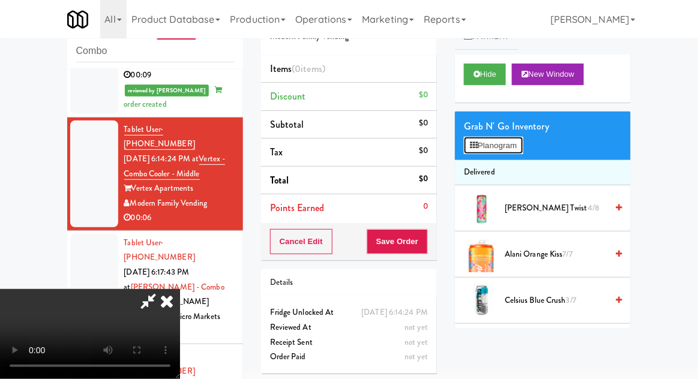
click at [508, 147] on button "Planogram" at bounding box center [493, 146] width 59 height 18
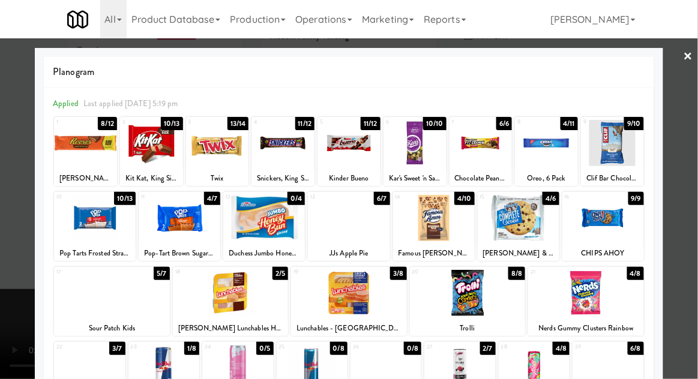
click at [400, 294] on div at bounding box center [349, 293] width 116 height 46
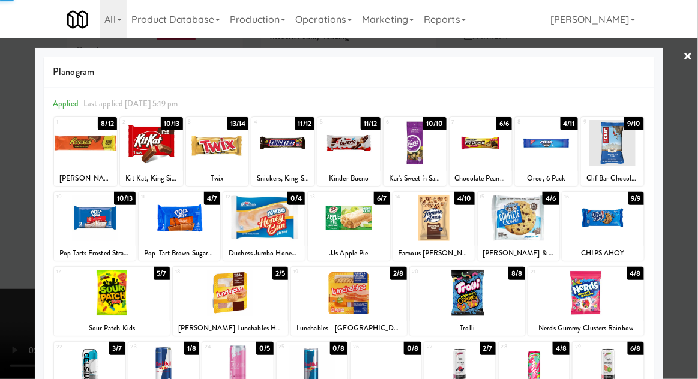
click at [17, 270] on div at bounding box center [349, 189] width 698 height 379
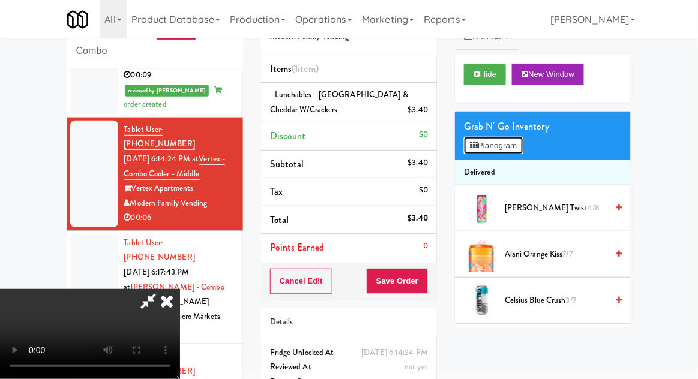
click at [507, 140] on button "Planogram" at bounding box center [493, 146] width 59 height 18
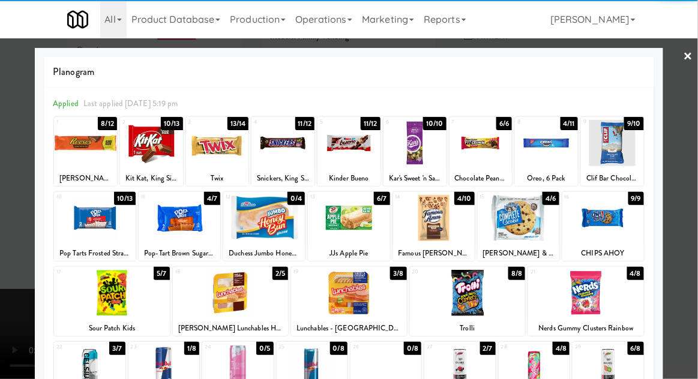
click at [692, 244] on div at bounding box center [349, 189] width 698 height 379
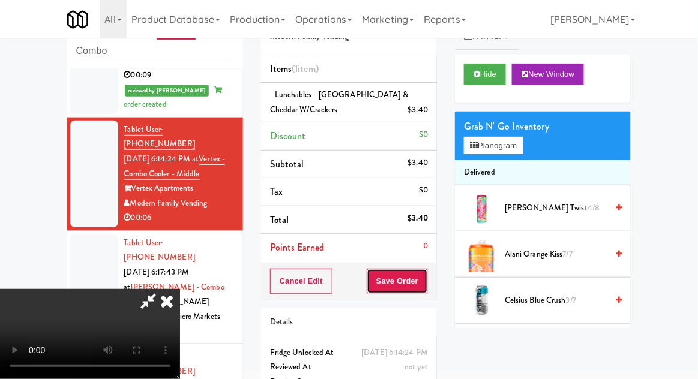
click at [427, 283] on button "Save Order" at bounding box center [397, 281] width 61 height 25
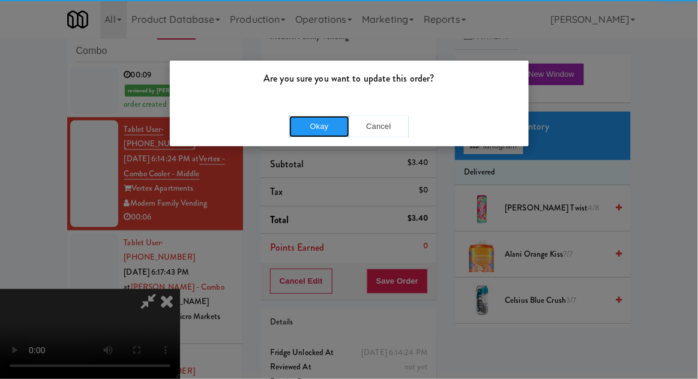
click at [301, 130] on button "Okay" at bounding box center [319, 127] width 60 height 22
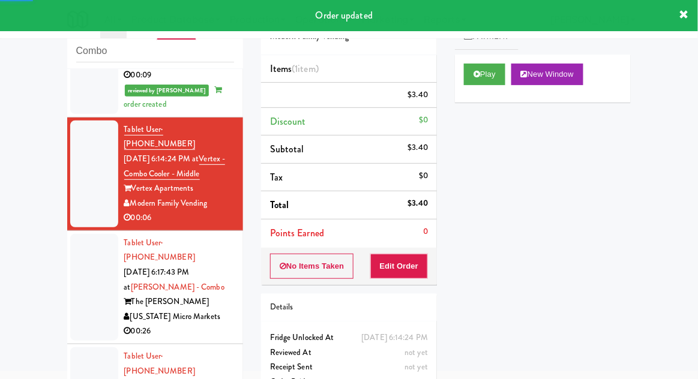
click at [68, 249] on li "Tablet User · (616) 780-9991 Sep 11, 2025 6:17:43 PM at Rowe - Combo The Rowe M…" at bounding box center [155, 287] width 176 height 113
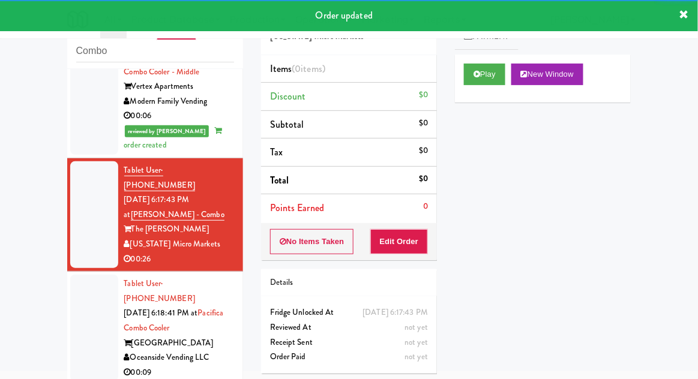
scroll to position [515, 0]
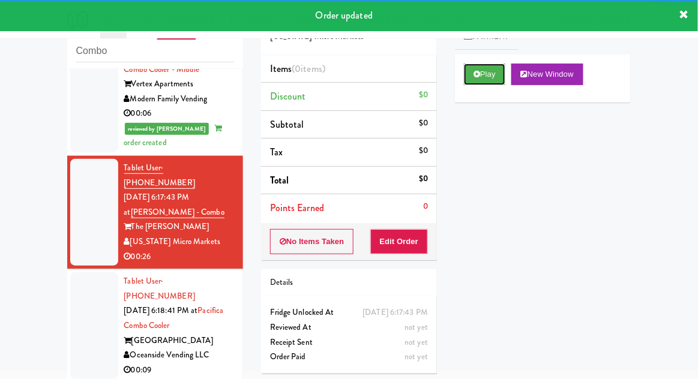
click at [489, 64] on button "Play" at bounding box center [484, 75] width 41 height 22
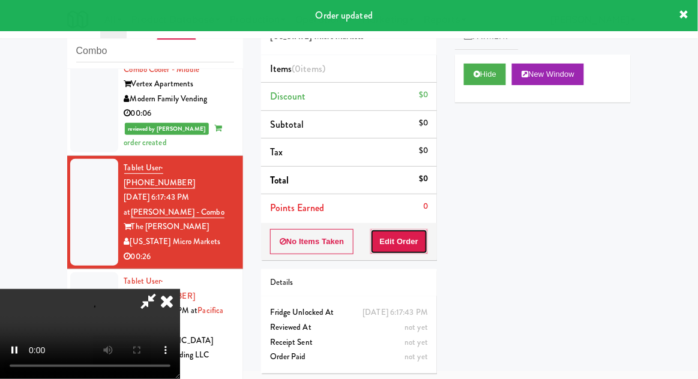
click at [412, 237] on button "Edit Order" at bounding box center [399, 241] width 58 height 25
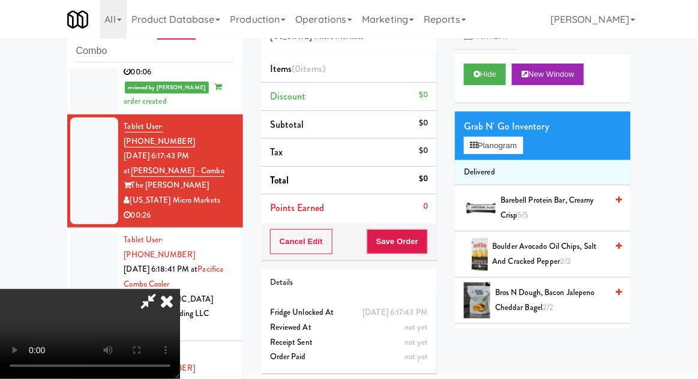
scroll to position [0, 0]
click at [500, 151] on button "Planogram" at bounding box center [493, 146] width 59 height 18
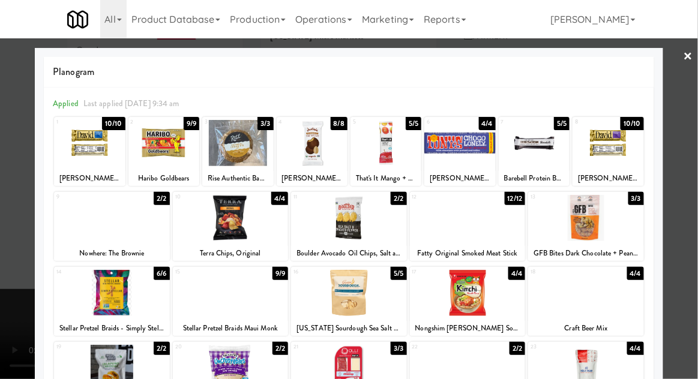
click at [695, 186] on div at bounding box center [349, 189] width 698 height 379
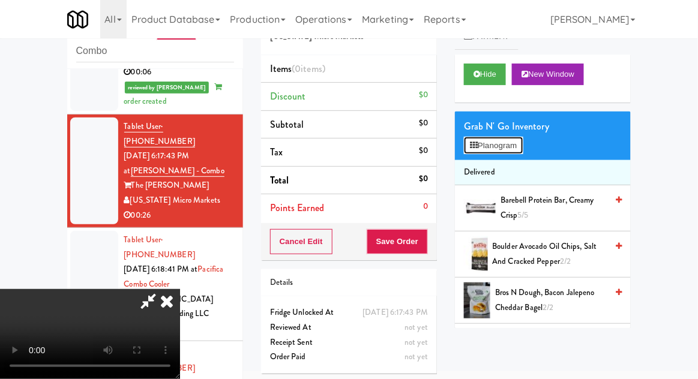
click at [514, 152] on button "Planogram" at bounding box center [493, 146] width 59 height 18
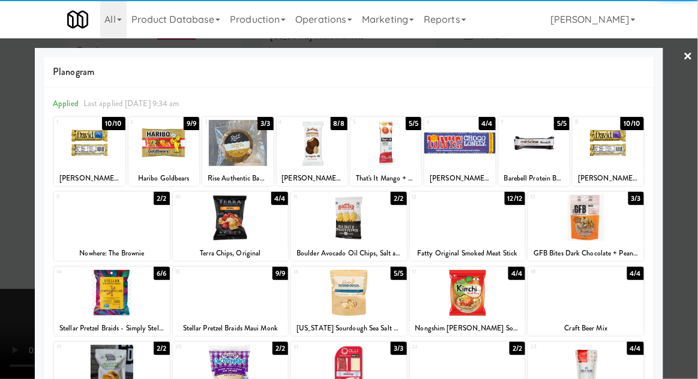
click at [160, 159] on div at bounding box center [163, 143] width 71 height 46
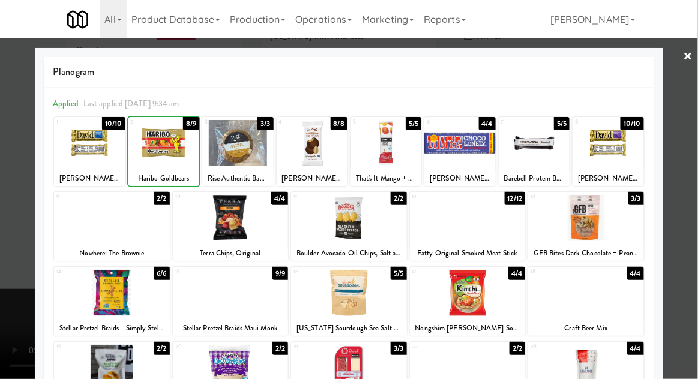
click at [697, 189] on div at bounding box center [349, 189] width 698 height 379
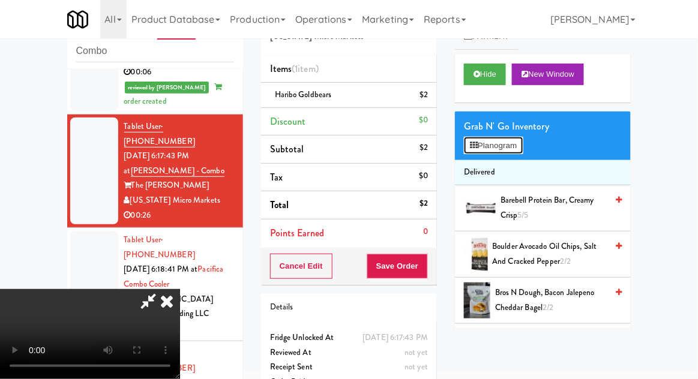
click at [514, 152] on button "Planogram" at bounding box center [493, 146] width 59 height 18
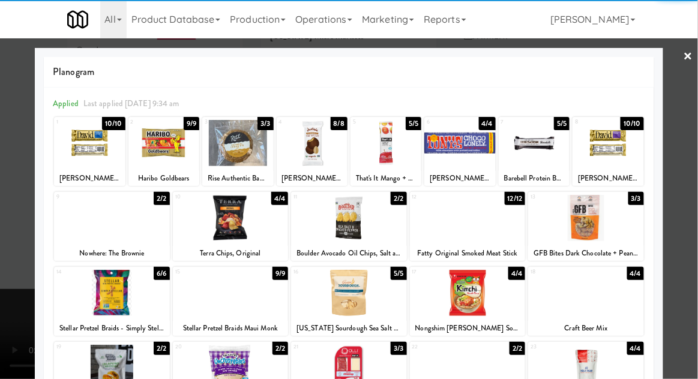
click at [332, 146] on div at bounding box center [312, 143] width 71 height 46
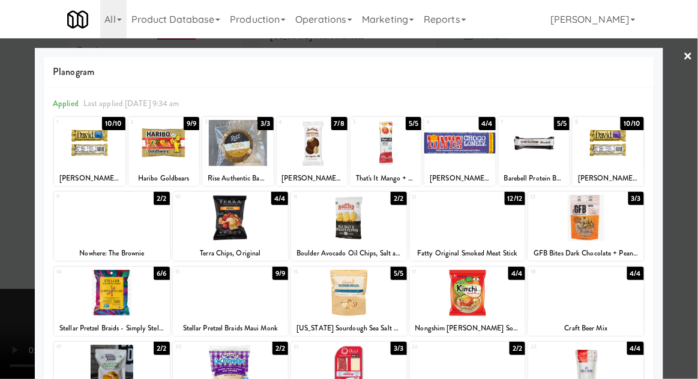
click at [1, 210] on div at bounding box center [349, 189] width 698 height 379
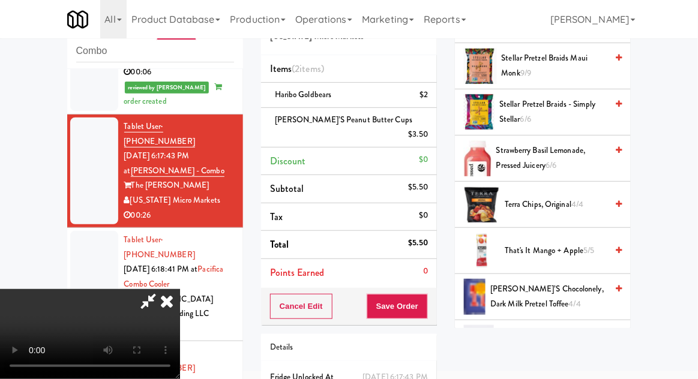
scroll to position [1366, 0]
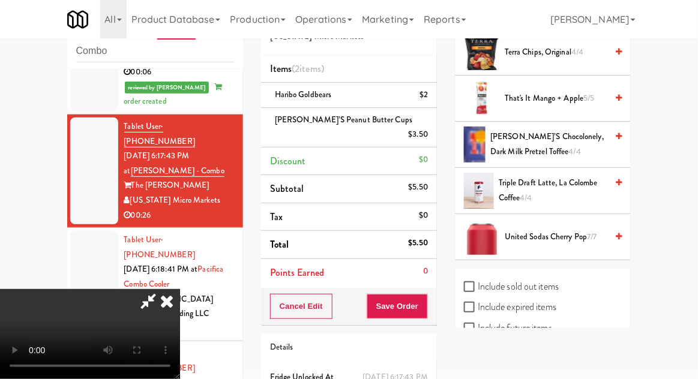
click at [559, 278] on label "Include sold out items" at bounding box center [511, 287] width 95 height 18
click at [478, 283] on input "Include sold out items" at bounding box center [471, 288] width 14 height 10
checkbox input "true"
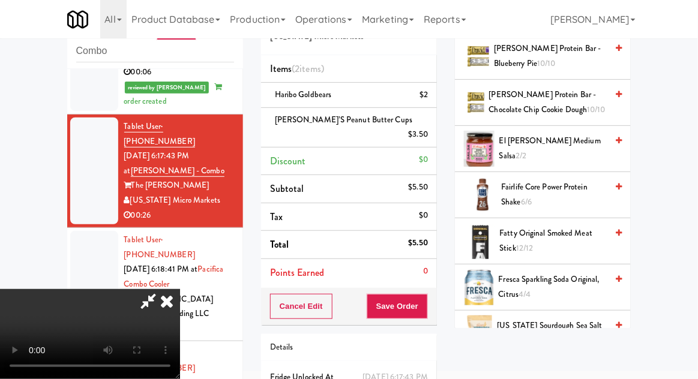
scroll to position [427, 0]
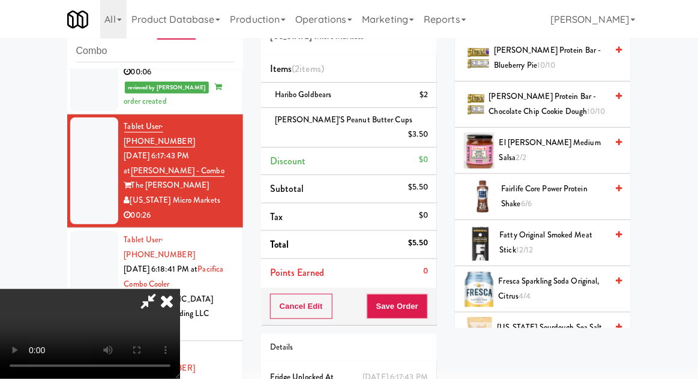
click at [545, 294] on span "Fresca Sparkling Soda Original, Citrus 4/4" at bounding box center [553, 288] width 109 height 29
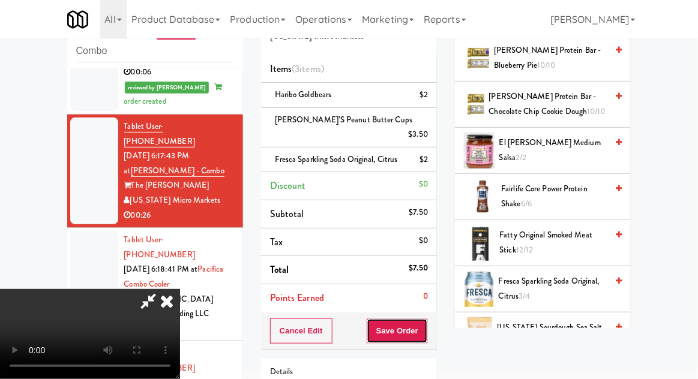
click at [424, 322] on button "Save Order" at bounding box center [397, 331] width 61 height 25
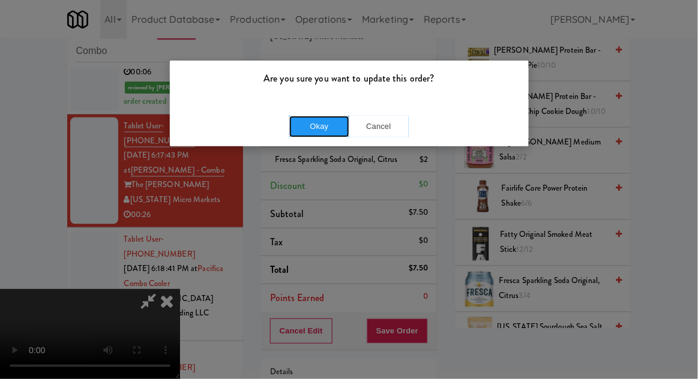
click at [305, 122] on button "Okay" at bounding box center [319, 127] width 60 height 22
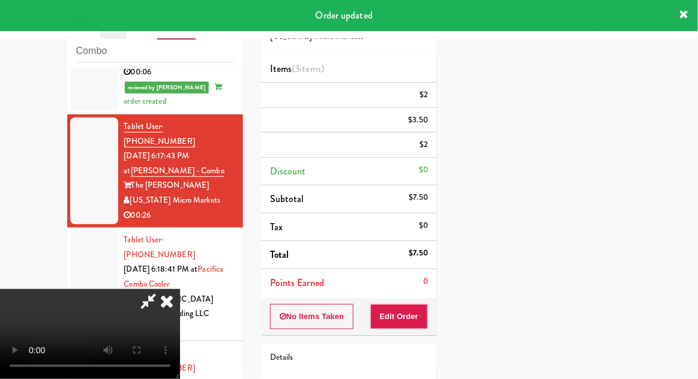
scroll to position [0, 0]
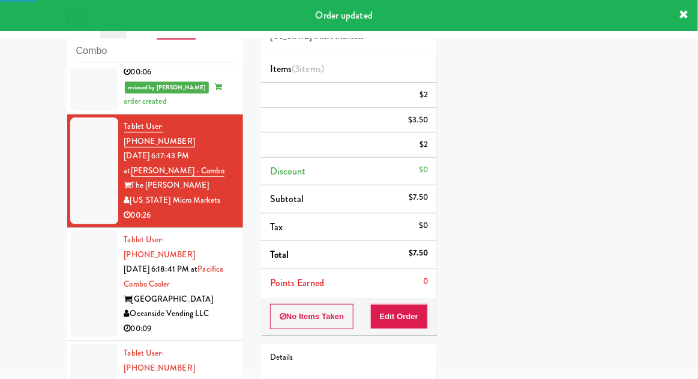
click at [71, 240] on div at bounding box center [94, 284] width 48 height 107
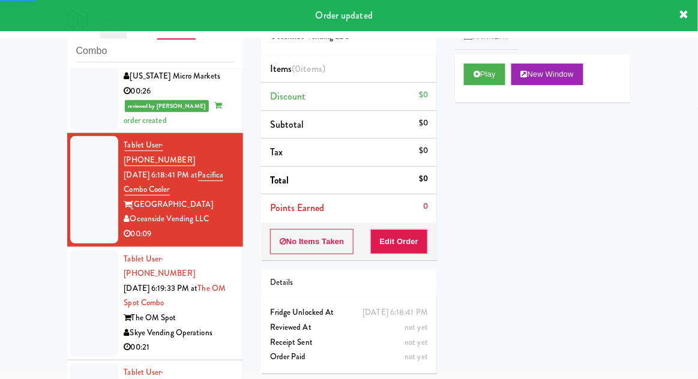
scroll to position [686, 0]
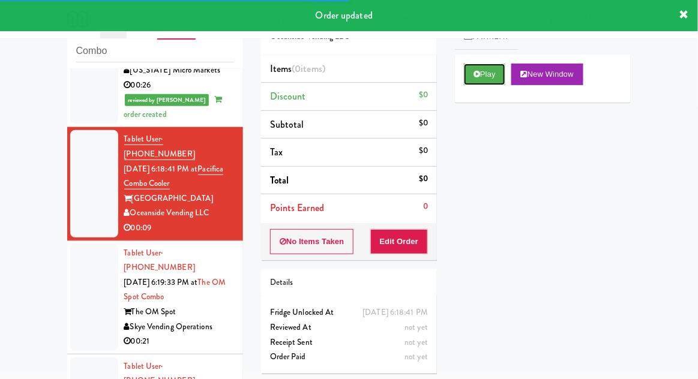
click at [491, 77] on button "Play" at bounding box center [484, 75] width 41 height 22
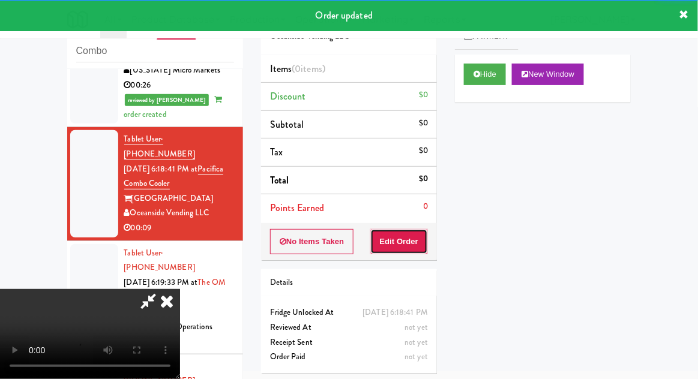
click at [414, 237] on button "Edit Order" at bounding box center [399, 241] width 58 height 25
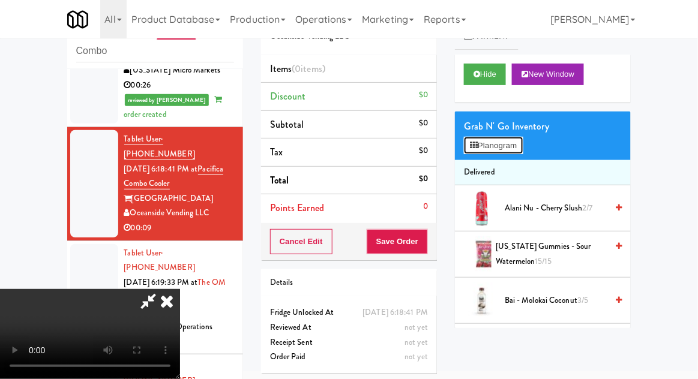
click at [503, 147] on button "Planogram" at bounding box center [493, 146] width 59 height 18
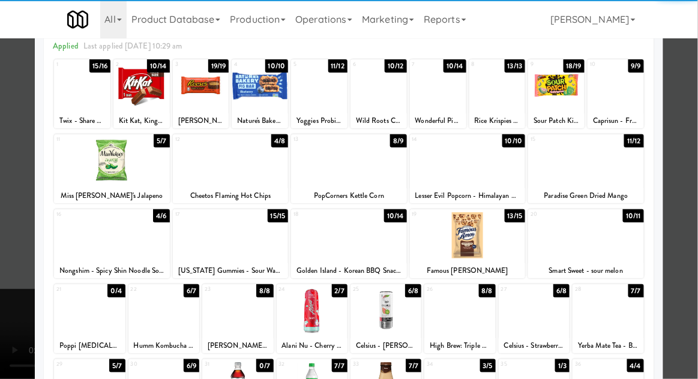
scroll to position [59, 0]
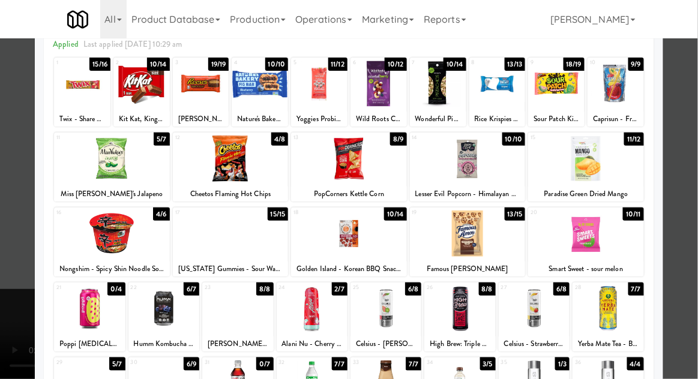
click at [689, 253] on div at bounding box center [349, 189] width 698 height 379
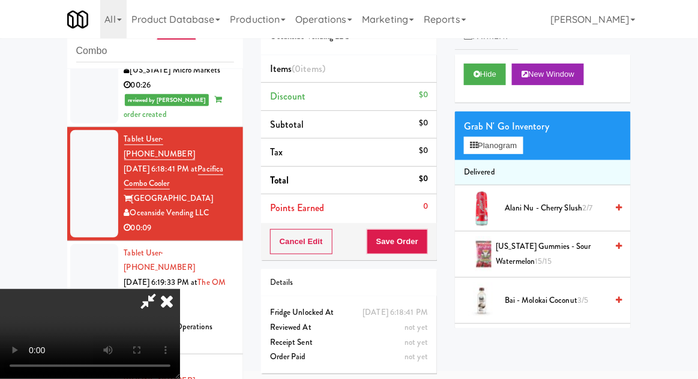
click at [558, 213] on span "Alani Nu - Cherry Slush 2/7" at bounding box center [556, 208] width 102 height 15
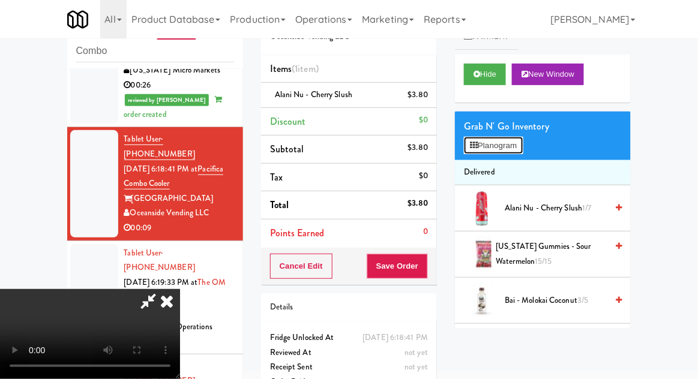
click at [512, 142] on button "Planogram" at bounding box center [493, 146] width 59 height 18
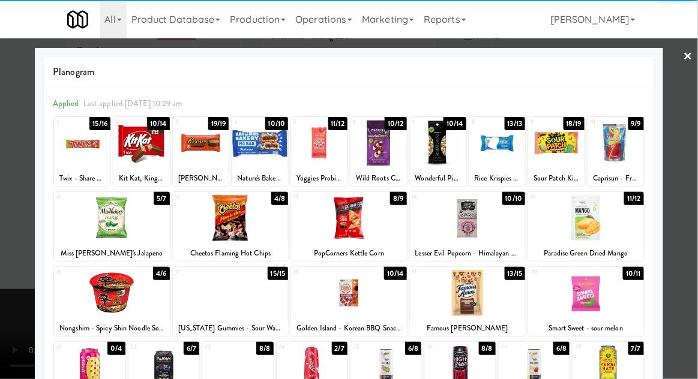
click at [220, 313] on div at bounding box center [231, 293] width 116 height 46
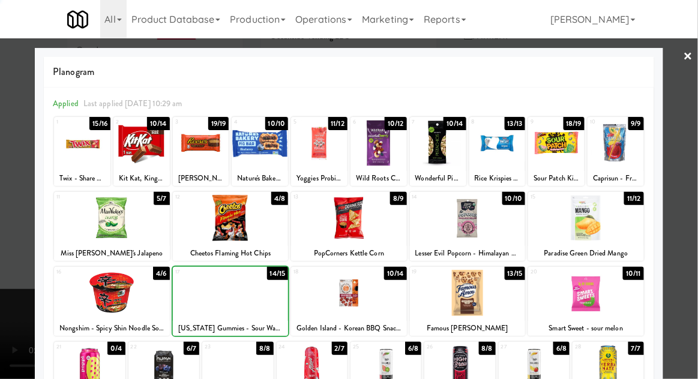
click at [693, 199] on div at bounding box center [349, 189] width 698 height 379
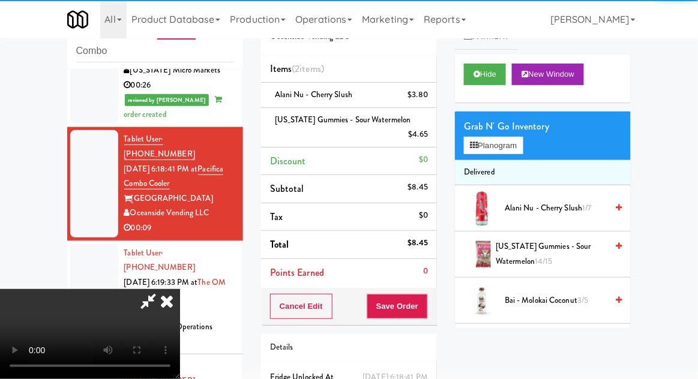
scroll to position [70, 0]
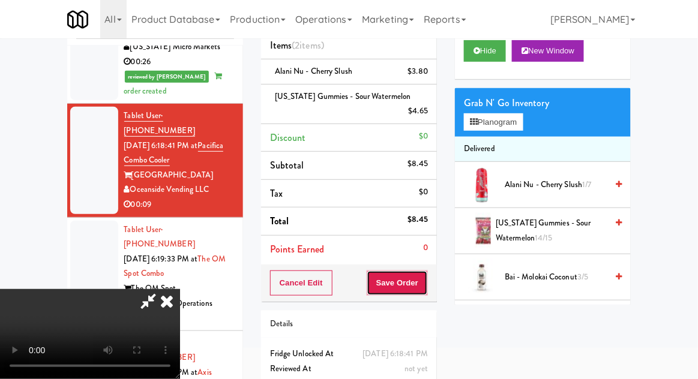
click at [426, 285] on button "Save Order" at bounding box center [397, 283] width 61 height 25
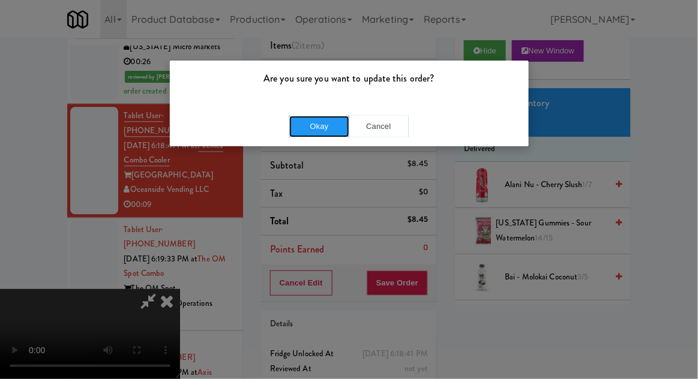
click at [300, 135] on button "Okay" at bounding box center [319, 127] width 60 height 22
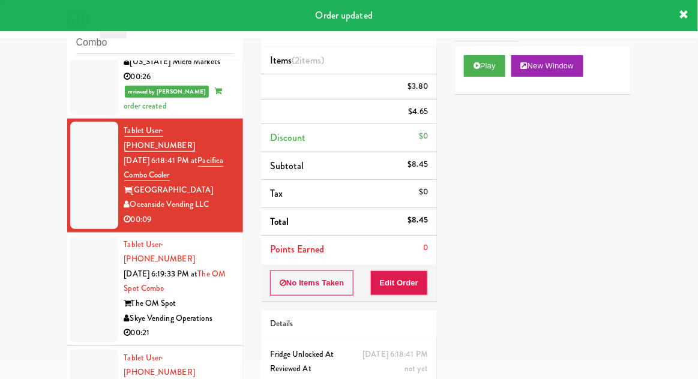
click at [68, 233] on li "Tablet User · (786) 657-8137 Sep 11, 2025 6:19:33 PM at The OM Spot Combo The O…" at bounding box center [155, 289] width 176 height 113
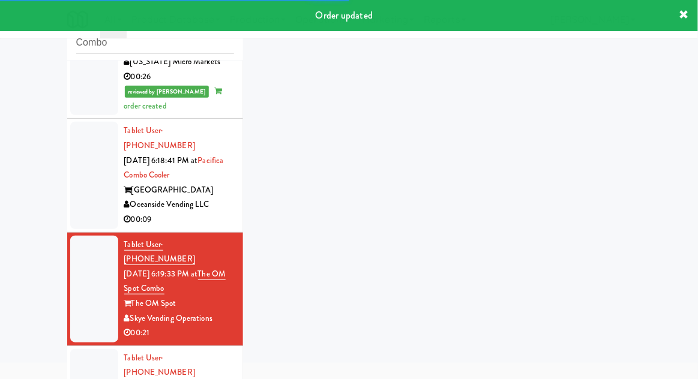
scroll to position [46, 0]
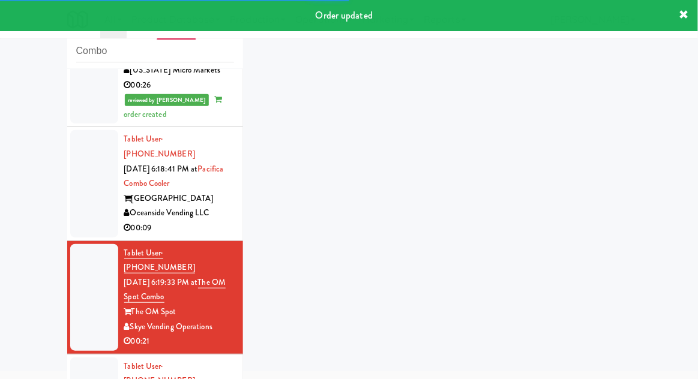
click at [74, 246] on div at bounding box center [94, 297] width 48 height 107
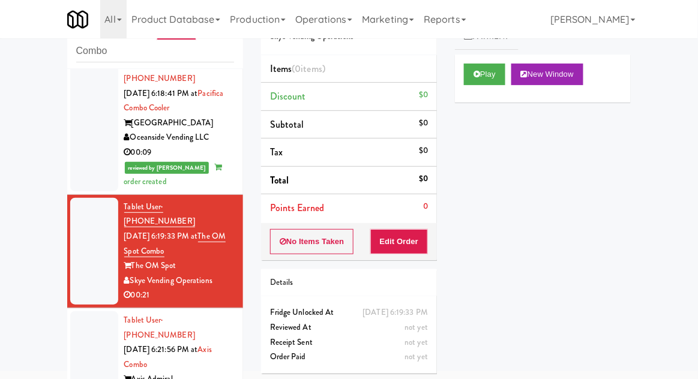
scroll to position [796, 0]
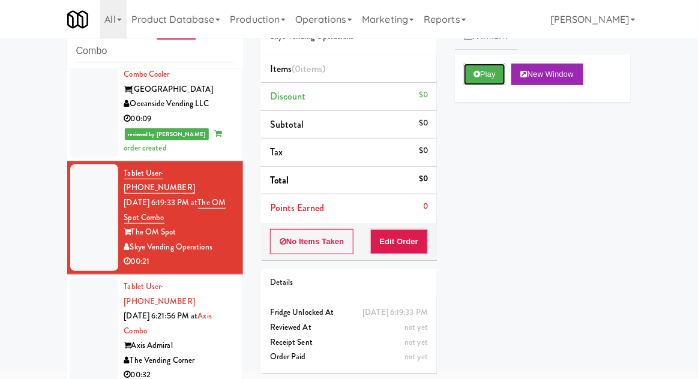
click at [498, 82] on button "Play" at bounding box center [484, 75] width 41 height 22
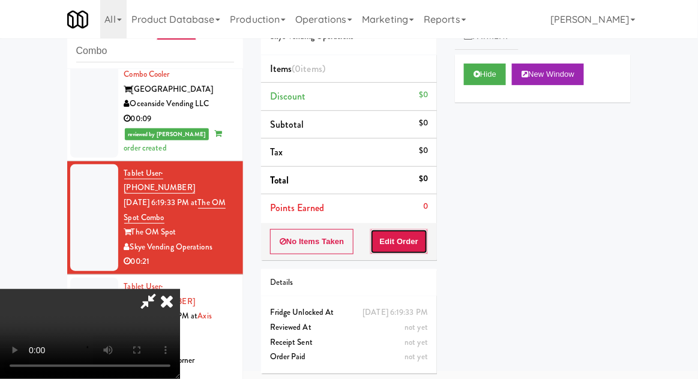
click at [412, 236] on button "Edit Order" at bounding box center [399, 241] width 58 height 25
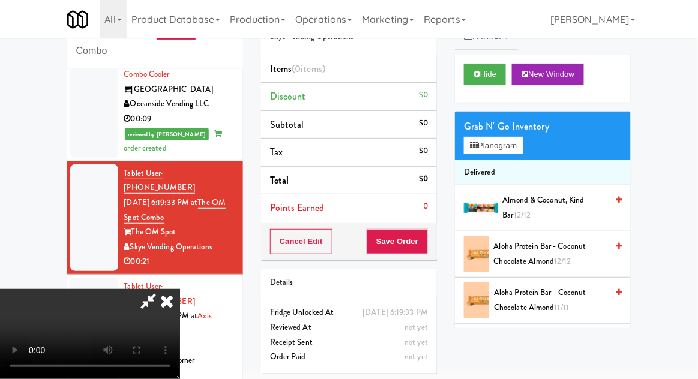
scroll to position [44, 0]
click at [513, 146] on button "Planogram" at bounding box center [493, 146] width 59 height 18
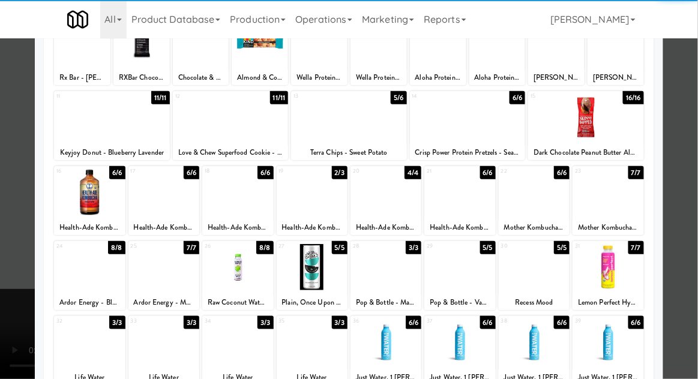
scroll to position [106, 0]
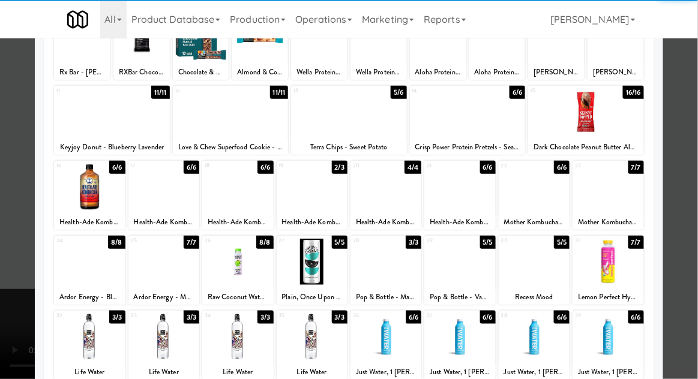
click at [296, 343] on div at bounding box center [312, 337] width 71 height 46
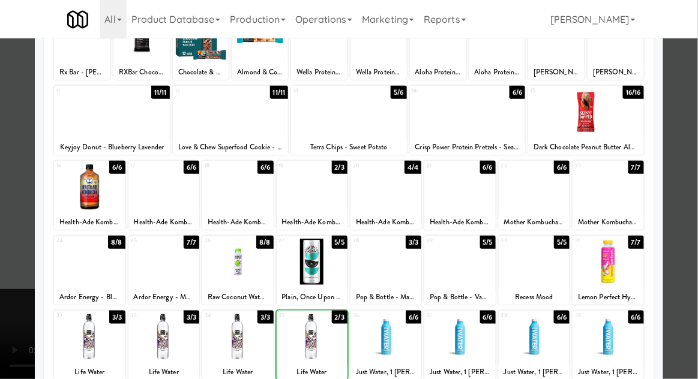
click at [683, 267] on div at bounding box center [349, 189] width 698 height 379
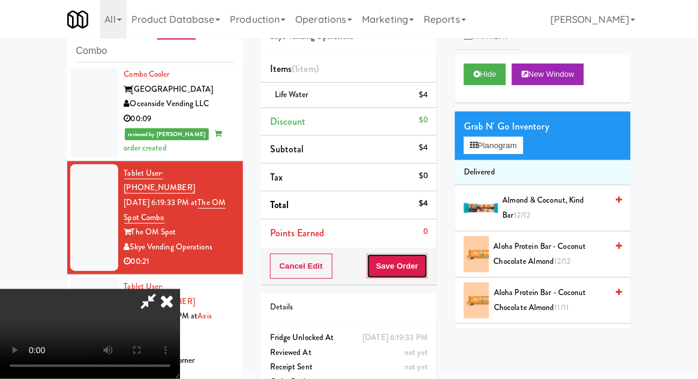
click at [426, 273] on button "Save Order" at bounding box center [397, 266] width 61 height 25
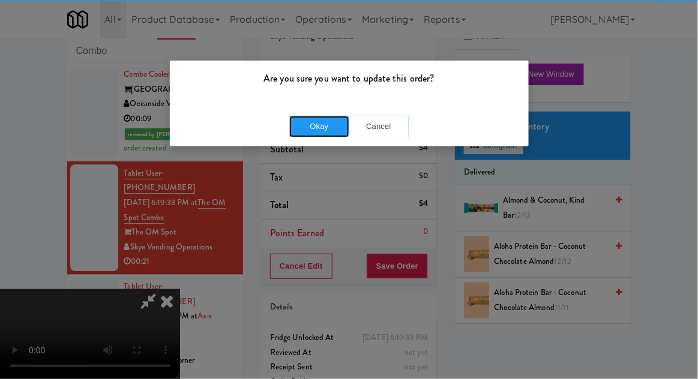
click at [298, 136] on button "Okay" at bounding box center [319, 127] width 60 height 22
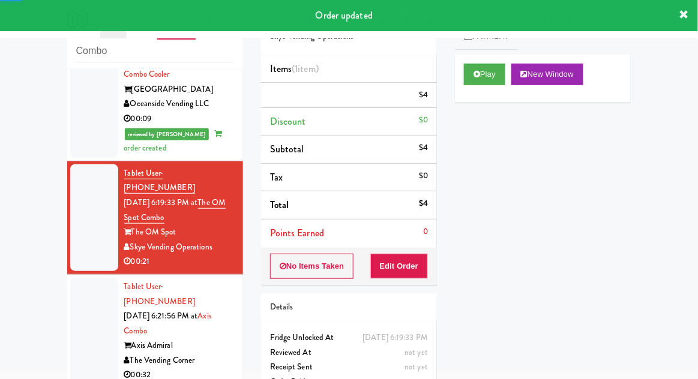
click at [67, 275] on li "Tablet User · (978) 870-2517 Sep 11, 2025 6:21:56 PM at Axis Combo Axis Admiral…" at bounding box center [155, 331] width 176 height 113
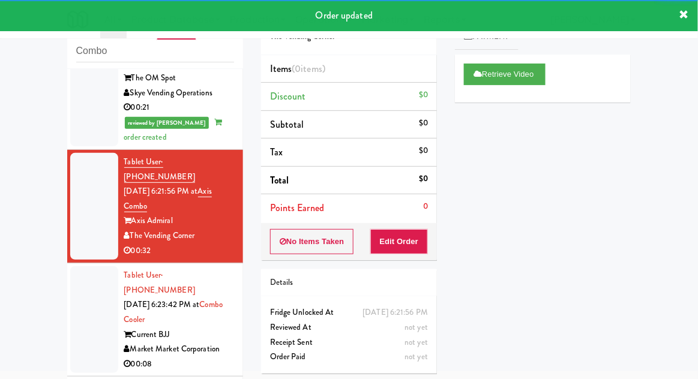
click at [79, 267] on div at bounding box center [94, 320] width 48 height 107
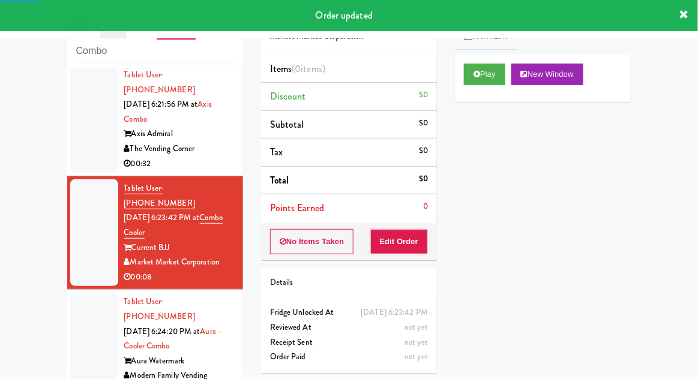
scroll to position [1028, 0]
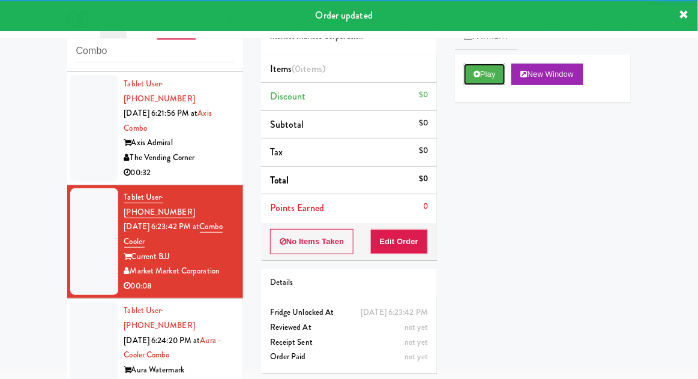
click at [486, 77] on button "Play" at bounding box center [484, 75] width 41 height 22
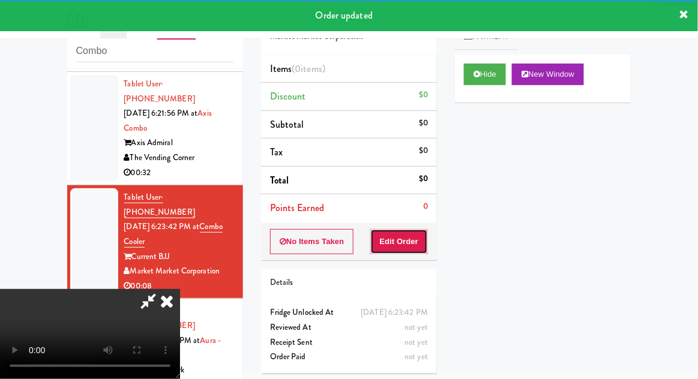
click at [407, 241] on button "Edit Order" at bounding box center [399, 241] width 58 height 25
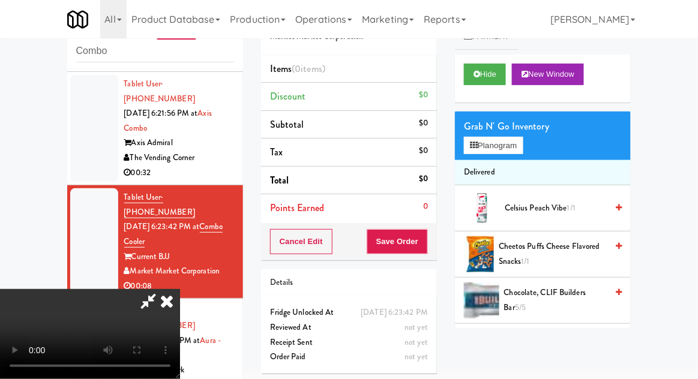
scroll to position [0, 0]
click at [498, 148] on button "Planogram" at bounding box center [493, 146] width 59 height 18
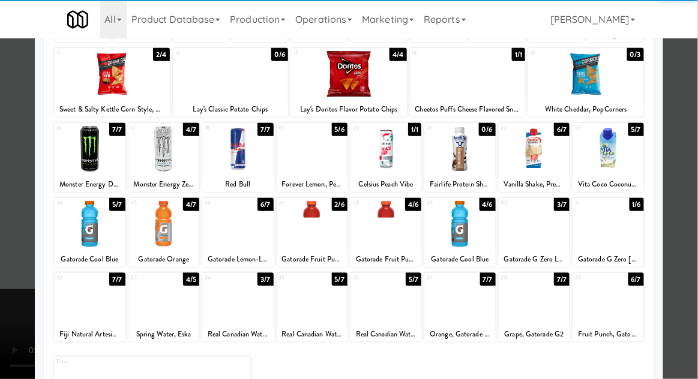
scroll to position [152, 0]
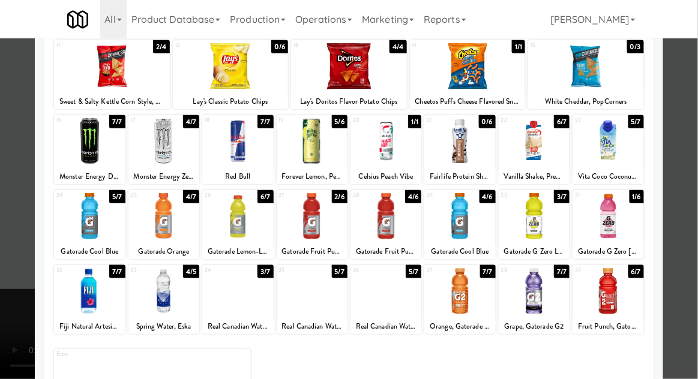
click at [154, 288] on div at bounding box center [163, 291] width 71 height 46
click at [682, 198] on div at bounding box center [349, 189] width 698 height 379
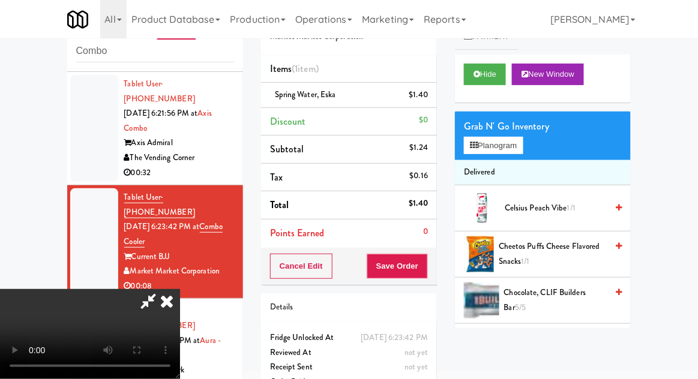
scroll to position [44, 0]
click at [423, 275] on button "Save Order" at bounding box center [397, 266] width 61 height 25
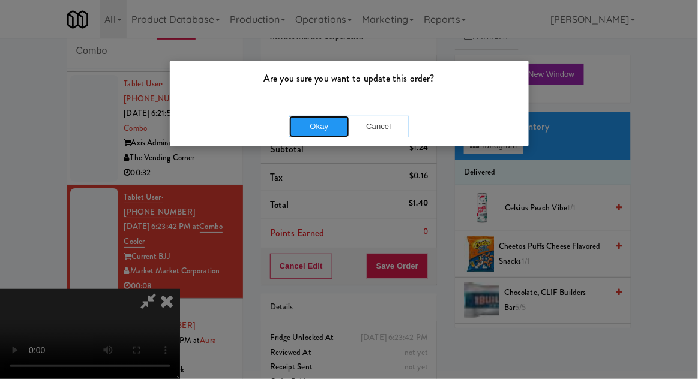
click at [306, 135] on button "Okay" at bounding box center [319, 127] width 60 height 22
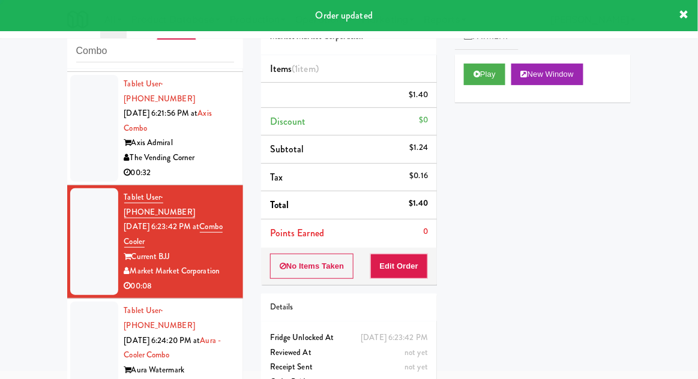
scroll to position [0, 0]
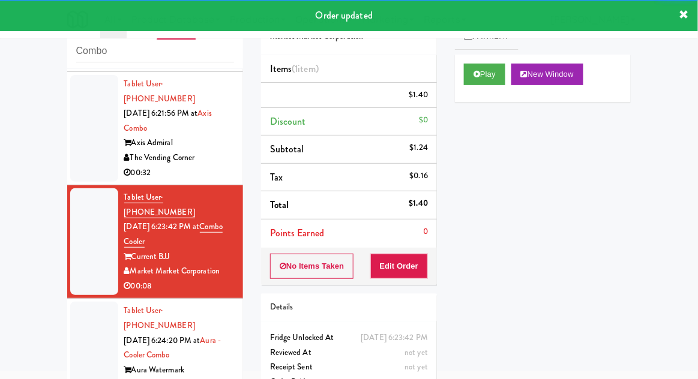
click at [77, 302] on div at bounding box center [94, 355] width 48 height 107
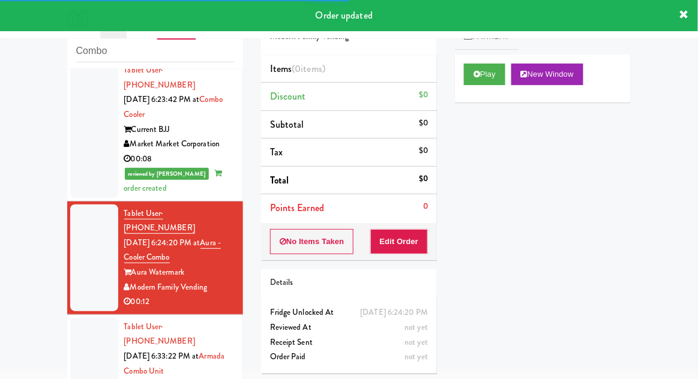
scroll to position [1155, 0]
click at [492, 80] on button "Play" at bounding box center [484, 75] width 41 height 22
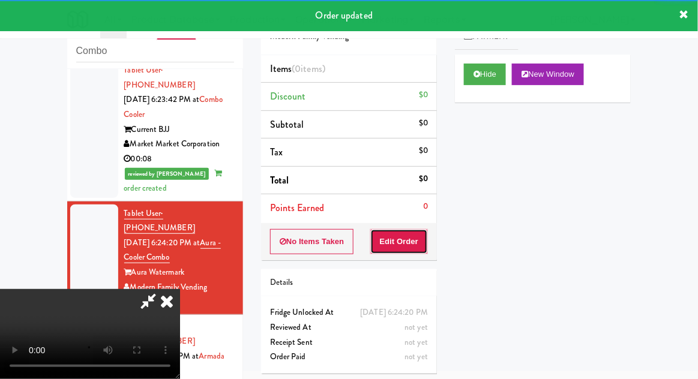
click at [419, 232] on button "Edit Order" at bounding box center [399, 241] width 58 height 25
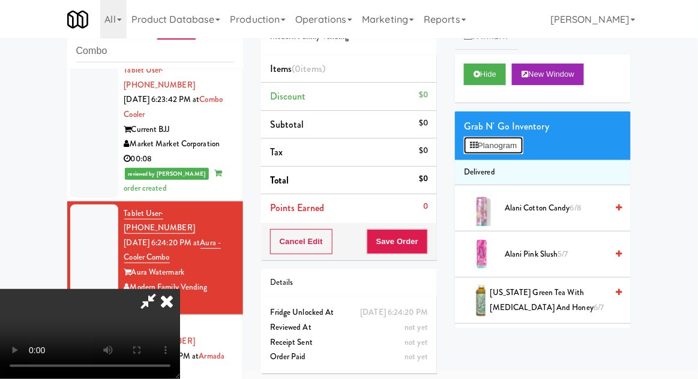
click at [511, 144] on button "Planogram" at bounding box center [493, 146] width 59 height 18
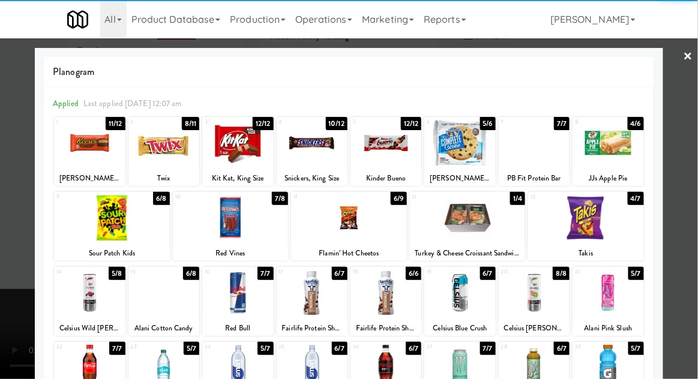
scroll to position [55, 0]
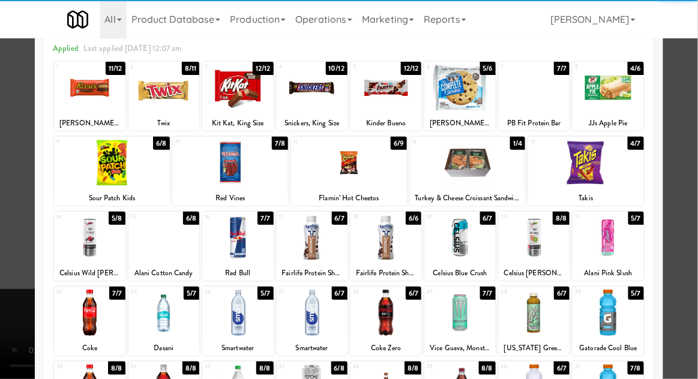
click at [474, 317] on div at bounding box center [459, 313] width 71 height 46
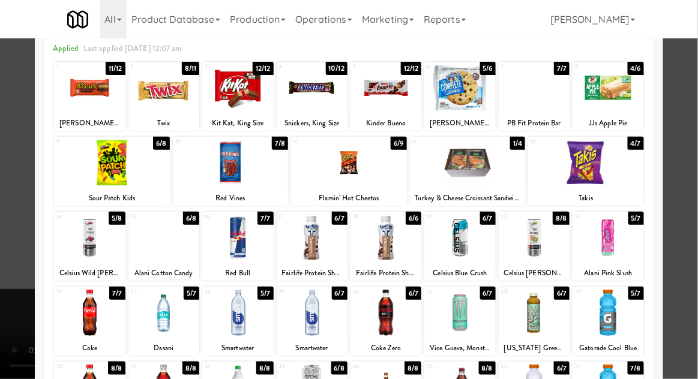
click at [3, 275] on div at bounding box center [349, 189] width 698 height 379
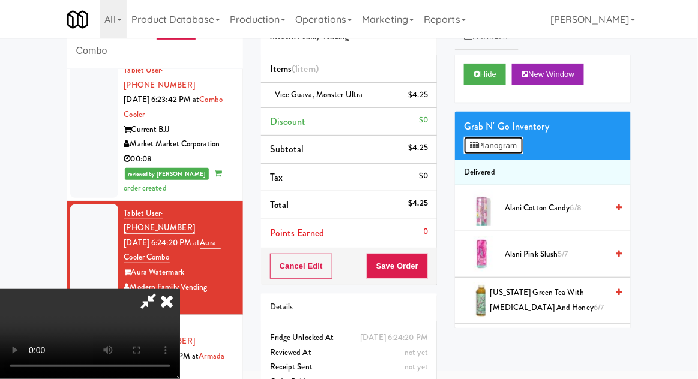
click at [502, 152] on button "Planogram" at bounding box center [493, 146] width 59 height 18
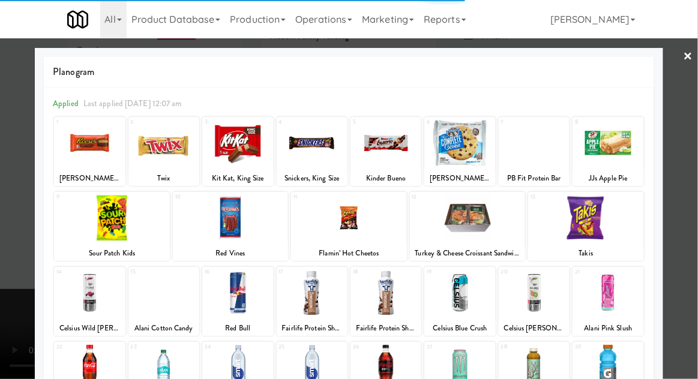
click at [229, 153] on div at bounding box center [237, 143] width 71 height 46
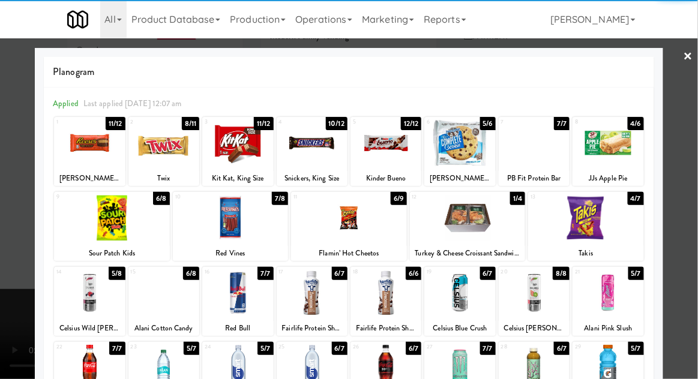
click at [228, 160] on div at bounding box center [237, 143] width 71 height 46
click at [692, 210] on div at bounding box center [349, 189] width 698 height 379
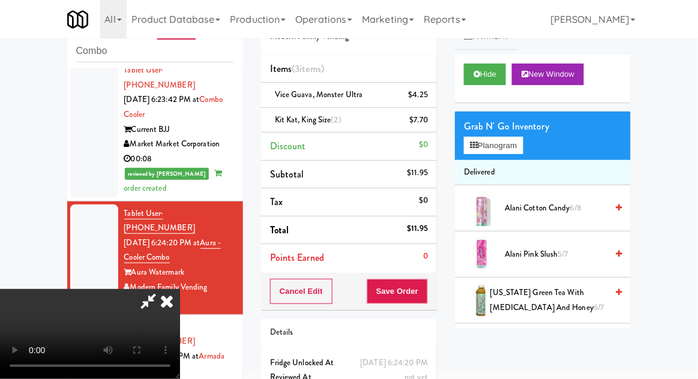
click at [421, 133] on li "Discount $0" at bounding box center [349, 147] width 176 height 28
click at [429, 127] on icon at bounding box center [429, 125] width 6 height 8
click at [425, 294] on button "Save Order" at bounding box center [397, 291] width 61 height 25
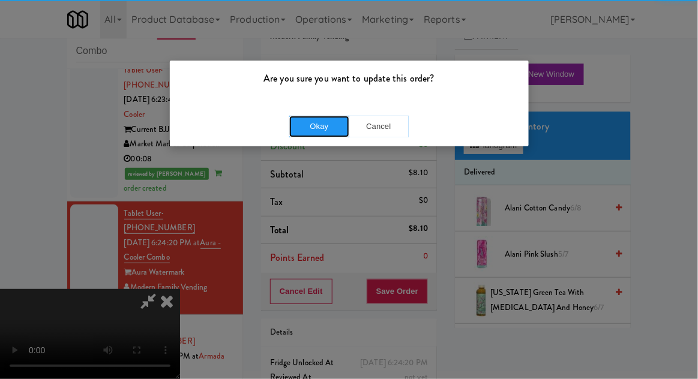
click at [307, 136] on button "Okay" at bounding box center [319, 127] width 60 height 22
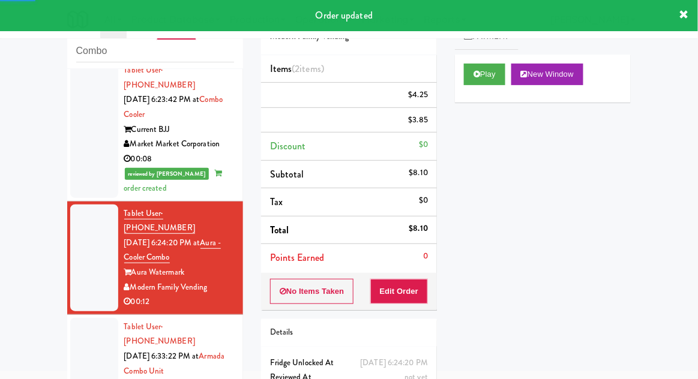
click at [83, 318] on div at bounding box center [94, 371] width 48 height 107
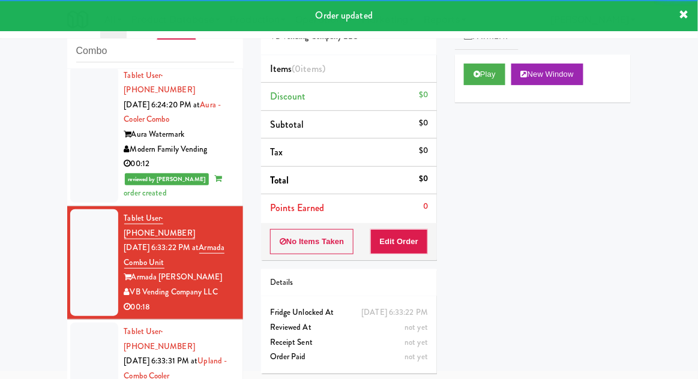
scroll to position [1294, 0]
click at [488, 77] on button "Play" at bounding box center [484, 75] width 41 height 22
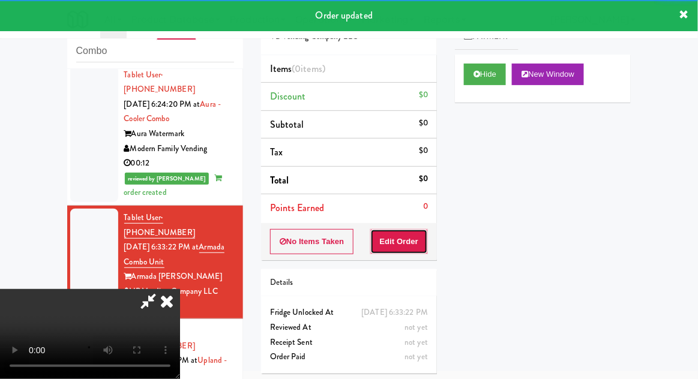
click at [411, 229] on button "Edit Order" at bounding box center [399, 241] width 58 height 25
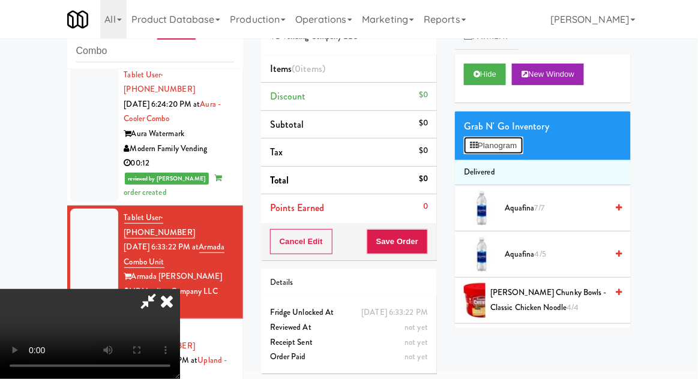
click at [515, 149] on button "Planogram" at bounding box center [493, 146] width 59 height 18
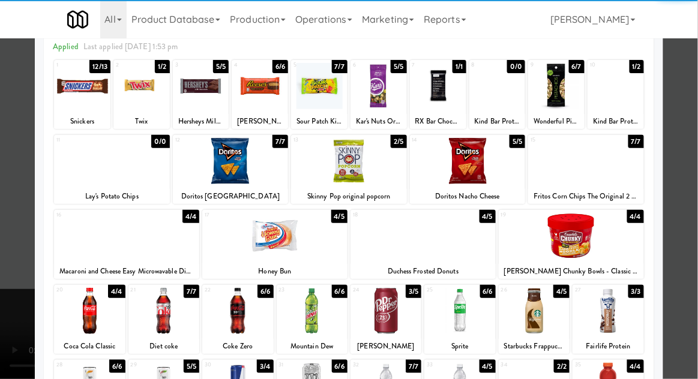
scroll to position [58, 0]
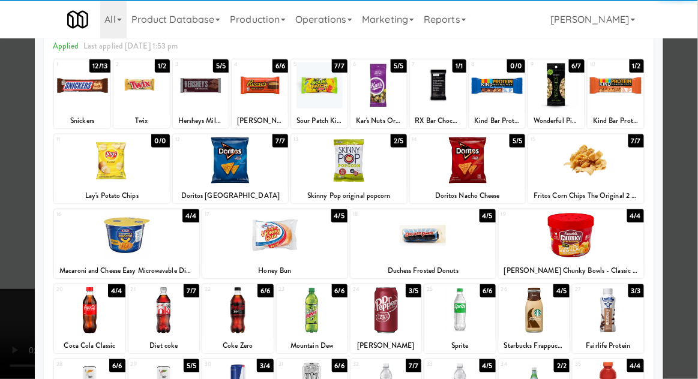
click at [411, 314] on div at bounding box center [386, 311] width 71 height 46
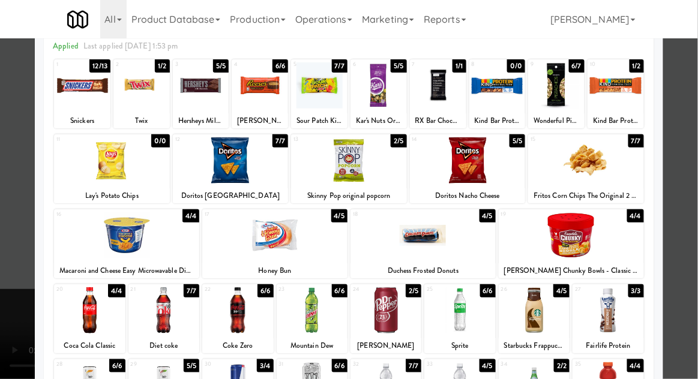
click at [13, 272] on div at bounding box center [349, 189] width 698 height 379
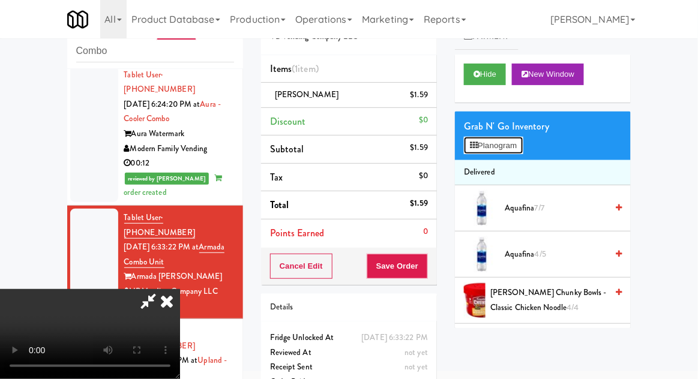
click at [516, 142] on button "Planogram" at bounding box center [493, 146] width 59 height 18
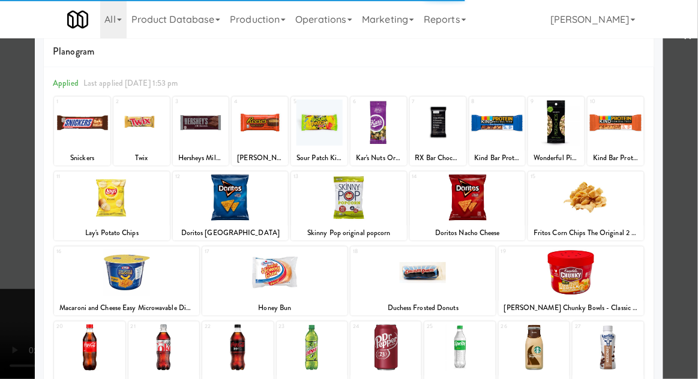
scroll to position [24, 0]
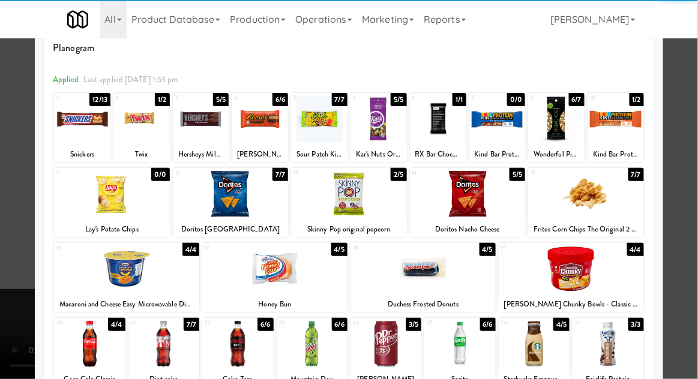
click at [488, 204] on div at bounding box center [468, 194] width 116 height 46
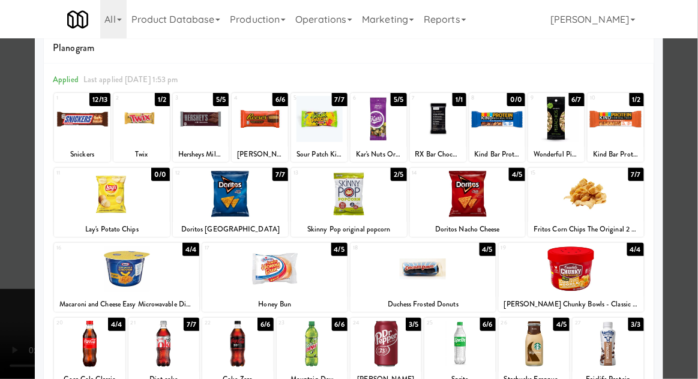
click at [1, 256] on div at bounding box center [349, 189] width 698 height 379
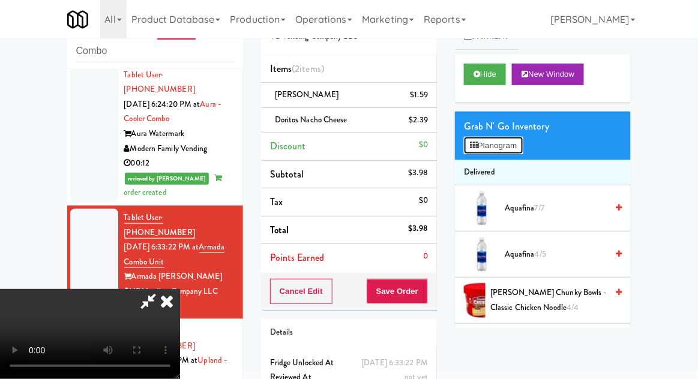
click at [497, 146] on button "Planogram" at bounding box center [493, 146] width 59 height 18
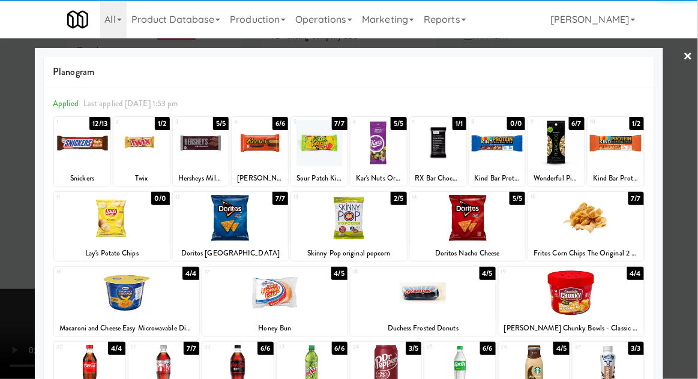
click at [74, 172] on div "Snickers" at bounding box center [82, 178] width 53 height 15
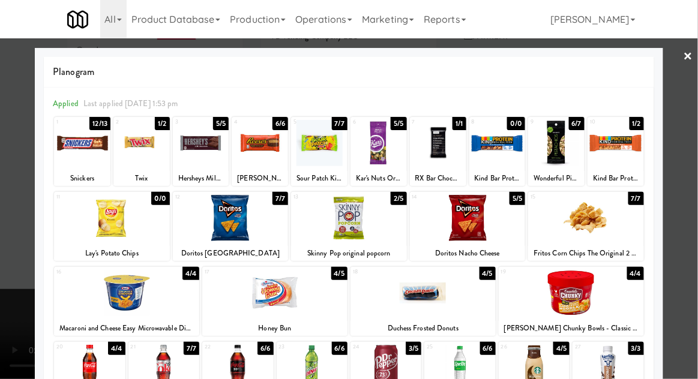
click at [695, 199] on div at bounding box center [349, 189] width 698 height 379
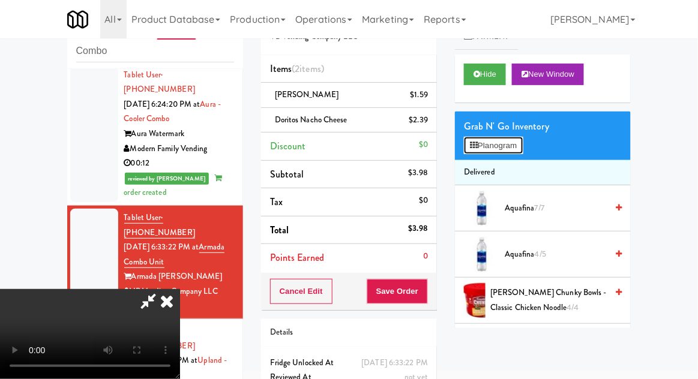
click at [507, 152] on button "Planogram" at bounding box center [493, 146] width 59 height 18
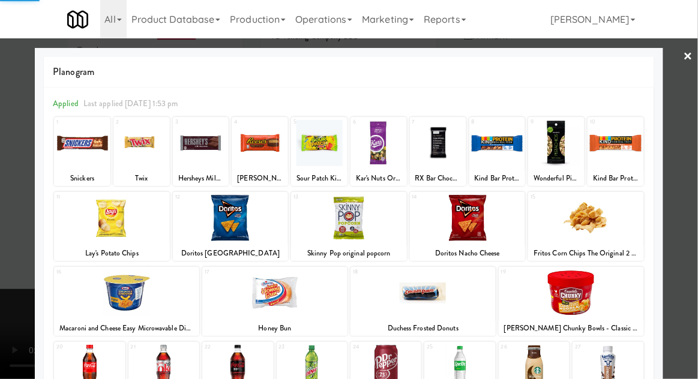
click at [72, 160] on div at bounding box center [82, 143] width 56 height 46
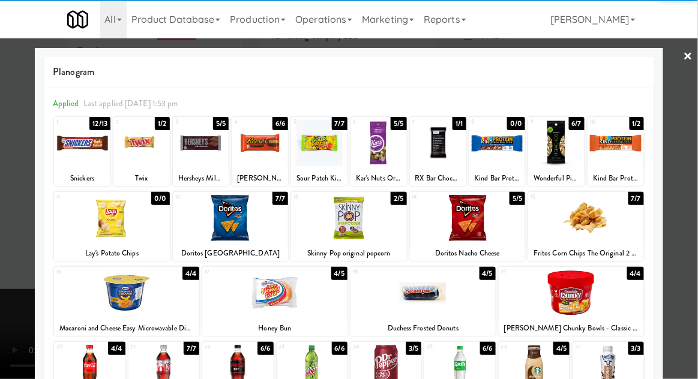
click at [73, 160] on div at bounding box center [82, 143] width 56 height 46
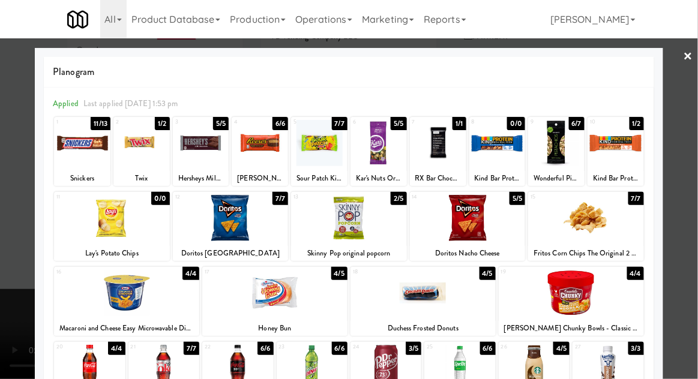
click at [697, 186] on div at bounding box center [349, 189] width 698 height 379
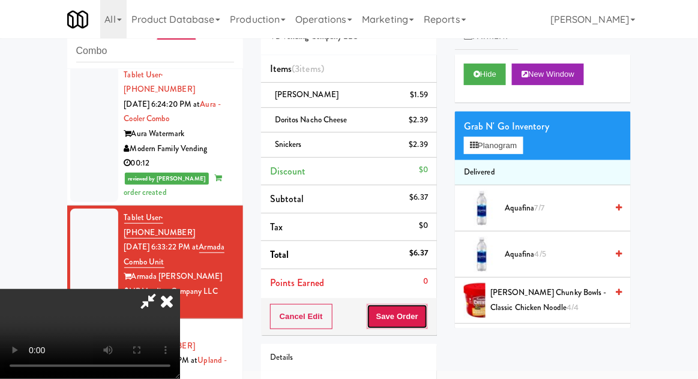
click at [426, 313] on button "Save Order" at bounding box center [397, 316] width 61 height 25
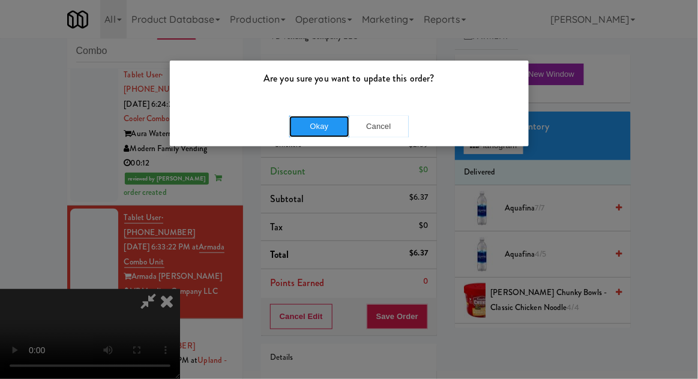
click at [312, 122] on button "Okay" at bounding box center [319, 127] width 60 height 22
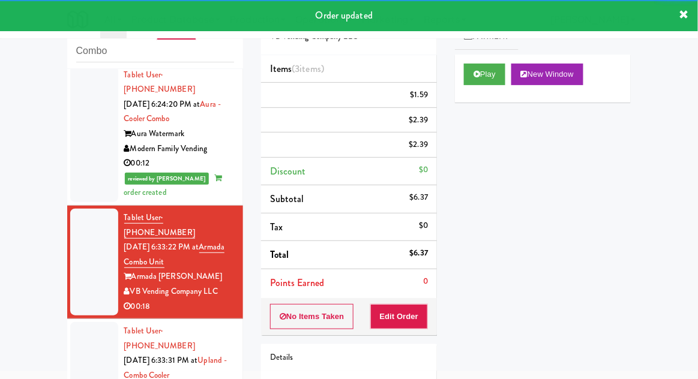
click at [74, 322] on div at bounding box center [94, 375] width 48 height 107
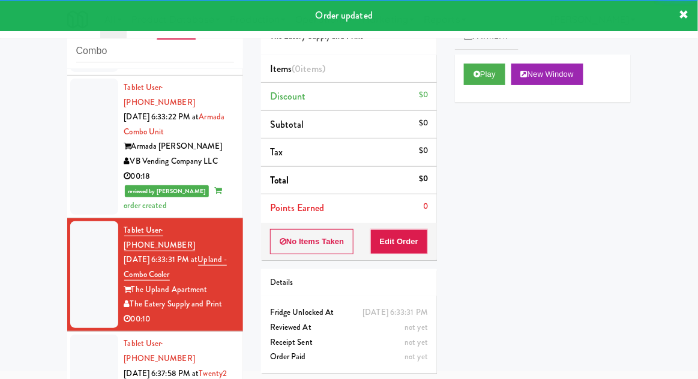
scroll to position [1422, 0]
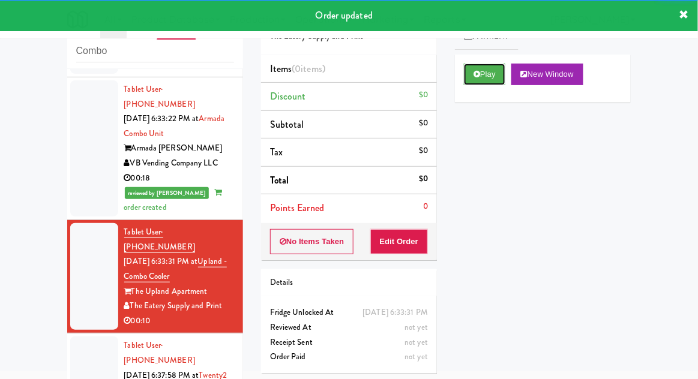
click at [491, 82] on button "Play" at bounding box center [484, 75] width 41 height 22
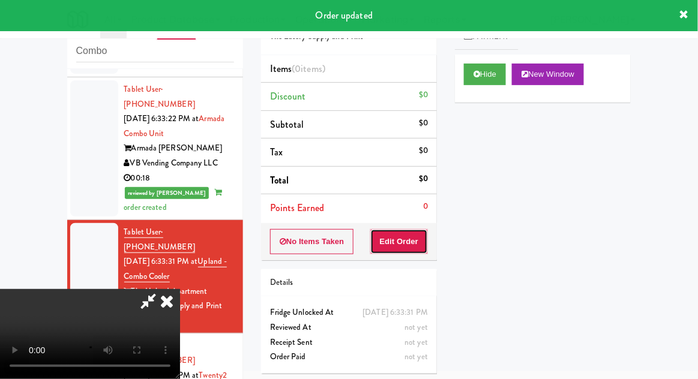
click at [413, 246] on button "Edit Order" at bounding box center [399, 241] width 58 height 25
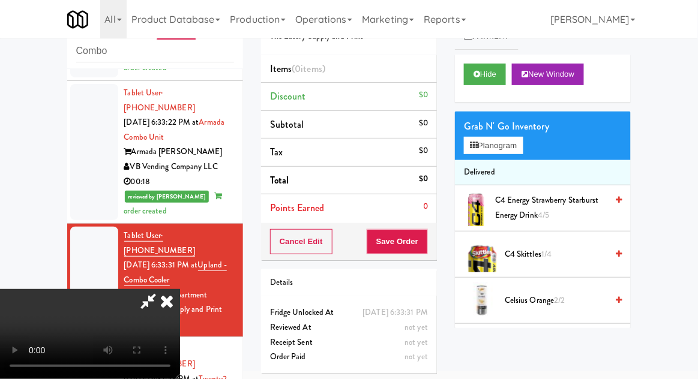
scroll to position [1428, 0]
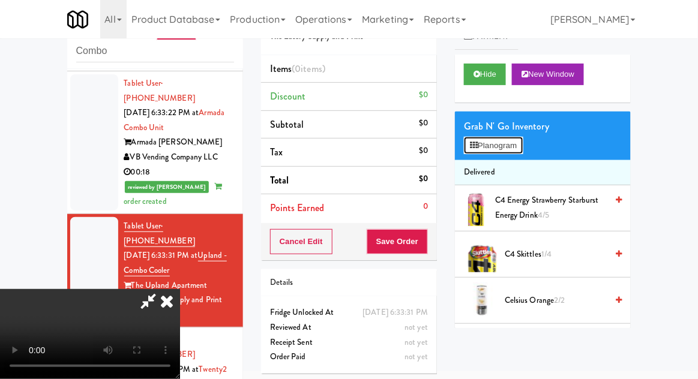
click at [503, 147] on button "Planogram" at bounding box center [493, 146] width 59 height 18
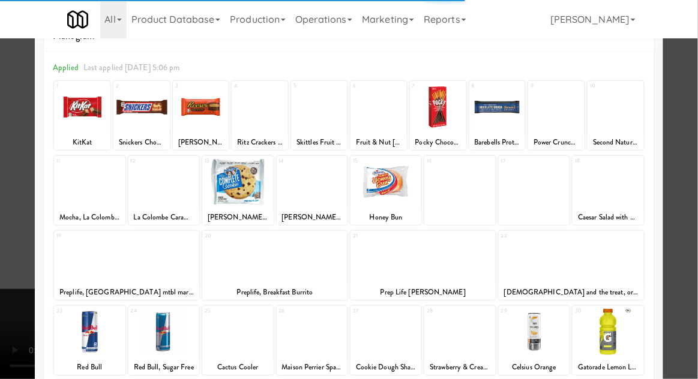
scroll to position [43, 0]
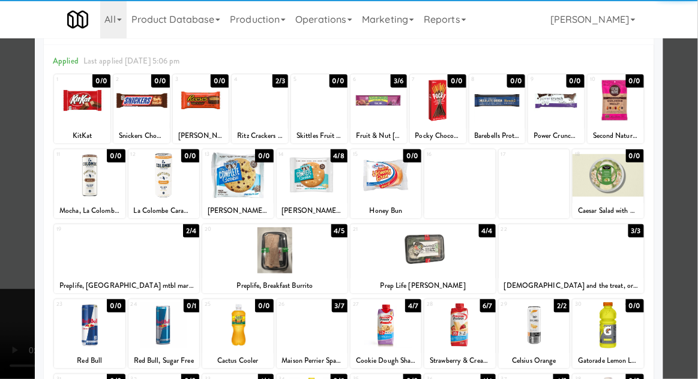
click at [164, 327] on div at bounding box center [163, 326] width 71 height 46
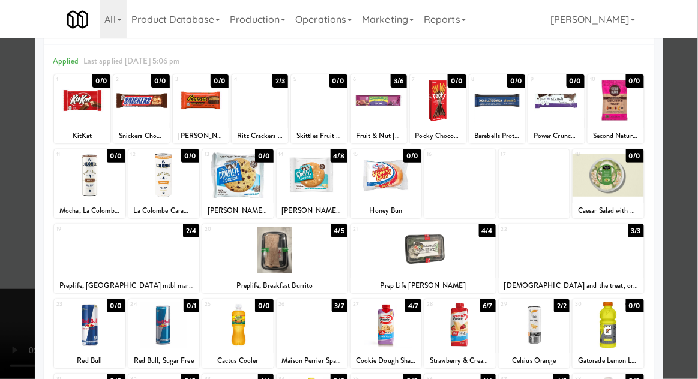
click at [683, 203] on div at bounding box center [349, 189] width 698 height 379
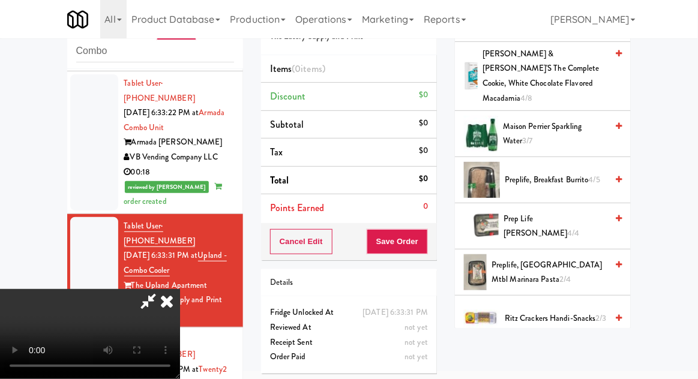
scroll to position [591, 0]
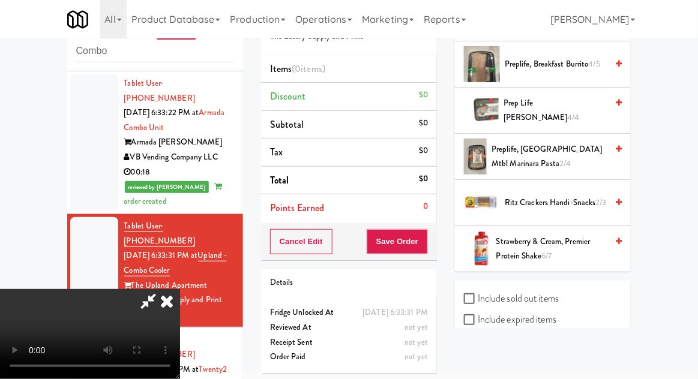
click at [551, 290] on label "Include sold out items" at bounding box center [511, 299] width 95 height 18
click at [478, 295] on input "Include sold out items" at bounding box center [471, 300] width 14 height 10
checkbox input "true"
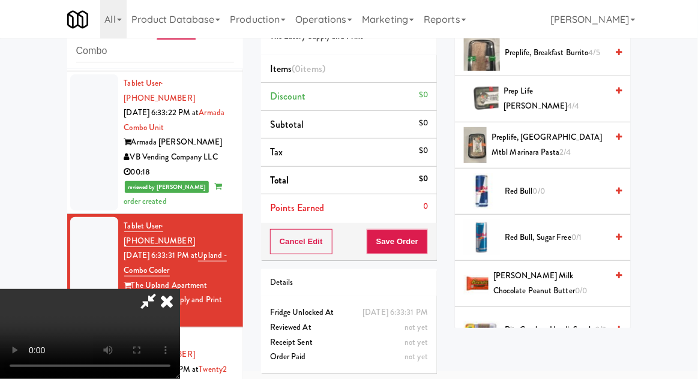
scroll to position [1213, 0]
click at [576, 231] on span "0/1" at bounding box center [577, 236] width 10 height 11
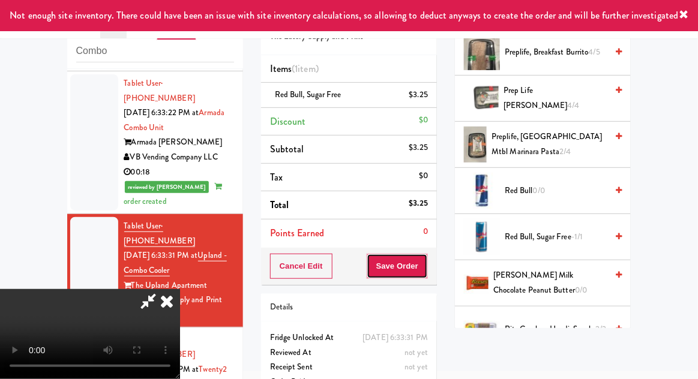
click at [427, 273] on button "Save Order" at bounding box center [397, 266] width 61 height 25
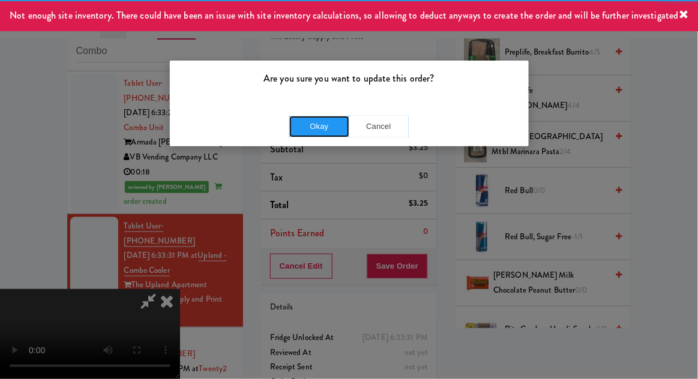
click at [300, 131] on button "Okay" at bounding box center [319, 127] width 60 height 22
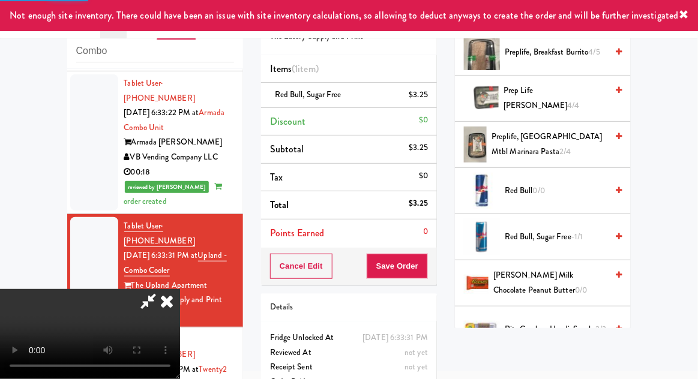
scroll to position [118, 0]
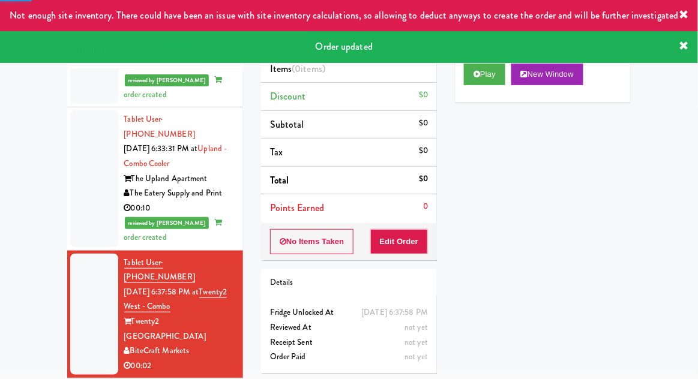
scroll to position [1523, 0]
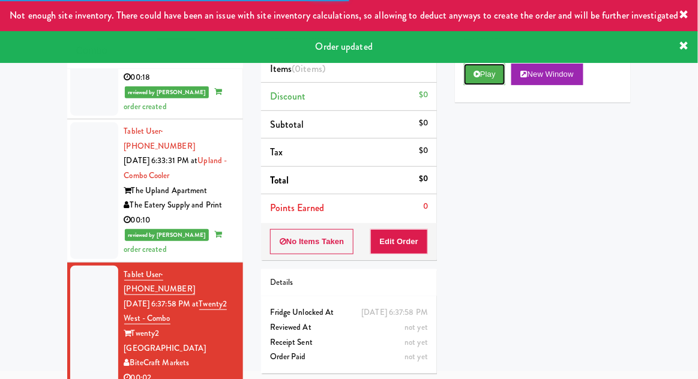
click at [490, 77] on button "Play" at bounding box center [484, 75] width 41 height 22
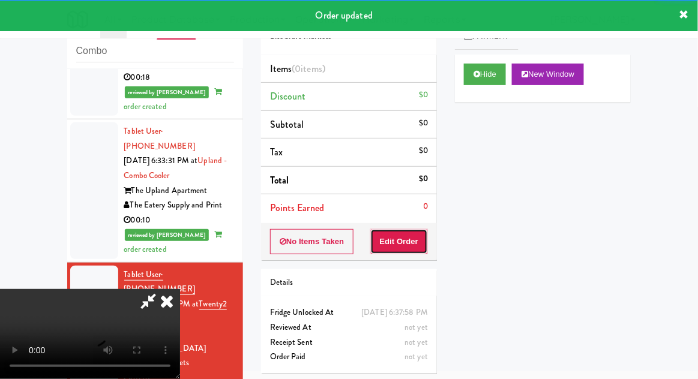
click at [419, 241] on button "Edit Order" at bounding box center [399, 241] width 58 height 25
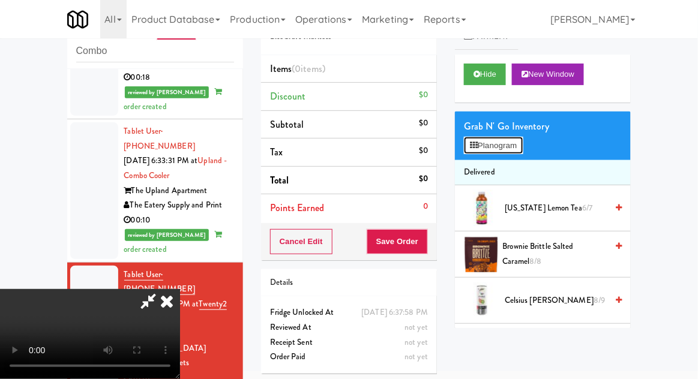
click at [523, 137] on button "Planogram" at bounding box center [493, 146] width 59 height 18
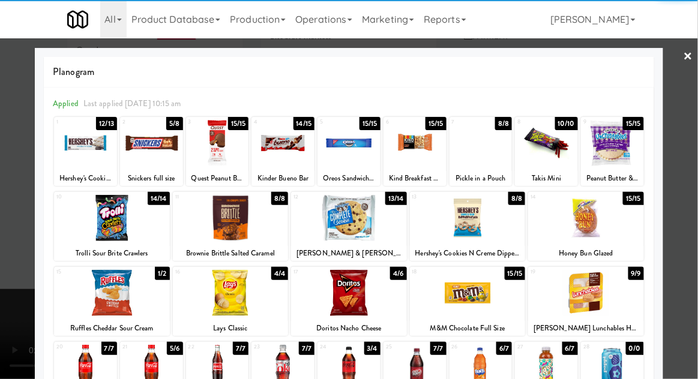
click at [149, 158] on div at bounding box center [151, 143] width 63 height 46
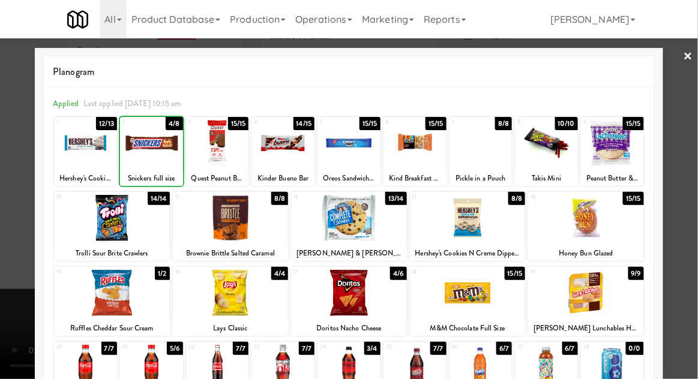
click at [697, 192] on div at bounding box center [349, 189] width 698 height 379
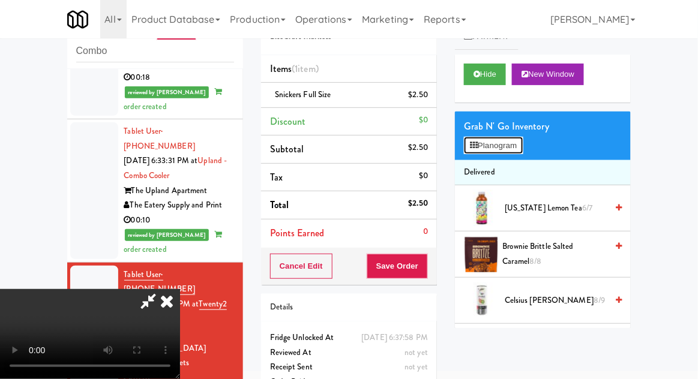
click at [506, 145] on button "Planogram" at bounding box center [493, 146] width 59 height 18
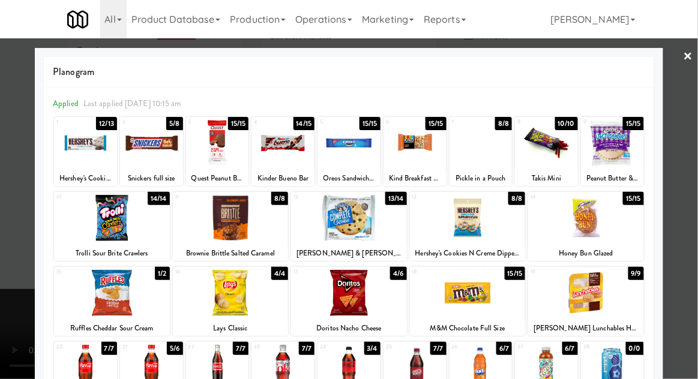
click at [683, 188] on div at bounding box center [349, 189] width 698 height 379
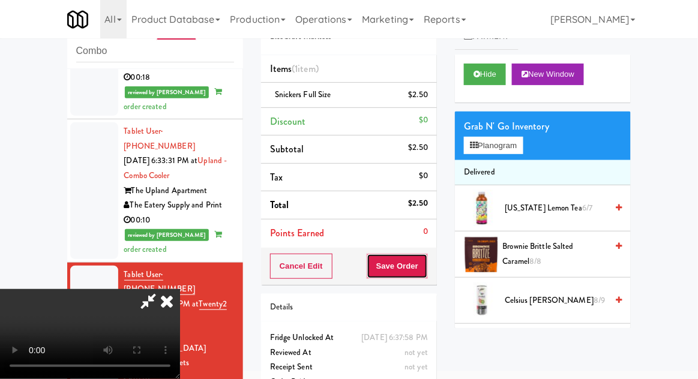
click at [423, 272] on button "Save Order" at bounding box center [397, 266] width 61 height 25
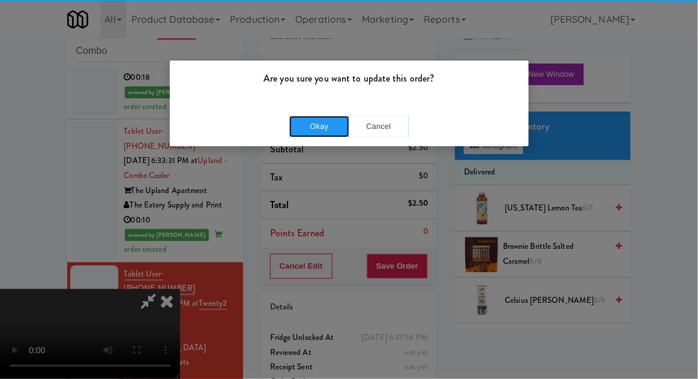
click at [323, 126] on button "Okay" at bounding box center [319, 127] width 60 height 22
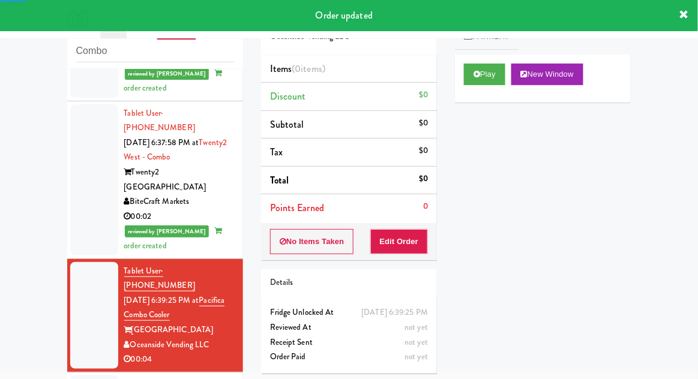
scroll to position [1685, 0]
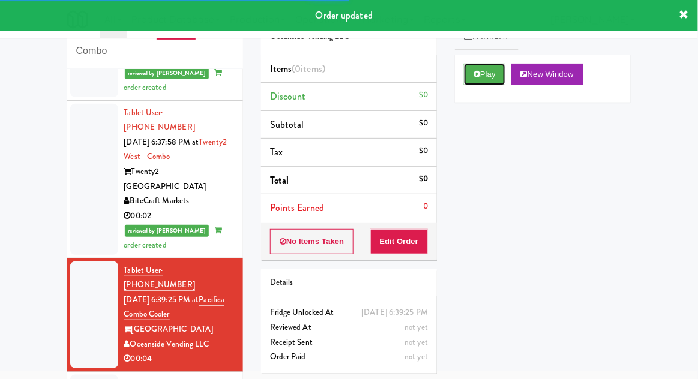
click at [492, 75] on button "Play" at bounding box center [484, 75] width 41 height 22
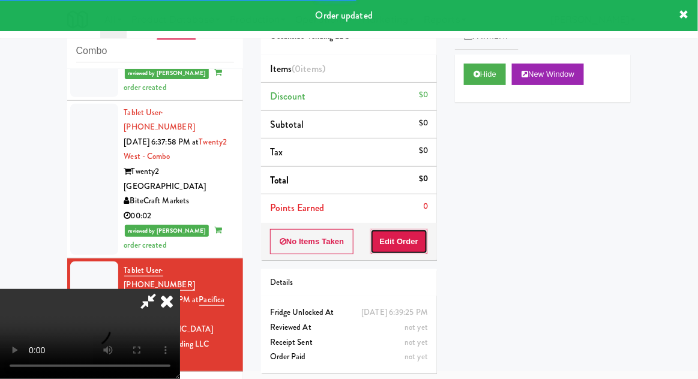
click at [416, 250] on button "Edit Order" at bounding box center [399, 241] width 58 height 25
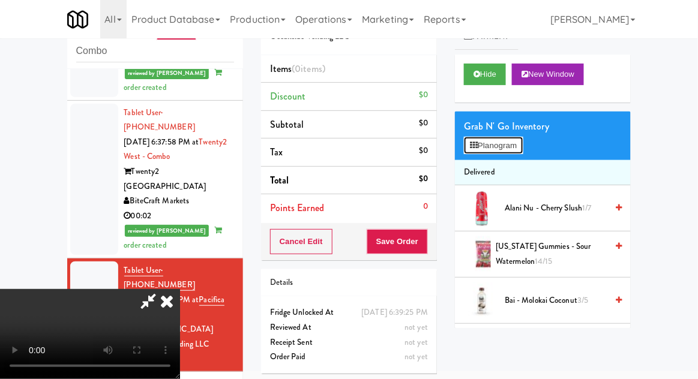
click at [513, 147] on button "Planogram" at bounding box center [493, 146] width 59 height 18
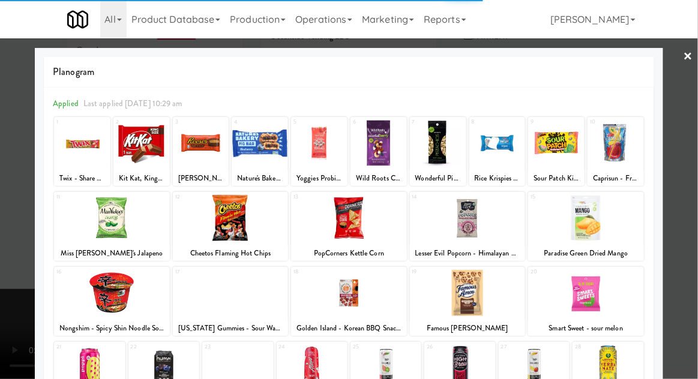
click at [143, 160] on div at bounding box center [141, 143] width 56 height 46
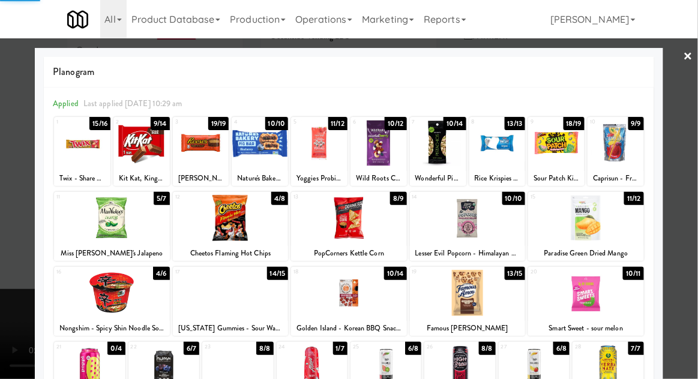
click at [697, 175] on div at bounding box center [349, 189] width 698 height 379
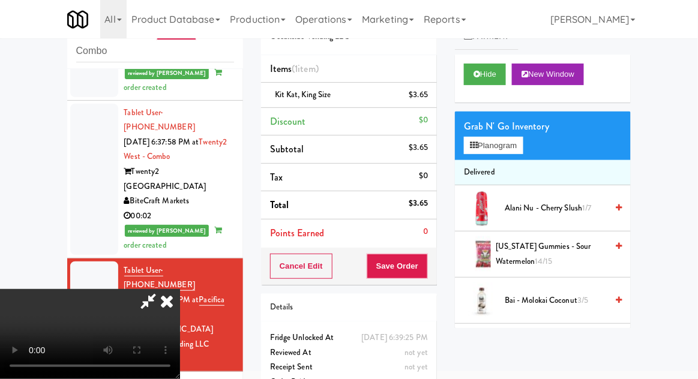
click at [421, 101] on div "$3.65" at bounding box center [418, 95] width 19 height 15
click at [425, 102] on link at bounding box center [426, 99] width 11 height 15
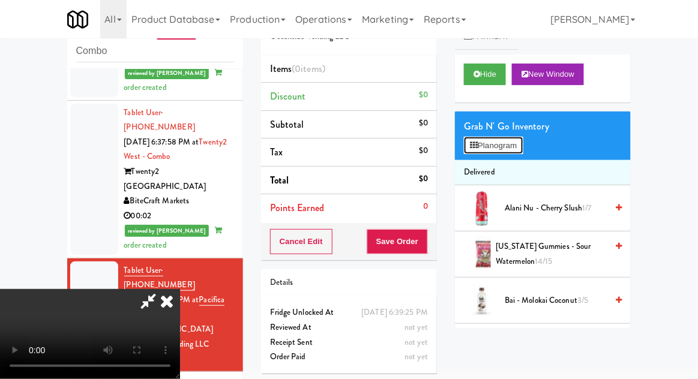
click at [510, 145] on button "Planogram" at bounding box center [493, 146] width 59 height 18
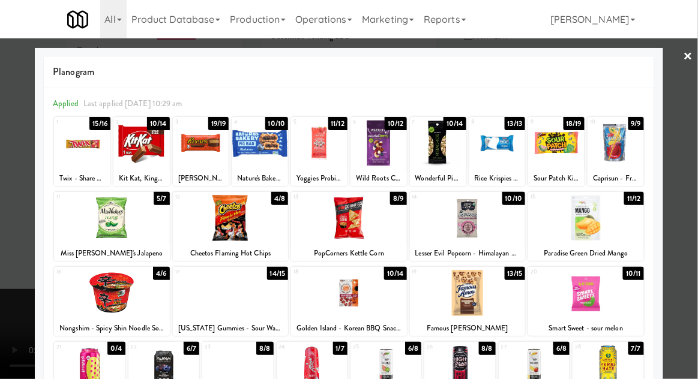
click at [134, 156] on div at bounding box center [141, 143] width 56 height 46
click at [686, 216] on div at bounding box center [349, 189] width 698 height 379
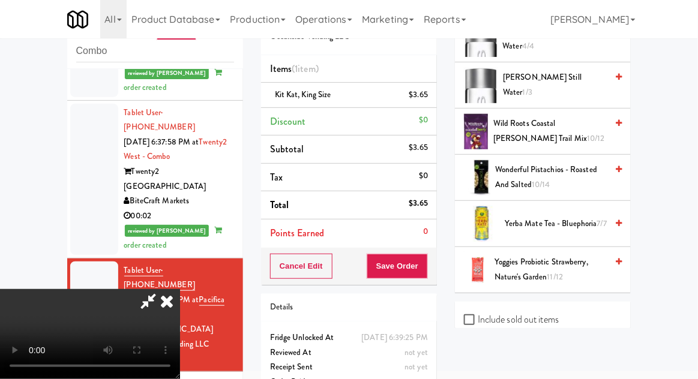
scroll to position [1505, 0]
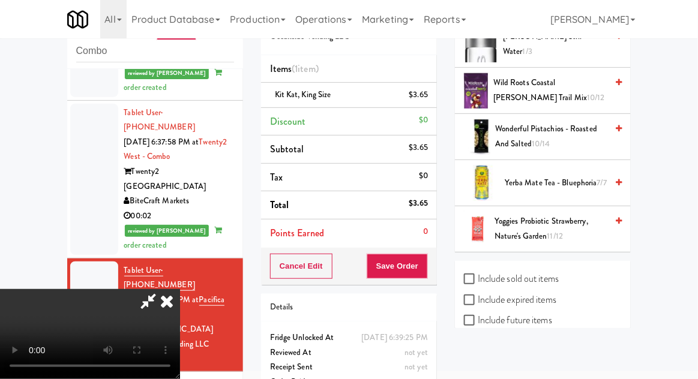
click at [534, 353] on label "Include previous static inventory" at bounding box center [531, 362] width 134 height 18
click at [478, 358] on input "Include previous static inventory" at bounding box center [471, 363] width 14 height 10
checkbox input "true"
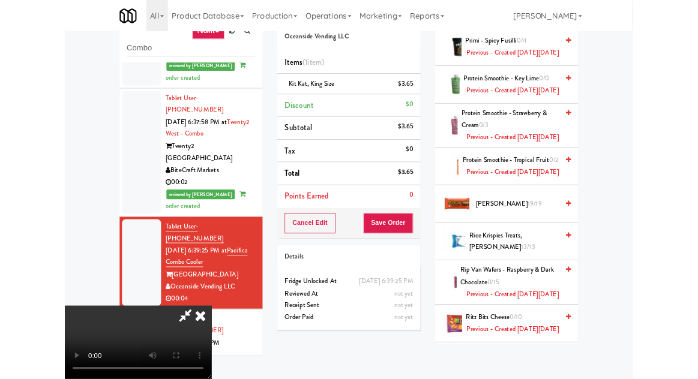
scroll to position [94, 0]
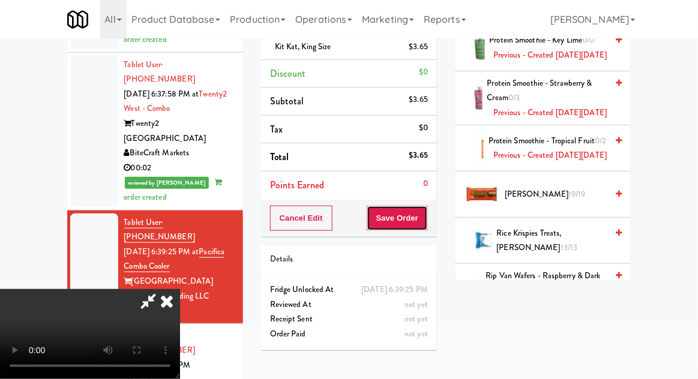
click at [428, 221] on button "Save Order" at bounding box center [397, 218] width 61 height 25
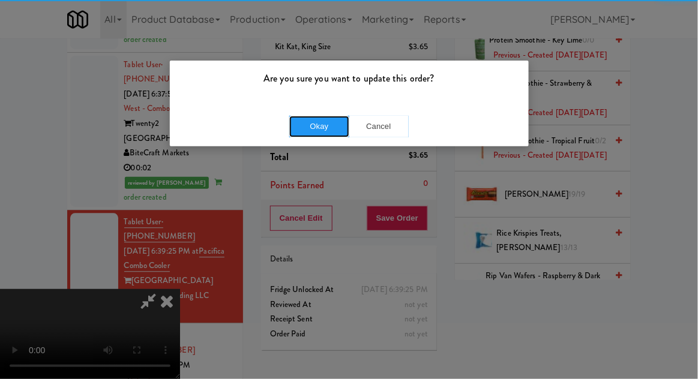
click at [309, 128] on button "Okay" at bounding box center [319, 127] width 60 height 22
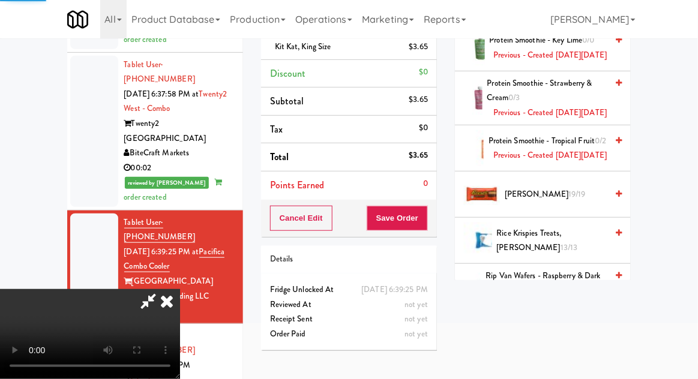
scroll to position [118, 0]
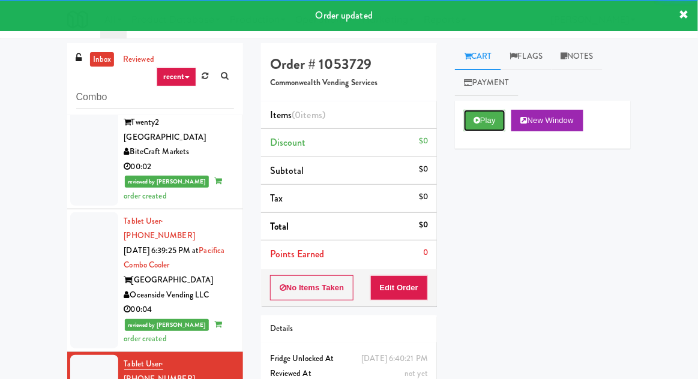
click at [485, 120] on button "Play" at bounding box center [484, 121] width 41 height 22
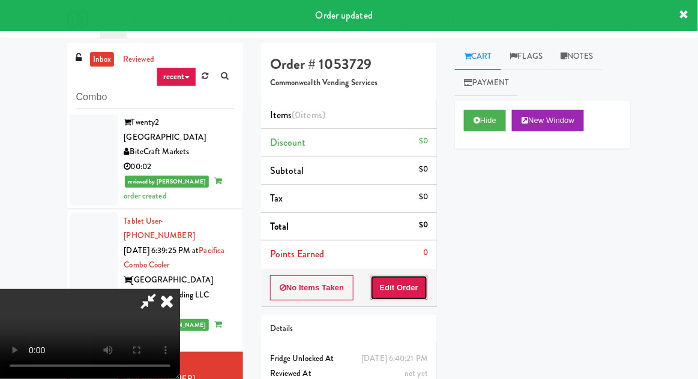
click at [412, 284] on button "Edit Order" at bounding box center [399, 288] width 58 height 25
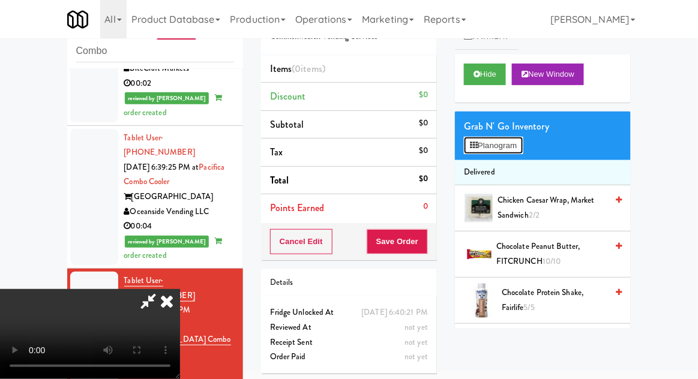
click at [507, 144] on button "Planogram" at bounding box center [493, 146] width 59 height 18
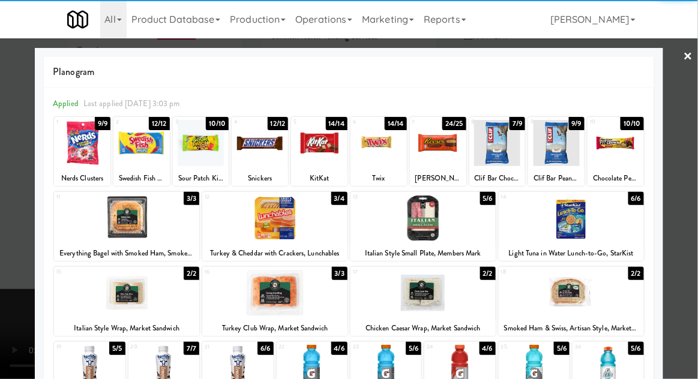
click at [73, 159] on div at bounding box center [82, 143] width 56 height 46
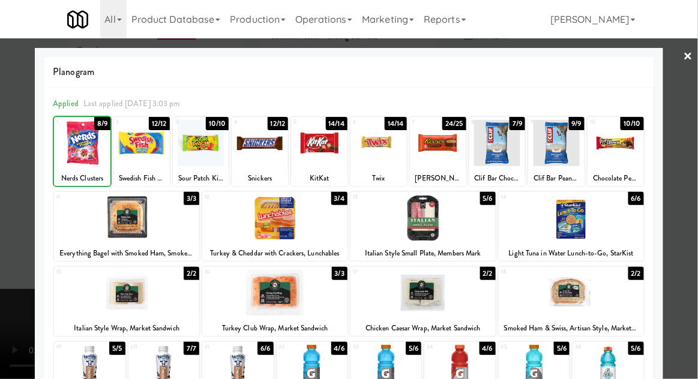
click at [690, 177] on div at bounding box center [349, 189] width 698 height 379
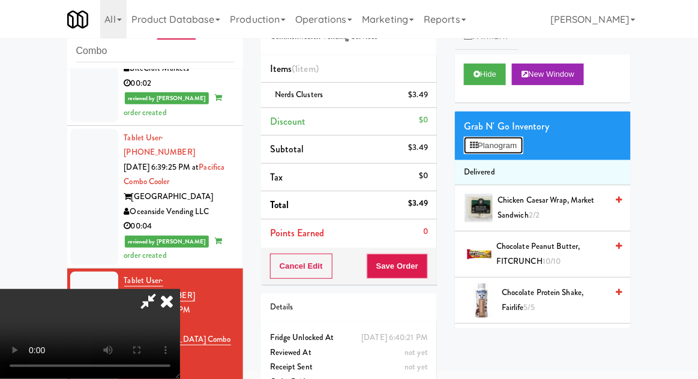
click at [511, 138] on button "Planogram" at bounding box center [493, 146] width 59 height 18
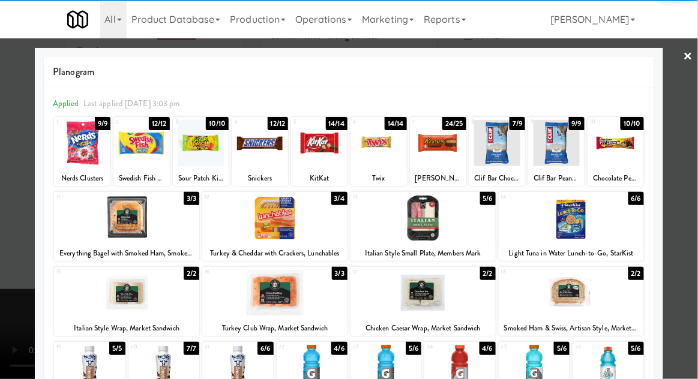
click at [386, 159] on div at bounding box center [379, 143] width 56 height 46
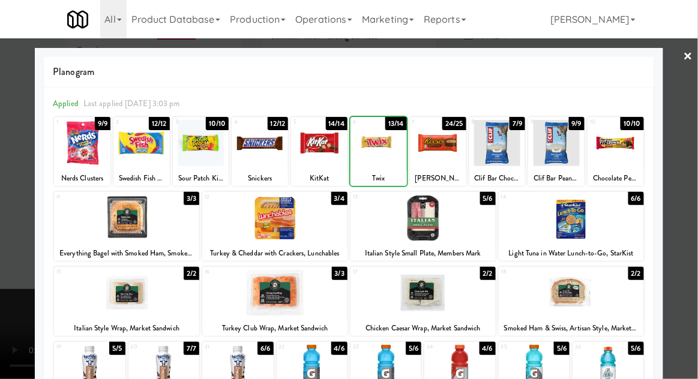
click at [13, 244] on div at bounding box center [349, 189] width 698 height 379
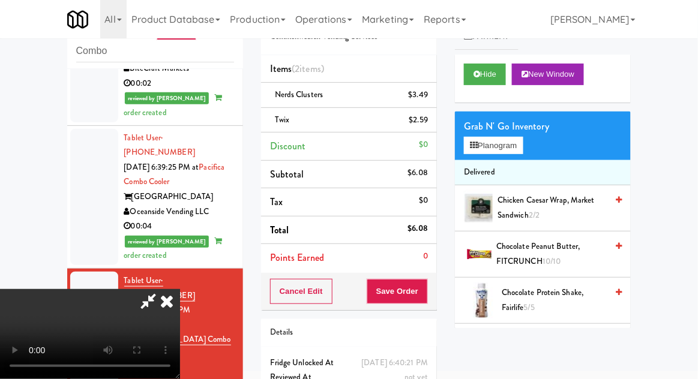
scroll to position [44, 0]
click at [426, 292] on button "Save Order" at bounding box center [397, 291] width 61 height 25
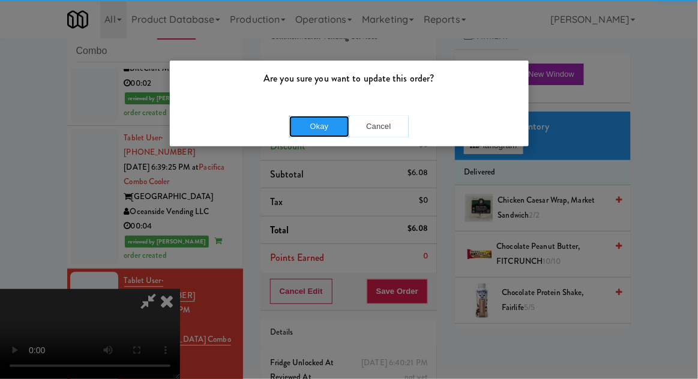
click at [312, 136] on button "Okay" at bounding box center [319, 127] width 60 height 22
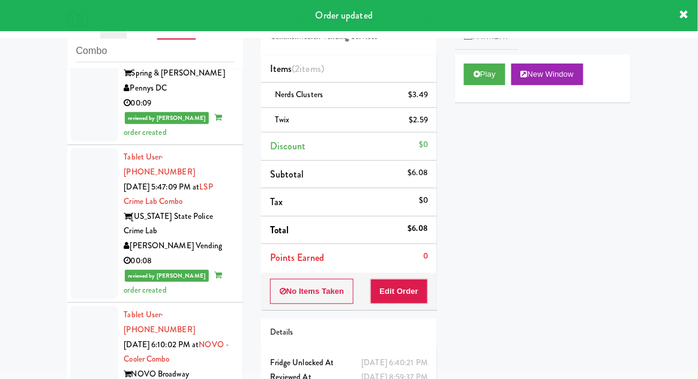
scroll to position [0, 0]
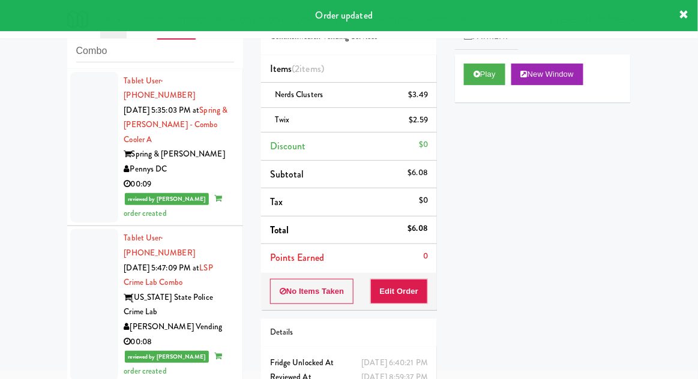
click at [91, 279] on div at bounding box center [94, 304] width 48 height 151
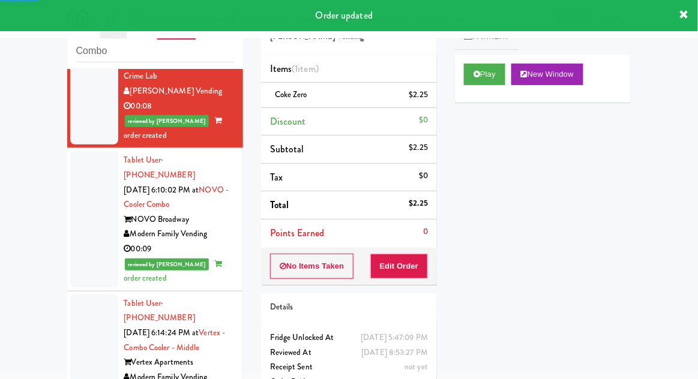
click at [81, 205] on div at bounding box center [94, 219] width 48 height 136
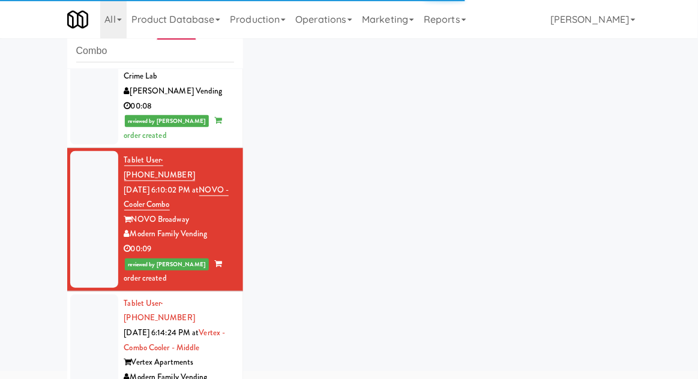
click at [82, 315] on div at bounding box center [94, 363] width 48 height 136
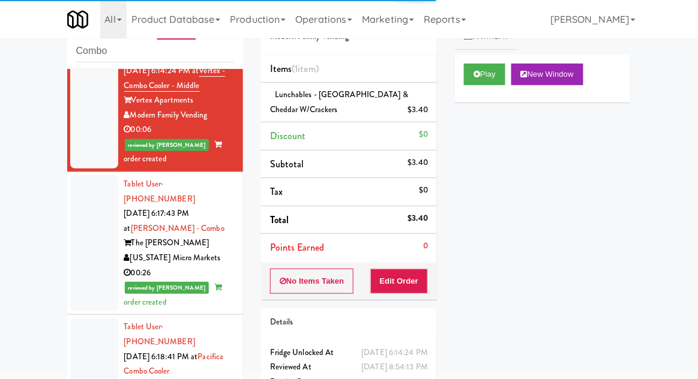
click at [89, 229] on div at bounding box center [94, 243] width 48 height 136
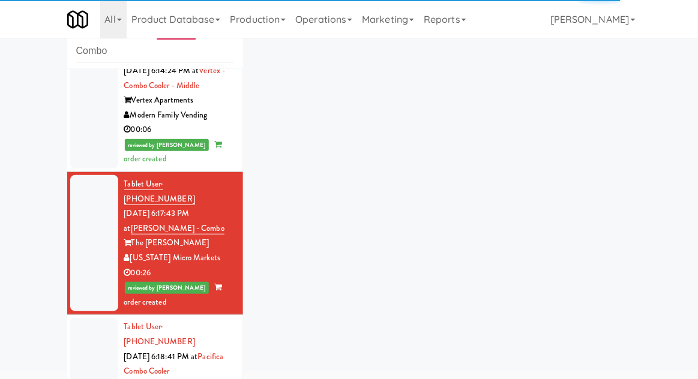
click at [87, 318] on div at bounding box center [94, 386] width 48 height 136
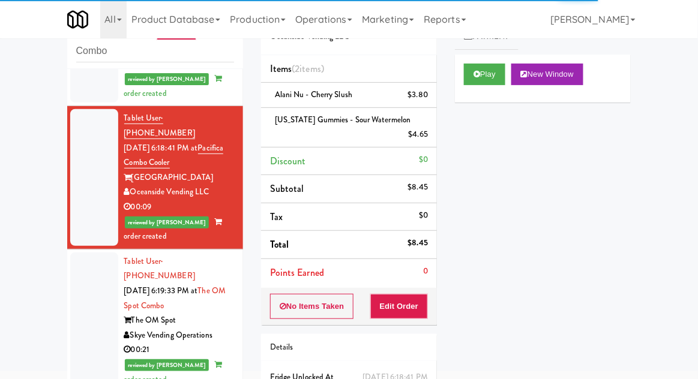
click at [96, 253] on div at bounding box center [94, 321] width 48 height 136
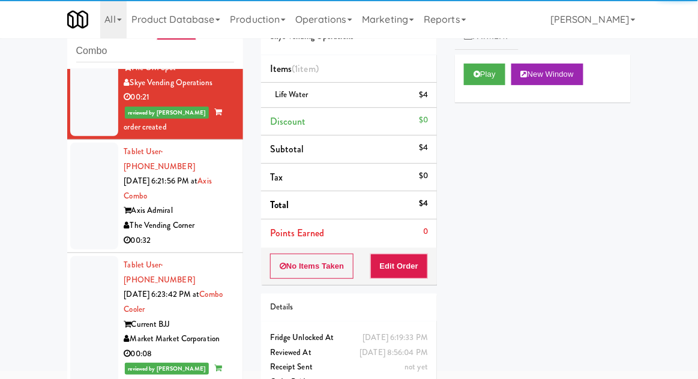
click at [89, 256] on div at bounding box center [94, 324] width 48 height 136
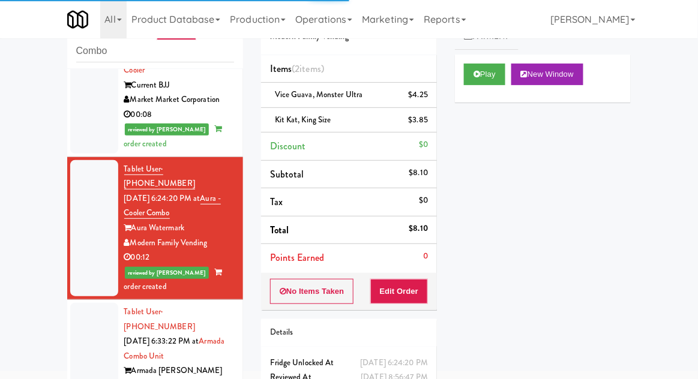
click at [85, 303] on div at bounding box center [94, 371] width 48 height 136
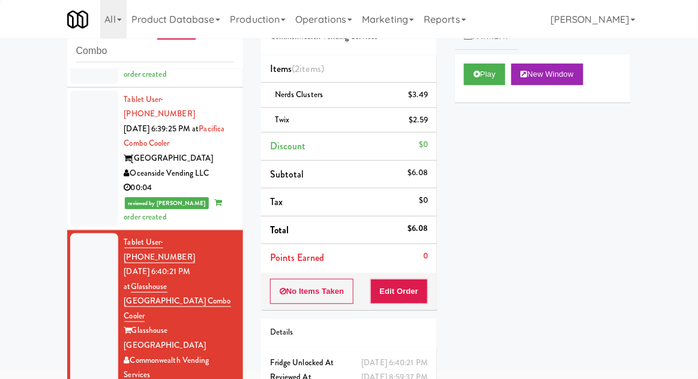
scroll to position [1858, 0]
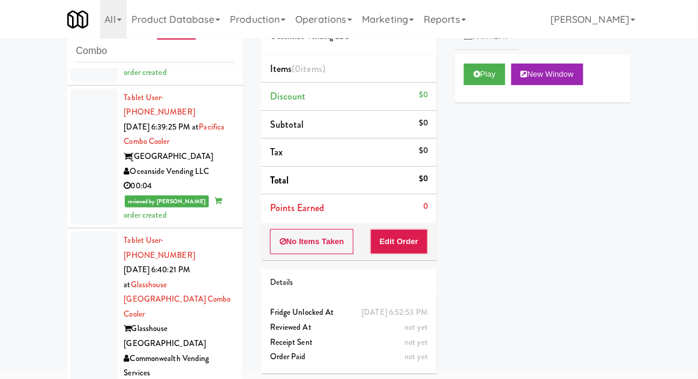
click at [78, 232] on div at bounding box center [94, 330] width 48 height 196
